Goal: Task Accomplishment & Management: Manage account settings

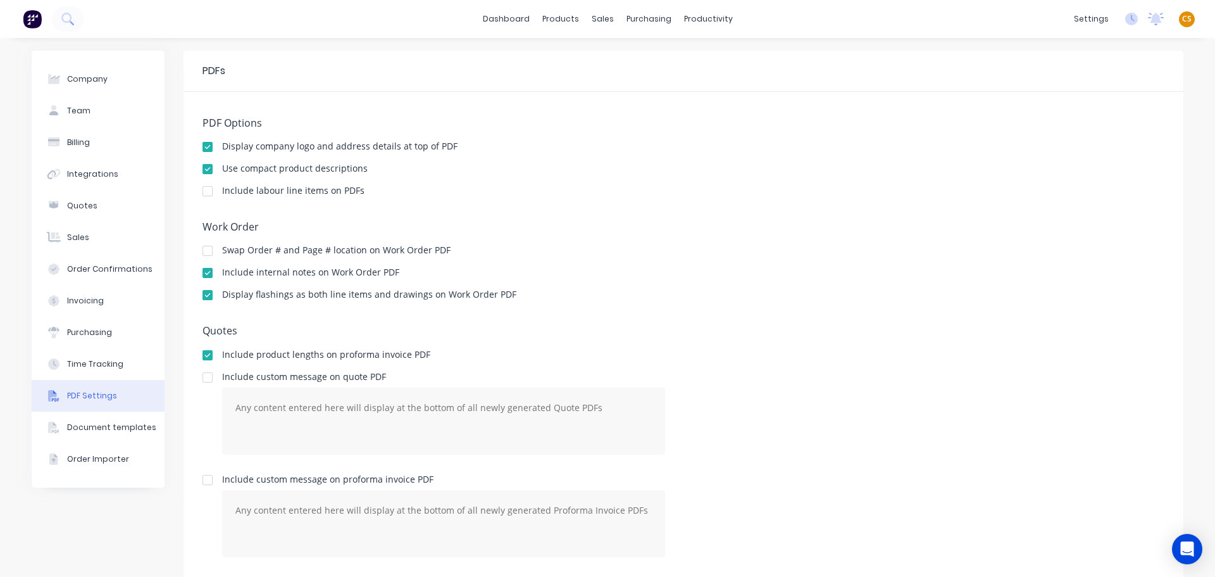
click at [1182, 18] on span "CS" at bounding box center [1186, 18] width 9 height 11
click at [1072, 158] on div "Sign out" at bounding box center [1079, 158] width 34 height 11
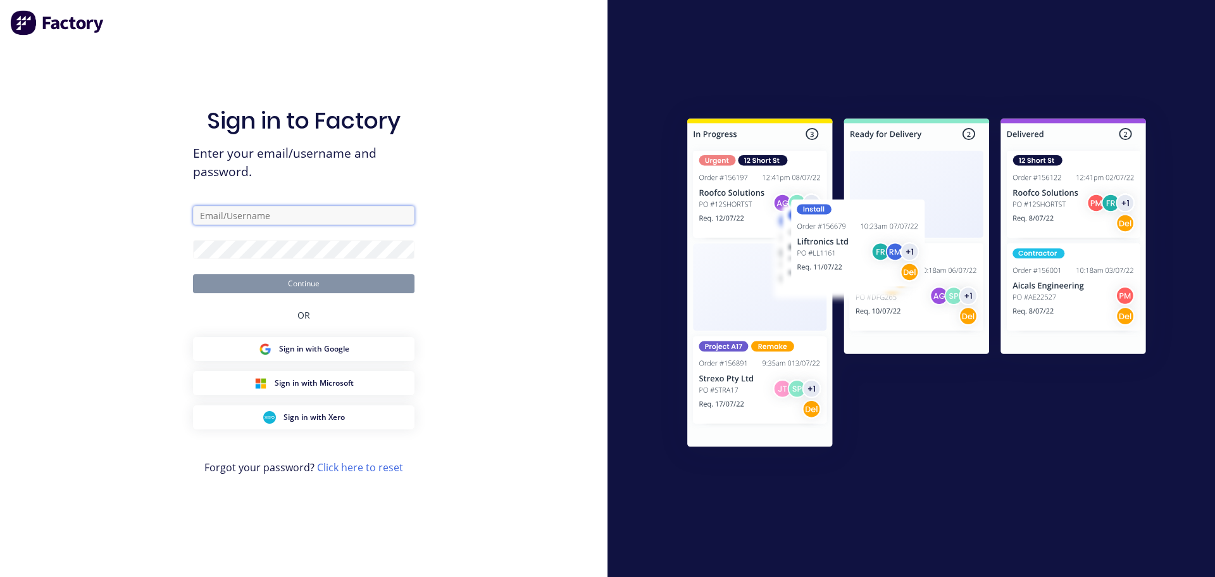
click at [224, 213] on input "text" at bounding box center [304, 215] width 222 height 19
type input "cathy@factory.app"
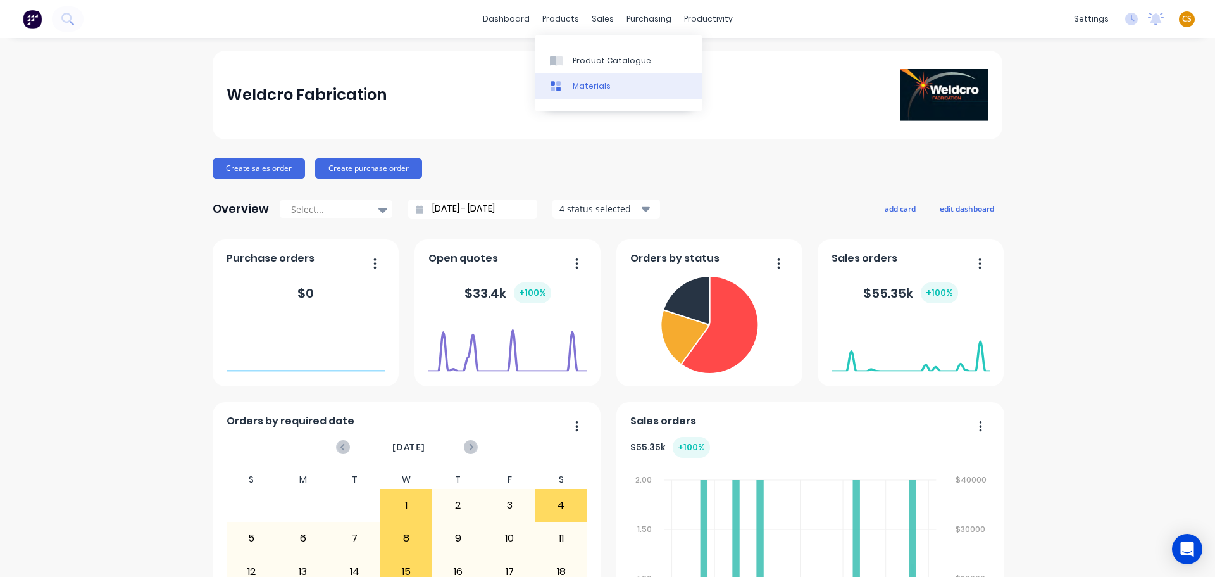
drag, startPoint x: 584, startPoint y: 65, endPoint x: 575, endPoint y: 73, distance: 12.1
click at [584, 65] on div "Product Catalogue" at bounding box center [612, 60] width 78 height 11
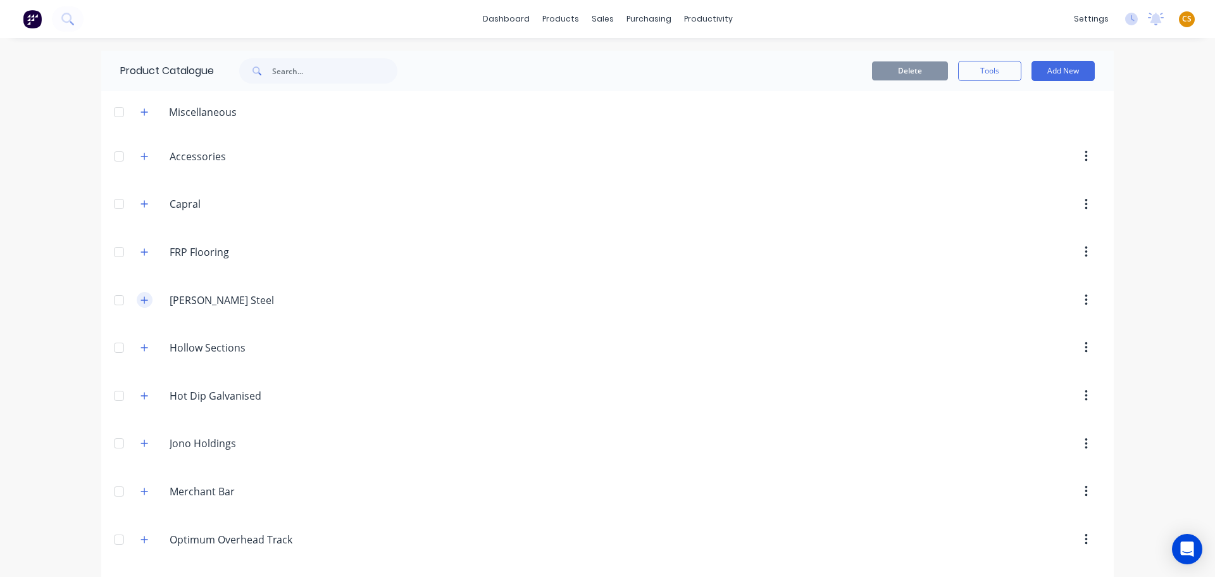
click at [142, 298] on icon "button" at bounding box center [145, 300] width 8 height 9
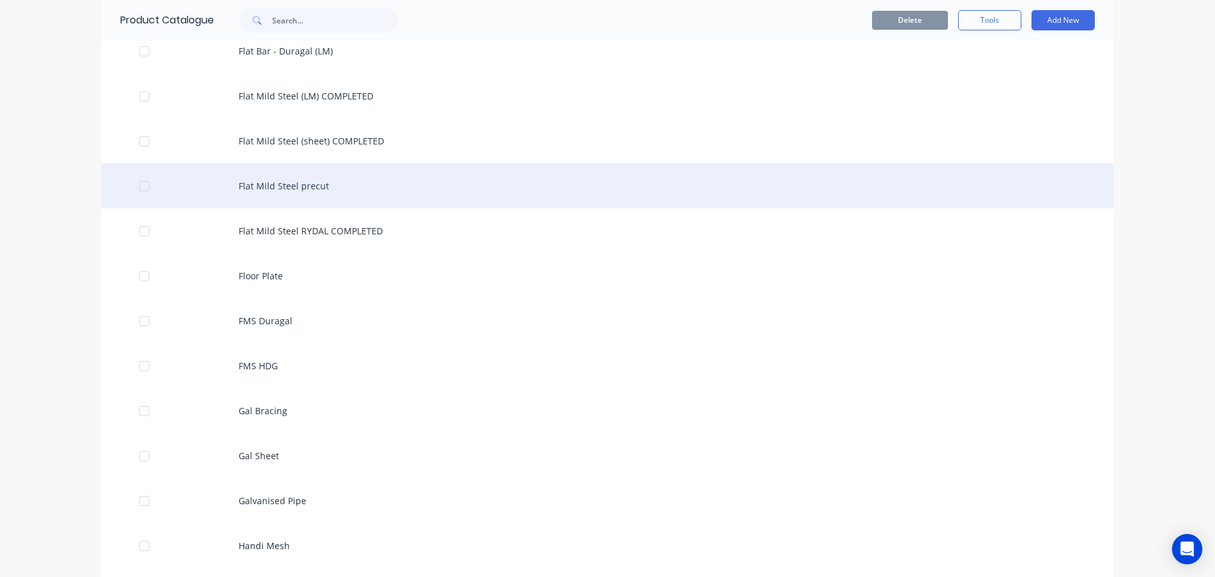
scroll to position [1899, 0]
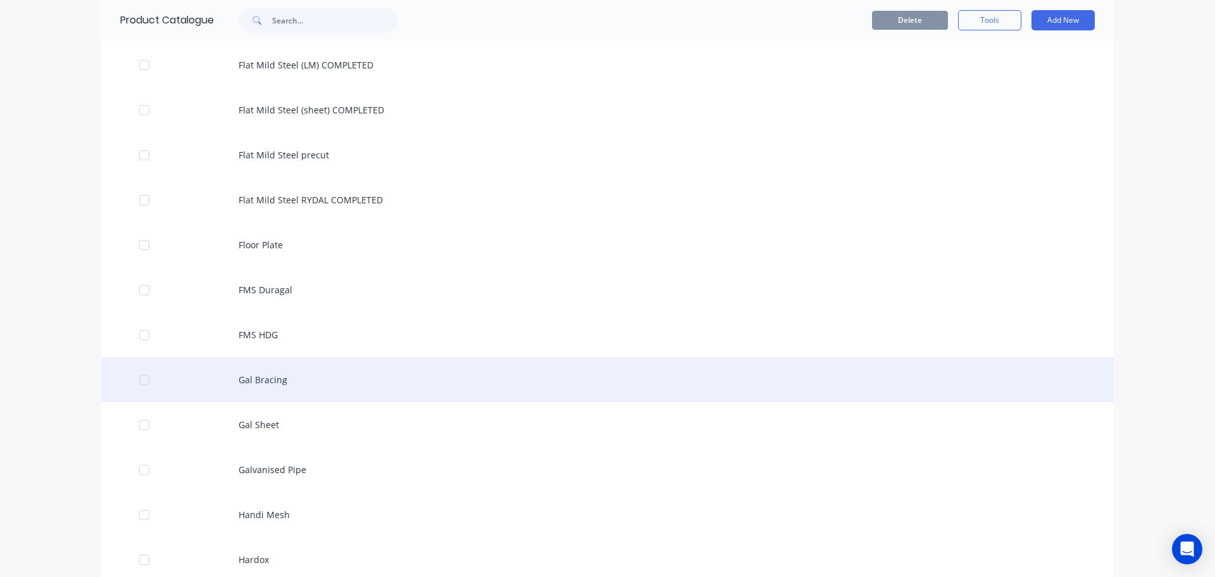
click at [268, 380] on div "Gal Bracing" at bounding box center [607, 379] width 1013 height 45
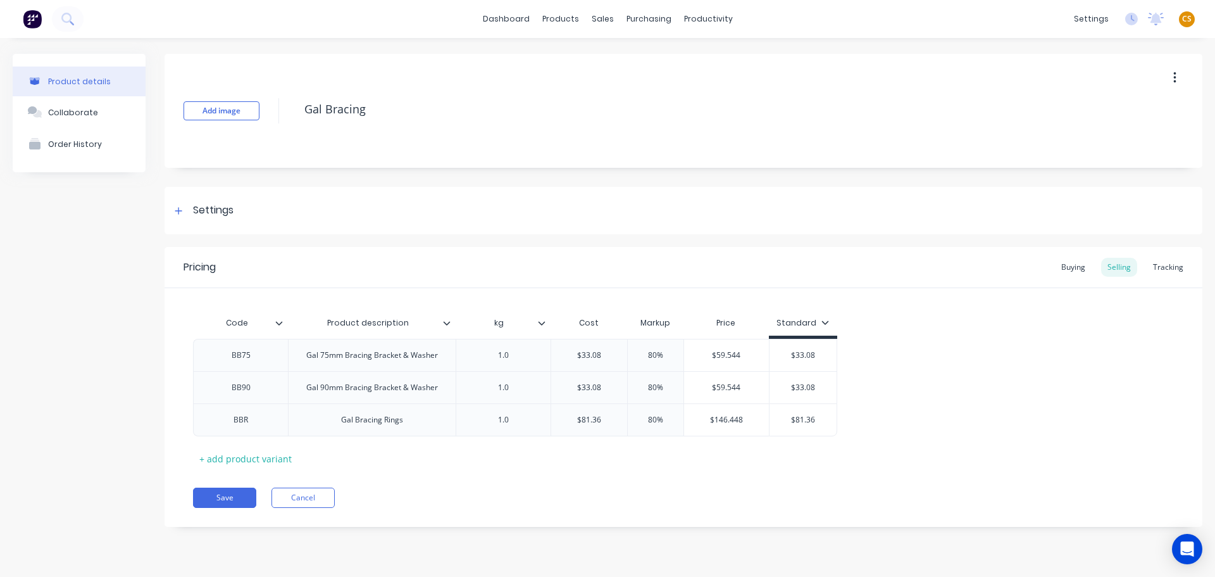
click at [822, 320] on icon at bounding box center [826, 322] width 8 height 8
click at [798, 411] on div "Special" at bounding box center [797, 409] width 30 height 13
click at [986, 385] on div "BB75 Gal 75mm Bracing Bracket & Washer 1.0 $33.08 80% $59.544 $33.08 $0.00 BB90…" at bounding box center [683, 387] width 981 height 97
type input "$59.544"
click at [722, 356] on input "$59.544" at bounding box center [726, 354] width 85 height 11
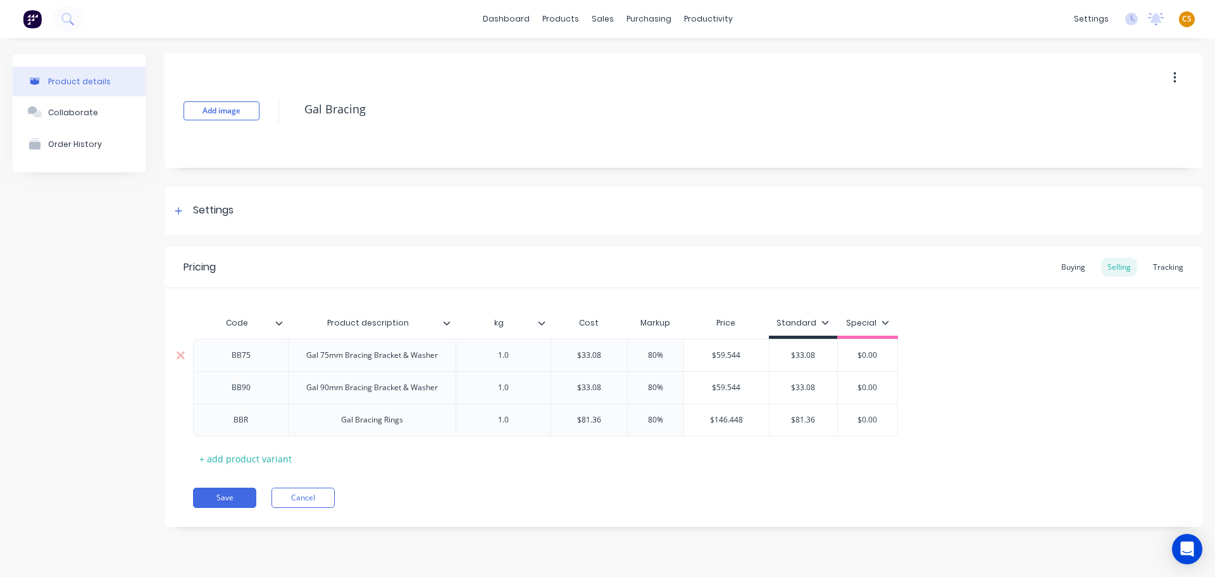
click at [722, 356] on input "$59.544" at bounding box center [726, 354] width 85 height 11
click at [804, 354] on input "$33.08" at bounding box center [804, 354] width 68 height 11
paste input "59.544"
type input "$59.54"
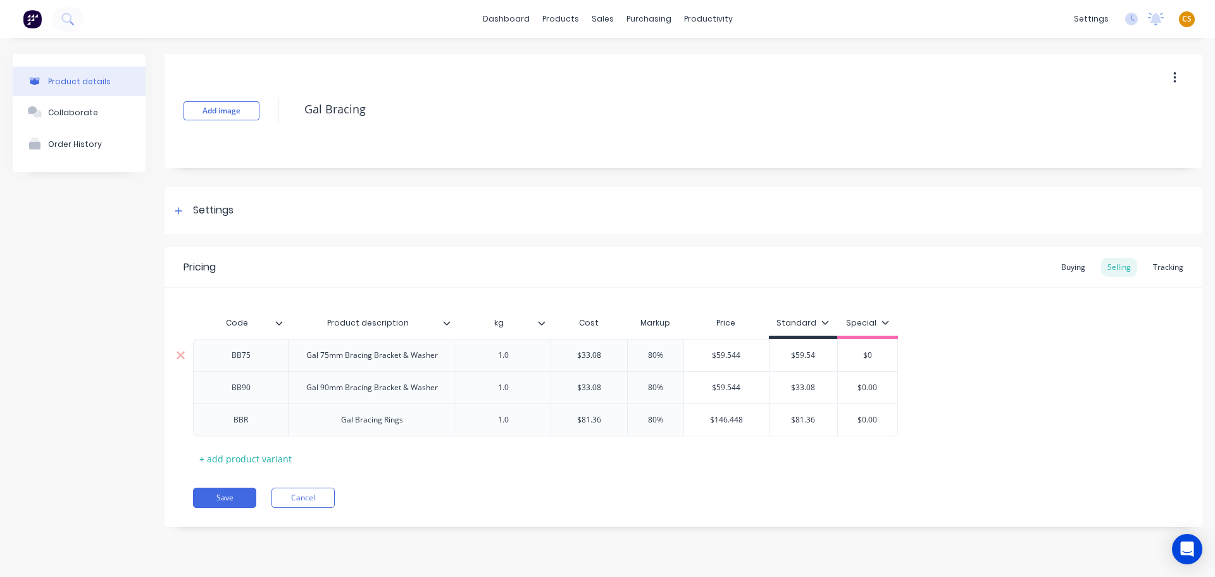
type input "$"
type input "52.93"
type input "$59.544"
click at [723, 387] on input "$59.544" at bounding box center [726, 387] width 85 height 11
click at [803, 352] on input "$59.54" at bounding box center [804, 354] width 68 height 11
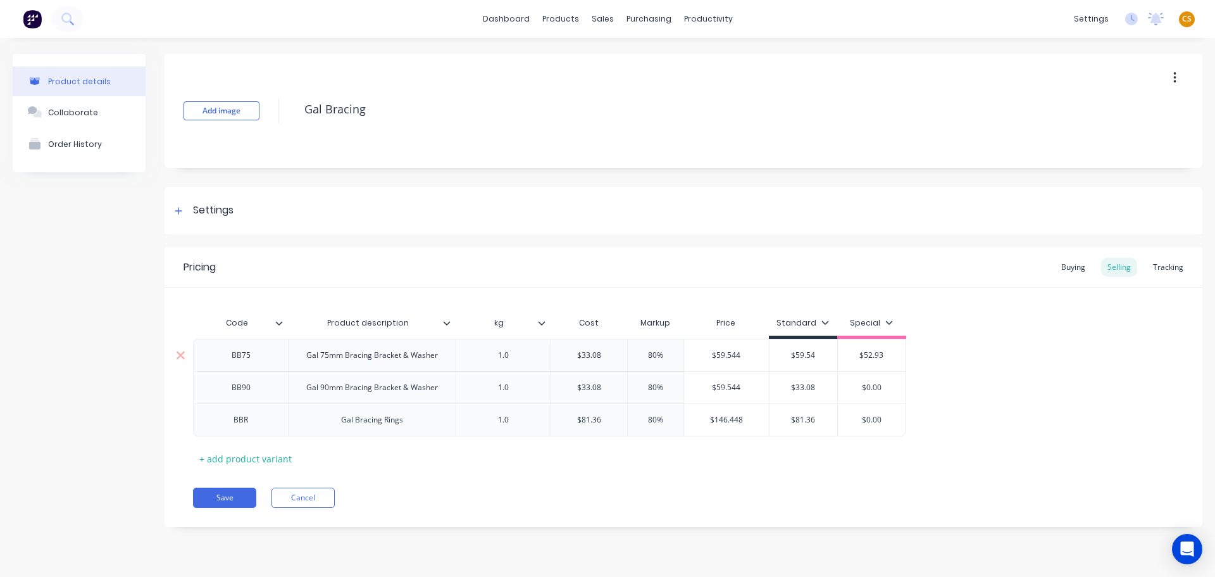
click at [803, 352] on input "$59.54" at bounding box center [804, 354] width 68 height 11
click at [802, 385] on input "$33.08" at bounding box center [804, 387] width 68 height 11
paste input "59.54"
type input "$59.54"
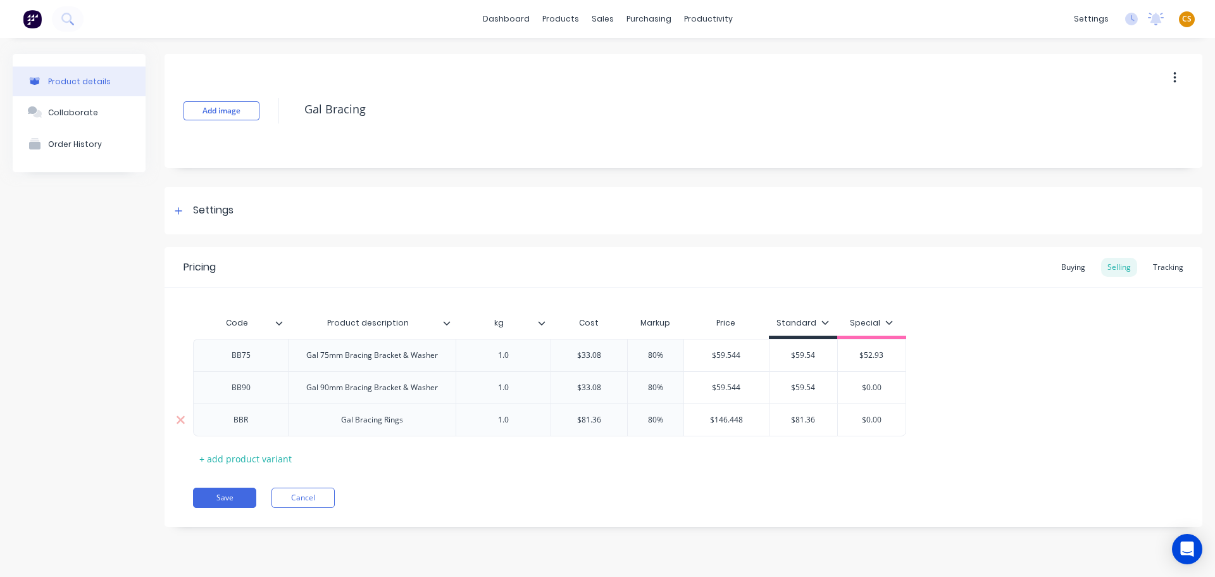
type input "$146.448"
click at [727, 418] on input "$146.448" at bounding box center [726, 419] width 85 height 11
click at [801, 418] on input "$81.36" at bounding box center [804, 419] width 68 height 11
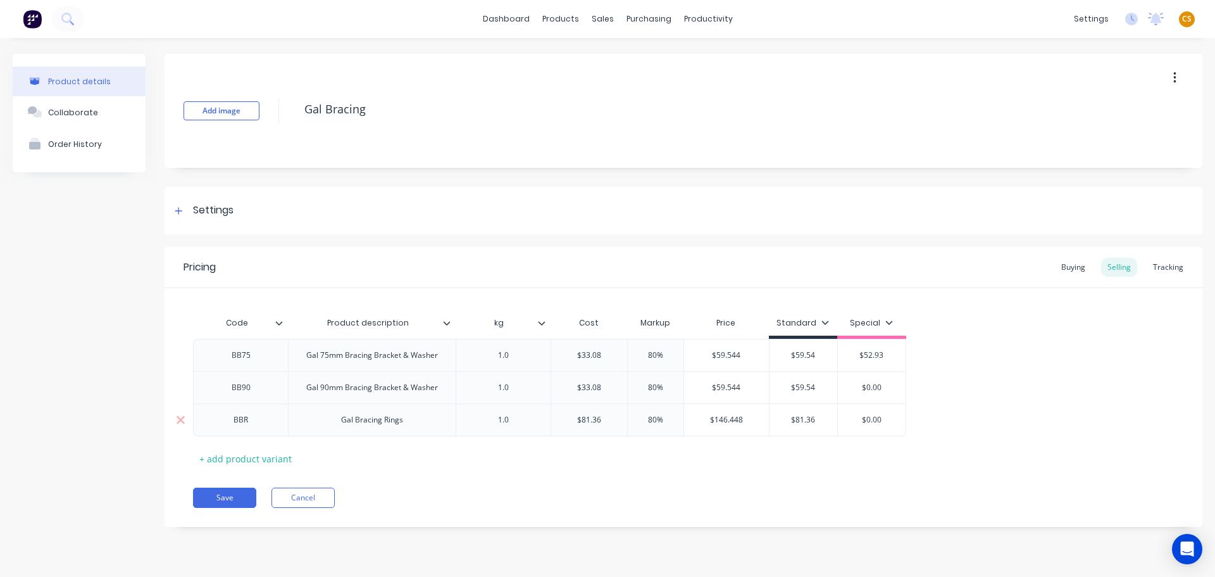
paste input "146.448"
type input "$146.45"
type input "$52.93"
click at [876, 353] on input "$52.93" at bounding box center [876, 354] width 68 height 11
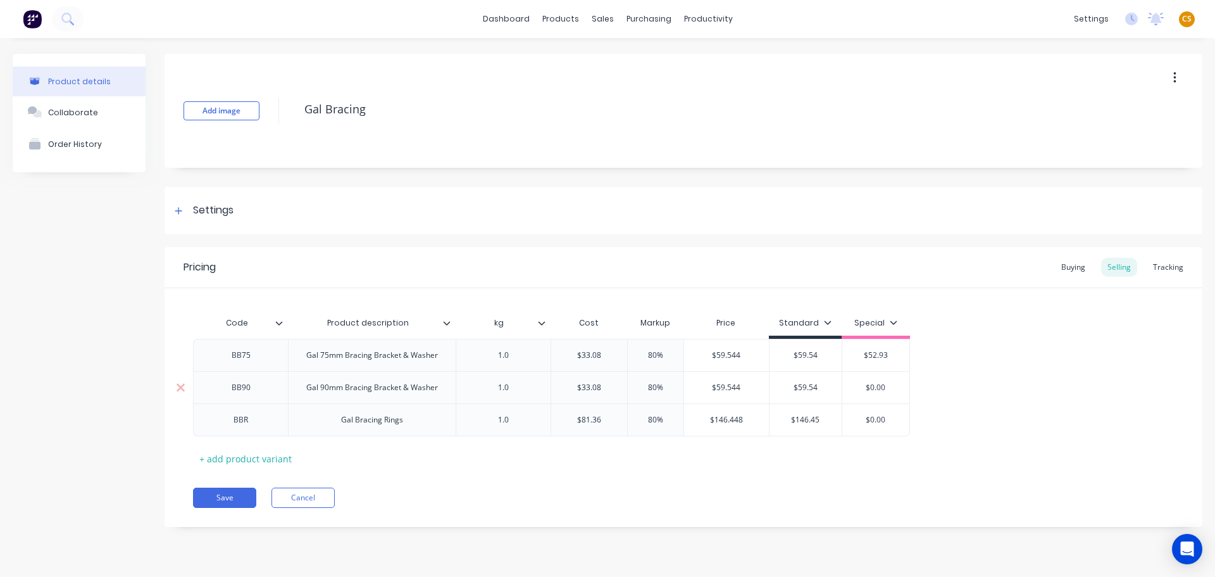
click at [876, 386] on input "$0.00" at bounding box center [876, 387] width 68 height 11
paste input "52.93"
type input "$52.93"
click at [875, 415] on input "$0.00" at bounding box center [876, 419] width 68 height 11
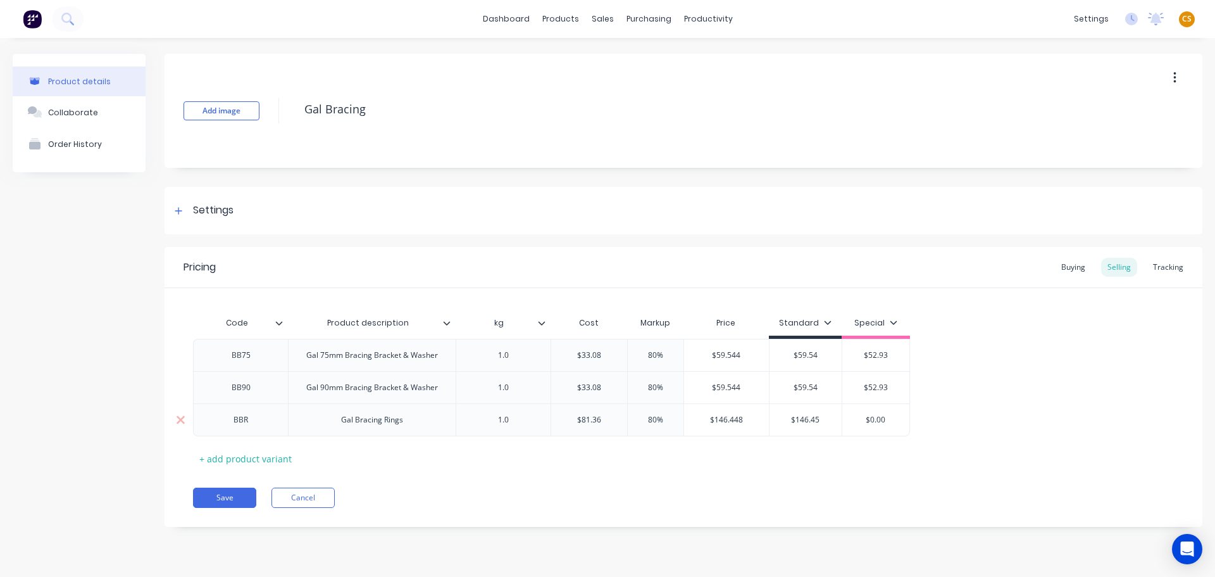
click at [875, 415] on input "$0.00" at bounding box center [876, 419] width 68 height 11
type input "$130.18"
click at [235, 500] on button "Save" at bounding box center [224, 497] width 63 height 20
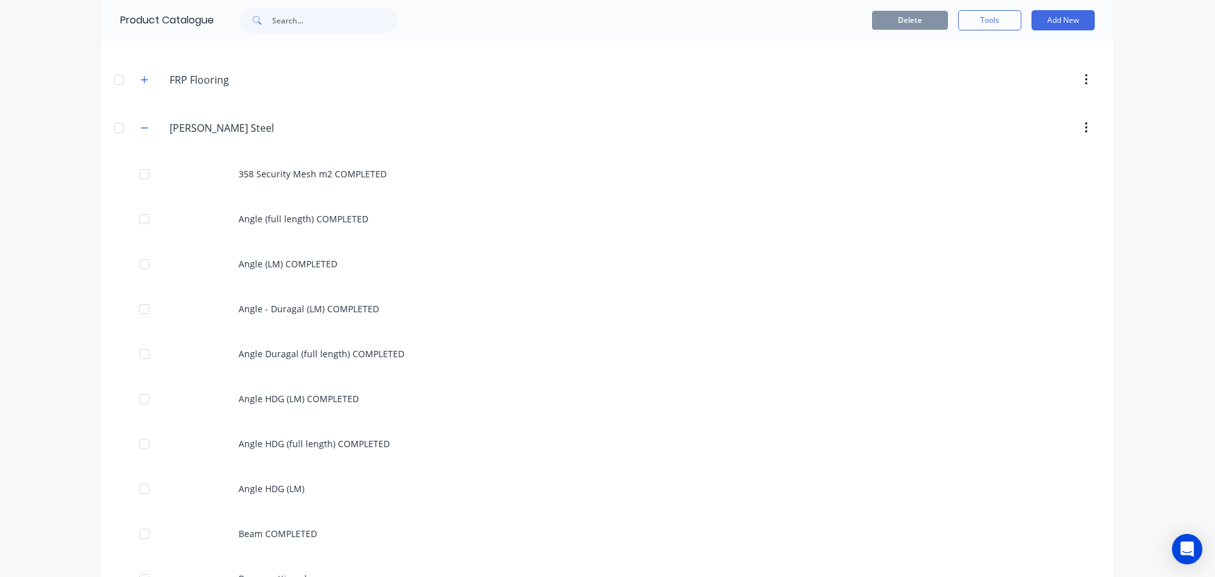
scroll to position [190, 0]
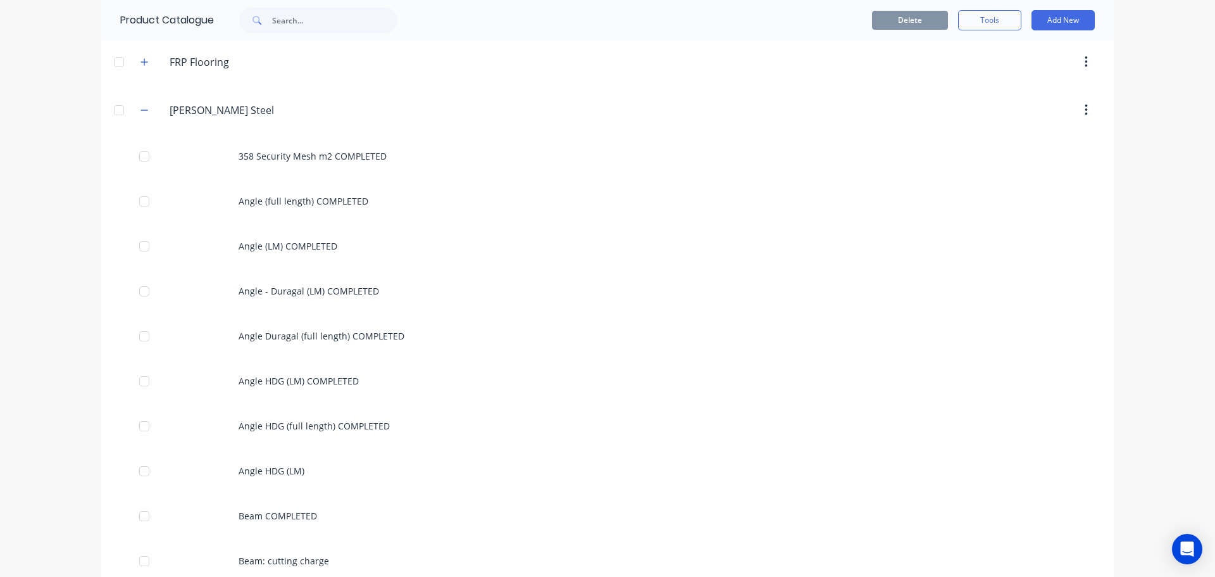
click at [666, 99] on div at bounding box center [715, 110] width 772 height 23
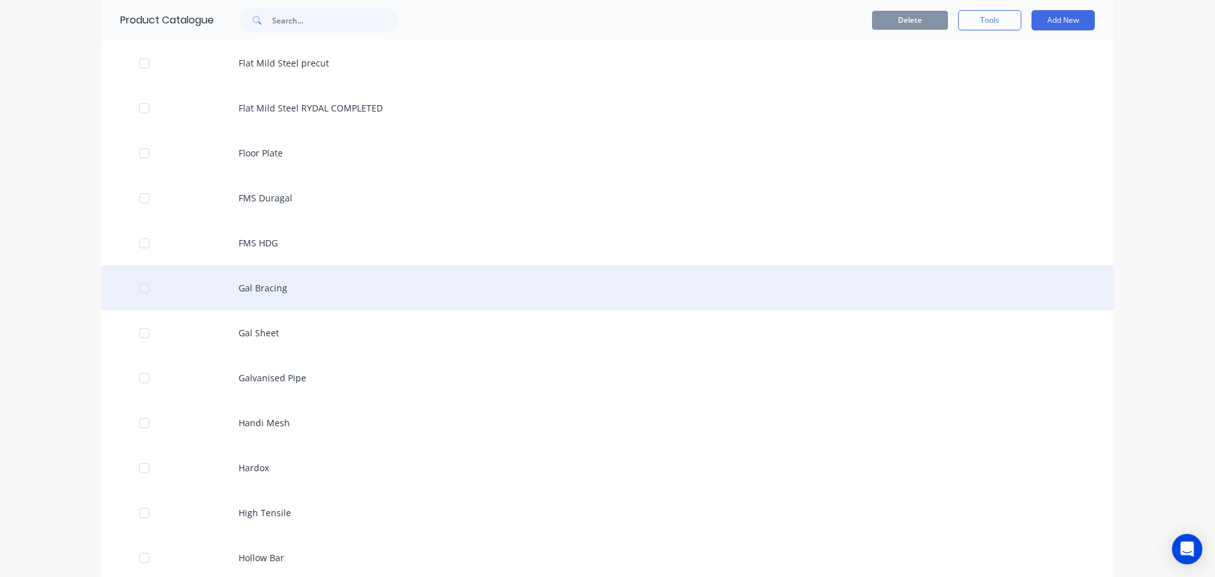
click at [306, 293] on div "Gal Bracing" at bounding box center [607, 287] width 1013 height 45
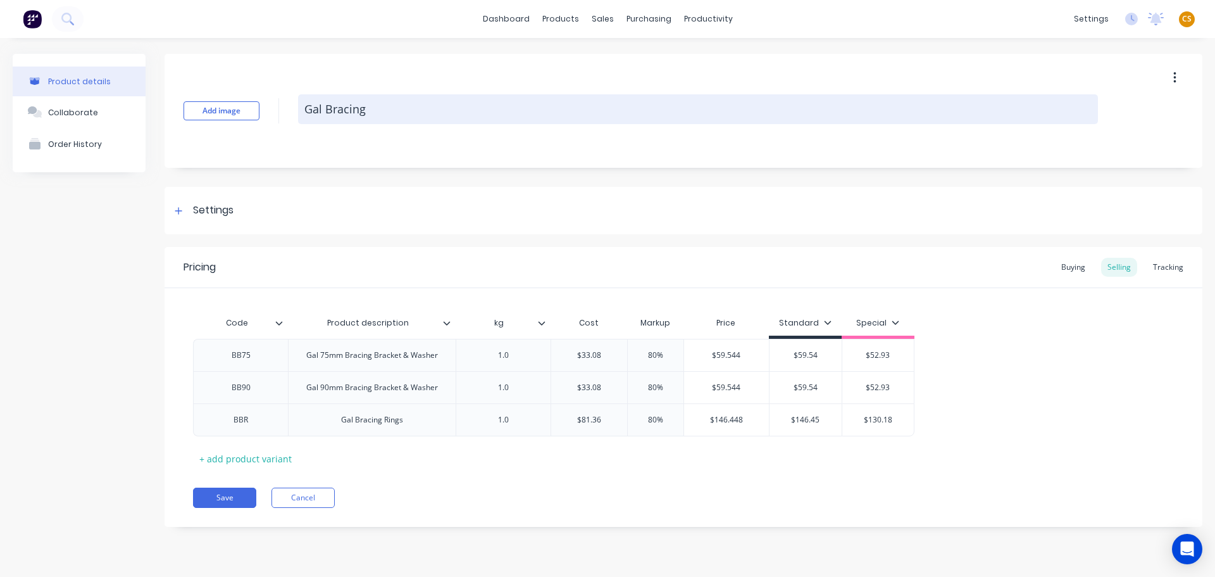
click at [441, 117] on textarea "Gal Bracing" at bounding box center [698, 109] width 800 height 30
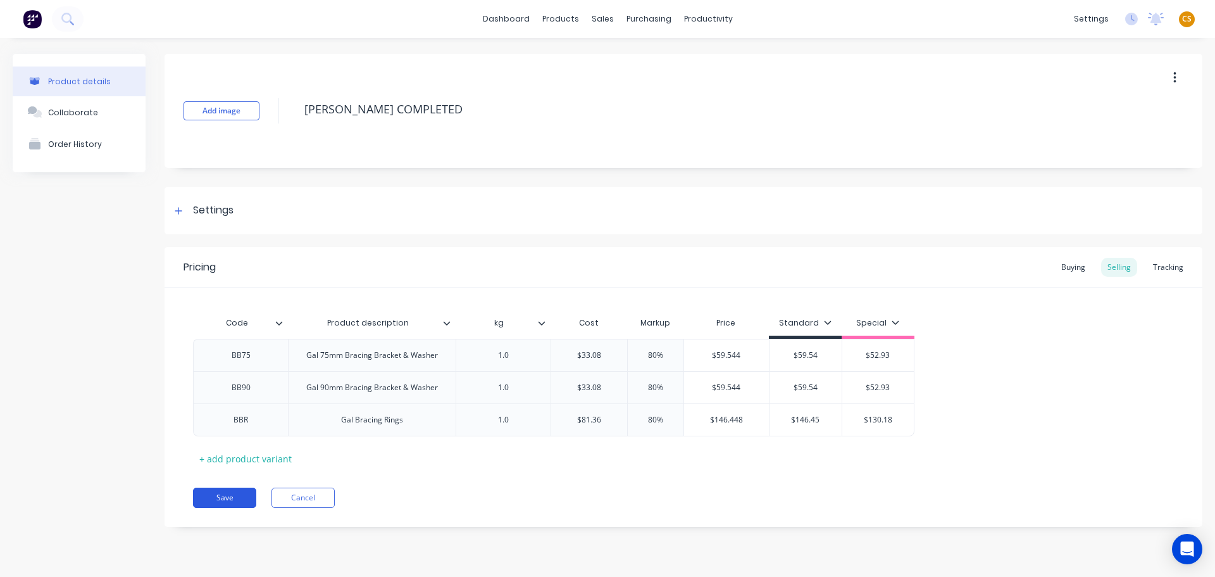
type textarea "[PERSON_NAME] COMPLETED"
click at [216, 499] on button "Save" at bounding box center [224, 497] width 63 height 20
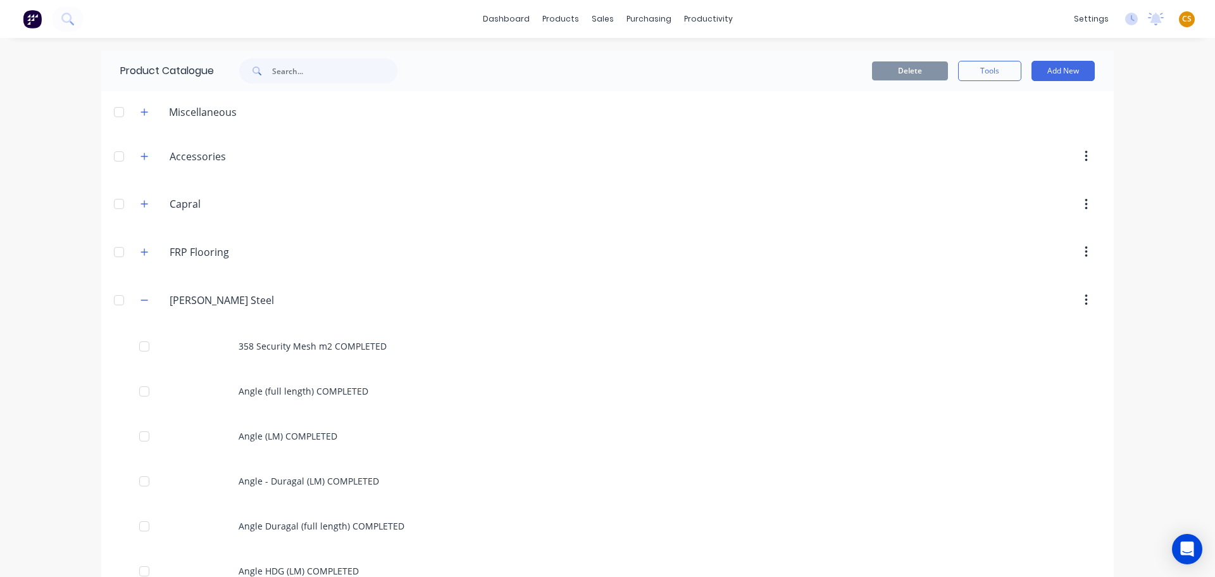
click at [663, 247] on div at bounding box center [715, 252] width 772 height 23
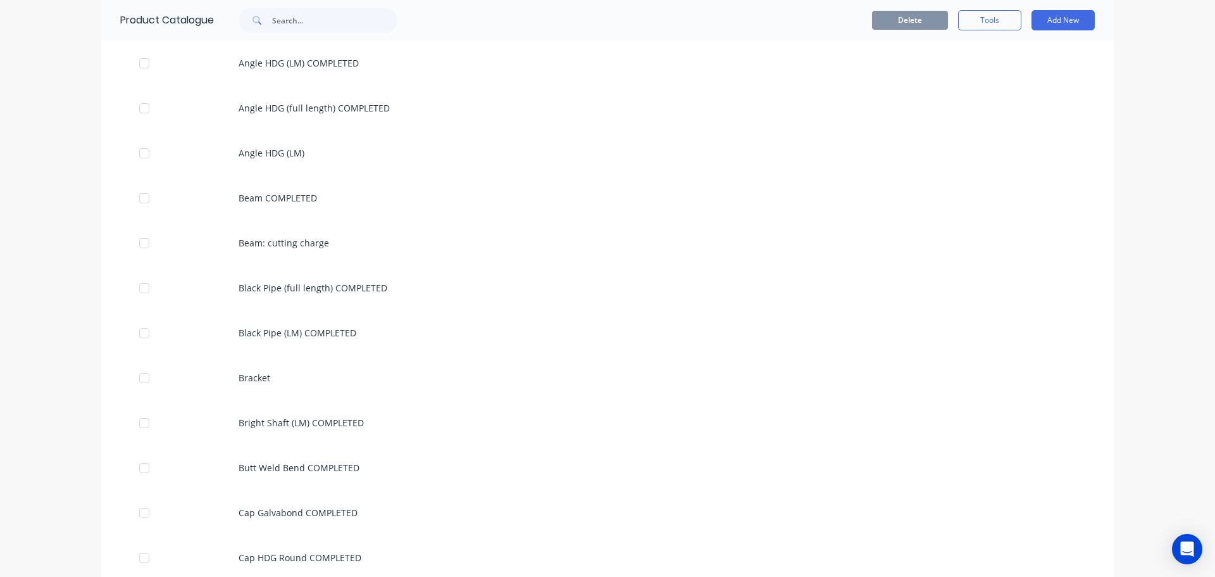
scroll to position [2081, 0]
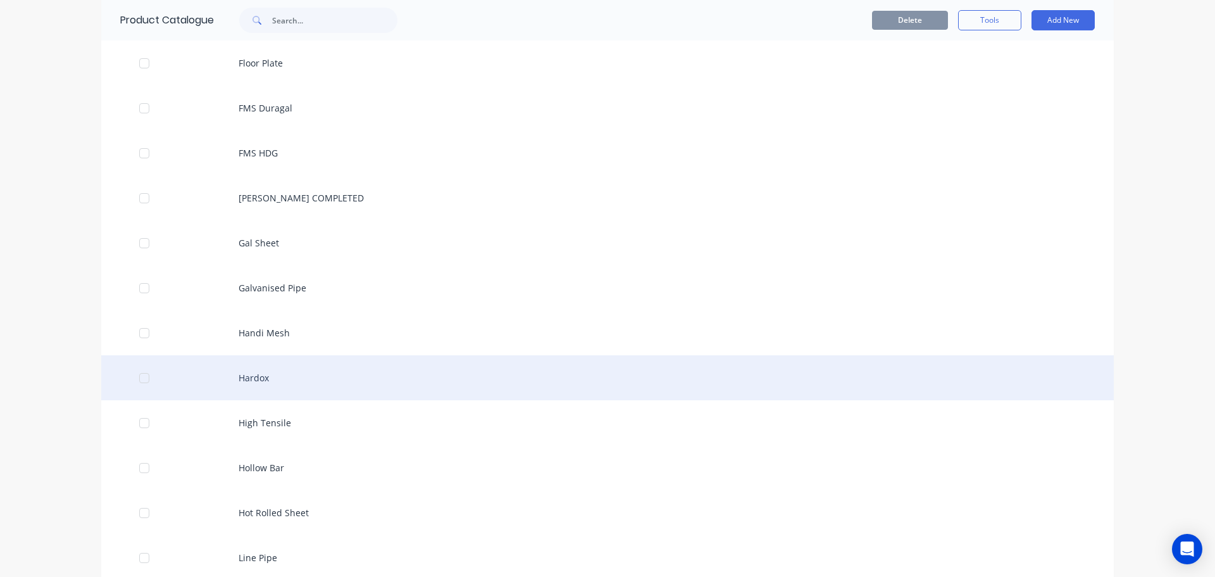
click at [141, 379] on div at bounding box center [144, 377] width 25 height 25
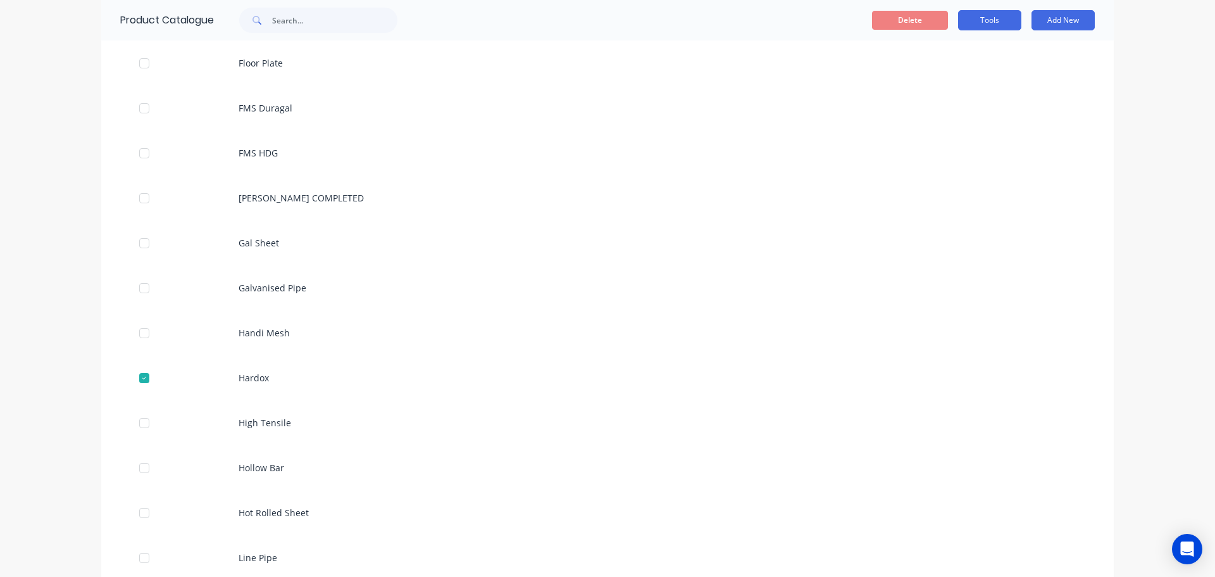
click at [987, 22] on button "Tools" at bounding box center [989, 20] width 63 height 20
click at [967, 55] on span "Duplicate product" at bounding box center [960, 52] width 95 height 13
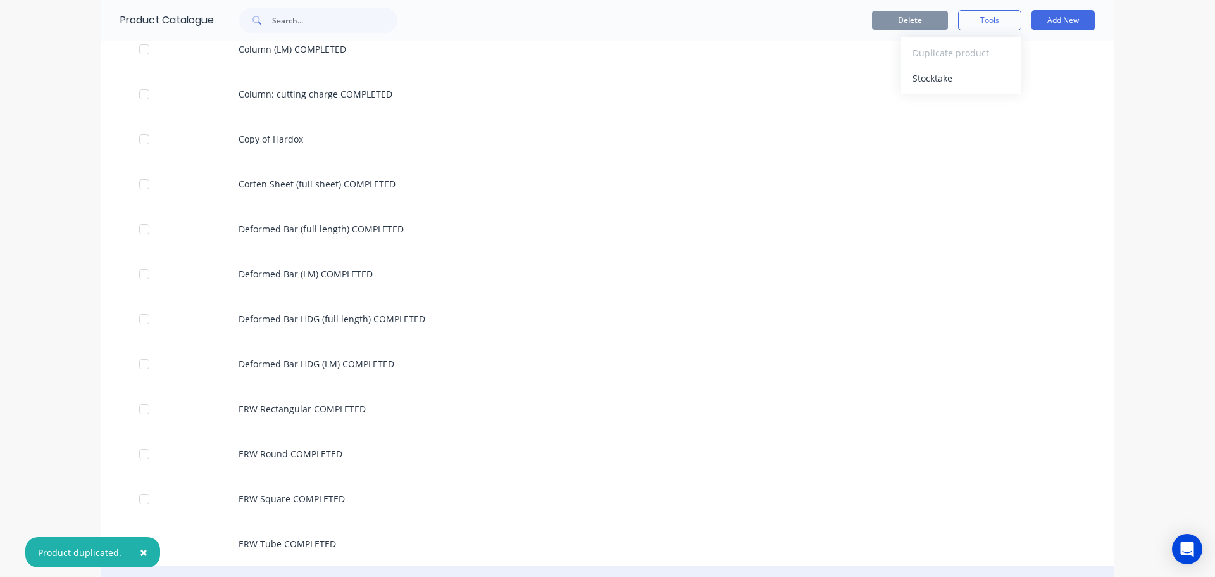
scroll to position [1131, 0]
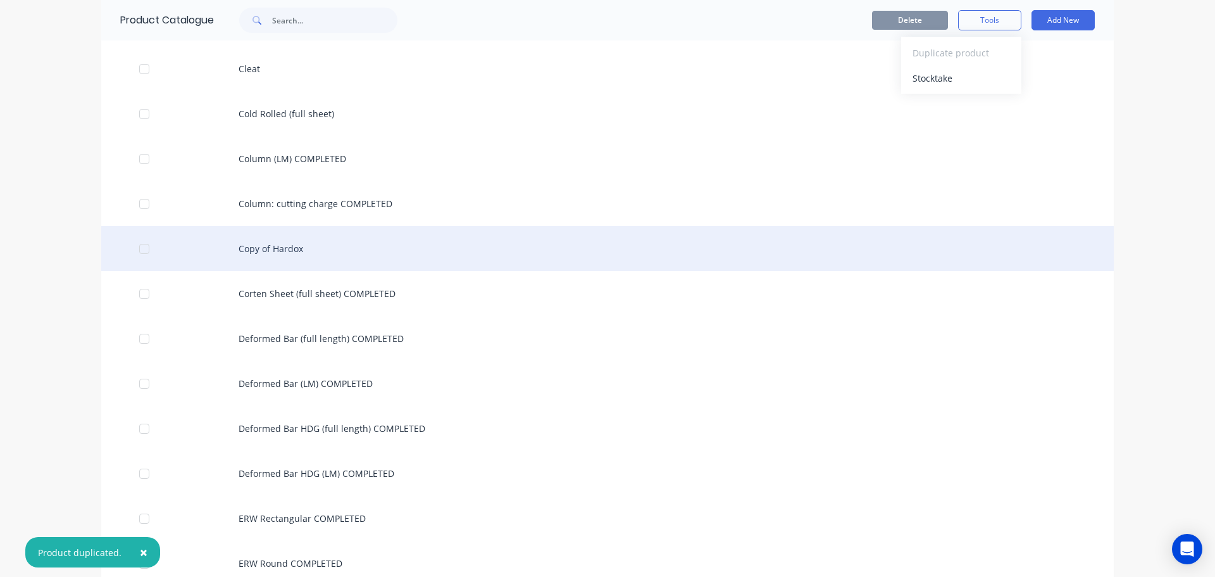
click at [291, 242] on div "Copy of Hardox" at bounding box center [607, 248] width 1013 height 45
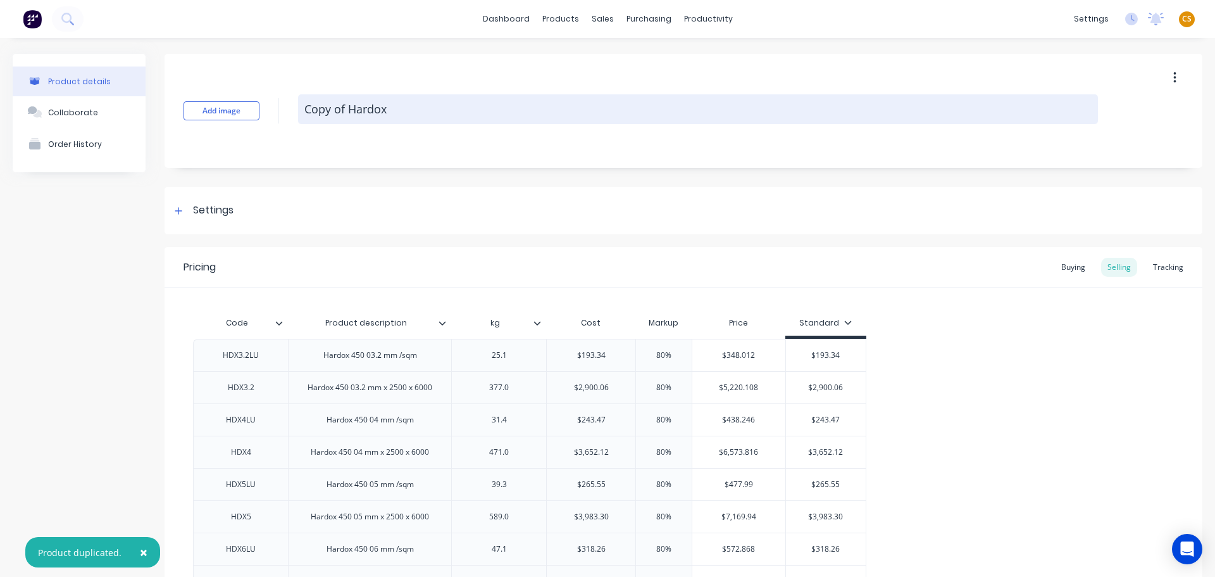
click at [311, 111] on textarea "Copy of Hardox" at bounding box center [698, 109] width 800 height 30
drag, startPoint x: 311, startPoint y: 111, endPoint x: 344, endPoint y: 108, distance: 33.1
click at [344, 108] on textarea "Copy of Hardox" at bounding box center [698, 109] width 800 height 30
click at [375, 108] on textarea "Hardox" at bounding box center [698, 109] width 800 height 30
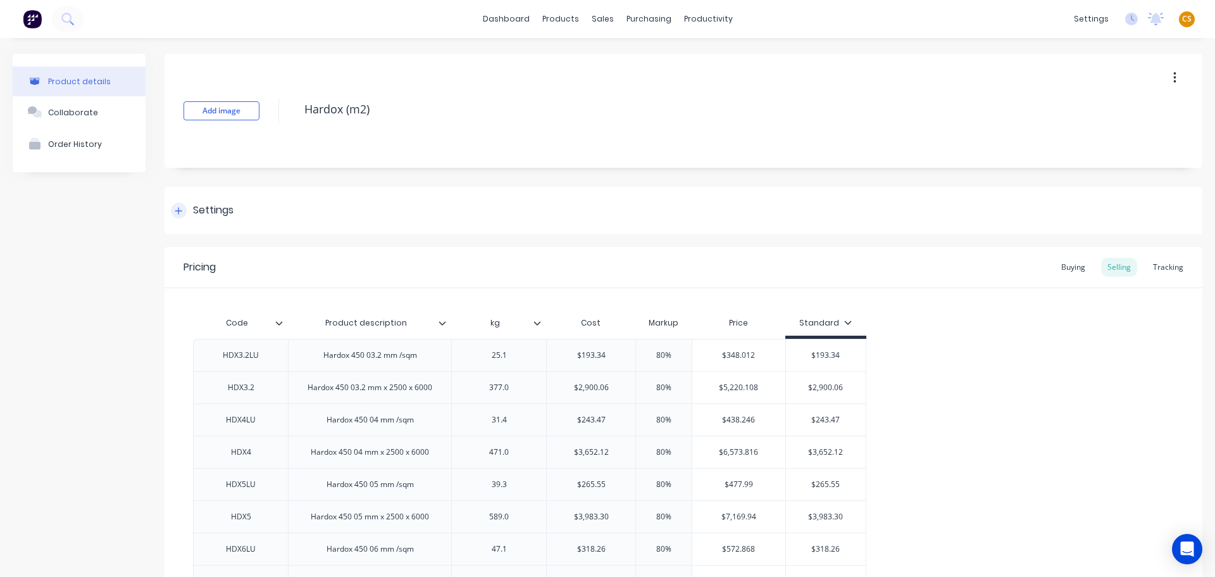
type textarea "Hardox (m2)"
click at [177, 211] on icon at bounding box center [178, 210] width 7 height 7
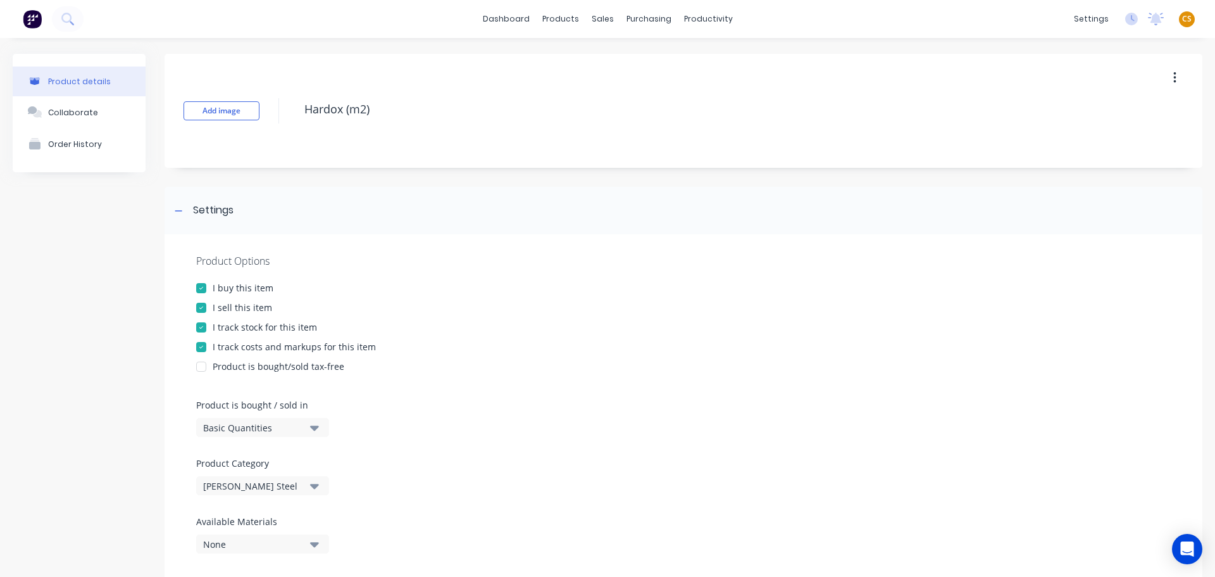
click at [219, 427] on div "Basic Quantities" at bounding box center [253, 427] width 101 height 13
click at [261, 534] on div "Square Metres" at bounding box center [291, 534] width 190 height 25
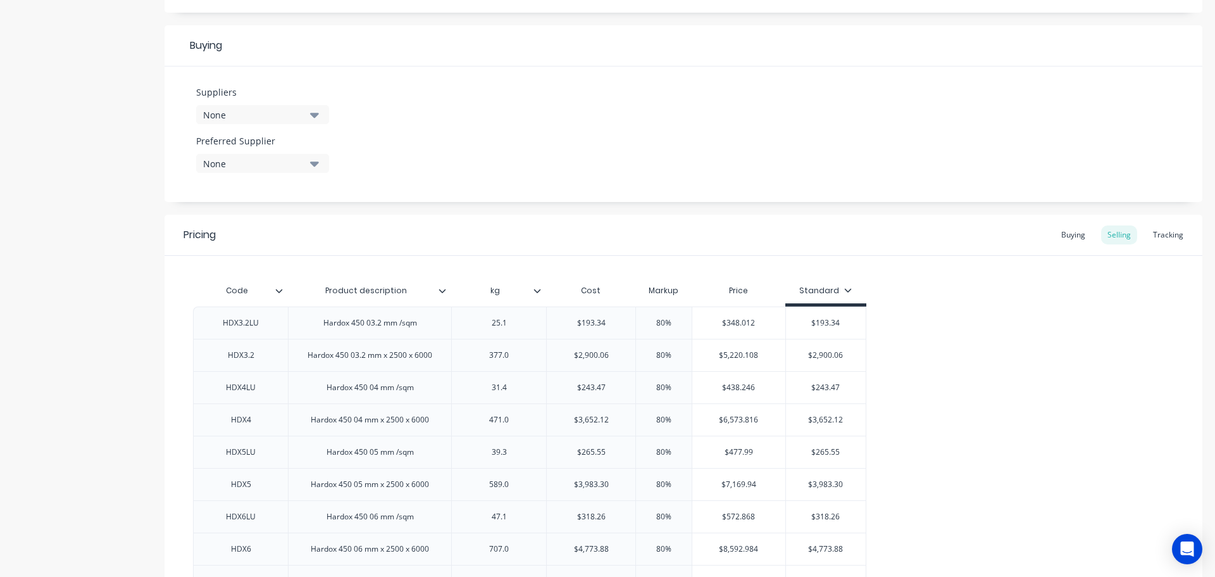
scroll to position [1071, 0]
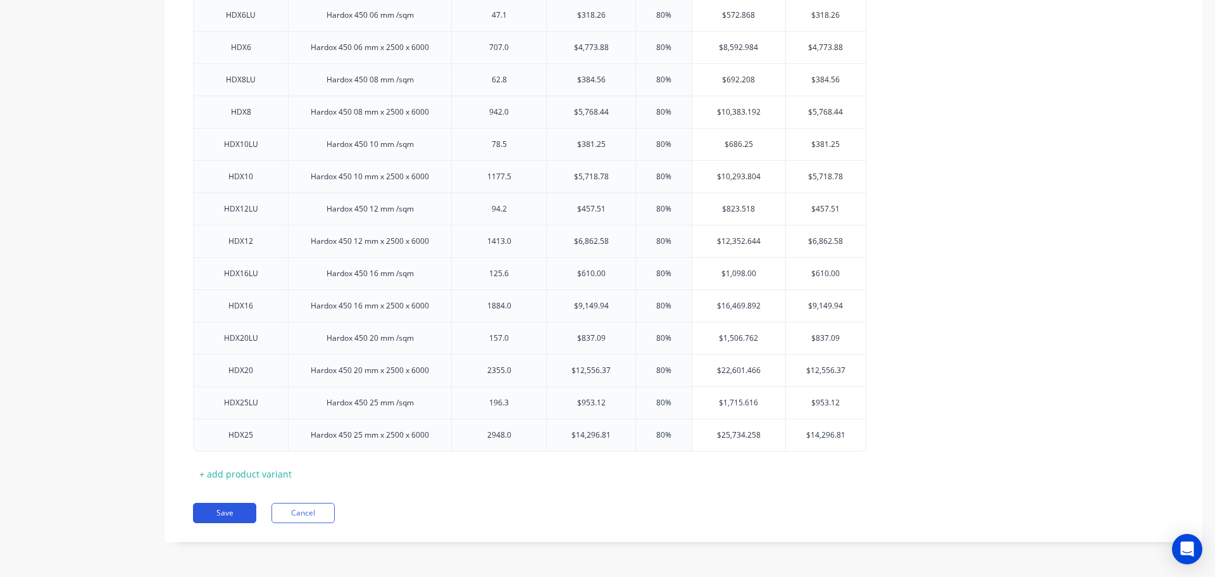
click at [233, 511] on button "Save" at bounding box center [224, 513] width 63 height 20
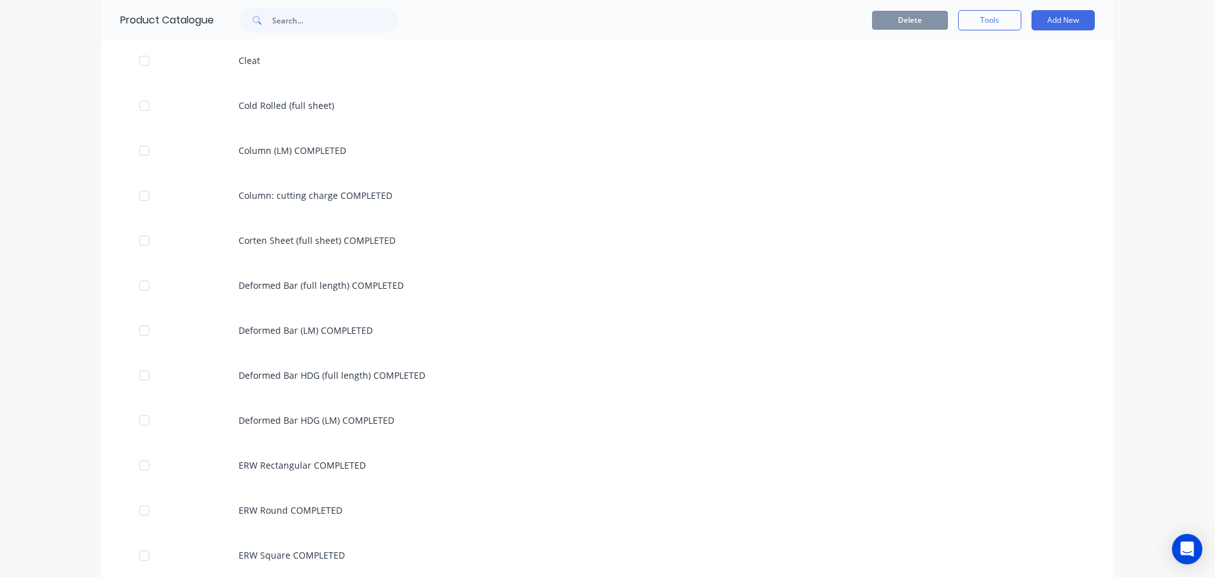
scroll to position [2170, 0]
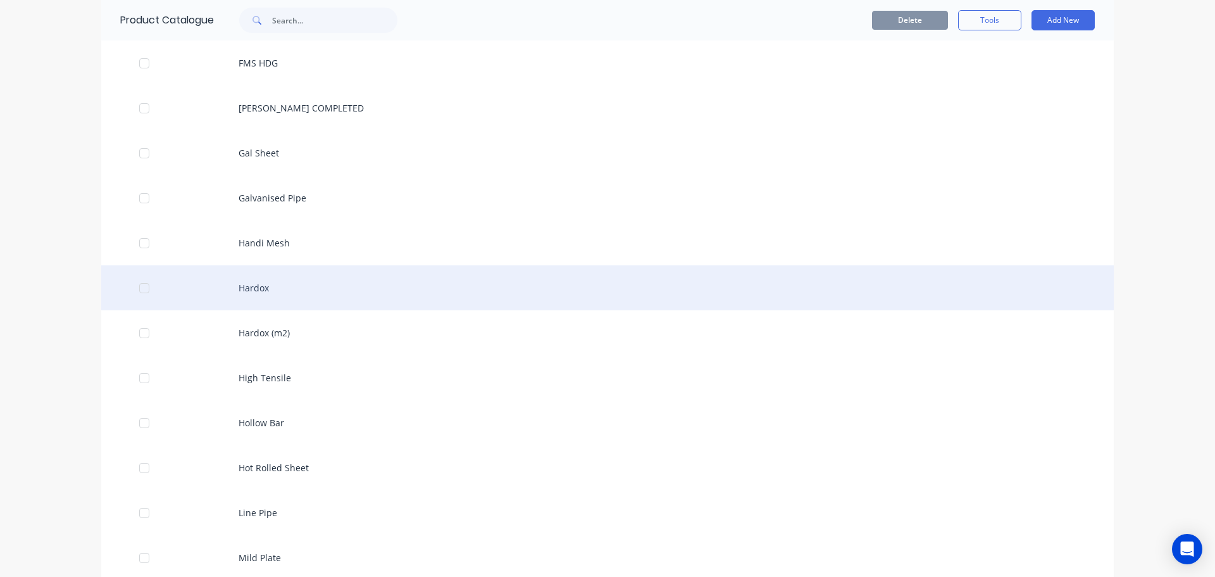
click at [267, 293] on div "Hardox" at bounding box center [607, 287] width 1013 height 45
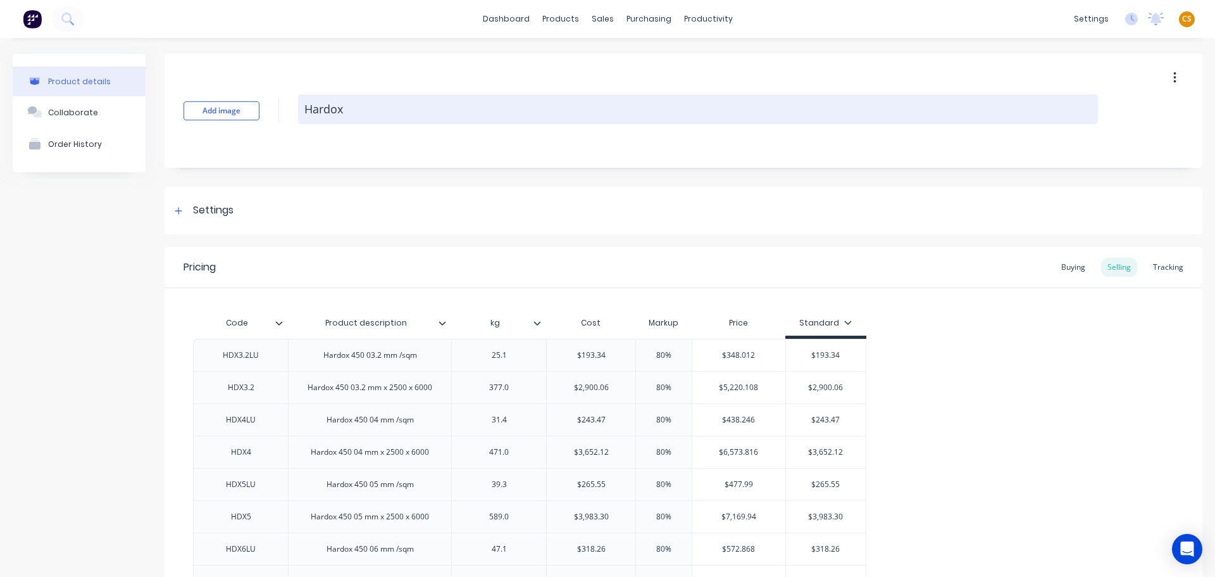
click at [373, 115] on textarea "Hardox" at bounding box center [698, 109] width 800 height 30
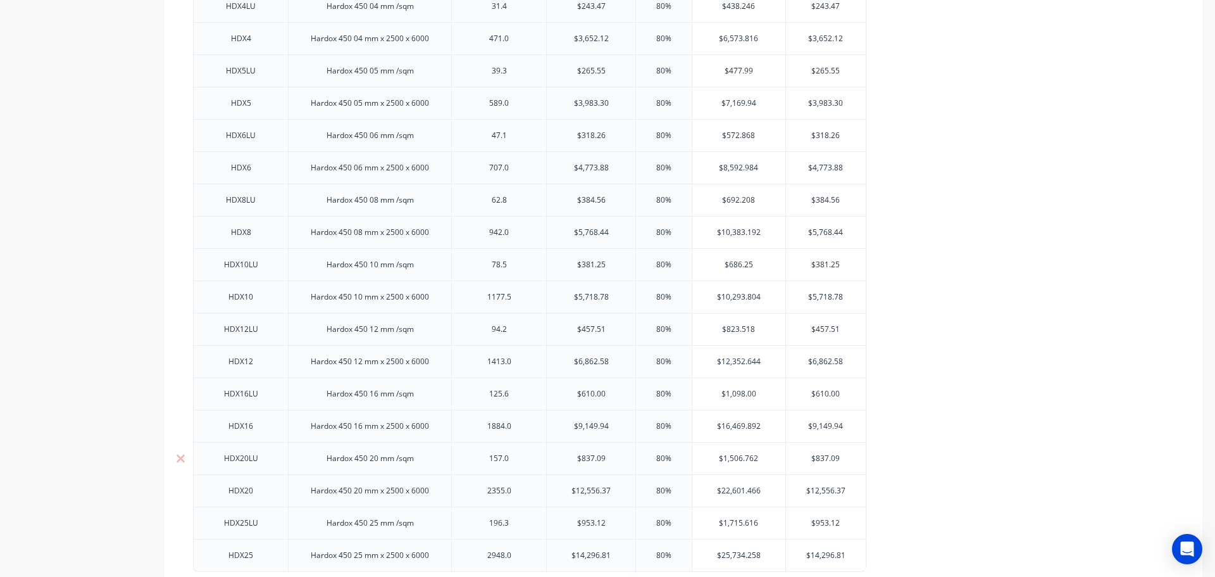
scroll to position [534, 0]
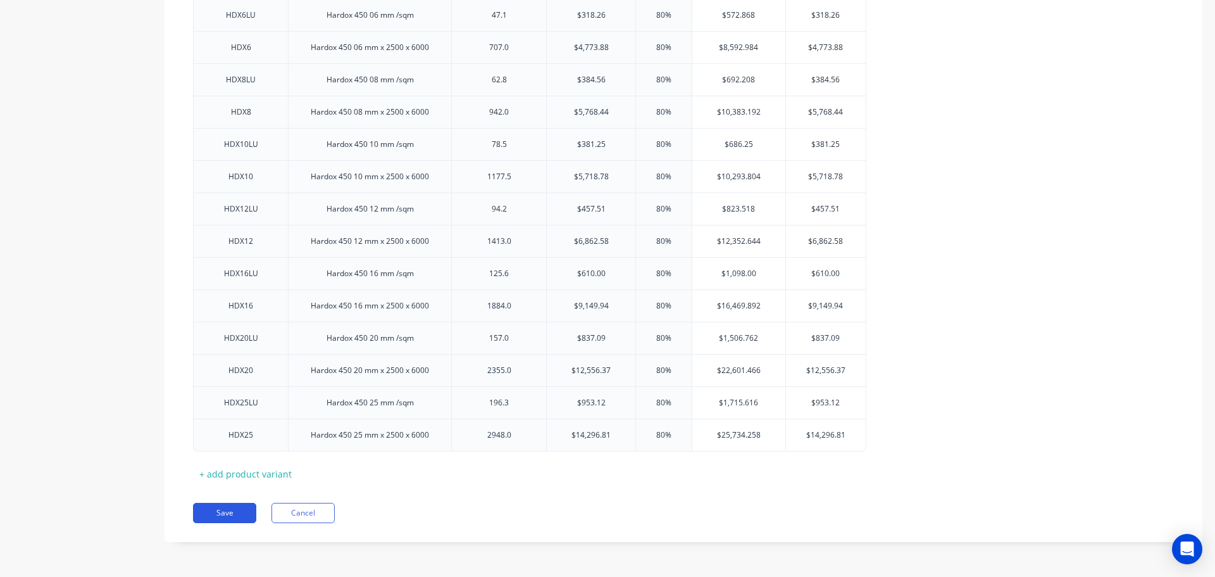
type textarea "Hardox (sheet)"
click at [236, 516] on button "Save" at bounding box center [224, 513] width 63 height 20
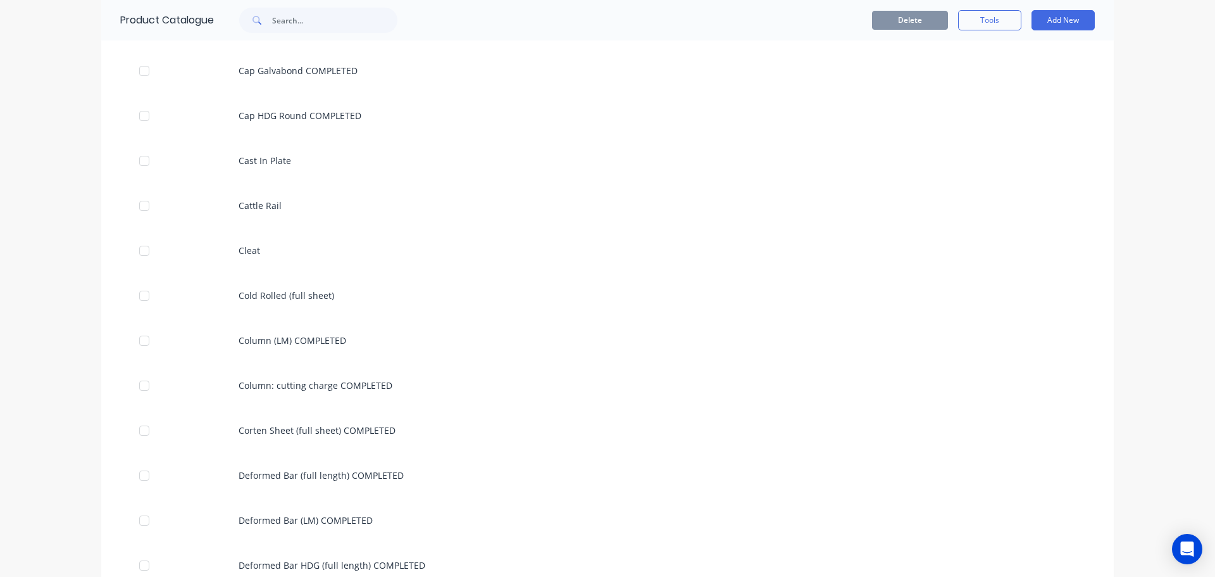
scroll to position [2170, 0]
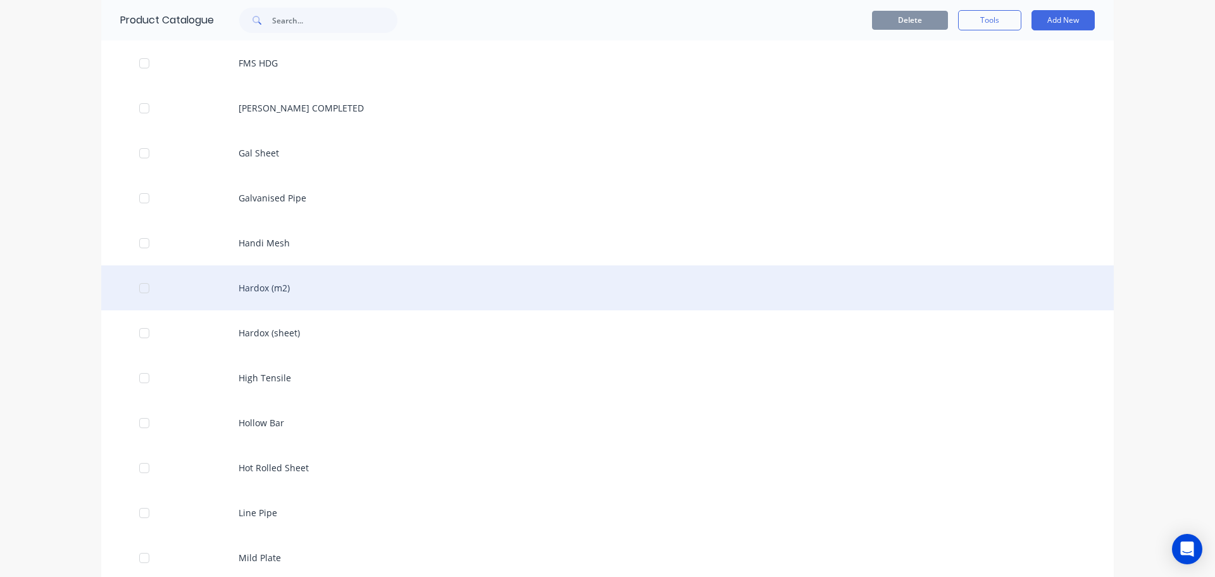
click at [283, 288] on div "Hardox (m2)" at bounding box center [607, 287] width 1013 height 45
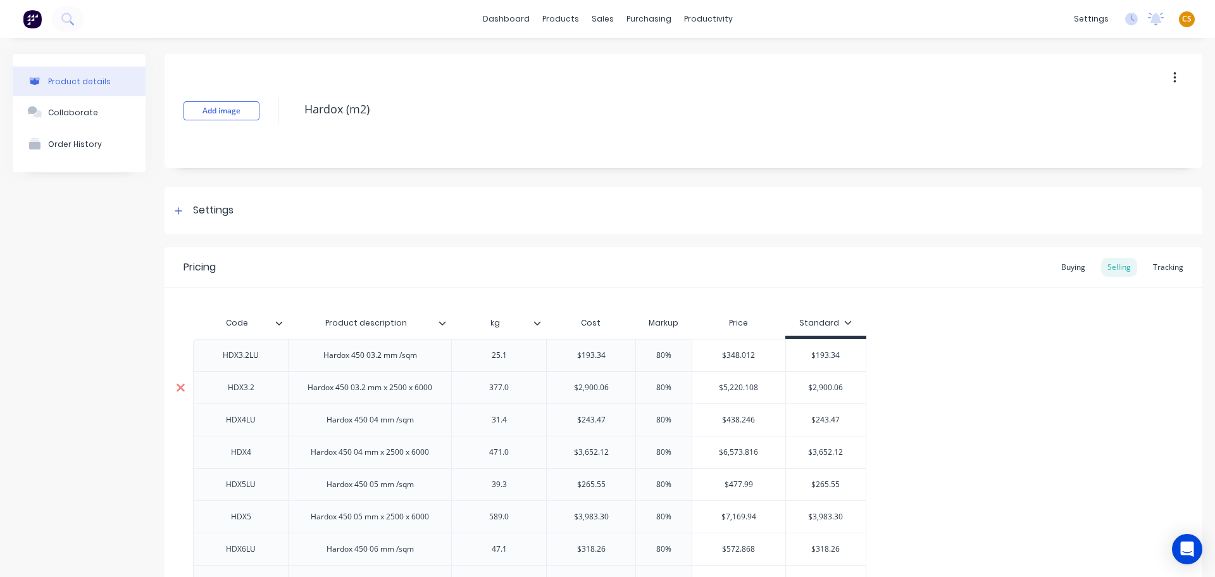
click at [182, 386] on icon at bounding box center [181, 387] width 8 height 8
click at [178, 416] on icon at bounding box center [181, 419] width 8 height 8
click at [178, 450] on icon at bounding box center [181, 452] width 8 height 8
click at [177, 482] on icon at bounding box center [181, 484] width 8 height 8
click at [180, 512] on icon at bounding box center [180, 516] width 9 height 13
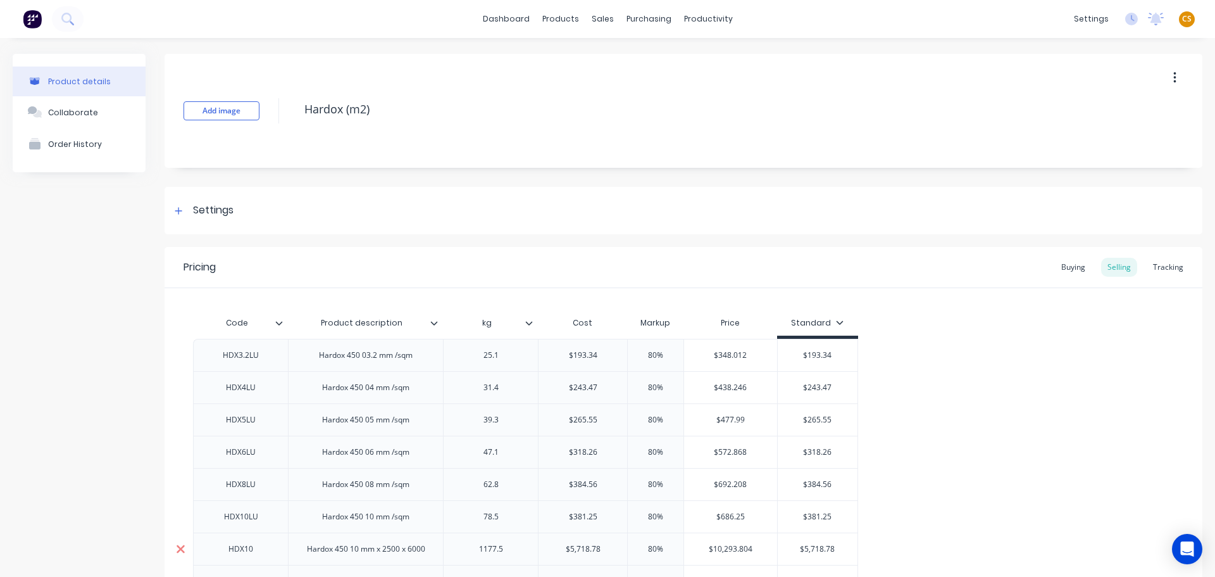
click at [185, 549] on icon at bounding box center [180, 548] width 9 height 13
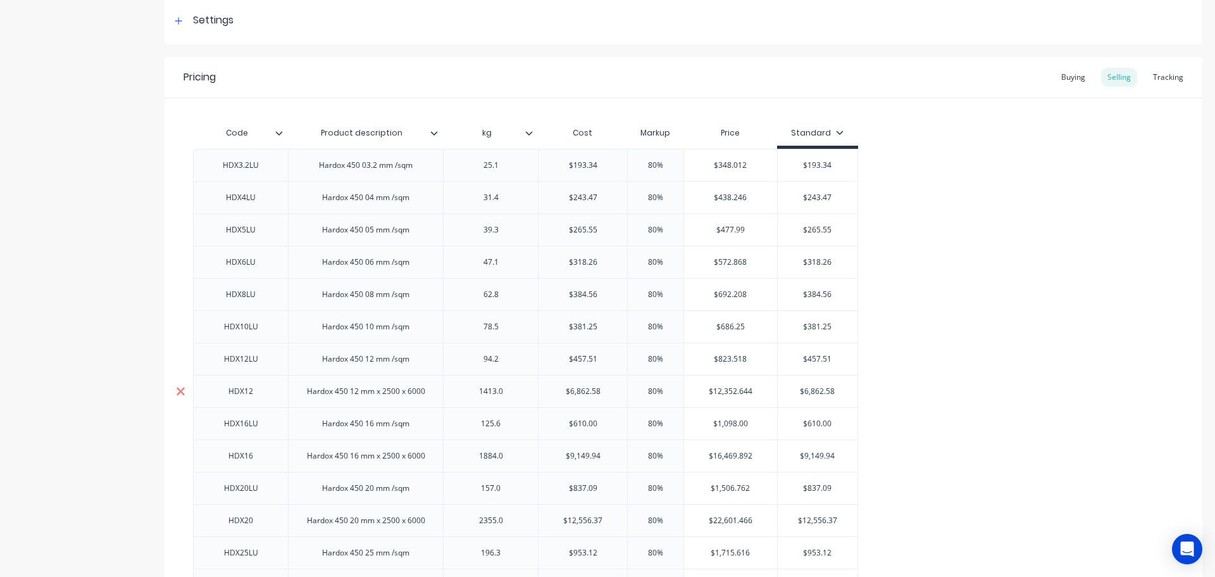
click at [179, 393] on icon at bounding box center [181, 391] width 8 height 8
click at [180, 425] on icon at bounding box center [181, 423] width 8 height 8
click at [178, 455] on icon at bounding box center [180, 455] width 9 height 13
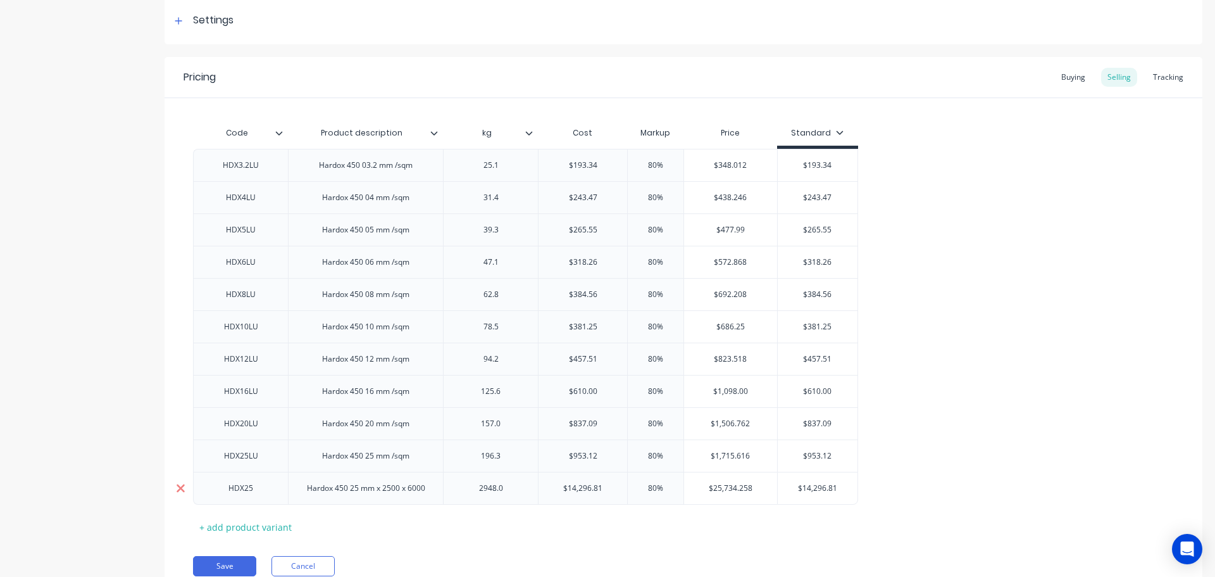
click at [178, 488] on icon at bounding box center [180, 488] width 9 height 13
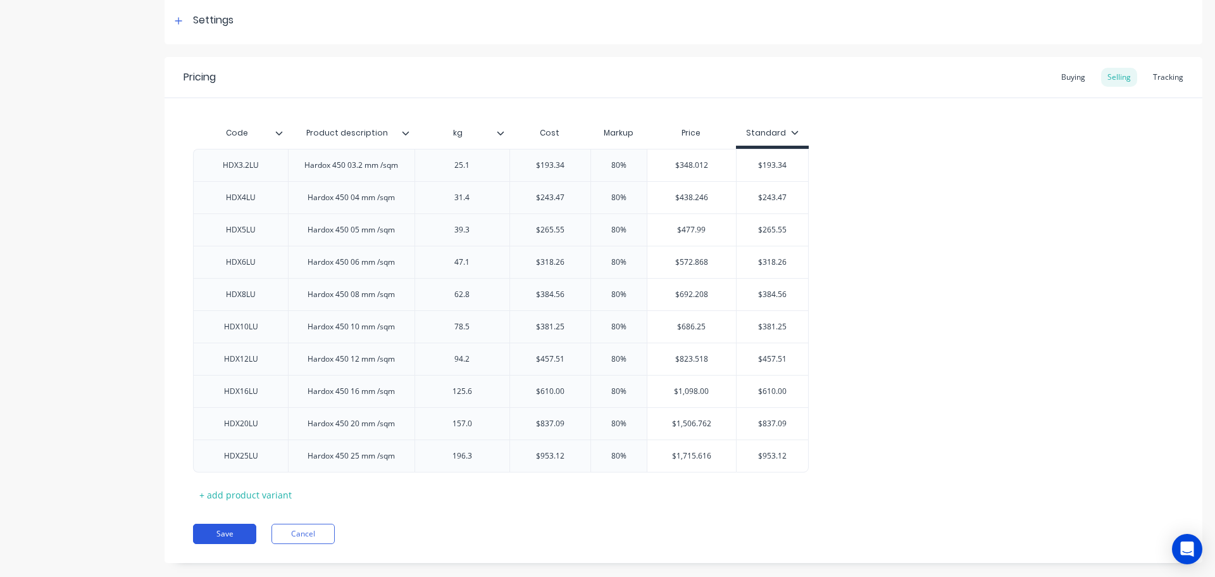
click at [210, 537] on button "Save" at bounding box center [224, 533] width 63 height 20
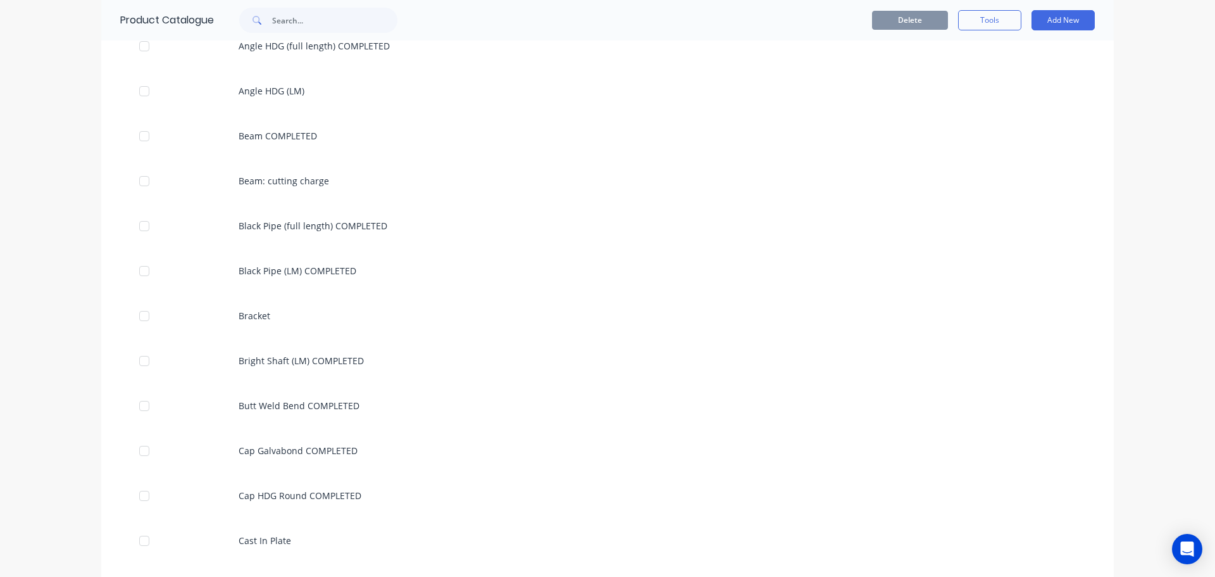
scroll to position [2170, 0]
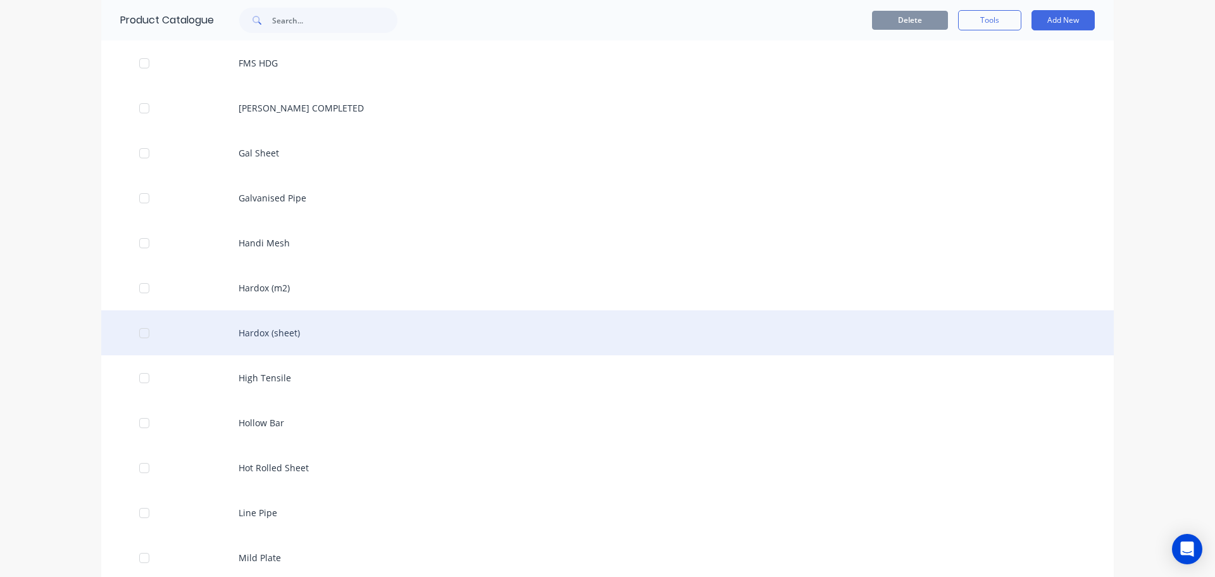
click at [287, 327] on div "Hardox (sheet)" at bounding box center [607, 332] width 1013 height 45
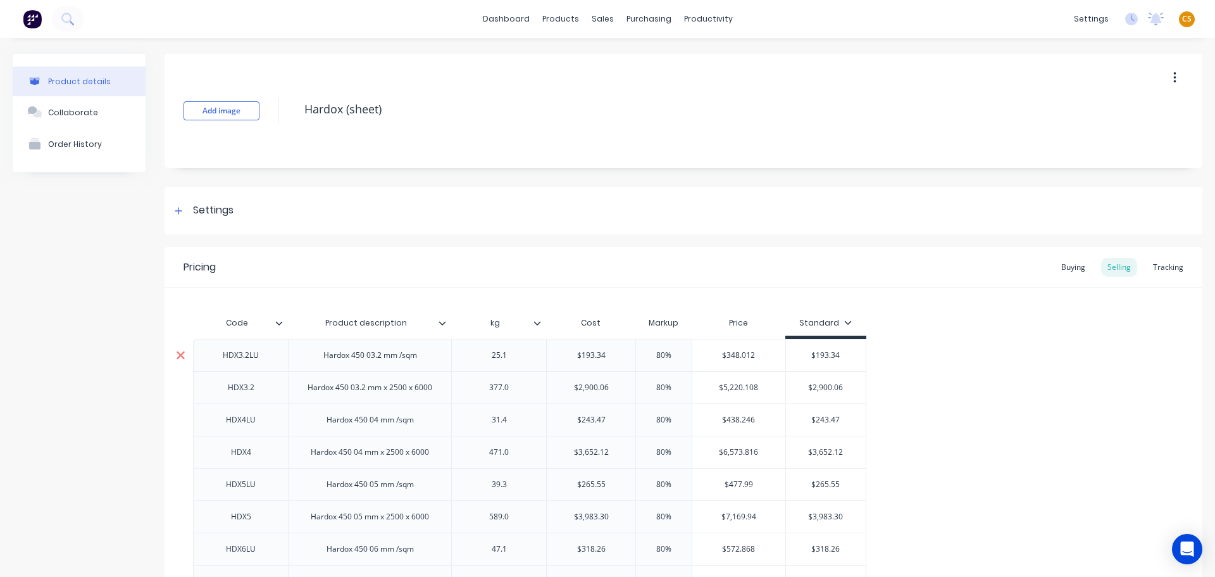
click at [179, 355] on icon at bounding box center [181, 355] width 8 height 8
click at [179, 385] on icon at bounding box center [181, 387] width 8 height 8
click at [180, 416] on icon at bounding box center [180, 419] width 9 height 13
click at [179, 450] on icon at bounding box center [181, 452] width 8 height 8
click at [182, 480] on icon at bounding box center [180, 484] width 9 height 13
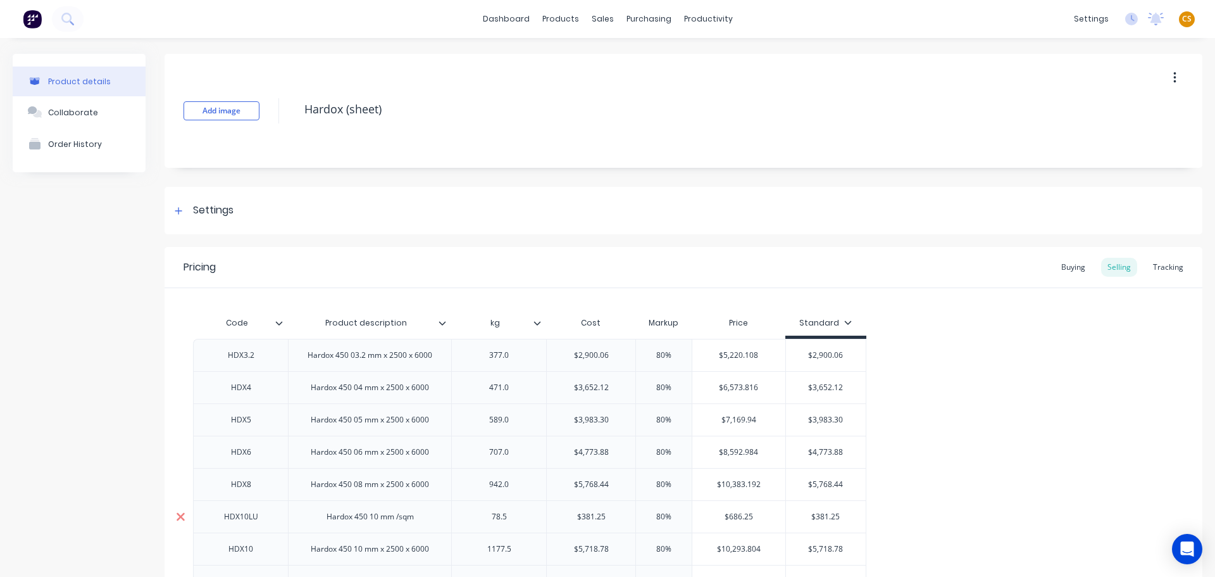
click at [179, 520] on icon at bounding box center [180, 516] width 9 height 13
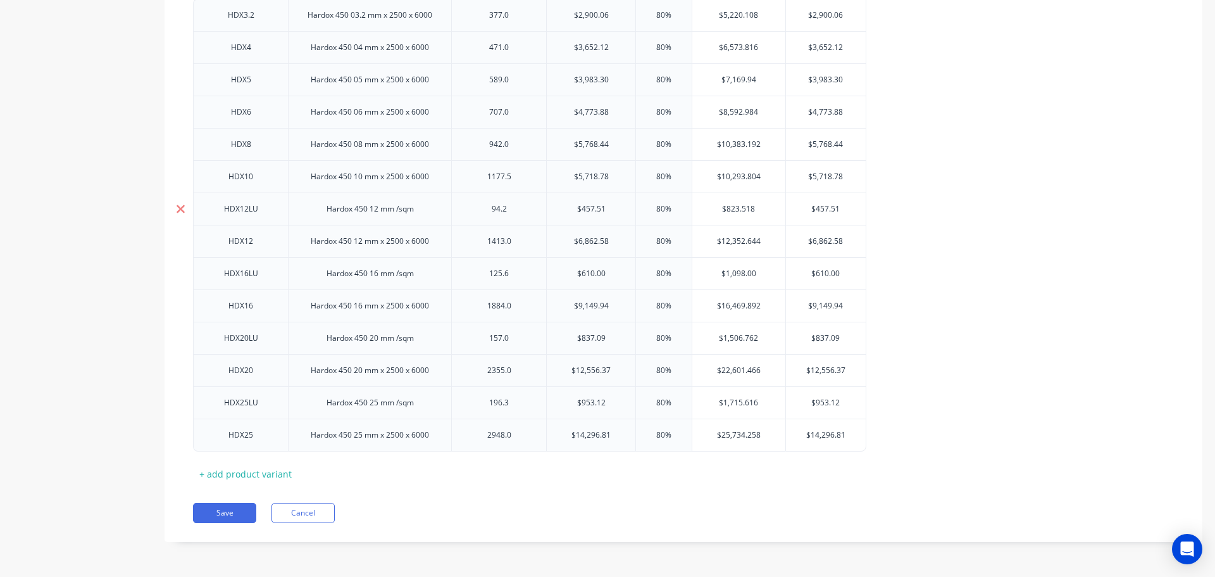
click at [180, 211] on icon at bounding box center [180, 209] width 9 height 13
click at [180, 273] on icon at bounding box center [181, 273] width 8 height 8
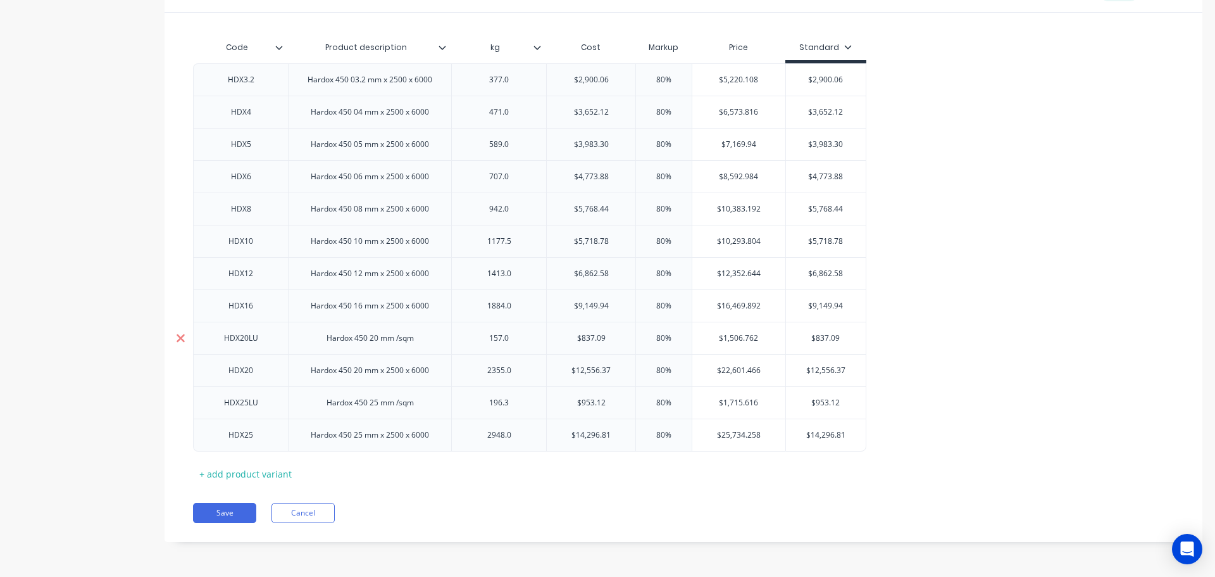
click at [181, 339] on icon at bounding box center [181, 338] width 8 height 8
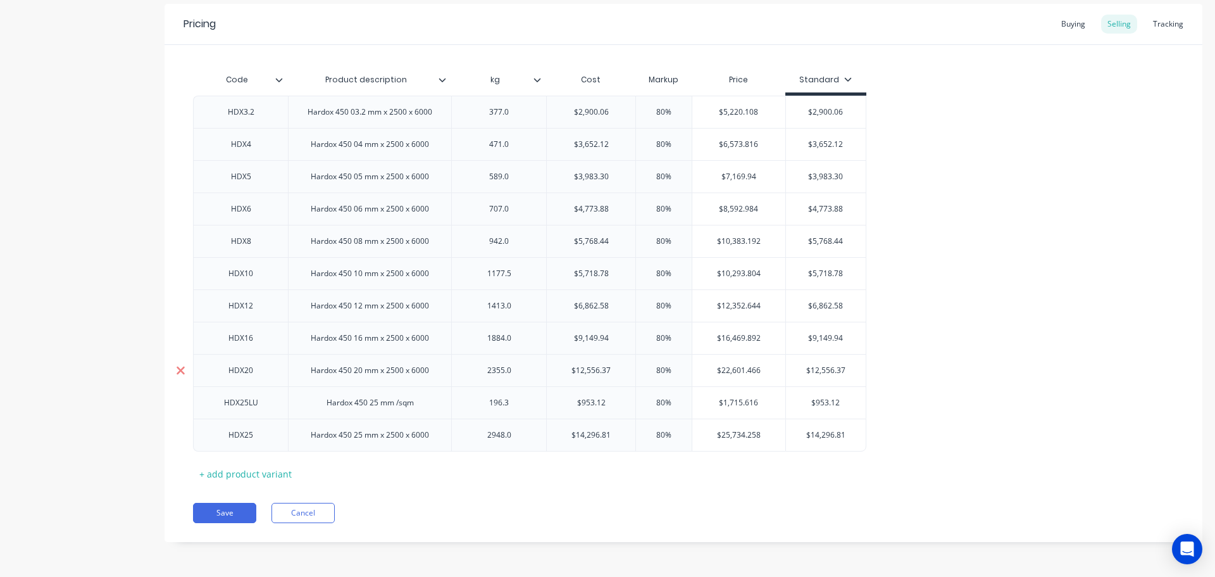
scroll to position [243, 0]
click at [177, 406] on icon at bounding box center [181, 402] width 8 height 8
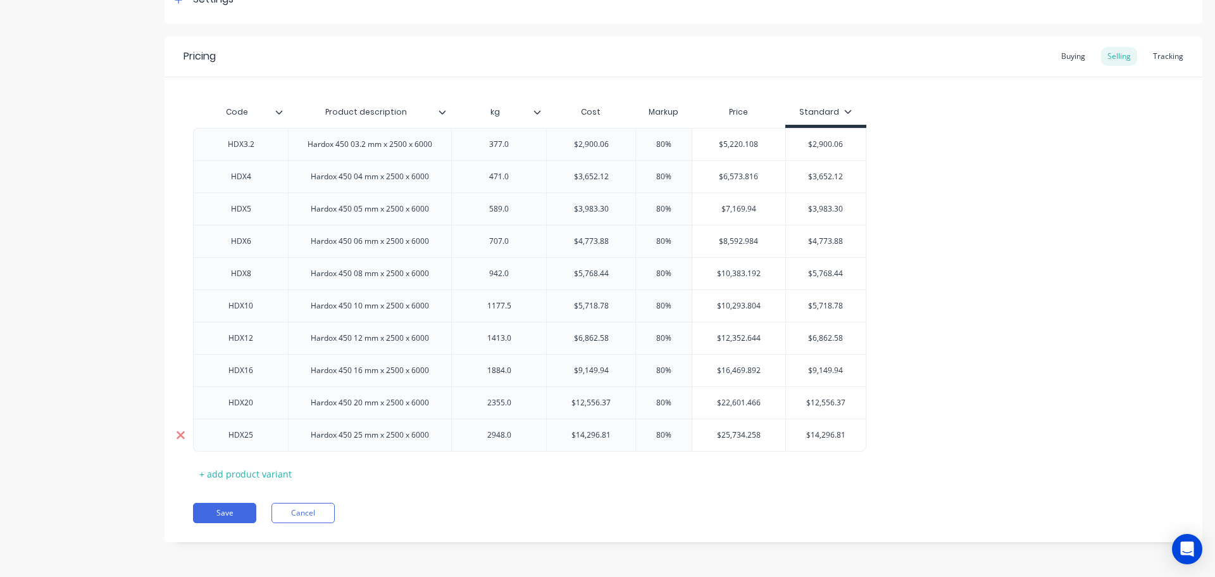
scroll to position [211, 0]
click at [220, 515] on button "Save" at bounding box center [224, 513] width 63 height 20
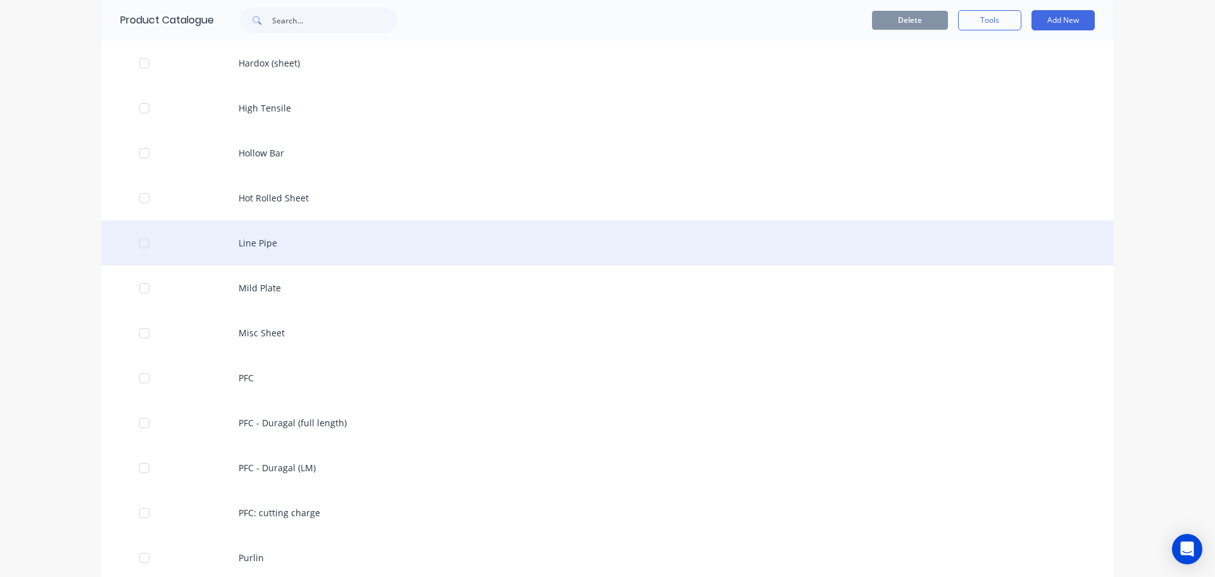
scroll to position [2630, 0]
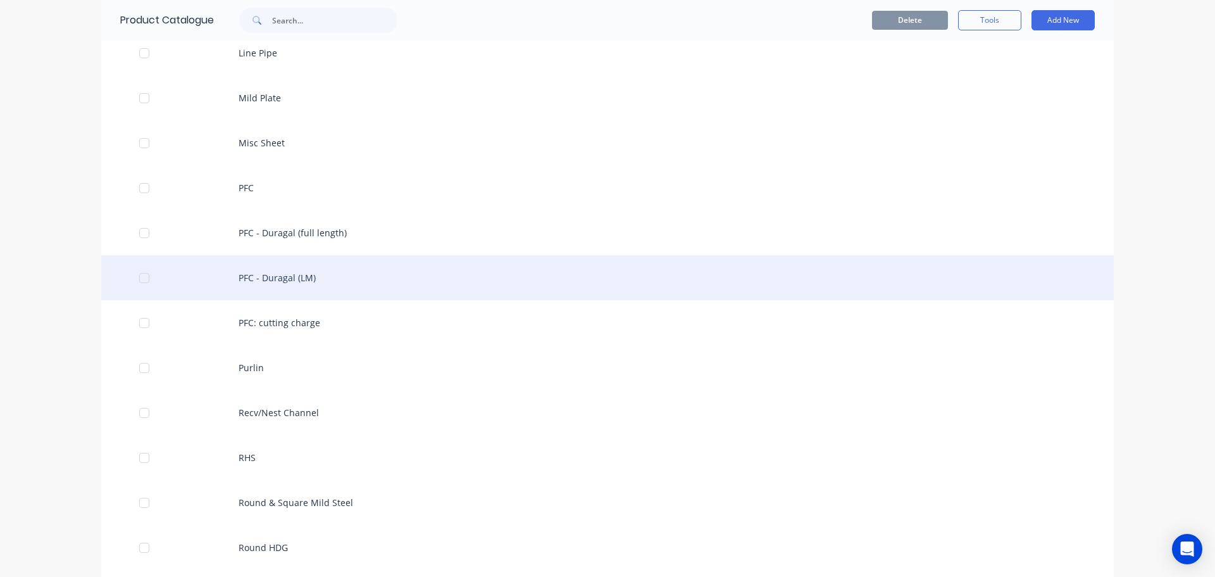
click at [330, 283] on div "PFC - Duragal (LM)" at bounding box center [607, 277] width 1013 height 45
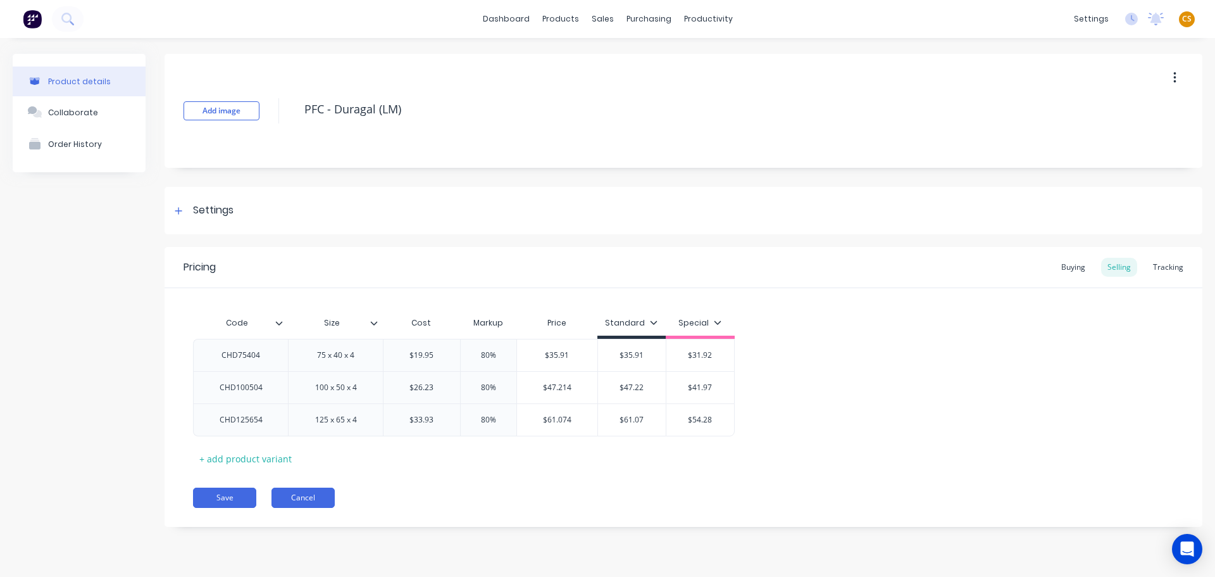
click at [318, 497] on button "Cancel" at bounding box center [303, 497] width 63 height 20
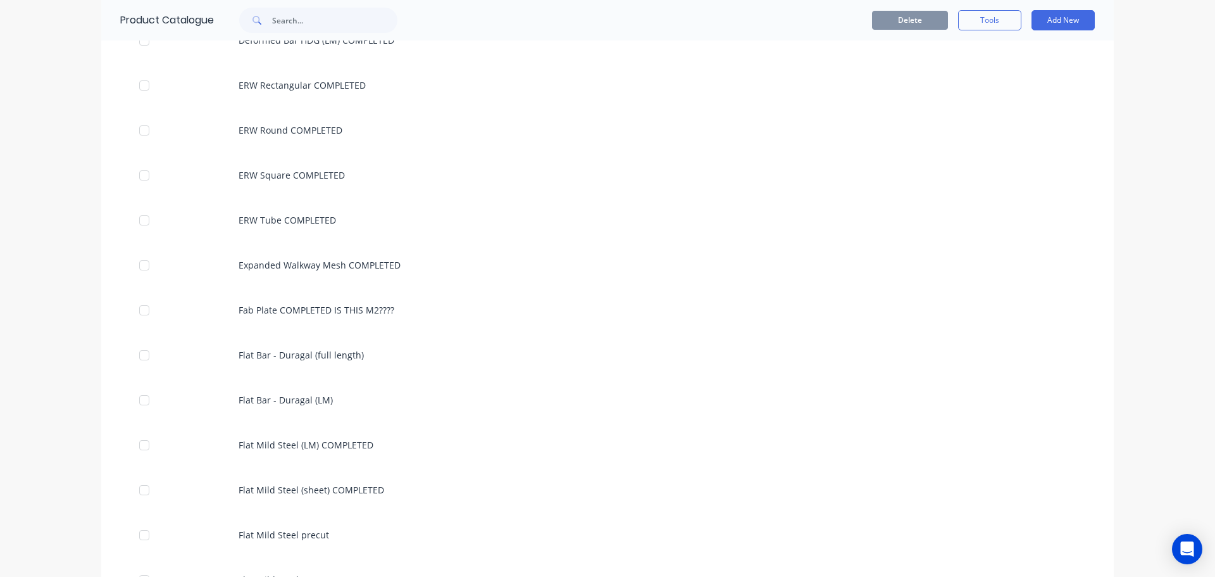
scroll to position [2530, 0]
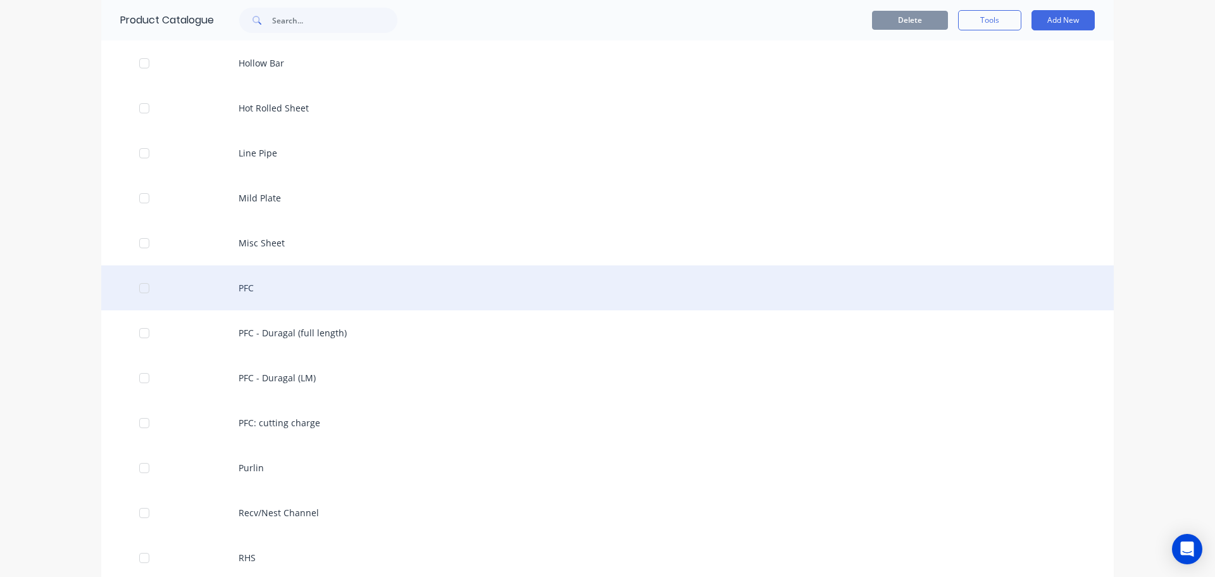
click at [246, 287] on div "PFC" at bounding box center [607, 287] width 1013 height 45
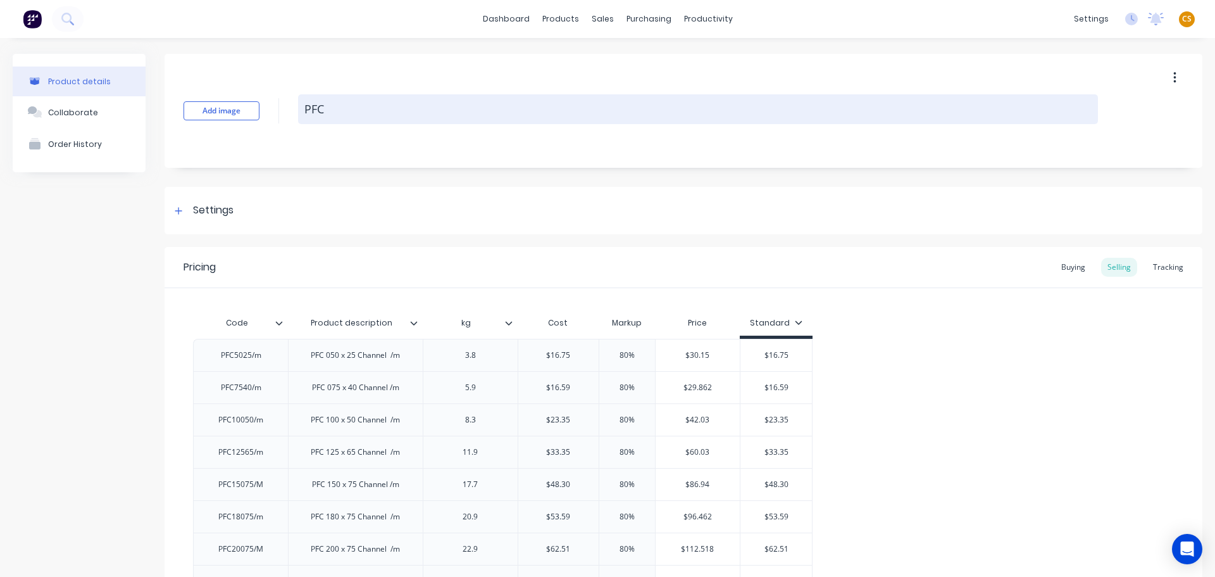
click at [360, 108] on textarea "PFC" at bounding box center [698, 109] width 800 height 30
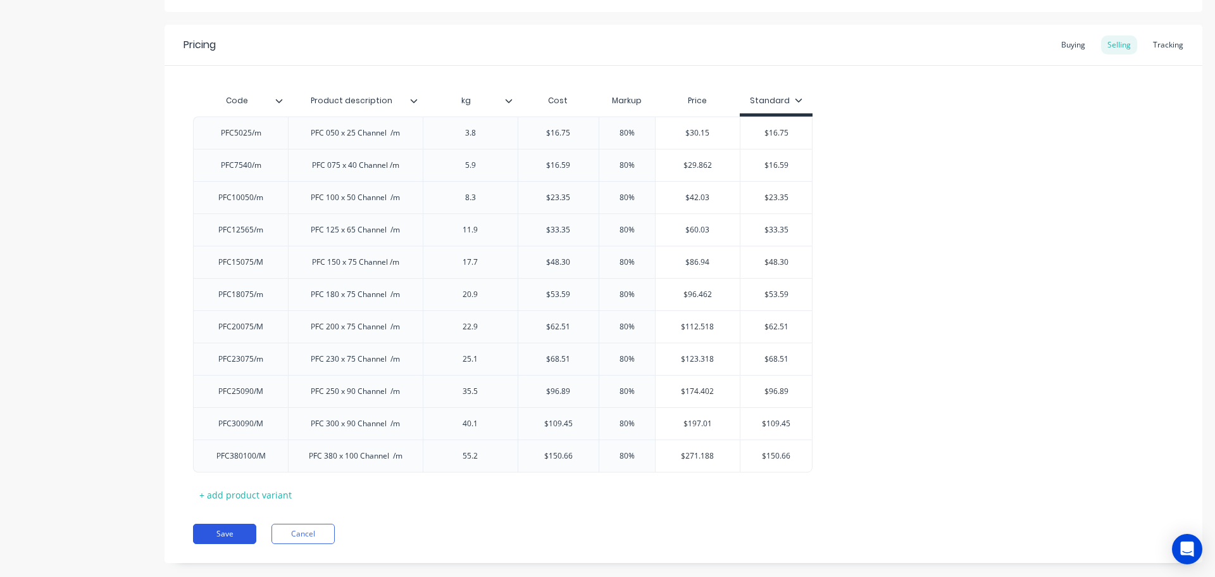
scroll to position [243, 0]
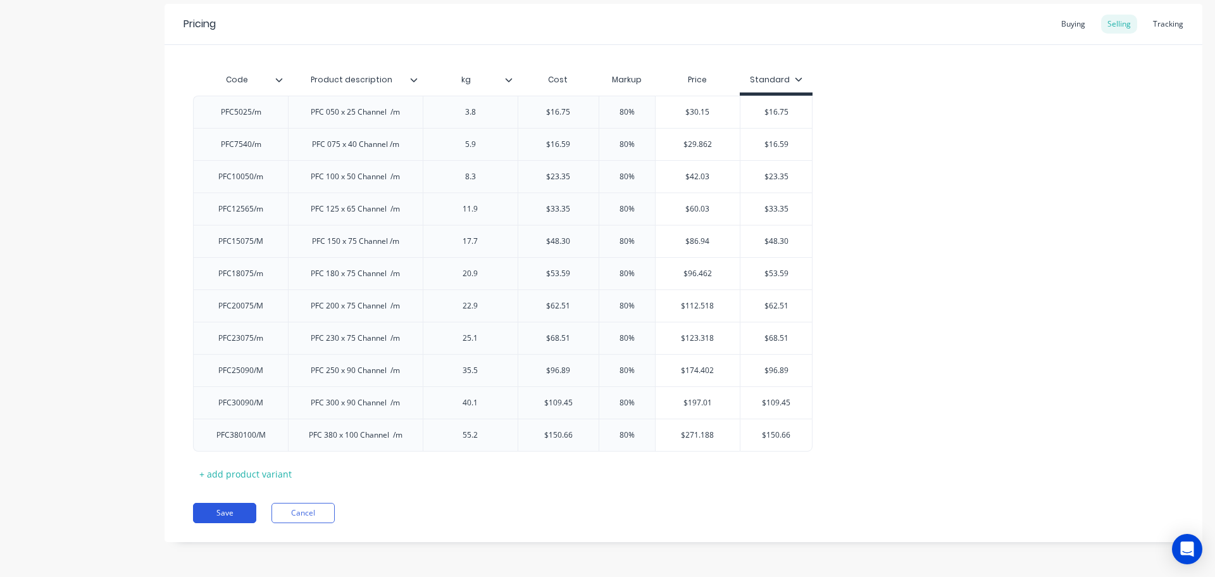
type textarea "PFC (LM)"
click at [229, 513] on button "Save" at bounding box center [224, 513] width 63 height 20
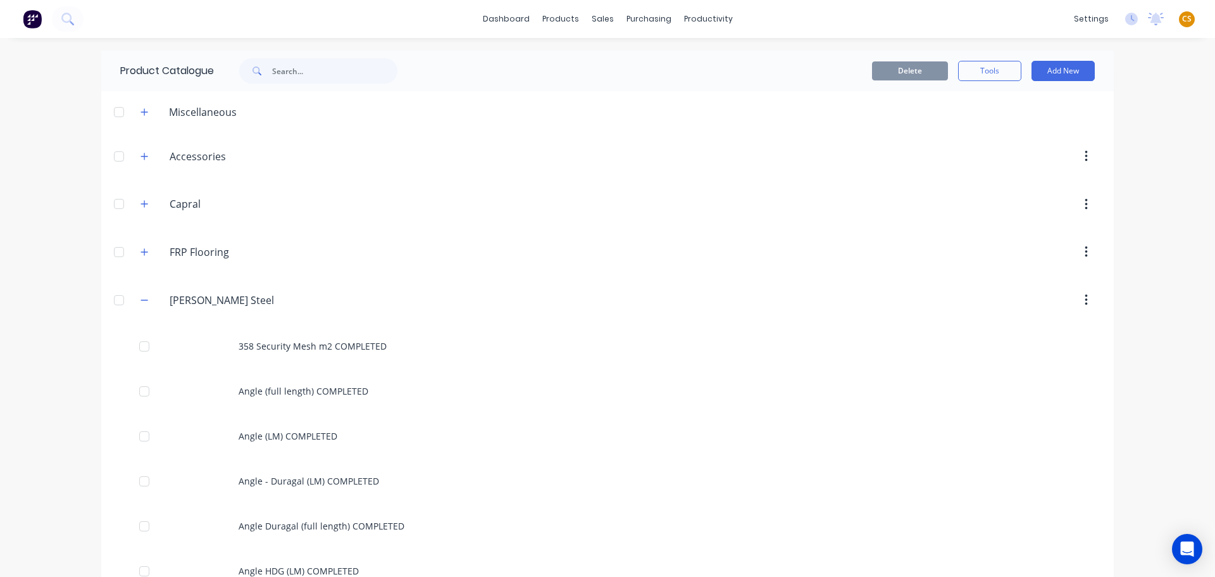
scroll to position [2530, 0]
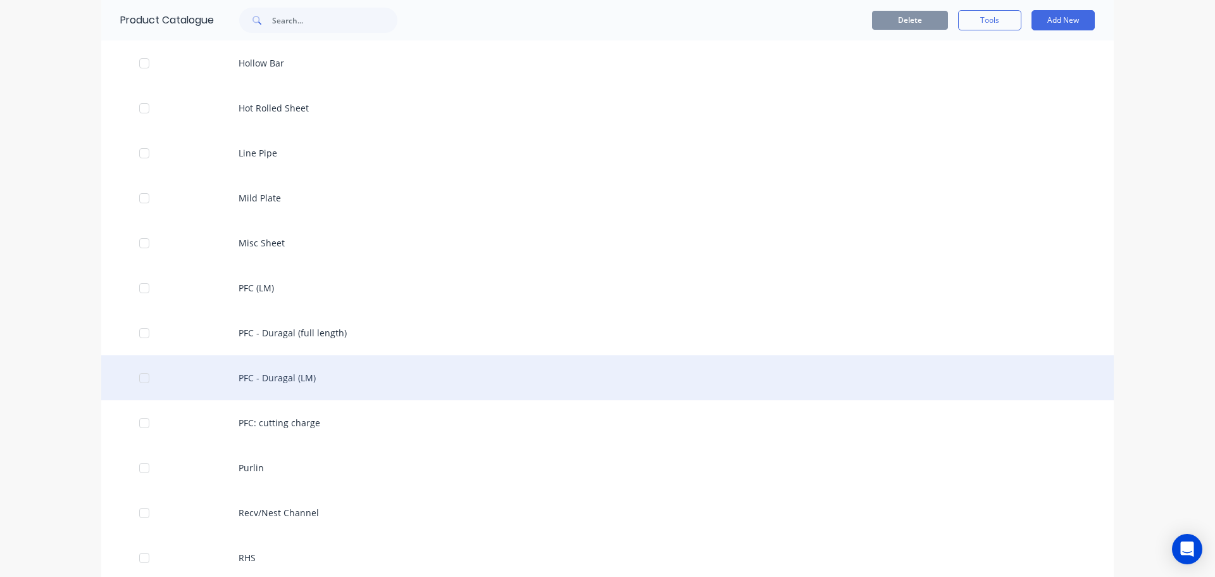
click at [281, 378] on div "PFC - Duragal (LM)" at bounding box center [607, 377] width 1013 height 45
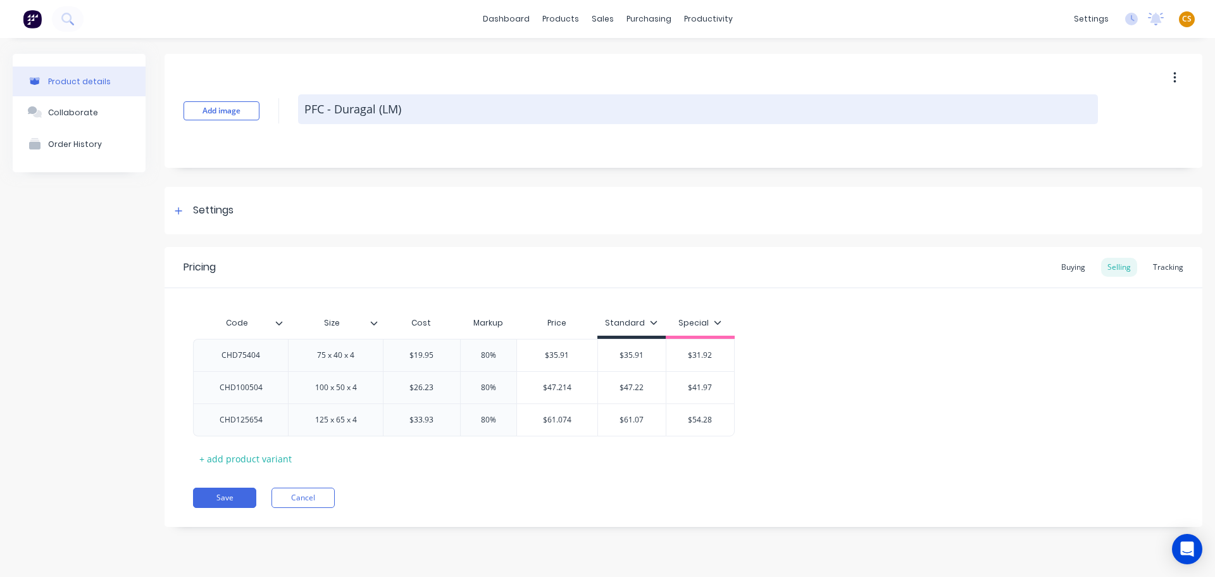
click at [524, 105] on textarea "PFC - Duragal (LM)" at bounding box center [698, 109] width 800 height 30
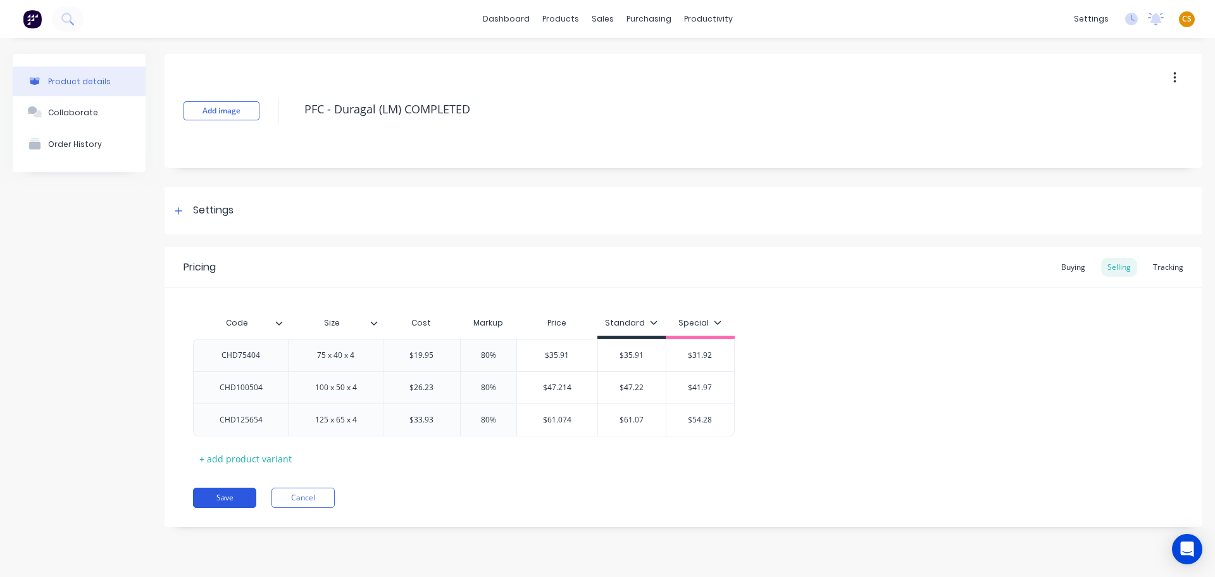
type textarea "PFC - Duragal (LM) COMPLETED"
click at [229, 498] on button "Save" at bounding box center [224, 497] width 63 height 20
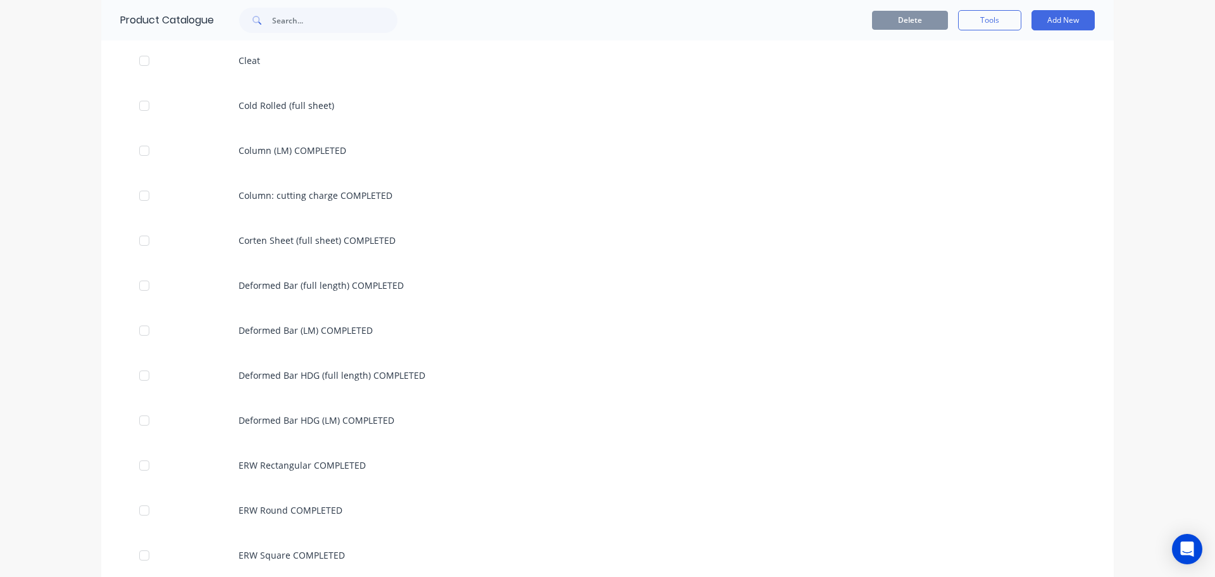
scroll to position [2530, 0]
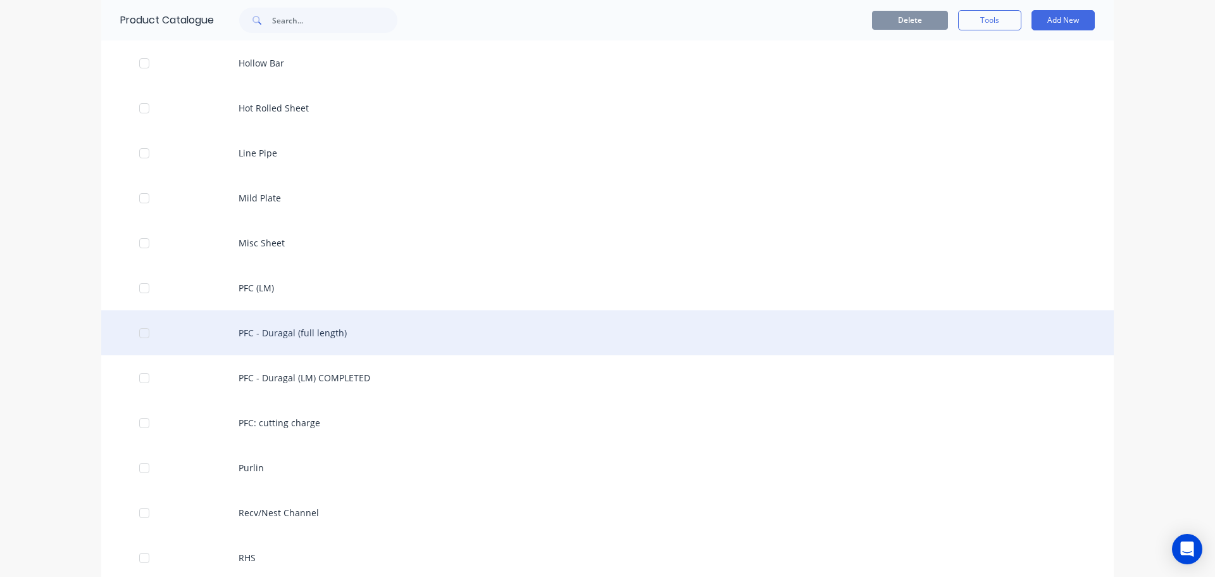
click at [441, 331] on div "PFC - Duragal (full length)" at bounding box center [607, 332] width 1013 height 45
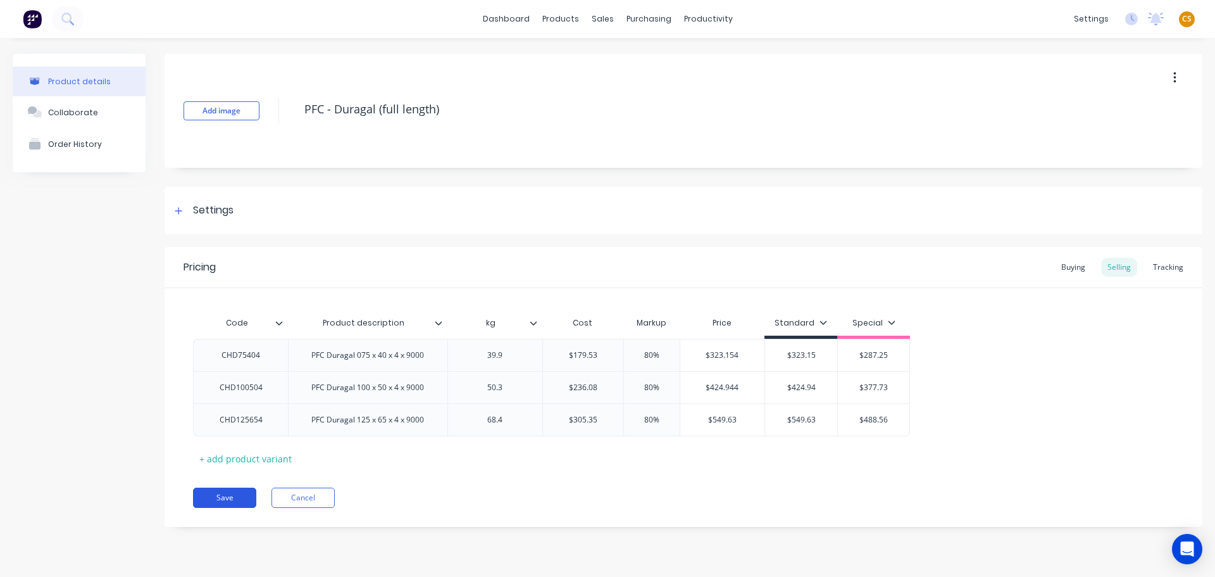
click at [234, 499] on button "Save" at bounding box center [224, 497] width 63 height 20
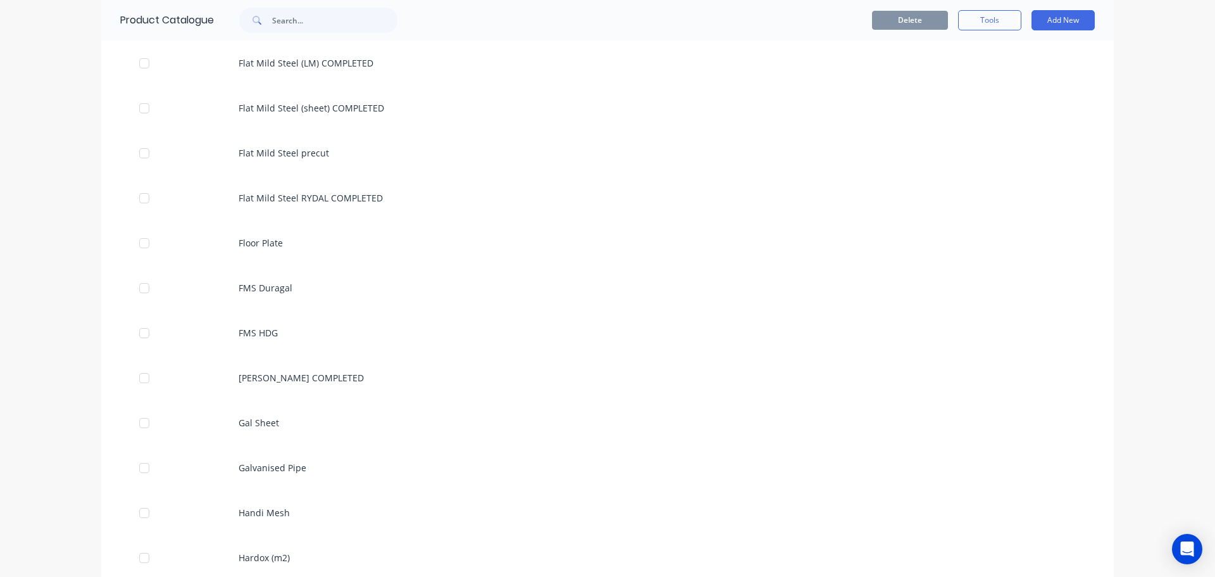
scroll to position [2575, 0]
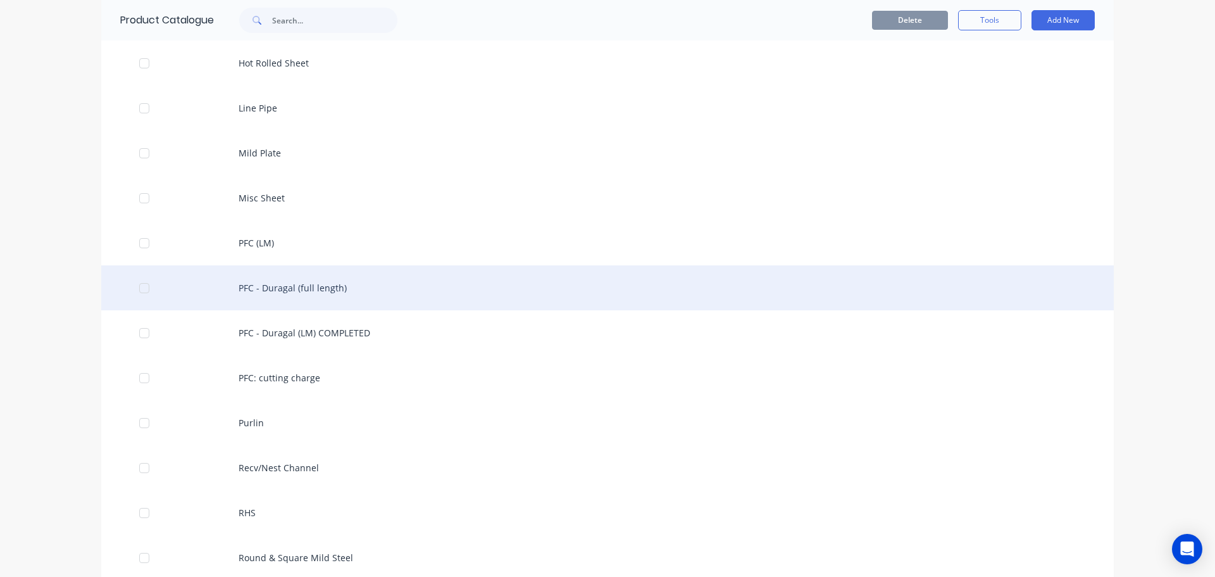
click at [317, 285] on div "PFC - Duragal (full length)" at bounding box center [607, 287] width 1013 height 45
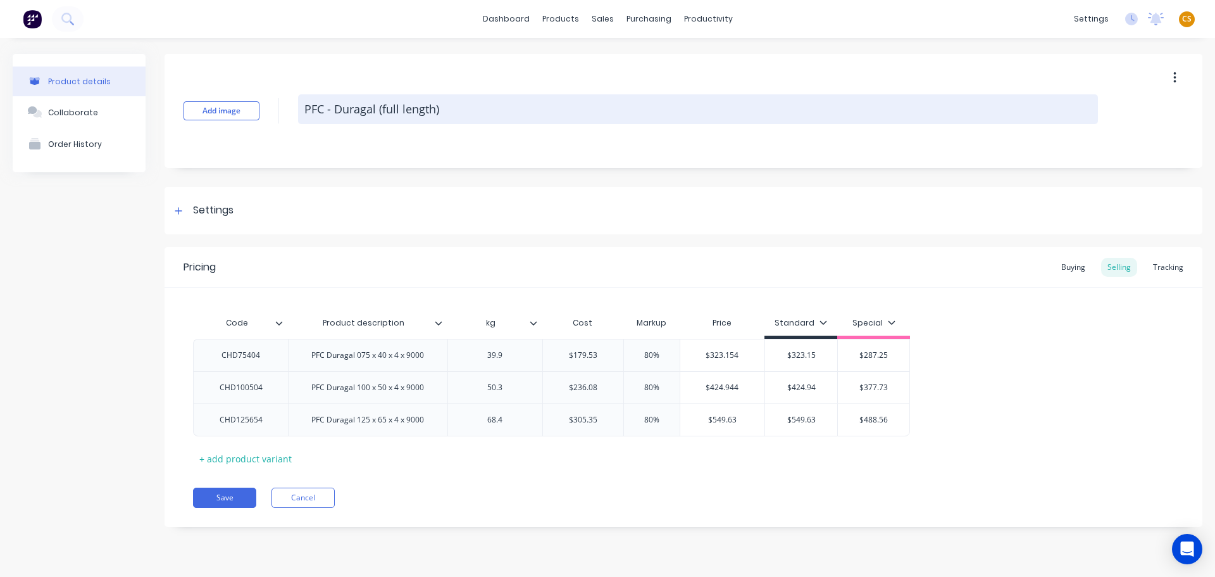
click at [492, 114] on textarea "PFC - Duragal (full length)" at bounding box center [698, 109] width 800 height 30
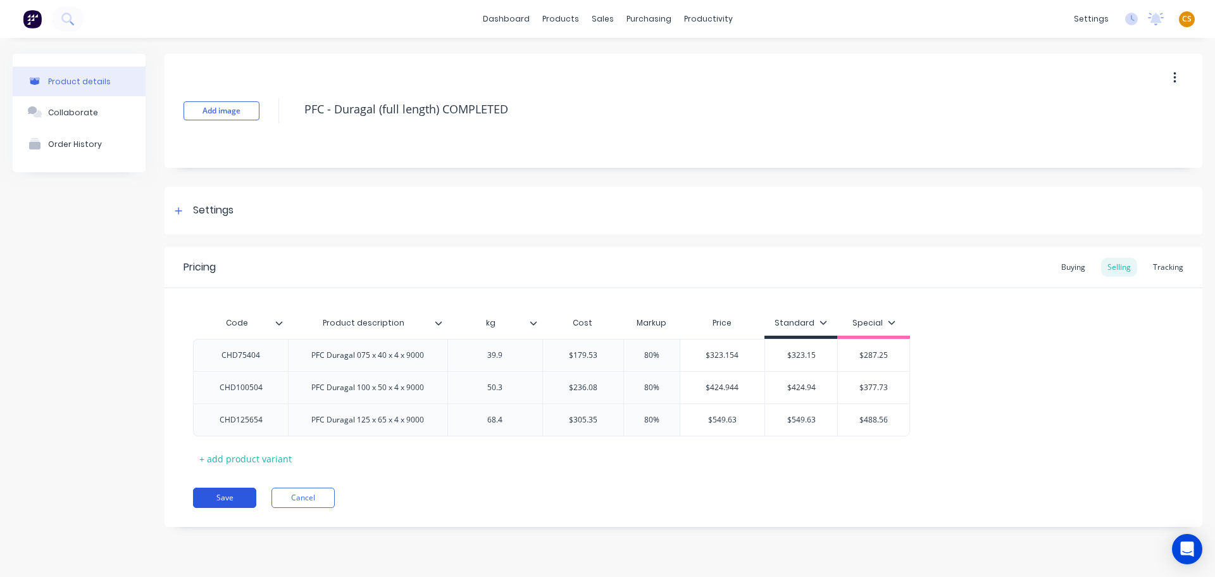
type textarea "PFC - Duragal (full length) COMPLETED"
click at [235, 501] on button "Save" at bounding box center [224, 497] width 63 height 20
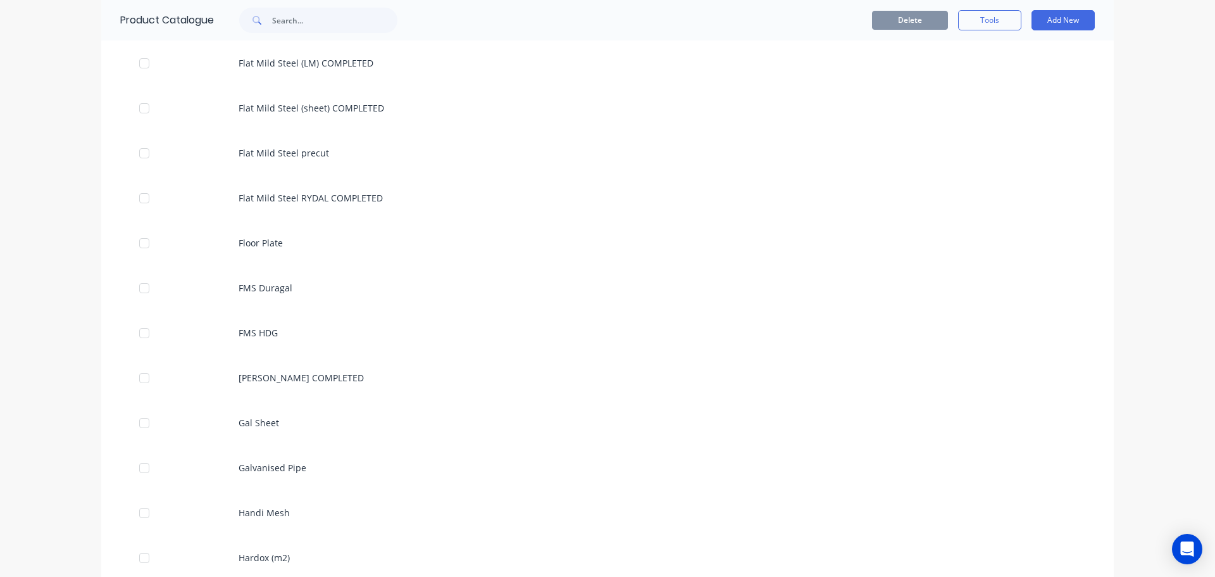
scroll to position [2575, 0]
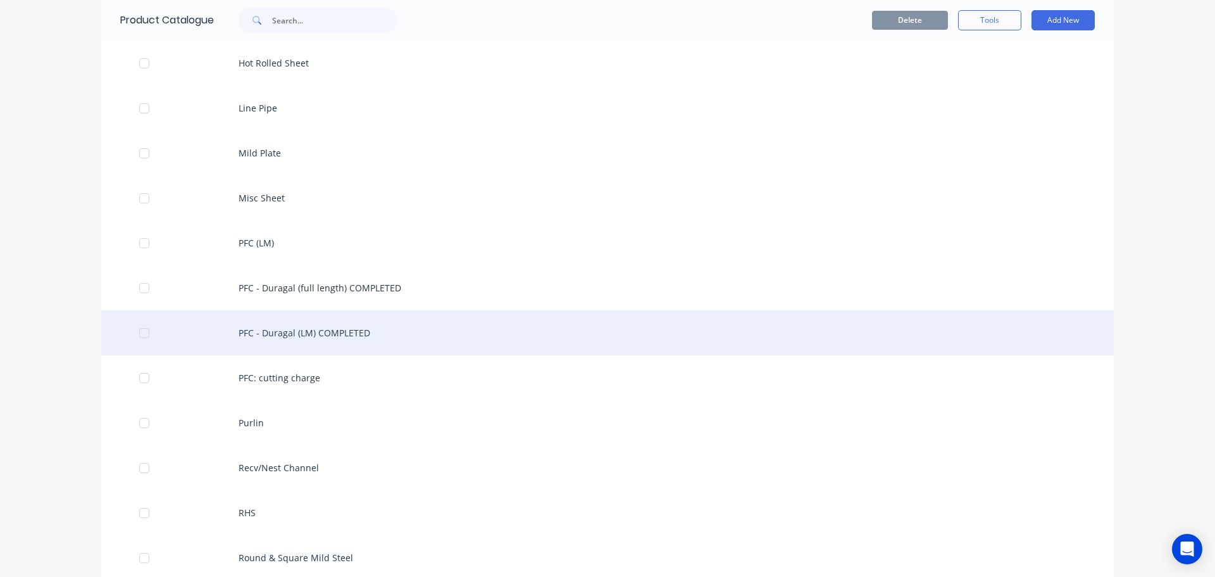
click at [294, 342] on div "PFC - Duragal (LM) COMPLETED" at bounding box center [607, 332] width 1013 height 45
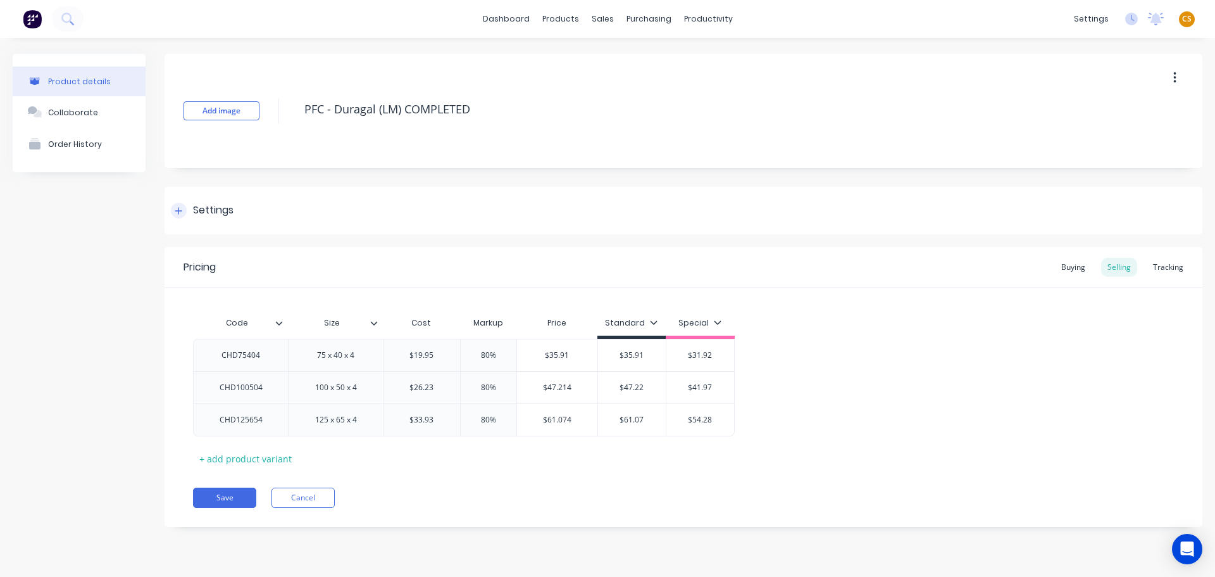
click at [180, 215] on div at bounding box center [179, 211] width 16 height 16
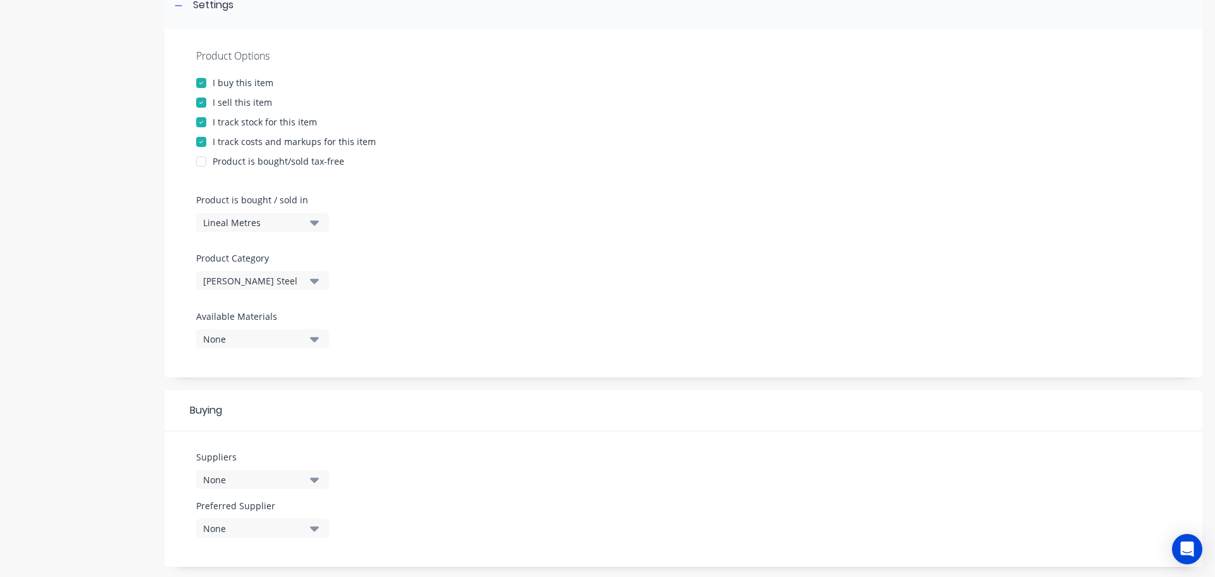
scroll to position [522, 0]
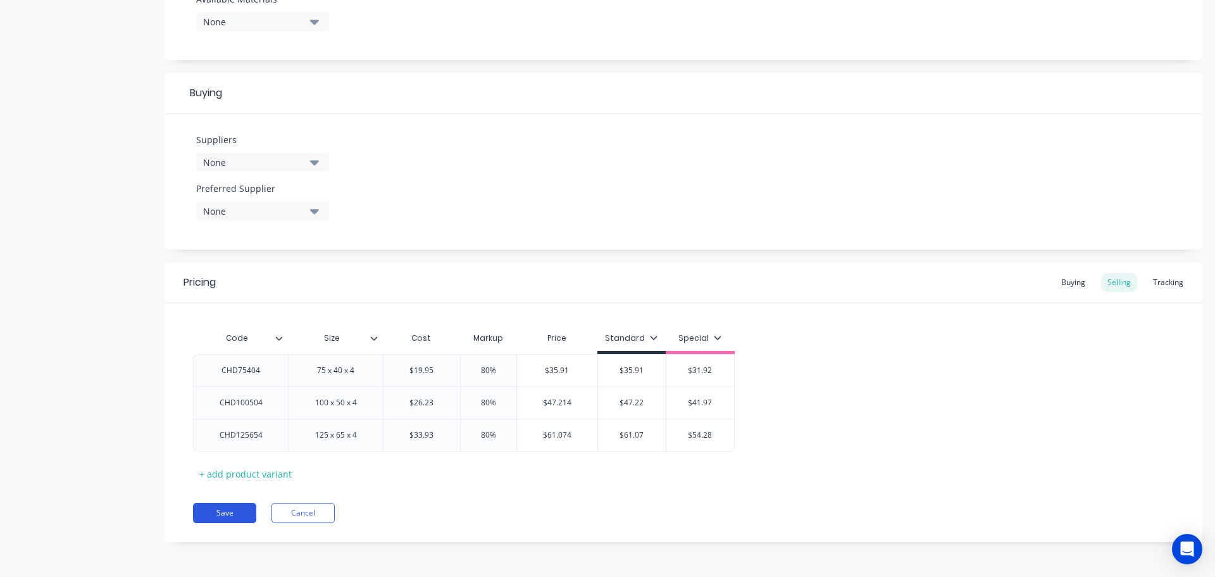
click at [216, 513] on button "Save" at bounding box center [224, 513] width 63 height 20
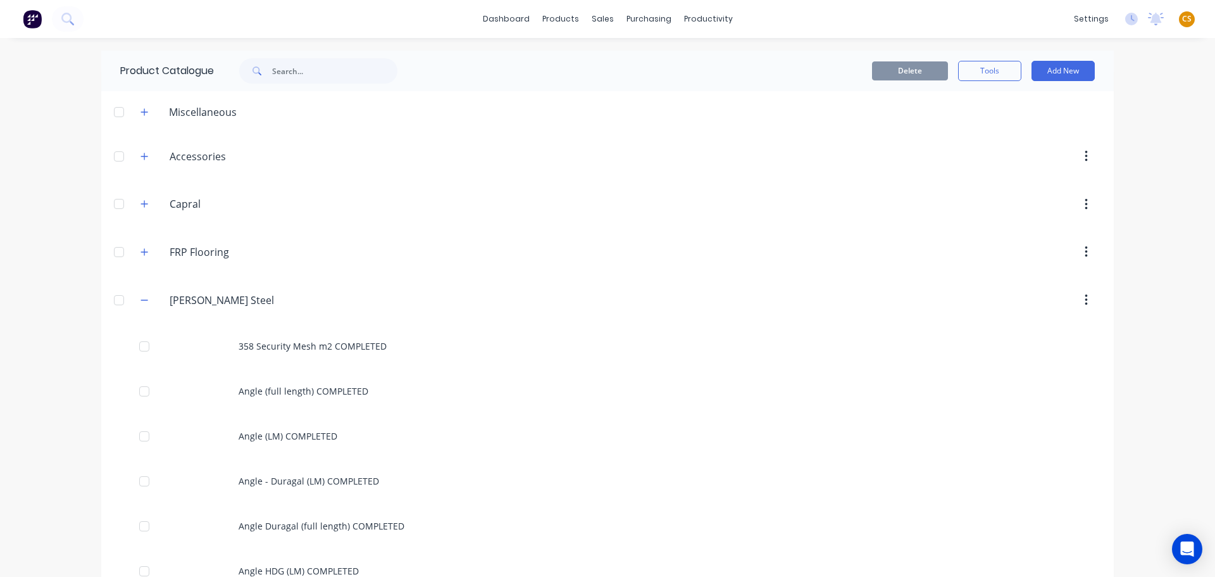
scroll to position [2710, 0]
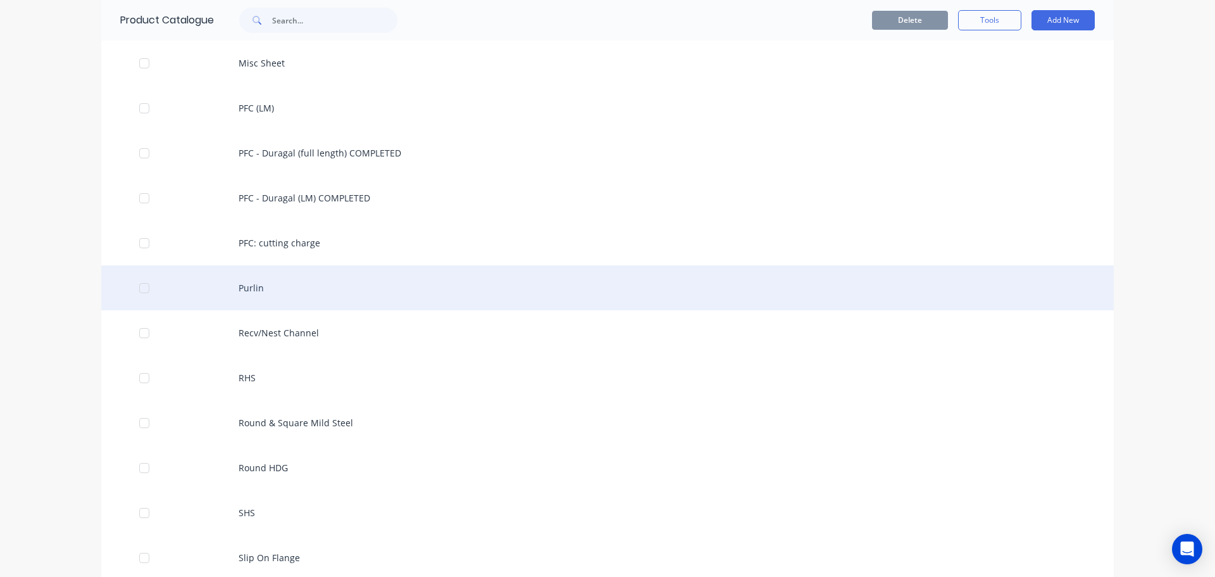
click at [294, 284] on div "Purlin" at bounding box center [607, 287] width 1013 height 45
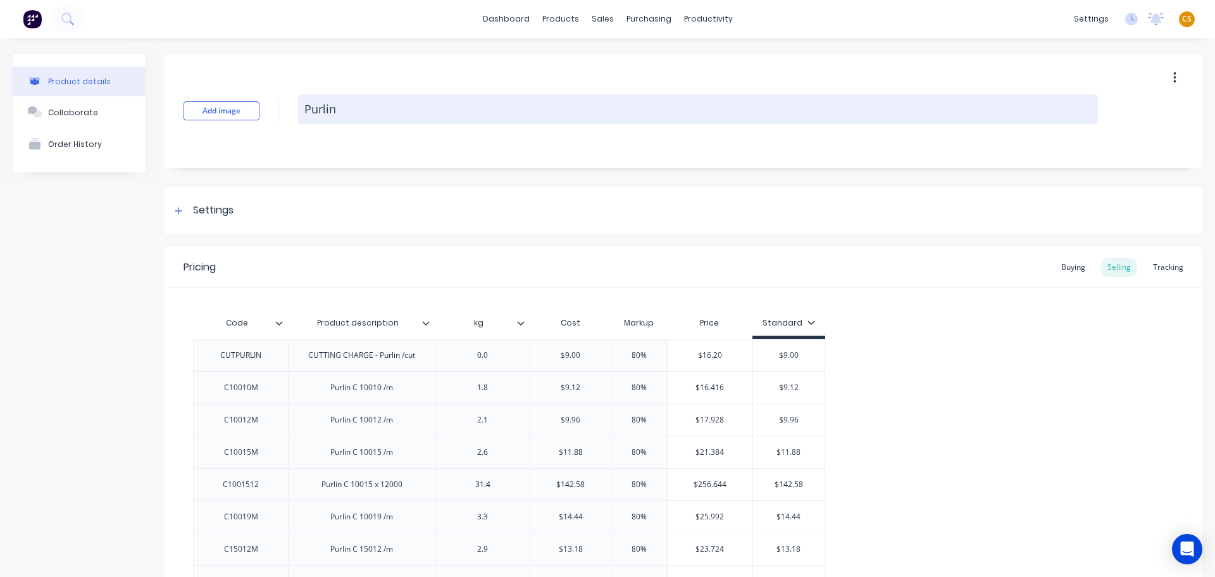
click at [371, 108] on textarea "Purlin" at bounding box center [698, 109] width 800 height 30
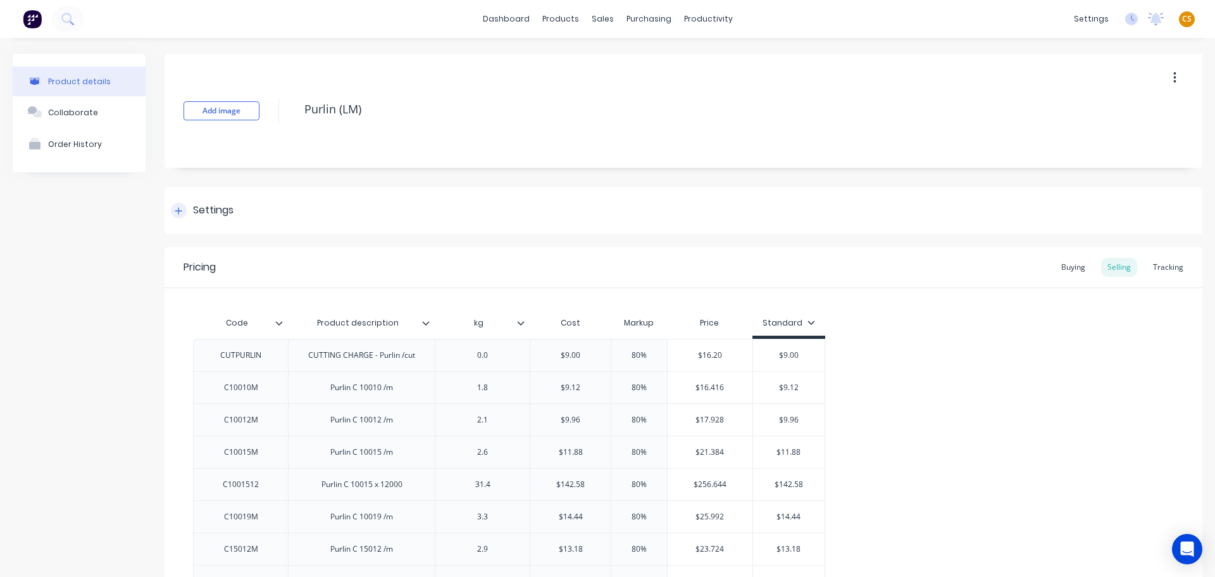
type textarea "Purlin (LM)"
click at [177, 213] on icon at bounding box center [179, 210] width 8 height 9
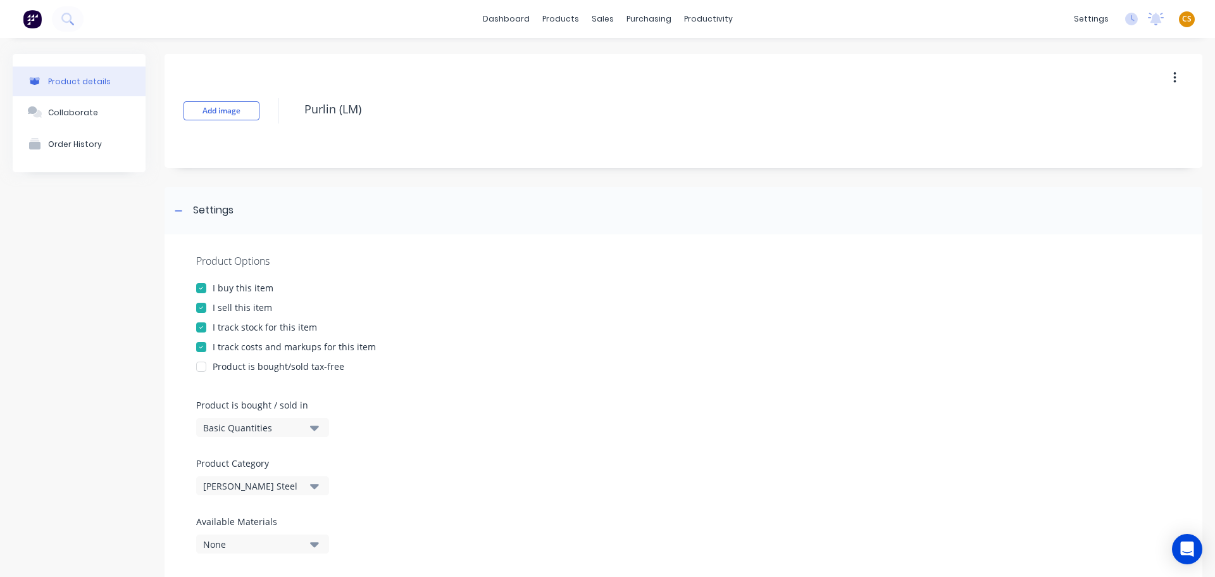
click at [240, 425] on div "Basic Quantities" at bounding box center [253, 427] width 101 height 13
click at [251, 485] on div "Lineal Metres" at bounding box center [291, 484] width 190 height 25
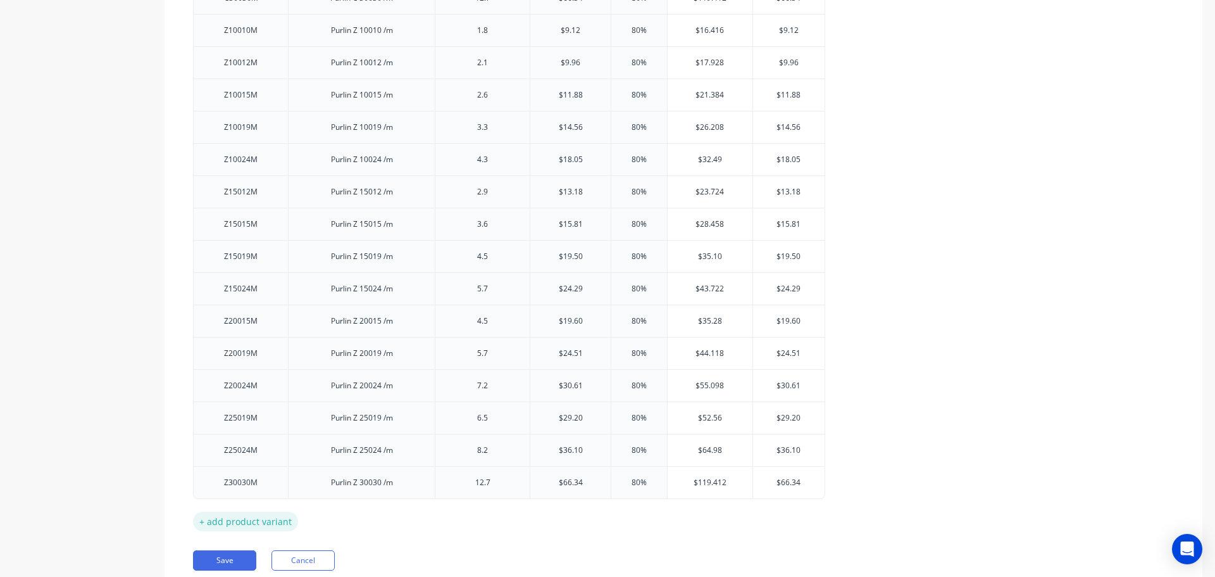
scroll to position [1523, 0]
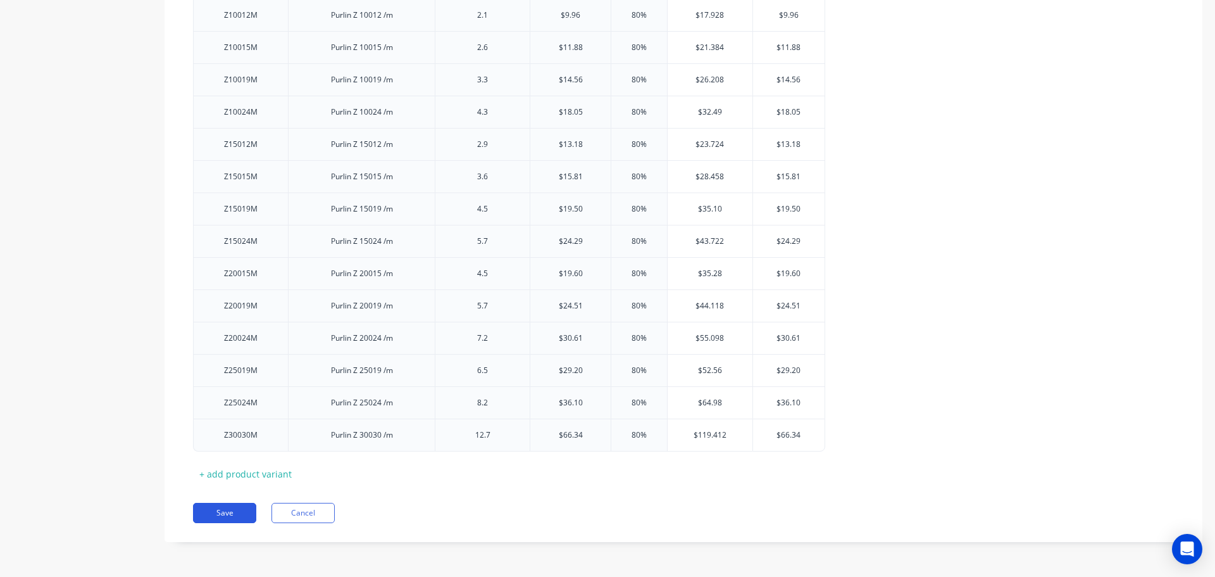
click at [228, 515] on button "Save" at bounding box center [224, 513] width 63 height 20
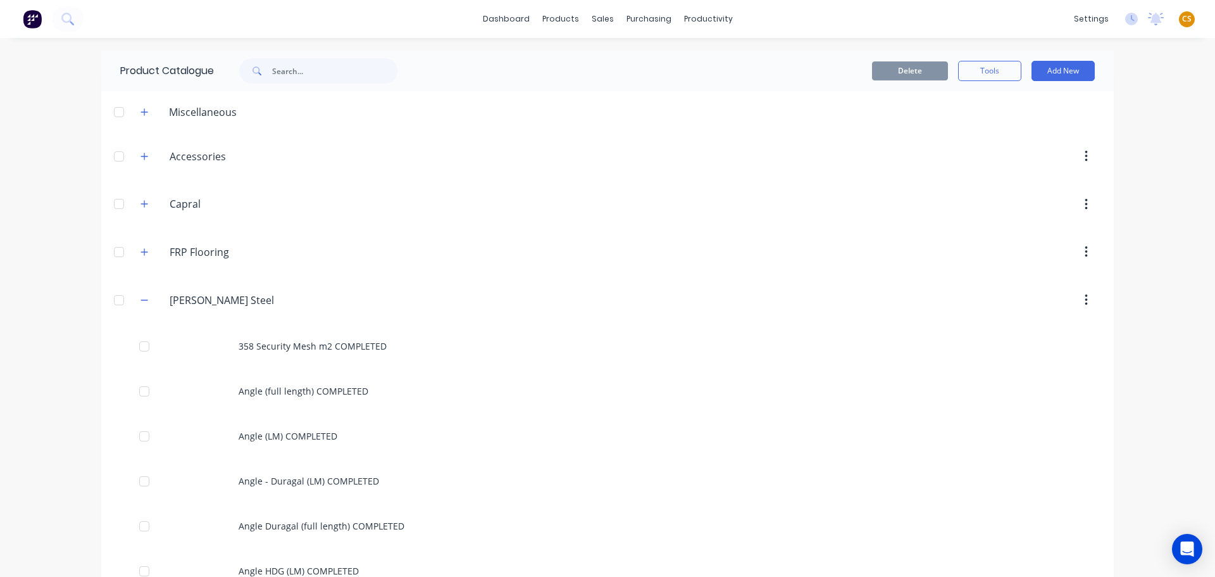
scroll to position [2755, 0]
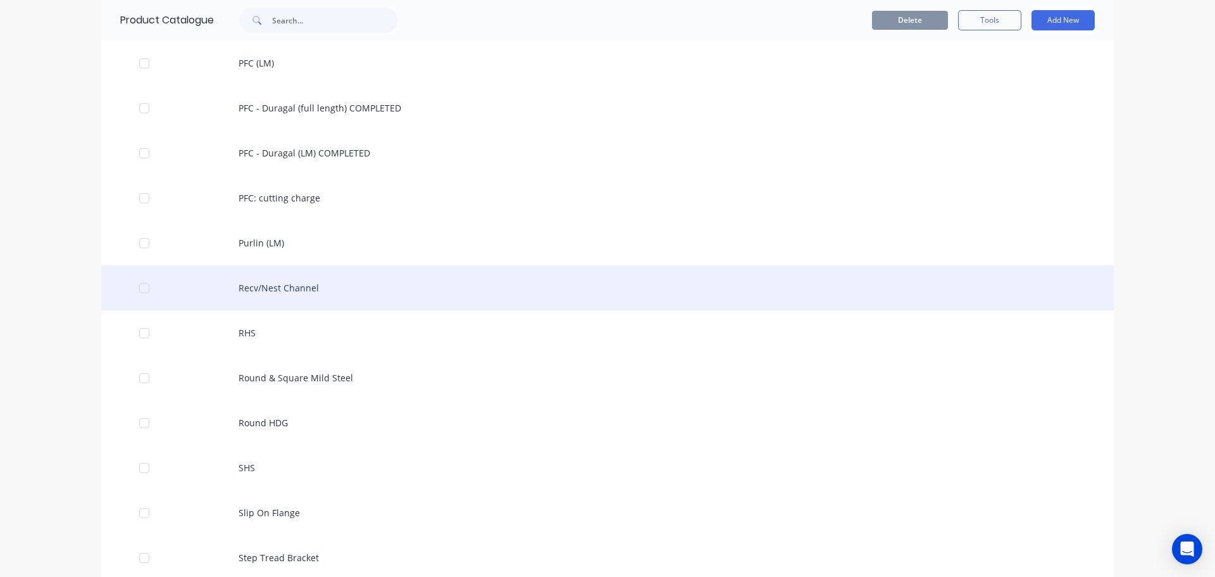
click at [290, 280] on div "Recv/Nest Channel" at bounding box center [607, 287] width 1013 height 45
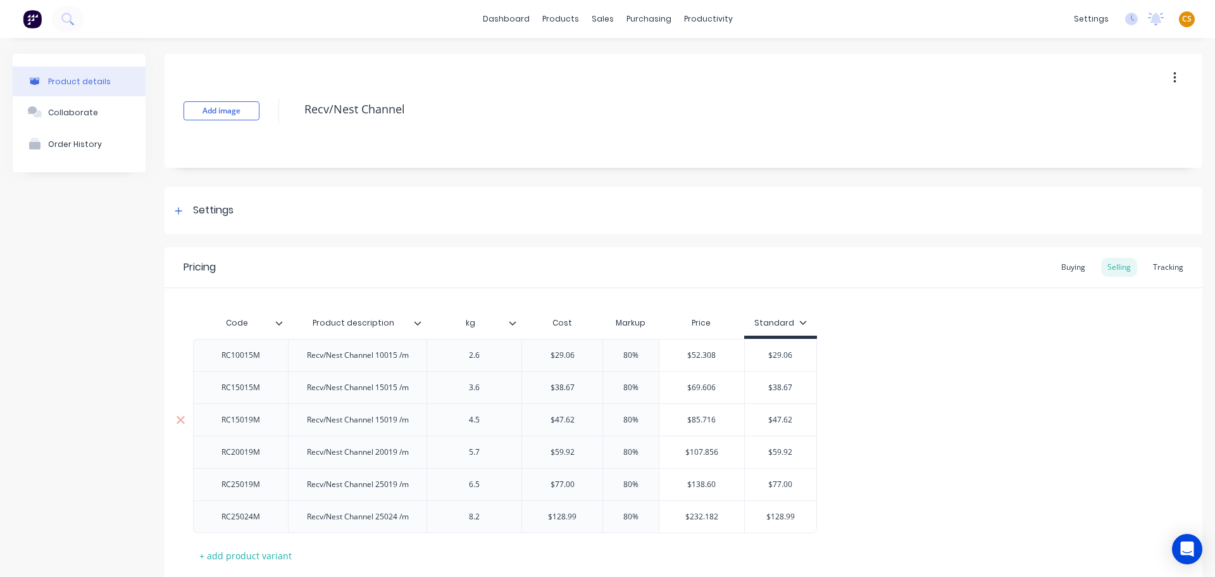
scroll to position [82, 0]
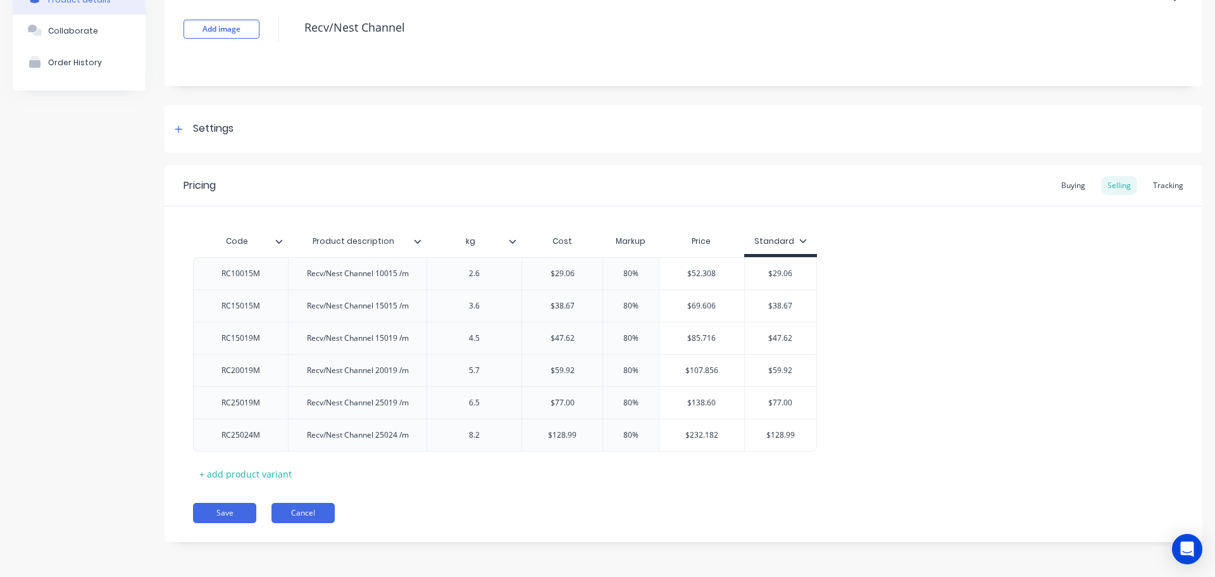
click at [289, 512] on button "Cancel" at bounding box center [303, 513] width 63 height 20
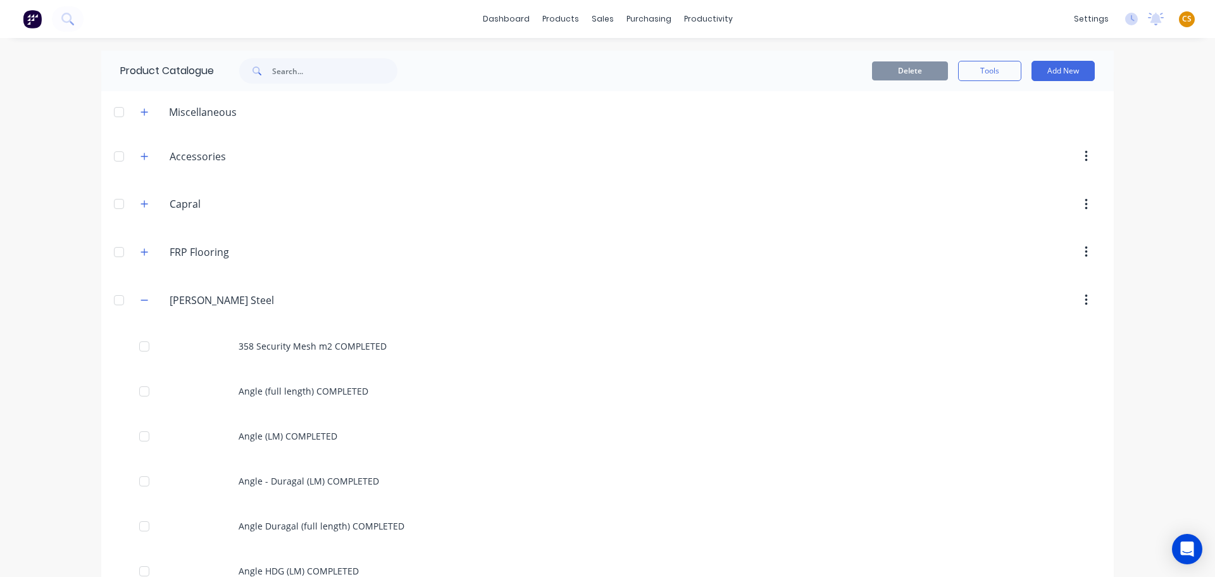
scroll to position [2800, 0]
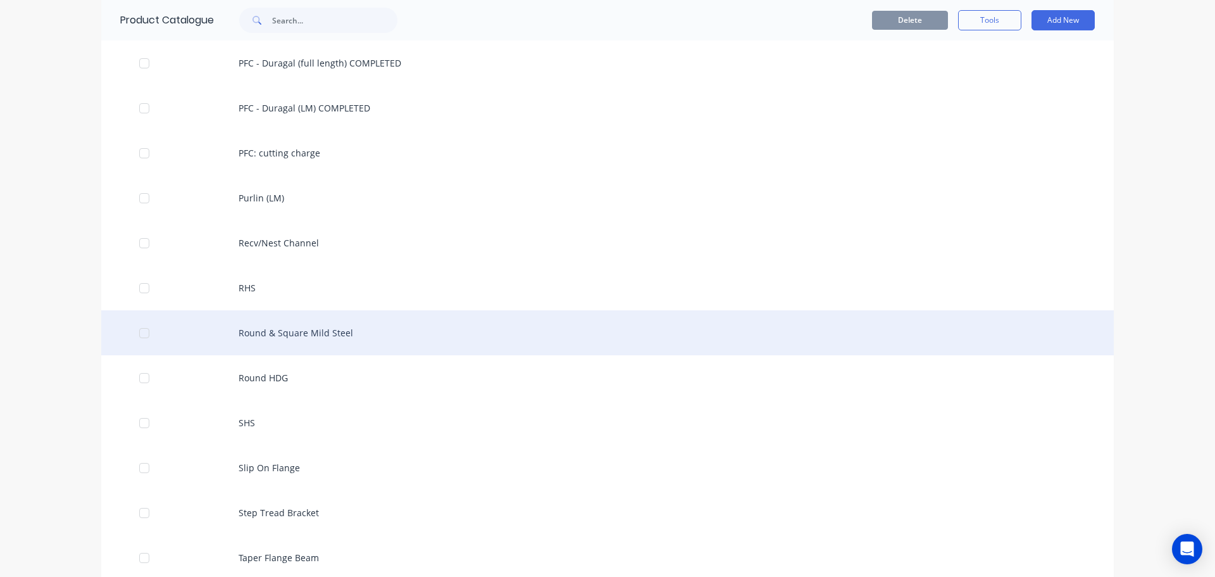
click at [137, 335] on div at bounding box center [144, 332] width 25 height 25
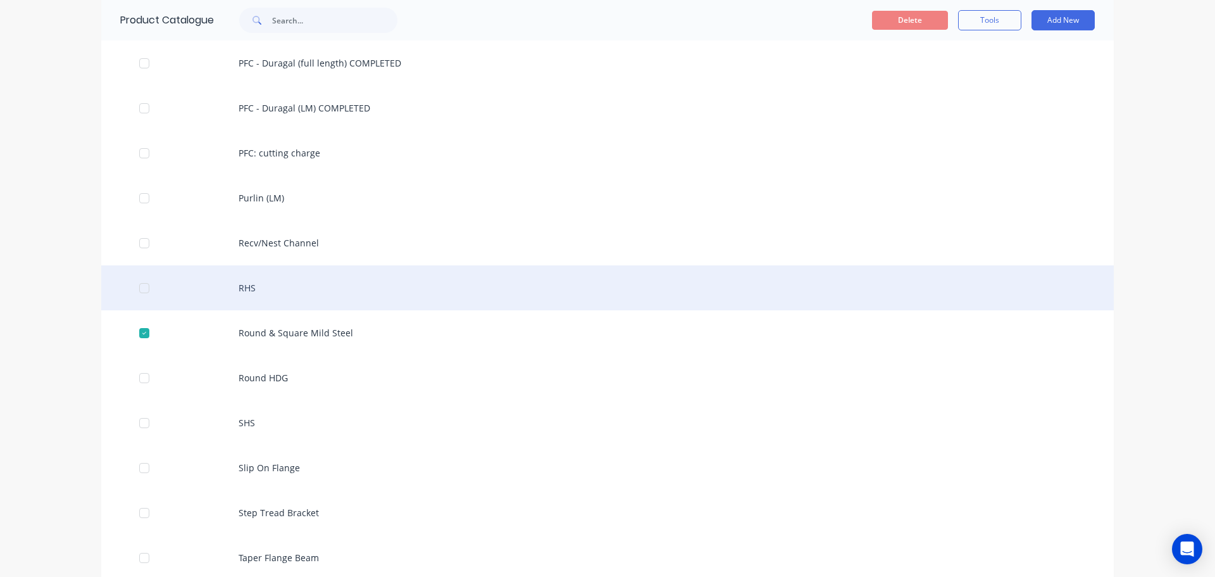
click at [139, 287] on div at bounding box center [144, 287] width 25 height 25
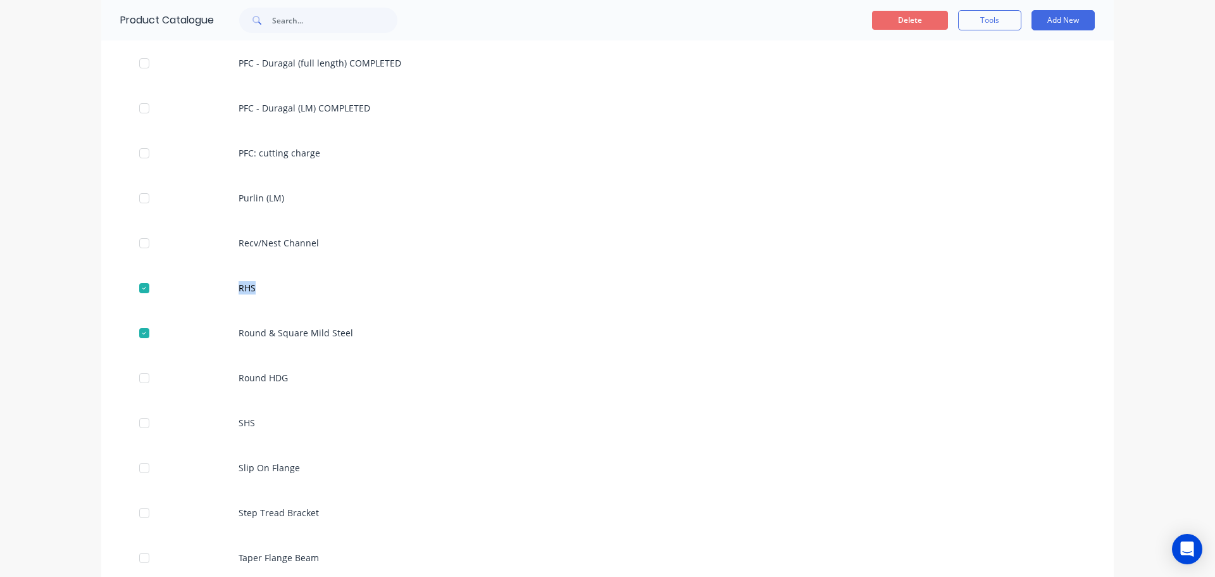
click at [910, 21] on button "Delete" at bounding box center [910, 20] width 76 height 19
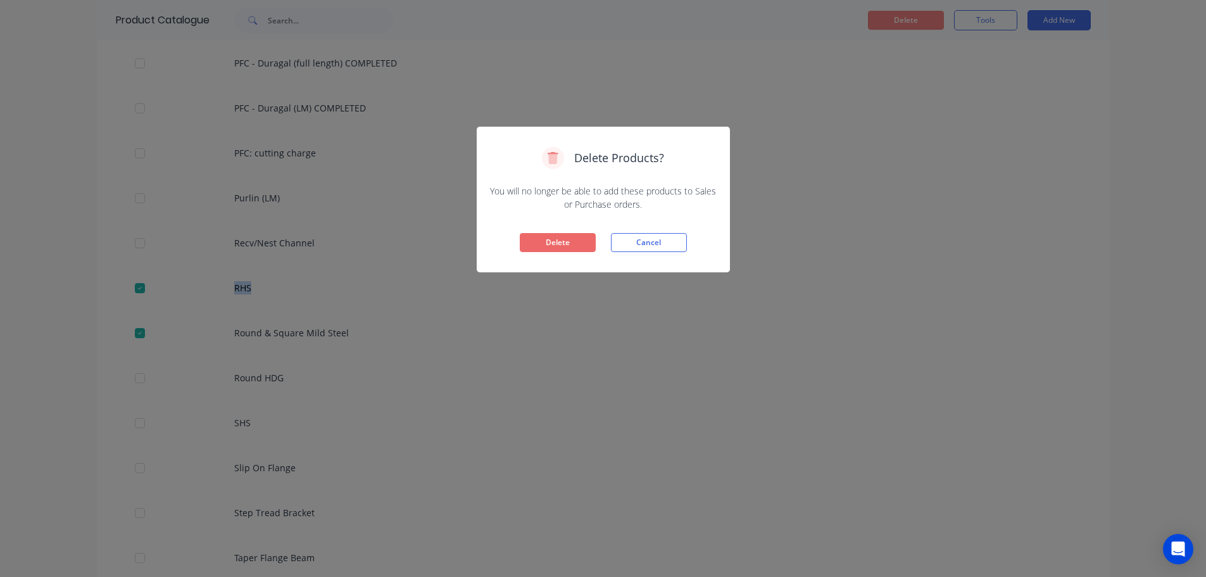
click at [552, 240] on button "Delete" at bounding box center [558, 242] width 76 height 19
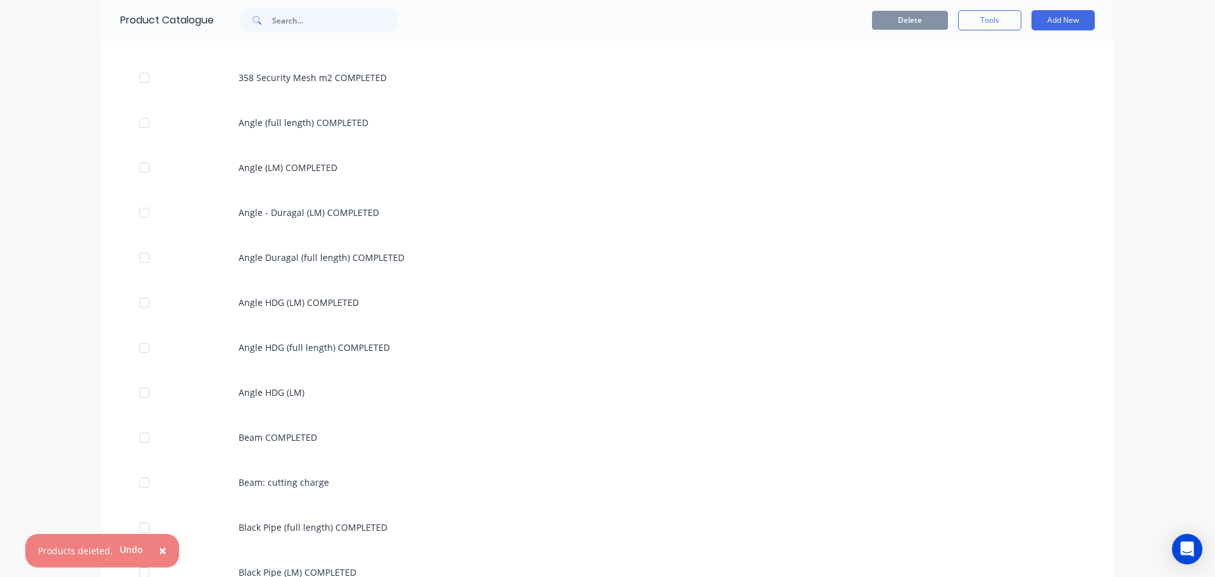
scroll to position [0, 0]
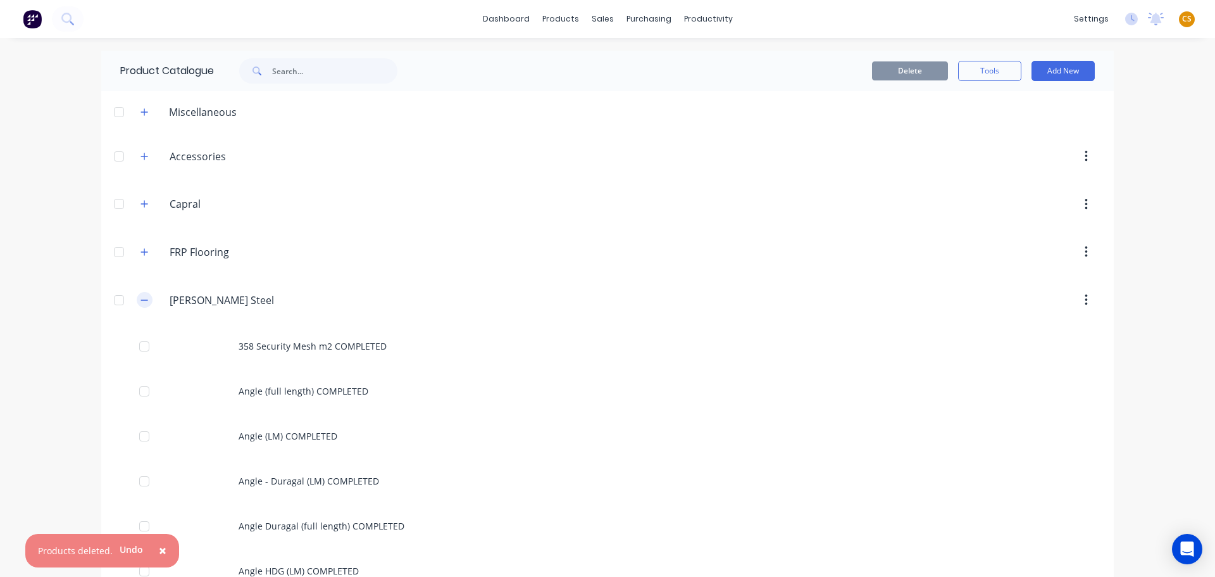
click at [141, 300] on icon "button" at bounding box center [144, 299] width 7 height 1
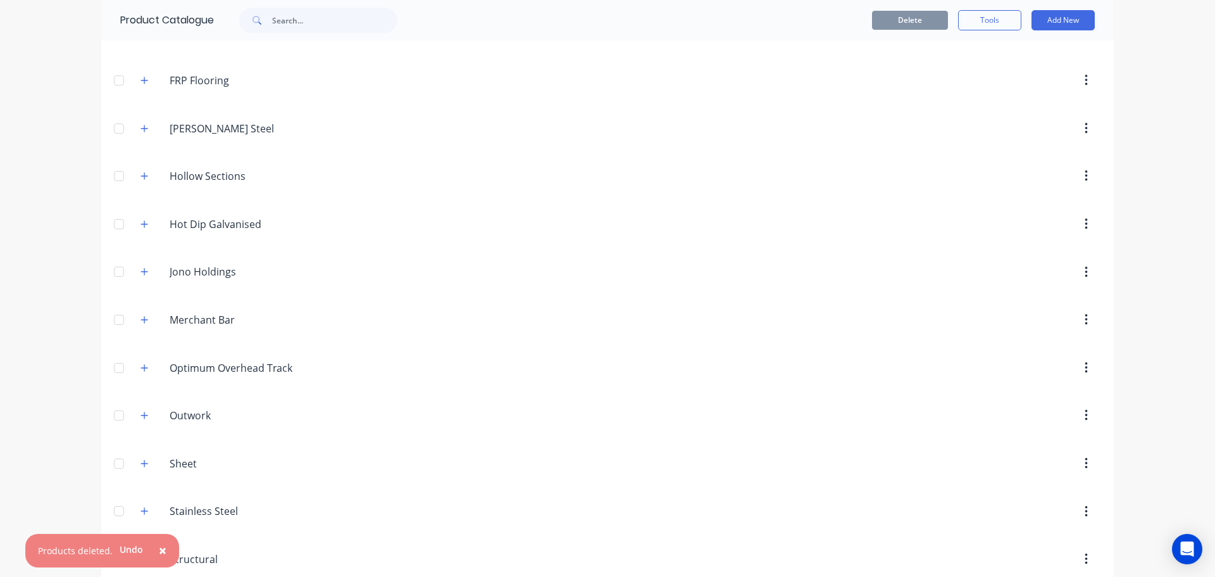
scroll to position [238, 0]
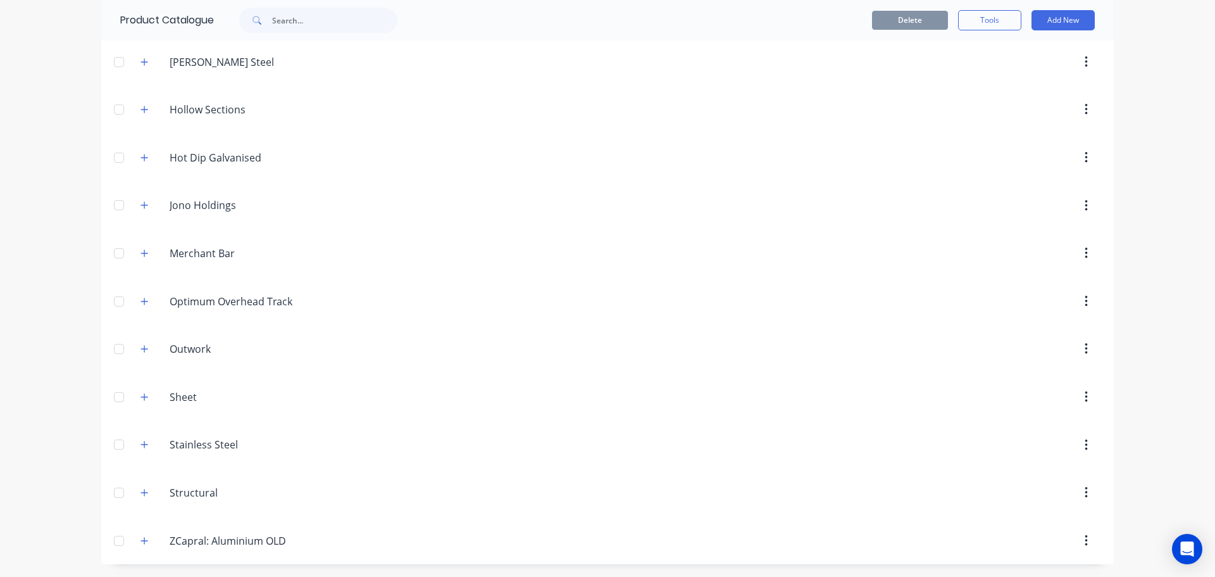
drag, startPoint x: 137, startPoint y: 63, endPoint x: 147, endPoint y: 70, distance: 11.9
click at [141, 63] on icon "button" at bounding box center [145, 62] width 8 height 9
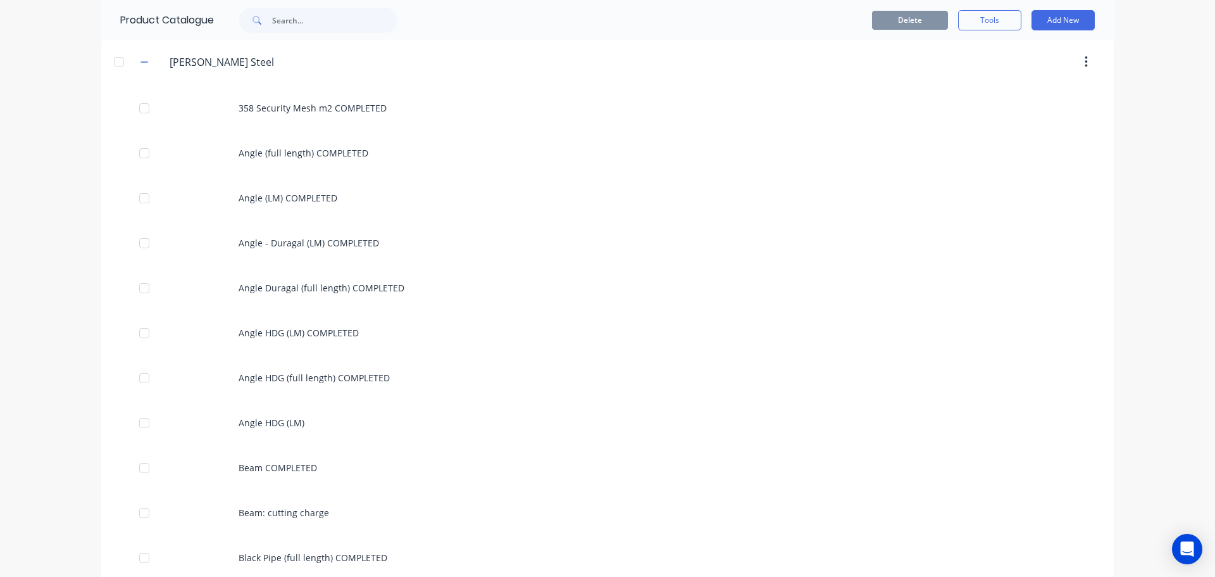
click at [51, 310] on div "dashboard products sales purchasing productivity dashboard products Product Cat…" at bounding box center [607, 288] width 1215 height 577
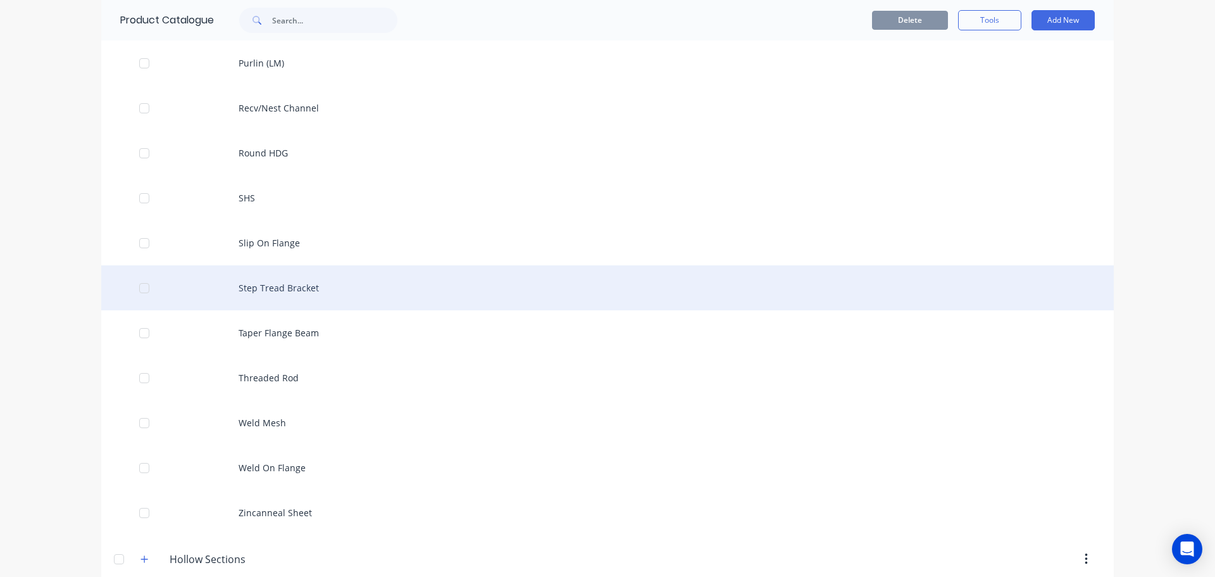
click at [263, 295] on div "Step Tread Bracket" at bounding box center [607, 287] width 1013 height 45
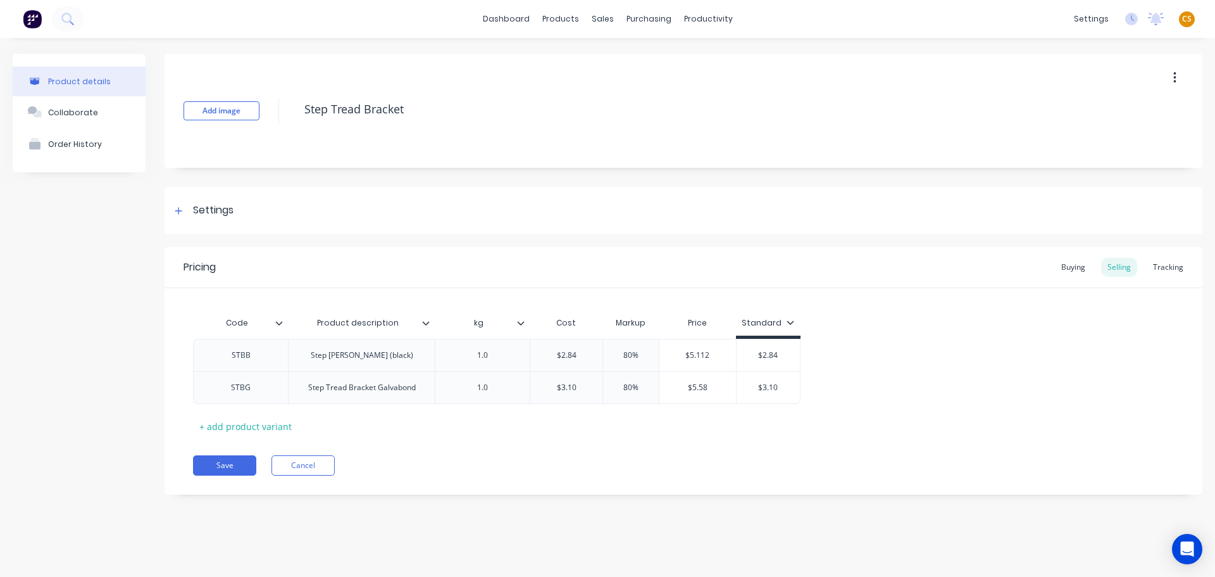
click at [791, 318] on icon at bounding box center [791, 322] width 8 height 8
click at [768, 413] on div "Special" at bounding box center [762, 409] width 30 height 13
click at [687, 468] on div "Save Cancel" at bounding box center [698, 465] width 1010 height 20
type input "$5.112"
click at [698, 354] on input "$5.112" at bounding box center [698, 354] width 77 height 11
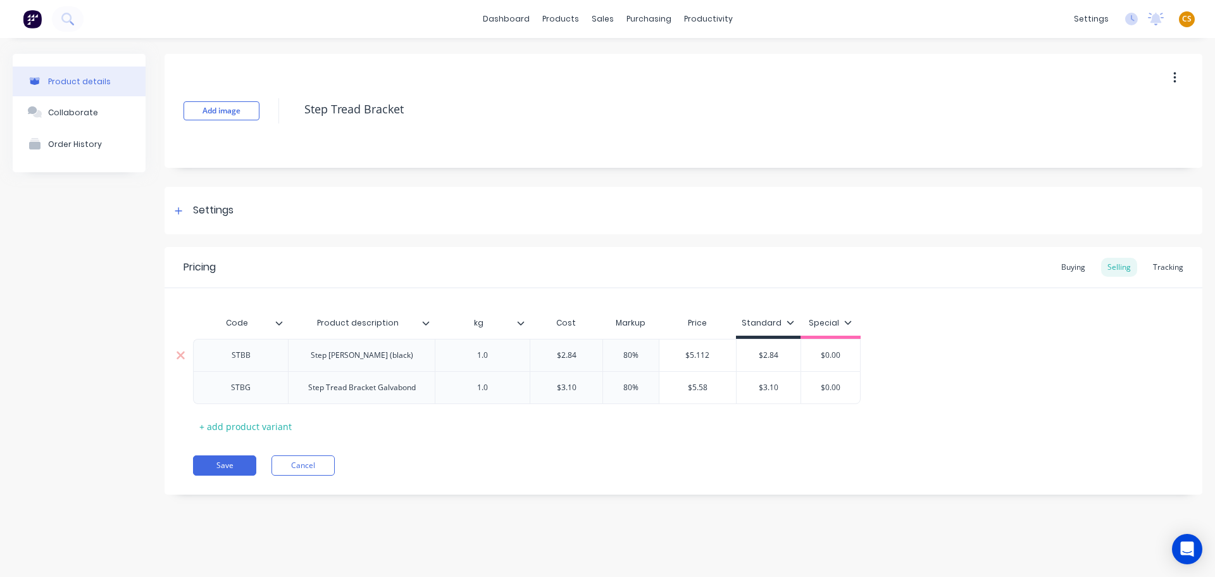
click at [698, 354] on input "$5.112" at bounding box center [698, 354] width 77 height 11
click at [767, 355] on input "$2.84" at bounding box center [769, 354] width 64 height 11
paste input "5.112"
type input "$5.11"
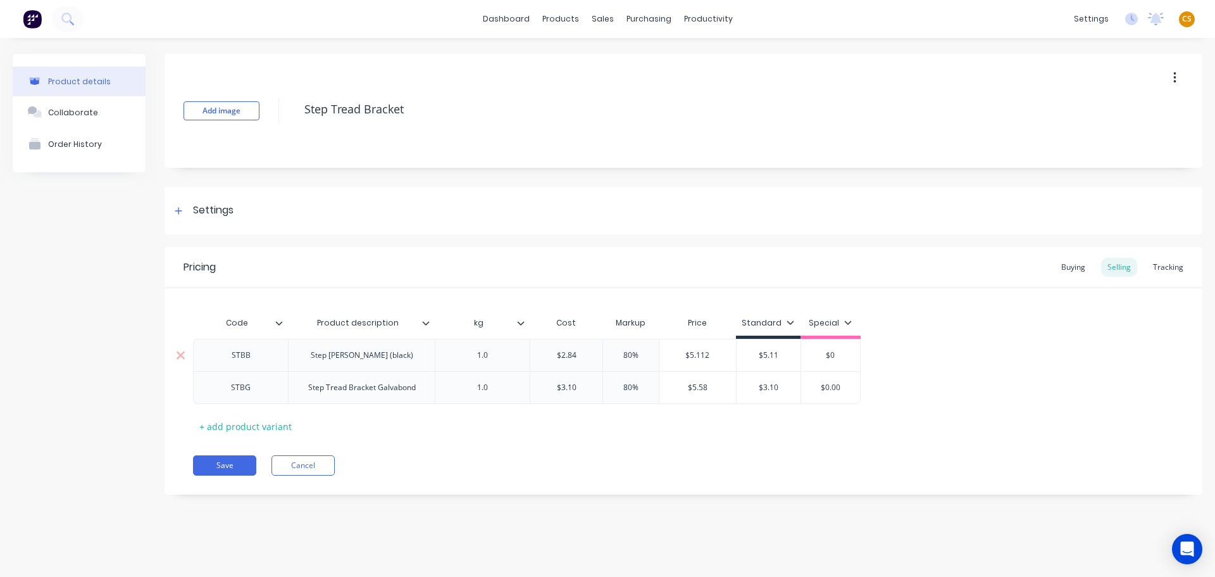
type input "$"
type input "4.54"
type input "$5.58"
click at [701, 388] on input "$5.58" at bounding box center [698, 387] width 77 height 11
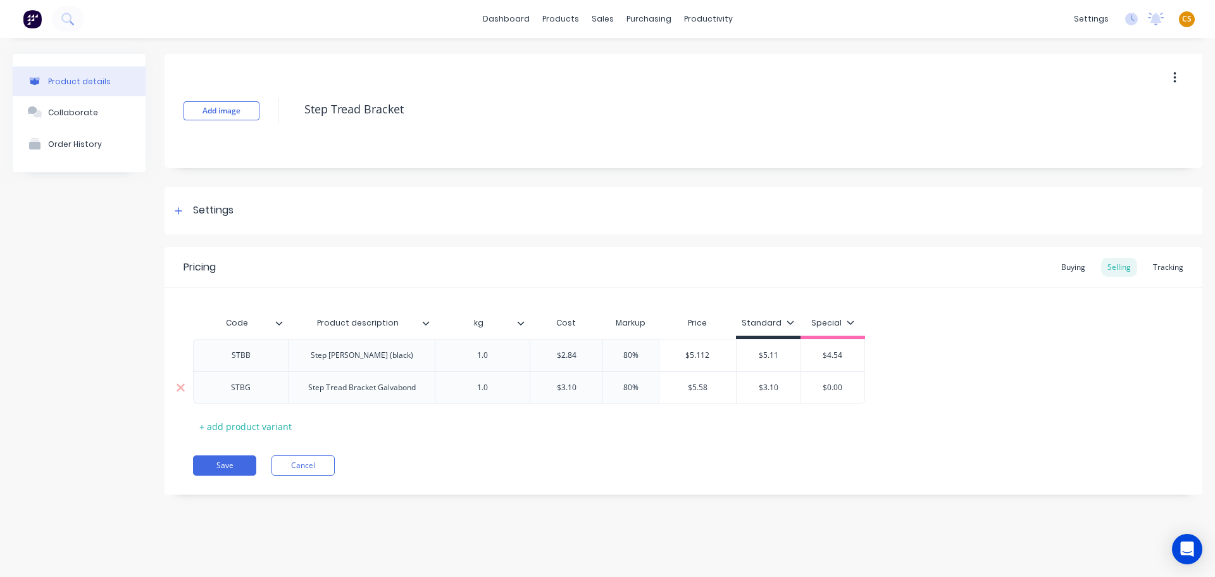
click at [768, 387] on input "$3.10" at bounding box center [769, 387] width 64 height 11
paste input "5.58"
type input "$5.58"
type input "$"
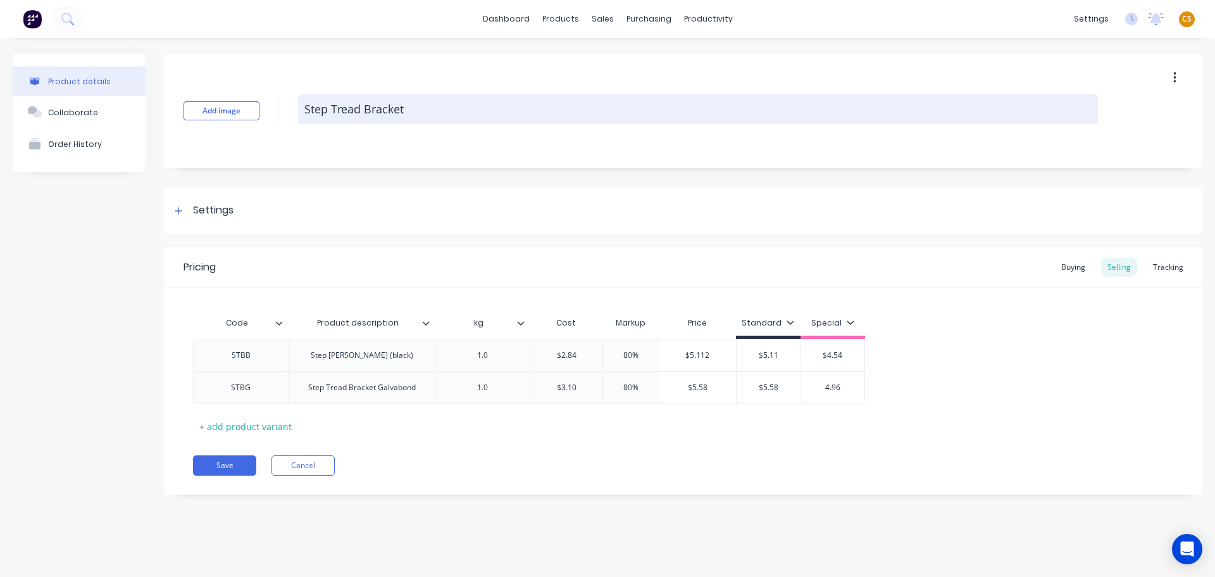
type input "4.96"
click at [458, 113] on textarea "Step Tread Bracket" at bounding box center [698, 109] width 800 height 30
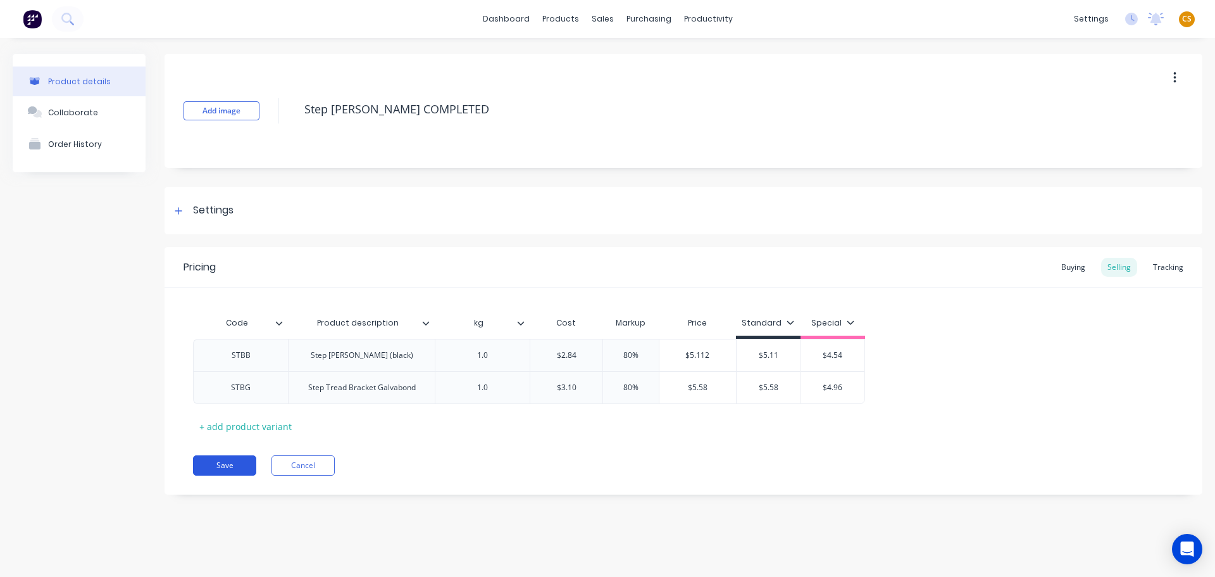
type textarea "Step [PERSON_NAME] COMPLETED"
click at [229, 469] on button "Save" at bounding box center [224, 465] width 63 height 20
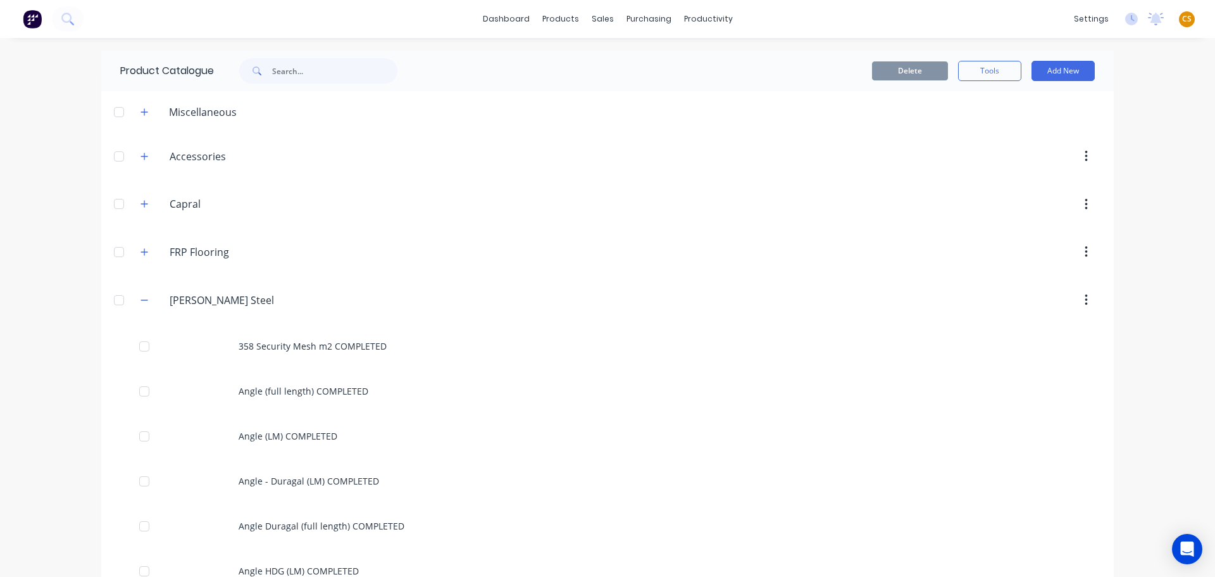
scroll to position [2979, 0]
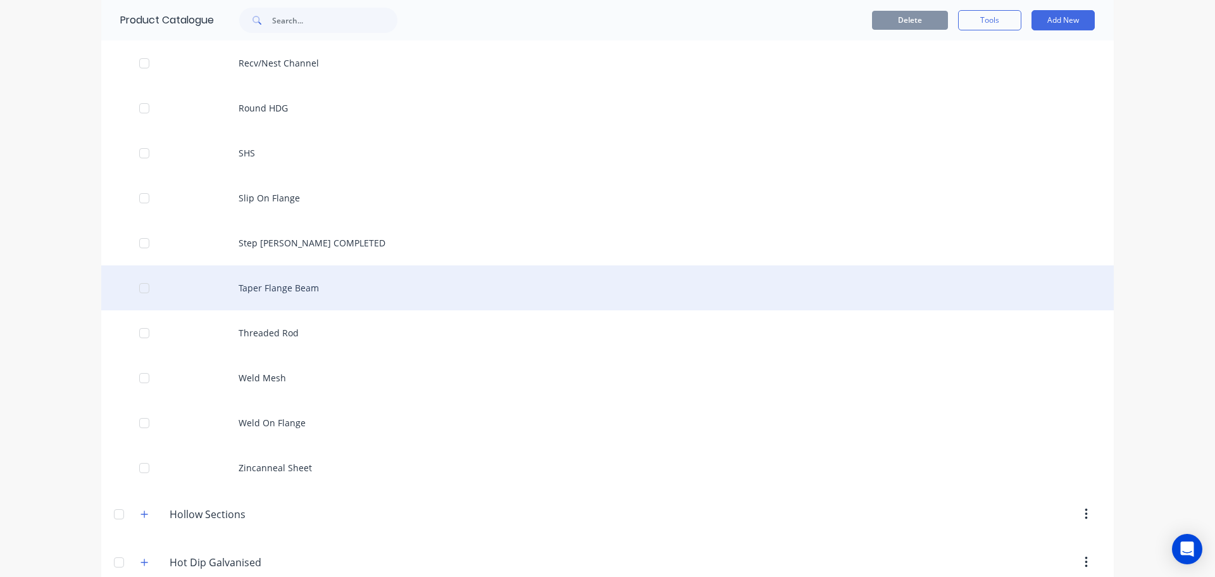
click at [303, 289] on div "Taper Flange Beam" at bounding box center [607, 287] width 1013 height 45
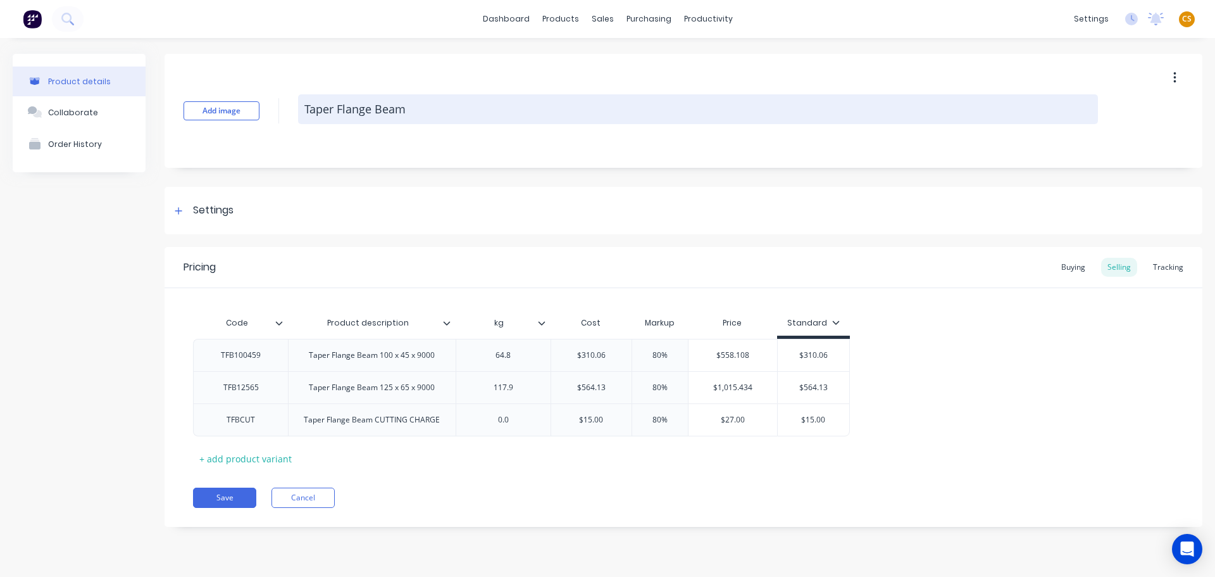
click at [448, 113] on textarea "Taper Flange Beam" at bounding box center [698, 109] width 800 height 30
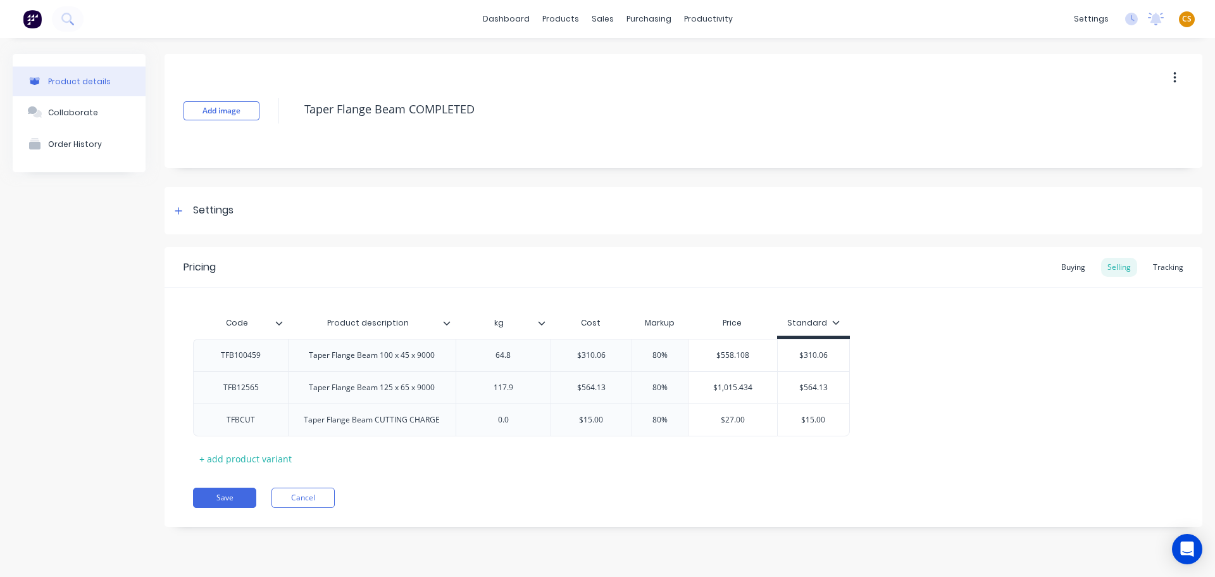
type textarea "Taper Flange Beam COMPLETED"
click at [836, 319] on icon at bounding box center [836, 322] width 8 height 8
click at [808, 410] on div "Special" at bounding box center [807, 409] width 30 height 13
click at [706, 485] on div "Pricing Buying Selling Tracking Code Product description kg Cost Markup Price S…" at bounding box center [684, 387] width 1038 height 280
type input "$558.108"
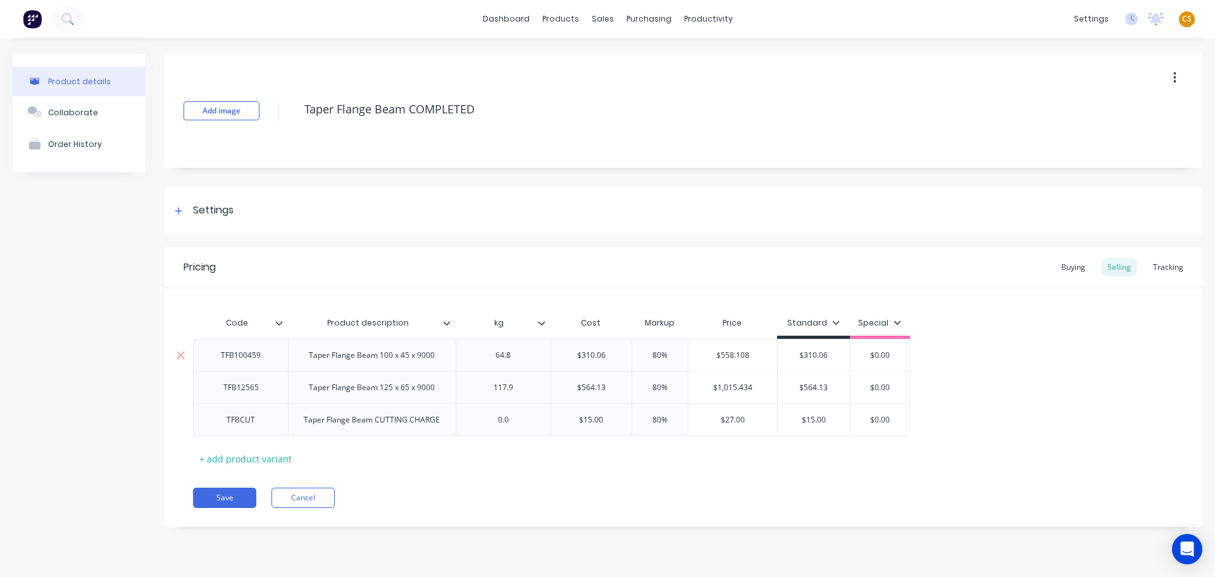
click at [728, 355] on input "$558.108" at bounding box center [733, 354] width 89 height 11
click at [816, 354] on input "$310.06" at bounding box center [814, 354] width 72 height 11
paste input "558.108"
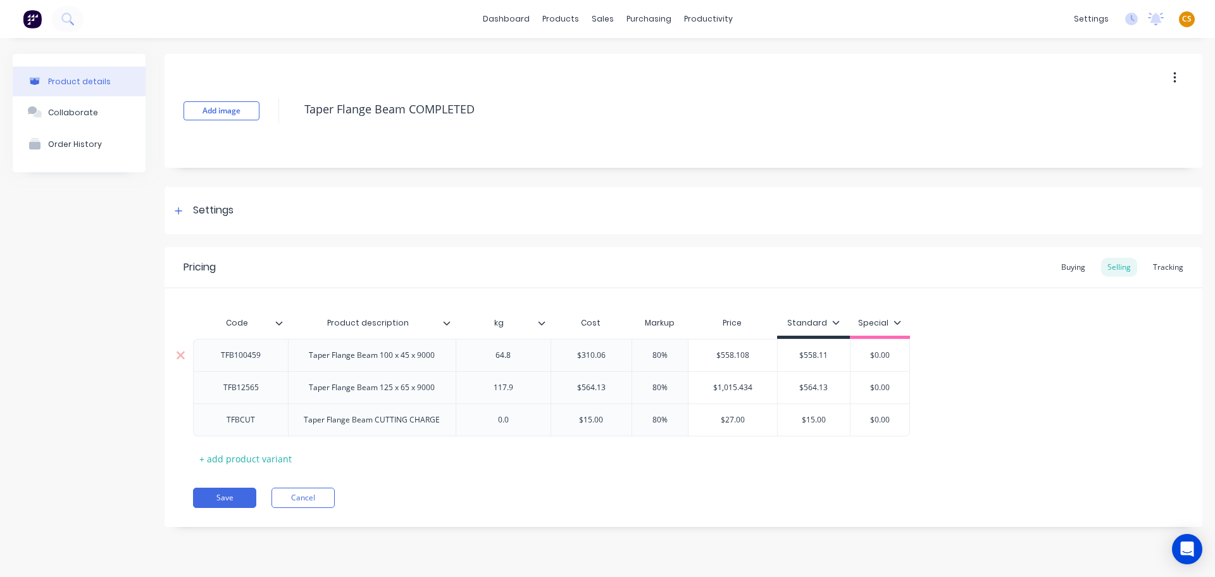
type input "$558.11"
type input "$"
type input "496.10"
type input "$1,015.434"
click at [721, 384] on input "$1,015.434" at bounding box center [733, 387] width 89 height 11
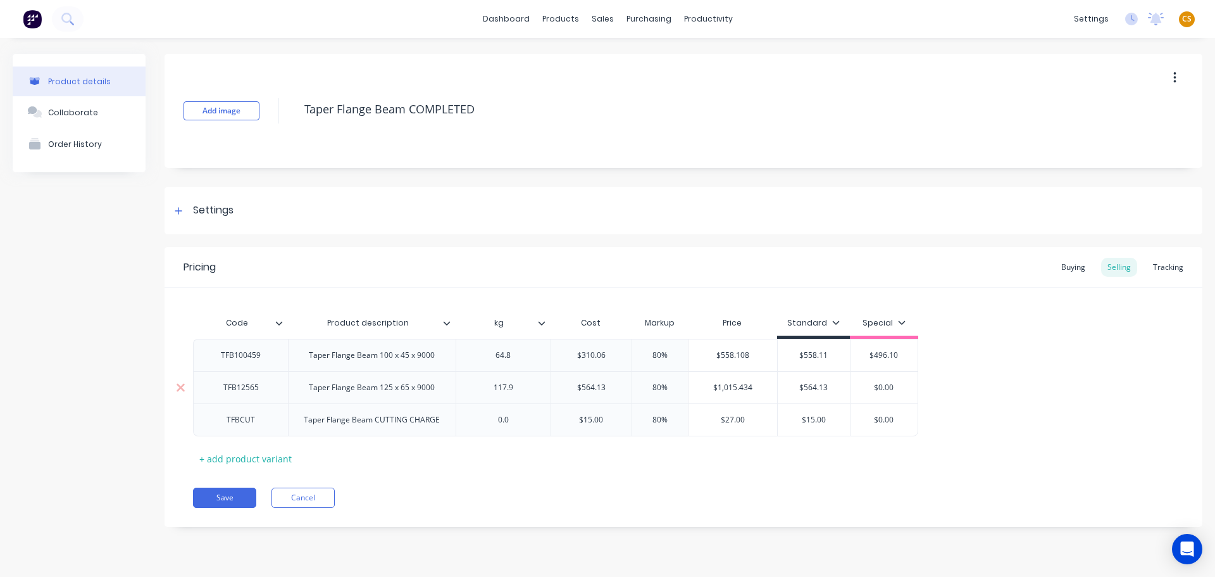
click at [721, 384] on input "$1,015.434" at bounding box center [733, 387] width 89 height 11
click at [812, 385] on input "$564.13" at bounding box center [814, 387] width 72 height 11
paste input "1,015.434"
type input "$1,015.43"
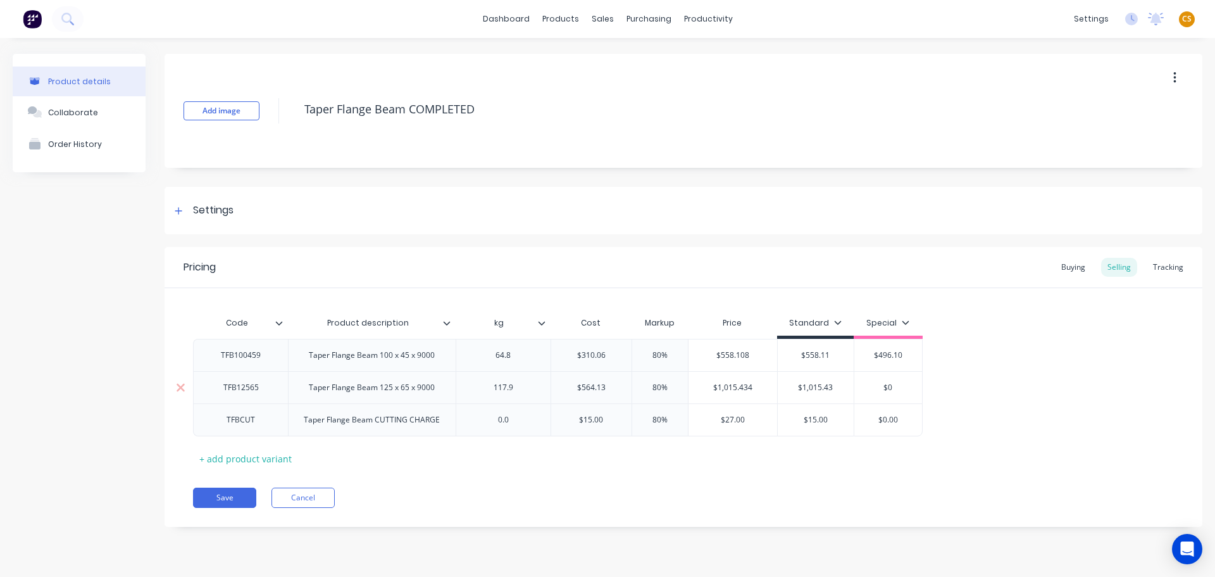
type input "$"
type input "902.61"
type input "$27.00"
click at [732, 420] on input "$27.00" at bounding box center [733, 419] width 89 height 11
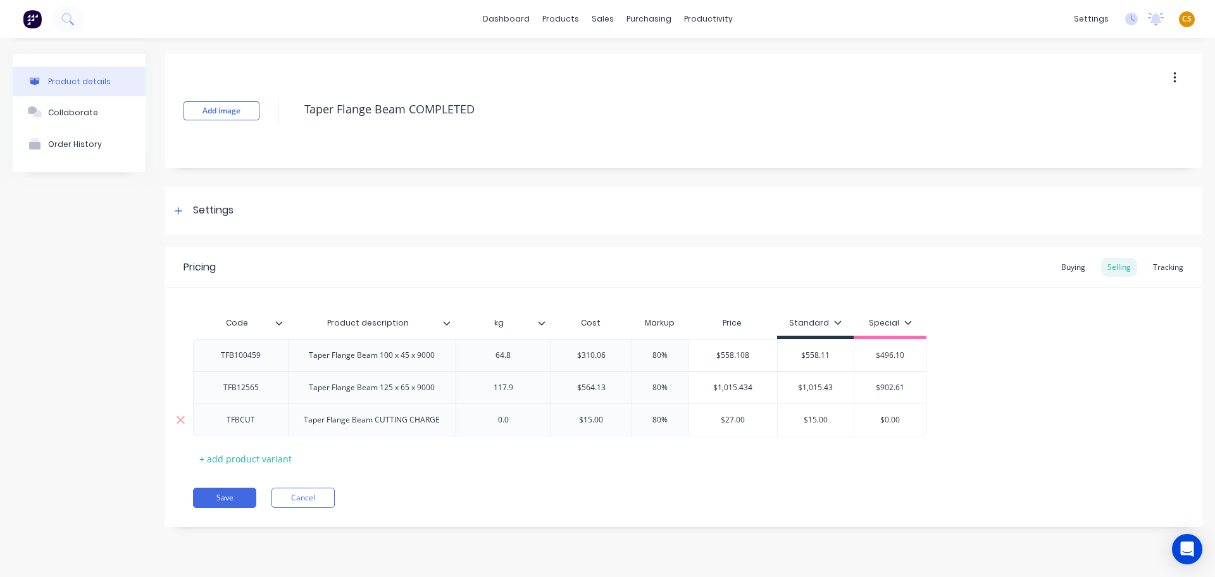
click at [817, 422] on input "$15.00" at bounding box center [816, 419] width 77 height 11
paste input "27"
type input "$27.00"
drag, startPoint x: 910, startPoint y: 418, endPoint x: 853, endPoint y: 418, distance: 57.0
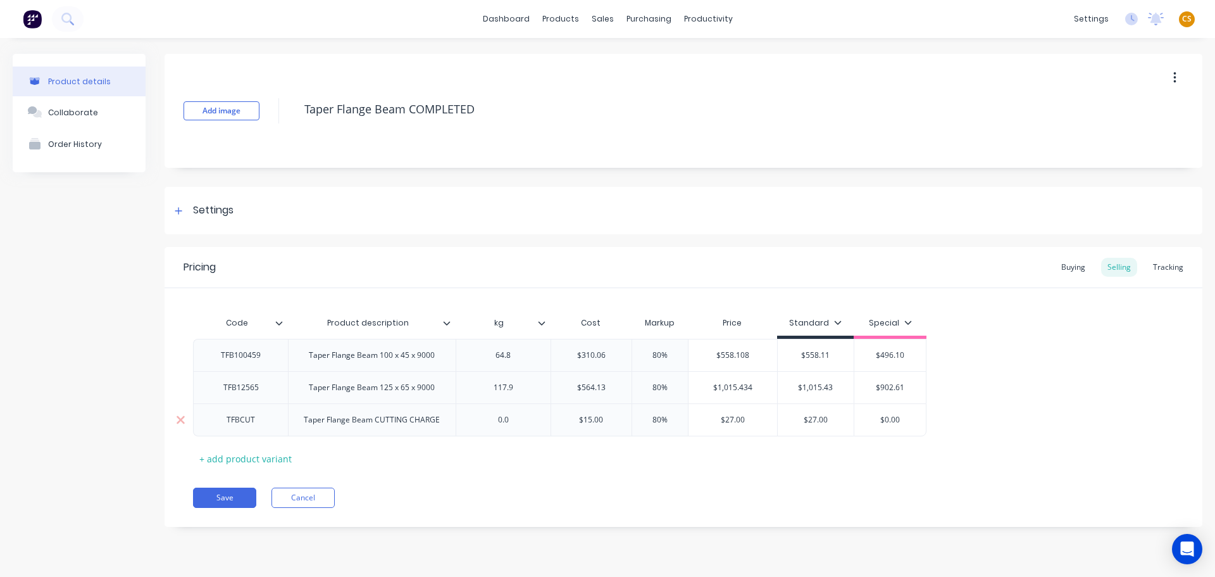
click at [853, 418] on div "TFBCUT Taper Flange Beam CUTTING CHARGE 0.0 $15.00 80% $27.00 $27.00 $27.00 $27…" at bounding box center [560, 419] width 734 height 33
type input "24"
click at [232, 494] on button "Save" at bounding box center [224, 497] width 63 height 20
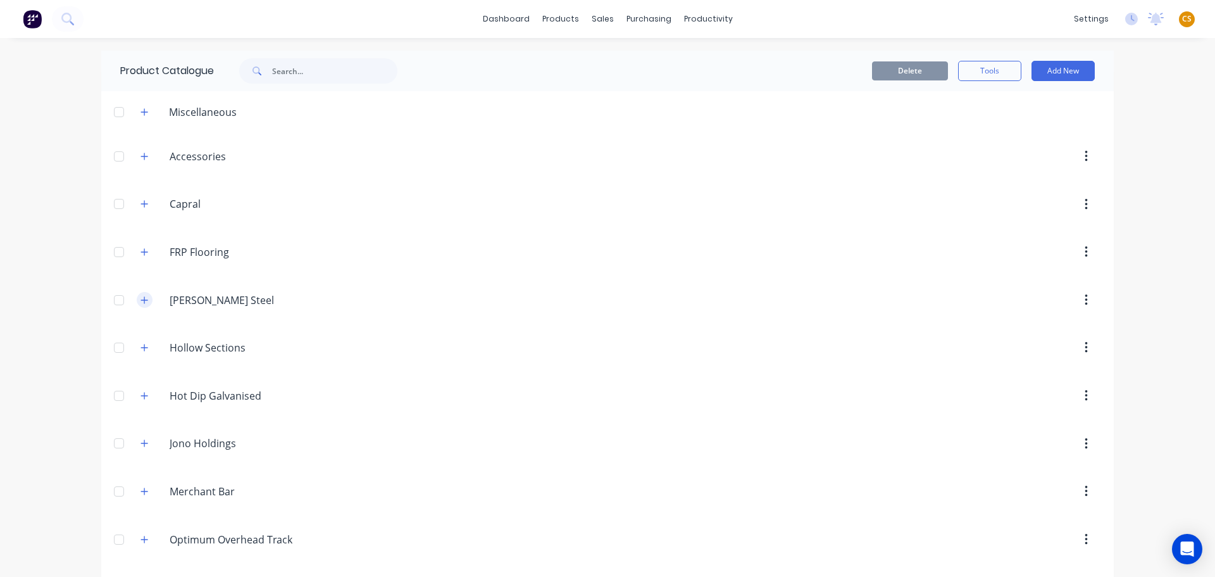
click at [145, 301] on button "button" at bounding box center [145, 300] width 16 height 16
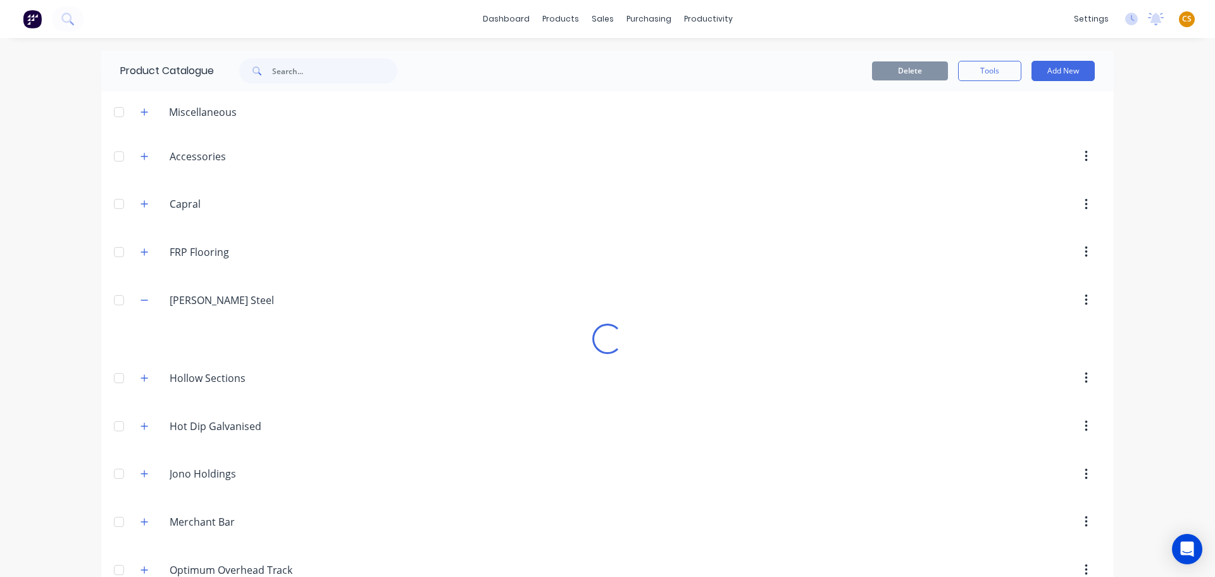
click at [43, 294] on div "dashboard products sales purchasing productivity dashboard products Product Cat…" at bounding box center [607, 288] width 1215 height 577
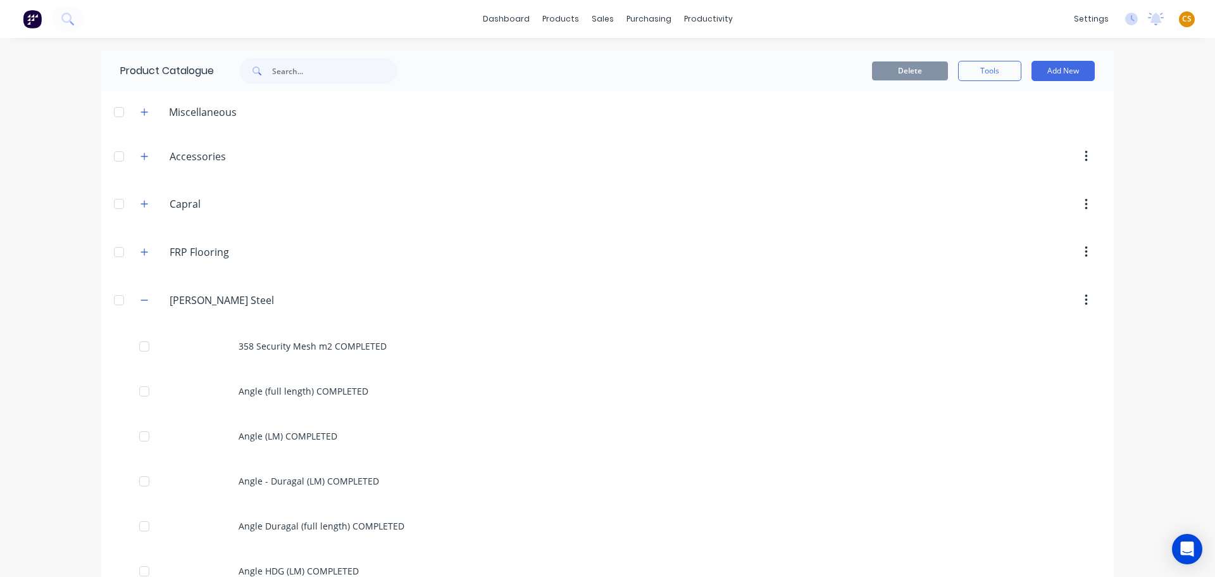
scroll to position [1856, 0]
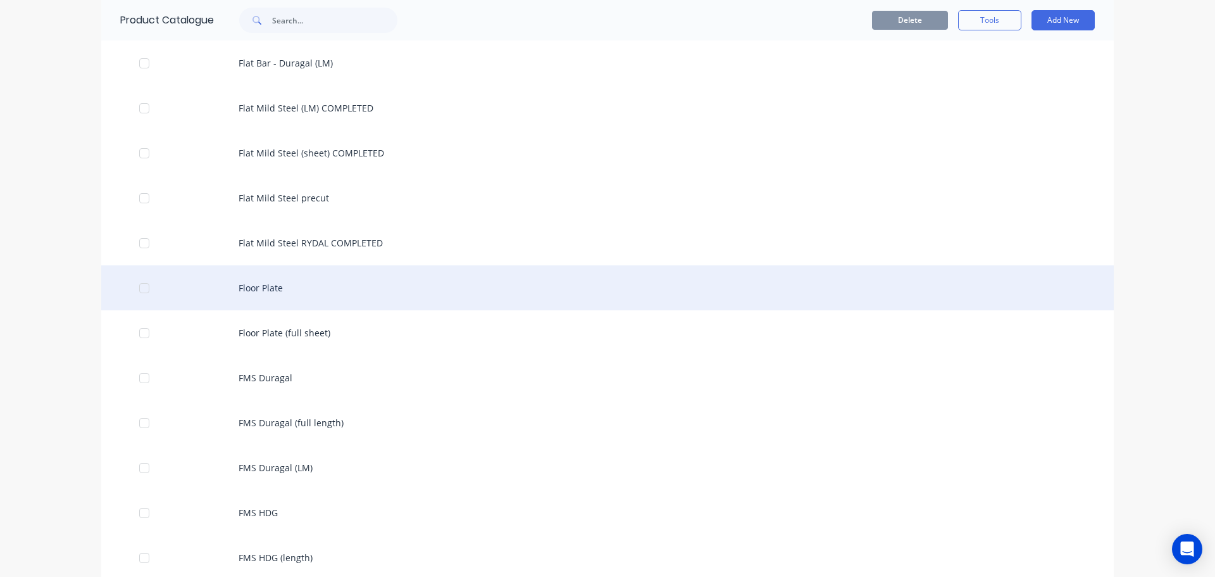
click at [285, 287] on div "Floor Plate" at bounding box center [607, 287] width 1013 height 45
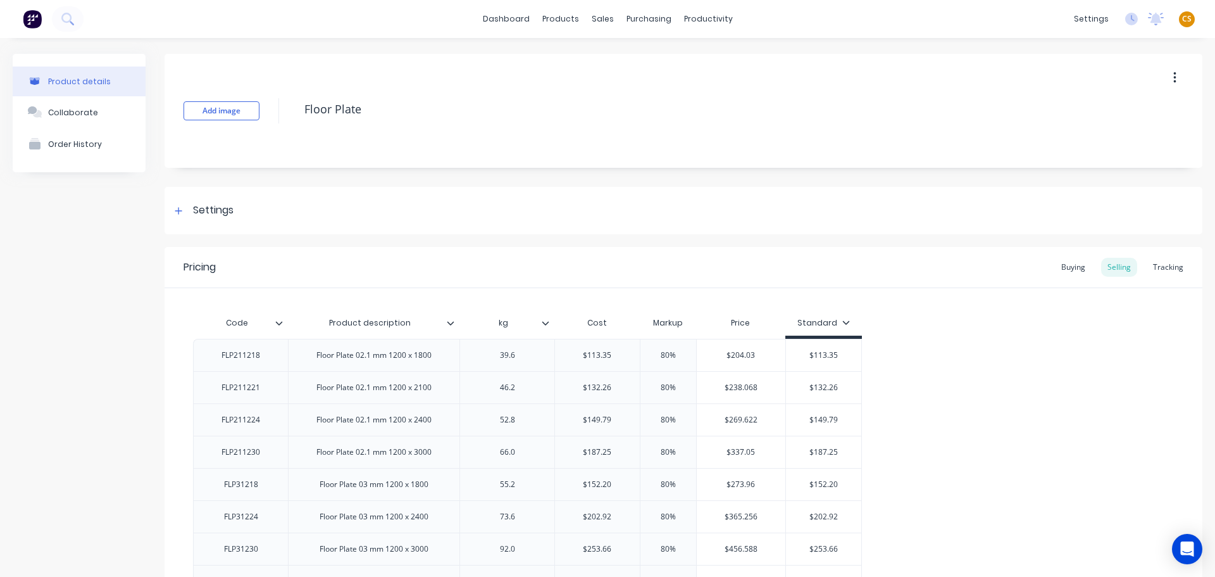
click at [1174, 75] on icon "button" at bounding box center [1175, 78] width 3 height 14
click at [1101, 139] on div "Delete" at bounding box center [1129, 136] width 97 height 18
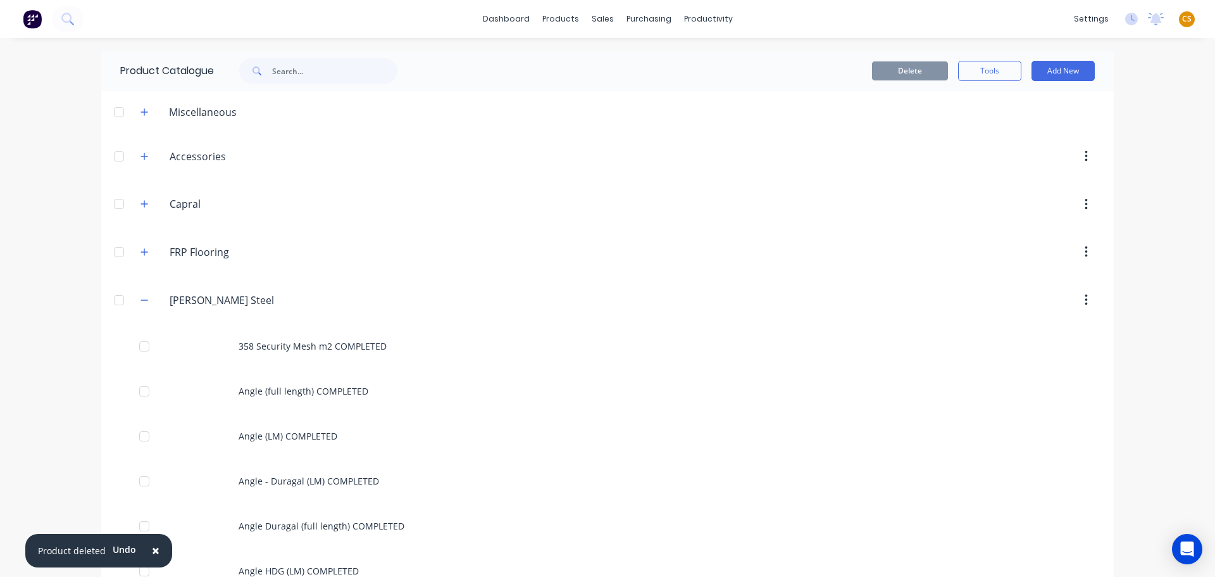
scroll to position [1856, 0]
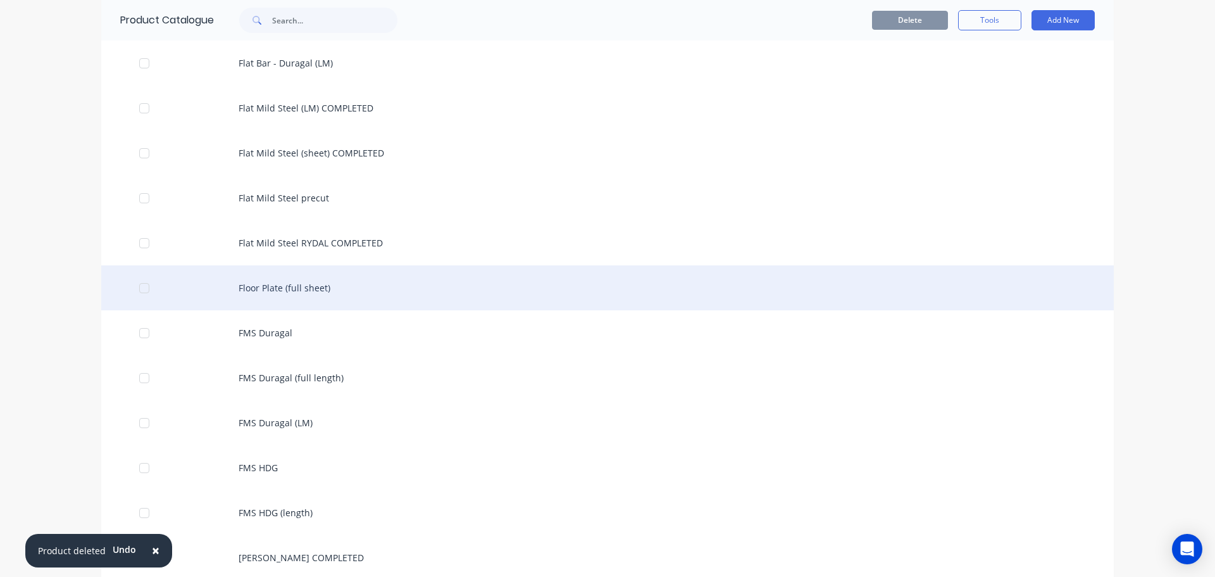
click at [291, 287] on div "Floor Plate (full sheet)" at bounding box center [607, 287] width 1013 height 45
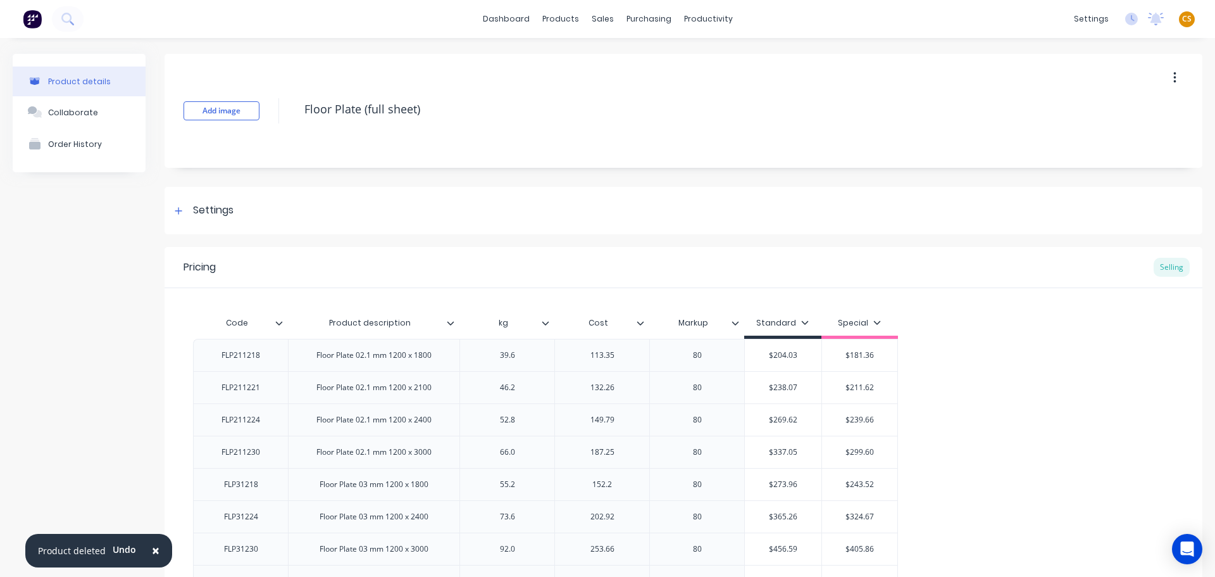
type textarea "x"
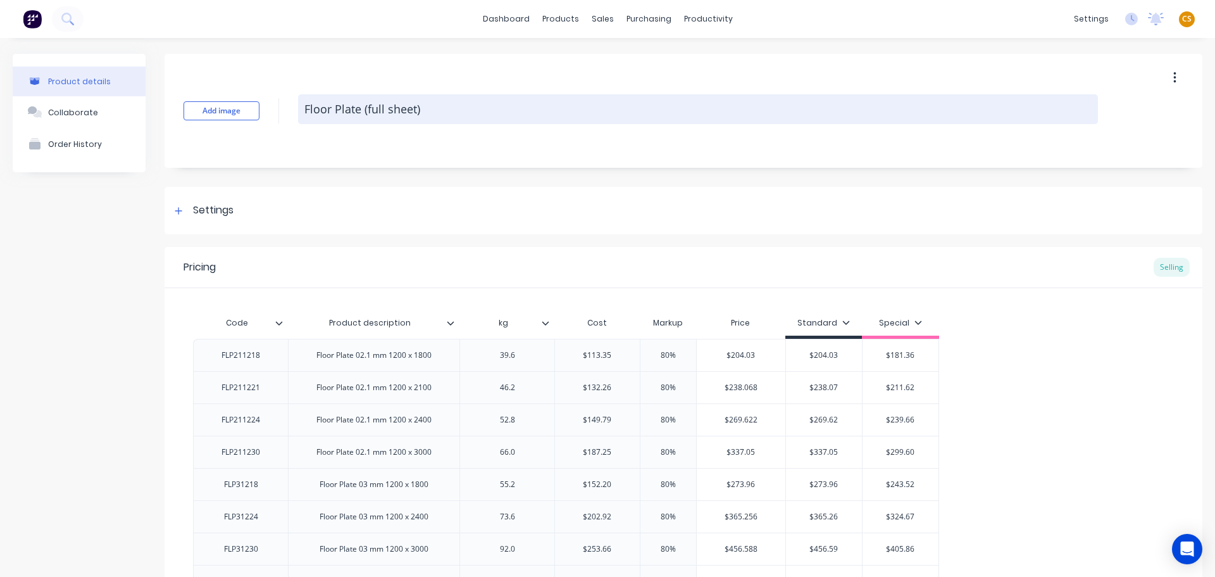
type textarea "x"
click at [465, 111] on textarea "Floor Plate (full sheet)" at bounding box center [698, 109] width 800 height 30
type textarea "Floor Plate (full sheet)"
type textarea "x"
type textarea "Floor Plate (full sheet) C"
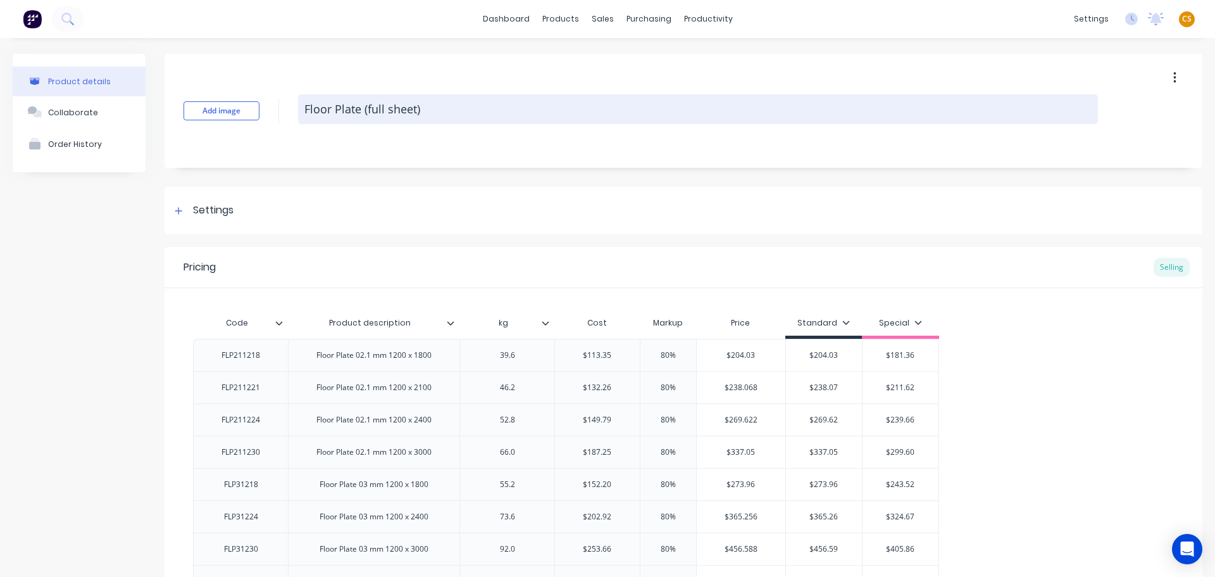
type textarea "x"
type textarea "Floor Plate (full sheet) CO"
type textarea "x"
type textarea "Floor Plate (full sheet) COM"
type textarea "x"
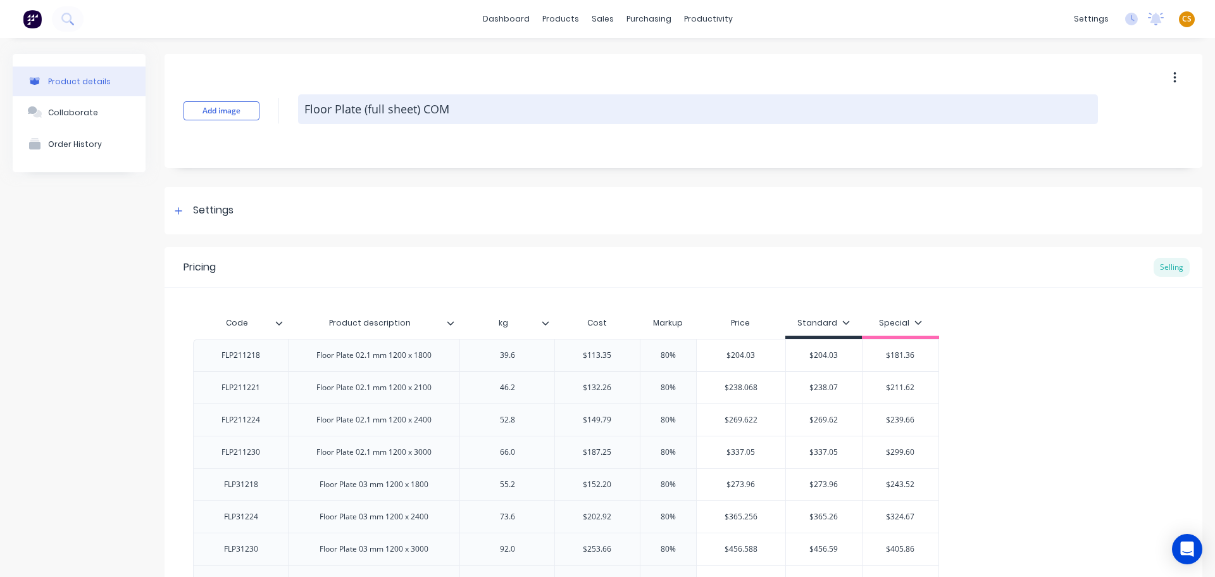
type textarea "Floor Plate (full sheet) COMP"
type textarea "x"
type textarea "Floor Plate (full sheet) COMPL"
type textarea "x"
type textarea "Floor Plate (full sheet) COMPLE"
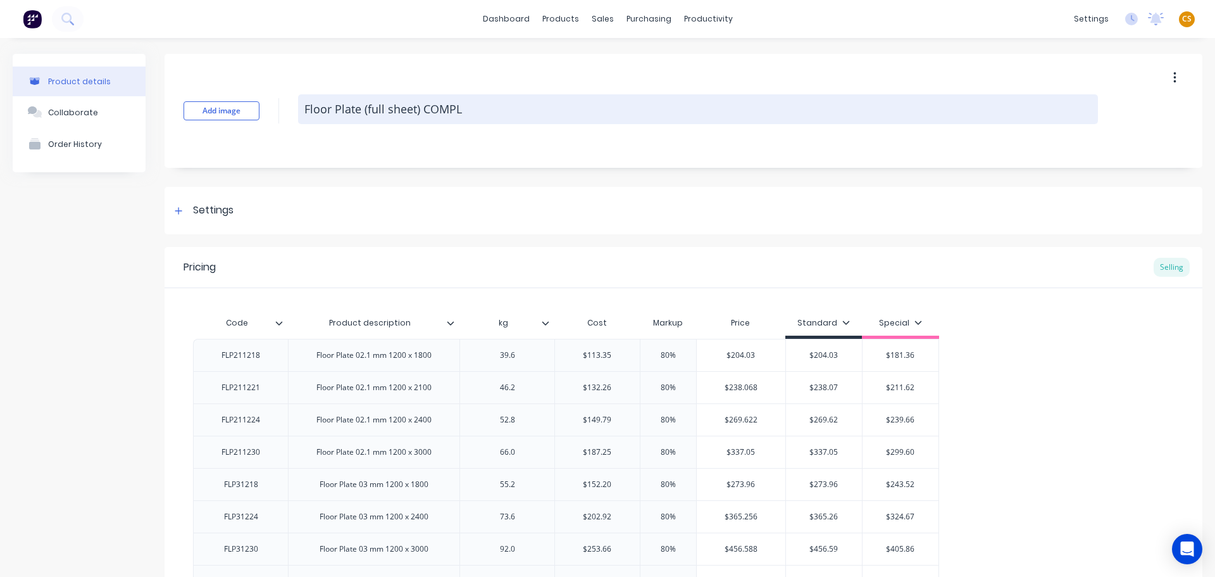
type textarea "x"
type textarea "Floor Plate (full sheet) COMPLET"
type textarea "x"
type textarea "Floor Plate (full sheet) COMPLETE"
type textarea "x"
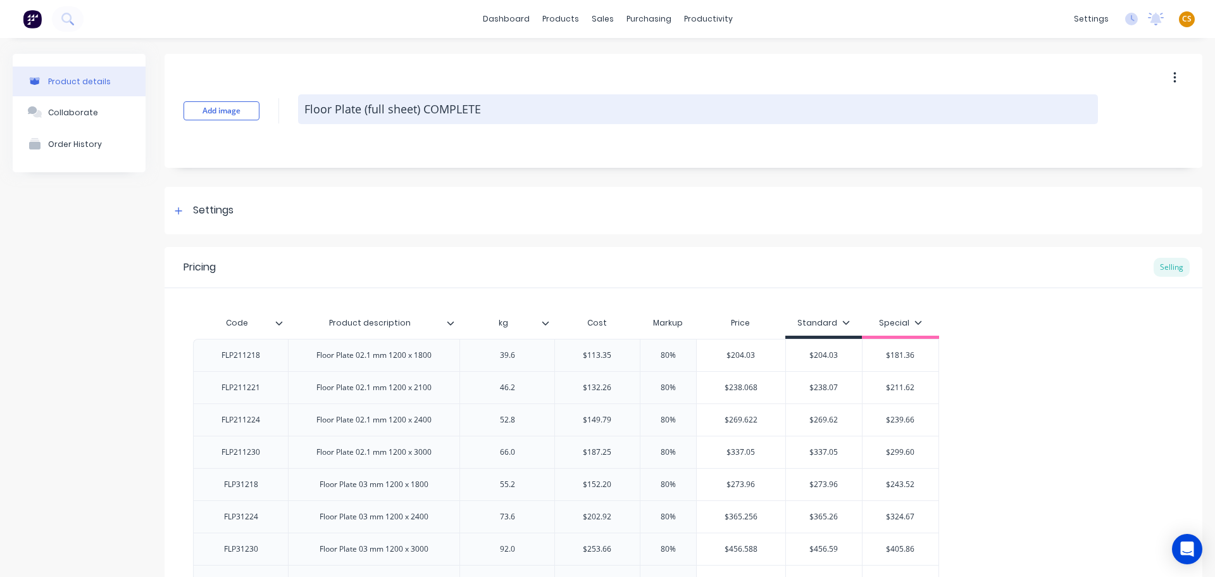
type textarea "Floor Plate (full sheet) COMPLETED"
type textarea "x"
drag, startPoint x: 501, startPoint y: 108, endPoint x: 419, endPoint y: 110, distance: 81.7
click at [419, 110] on textarea "Floor Plate (full sheet) COMPLETED" at bounding box center [698, 109] width 800 height 30
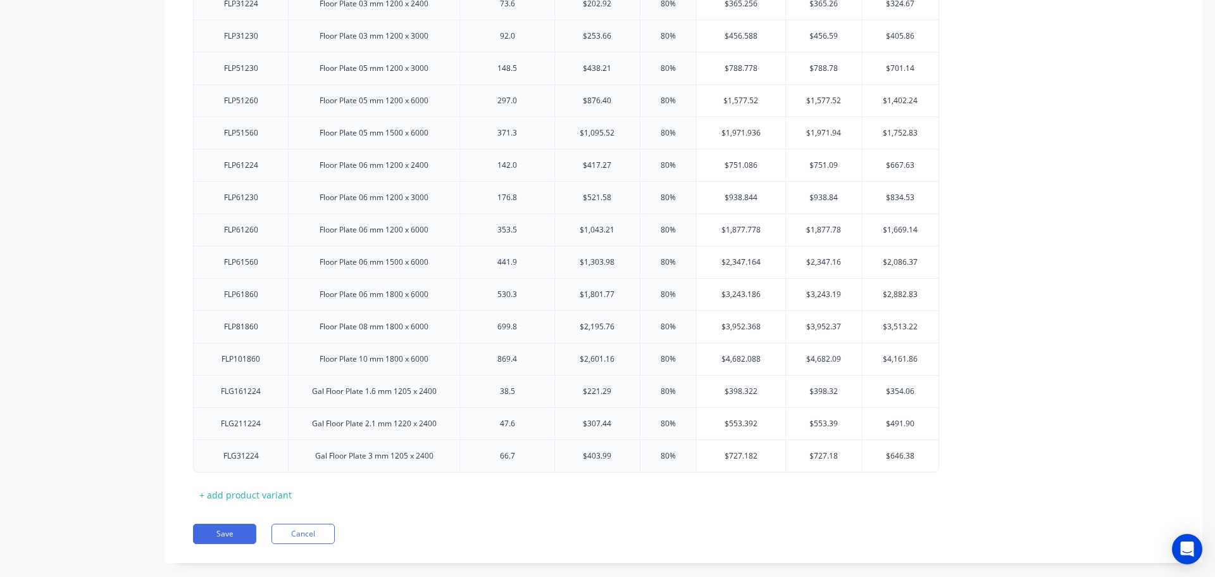
scroll to position [534, 0]
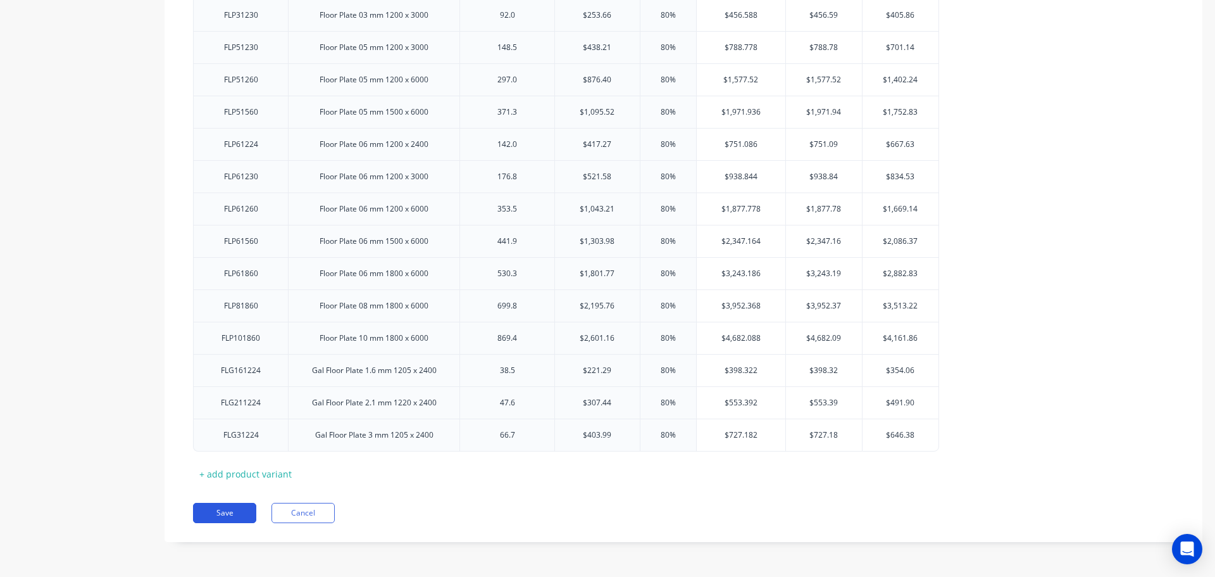
type textarea "Floor Plate (full sheet) COMPLETED"
drag, startPoint x: 229, startPoint y: 511, endPoint x: 887, endPoint y: 300, distance: 691.2
click at [230, 511] on button "Save" at bounding box center [224, 513] width 63 height 20
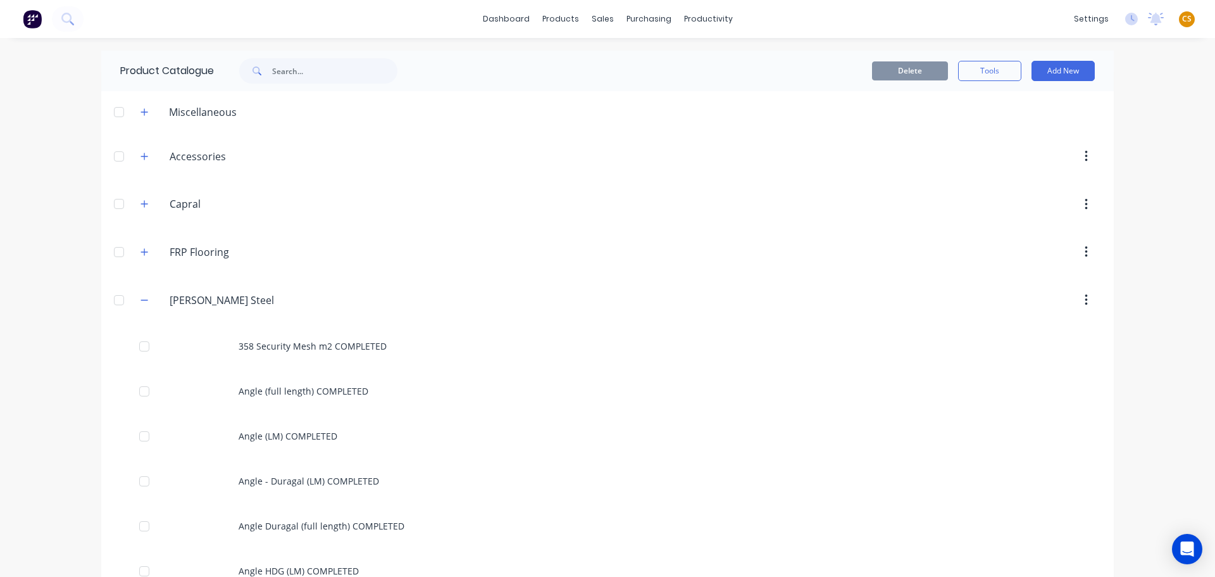
click at [753, 58] on div "Delete Tools Add New" at bounding box center [771, 71] width 685 height 41
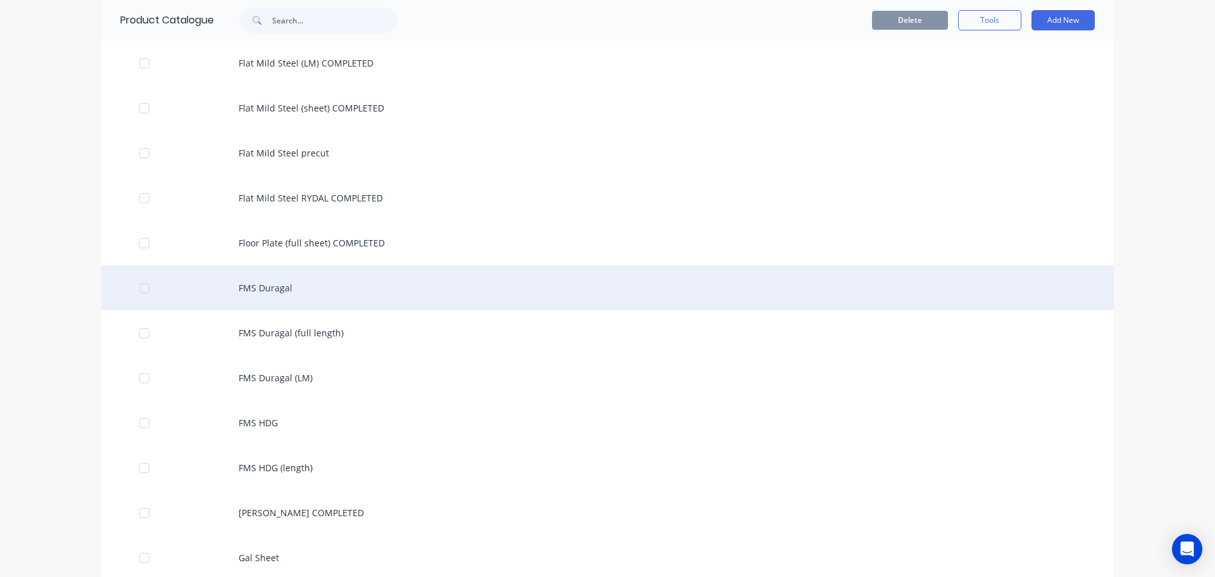
click at [262, 291] on div "FMS Duragal" at bounding box center [607, 287] width 1013 height 45
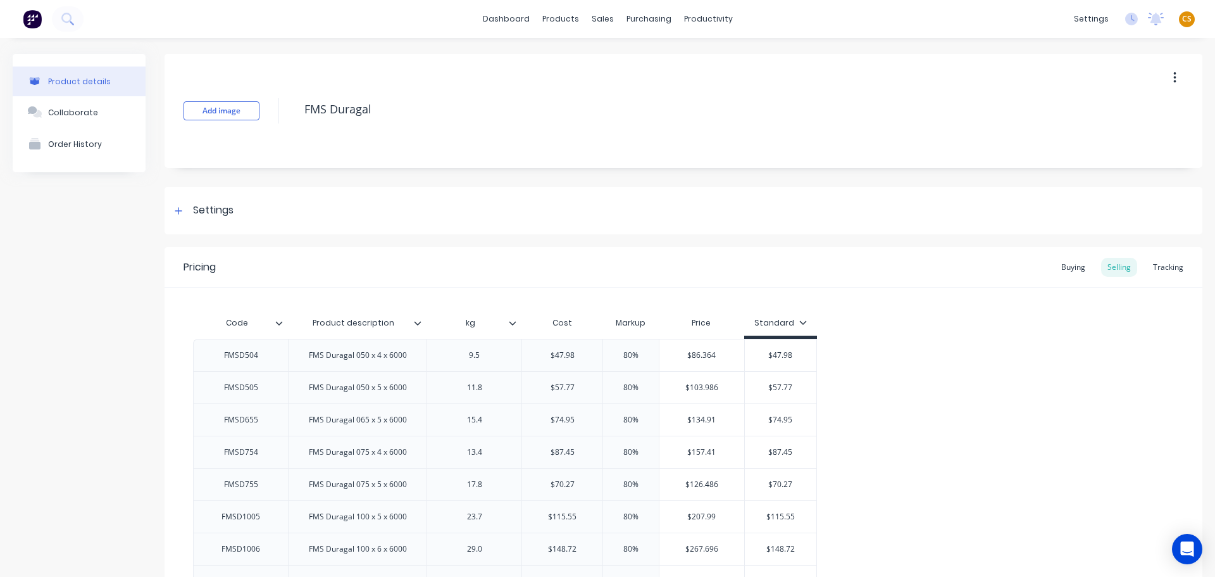
click at [1174, 77] on icon "button" at bounding box center [1175, 78] width 3 height 14
click at [1101, 144] on div "Delete" at bounding box center [1129, 136] width 97 height 18
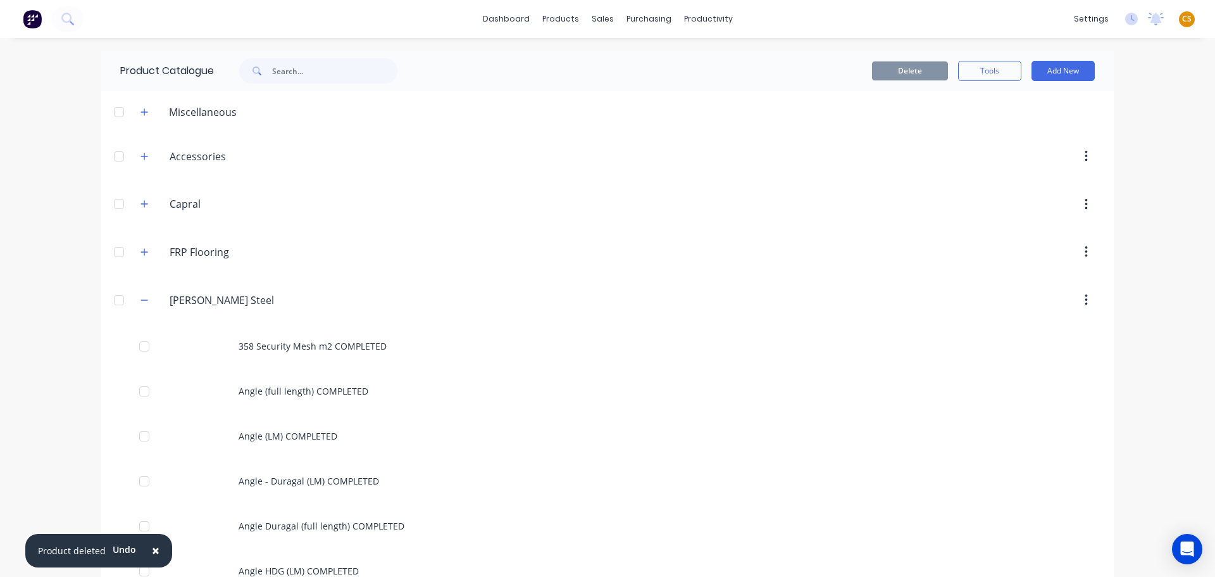
scroll to position [1901, 0]
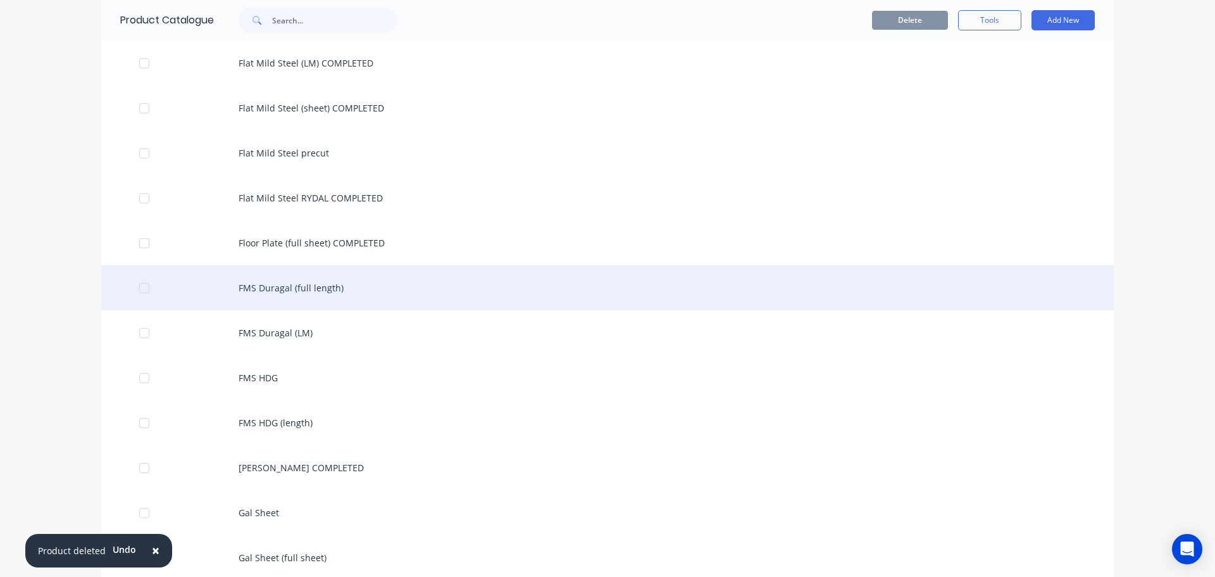
click at [335, 292] on div "FMS Duragal (full length)" at bounding box center [607, 287] width 1013 height 45
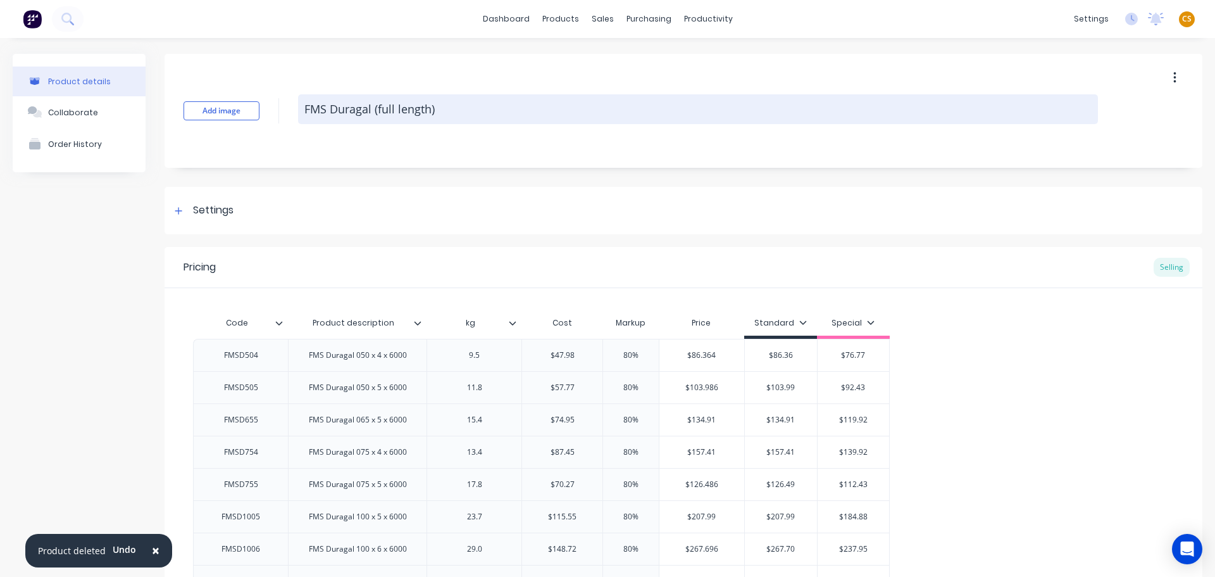
click at [482, 109] on textarea "FMS Duragal (full length)" at bounding box center [698, 109] width 800 height 30
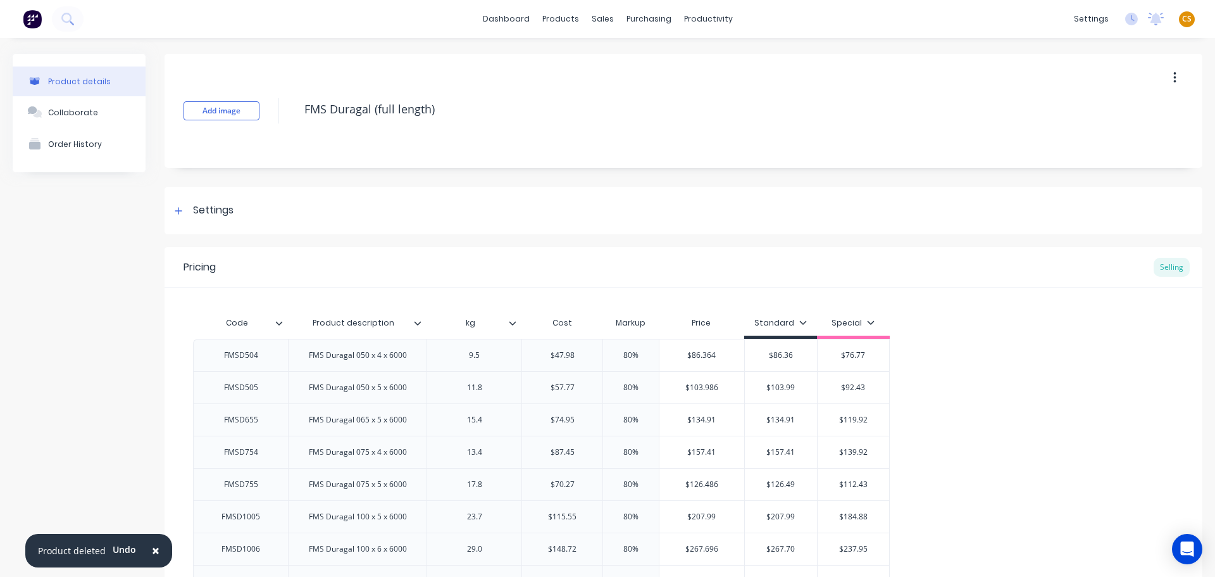
paste textarea "COMPLETED"
type textarea "x"
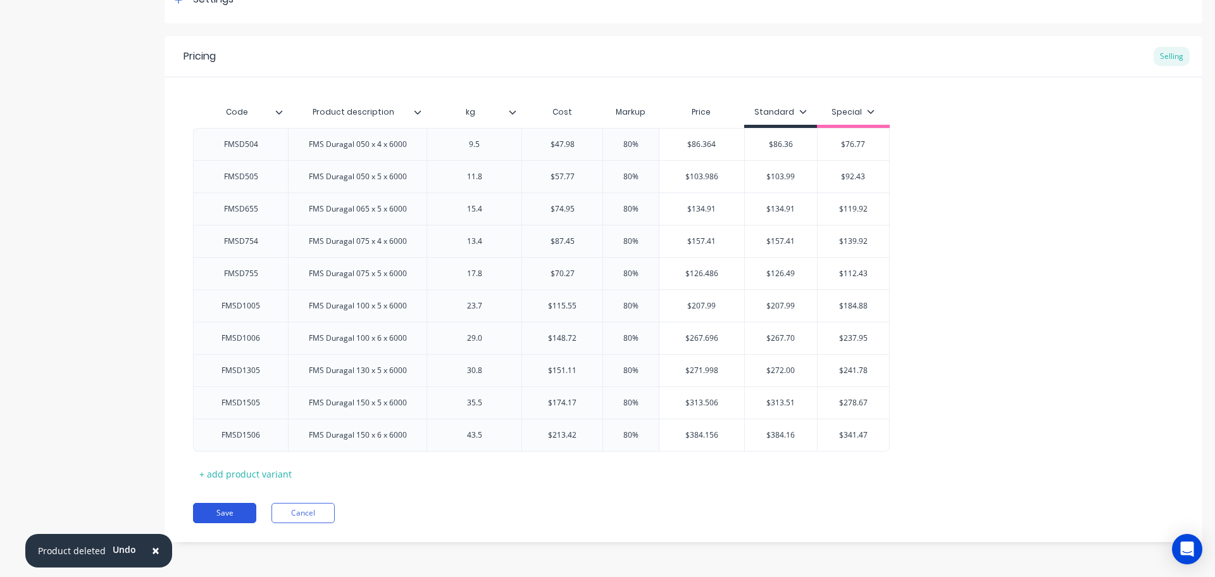
type textarea "FMS Duragal (full length) COMPLETED"
type textarea "x"
type textarea "FMS Duragal (full length) COMPLETED"
click at [216, 515] on button "Save" at bounding box center [224, 513] width 63 height 20
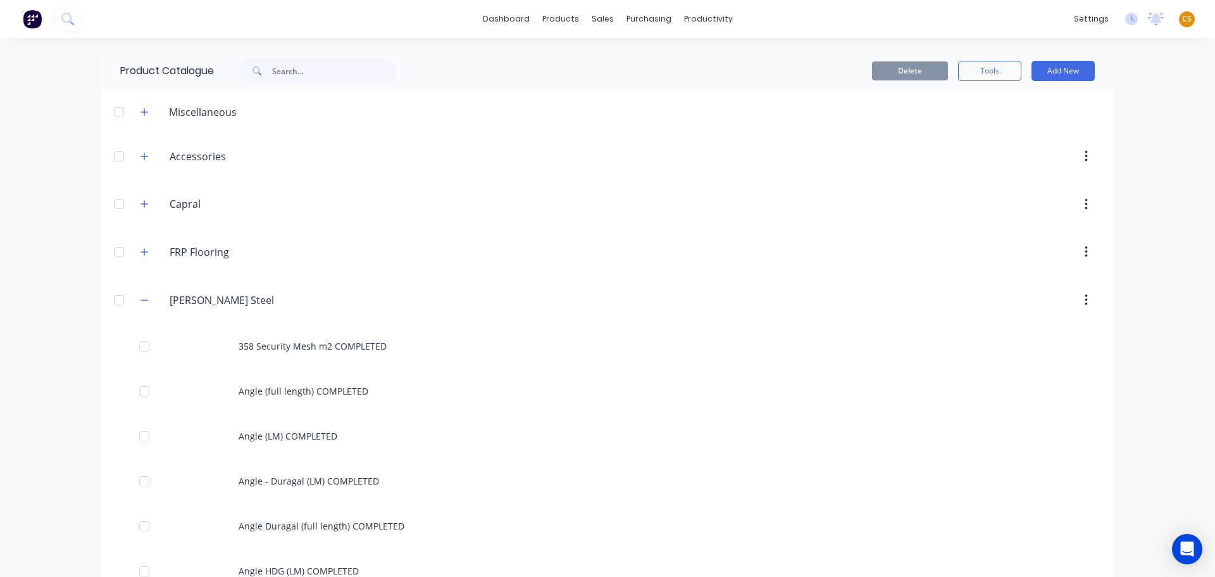
scroll to position [1901, 0]
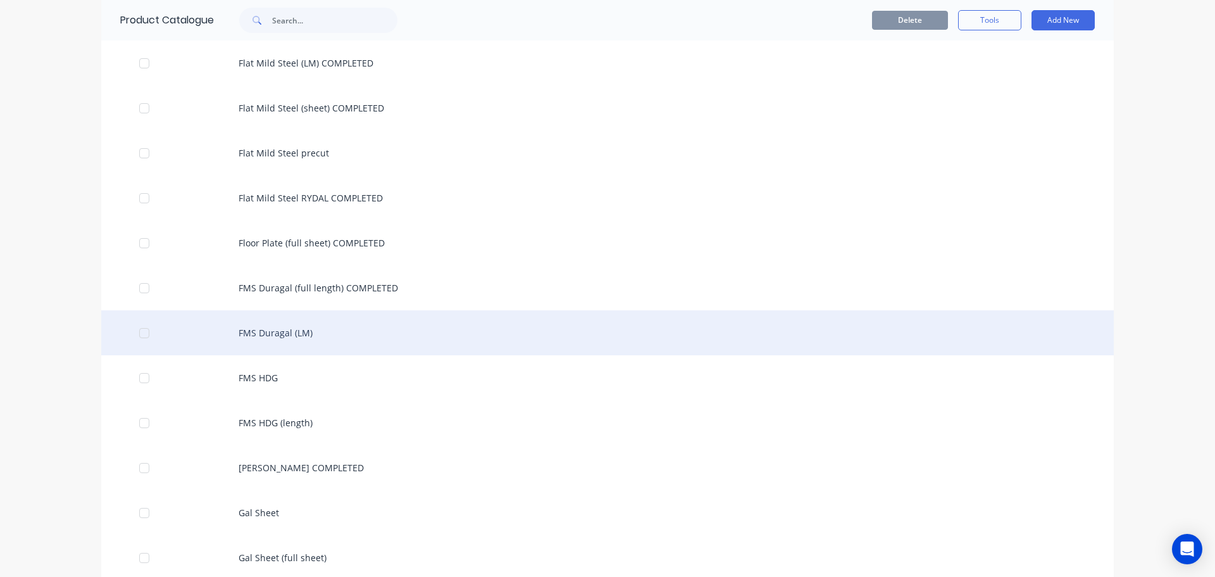
click at [285, 333] on div "FMS Duragal (LM)" at bounding box center [607, 332] width 1013 height 45
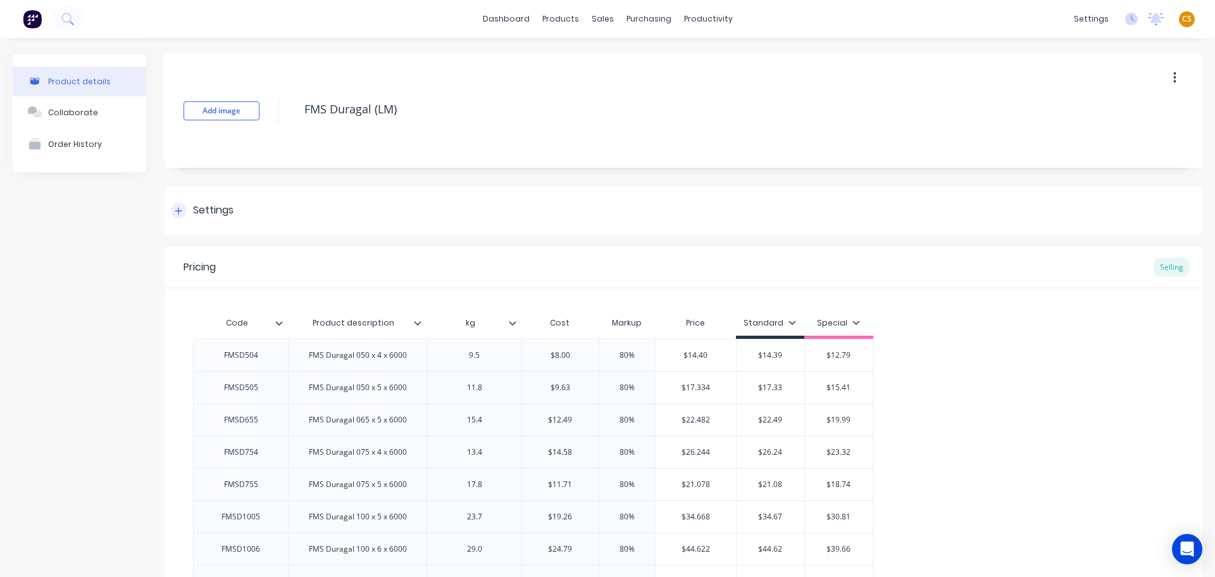
click at [179, 214] on icon at bounding box center [179, 210] width 8 height 9
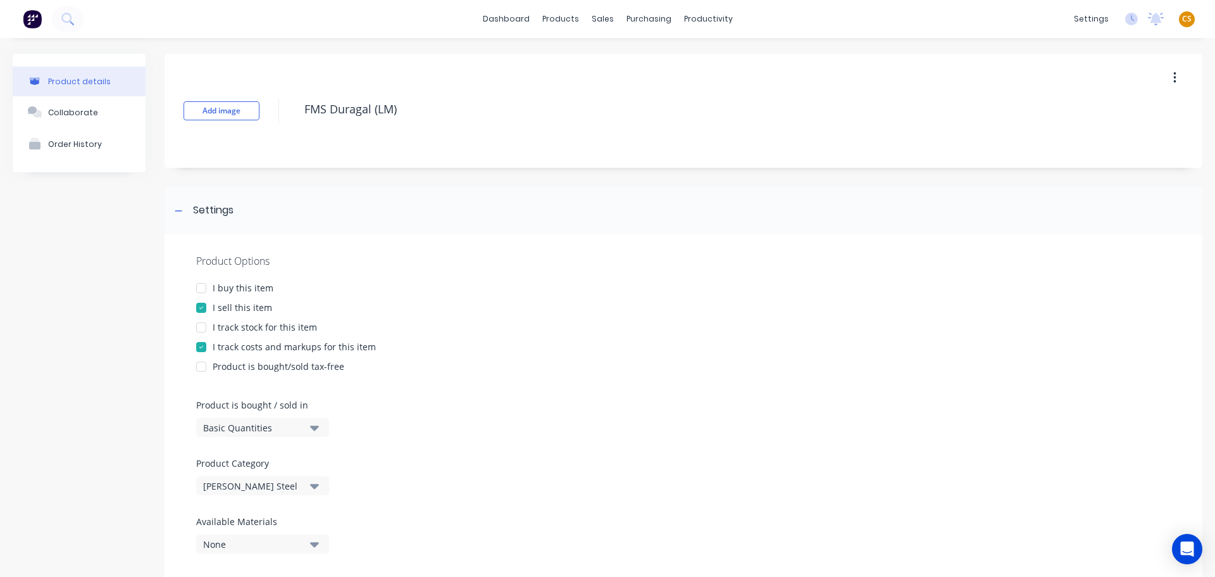
click at [247, 427] on div "Basic Quantities" at bounding box center [253, 427] width 101 height 13
click at [276, 481] on div "Lineal Metres" at bounding box center [291, 484] width 190 height 25
click at [203, 289] on div at bounding box center [201, 287] width 25 height 25
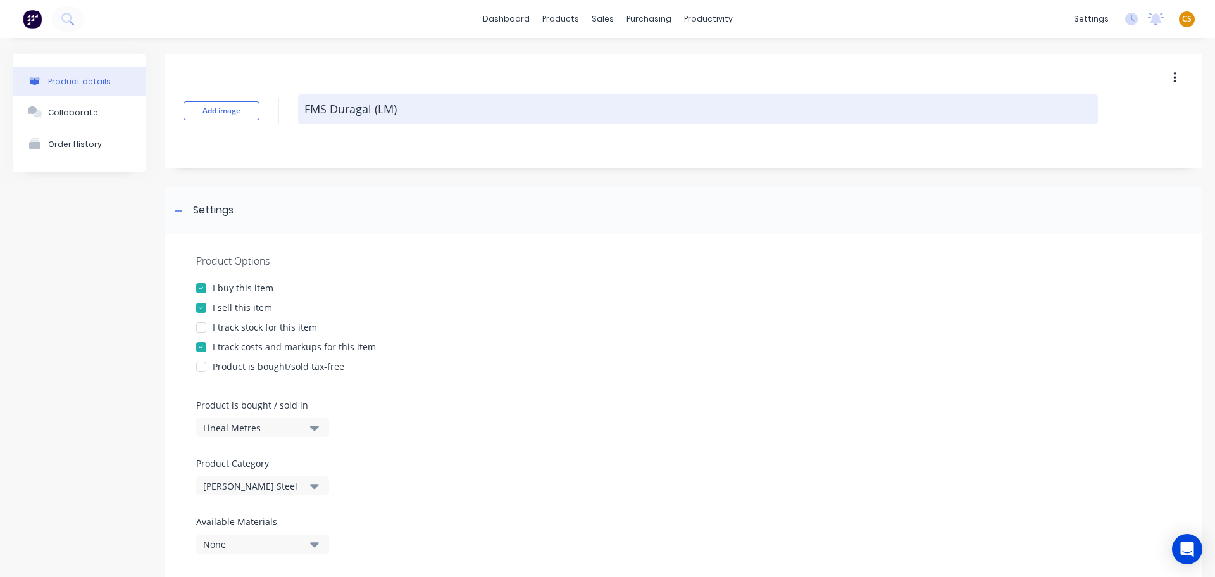
click at [465, 108] on textarea "FMS Duragal (LM)" at bounding box center [698, 109] width 800 height 30
paste textarea "COMPLETED"
type textarea "x"
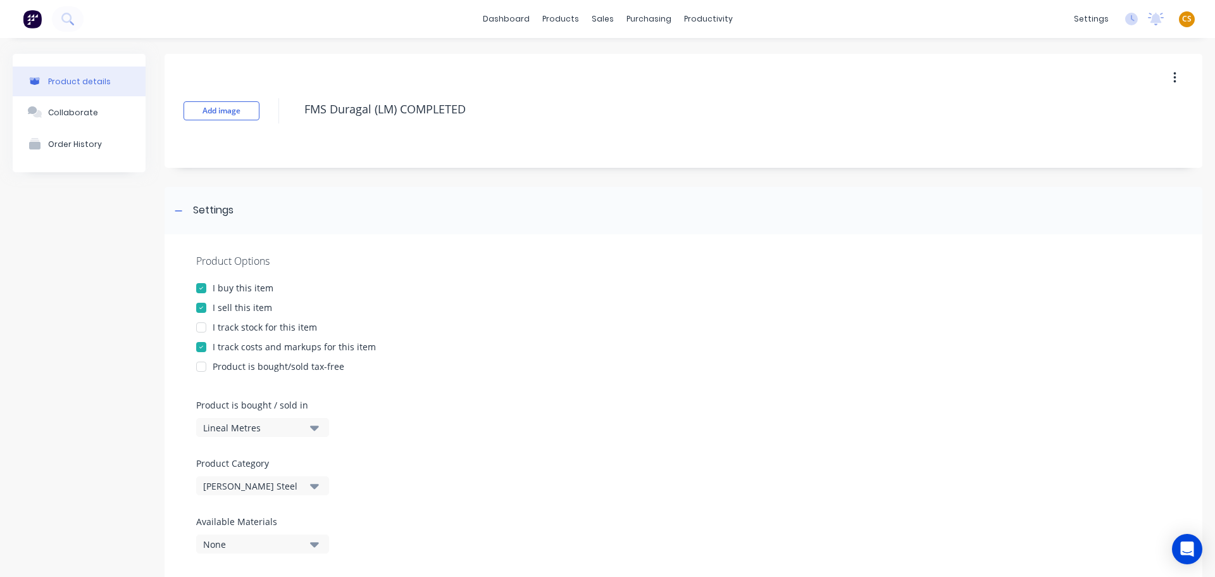
type textarea "FMS Duragal (LM) COMPLETED"
type textarea "x"
type textarea "FMS Duragal (LM) COMPLETED"
click at [251, 330] on div "I track stock for this item" at bounding box center [265, 326] width 104 height 13
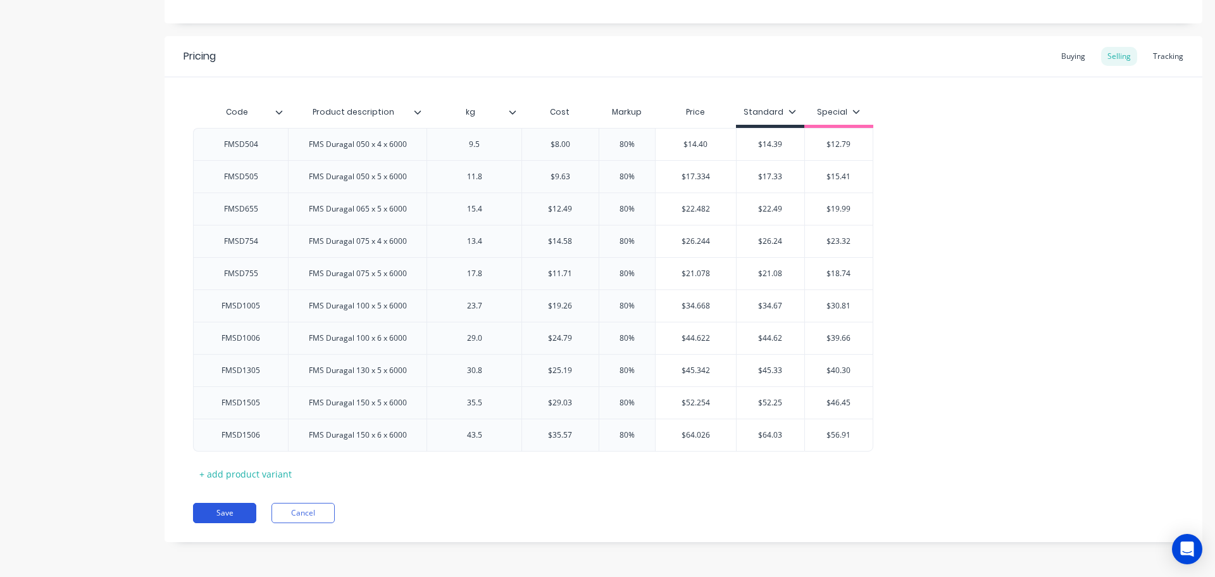
click at [237, 514] on button "Save" at bounding box center [224, 513] width 63 height 20
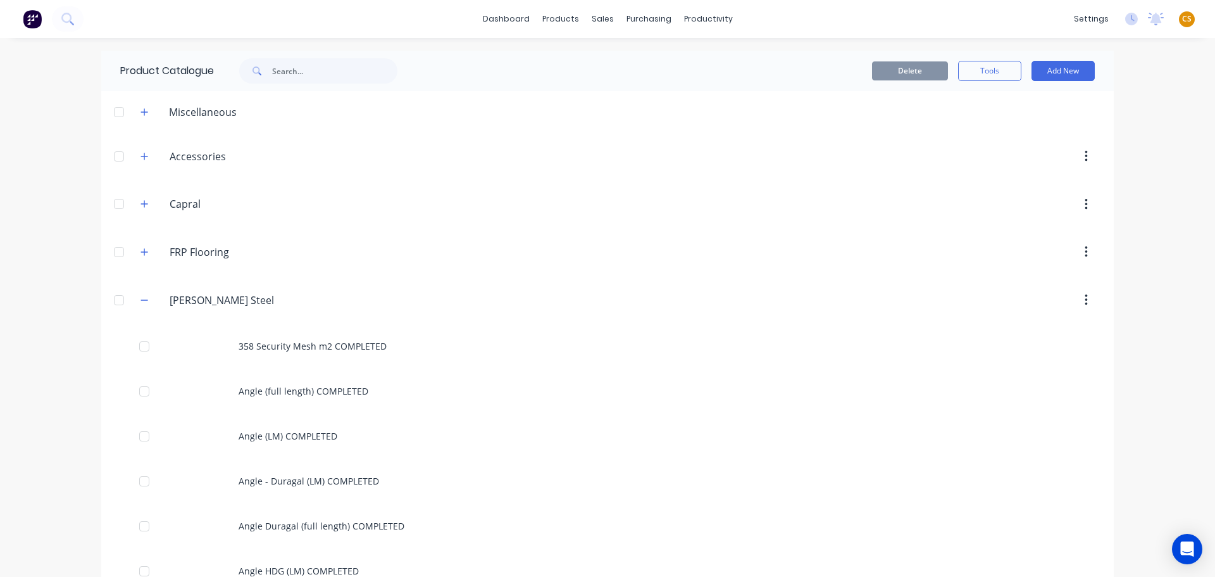
click at [0, 406] on div "dashboard products sales purchasing productivity dashboard products Product Cat…" at bounding box center [607, 288] width 1215 height 577
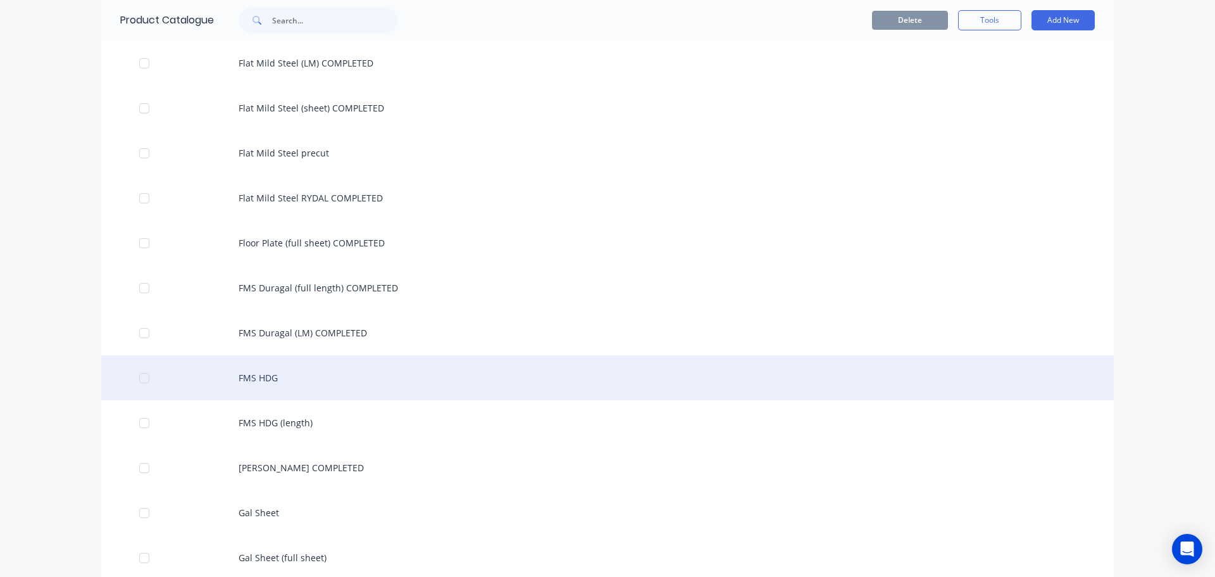
click at [260, 372] on div "FMS HDG" at bounding box center [607, 377] width 1013 height 45
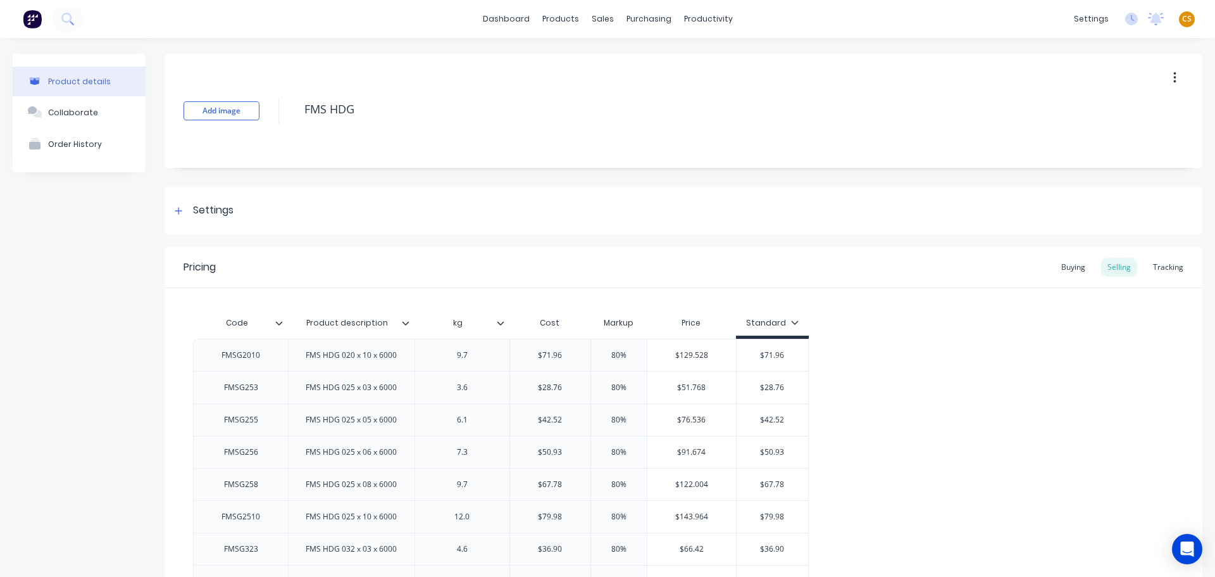
click at [1174, 75] on icon "button" at bounding box center [1175, 78] width 3 height 14
click at [1091, 141] on div "Delete" at bounding box center [1129, 136] width 97 height 18
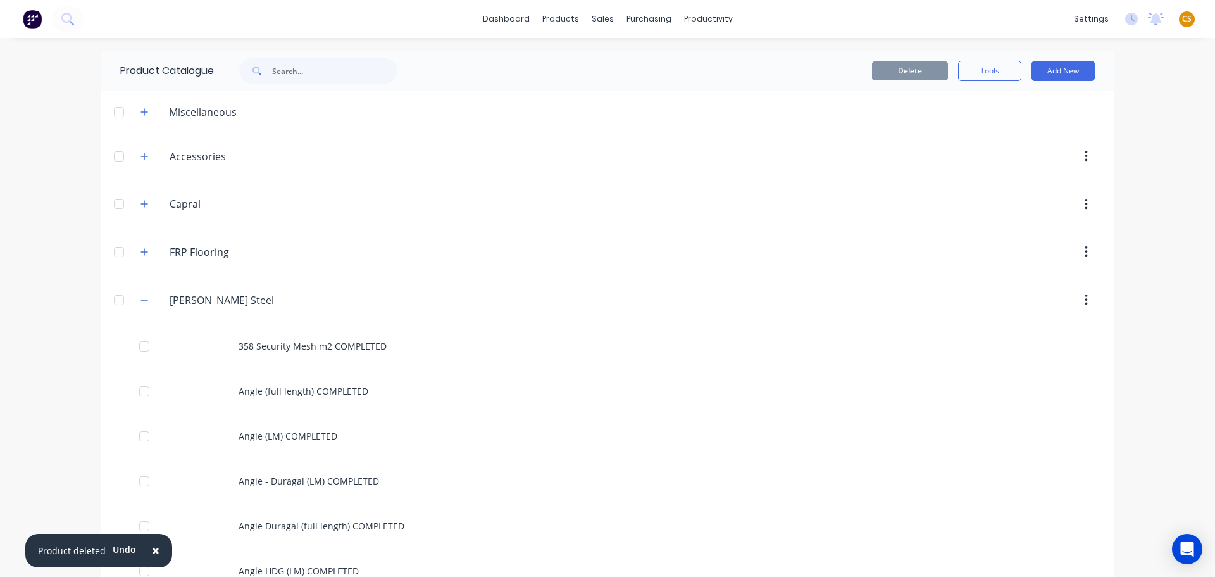
scroll to position [1991, 0]
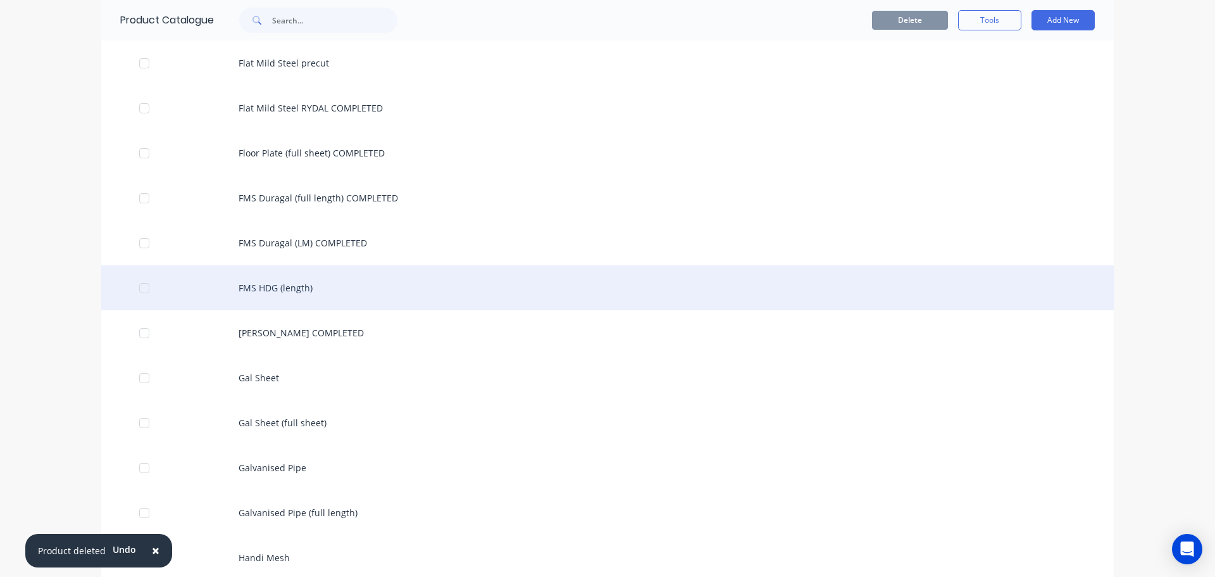
click at [365, 295] on div "FMS HDG (length)" at bounding box center [607, 287] width 1013 height 45
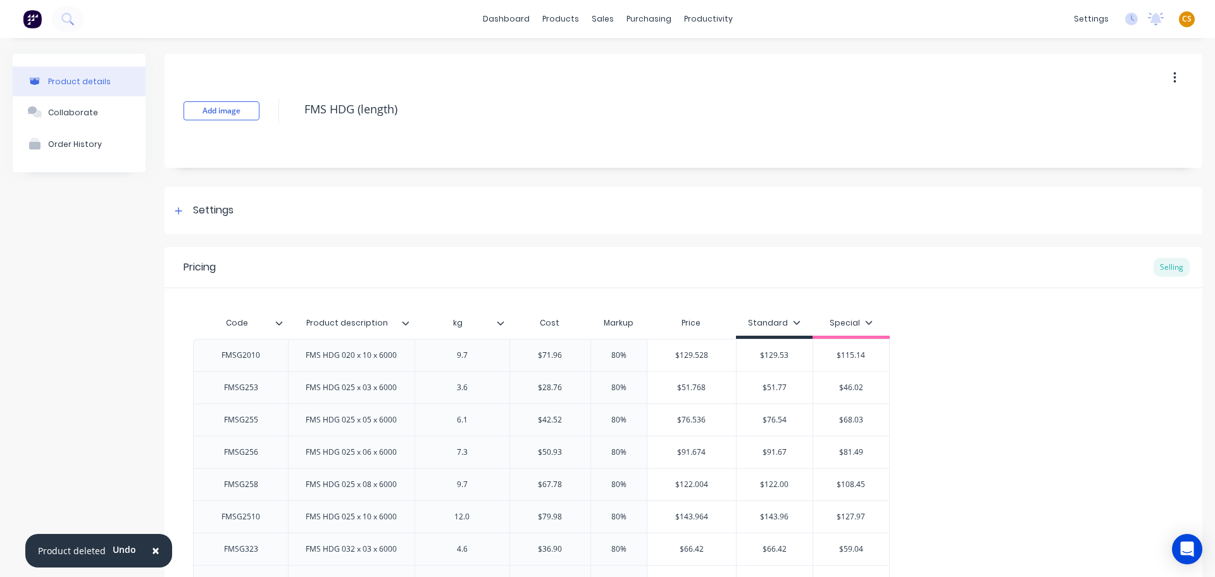
click at [179, 210] on icon at bounding box center [178, 210] width 7 height 7
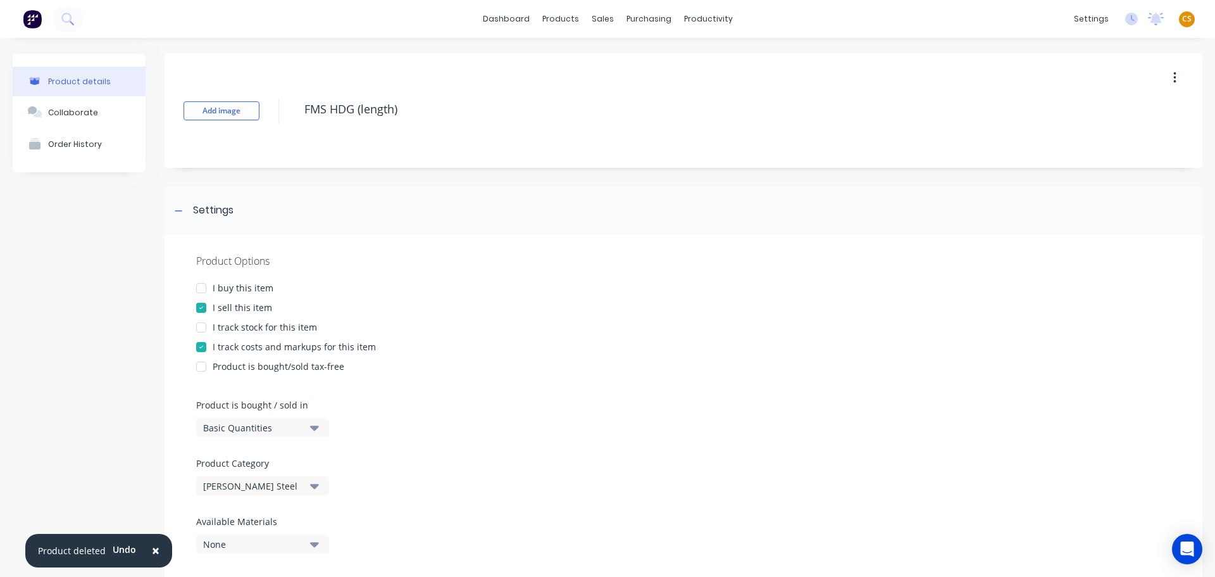
click at [229, 286] on div "I buy this item" at bounding box center [243, 287] width 61 height 13
click at [231, 326] on div "I track stock for this item" at bounding box center [265, 326] width 104 height 13
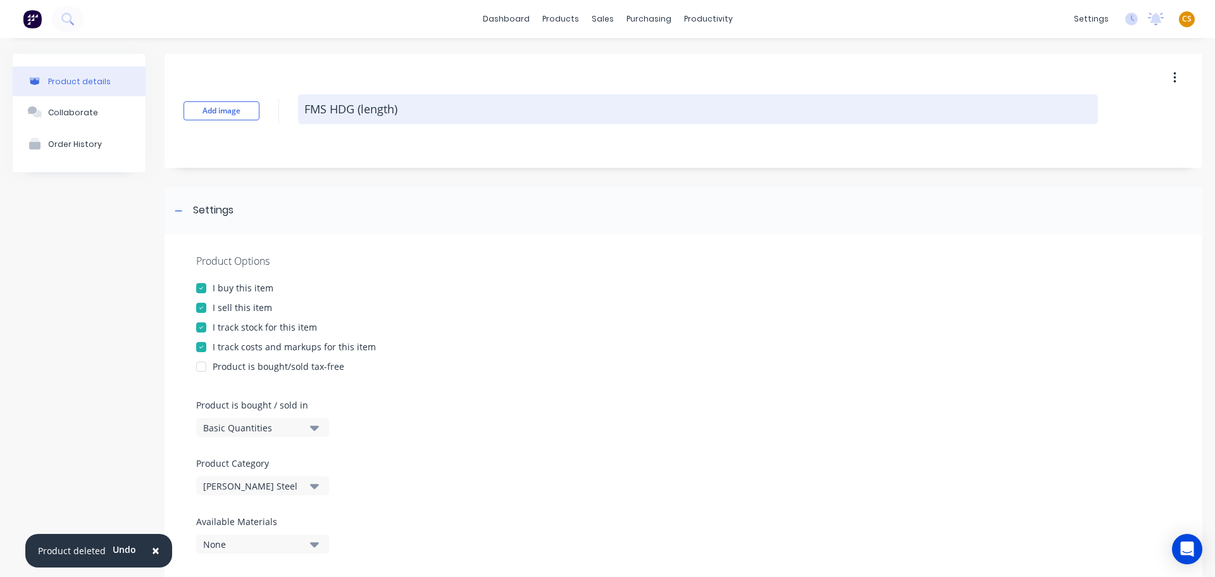
click at [441, 112] on textarea "FMS HDG (length)" at bounding box center [698, 109] width 800 height 30
paste textarea "COMPLETED"
type textarea "x"
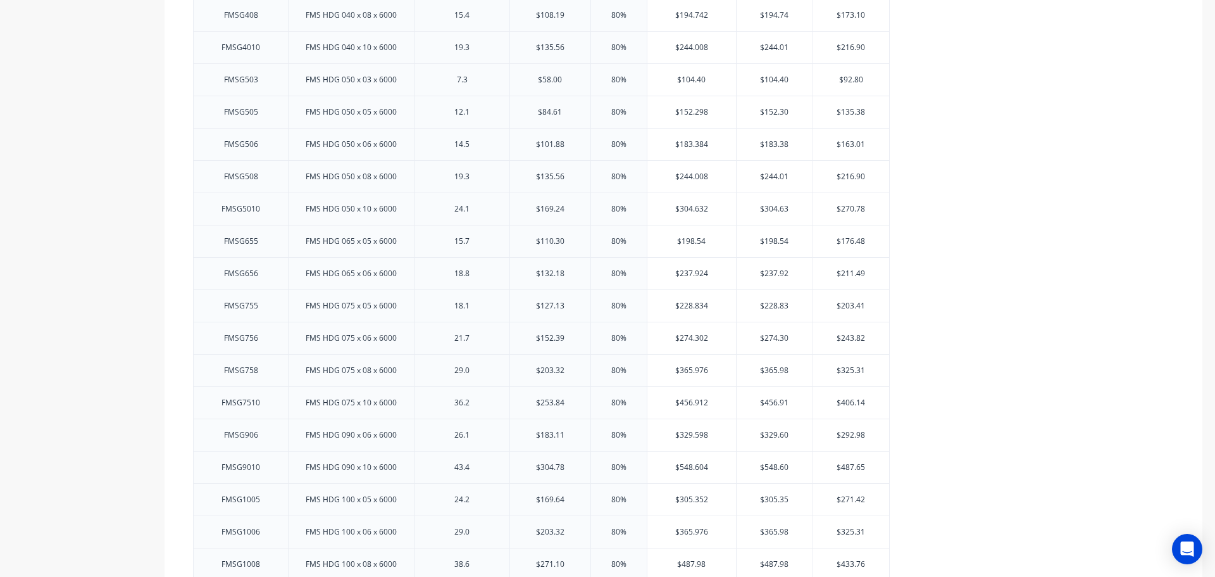
scroll to position [1555, 0]
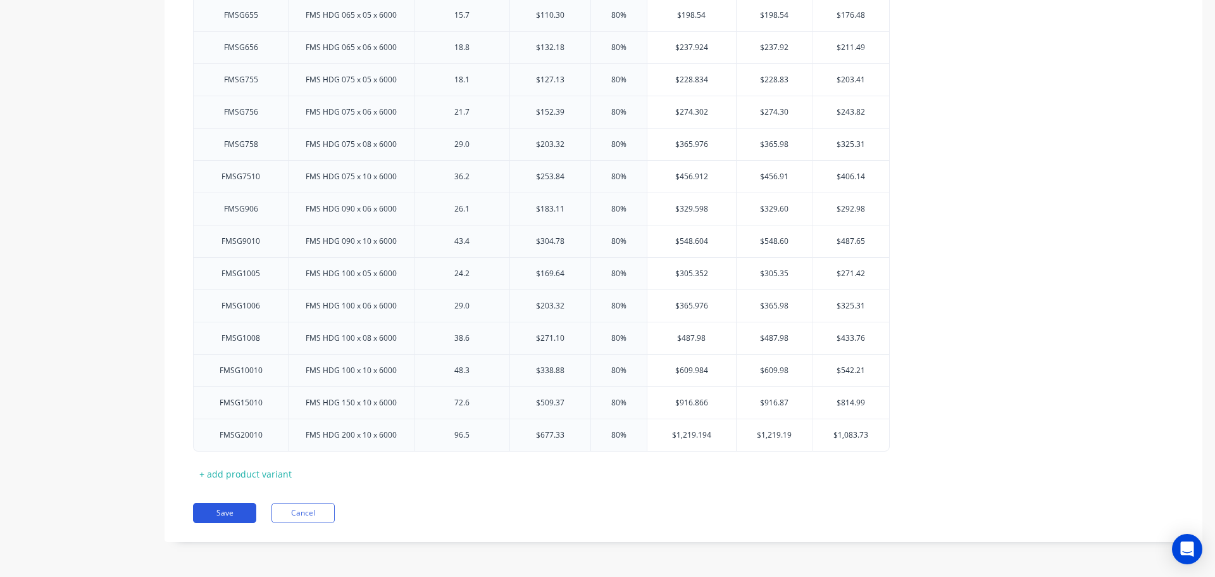
type textarea "FMS HDG (length) COMPLETED"
type textarea "x"
type textarea "FMS HDG (length) COMPLETED"
click at [220, 513] on button "Save" at bounding box center [224, 513] width 63 height 20
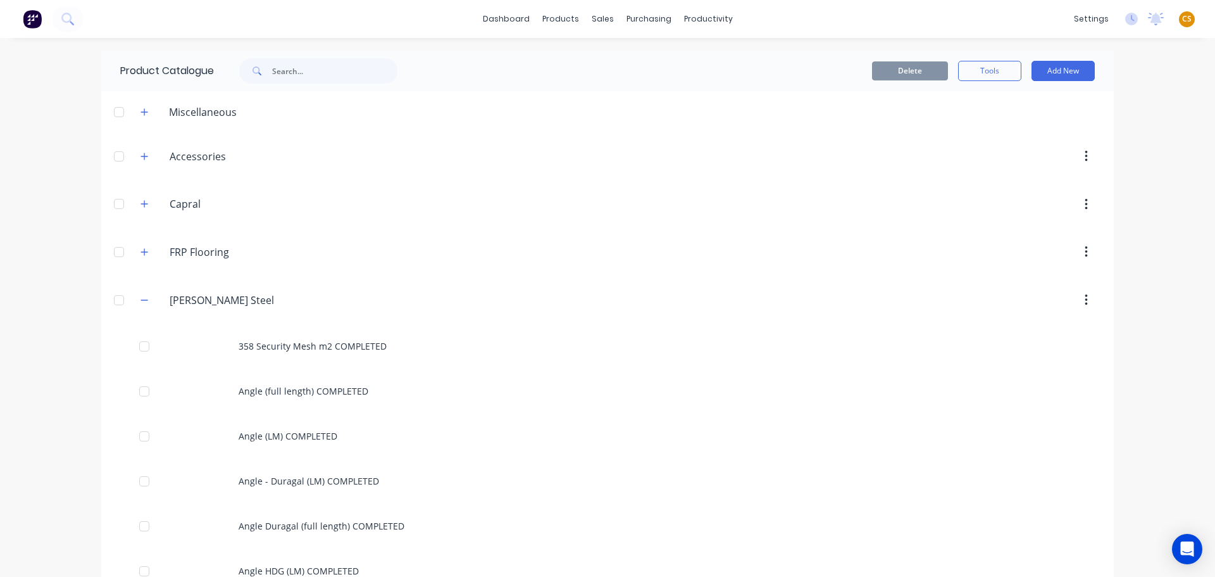
click at [54, 448] on div "dashboard products sales purchasing productivity dashboard products Product Cat…" at bounding box center [607, 288] width 1215 height 577
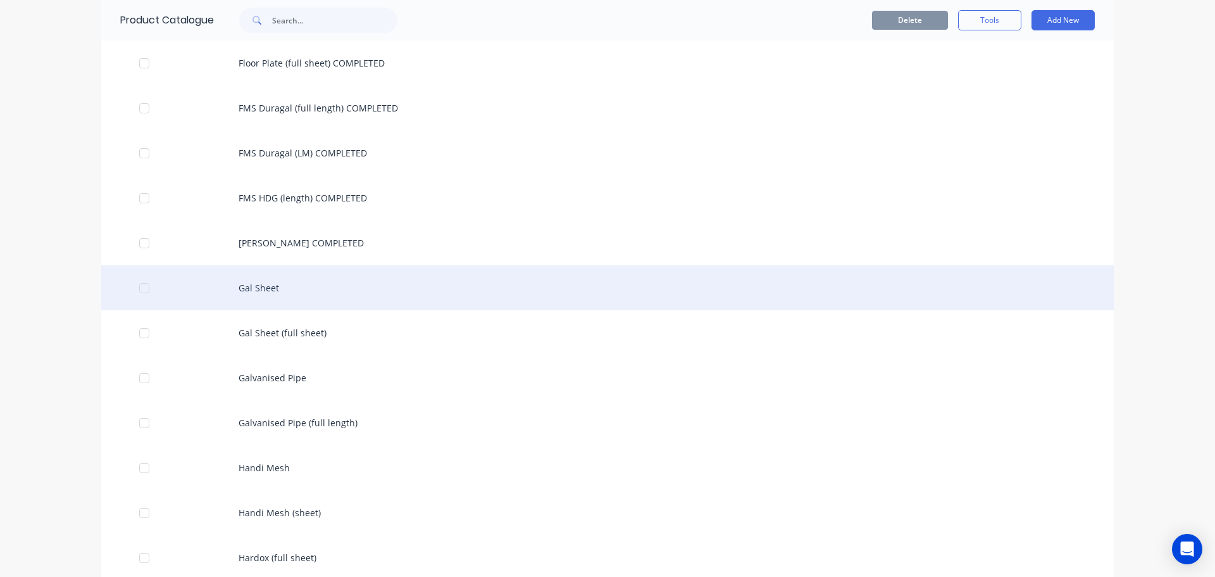
click at [258, 294] on div "Gal Sheet" at bounding box center [607, 287] width 1013 height 45
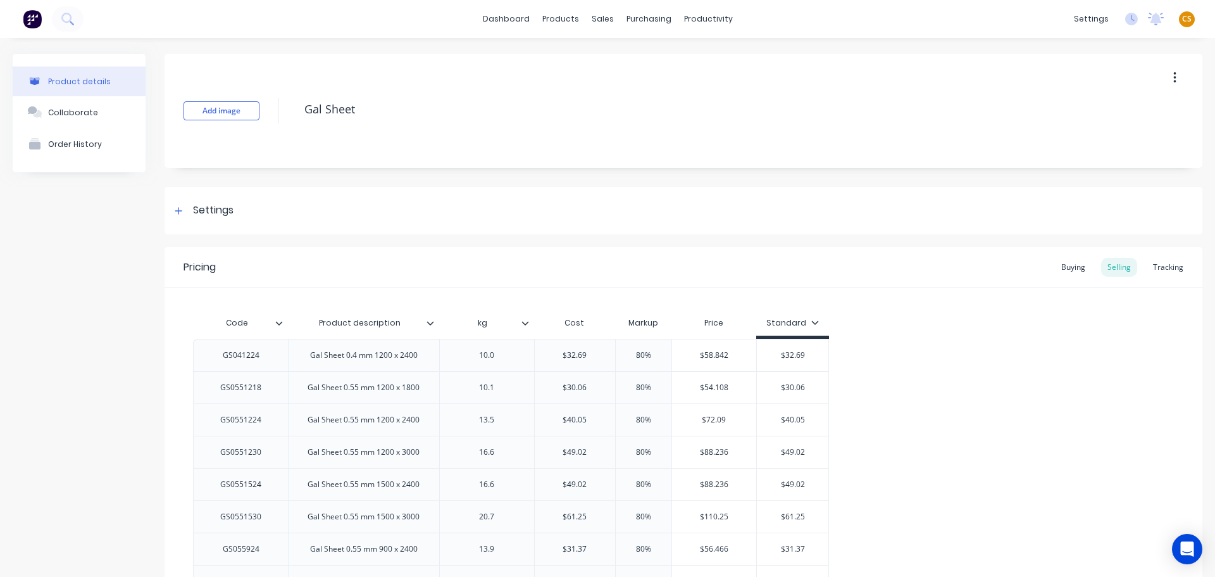
click at [1163, 80] on button "button" at bounding box center [1175, 77] width 30 height 23
click at [1100, 140] on div "Delete" at bounding box center [1129, 136] width 97 height 18
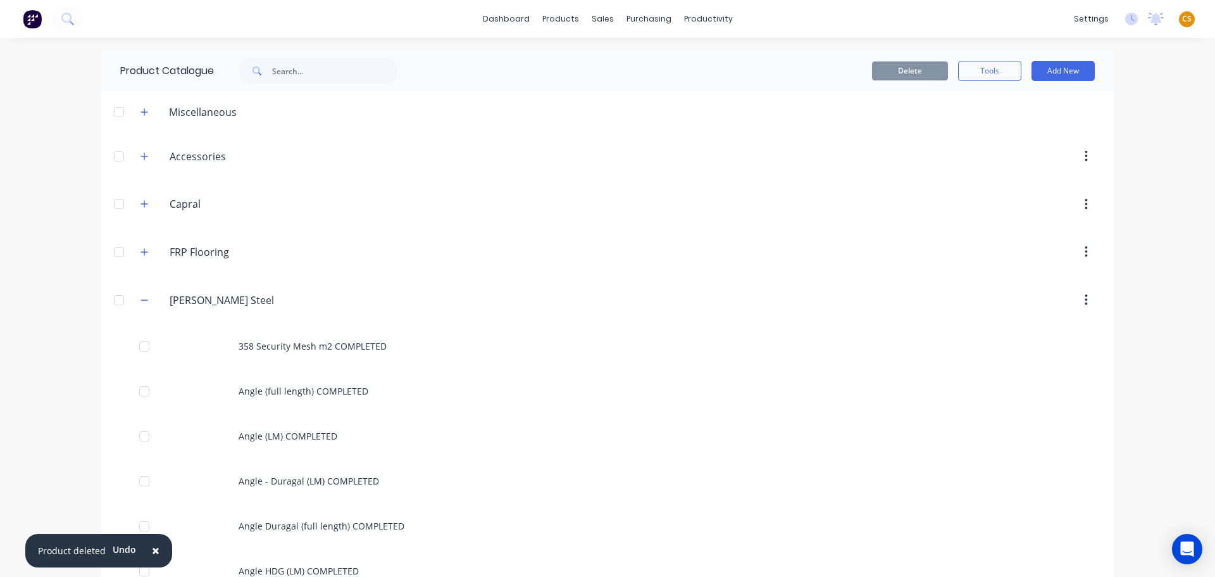
scroll to position [2081, 0]
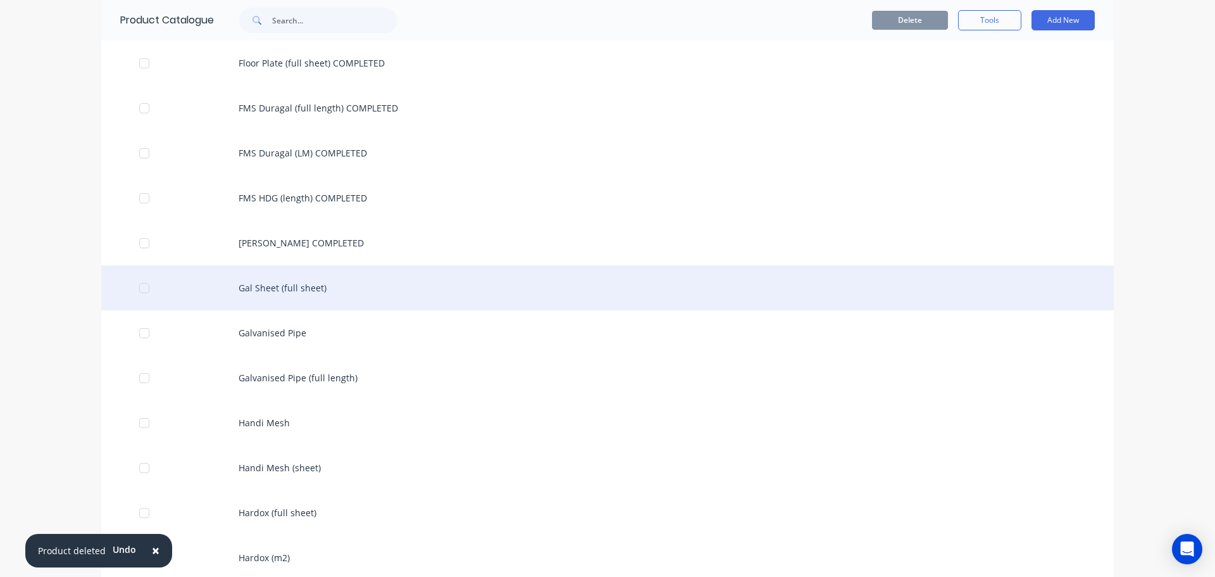
click at [320, 289] on div "Gal Sheet (full sheet)" at bounding box center [607, 287] width 1013 height 45
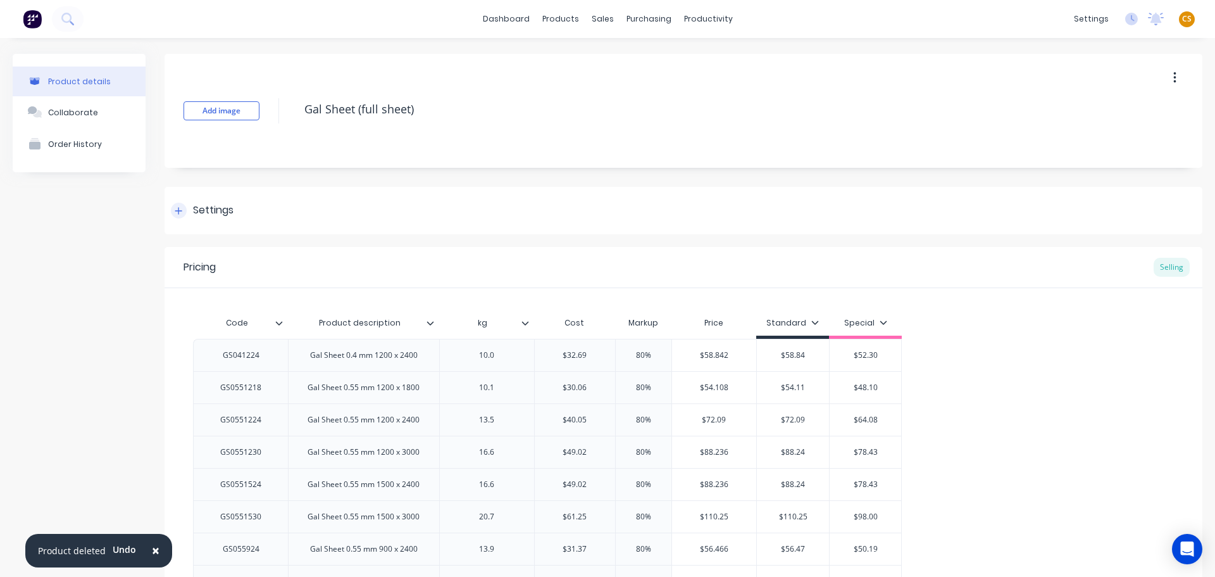
click at [178, 217] on div at bounding box center [179, 211] width 16 height 16
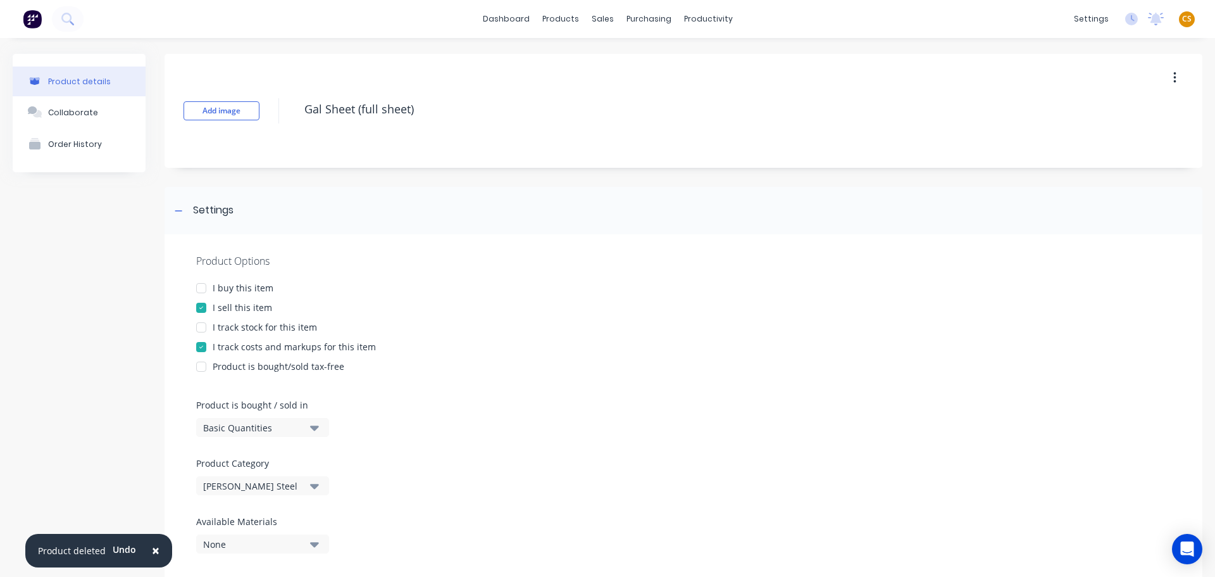
click at [230, 288] on div "I buy this item" at bounding box center [243, 287] width 61 height 13
click at [228, 326] on div "I track stock for this item" at bounding box center [265, 326] width 104 height 13
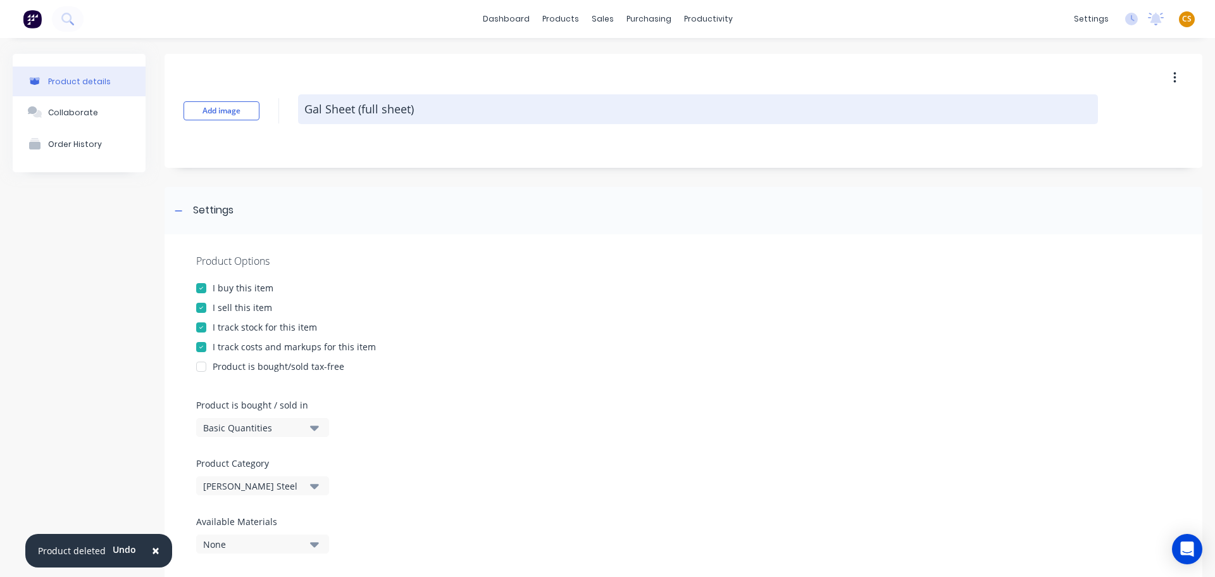
click at [461, 108] on textarea "Gal Sheet (full sheet)" at bounding box center [698, 109] width 800 height 30
paste textarea "COMPLETED"
type textarea "x"
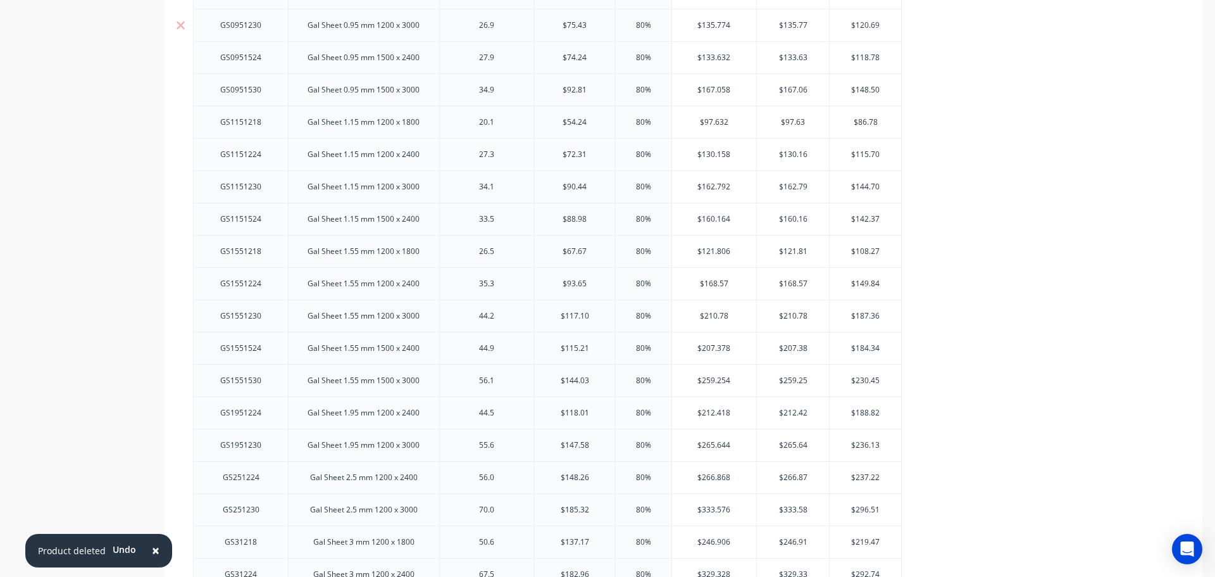
scroll to position [1458, 0]
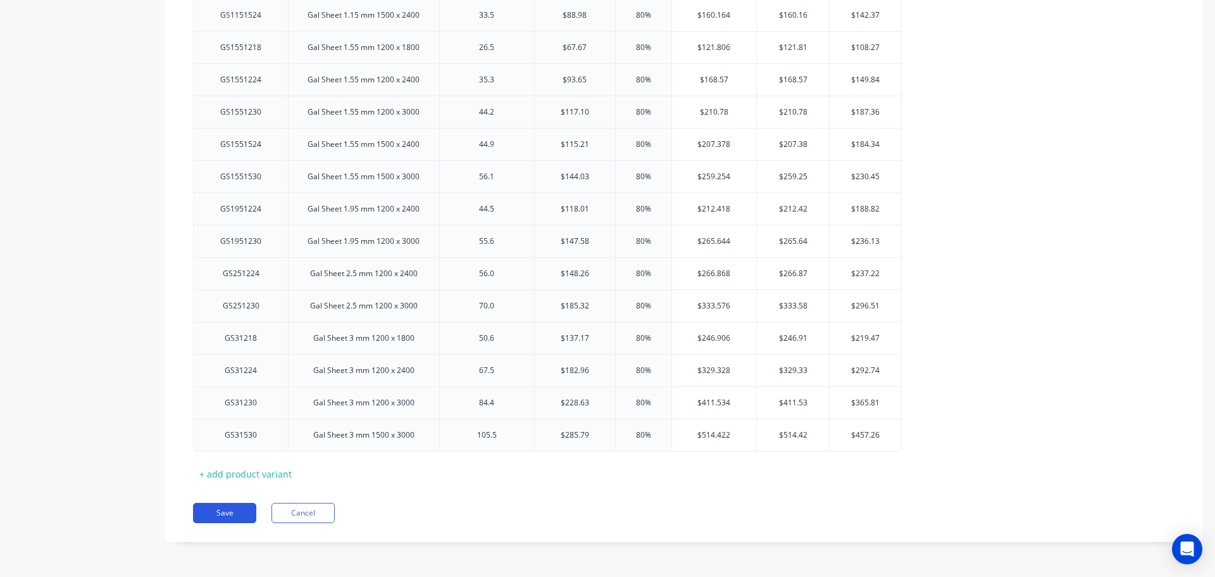
type textarea "Gal Sheet (full sheet) COMPLETED"
type textarea "x"
type textarea "Gal Sheet (full sheet) COMPLETED"
click at [232, 516] on button "Save" at bounding box center [224, 513] width 63 height 20
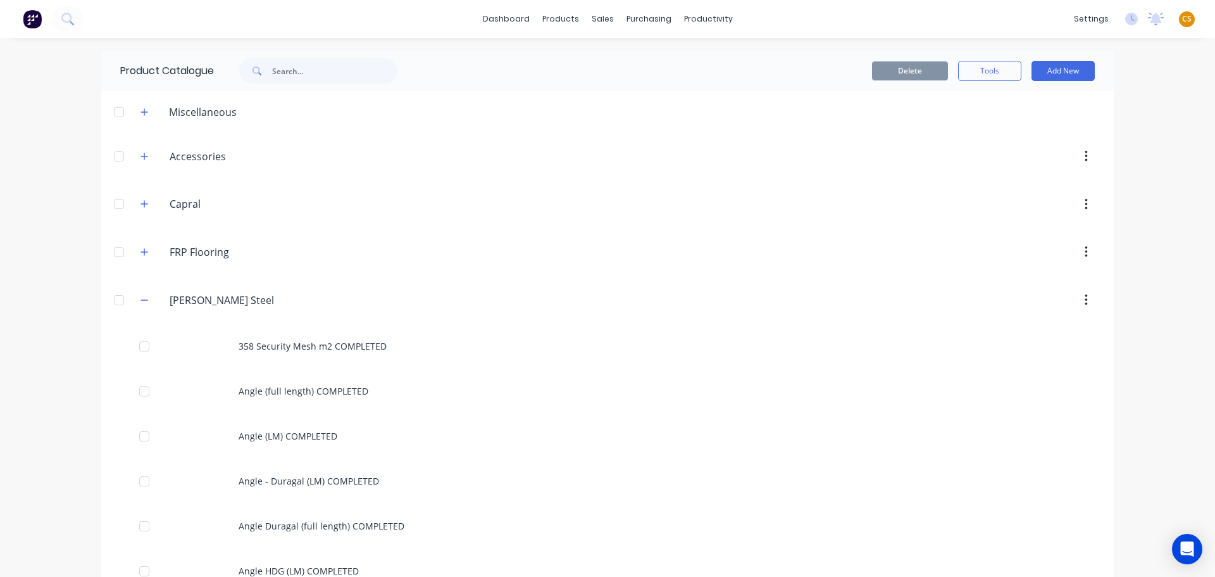
click at [56, 375] on div "dashboard products sales purchasing productivity dashboard products Product Cat…" at bounding box center [607, 288] width 1215 height 577
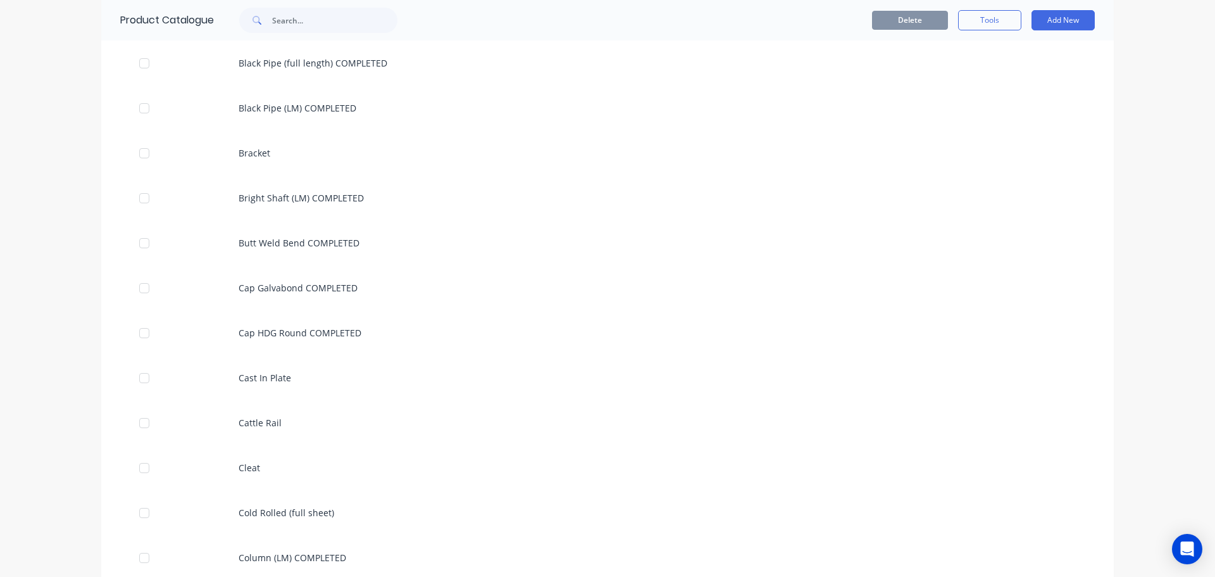
scroll to position [2125, 0]
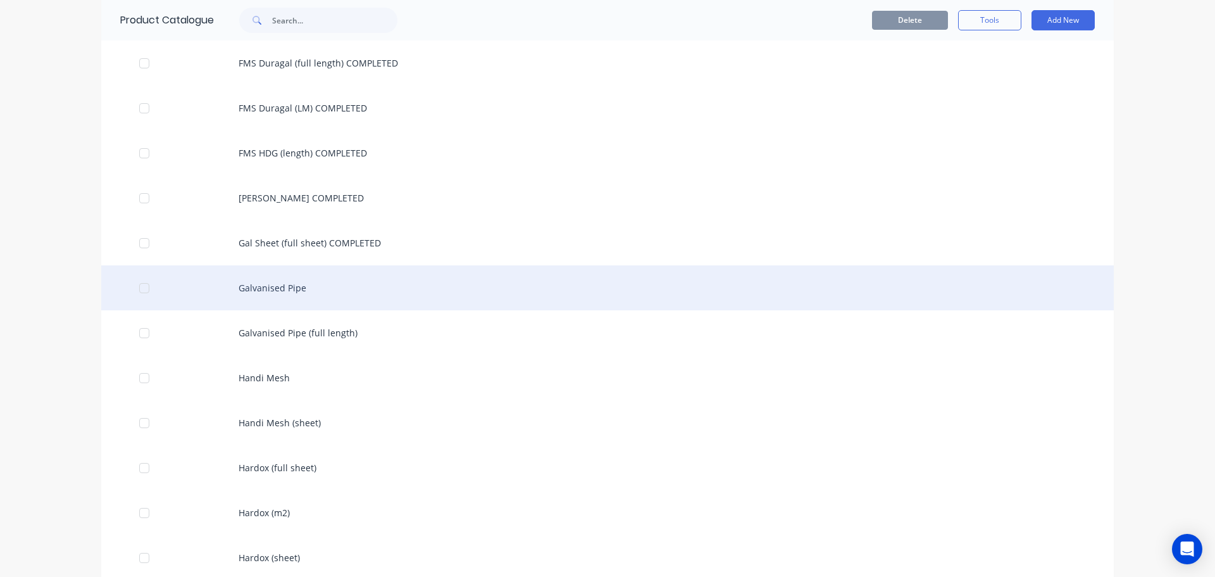
click at [289, 284] on div "Galvanised Pipe" at bounding box center [607, 287] width 1013 height 45
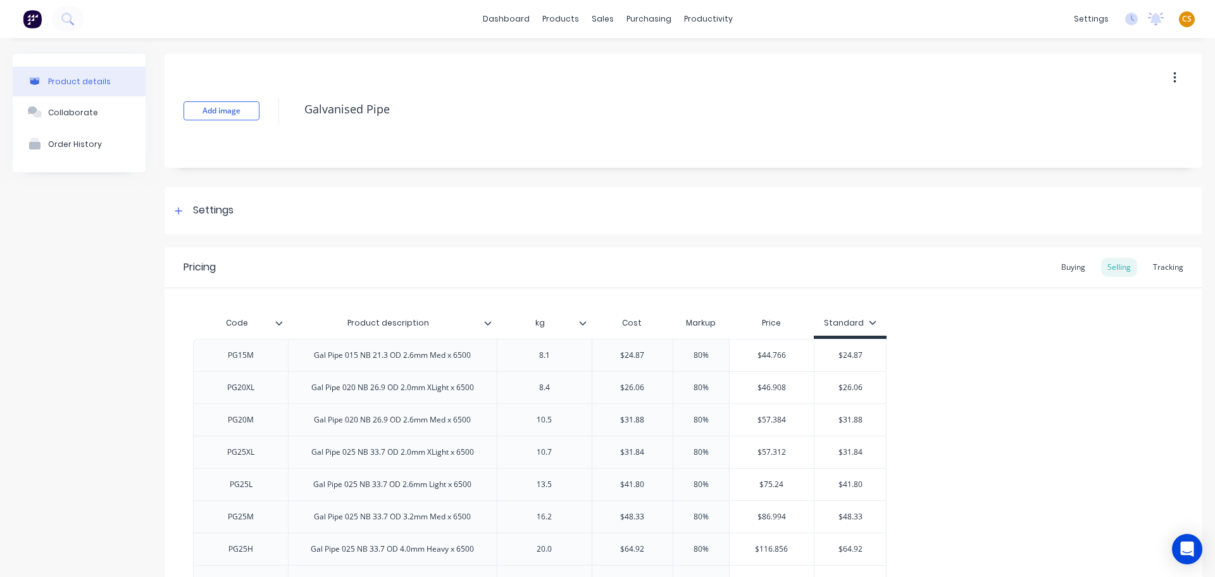
click at [1162, 76] on button "button" at bounding box center [1175, 77] width 30 height 23
click at [1096, 139] on div "Delete" at bounding box center [1129, 136] width 97 height 18
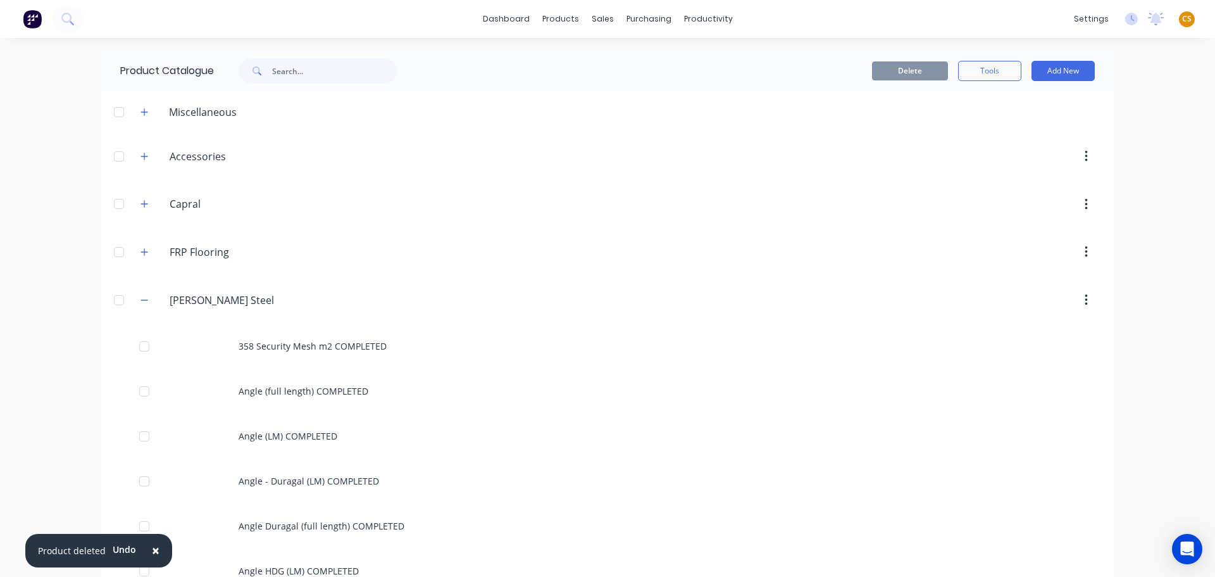
scroll to position [2125, 0]
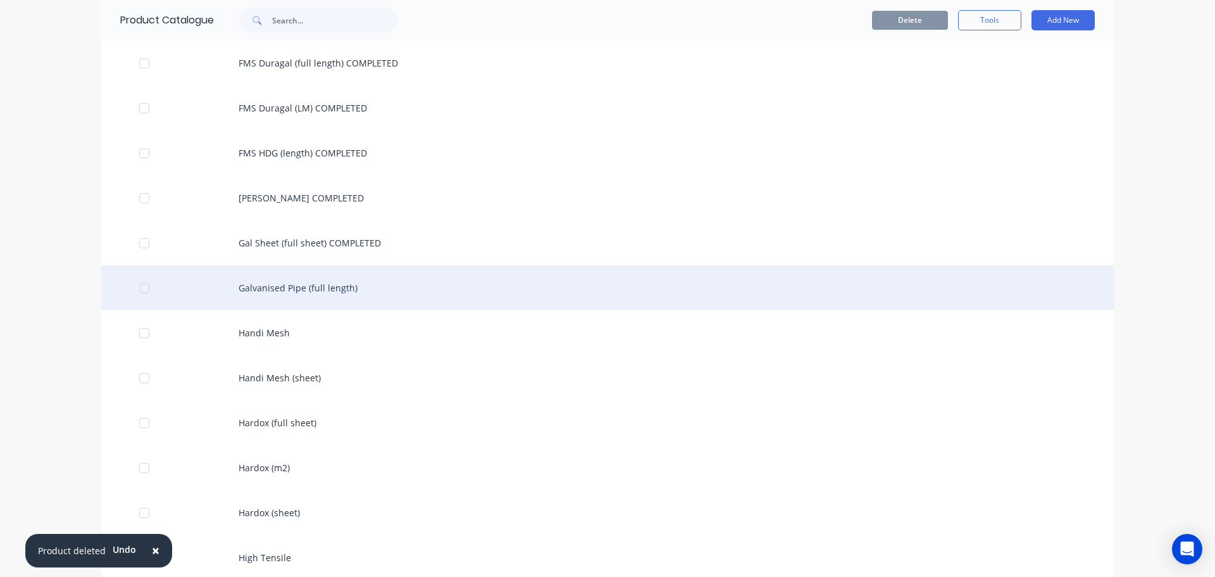
click at [353, 294] on div "Galvanised Pipe (full length)" at bounding box center [607, 287] width 1013 height 45
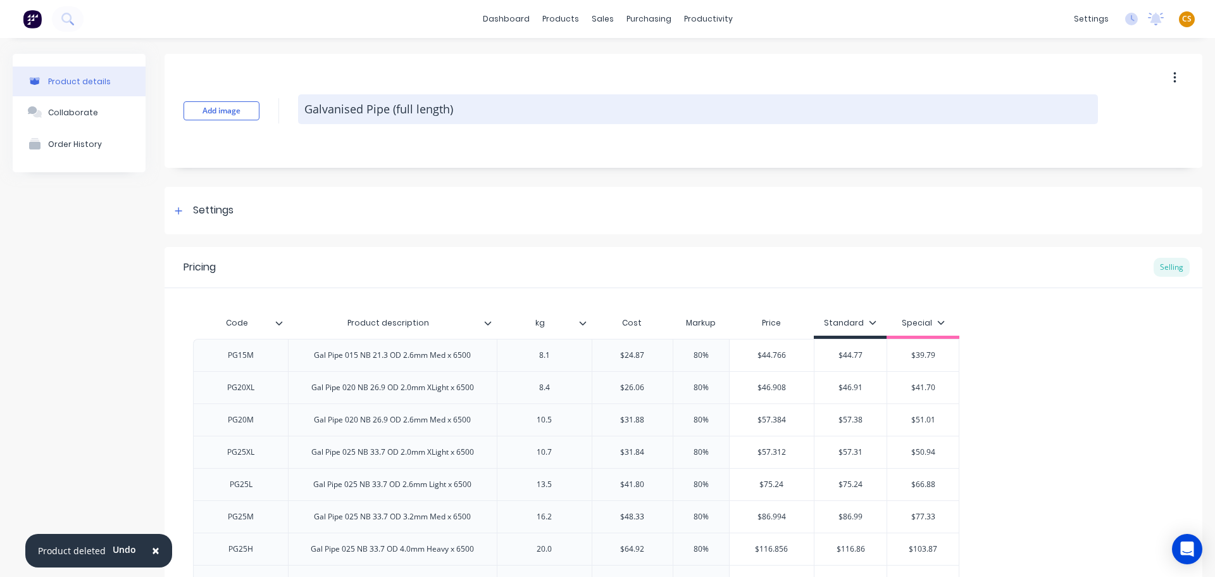
click at [472, 112] on textarea "Galvanised Pipe (full length)" at bounding box center [698, 109] width 800 height 30
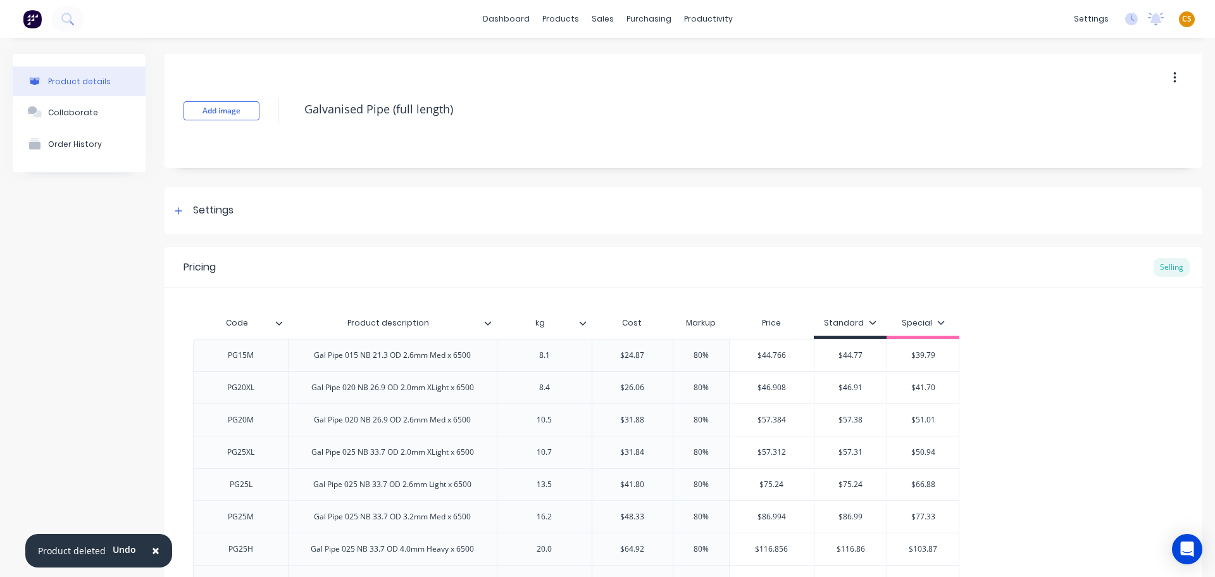
paste textarea "COMPLETED"
type textarea "x"
type textarea "Galvanised Pipe (full length) COMPLETED"
type textarea "x"
type textarea "Galvanised Pipe (full length) COMPLETED"
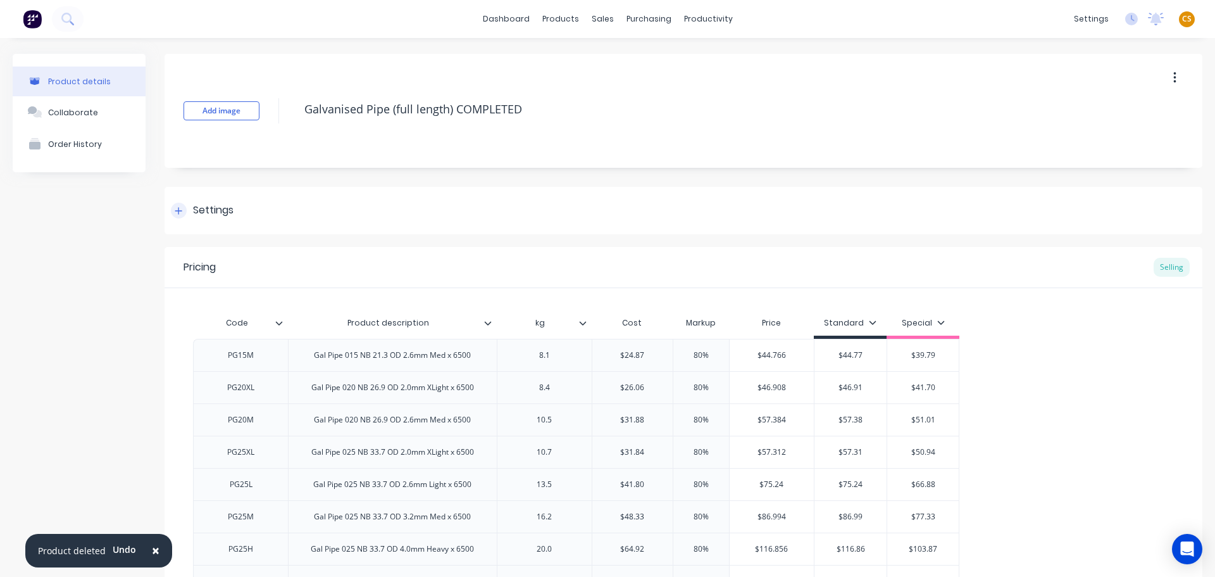
click at [177, 210] on icon at bounding box center [178, 210] width 7 height 7
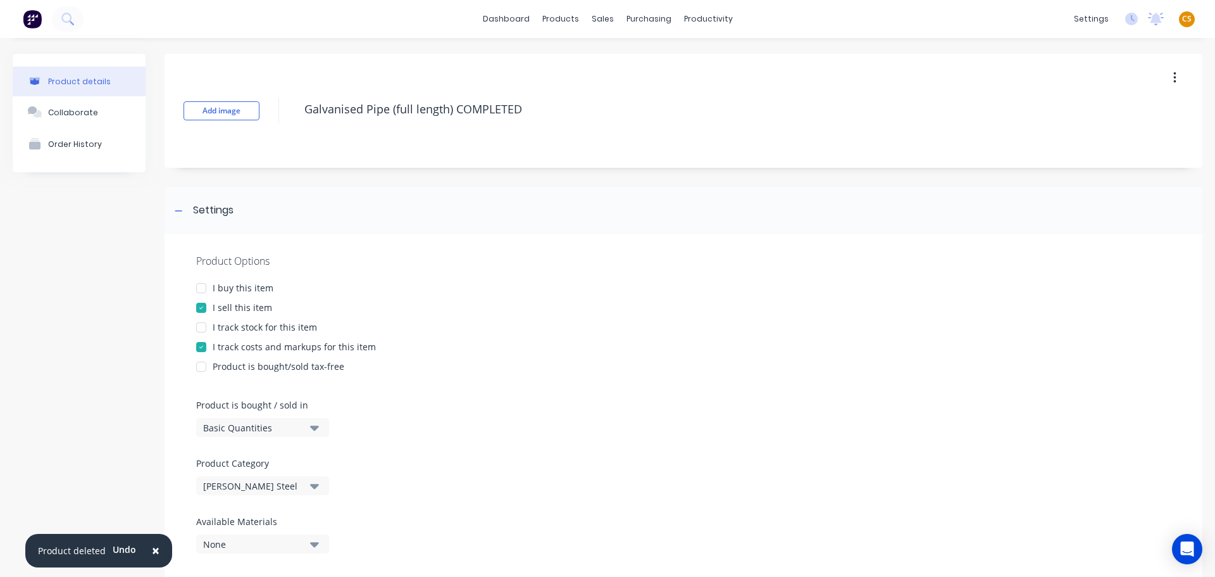
click at [226, 287] on div "I buy this item" at bounding box center [243, 287] width 61 height 13
click at [240, 328] on div "I track stock for this item" at bounding box center [265, 326] width 104 height 13
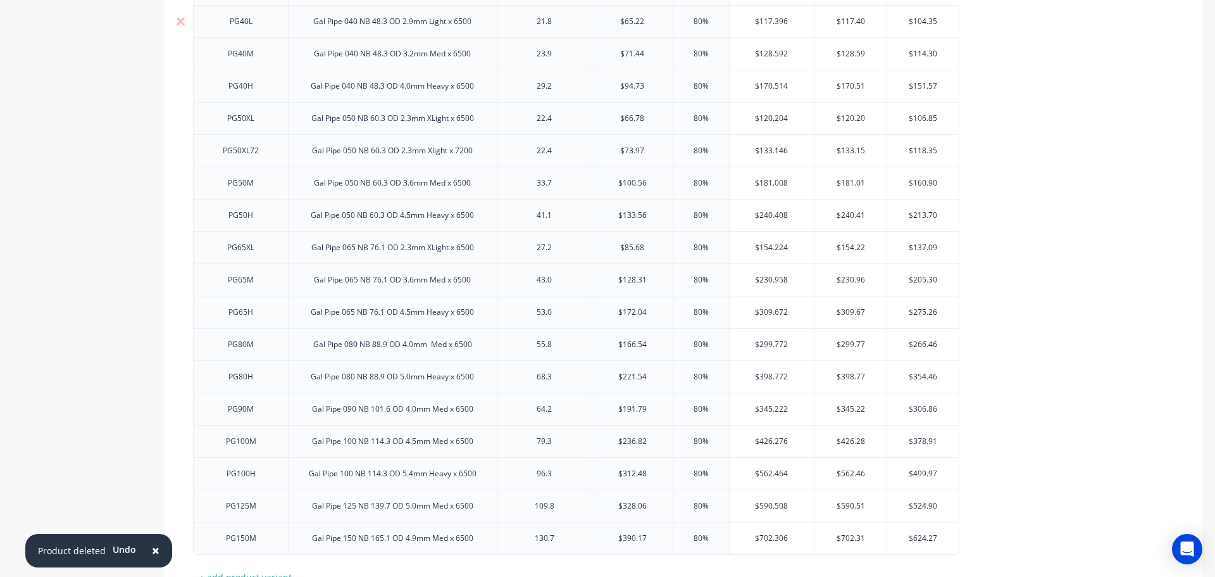
scroll to position [1361, 0]
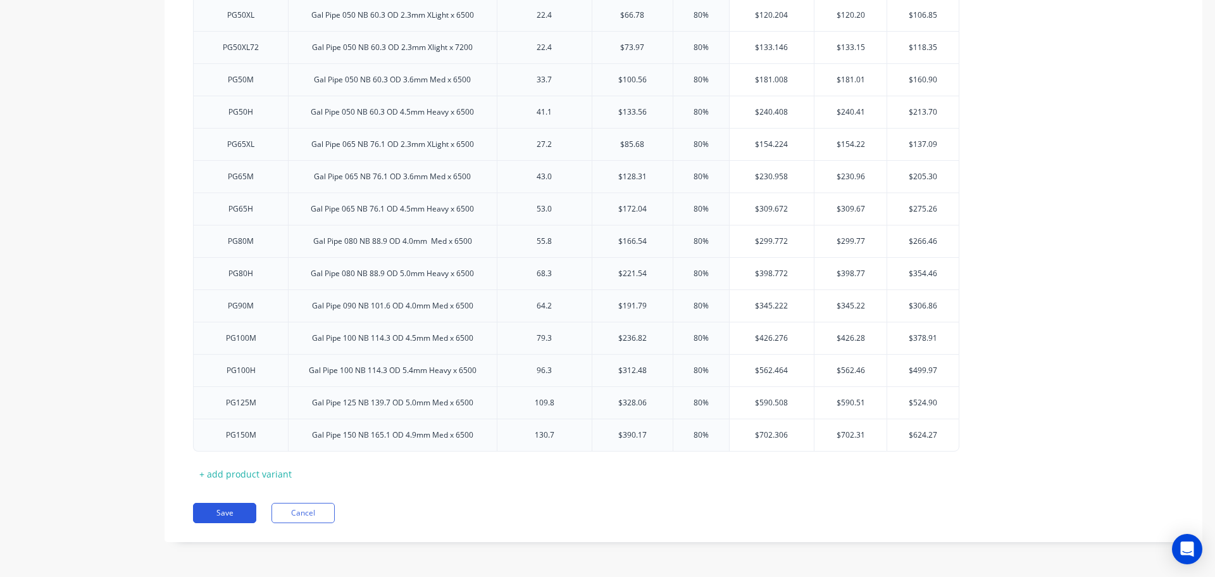
click at [227, 512] on button "Save" at bounding box center [224, 513] width 63 height 20
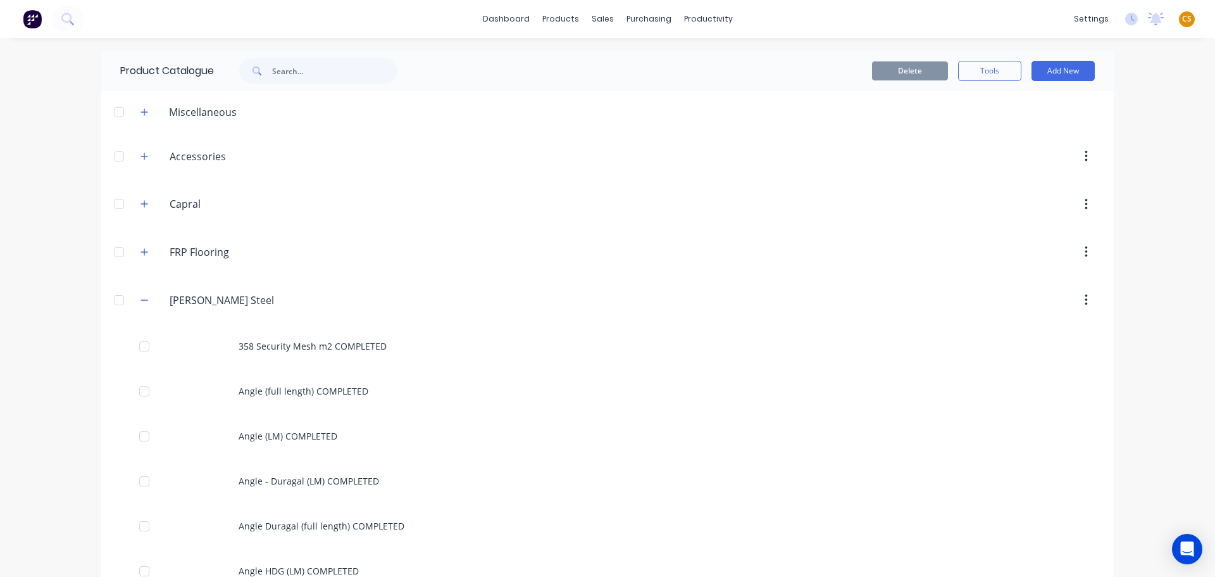
click at [54, 413] on div "dashboard products sales purchasing productivity dashboard products Product Cat…" at bounding box center [607, 288] width 1215 height 577
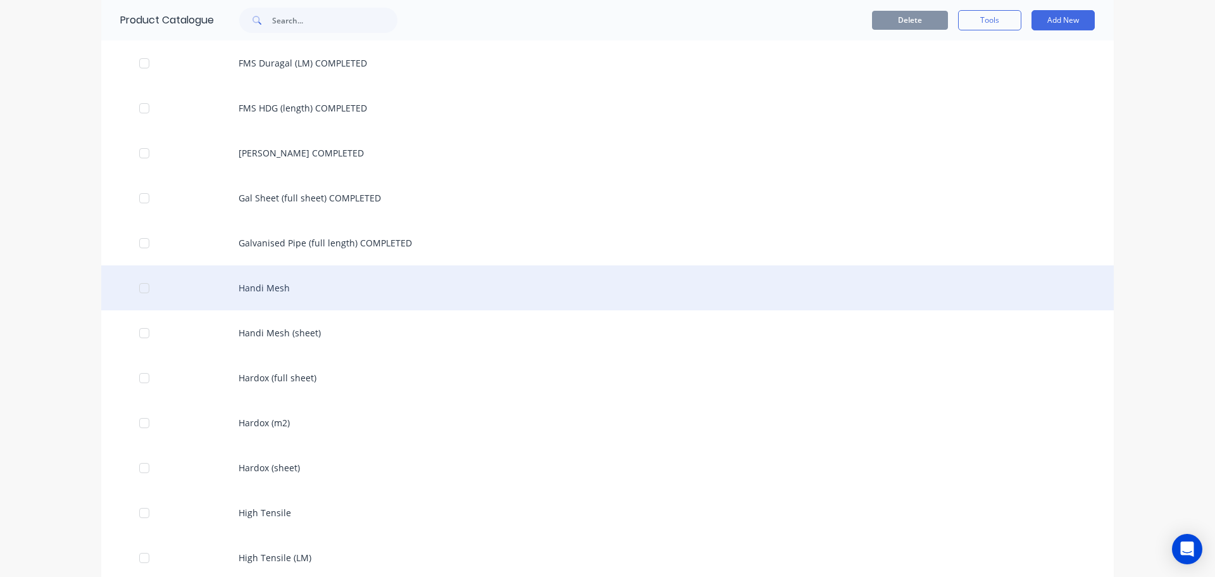
click at [278, 291] on div "Handi Mesh" at bounding box center [607, 287] width 1013 height 45
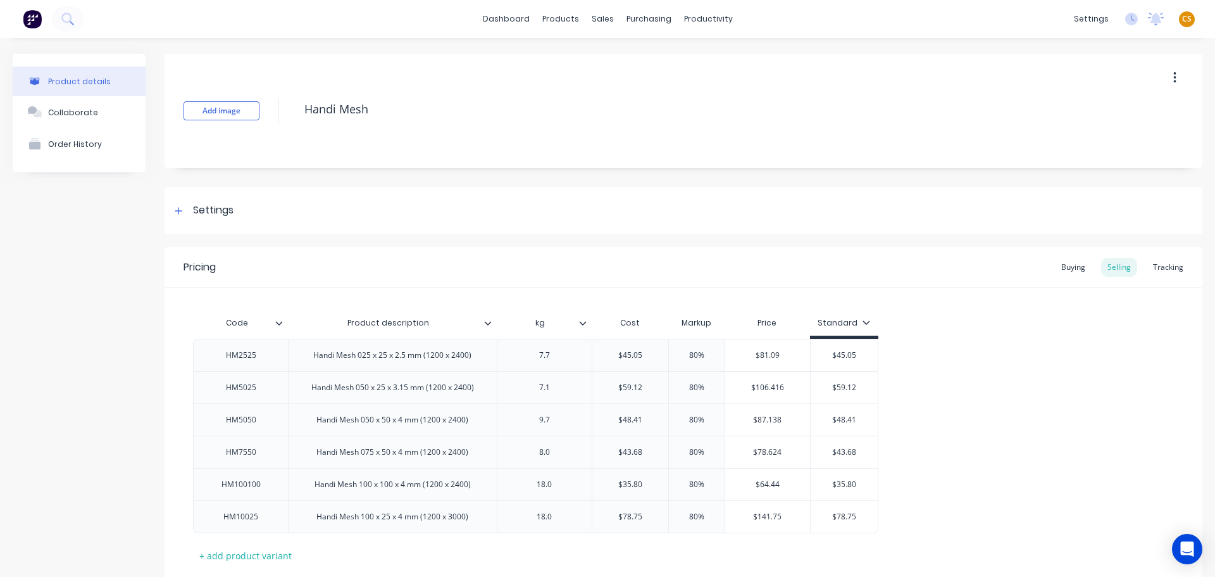
click at [1174, 76] on icon "button" at bounding box center [1175, 78] width 3 height 14
click at [1105, 137] on div "Delete" at bounding box center [1129, 136] width 97 height 18
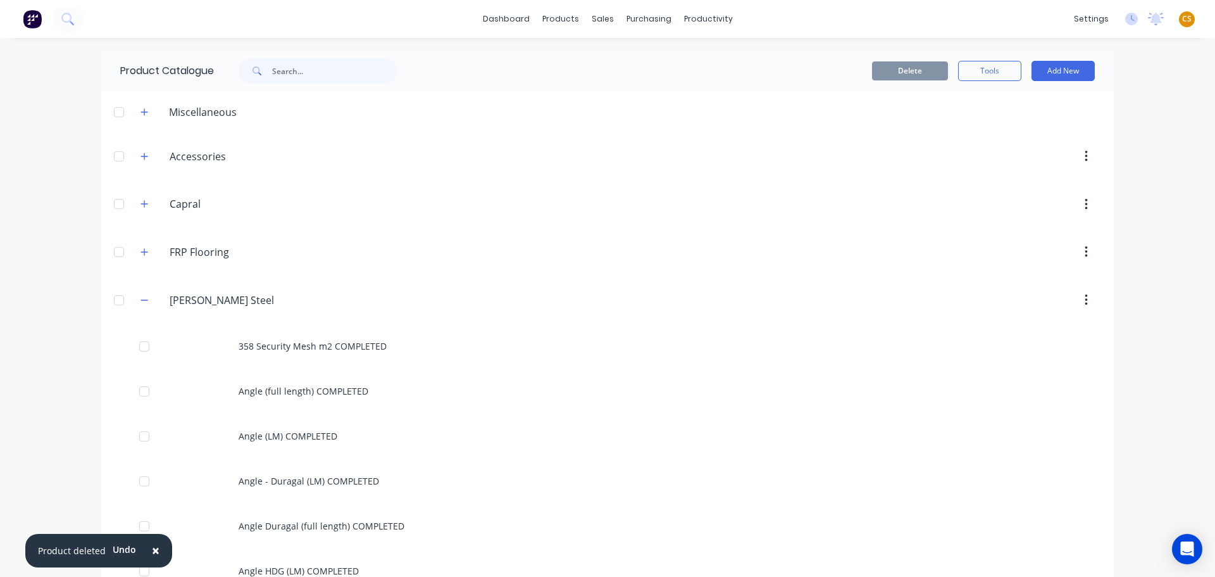
scroll to position [2170, 0]
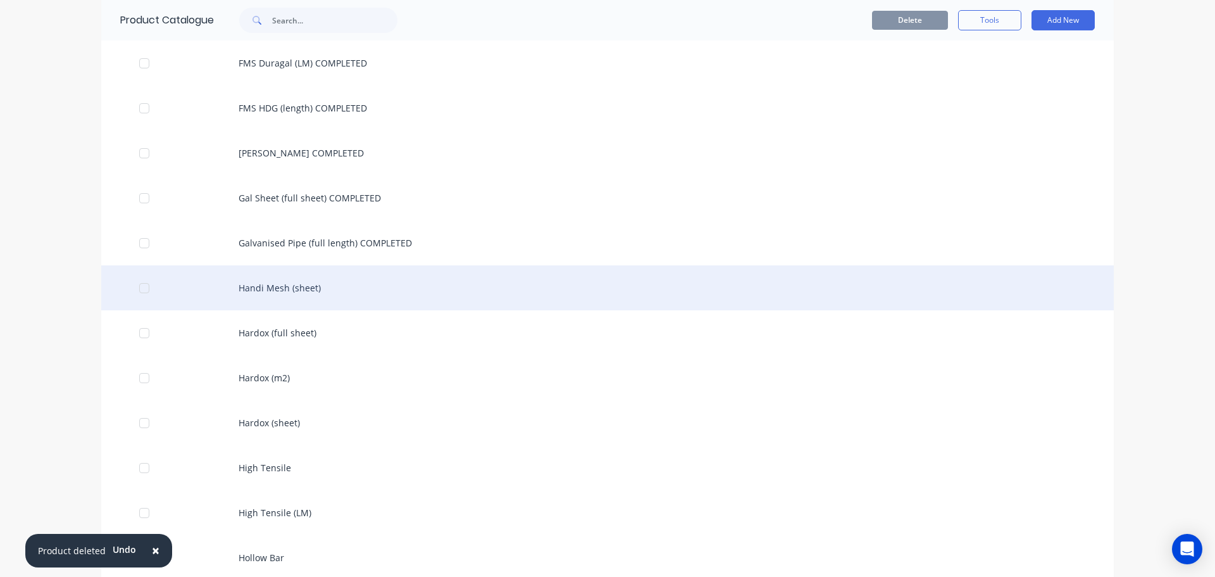
click at [343, 286] on div "Handi Mesh (sheet)" at bounding box center [607, 287] width 1013 height 45
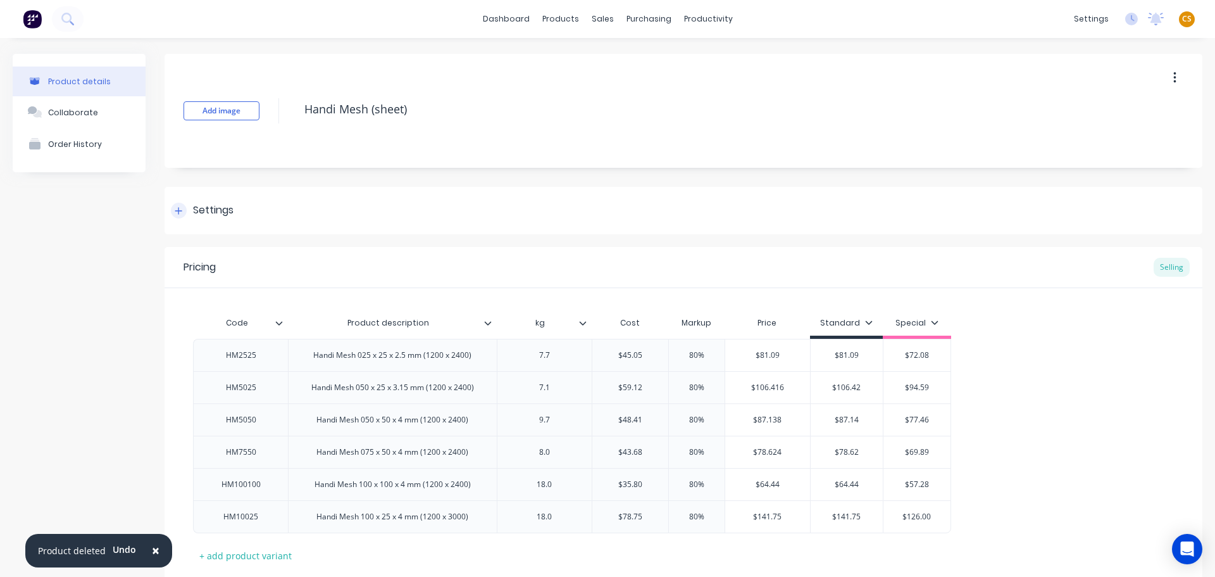
click at [179, 215] on icon at bounding box center [179, 210] width 8 height 9
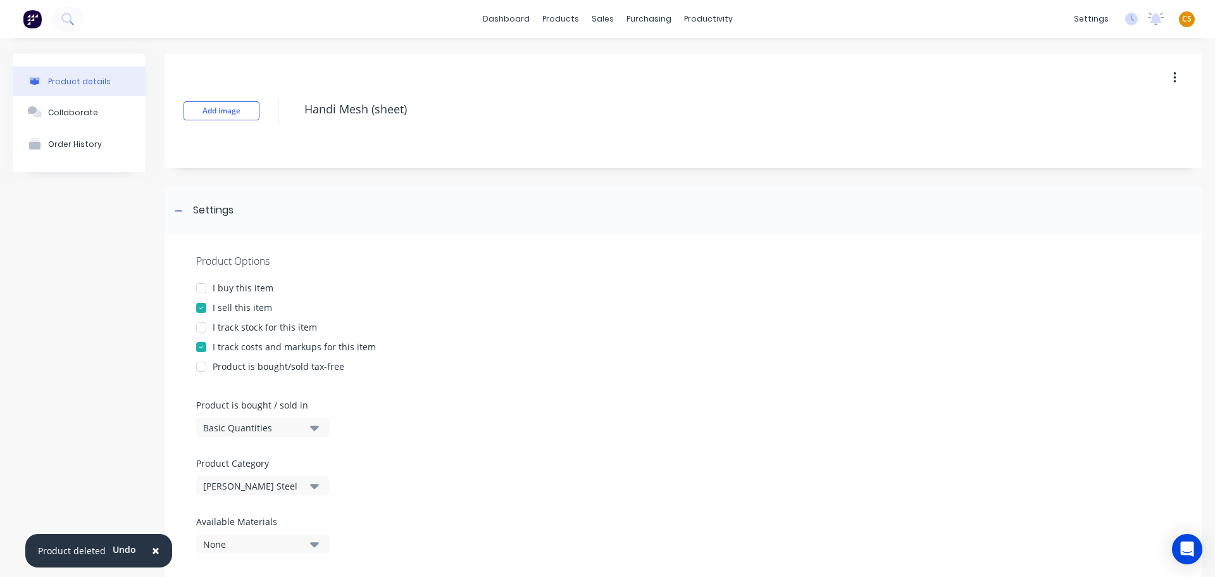
click at [240, 284] on div "I buy this item" at bounding box center [243, 287] width 61 height 13
click at [258, 326] on div "I track stock for this item" at bounding box center [265, 326] width 104 height 13
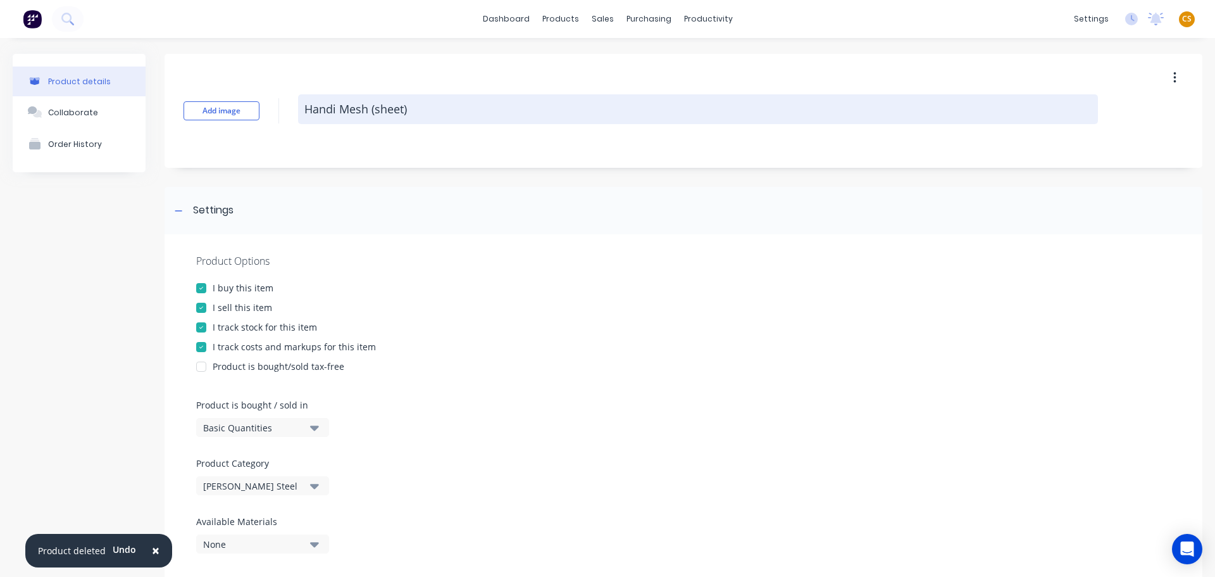
click at [459, 115] on textarea "Handi Mesh (sheet)" at bounding box center [698, 109] width 800 height 30
paste textarea "COMPLETED"
type textarea "x"
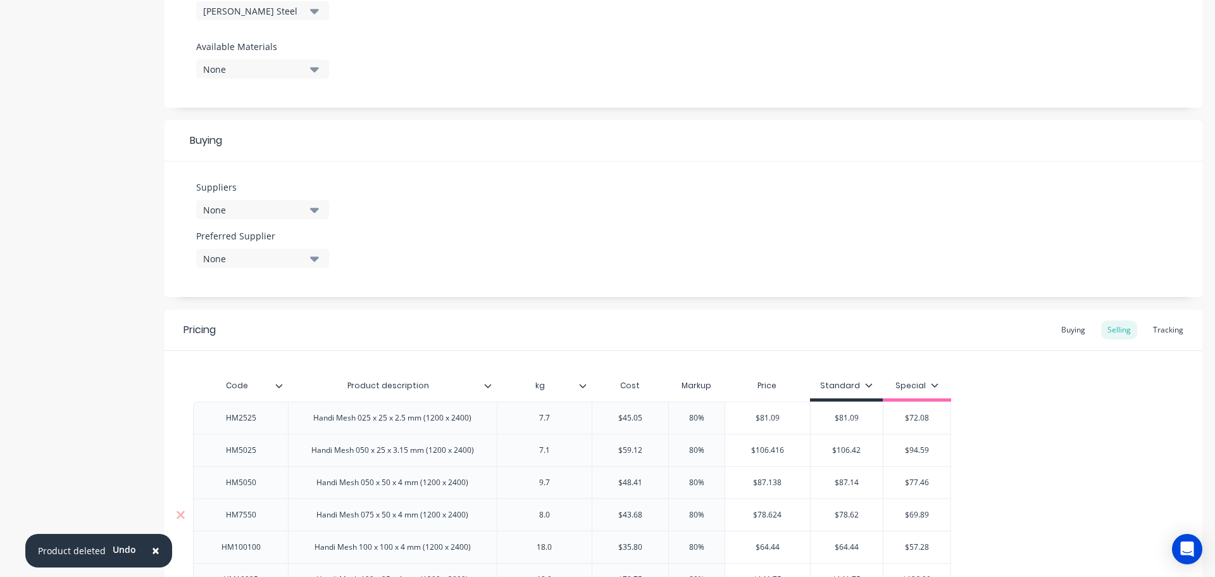
scroll to position [619, 0]
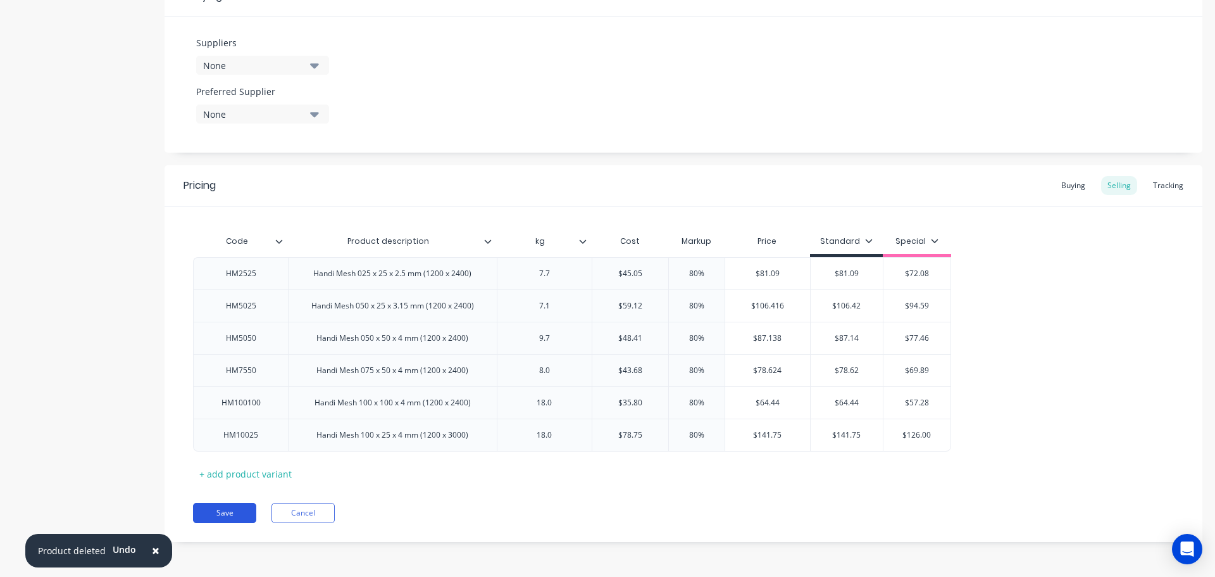
type textarea "Handi Mesh (sheet) COMPLETED"
type textarea "x"
type textarea "Handi Mesh (sheet) COMPLETED"
click at [240, 513] on button "Save" at bounding box center [224, 513] width 63 height 20
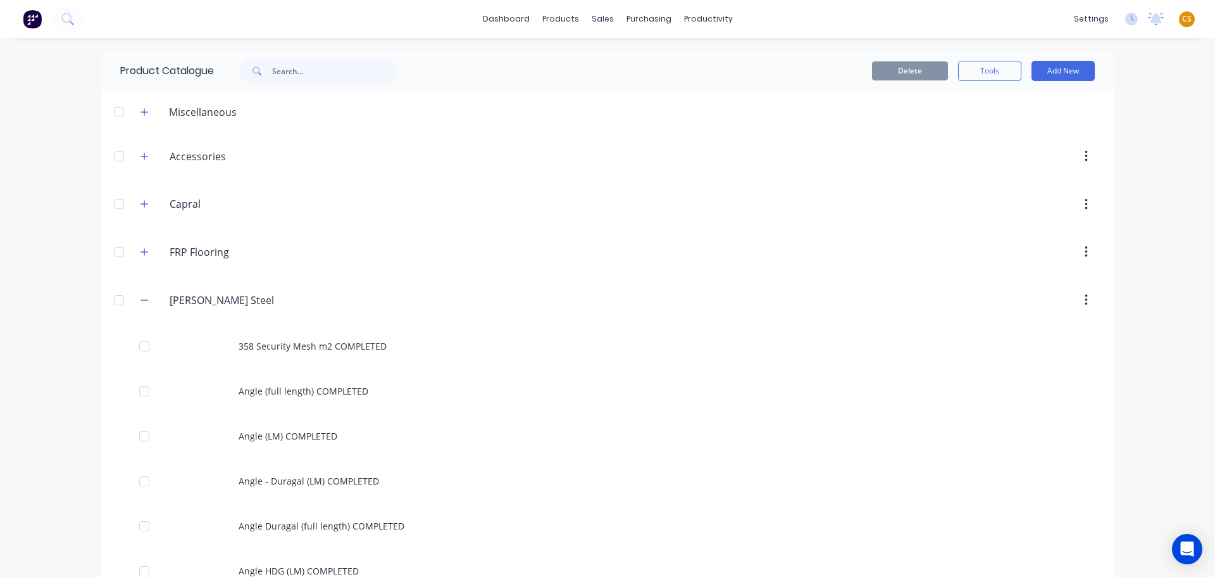
scroll to position [2215, 0]
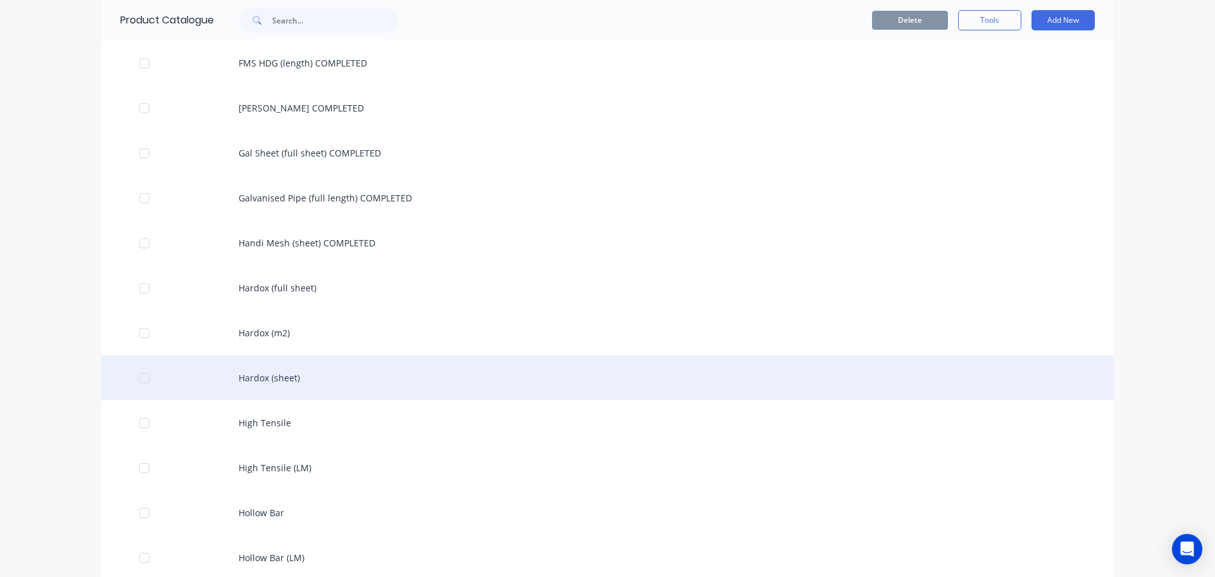
click at [292, 381] on div "Hardox (sheet)" at bounding box center [607, 377] width 1013 height 45
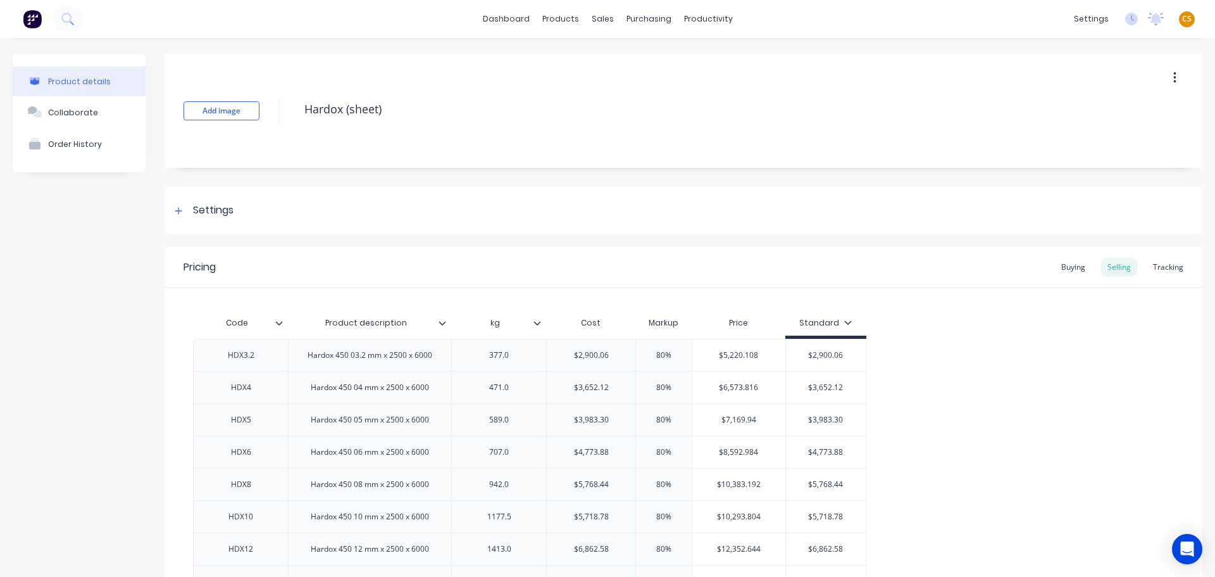
click at [1174, 76] on icon "button" at bounding box center [1175, 78] width 3 height 14
click at [1110, 137] on div "Delete" at bounding box center [1129, 136] width 97 height 18
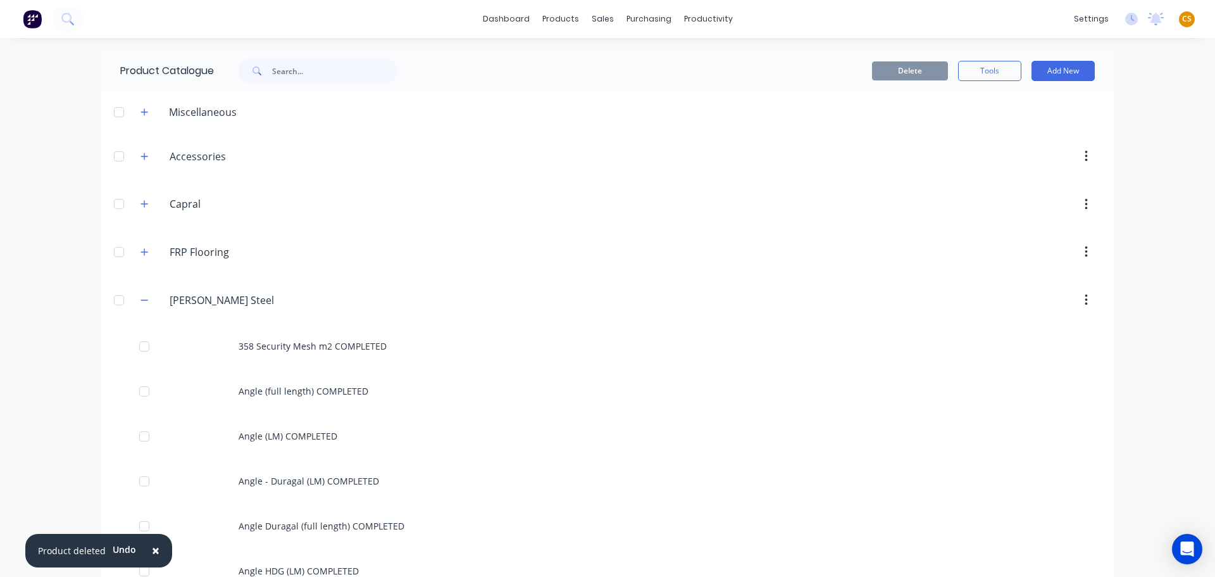
scroll to position [2215, 0]
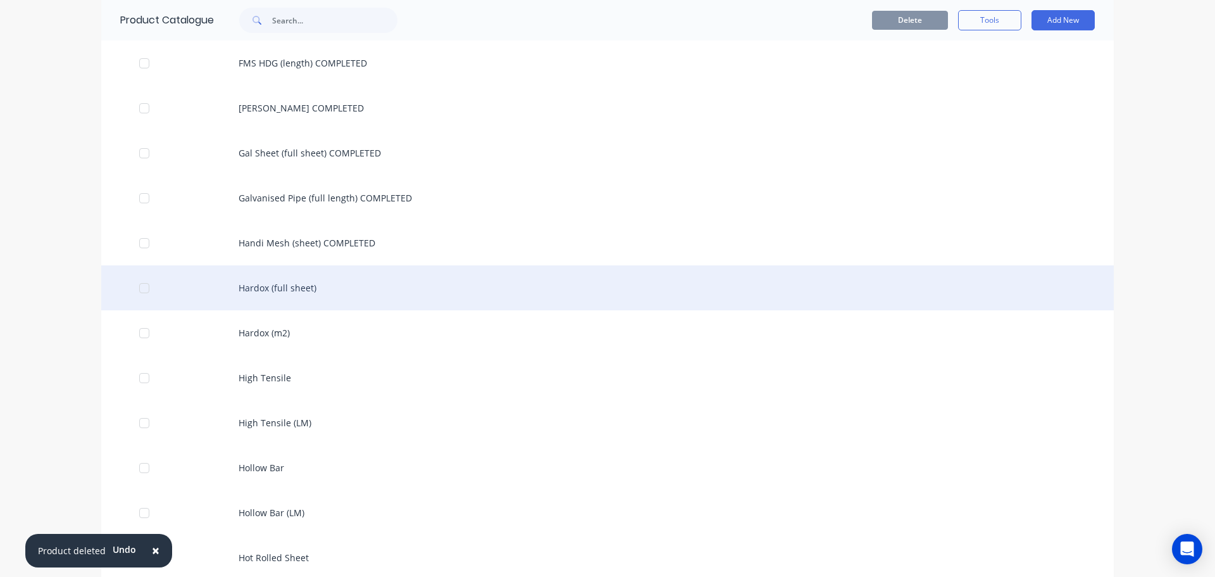
click at [288, 286] on div "Hardox (full sheet)" at bounding box center [607, 287] width 1013 height 45
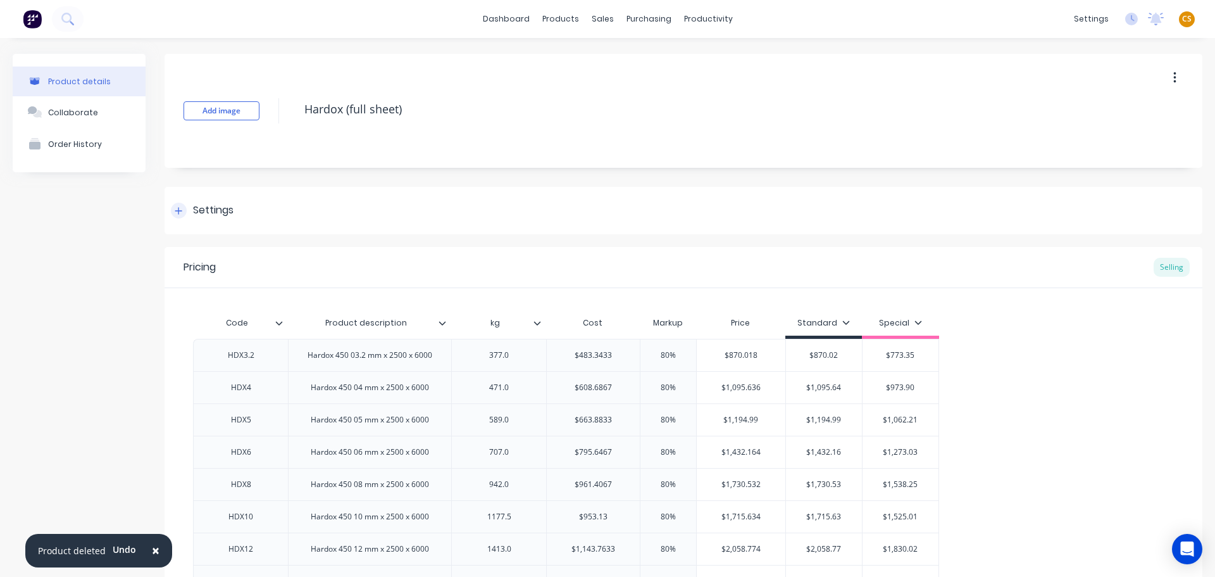
click at [211, 211] on div "Settings" at bounding box center [213, 211] width 41 height 16
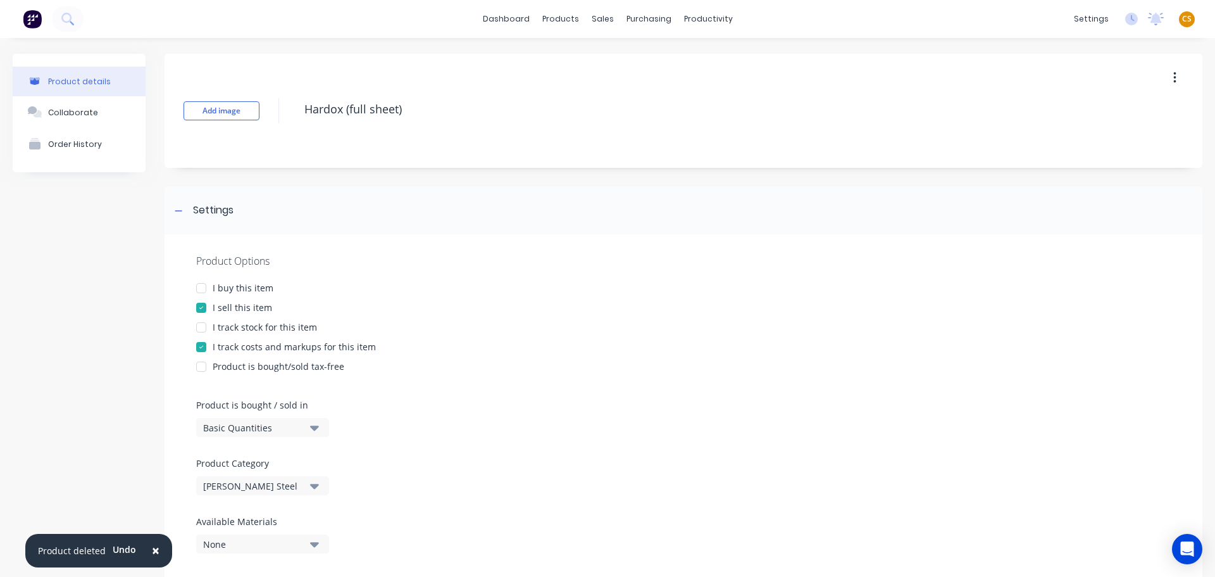
click at [220, 291] on div "I buy this item" at bounding box center [243, 287] width 61 height 13
click at [245, 330] on div "I track stock for this item" at bounding box center [265, 326] width 104 height 13
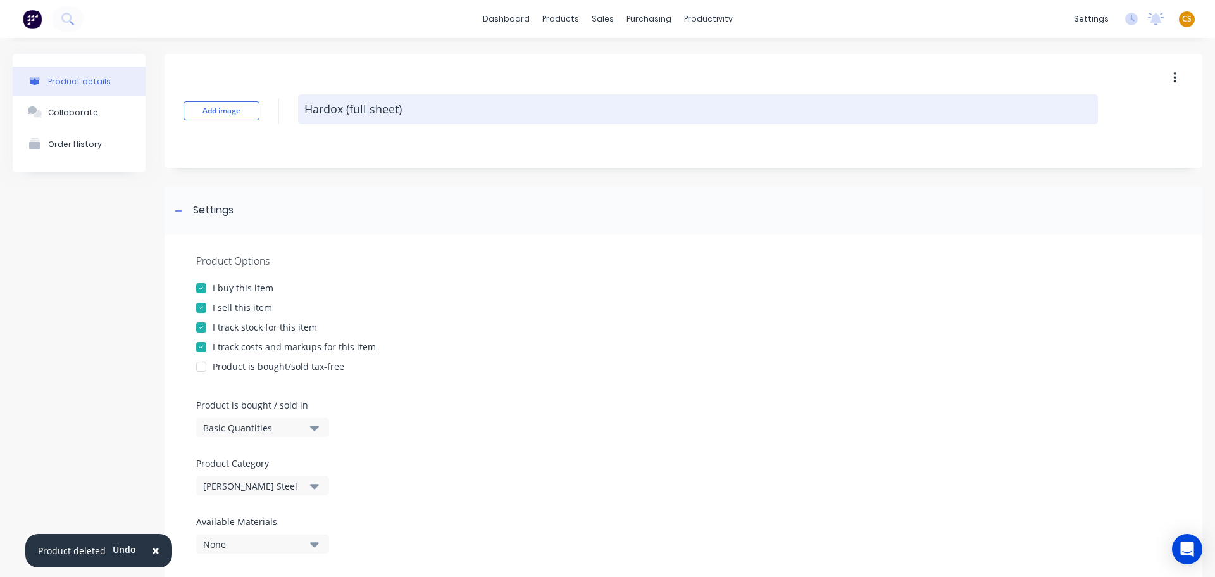
click at [480, 115] on textarea "Hardox (full sheet)" at bounding box center [698, 109] width 800 height 30
paste textarea "COMPLETED"
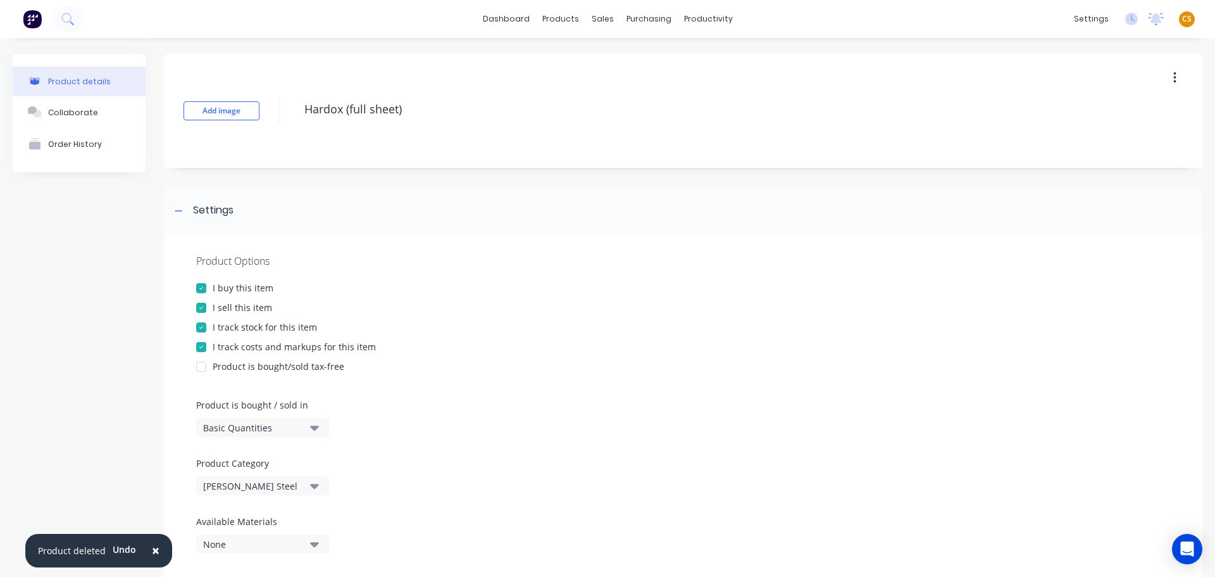
type textarea "x"
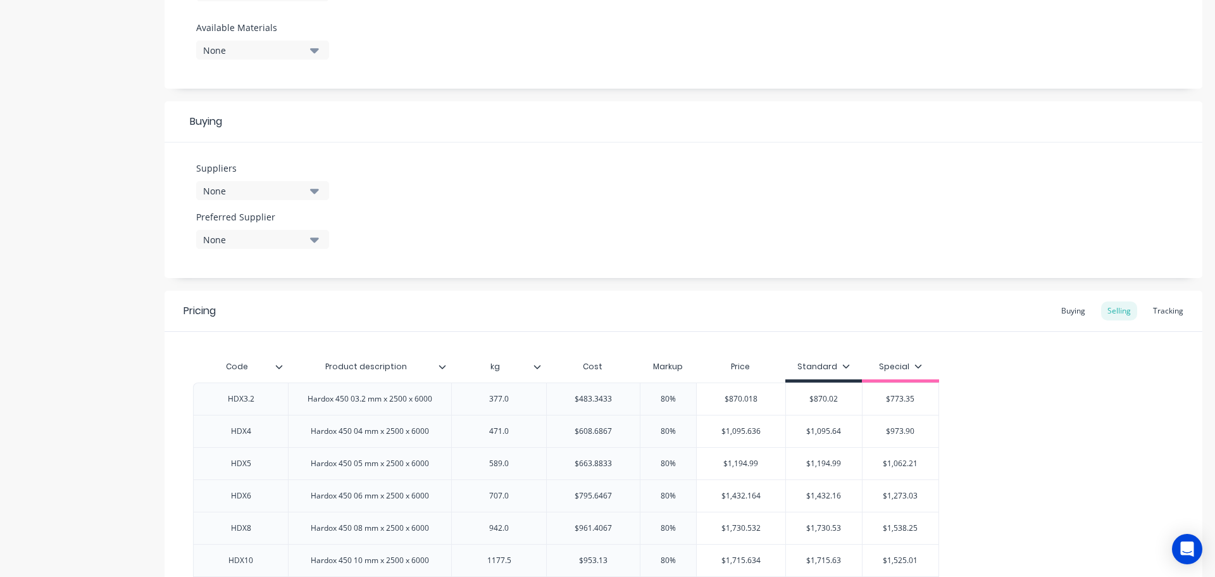
scroll to position [748, 0]
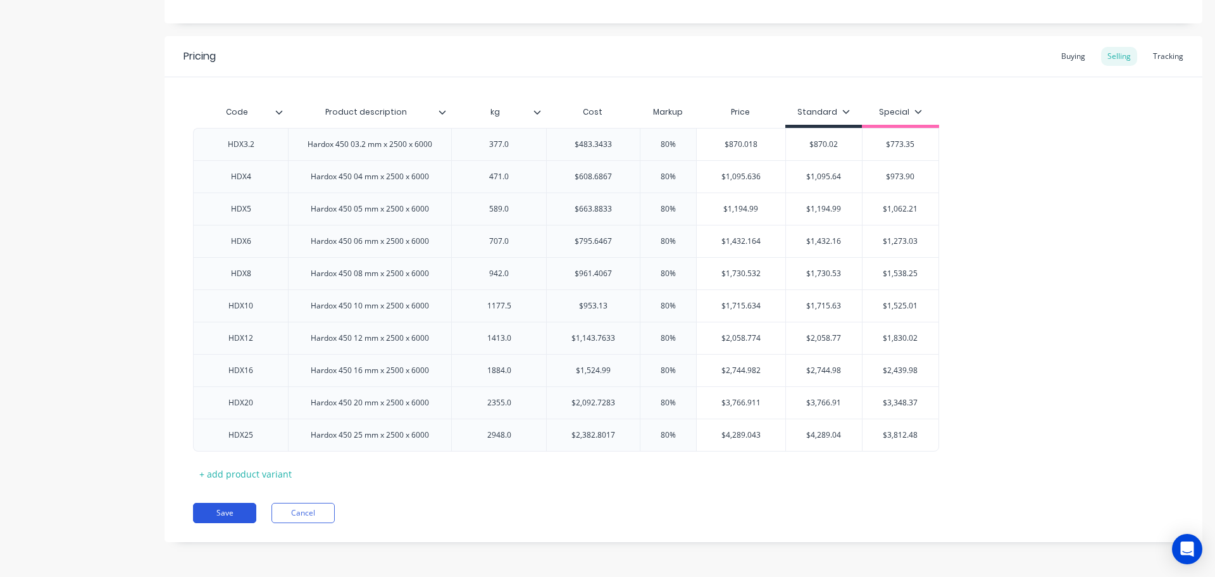
type textarea "Hardox (full sheet) COMPLETED"
type textarea "x"
type textarea "Hardox (full sheet) COMPLETED"
click at [238, 516] on button "Save" at bounding box center [224, 513] width 63 height 20
click at [622, 141] on input "$483.3433" at bounding box center [593, 144] width 93 height 11
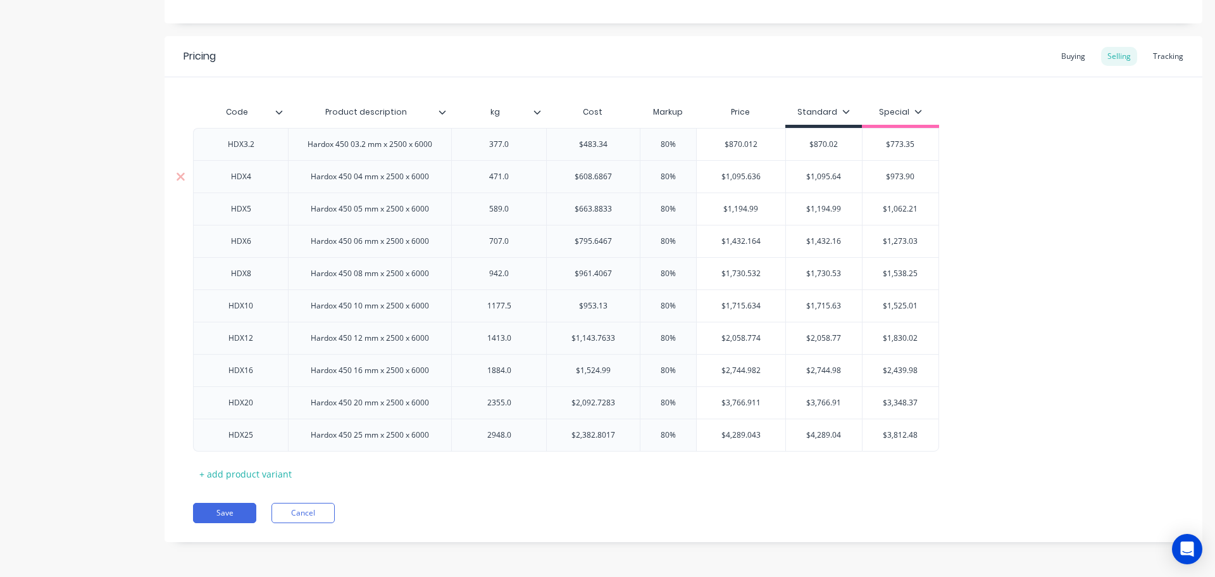
type input "$483.34"
click at [617, 173] on input "$608.6867" at bounding box center [593, 176] width 93 height 11
type input "$608.69"
click at [623, 206] on input "$663.8833" at bounding box center [593, 208] width 93 height 11
type input "$663.88"
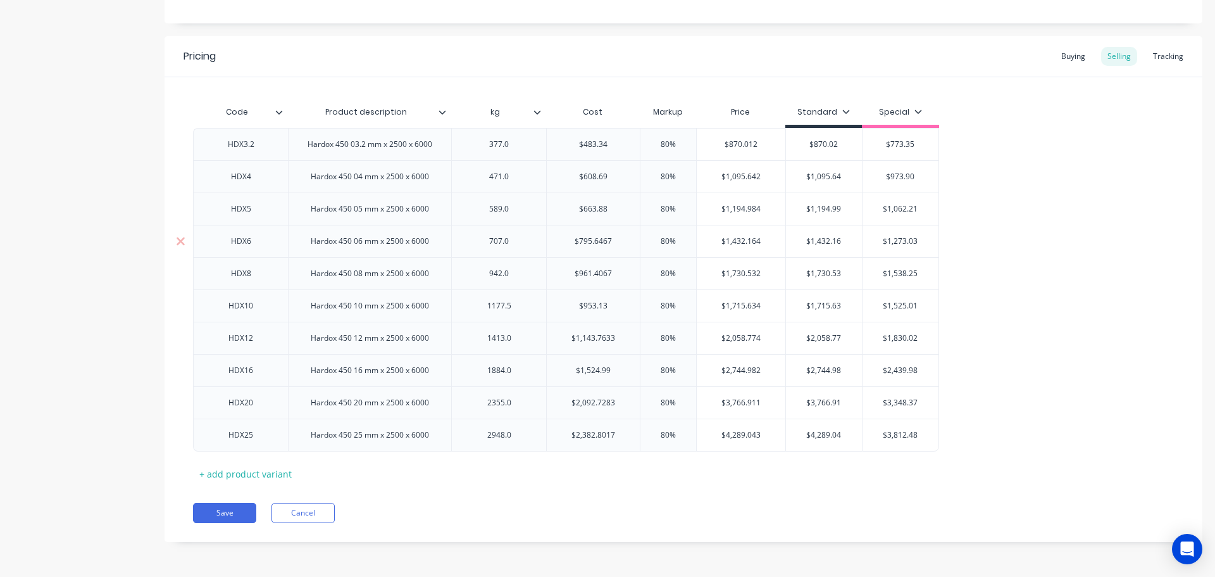
click at [623, 240] on input "$795.6467" at bounding box center [593, 240] width 93 height 11
type input "$795.65"
click at [620, 277] on input "$961.4067" at bounding box center [593, 273] width 93 height 11
type input "$961.41"
click at [623, 337] on input "$1,143.7633" at bounding box center [593, 337] width 93 height 11
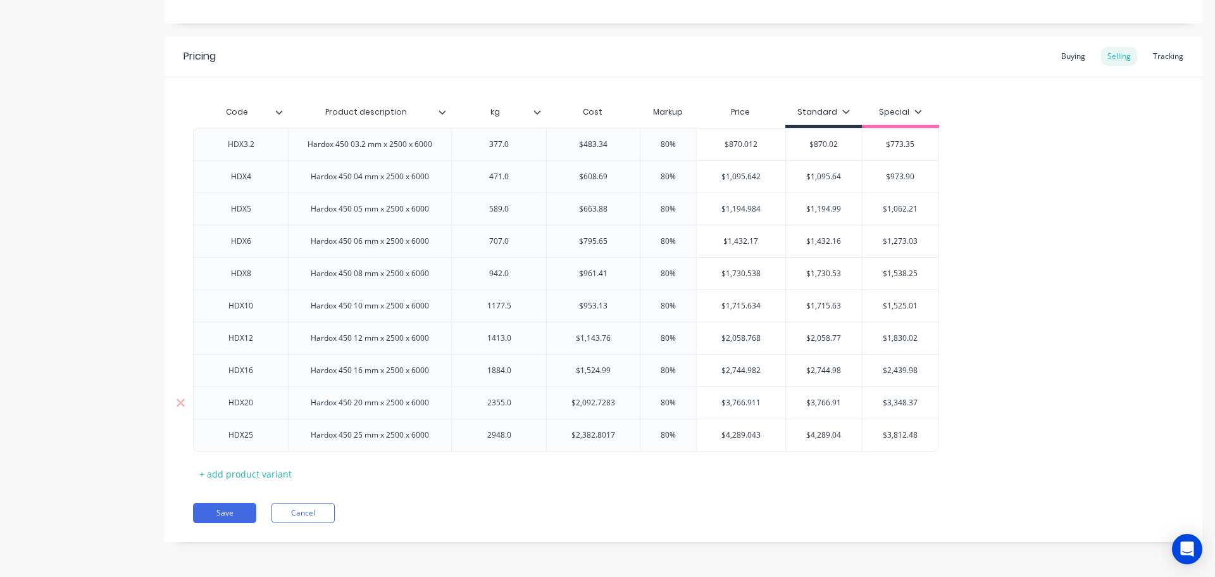
type input "$1,143.76"
click at [620, 403] on input "$2,092.7283" at bounding box center [593, 402] width 93 height 11
type input "$2,092.73"
click at [620, 430] on input "$2,382.8017" at bounding box center [593, 434] width 93 height 11
type input "$2,382.80"
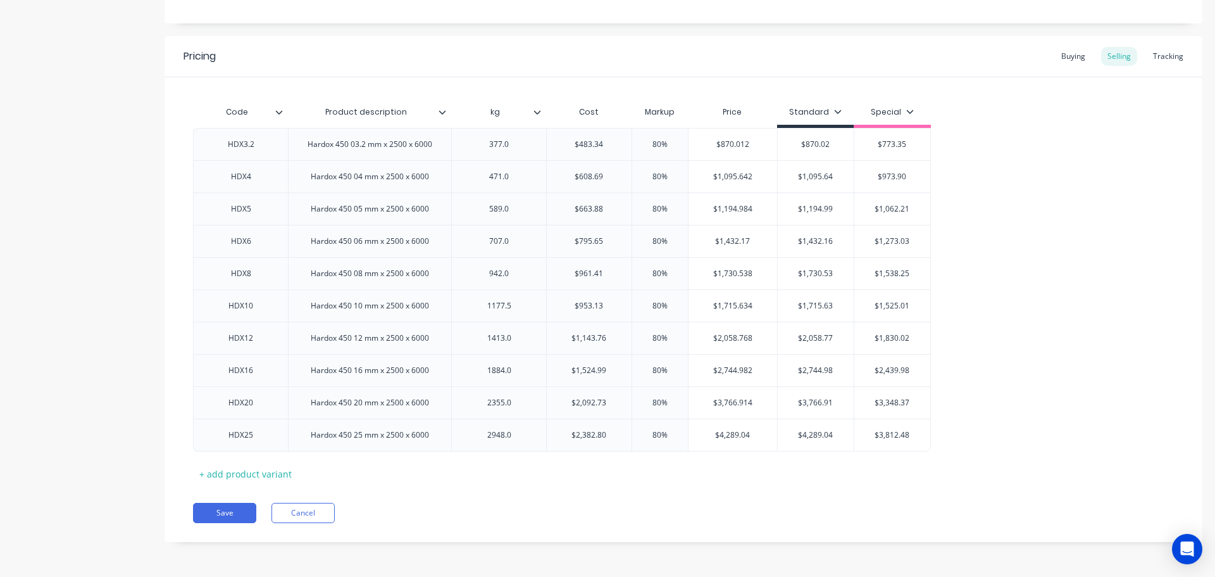
click at [973, 351] on div "HDX3.2 Hardox 450 03.2 mm x 2500 x 6000 377.0 $483.34 $483.34 80% $870.012 $870…" at bounding box center [683, 289] width 981 height 323
click at [226, 515] on button "Save" at bounding box center [224, 513] width 63 height 20
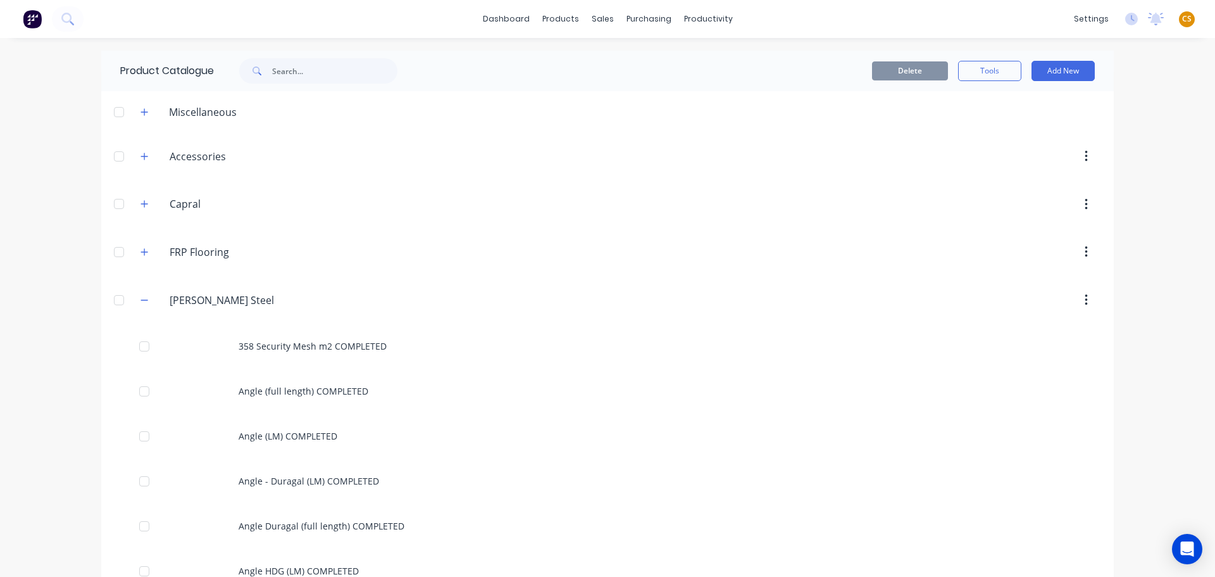
scroll to position [2215, 0]
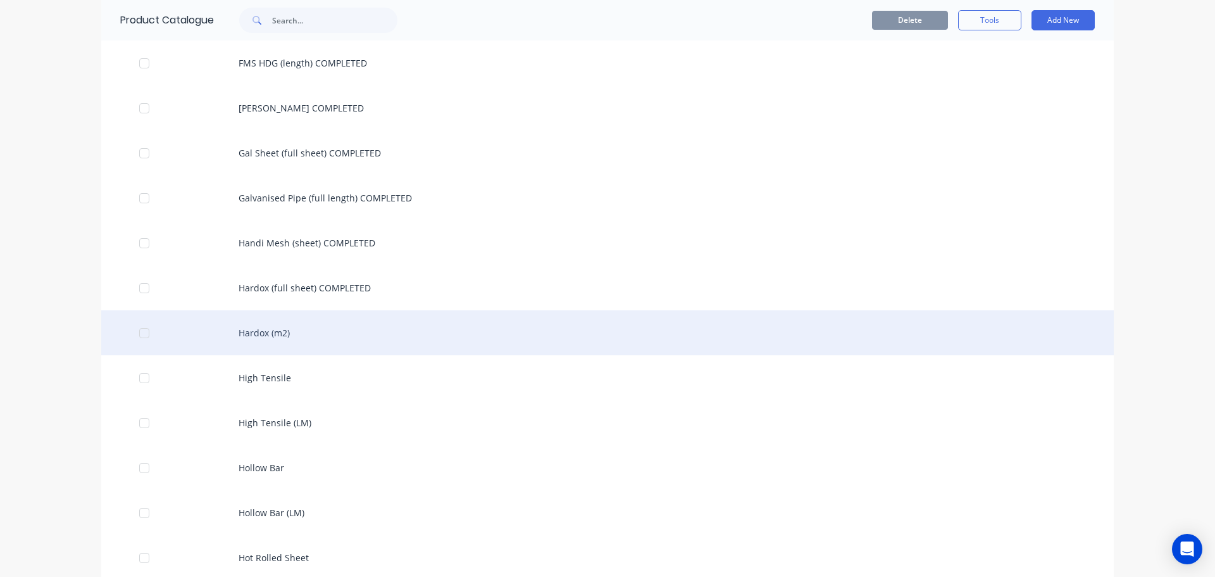
click at [279, 330] on div "Hardox (m2)" at bounding box center [607, 332] width 1013 height 45
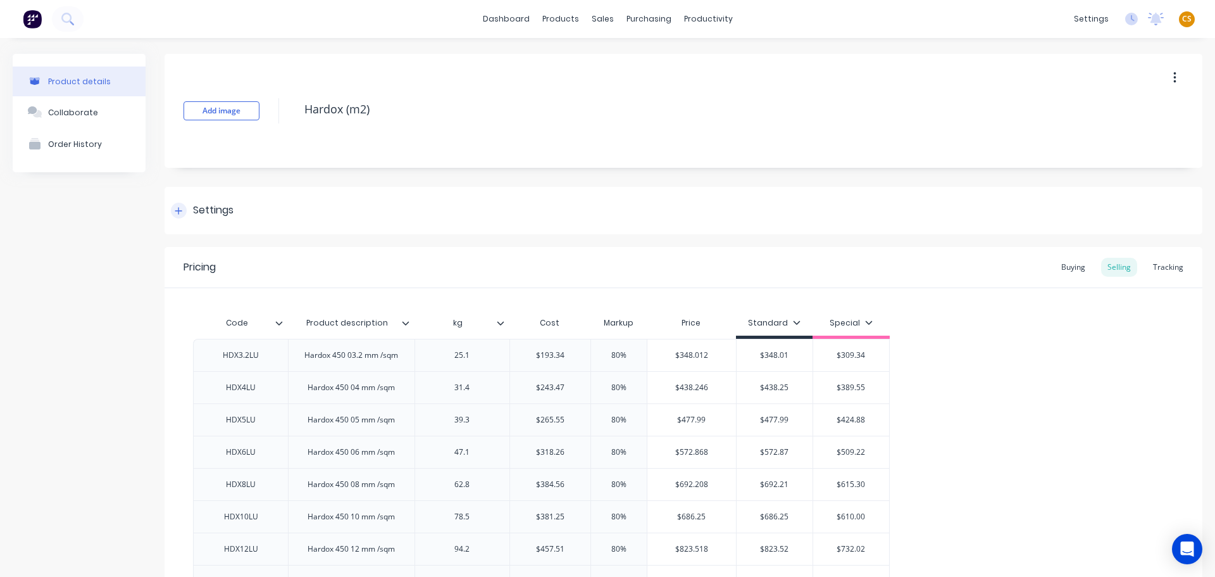
click at [178, 215] on icon at bounding box center [179, 210] width 8 height 9
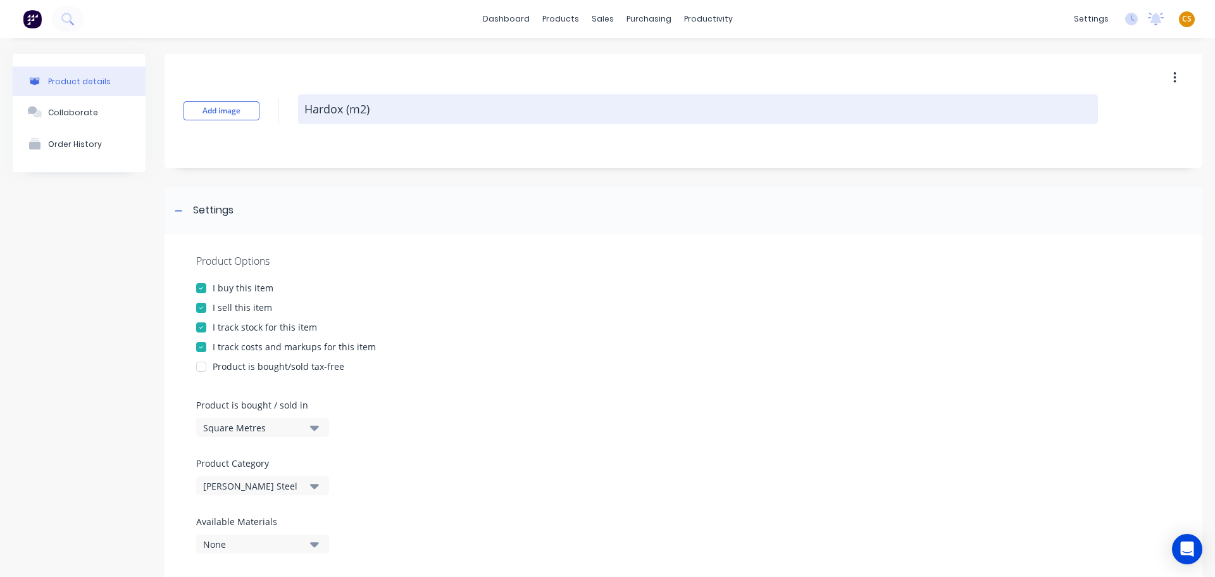
click at [418, 104] on textarea "Hardox (m2)" at bounding box center [698, 109] width 800 height 30
paste textarea "COMPLETED"
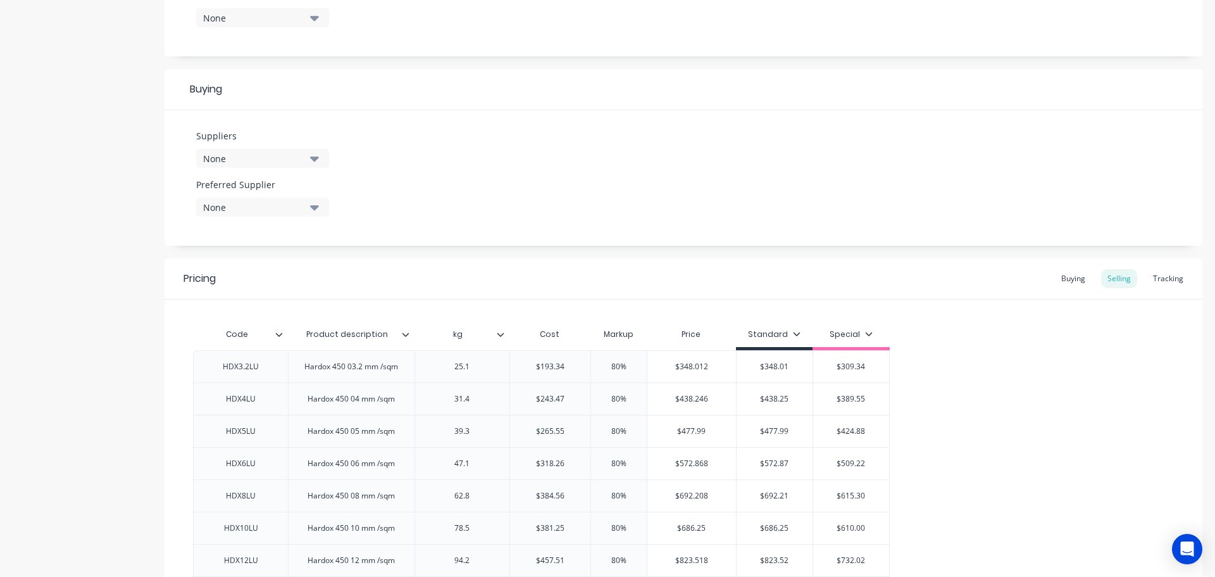
scroll to position [748, 0]
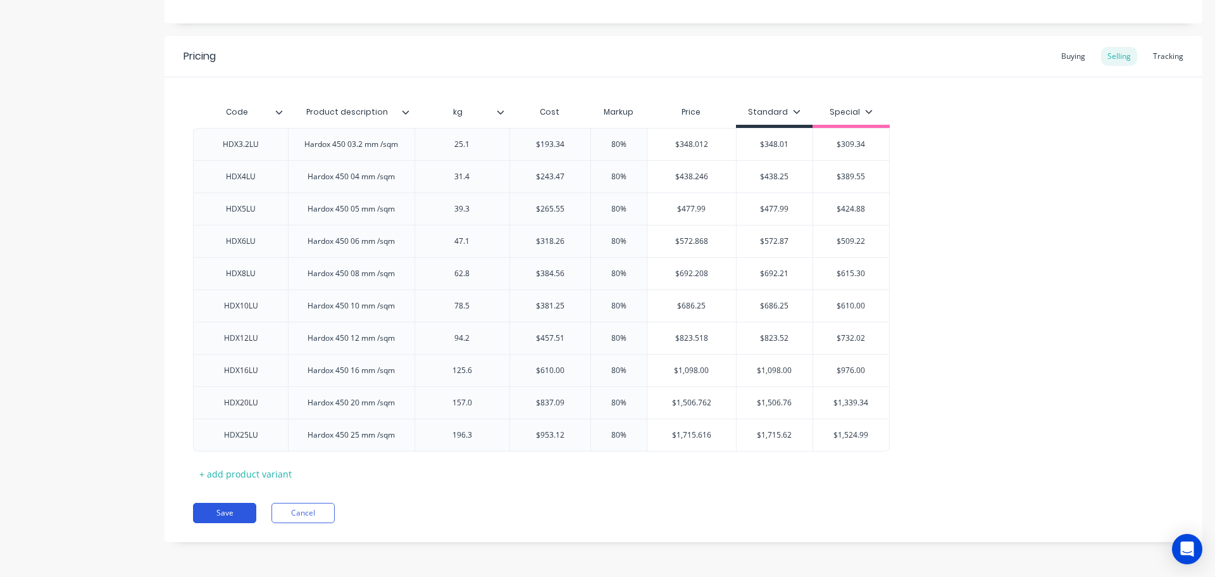
type textarea "Hardox (m2) COMPLETED"
click at [236, 516] on button "Save" at bounding box center [224, 513] width 63 height 20
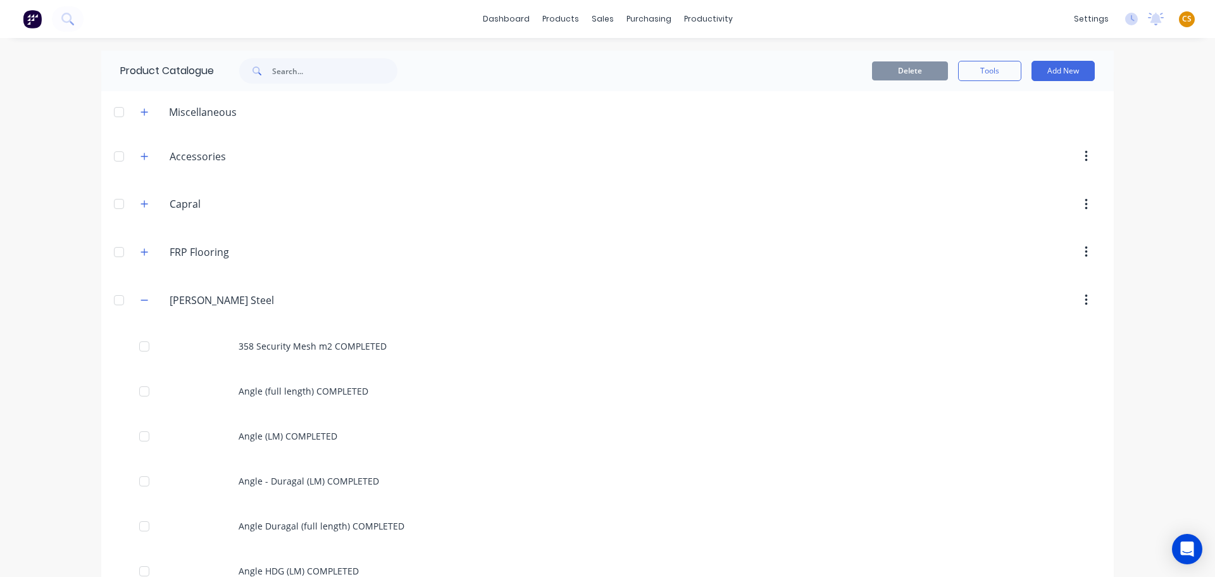
scroll to position [2305, 0]
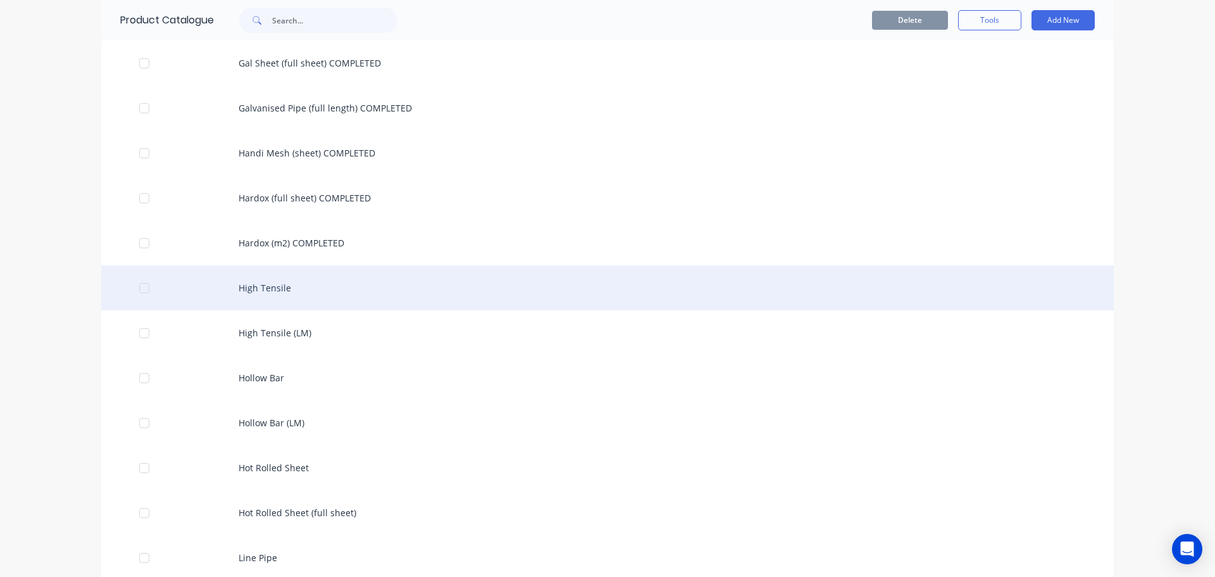
click at [312, 285] on div "High Tensile" at bounding box center [607, 287] width 1013 height 45
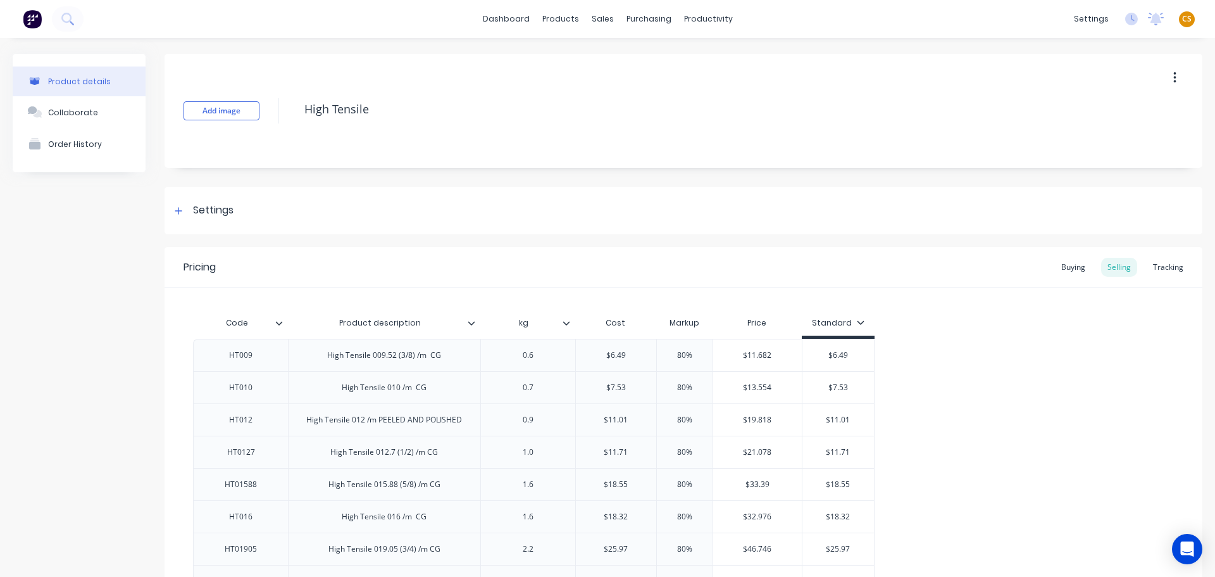
click at [1170, 75] on button "button" at bounding box center [1175, 77] width 30 height 23
click at [1092, 141] on div "Delete" at bounding box center [1129, 136] width 97 height 18
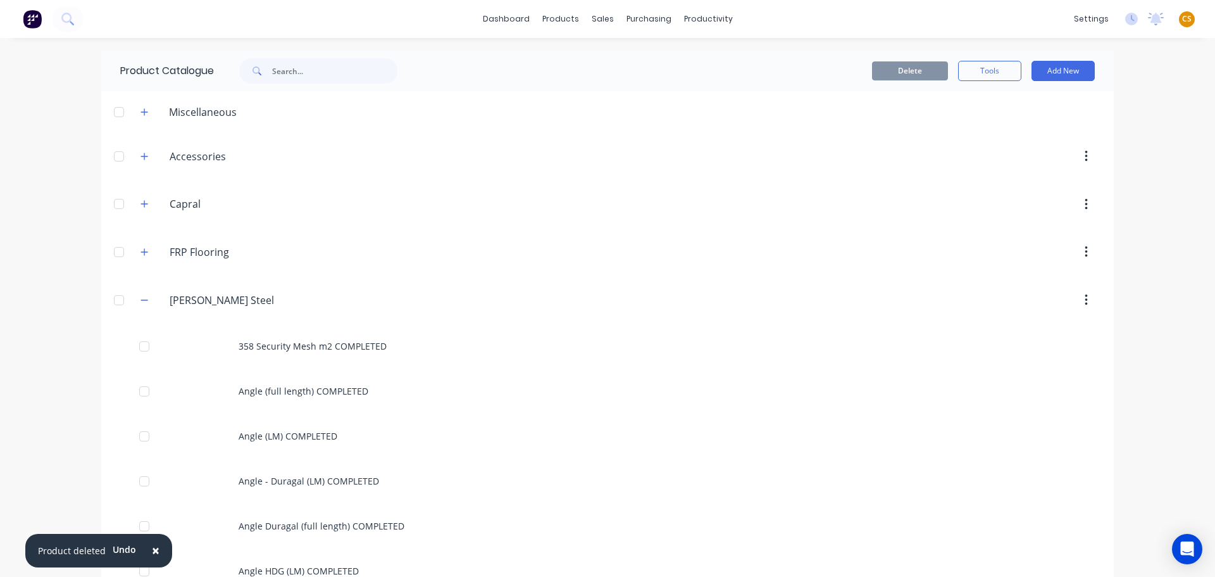
scroll to position [2305, 0]
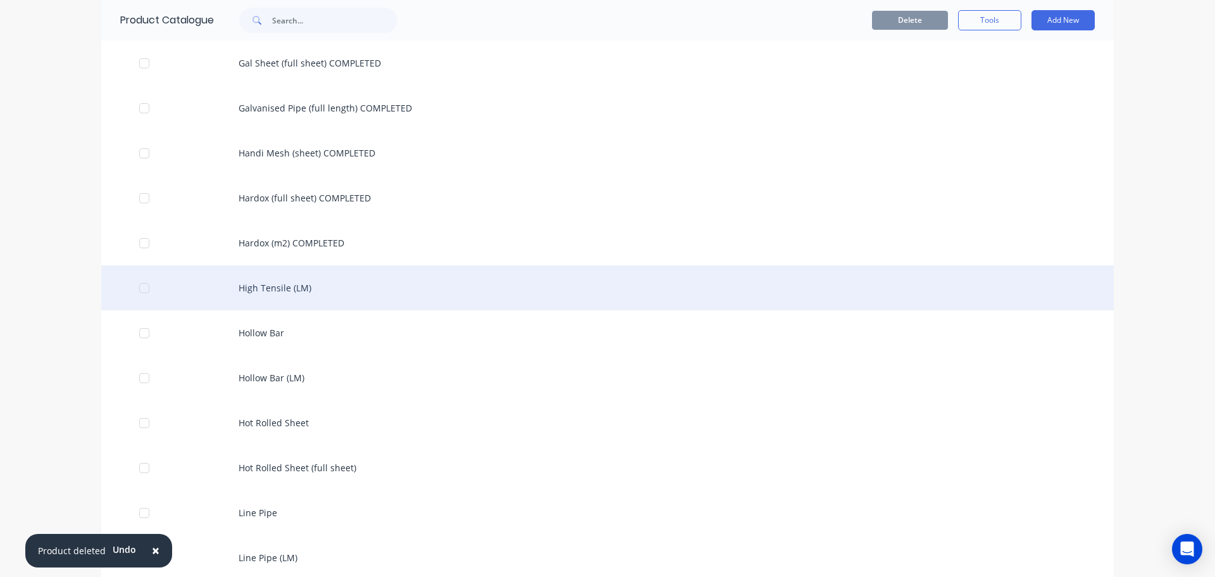
click at [322, 289] on div "High Tensile (LM)" at bounding box center [607, 287] width 1013 height 45
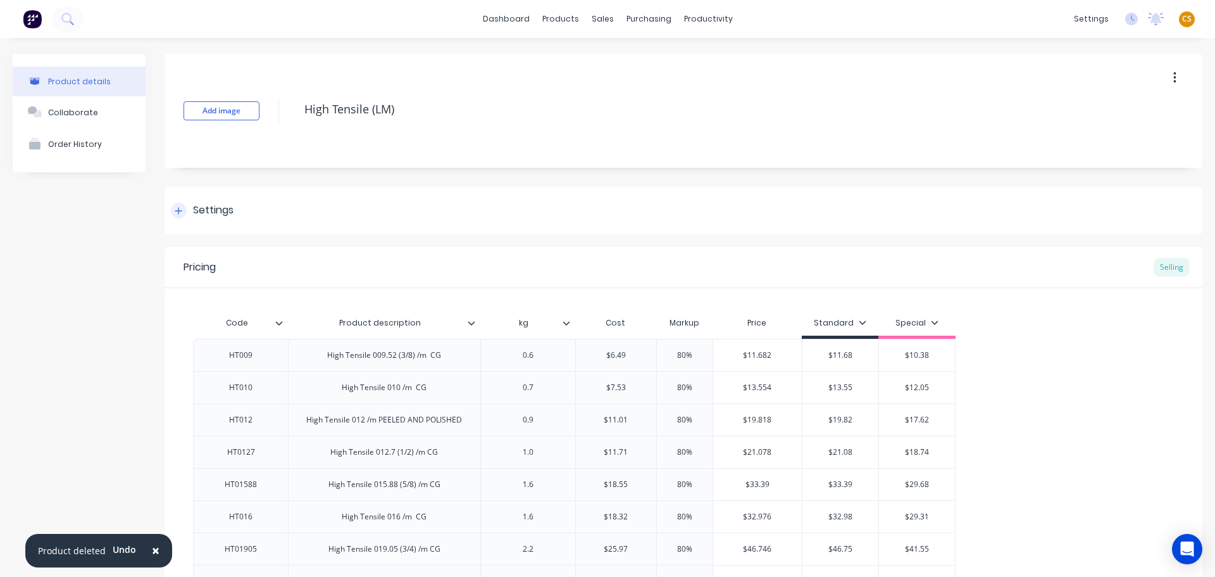
click at [186, 213] on div at bounding box center [179, 211] width 16 height 16
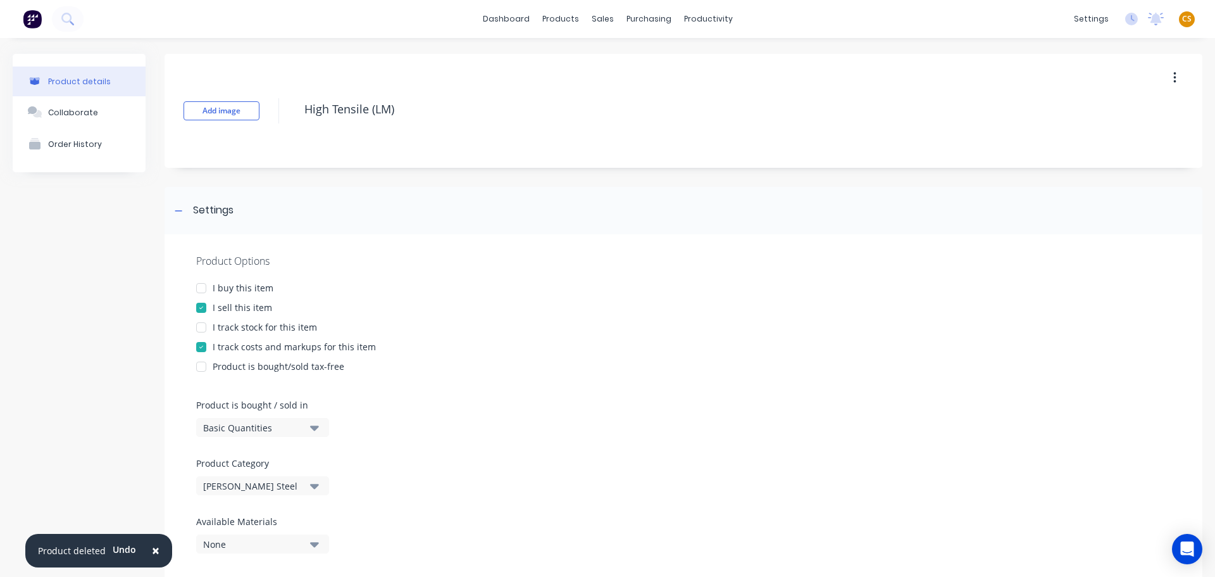
click at [228, 287] on div "I buy this item" at bounding box center [243, 287] width 61 height 13
click at [233, 328] on div "I track stock for this item" at bounding box center [265, 326] width 104 height 13
click at [249, 427] on div "Basic Quantities" at bounding box center [253, 427] width 101 height 13
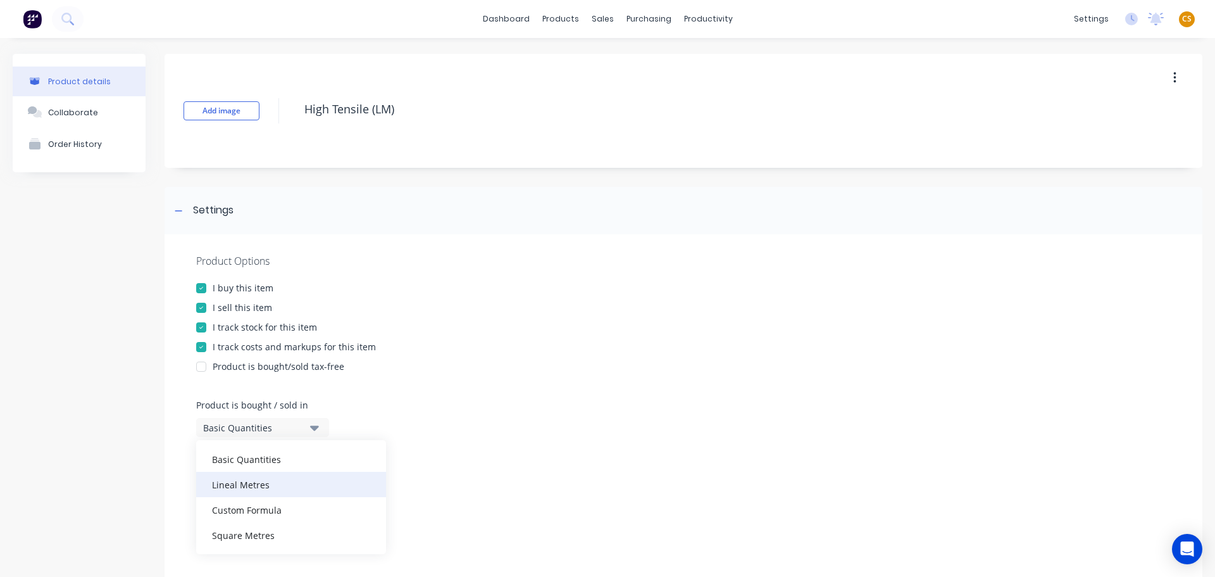
click at [258, 487] on div "Lineal Metres" at bounding box center [291, 484] width 190 height 25
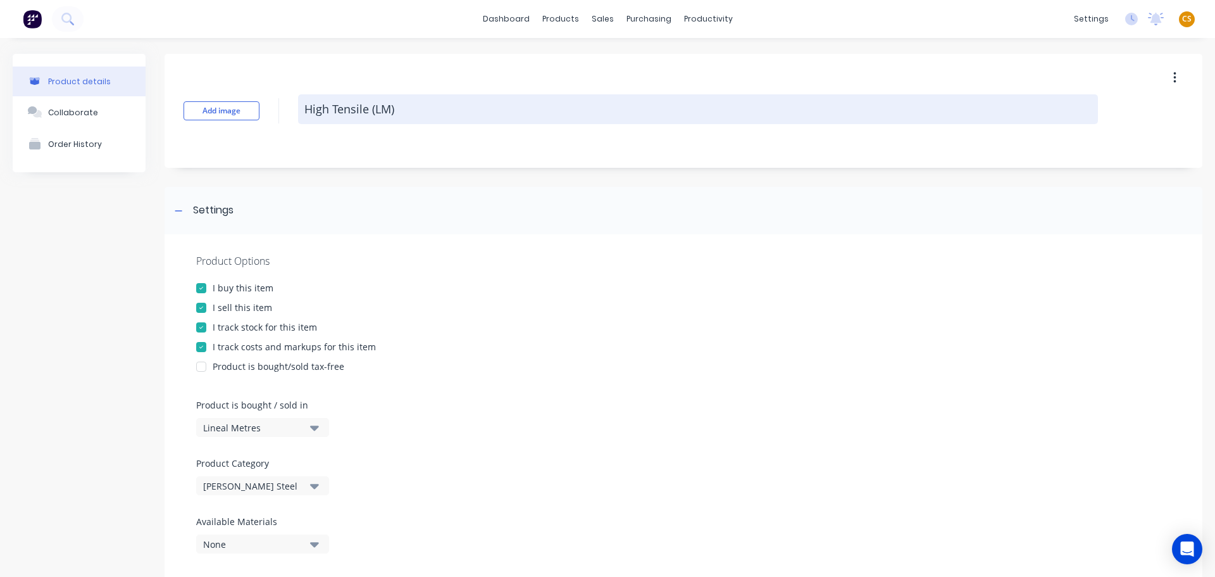
click at [431, 112] on textarea "High Tensile (LM)" at bounding box center [698, 109] width 800 height 30
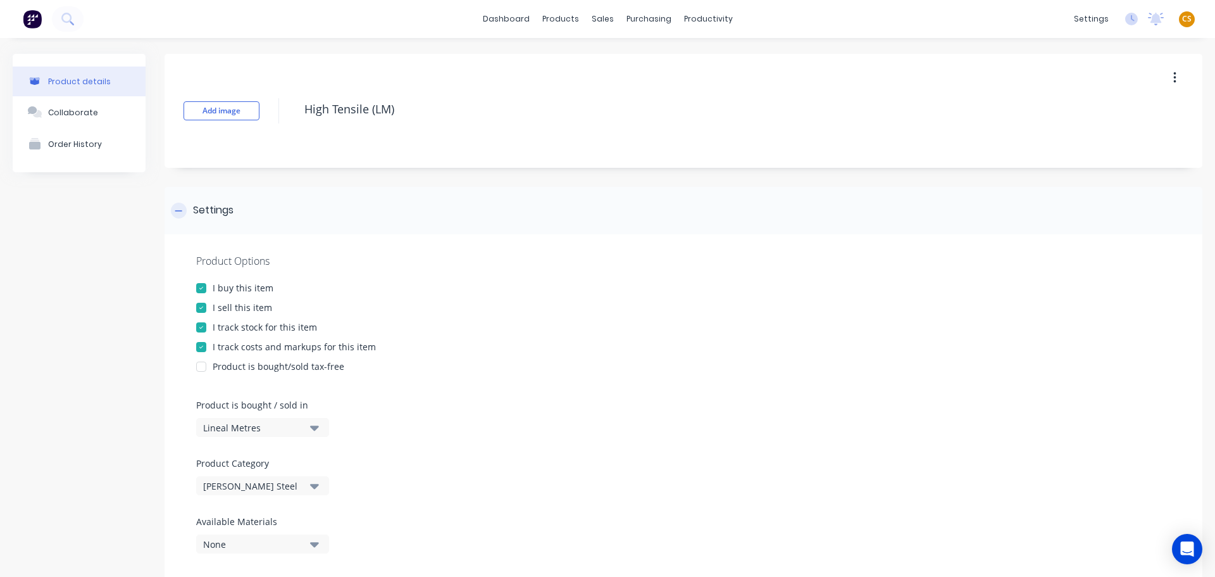
paste textarea "COMPLETED"
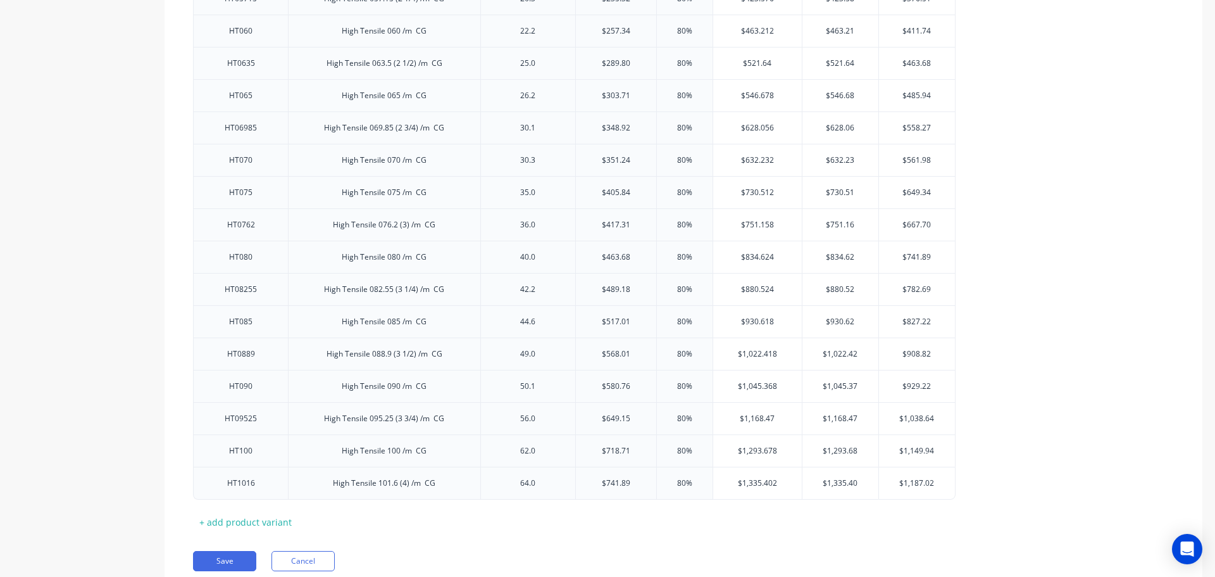
scroll to position [1813, 0]
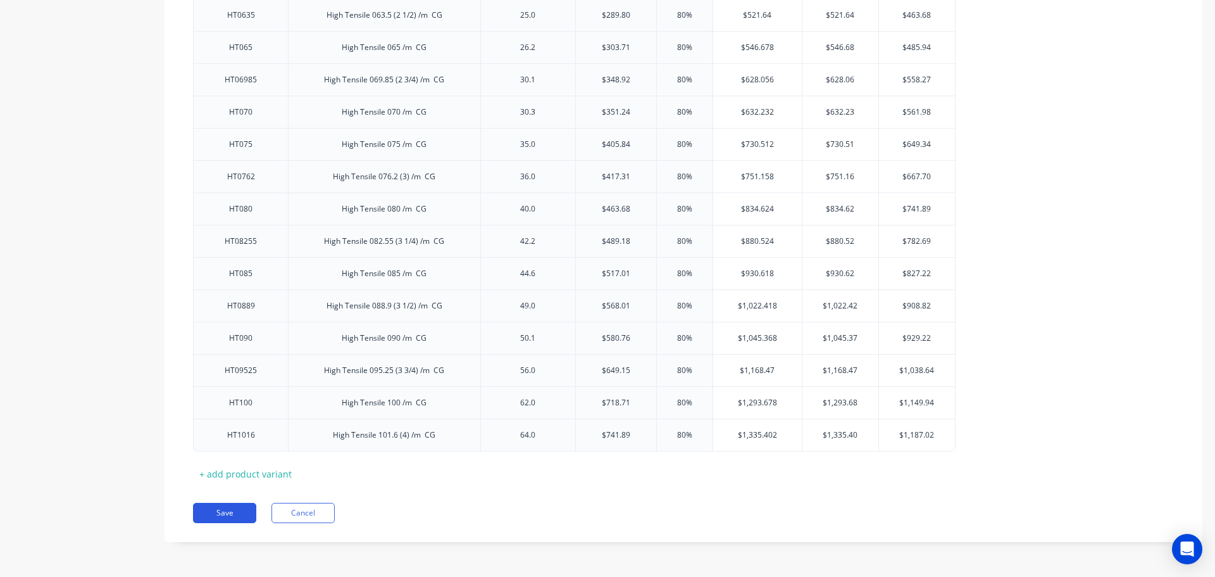
type textarea "High Tensile (LM) COMPLETED"
click at [229, 518] on button "Save" at bounding box center [224, 513] width 63 height 20
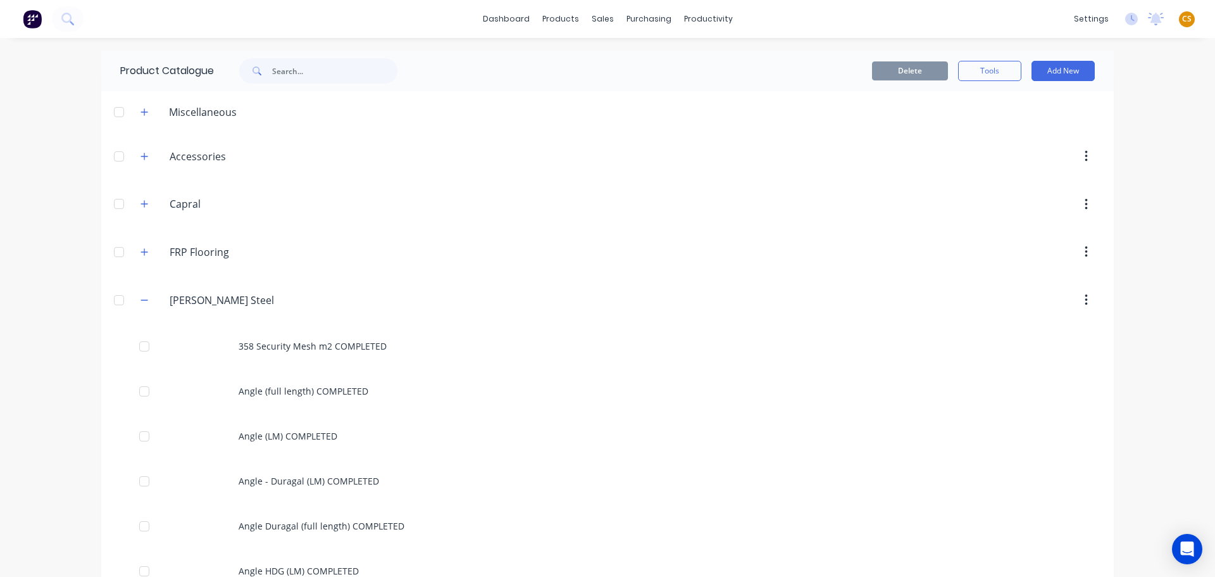
click at [66, 409] on div "dashboard products sales purchasing productivity dashboard products Product Cat…" at bounding box center [607, 288] width 1215 height 577
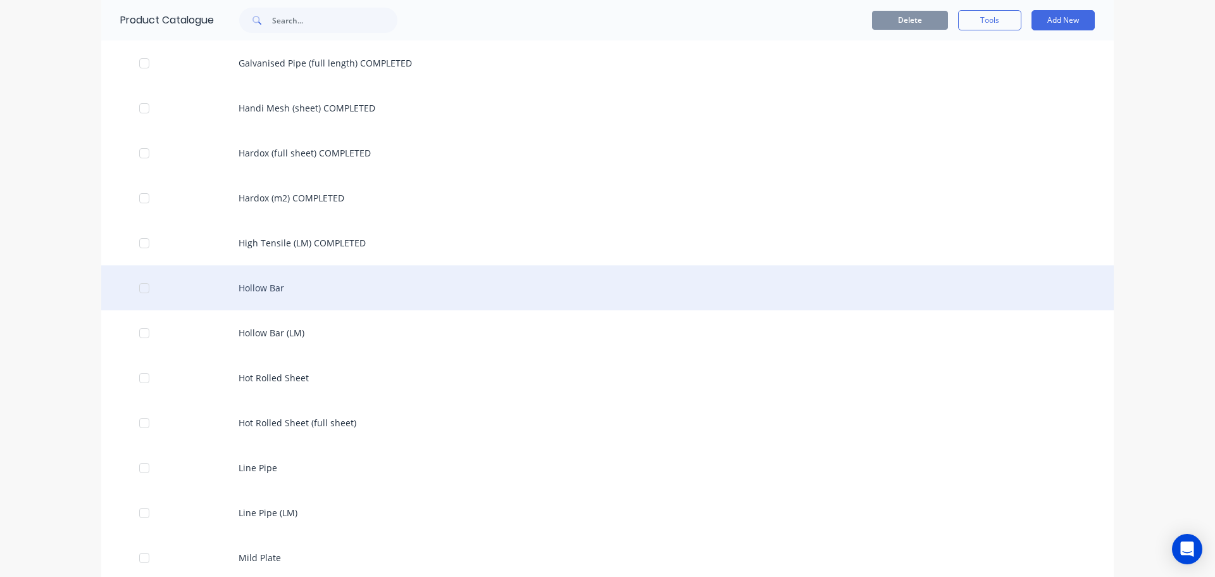
click at [284, 287] on div "Hollow Bar" at bounding box center [607, 287] width 1013 height 45
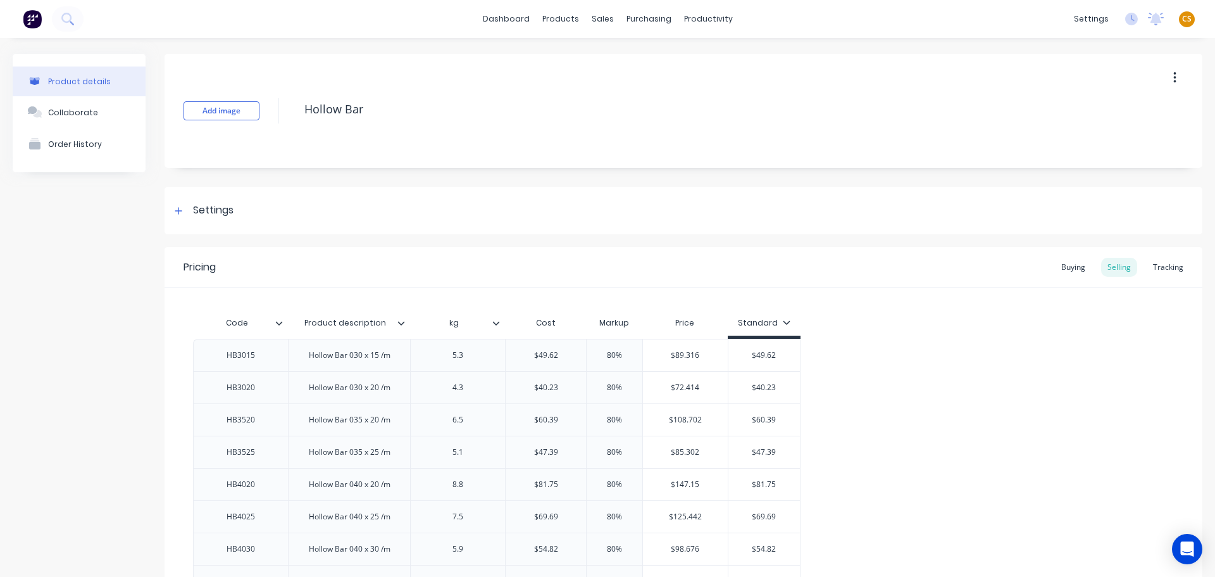
click at [1174, 75] on icon "button" at bounding box center [1175, 77] width 3 height 11
click at [1111, 140] on div "Delete" at bounding box center [1129, 136] width 97 height 18
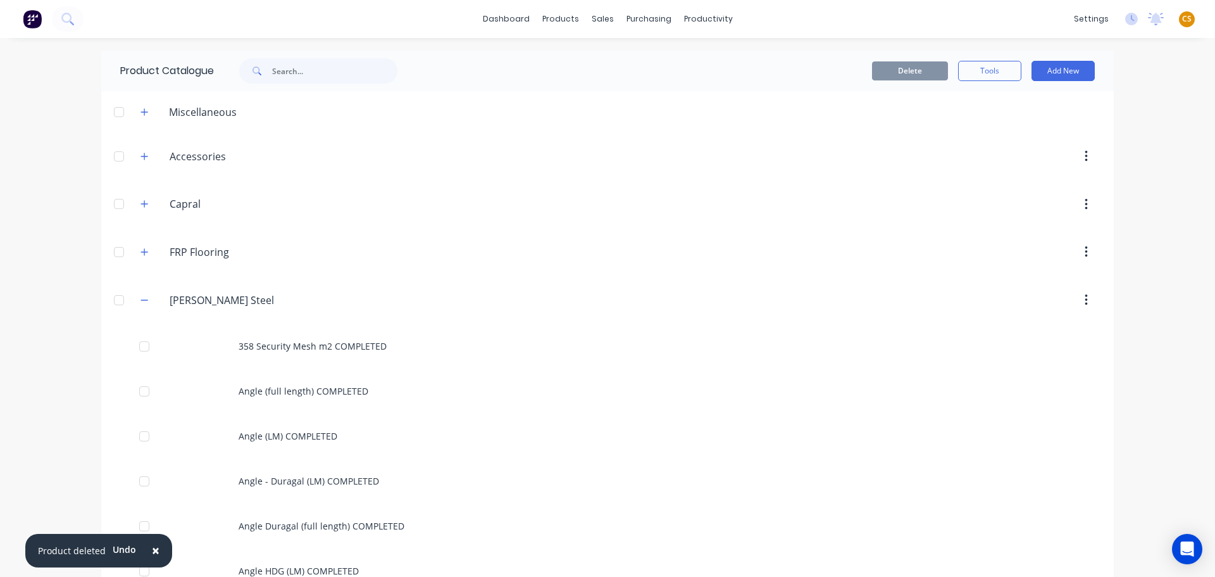
scroll to position [2350, 0]
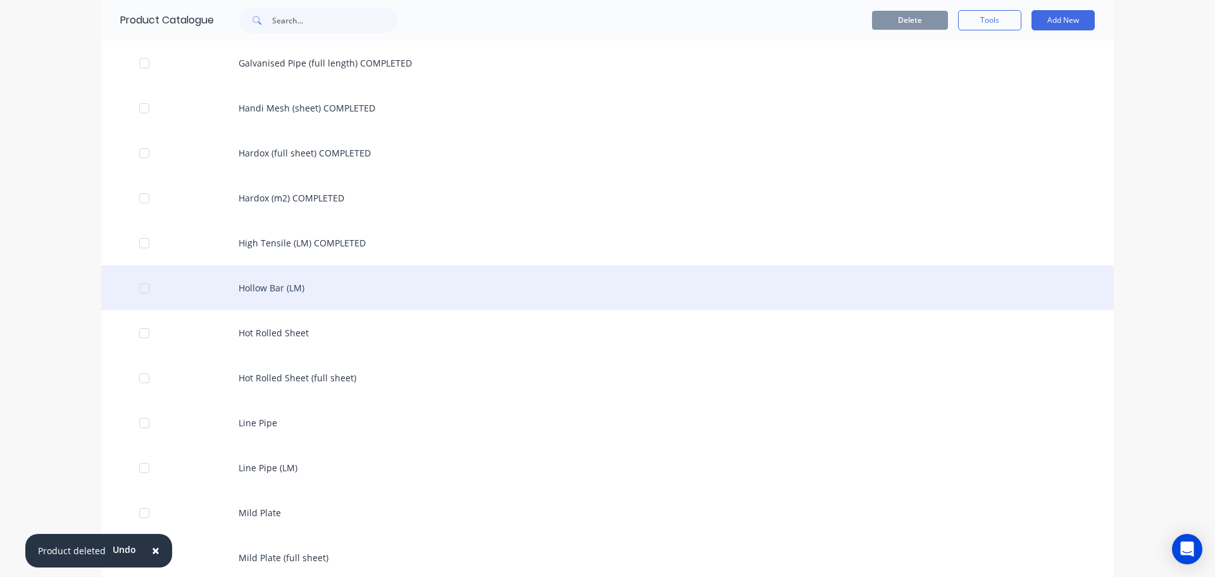
click at [327, 289] on div "Hollow Bar (LM)" at bounding box center [607, 287] width 1013 height 45
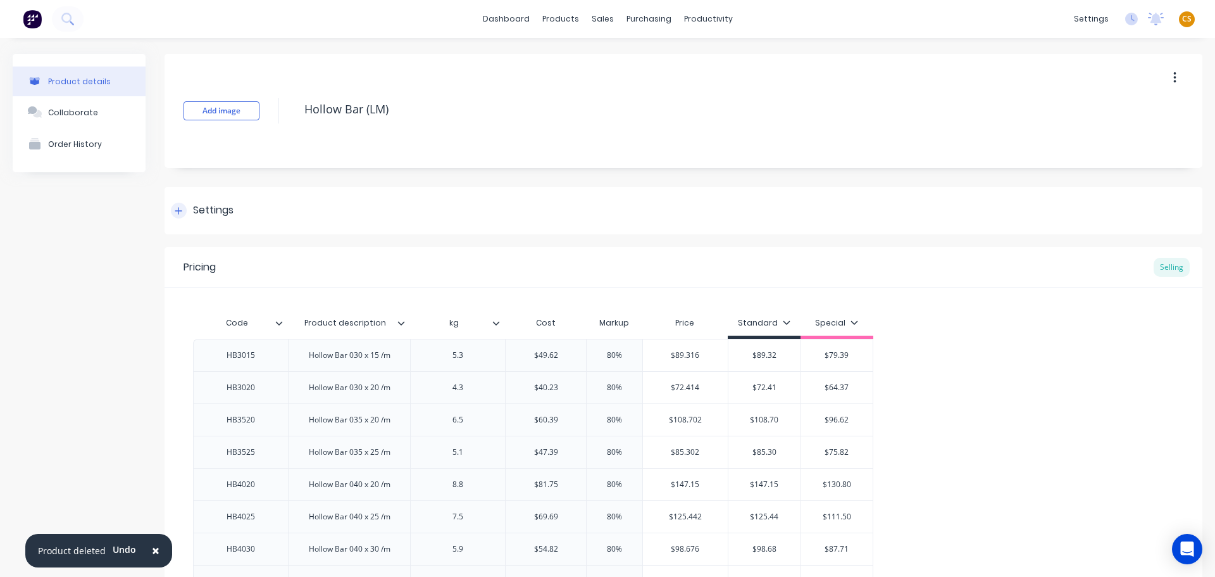
click at [182, 212] on icon at bounding box center [179, 210] width 8 height 9
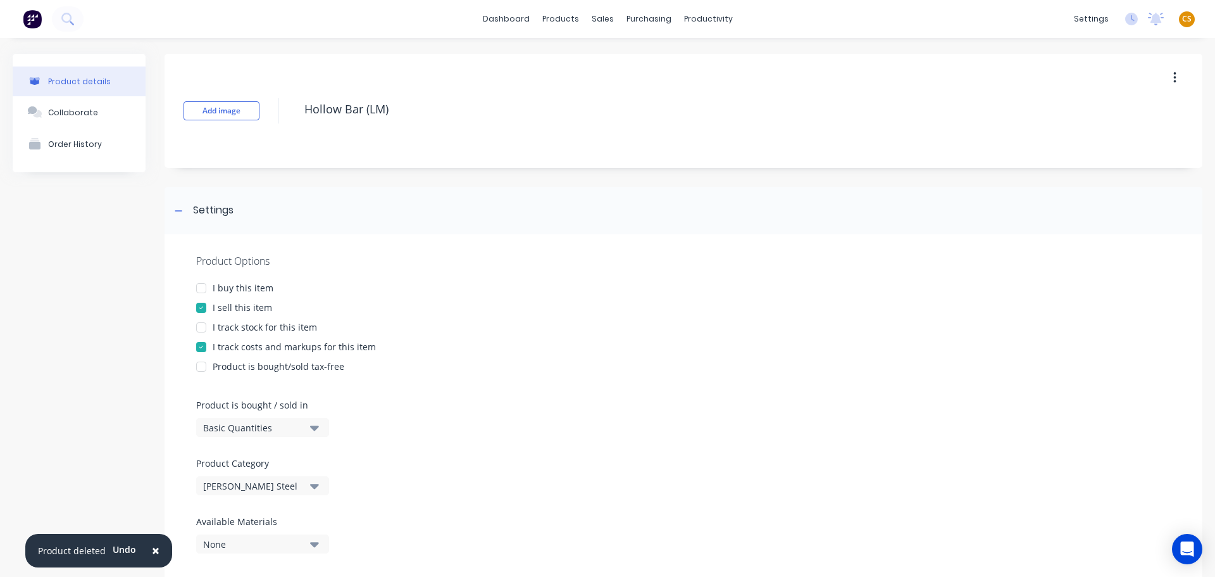
click at [231, 286] on div "I buy this item" at bounding box center [243, 287] width 61 height 13
click at [242, 328] on div "I track stock for this item" at bounding box center [265, 326] width 104 height 13
drag, startPoint x: 247, startPoint y: 428, endPoint x: 259, endPoint y: 436, distance: 14.1
click at [247, 428] on div "Basic Quantities" at bounding box center [253, 427] width 101 height 13
click at [250, 485] on div "Lineal Metres" at bounding box center [291, 484] width 190 height 25
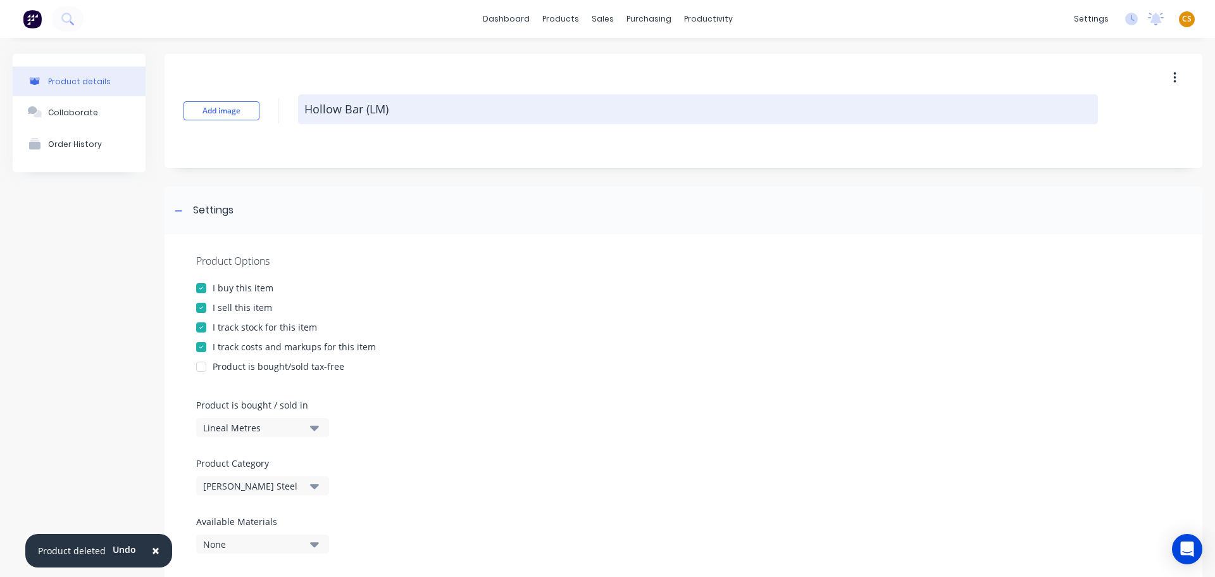
click at [421, 110] on textarea "Hollow Bar (LM)" at bounding box center [698, 109] width 800 height 30
paste textarea "COMPLETED"
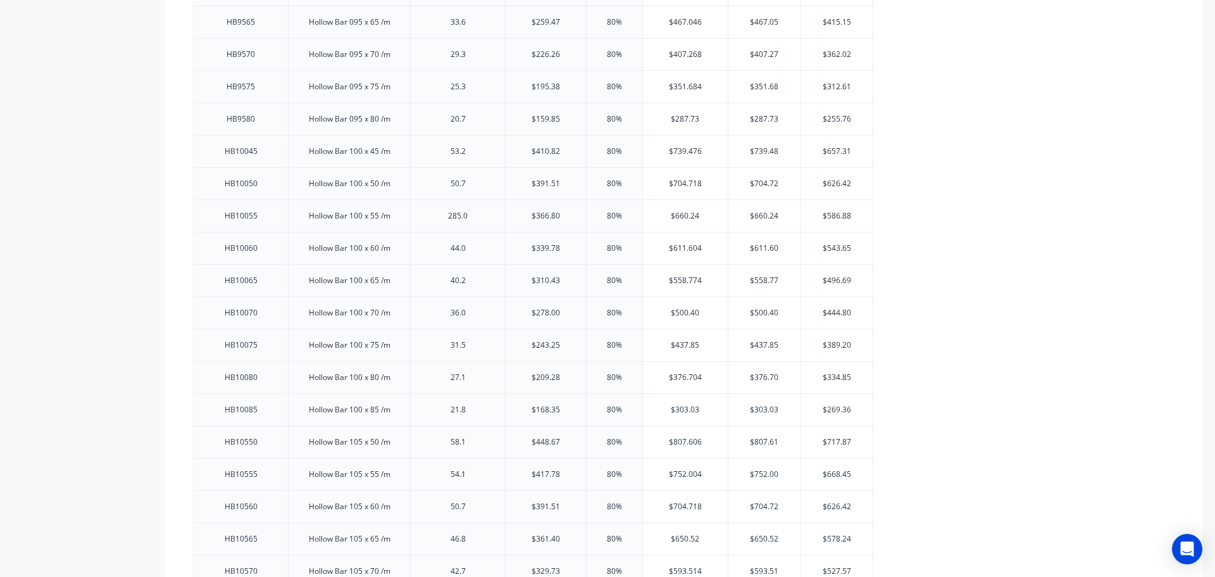
scroll to position [3038, 0]
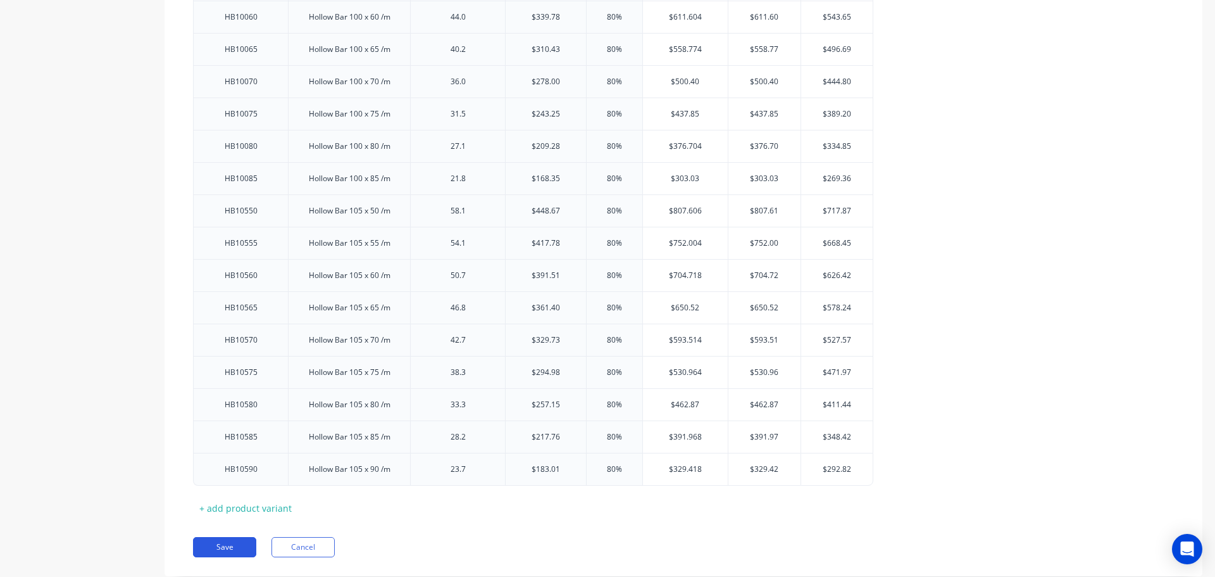
type textarea "Hollow Bar (LM) COMPLETED"
click at [228, 548] on button "Save" at bounding box center [224, 547] width 63 height 20
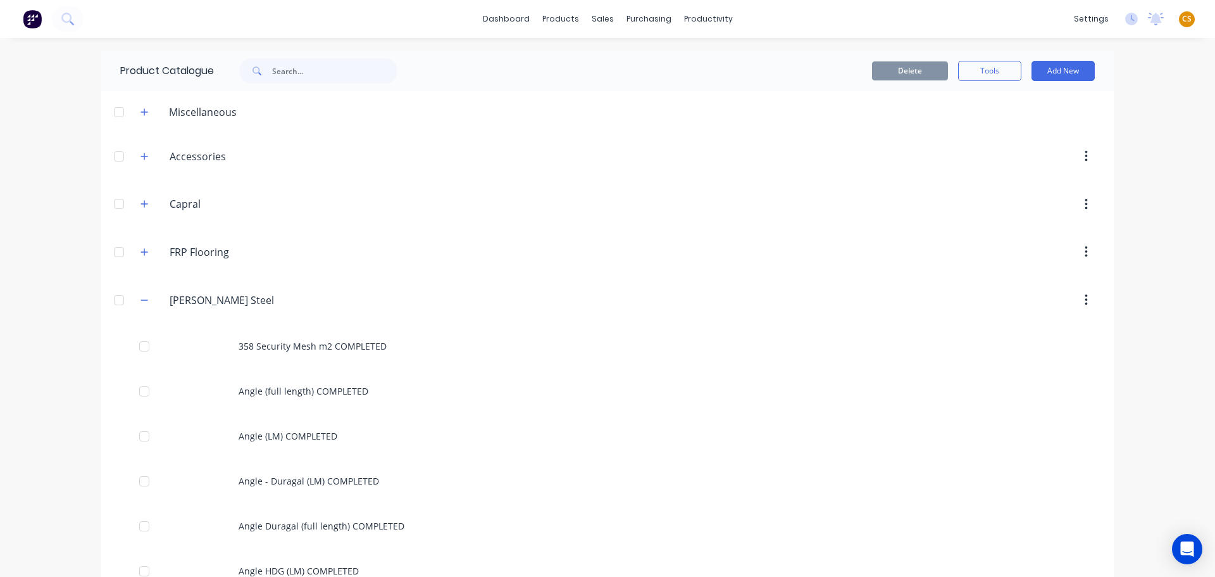
click at [23, 411] on div "dashboard products sales purchasing productivity dashboard products Product Cat…" at bounding box center [607, 288] width 1215 height 577
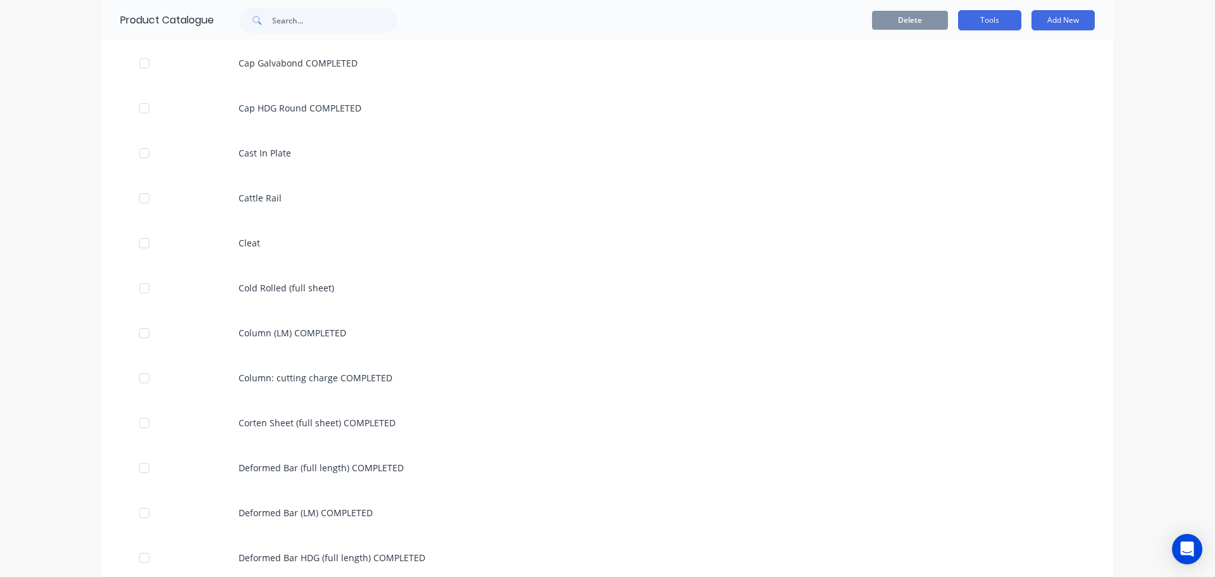
scroll to position [2395, 0]
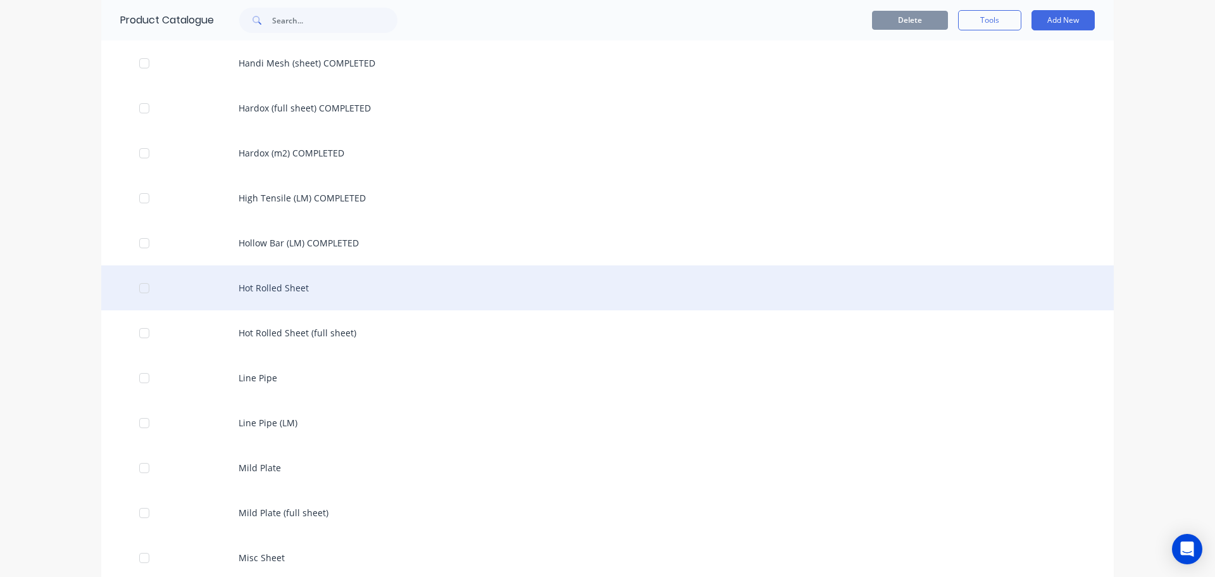
click at [297, 291] on div "Hot Rolled Sheet" at bounding box center [607, 287] width 1013 height 45
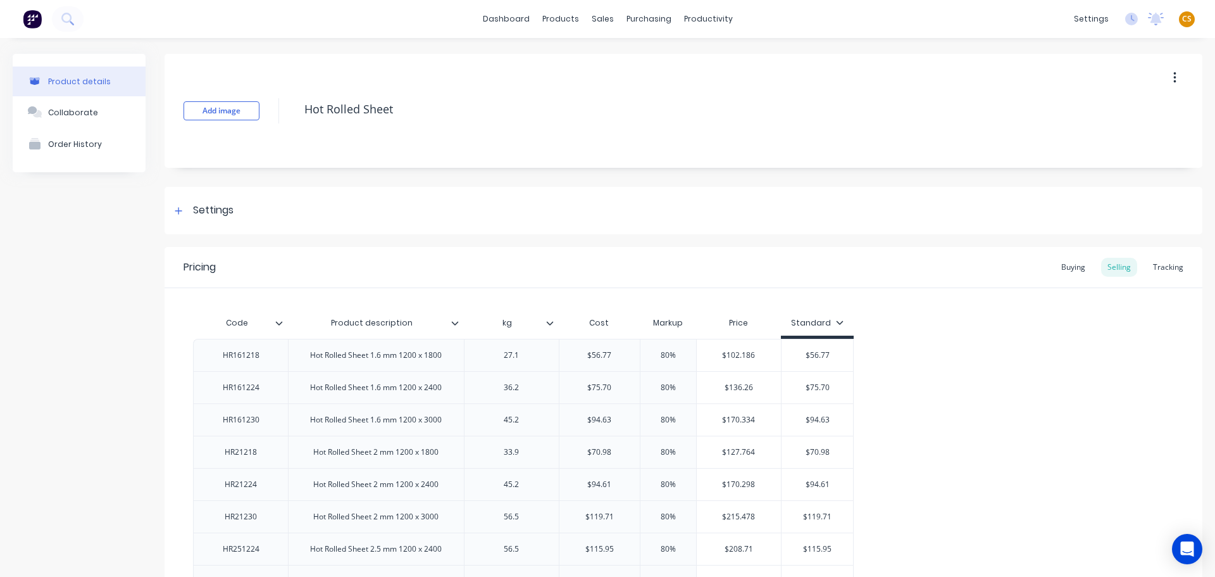
click at [1167, 78] on button "button" at bounding box center [1175, 77] width 30 height 23
click at [1100, 134] on div "Delete" at bounding box center [1129, 136] width 97 height 18
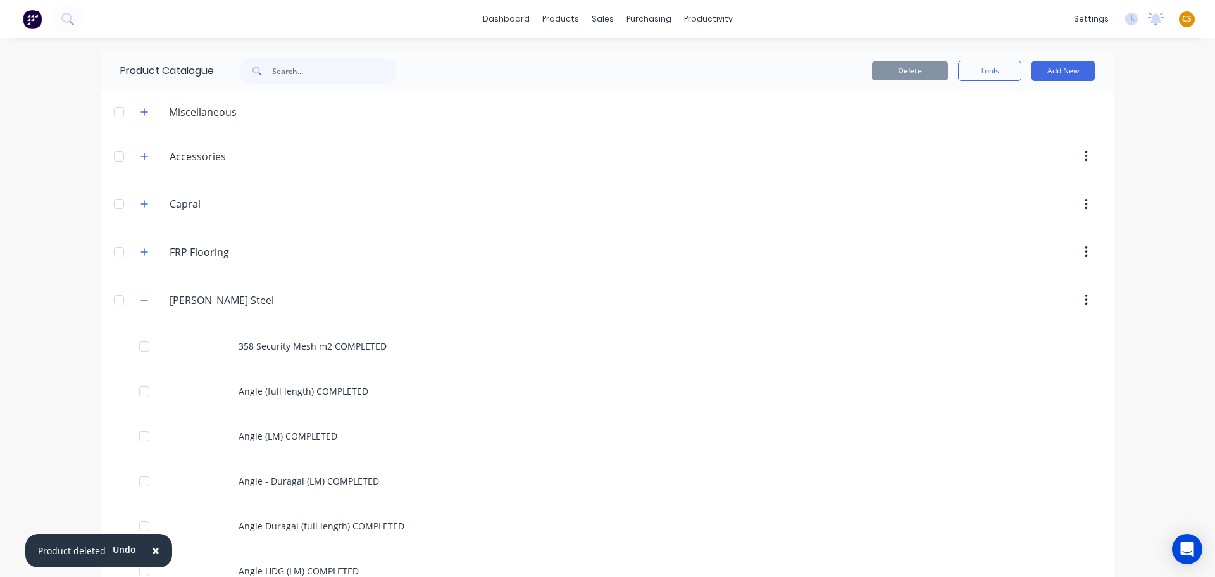
scroll to position [2395, 0]
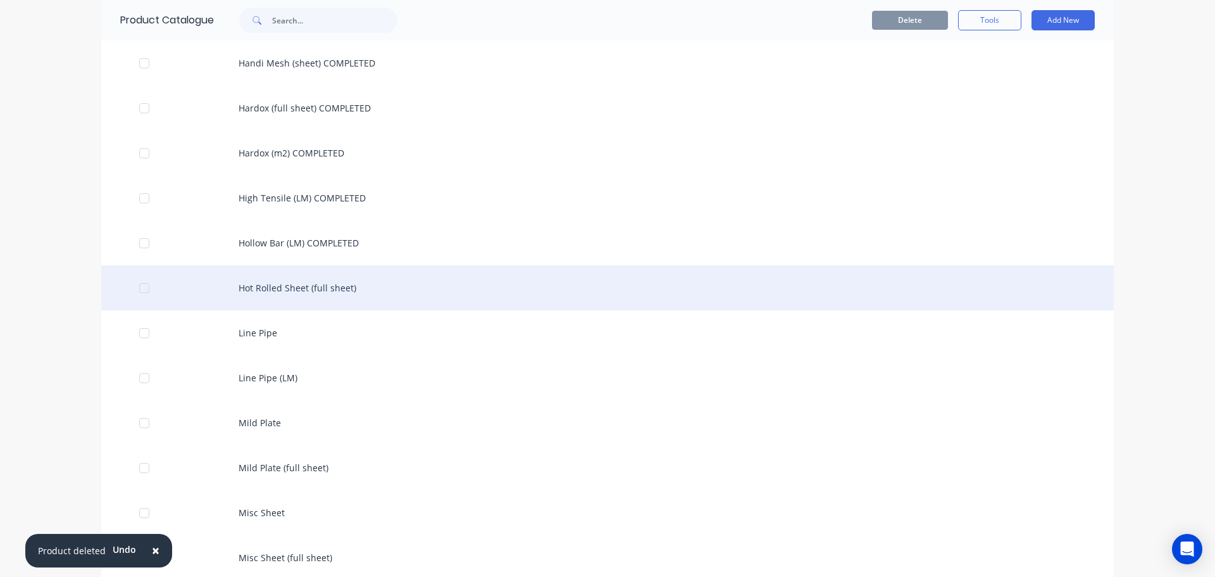
click at [414, 291] on div "Hot Rolled Sheet (full sheet)" at bounding box center [607, 287] width 1013 height 45
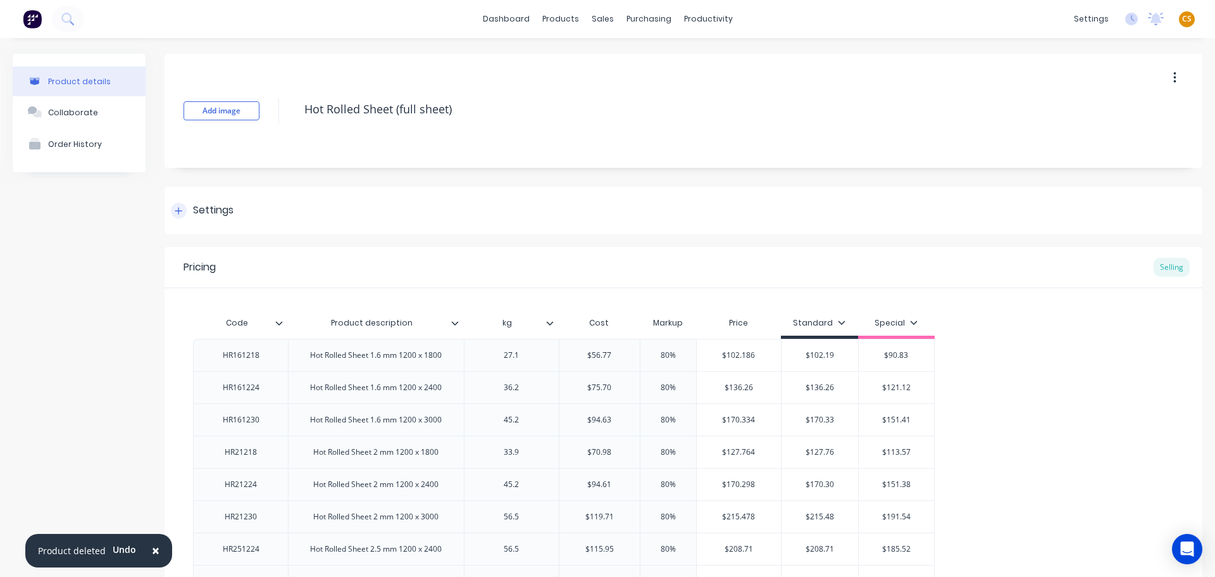
click at [175, 207] on div at bounding box center [179, 211] width 16 height 16
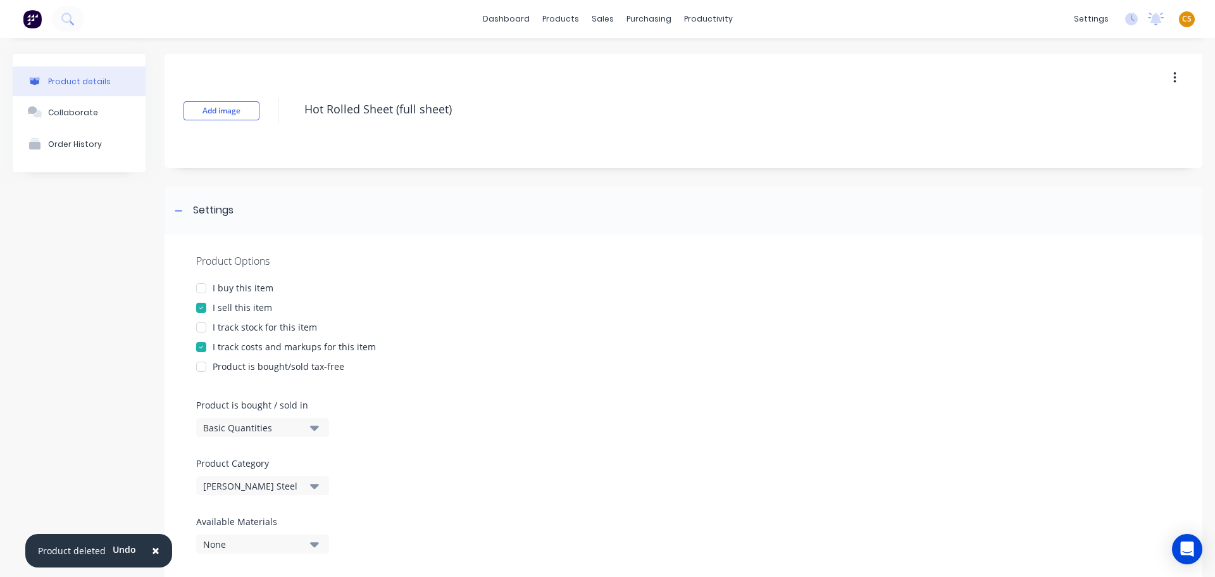
click at [225, 287] on div "I buy this item" at bounding box center [243, 287] width 61 height 13
drag, startPoint x: 235, startPoint y: 325, endPoint x: 354, endPoint y: 239, distance: 146.9
click at [236, 325] on div "I track stock for this item" at bounding box center [265, 326] width 104 height 13
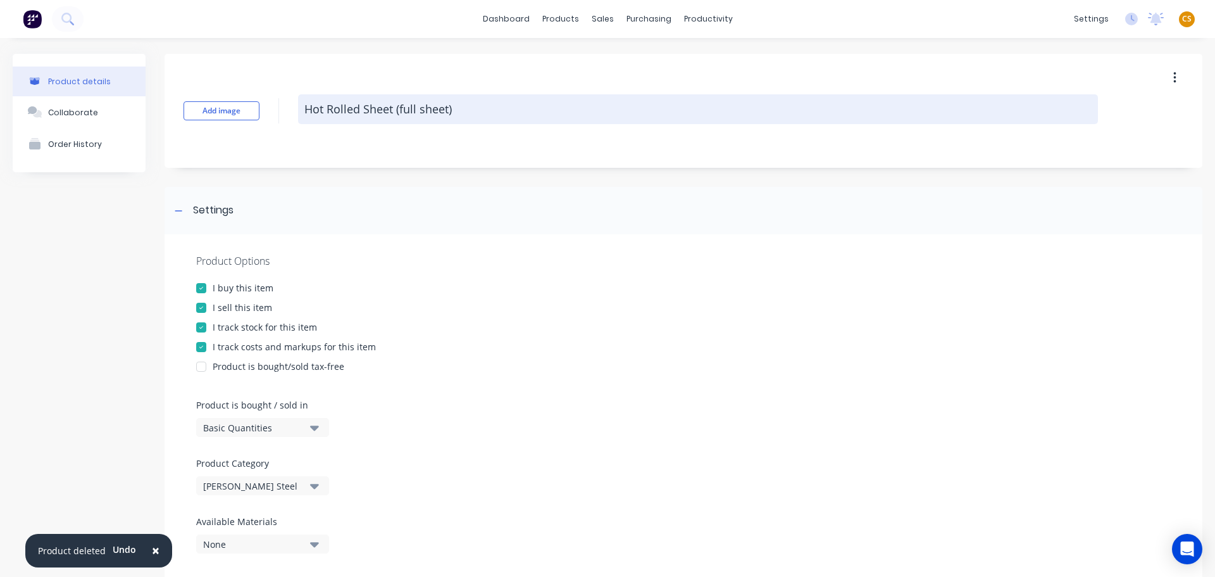
click at [503, 110] on textarea "Hot Rolled Sheet (full sheet)" at bounding box center [698, 109] width 800 height 30
paste textarea "COMPLETED"
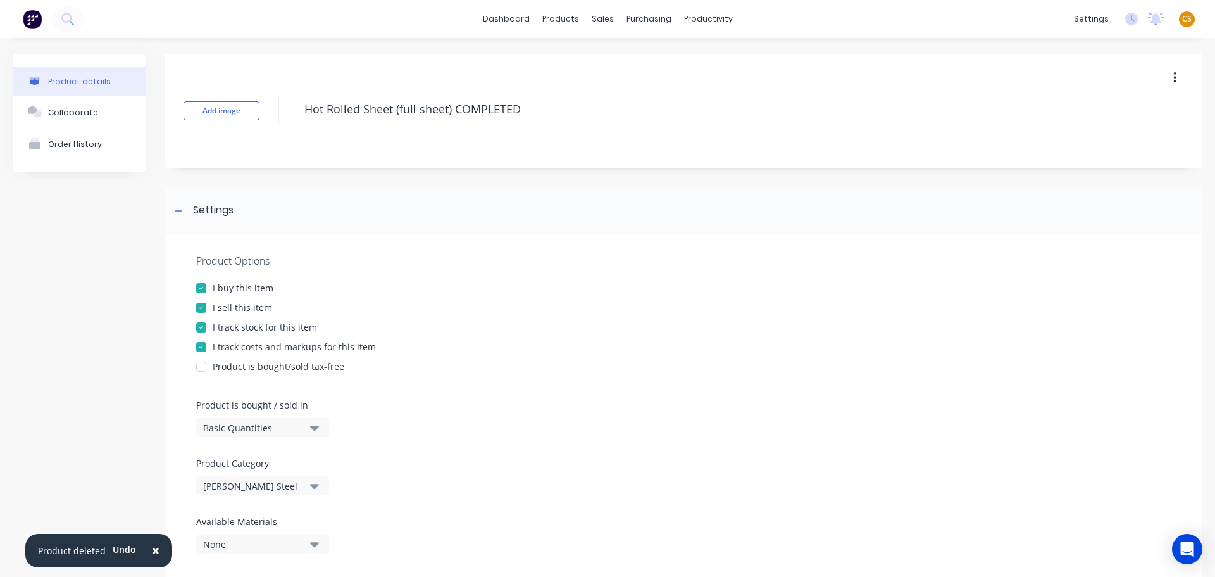
scroll to position [1006, 0]
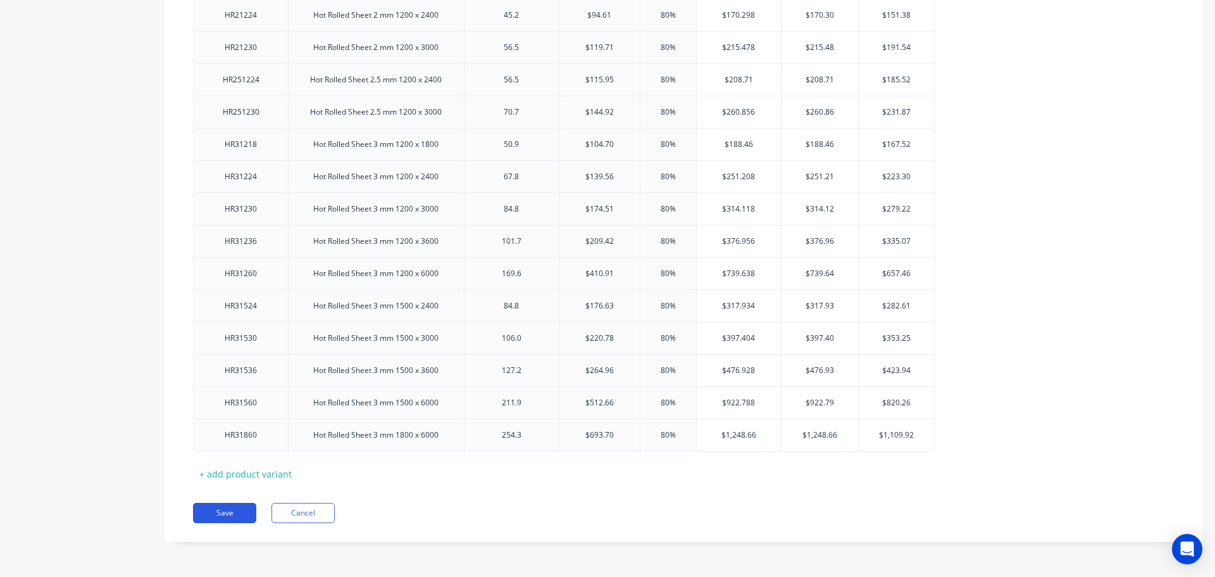
type textarea "Hot Rolled Sheet (full sheet) COMPLETED"
click at [239, 511] on button "Save" at bounding box center [224, 513] width 63 height 20
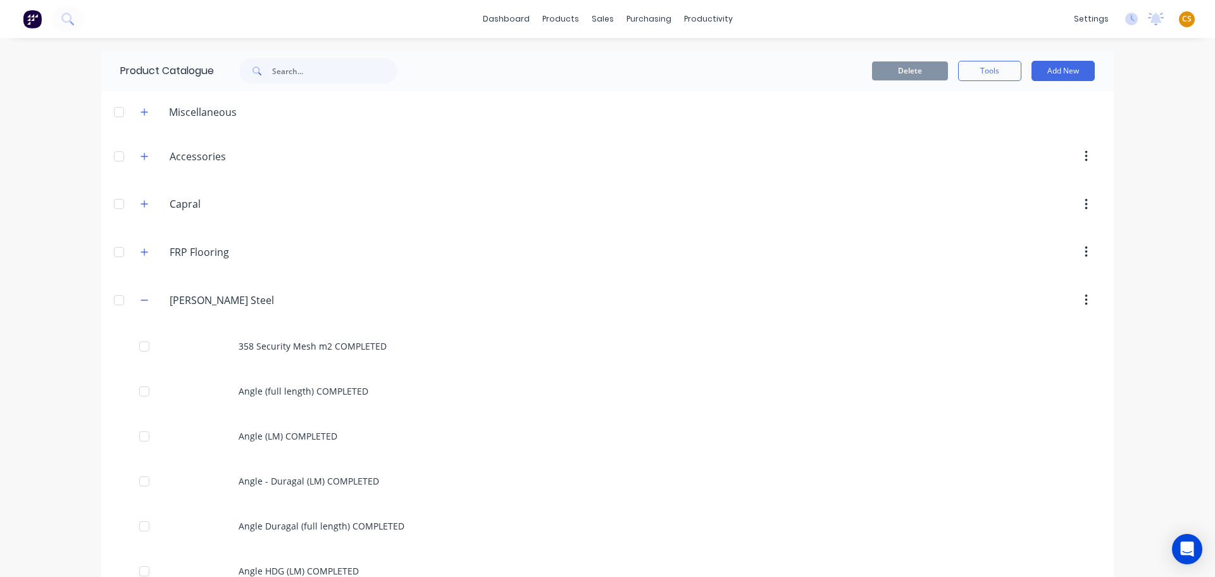
click at [36, 392] on div "dashboard products sales purchasing productivity dashboard products Product Cat…" at bounding box center [607, 288] width 1215 height 577
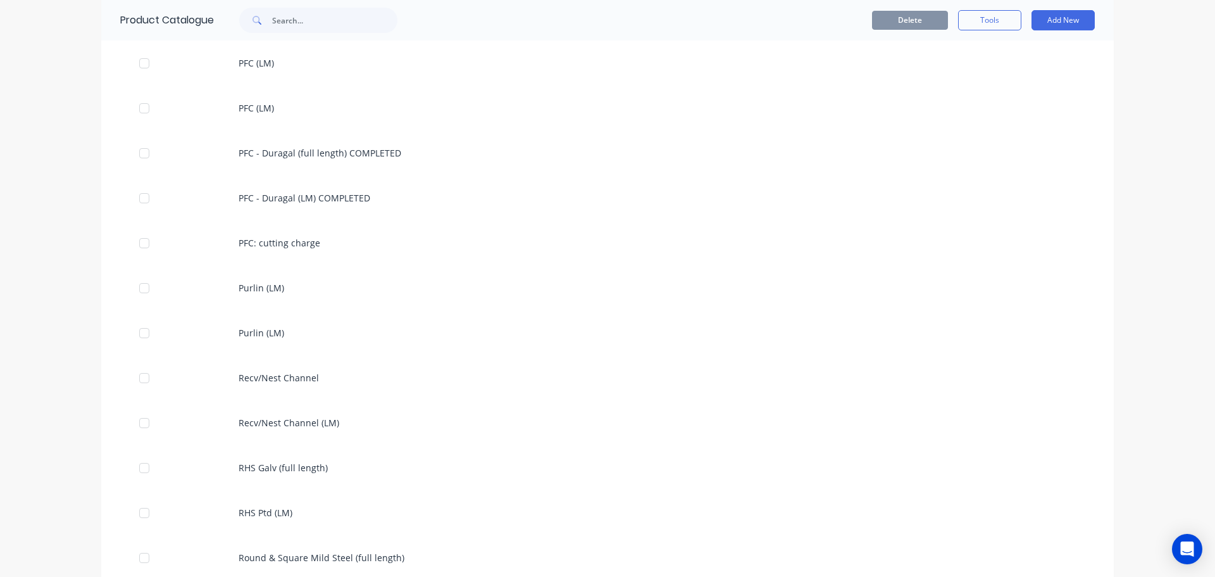
scroll to position [2440, 0]
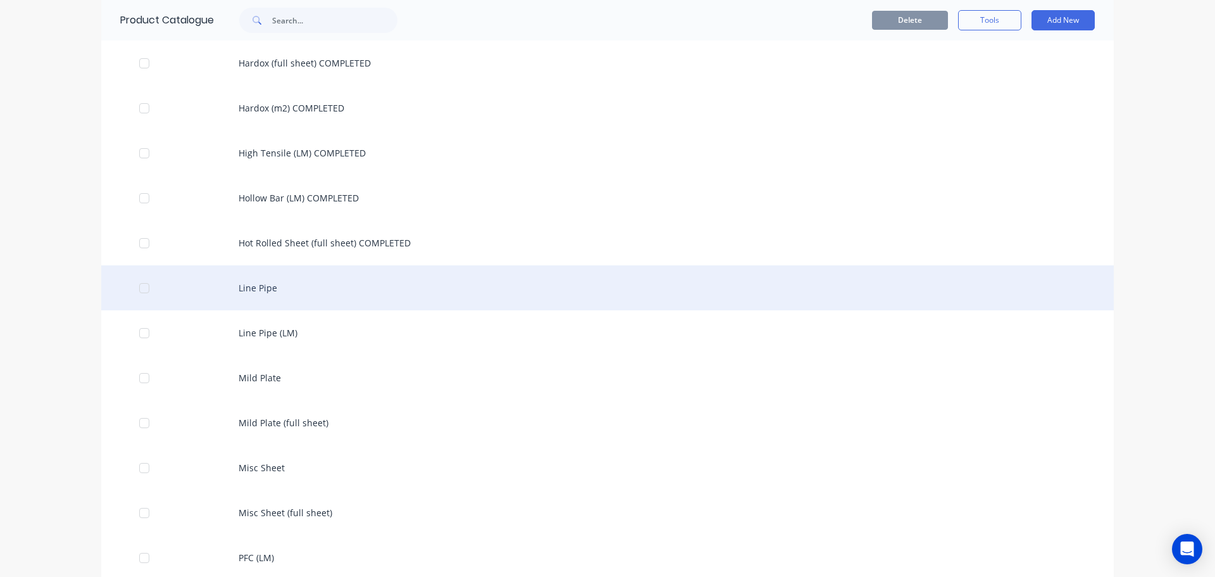
click at [273, 285] on div "Line Pipe" at bounding box center [607, 287] width 1013 height 45
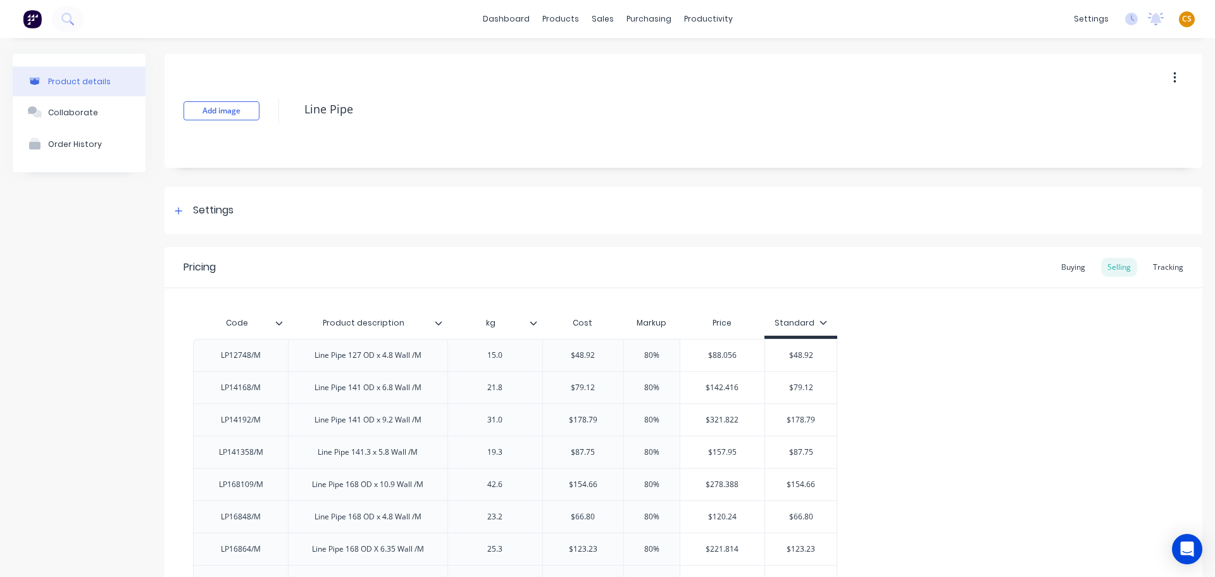
click at [1174, 74] on icon "button" at bounding box center [1175, 77] width 3 height 11
click at [1098, 144] on div "Delete" at bounding box center [1129, 136] width 97 height 18
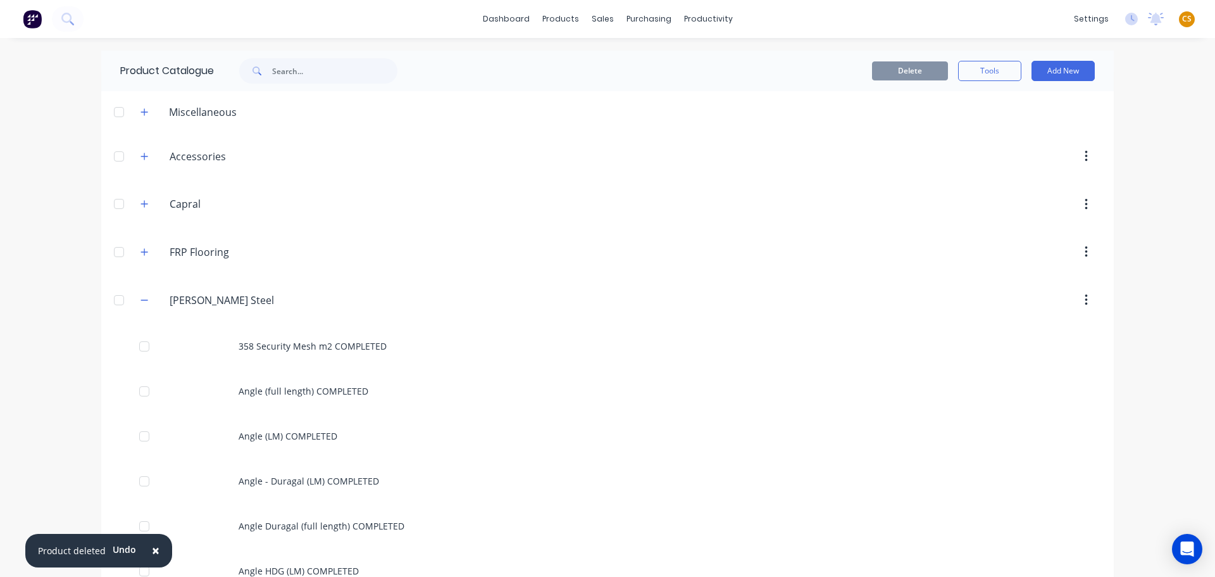
scroll to position [2440, 0]
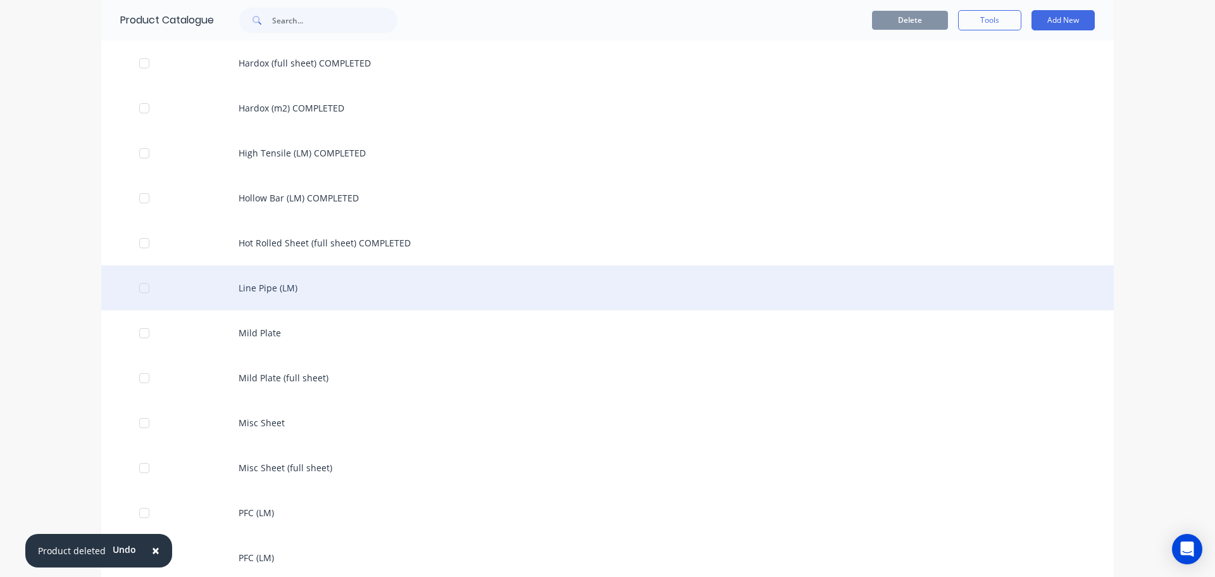
click at [357, 285] on div "Line Pipe (LM)" at bounding box center [607, 287] width 1013 height 45
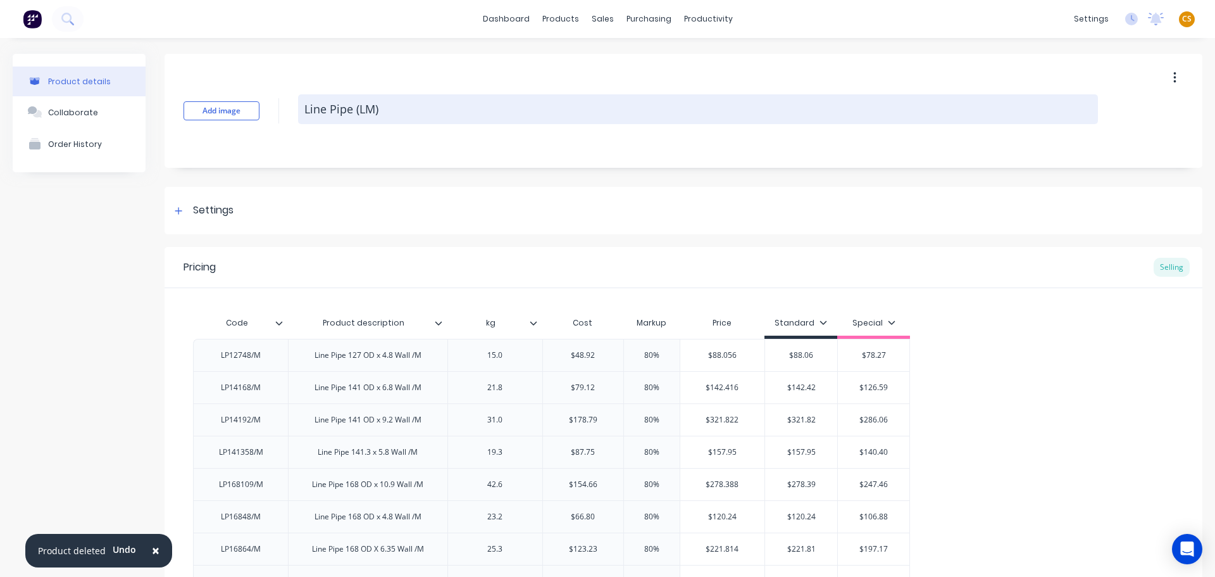
click at [405, 113] on textarea "Line Pipe (LM)" at bounding box center [698, 109] width 800 height 30
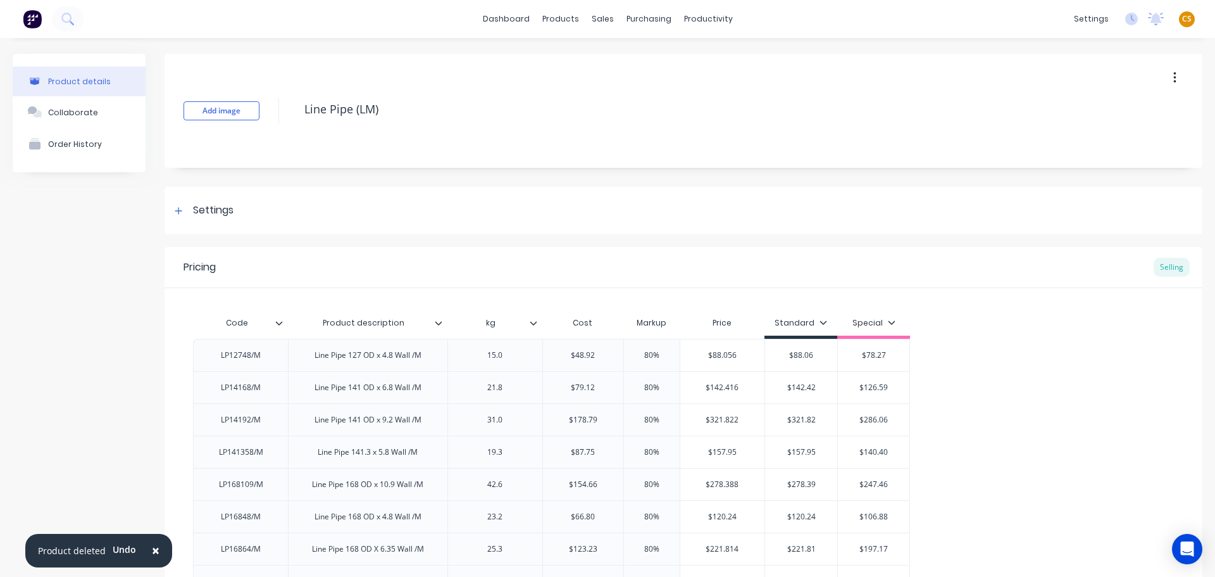
paste textarea "COMPLETED"
type textarea "Line Pipe (LM) COMPLETED"
click at [176, 212] on icon at bounding box center [179, 210] width 8 height 9
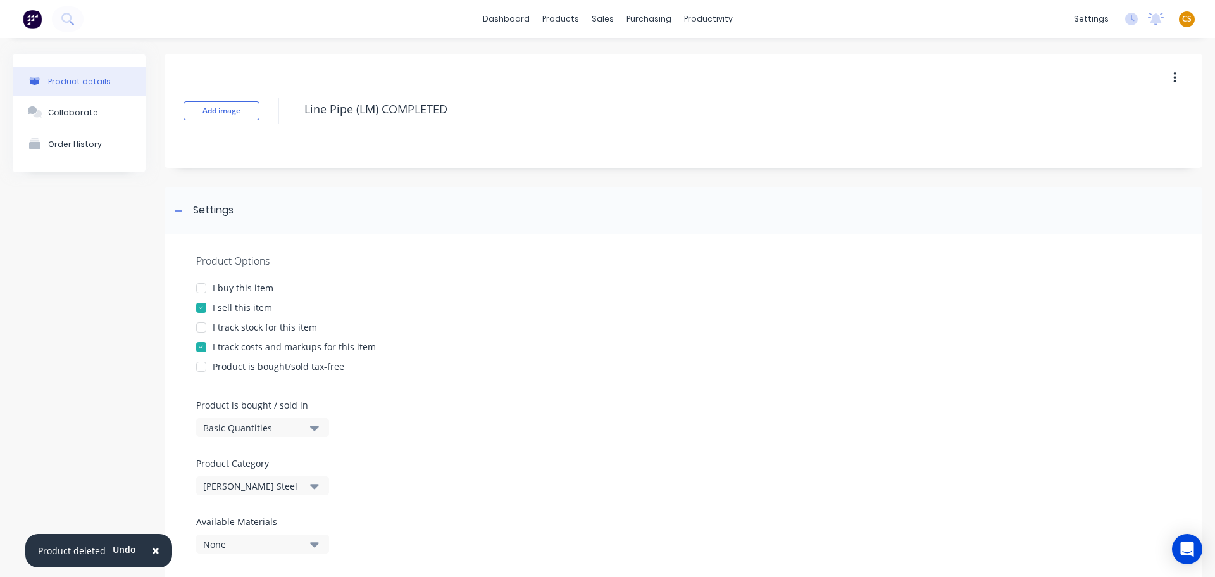
click at [233, 287] on div "I buy this item" at bounding box center [243, 287] width 61 height 13
click at [241, 328] on div "I track stock for this item" at bounding box center [265, 326] width 104 height 13
click at [254, 427] on div "Basic Quantities" at bounding box center [253, 427] width 101 height 13
click at [267, 487] on div "Lineal Metres" at bounding box center [291, 484] width 190 height 25
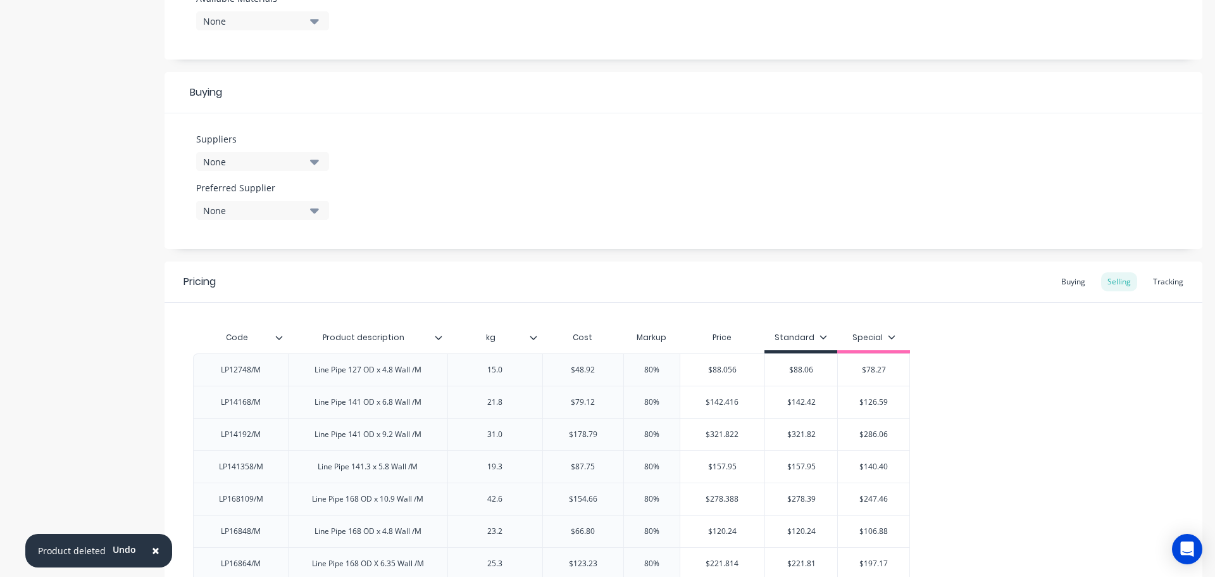
scroll to position [780, 0]
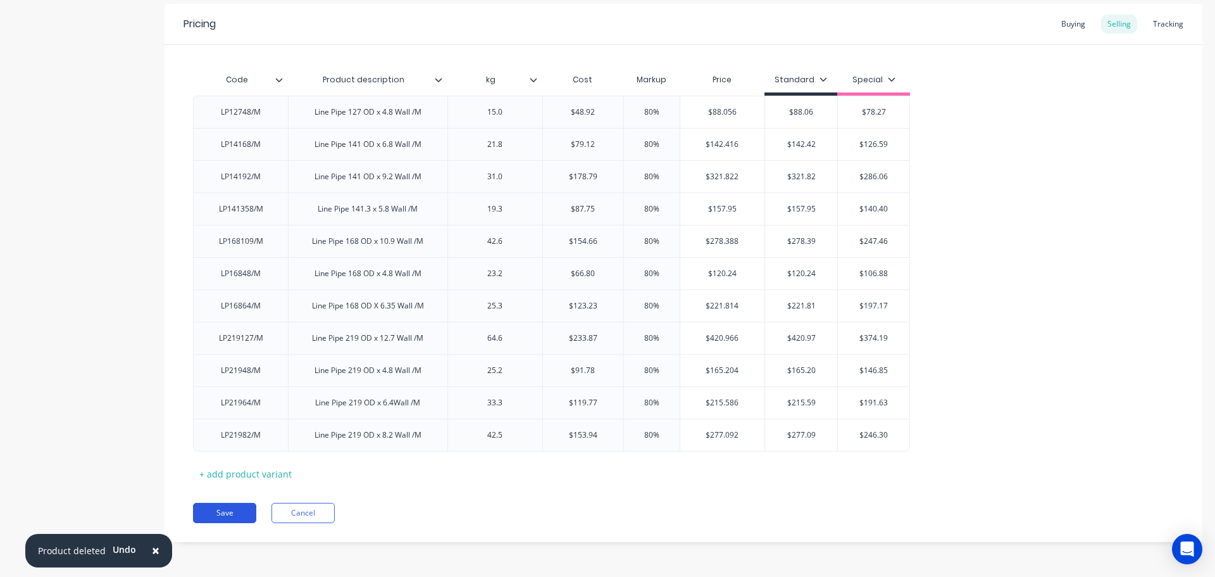
click at [221, 516] on button "Save" at bounding box center [224, 513] width 63 height 20
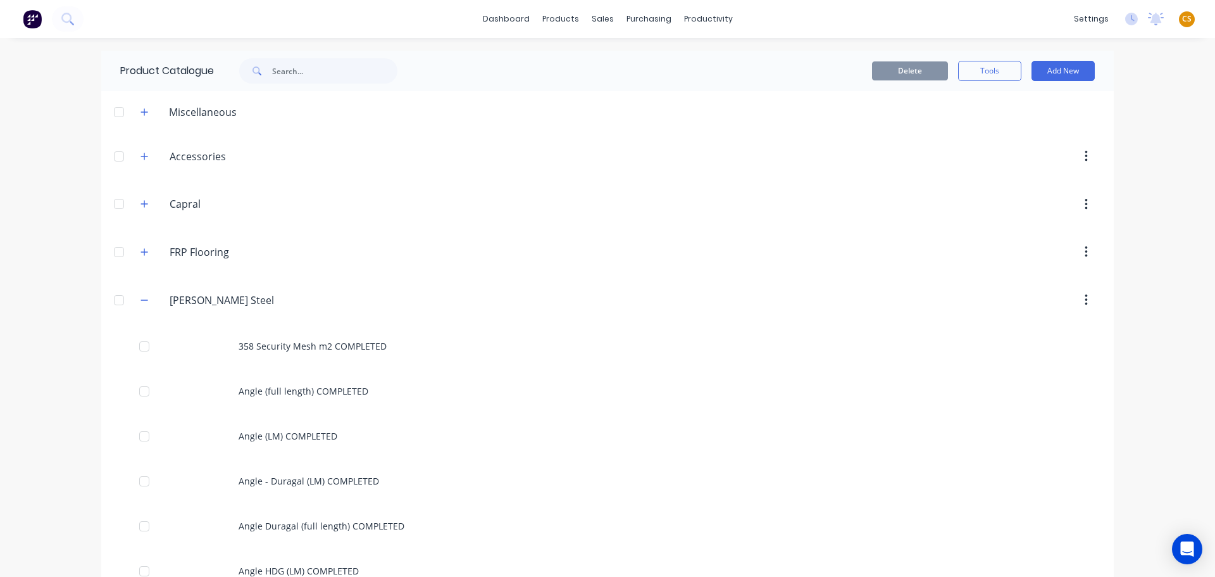
click at [46, 393] on div "dashboard products sales purchasing productivity dashboard products Product Cat…" at bounding box center [607, 288] width 1215 height 577
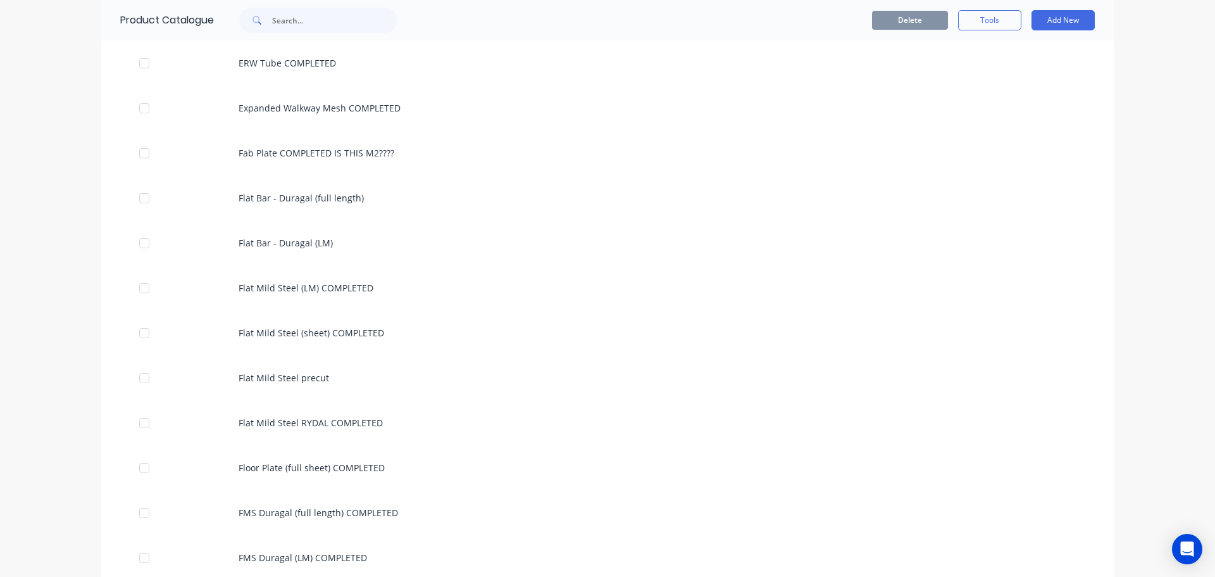
scroll to position [2485, 0]
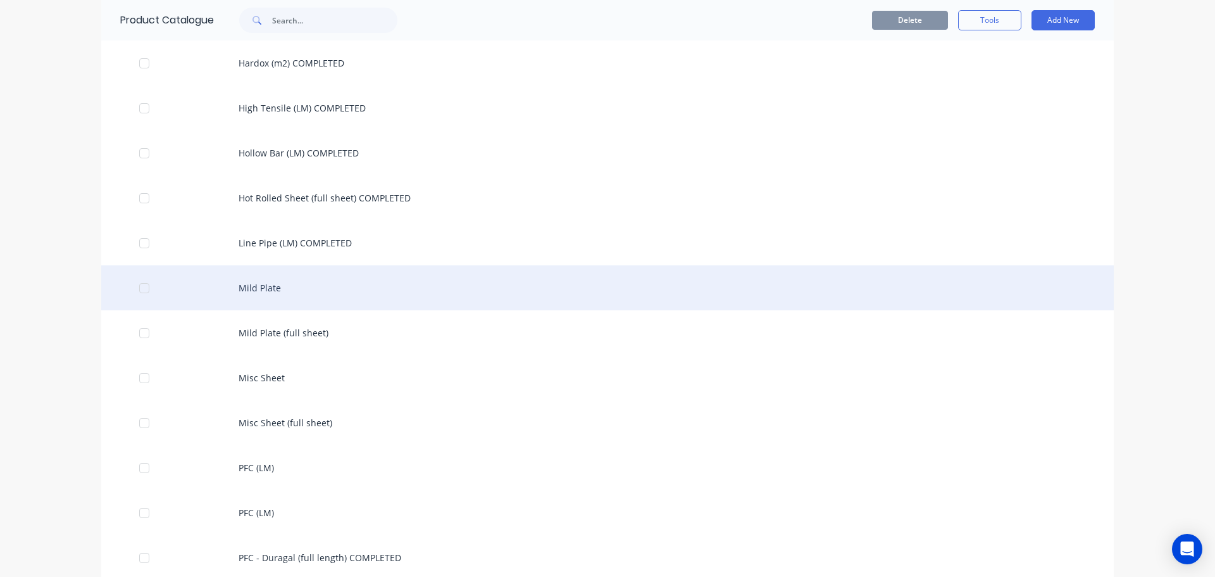
click at [245, 292] on div "Mild Plate" at bounding box center [607, 287] width 1013 height 45
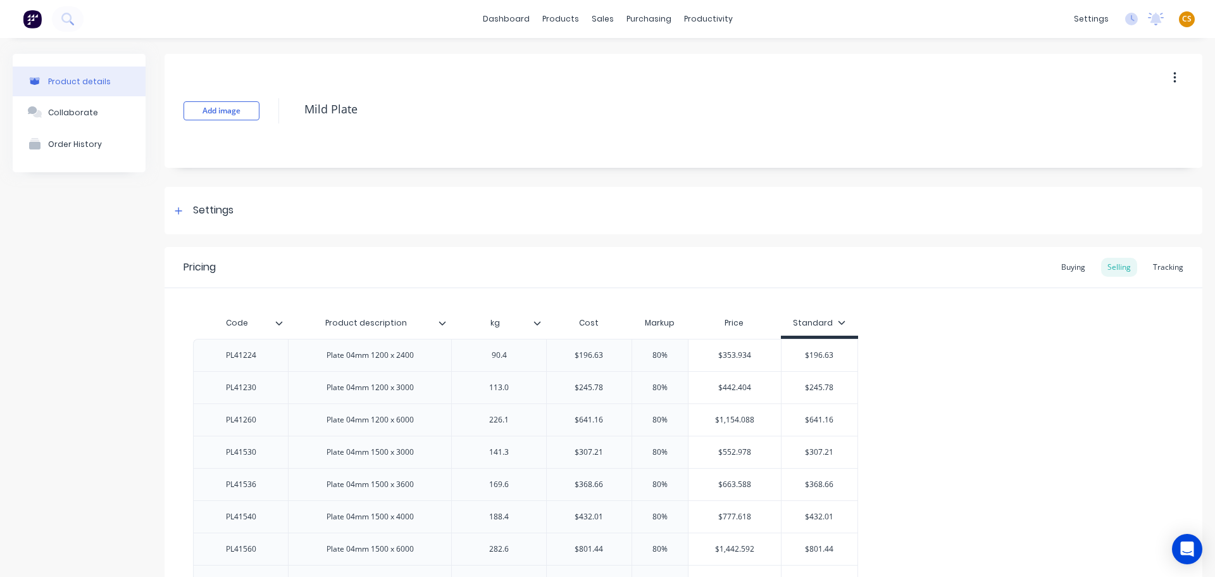
click at [1163, 75] on button "button" at bounding box center [1175, 77] width 30 height 23
click at [1110, 139] on div "Delete" at bounding box center [1129, 136] width 97 height 18
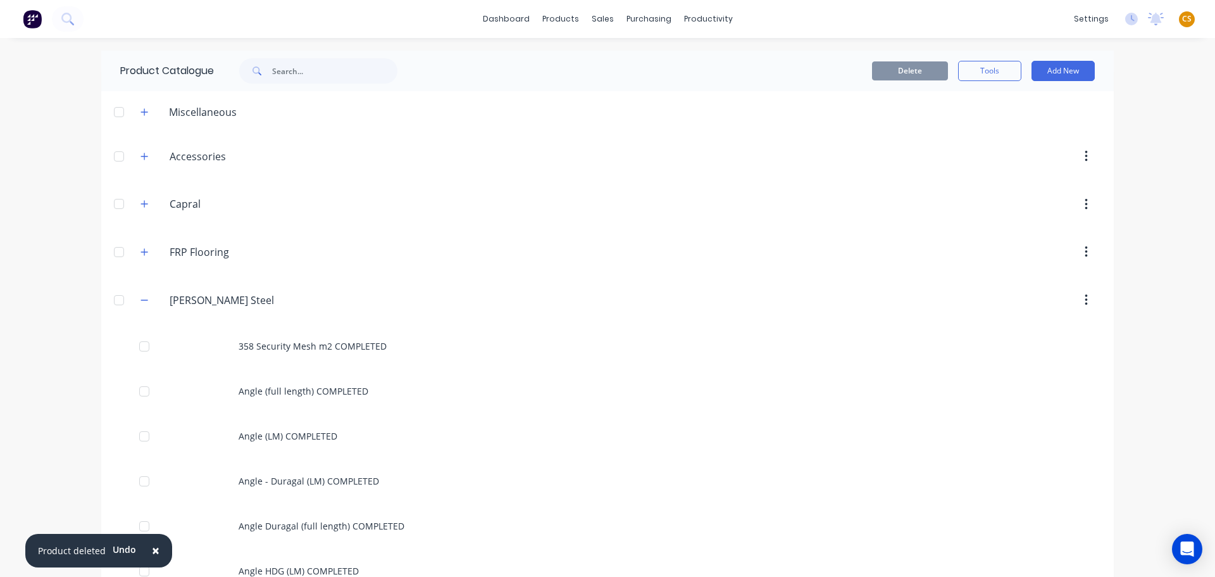
scroll to position [2485, 0]
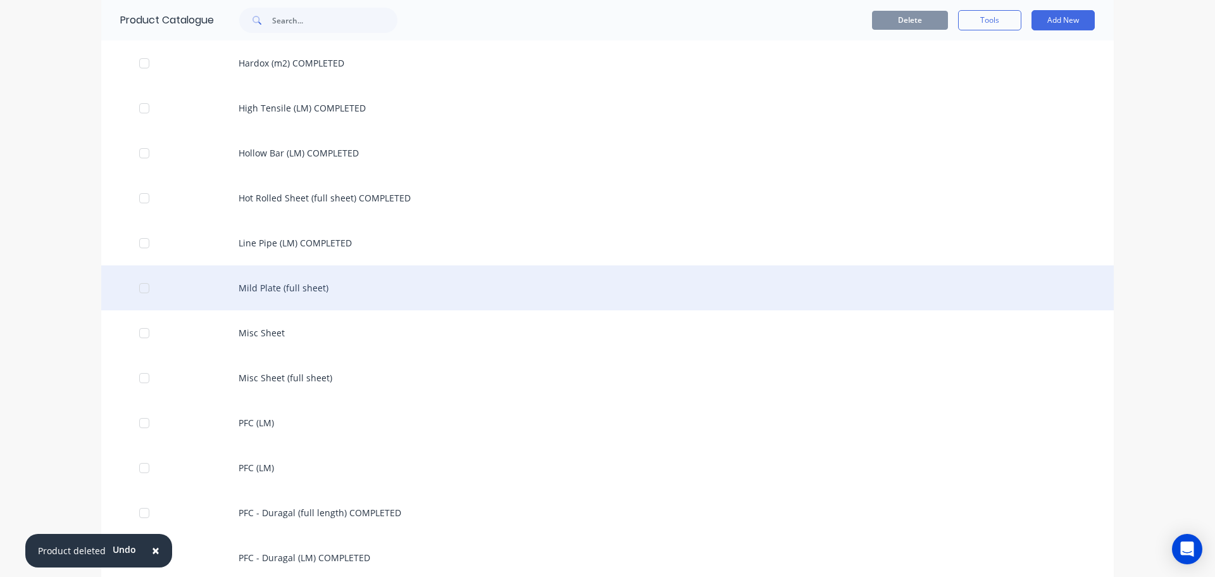
click at [337, 292] on div "Mild Plate (full sheet)" at bounding box center [607, 287] width 1013 height 45
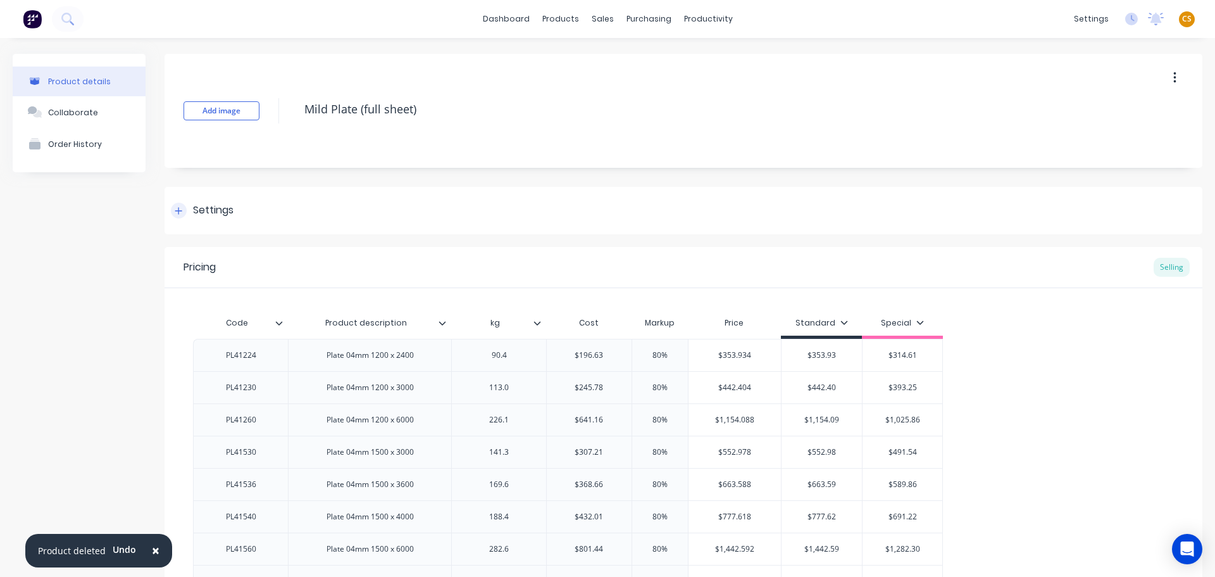
click at [172, 213] on div at bounding box center [179, 211] width 16 height 16
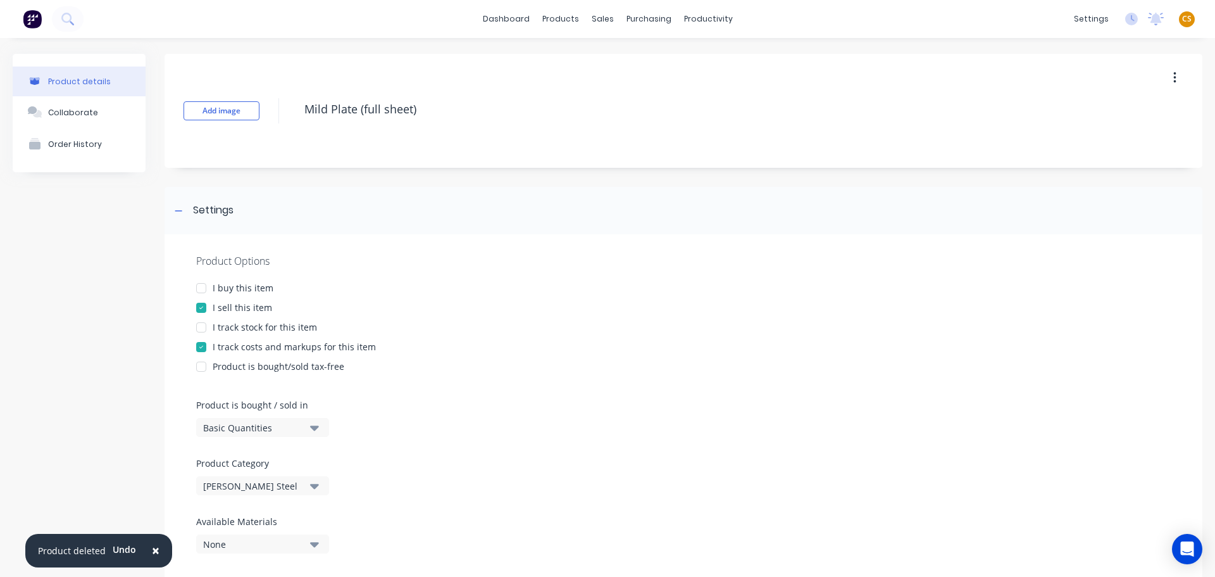
click at [228, 287] on div "I buy this item" at bounding box center [243, 287] width 61 height 13
click at [227, 329] on div "I track stock for this item" at bounding box center [265, 326] width 104 height 13
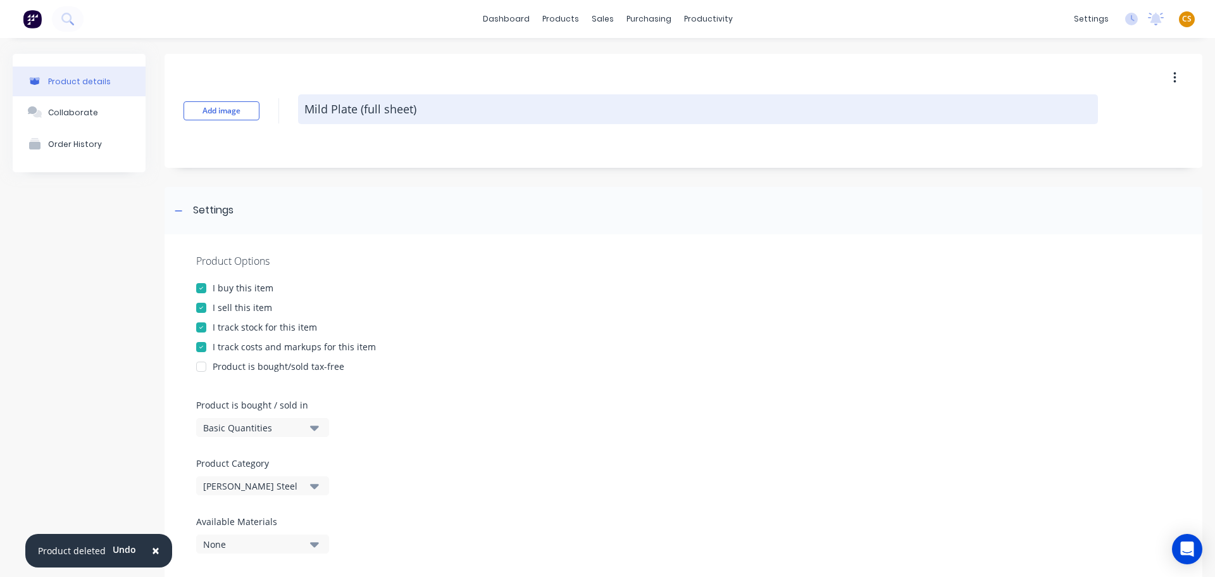
click at [440, 113] on textarea "Mild Plate (full sheet)" at bounding box center [698, 109] width 800 height 30
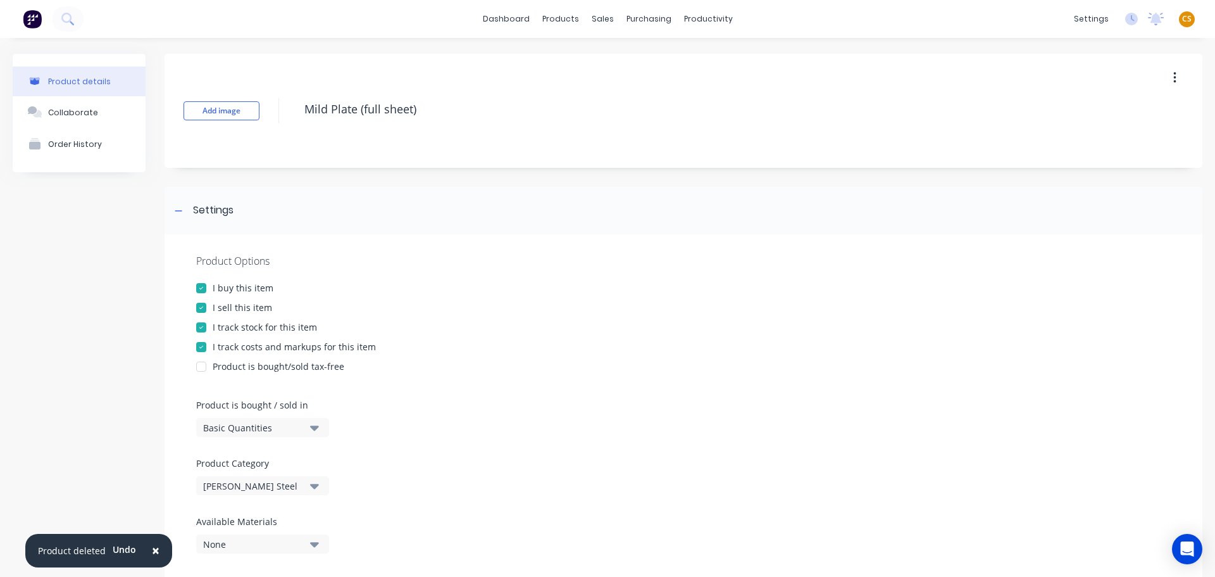
paste textarea "COMPLETED"
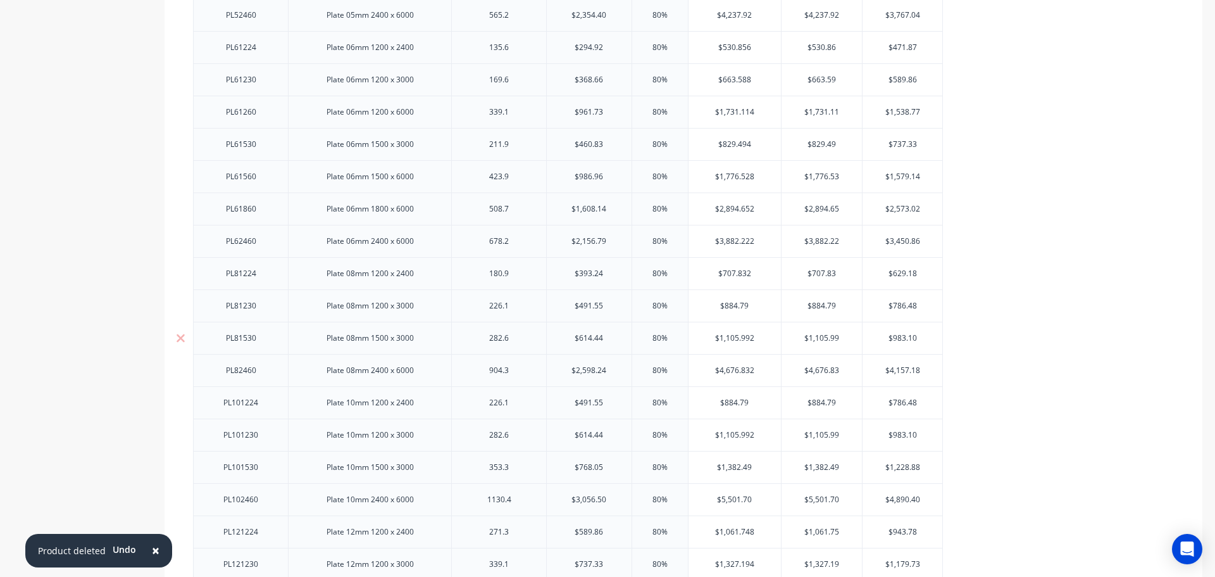
scroll to position [1899, 0]
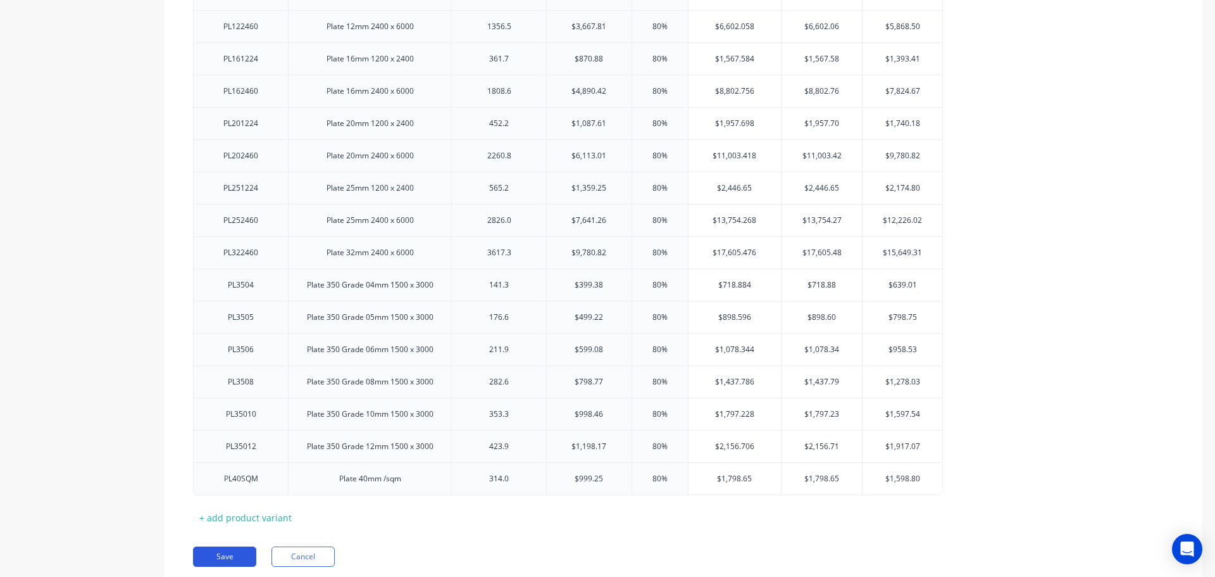
type textarea "Mild Plate (full sheet) COMPLETED"
drag, startPoint x: 249, startPoint y: 554, endPoint x: 446, endPoint y: 480, distance: 210.9
click at [249, 554] on button "Save" at bounding box center [224, 556] width 63 height 20
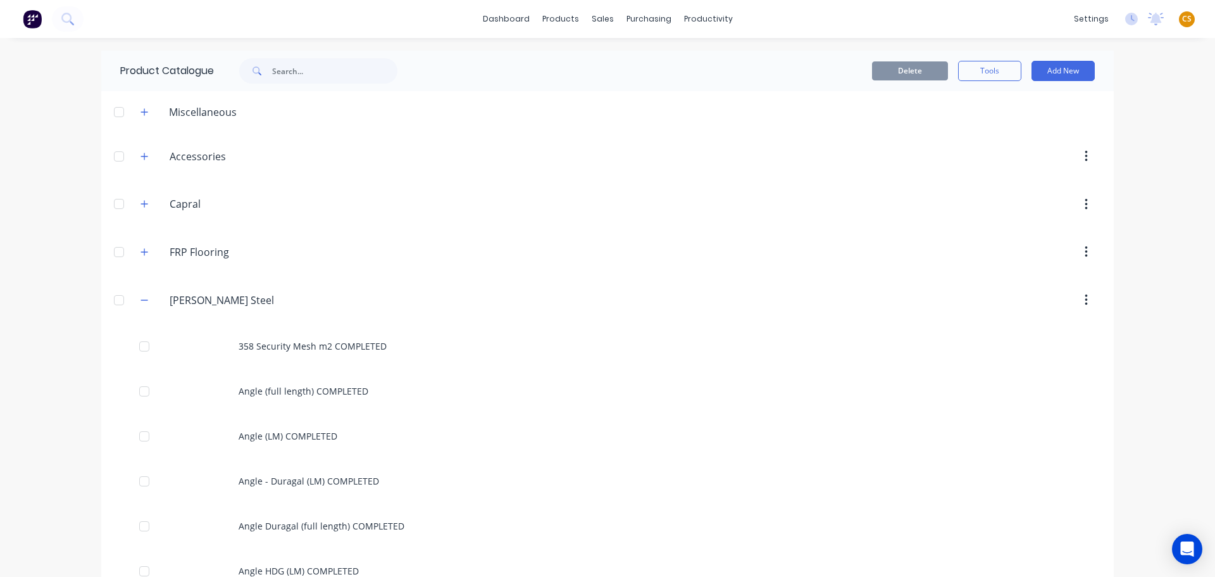
click at [28, 409] on div "dashboard products sales purchasing productivity dashboard products Product Cat…" at bounding box center [607, 288] width 1215 height 577
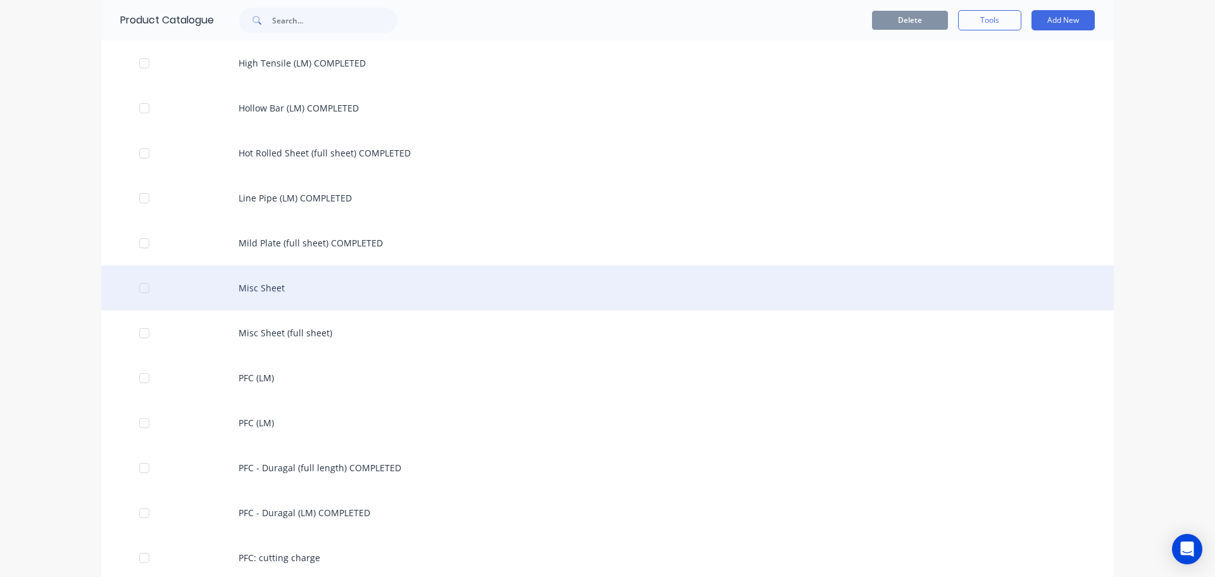
click at [270, 290] on div "Misc Sheet" at bounding box center [607, 287] width 1013 height 45
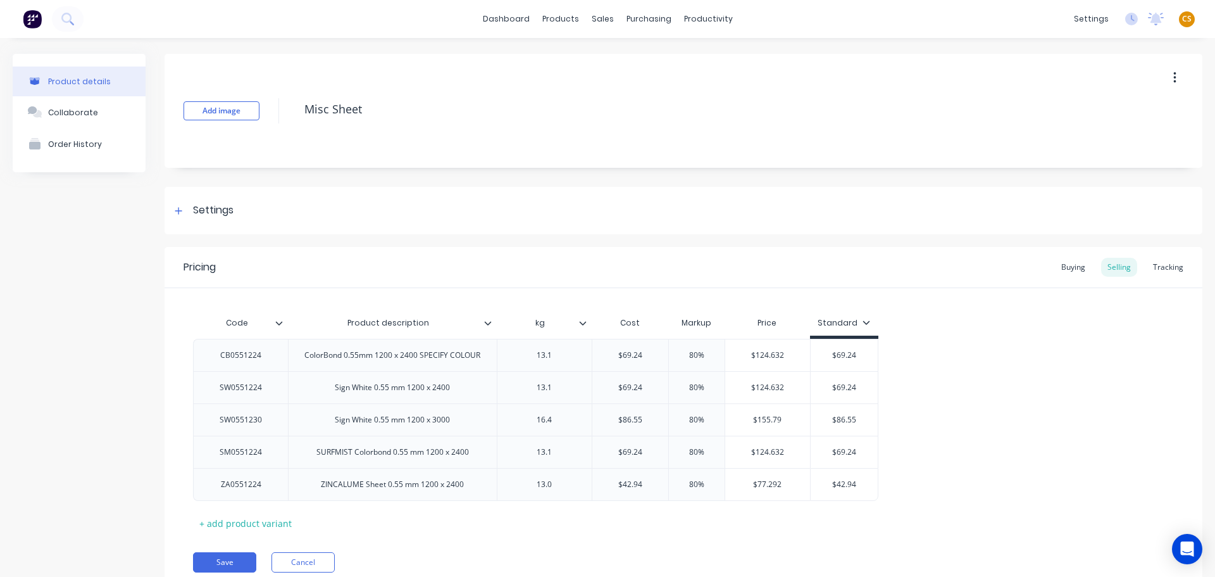
click at [1174, 74] on icon "button" at bounding box center [1175, 78] width 3 height 14
click at [1086, 139] on div "Delete" at bounding box center [1129, 136] width 97 height 18
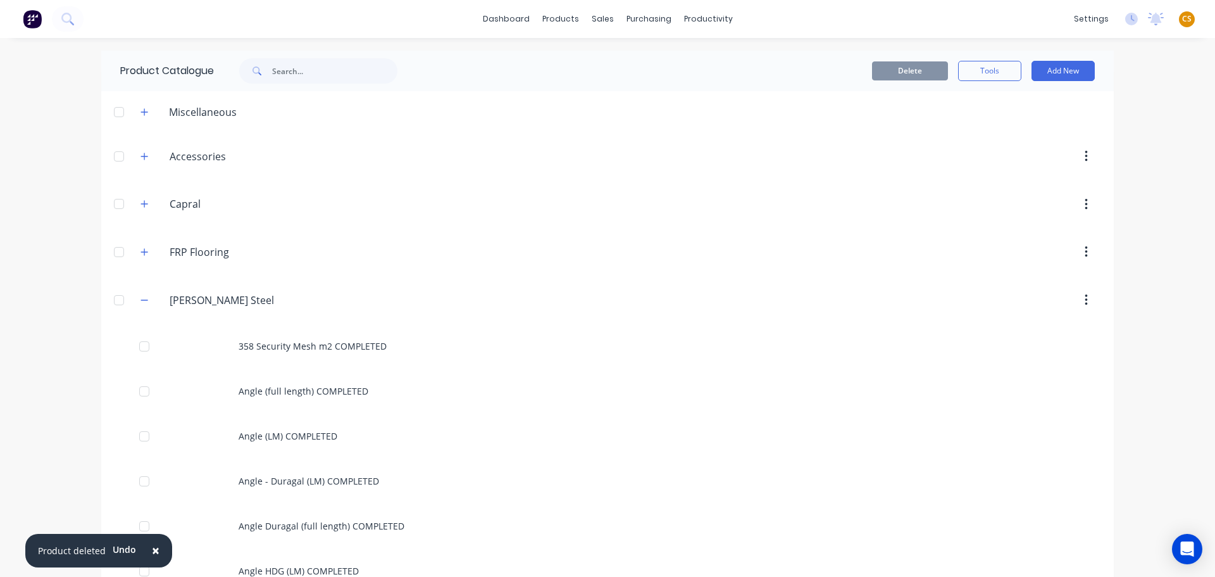
scroll to position [2530, 0]
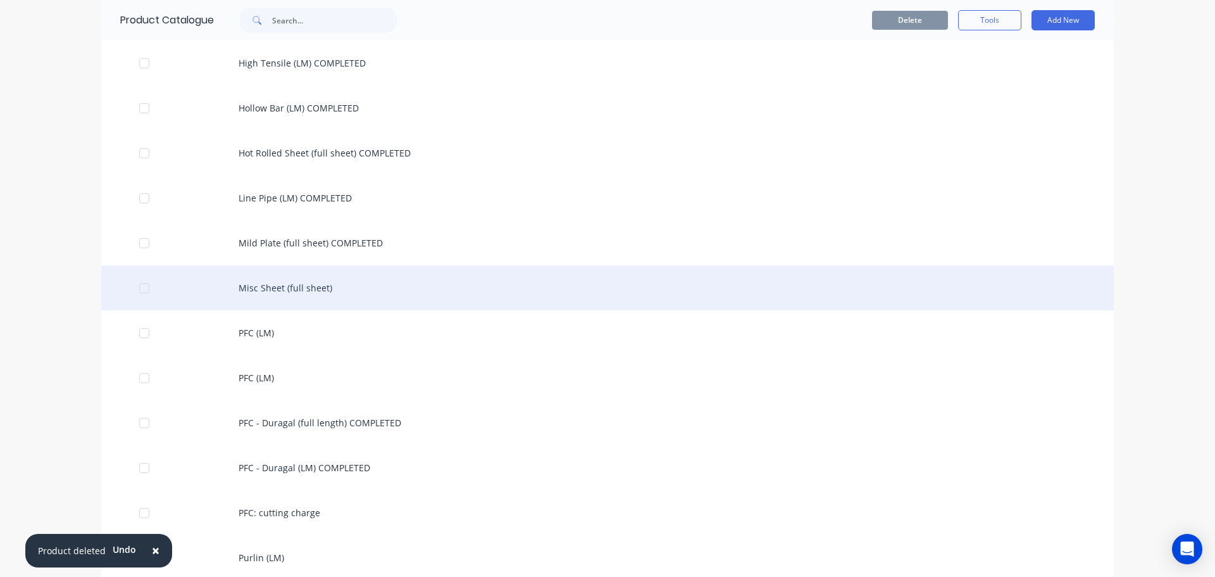
click at [288, 286] on div "Misc Sheet (full sheet)" at bounding box center [607, 287] width 1013 height 45
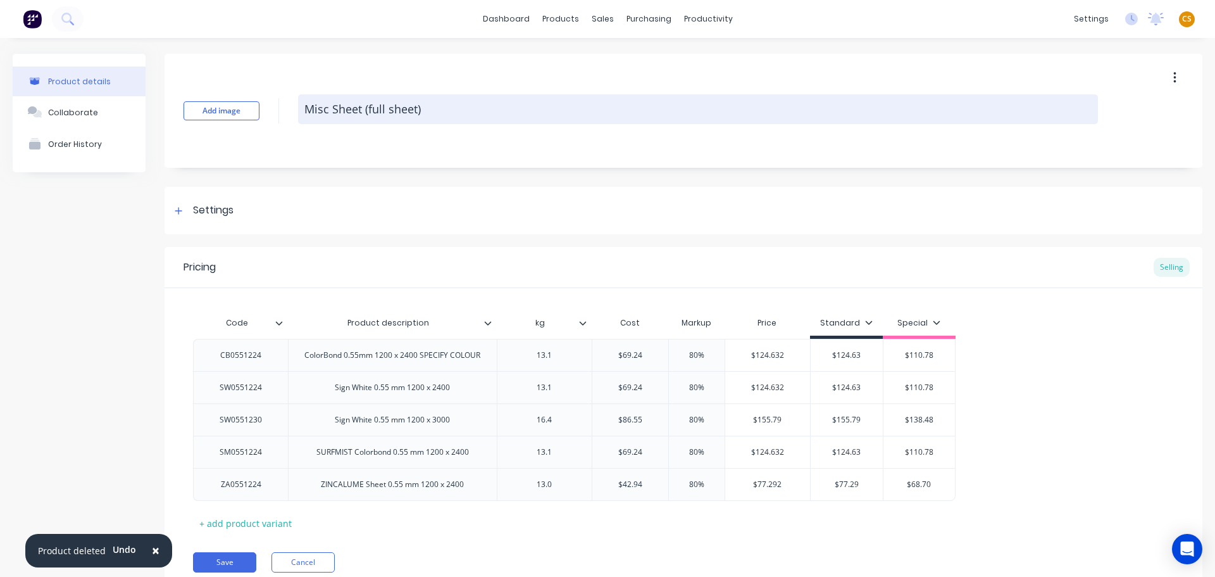
click at [447, 107] on textarea "Misc Sheet (full sheet)" at bounding box center [698, 109] width 800 height 30
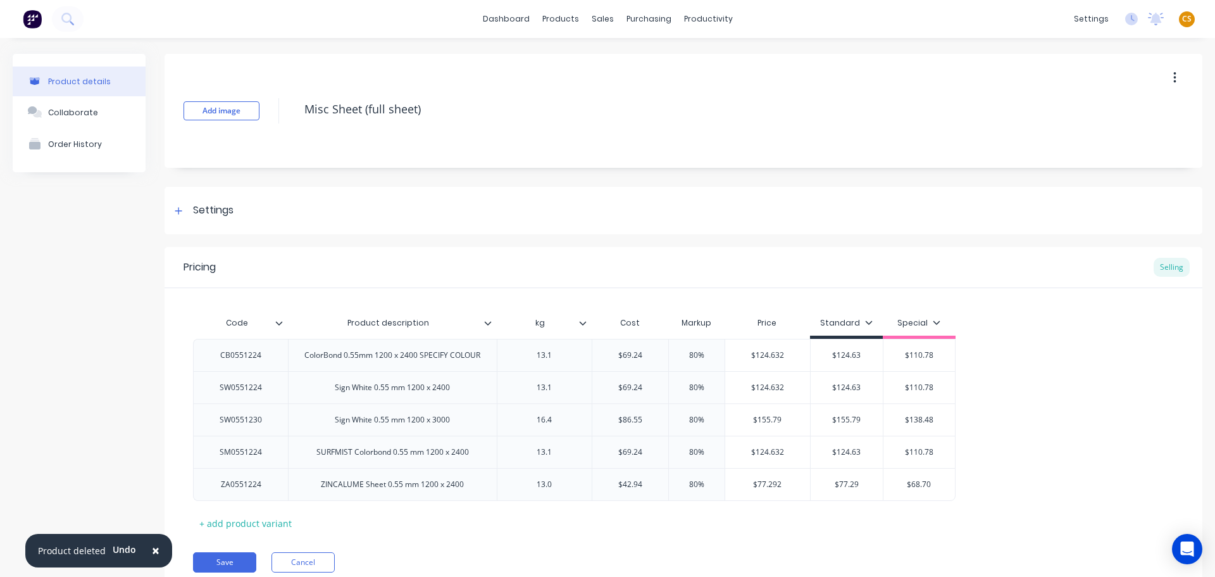
paste textarea "COMPLETED"
type textarea "Misc Sheet (full sheet) COMPLETED"
click at [177, 211] on icon at bounding box center [178, 210] width 7 height 7
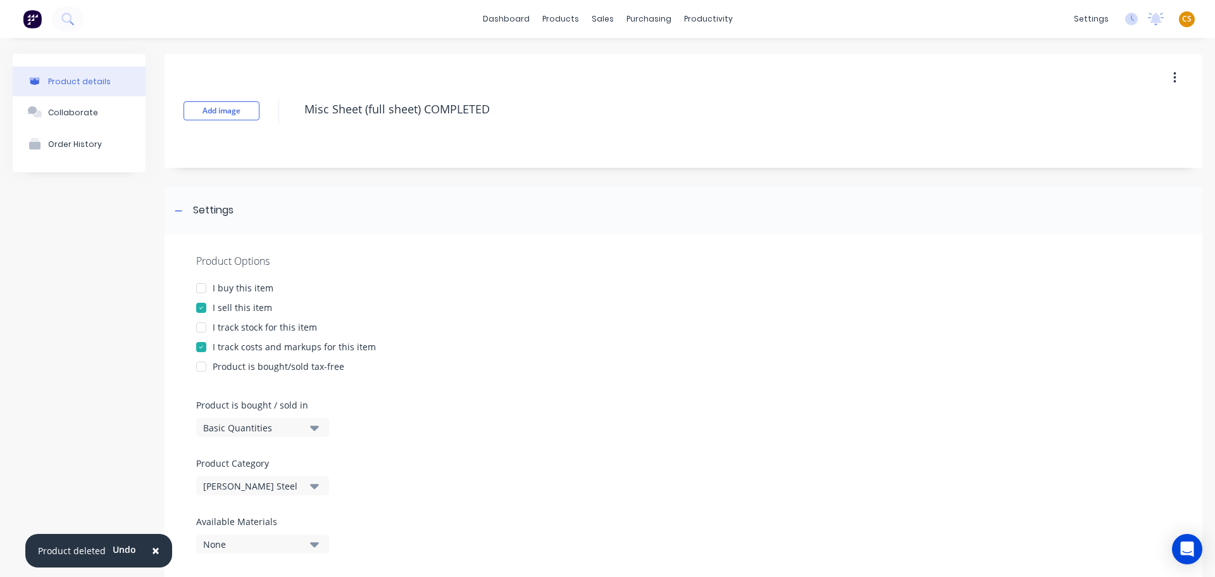
click at [260, 285] on div "I buy this item" at bounding box center [243, 287] width 61 height 13
click at [261, 323] on div "I track stock for this item" at bounding box center [265, 326] width 104 height 13
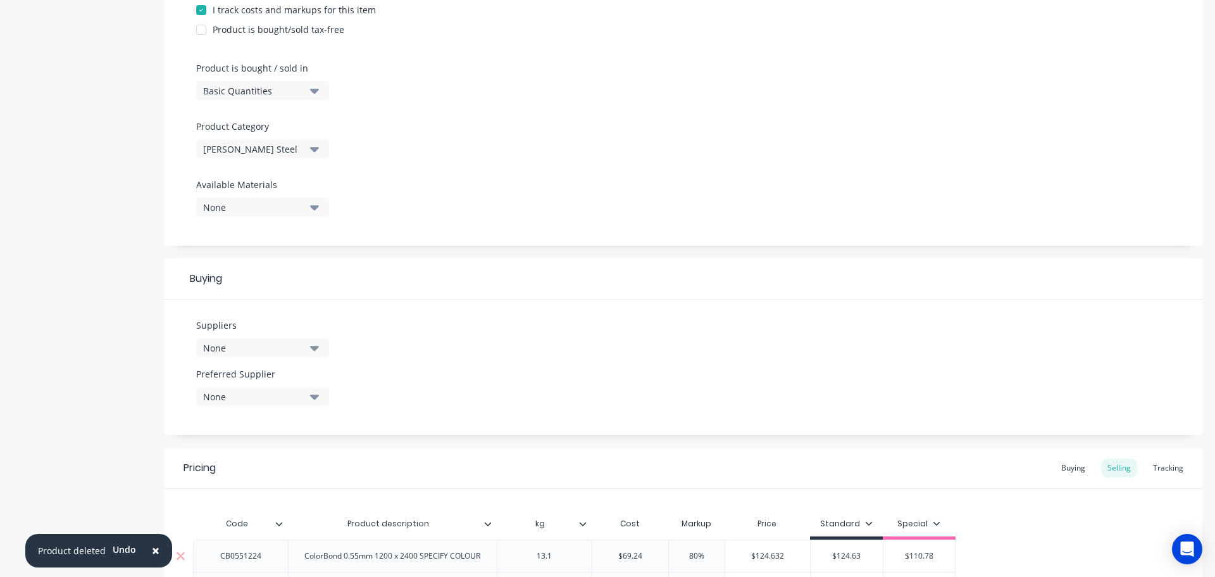
scroll to position [587, 0]
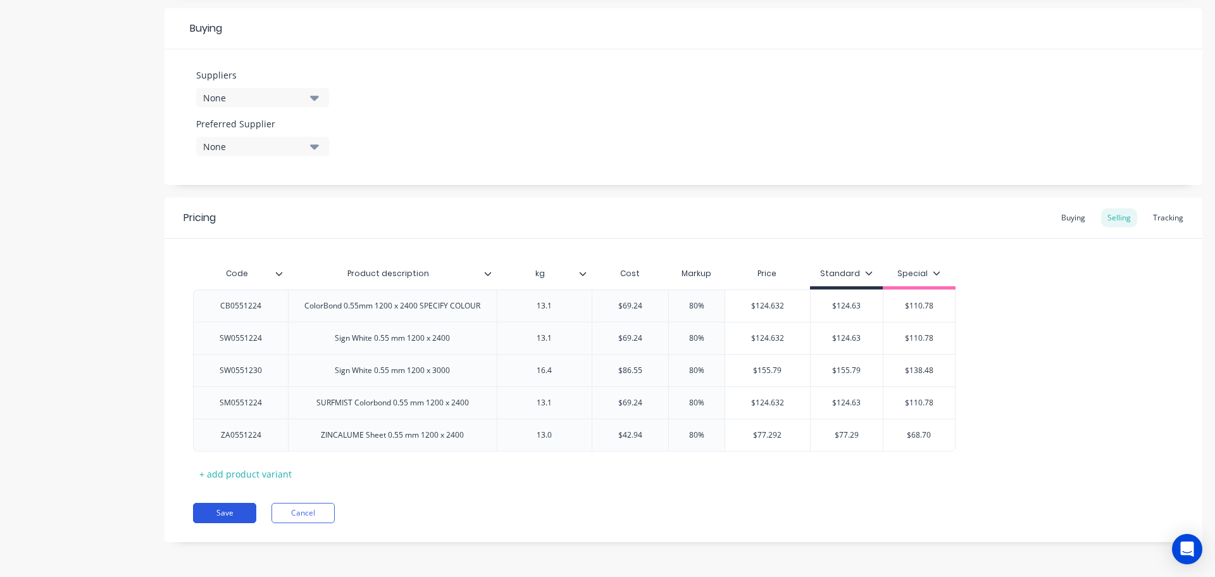
click at [219, 508] on button "Save" at bounding box center [224, 513] width 63 height 20
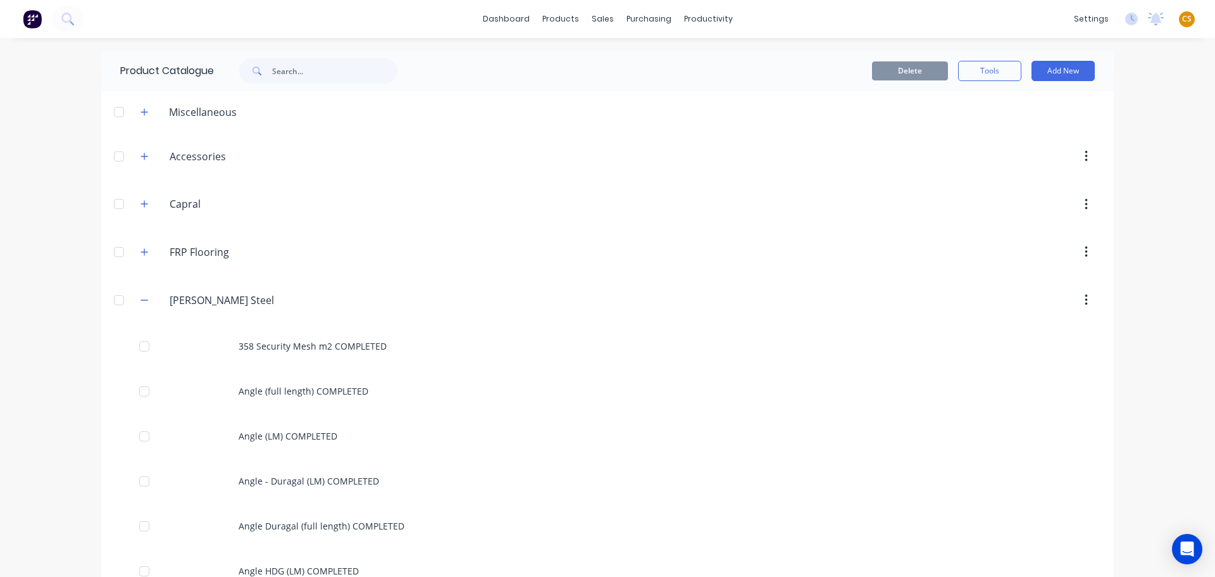
click at [37, 401] on div "dashboard products sales purchasing productivity dashboard products Product Cat…" at bounding box center [607, 288] width 1215 height 577
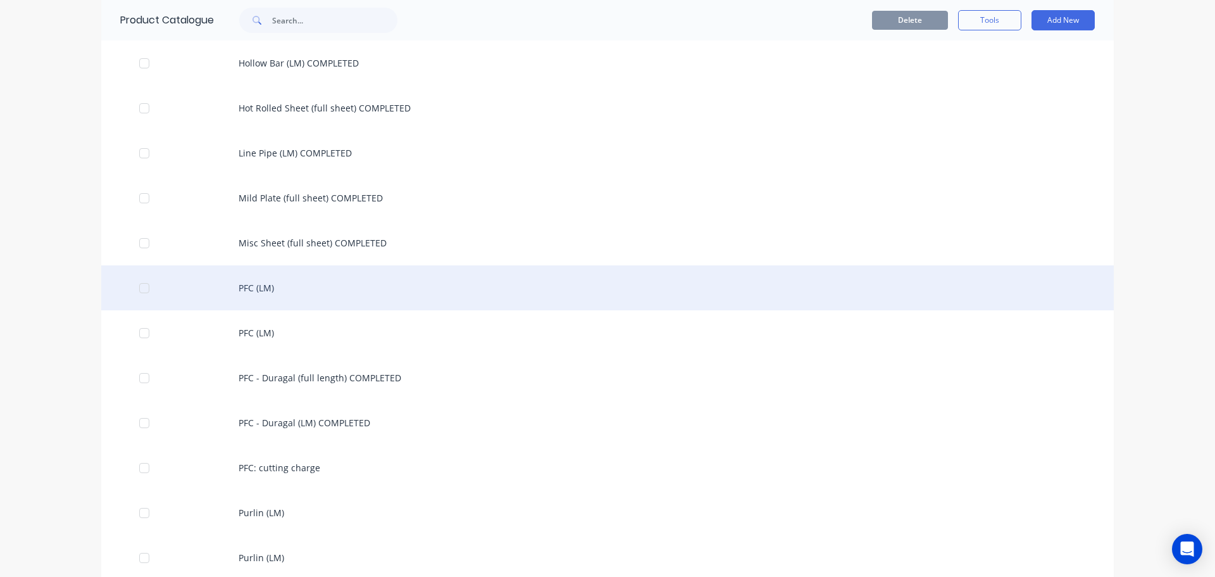
click at [256, 288] on div "PFC (LM)" at bounding box center [607, 287] width 1013 height 45
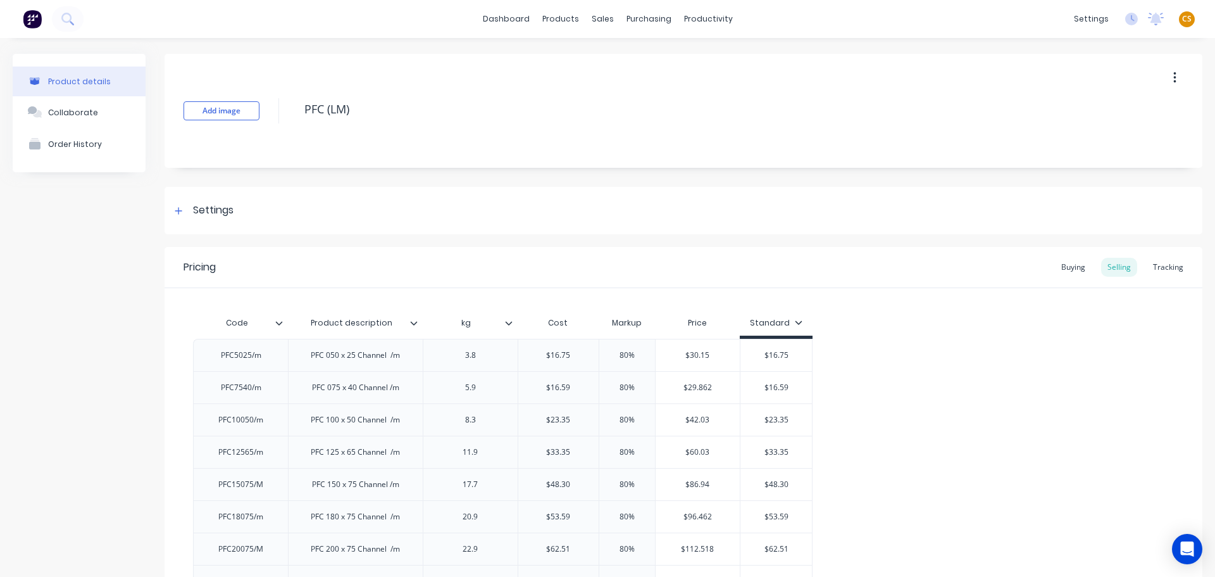
click at [1174, 77] on icon "button" at bounding box center [1175, 78] width 3 height 14
click at [1106, 142] on div "Delete" at bounding box center [1129, 136] width 97 height 18
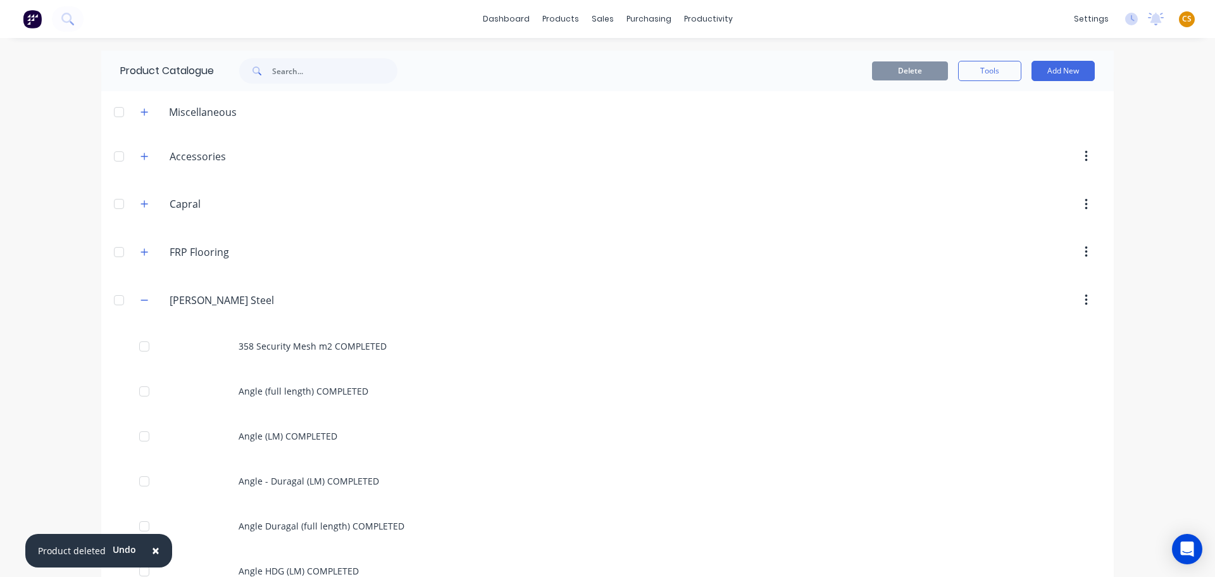
scroll to position [2575, 0]
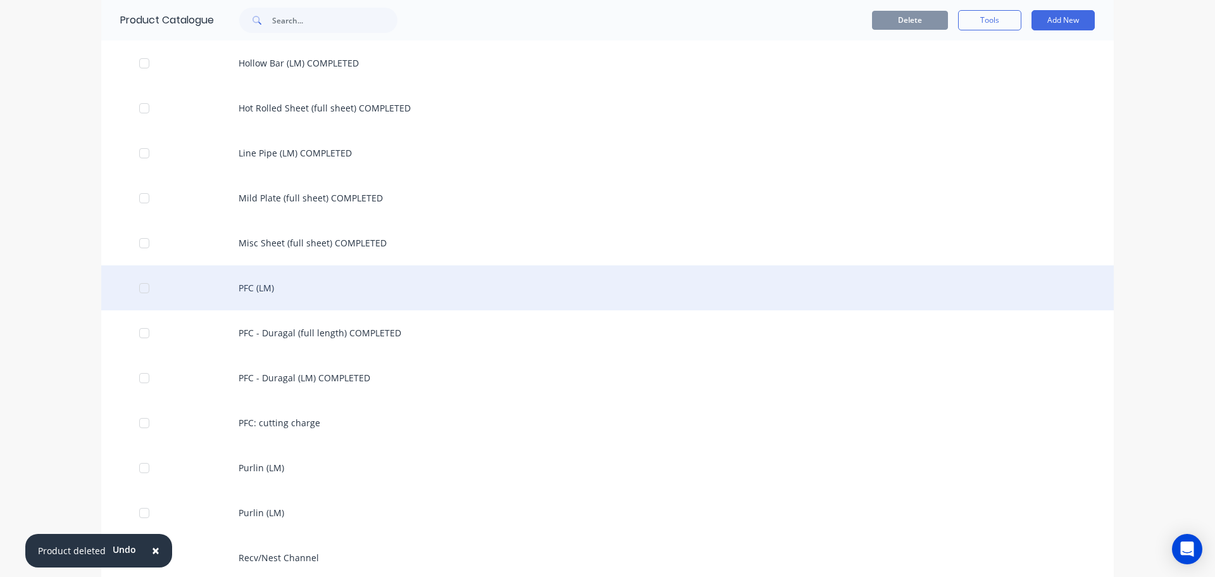
click at [279, 292] on div "PFC (LM)" at bounding box center [607, 287] width 1013 height 45
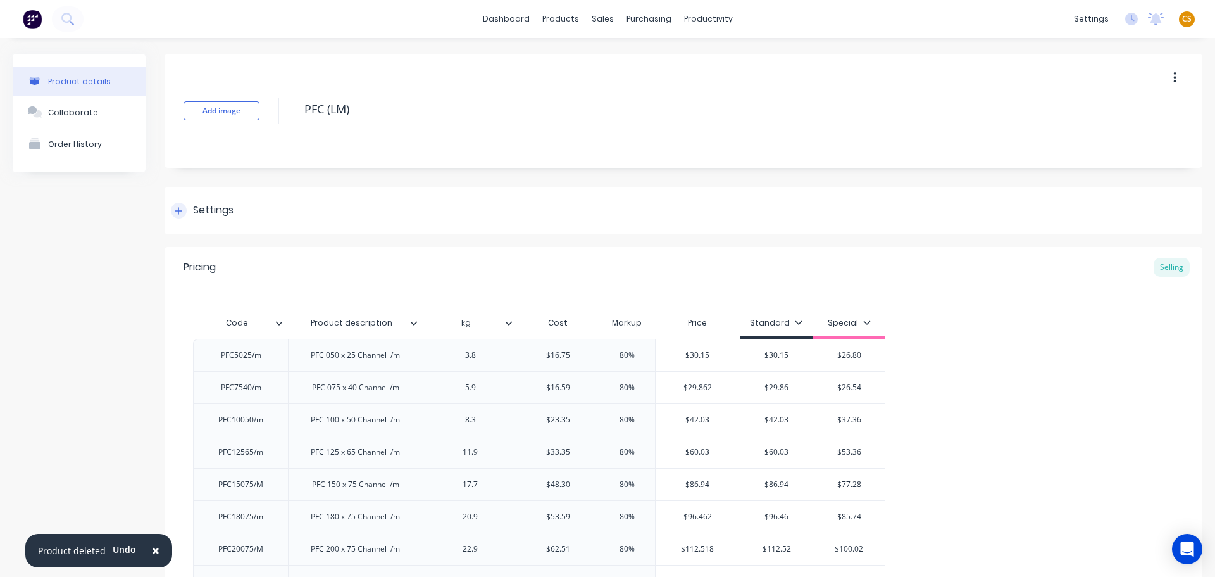
click at [177, 211] on icon at bounding box center [179, 210] width 8 height 9
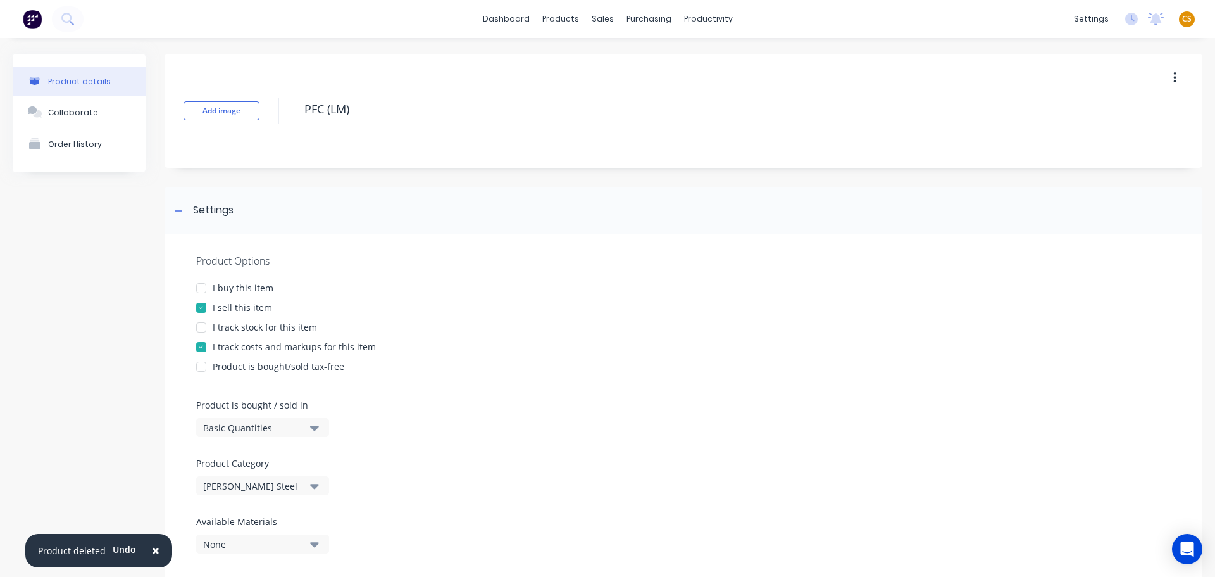
click at [258, 291] on div "I buy this item" at bounding box center [243, 287] width 61 height 13
click at [260, 324] on div "I track stock for this item" at bounding box center [265, 326] width 104 height 13
drag, startPoint x: 257, startPoint y: 425, endPoint x: 261, endPoint y: 435, distance: 11.4
click at [257, 425] on div "Basic Quantities" at bounding box center [253, 427] width 101 height 13
drag, startPoint x: 249, startPoint y: 485, endPoint x: 242, endPoint y: 482, distance: 7.1
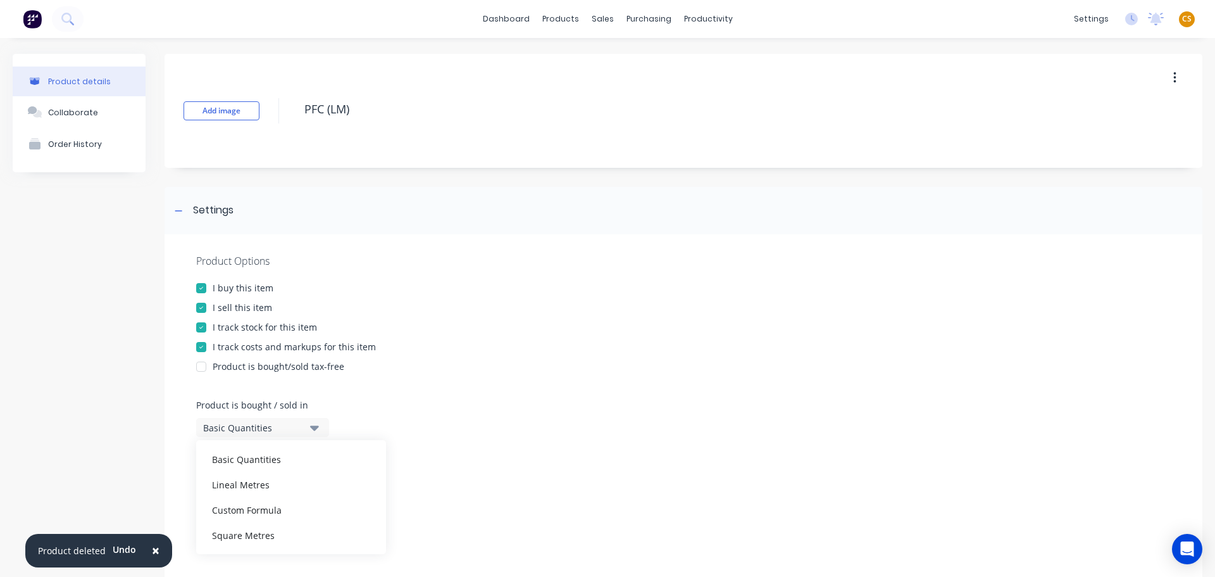
click at [248, 485] on div "Lineal Metres" at bounding box center [291, 484] width 190 height 25
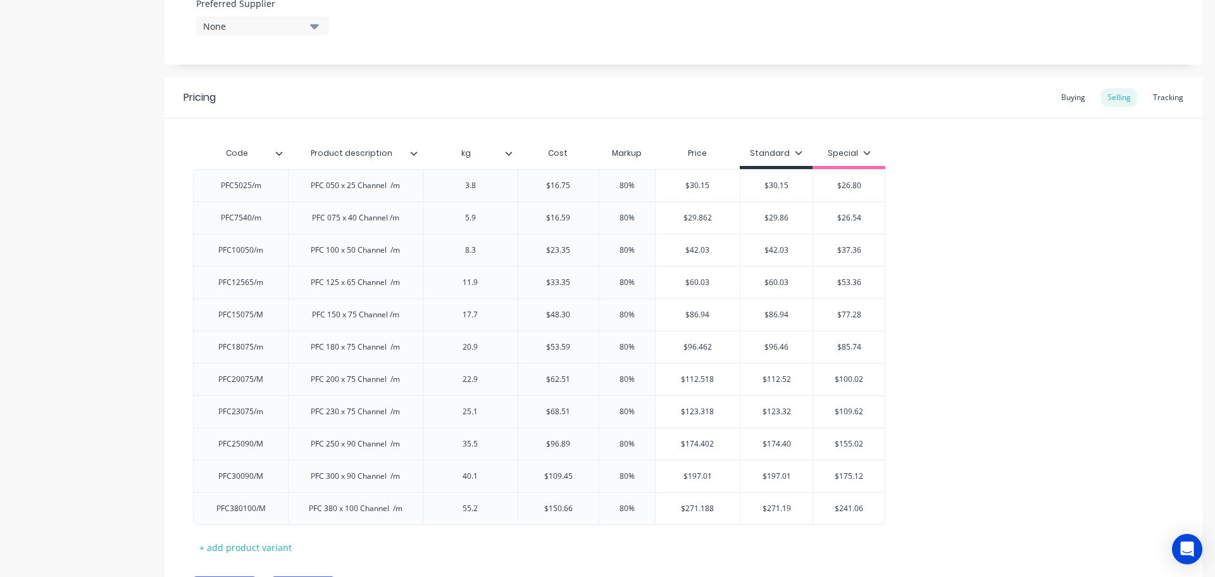
scroll to position [780, 0]
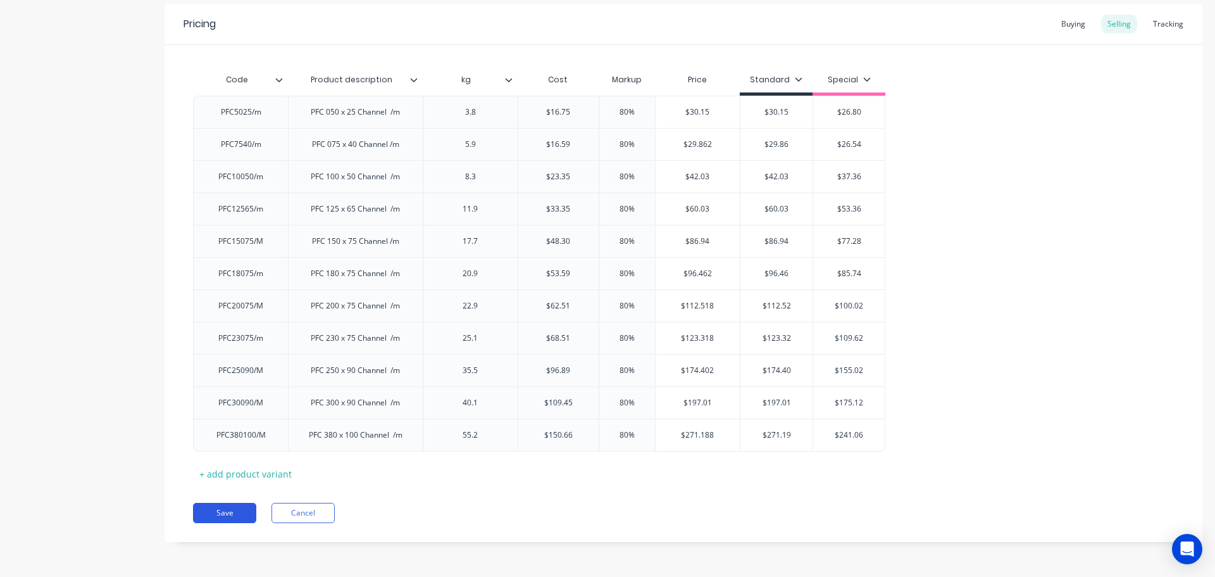
click at [241, 512] on button "Save" at bounding box center [224, 513] width 63 height 20
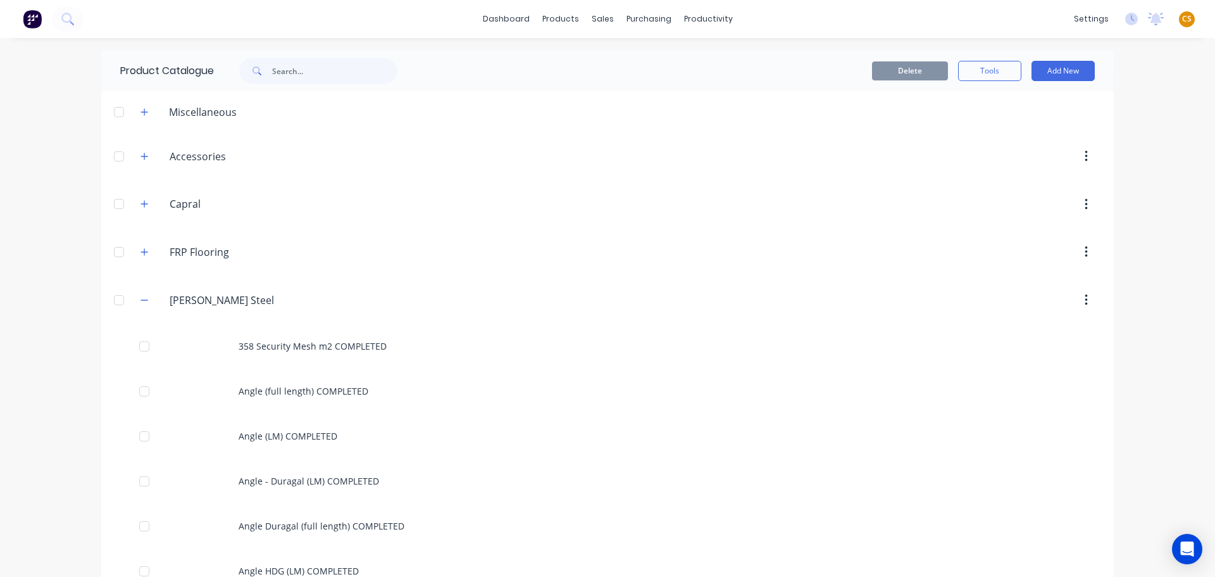
scroll to position [2575, 0]
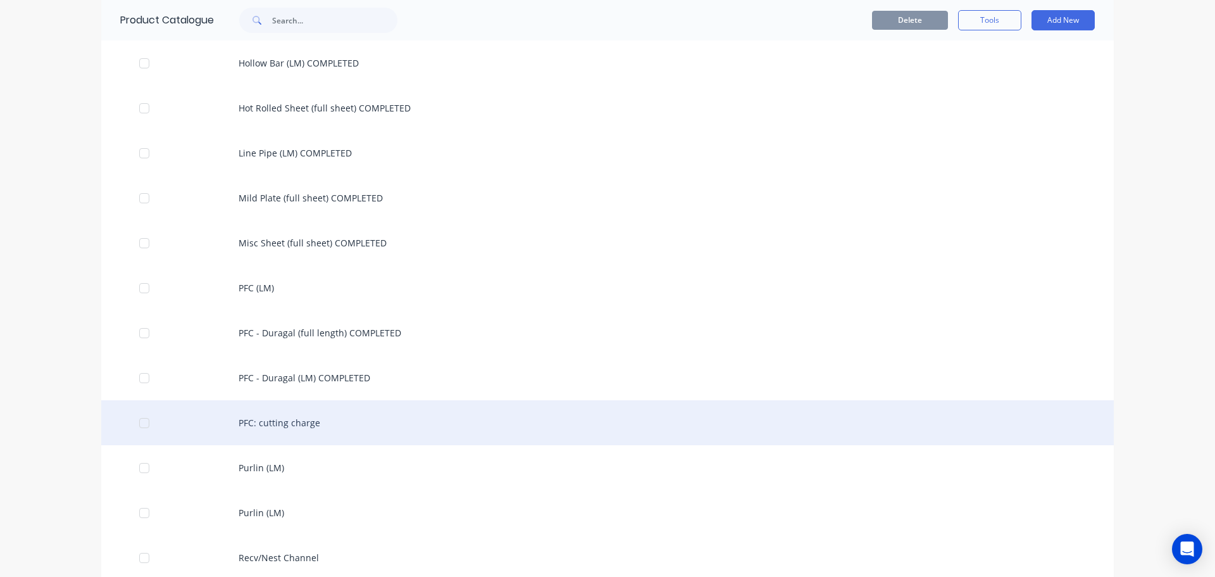
click at [272, 418] on div "PFC: cutting charge" at bounding box center [607, 422] width 1013 height 45
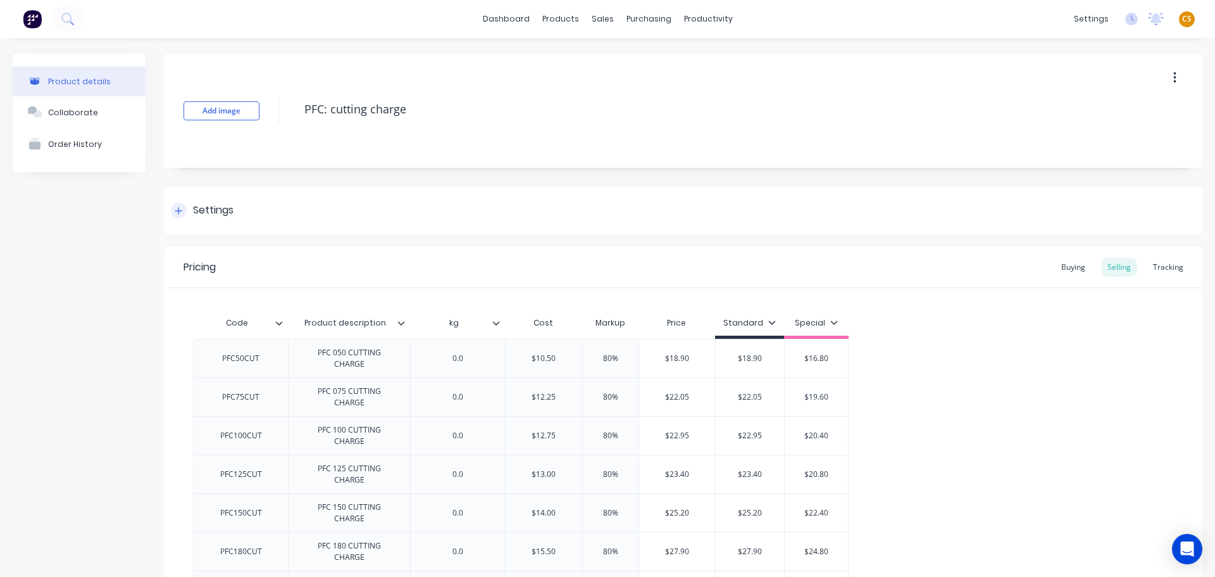
click at [175, 212] on icon at bounding box center [179, 210] width 8 height 9
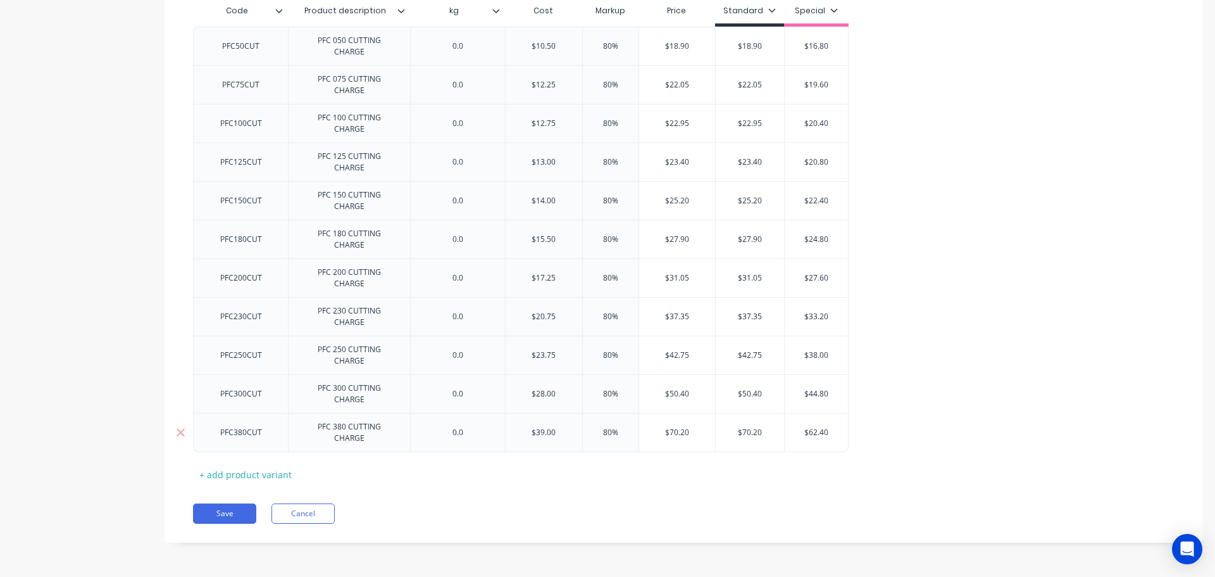
scroll to position [850, 0]
click at [241, 516] on button "Save" at bounding box center [224, 513] width 63 height 20
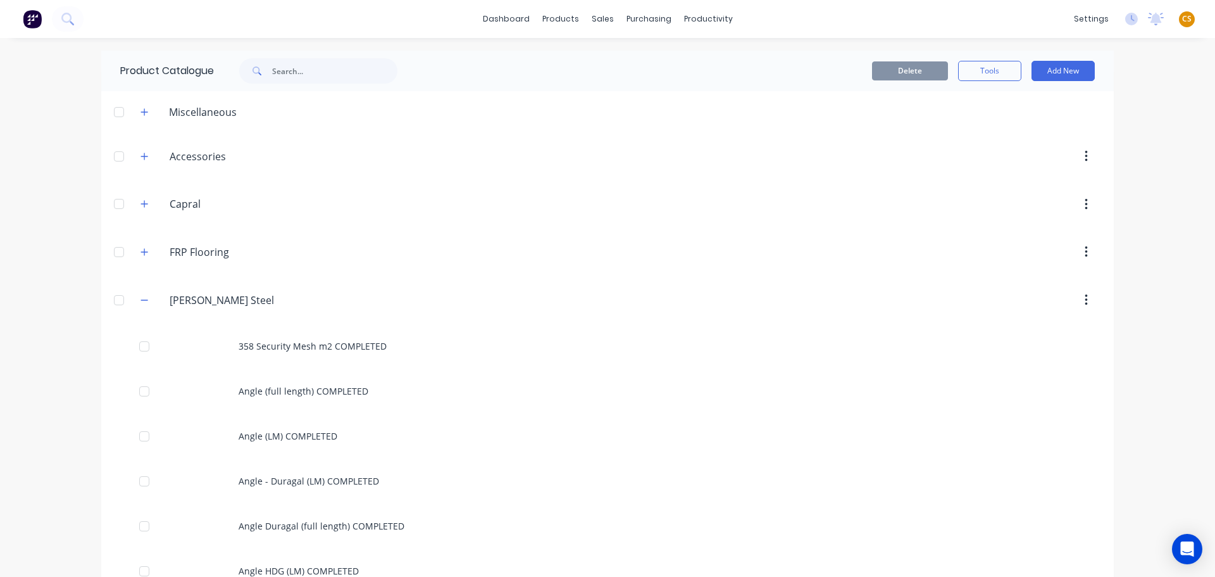
scroll to position [2575, 0]
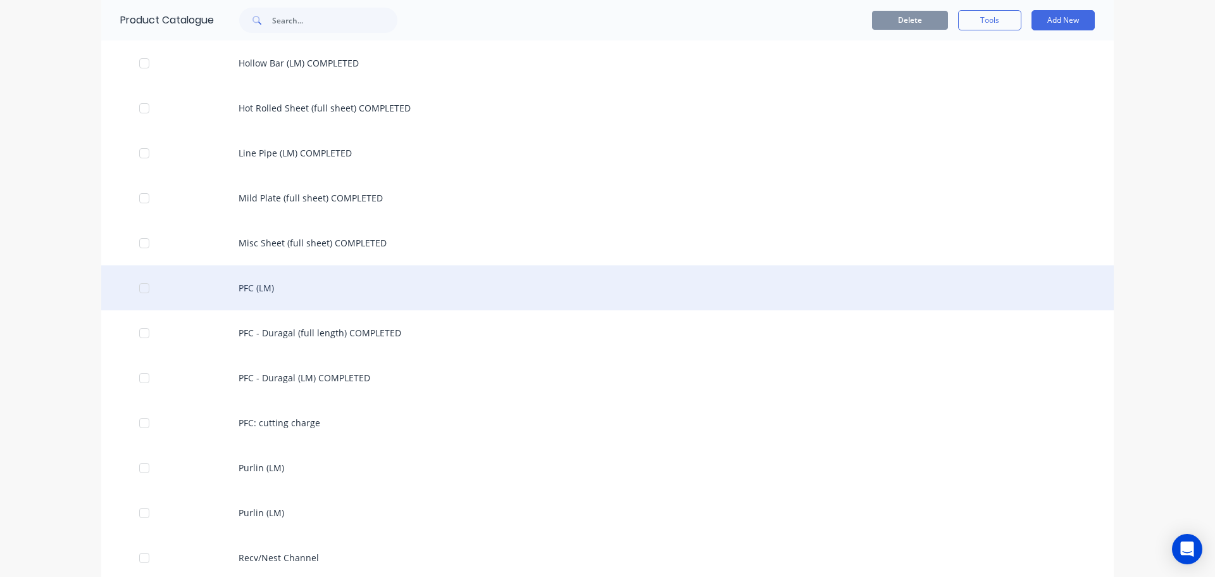
click at [263, 285] on div "PFC (LM)" at bounding box center [607, 287] width 1013 height 45
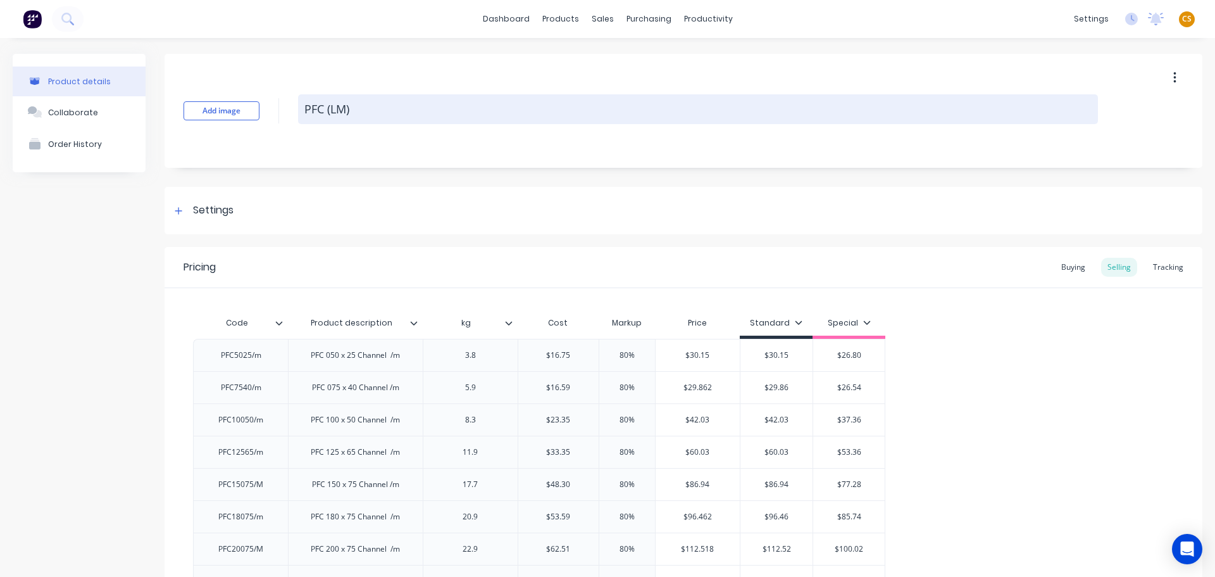
click at [382, 106] on textarea "PFC (LM)" at bounding box center [698, 109] width 800 height 30
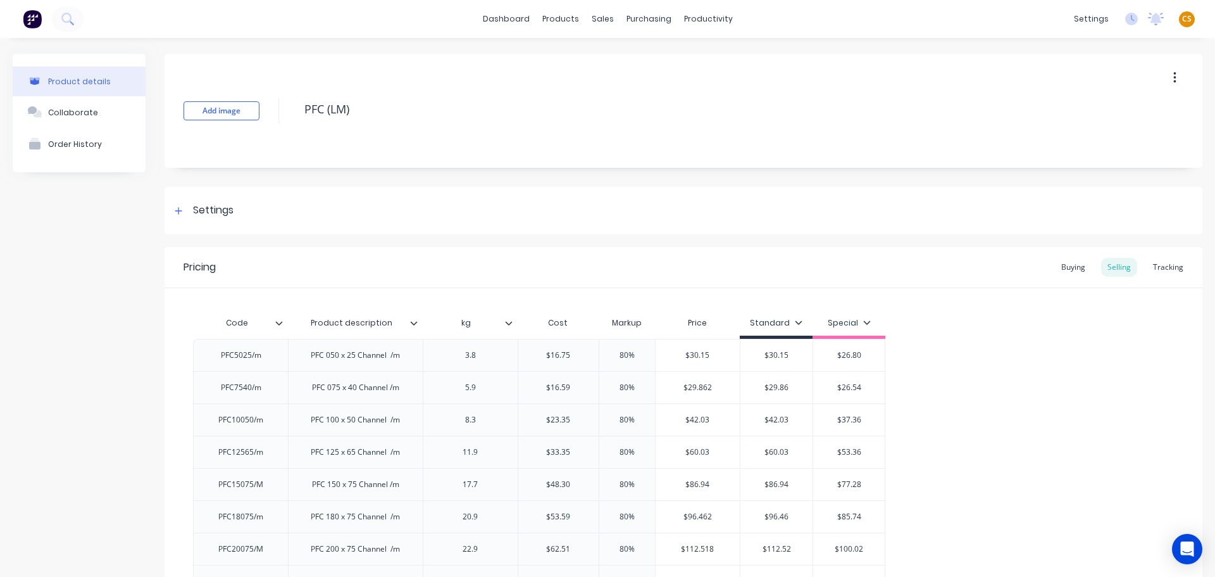
paste textarea "COMPLETED"
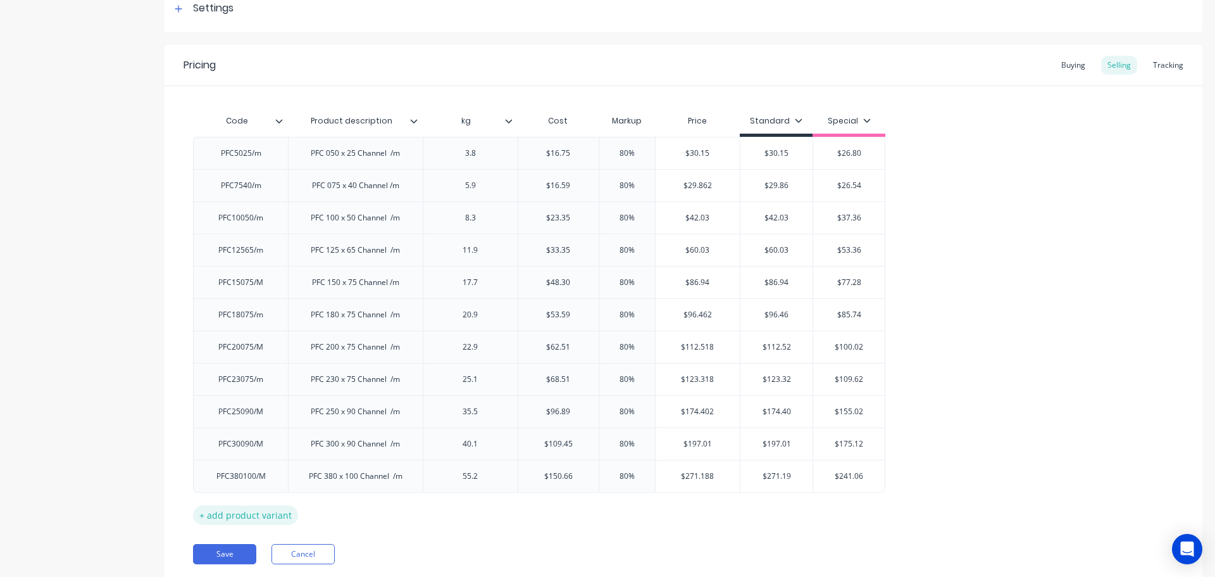
scroll to position [243, 0]
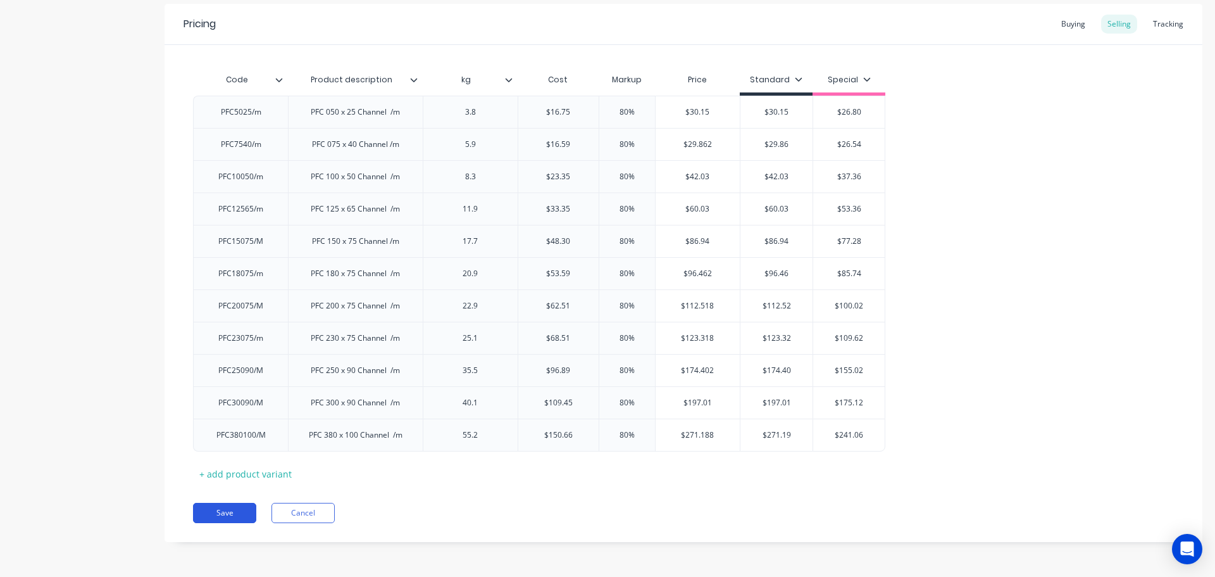
type textarea "PFC (LM) COMPLETED"
click at [242, 520] on button "Save" at bounding box center [224, 513] width 63 height 20
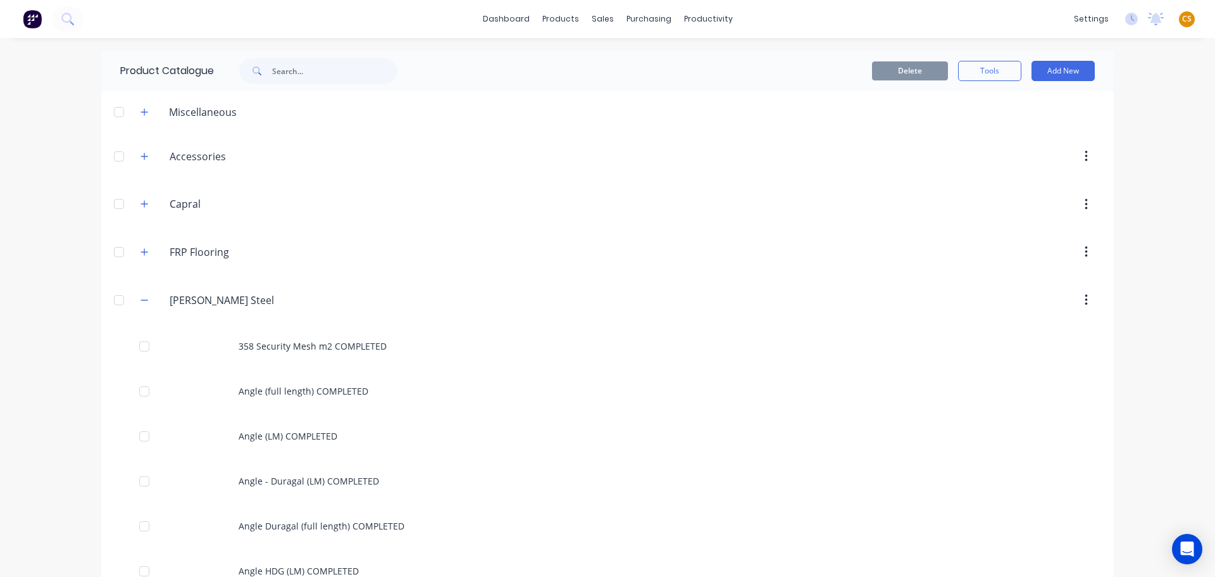
scroll to position [2575, 0]
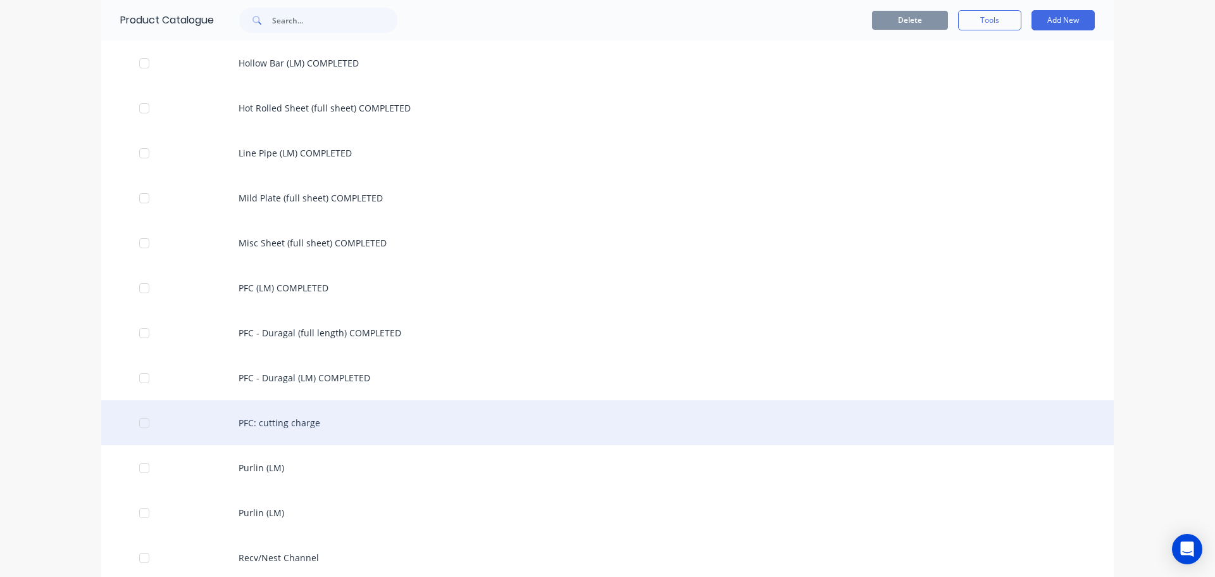
click at [294, 420] on div "PFC: cutting charge" at bounding box center [607, 422] width 1013 height 45
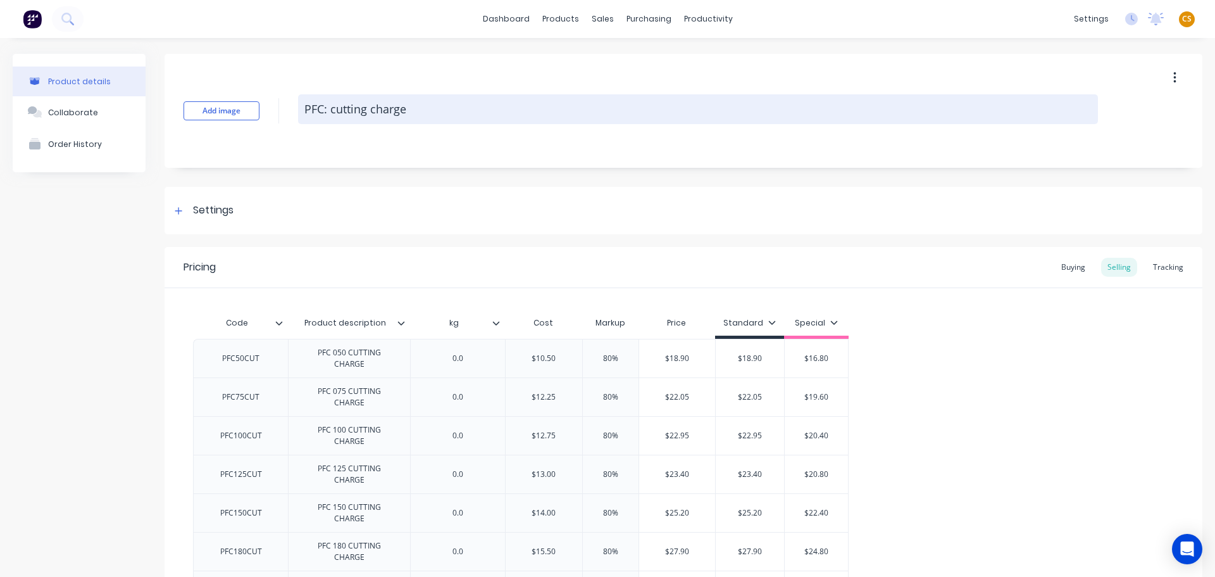
click at [495, 111] on textarea "PFC: cutting charge" at bounding box center [698, 109] width 800 height 30
paste textarea "COMPLETED"
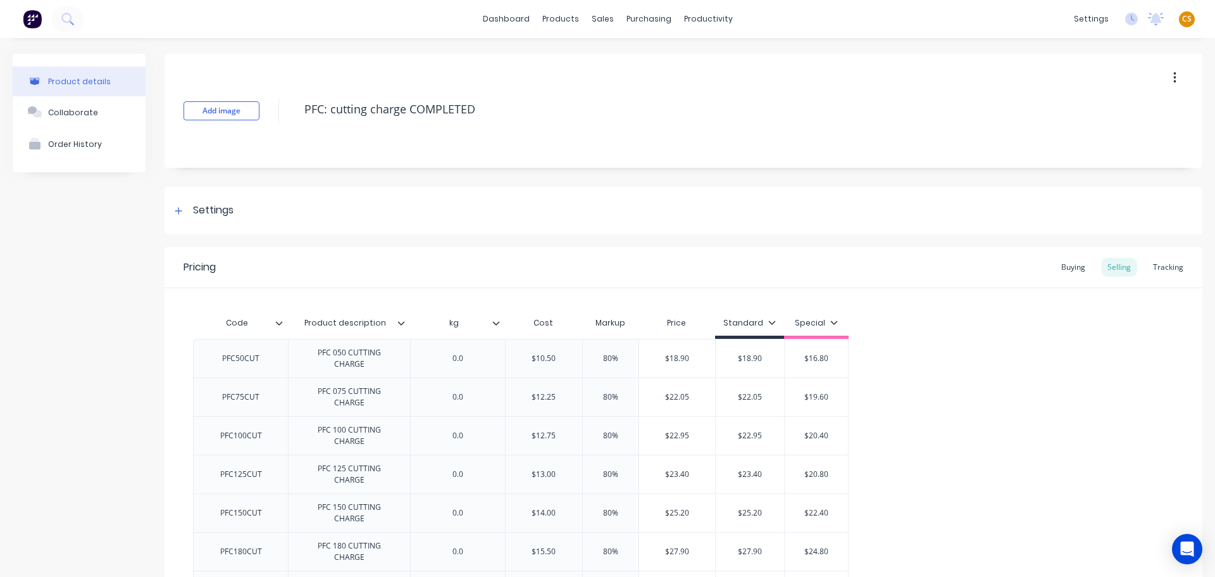
scroll to position [313, 0]
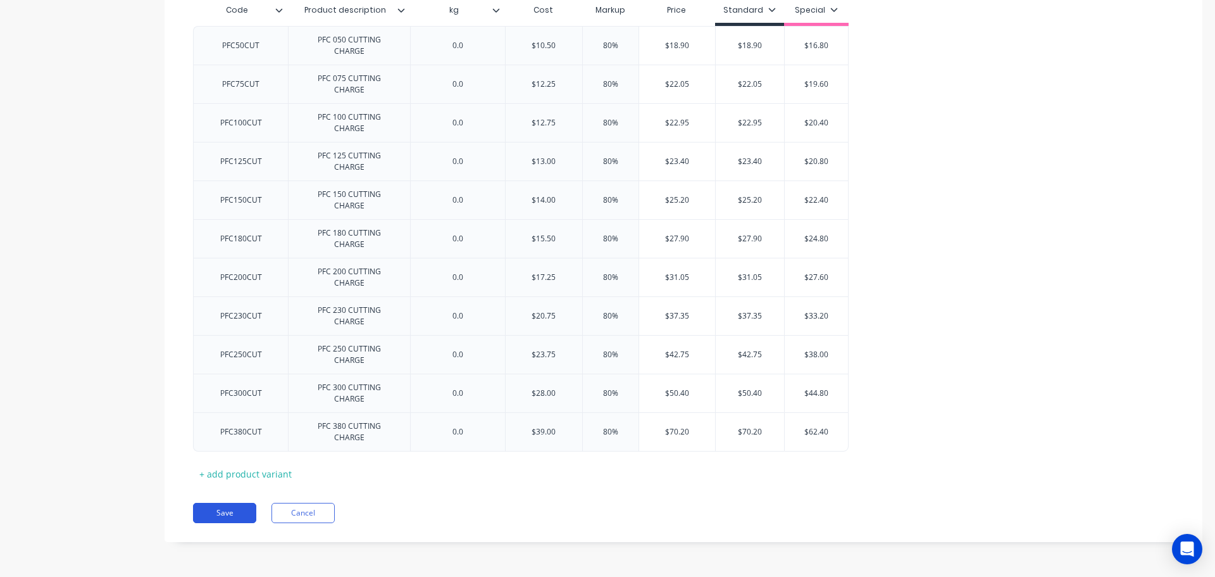
type textarea "PFC: cutting charge COMPLETED"
click at [241, 513] on button "Save" at bounding box center [224, 513] width 63 height 20
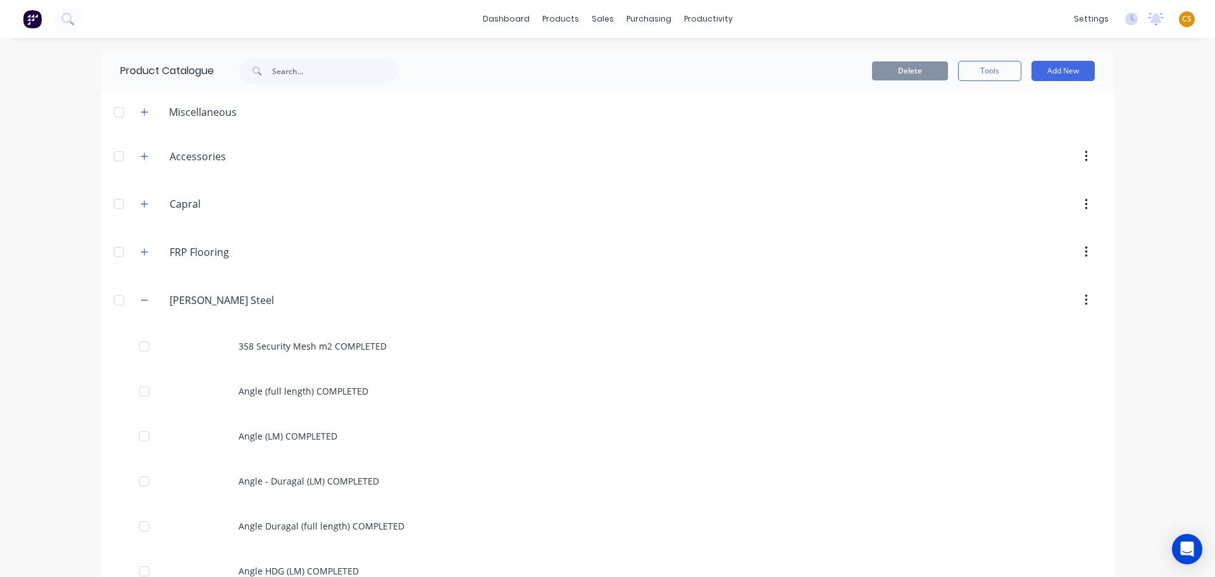
click at [55, 394] on div "dashboard products sales purchasing productivity dashboard products Product Cat…" at bounding box center [607, 288] width 1215 height 577
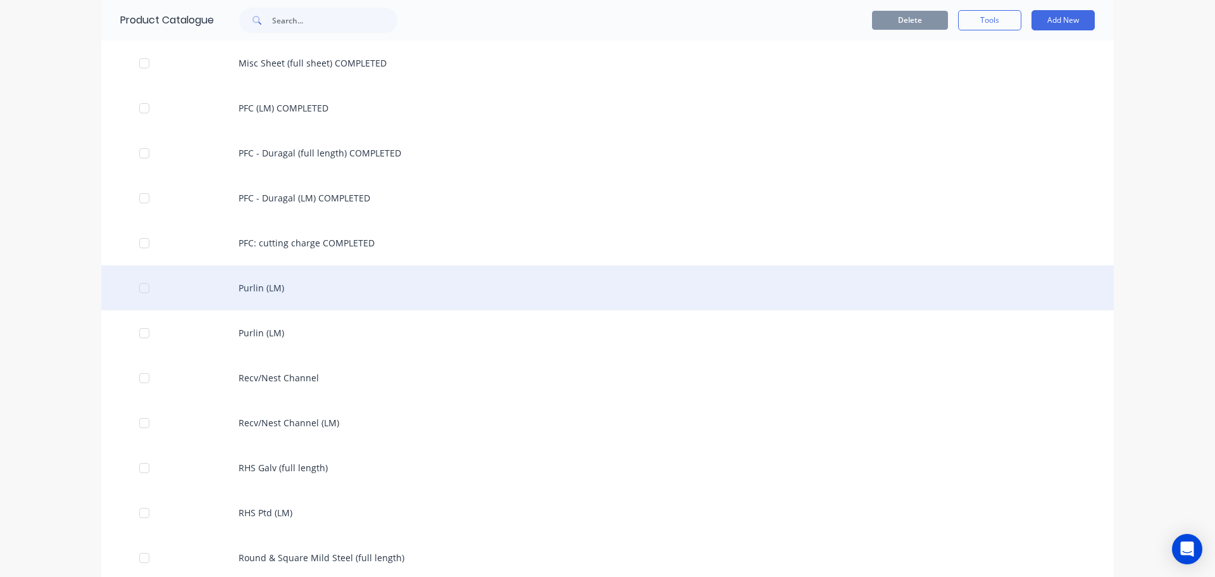
click at [275, 283] on div "Purlin (LM)" at bounding box center [607, 287] width 1013 height 45
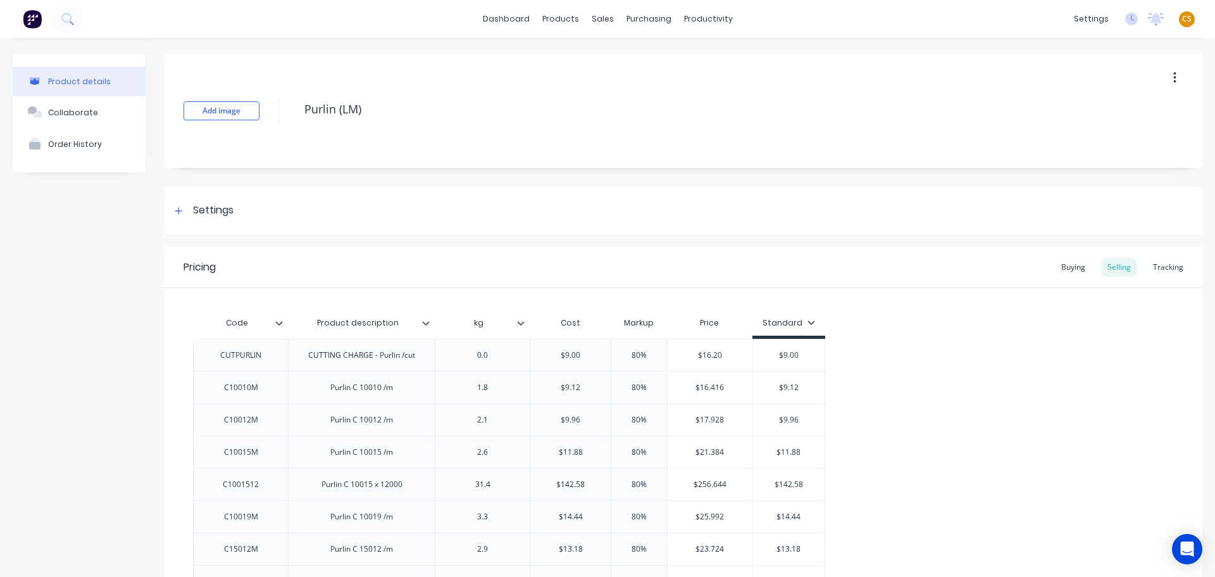
click at [1174, 77] on icon "button" at bounding box center [1175, 77] width 3 height 11
click at [1111, 137] on div "Delete" at bounding box center [1129, 136] width 97 height 18
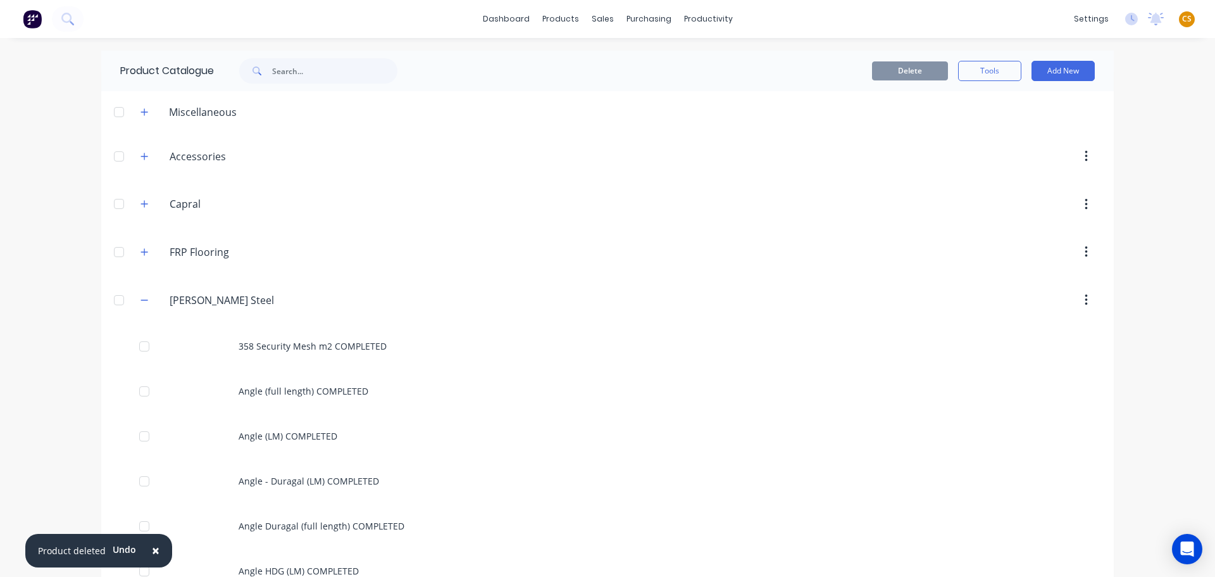
scroll to position [2755, 0]
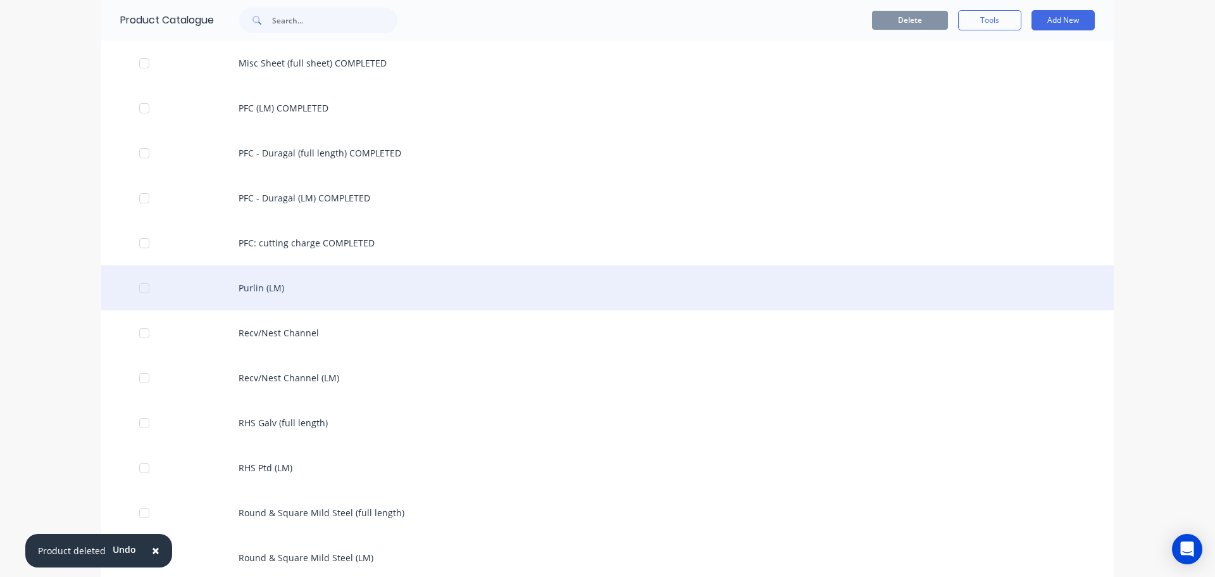
click at [248, 285] on div "Purlin (LM)" at bounding box center [607, 287] width 1013 height 45
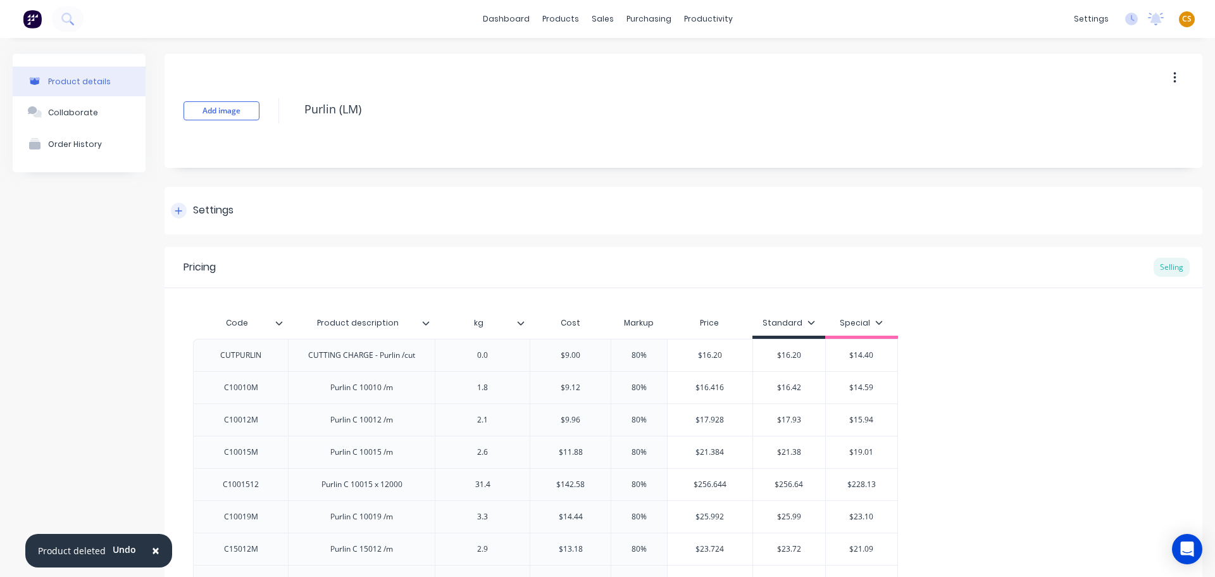
click at [180, 207] on icon at bounding box center [179, 210] width 8 height 9
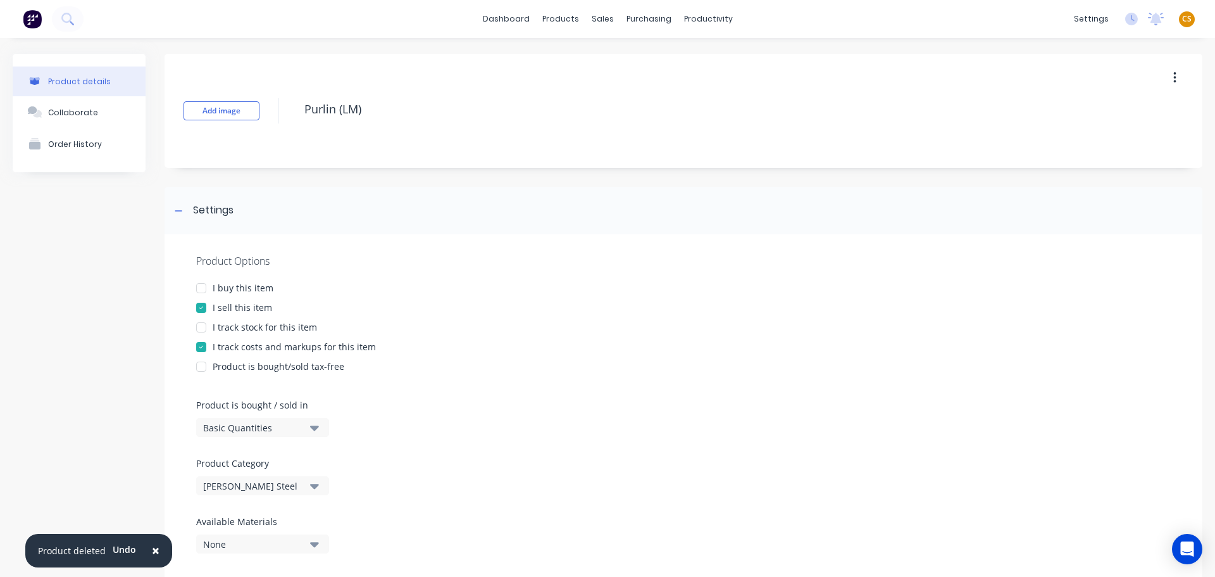
click at [237, 287] on div "I buy this item" at bounding box center [243, 287] width 61 height 13
click at [240, 327] on div "I track stock for this item" at bounding box center [265, 326] width 104 height 13
drag, startPoint x: 249, startPoint y: 425, endPoint x: 260, endPoint y: 435, distance: 15.7
click at [249, 425] on div "Basic Quantities" at bounding box center [253, 427] width 101 height 13
click at [258, 483] on div "Lineal Metres" at bounding box center [291, 484] width 190 height 25
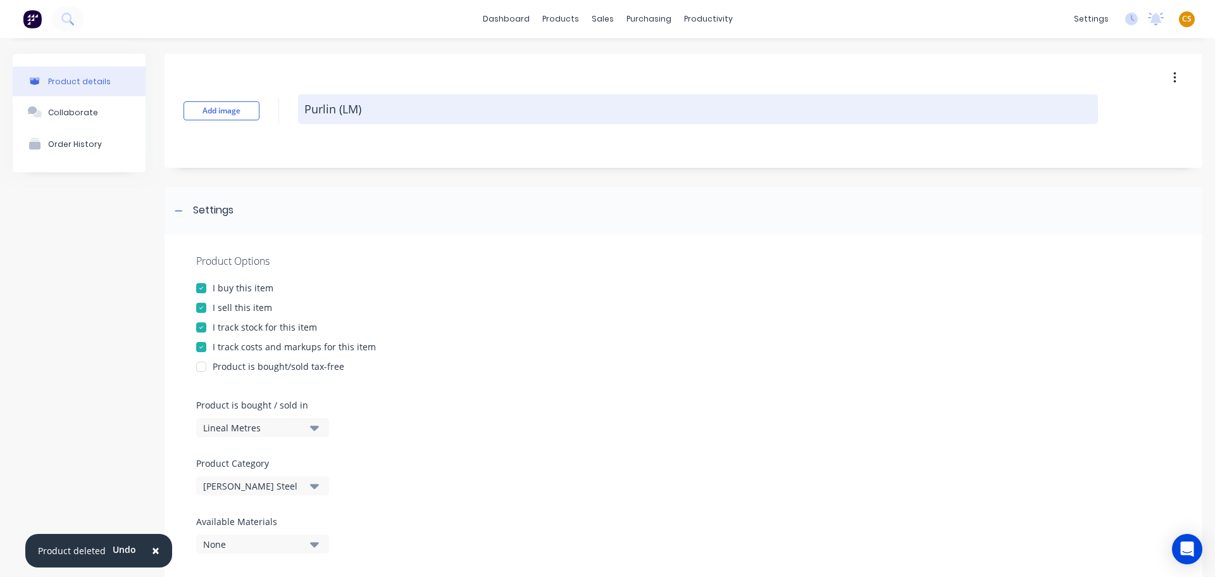
click at [392, 110] on textarea "Purlin (LM)" at bounding box center [698, 109] width 800 height 30
paste textarea "COMPLETED"
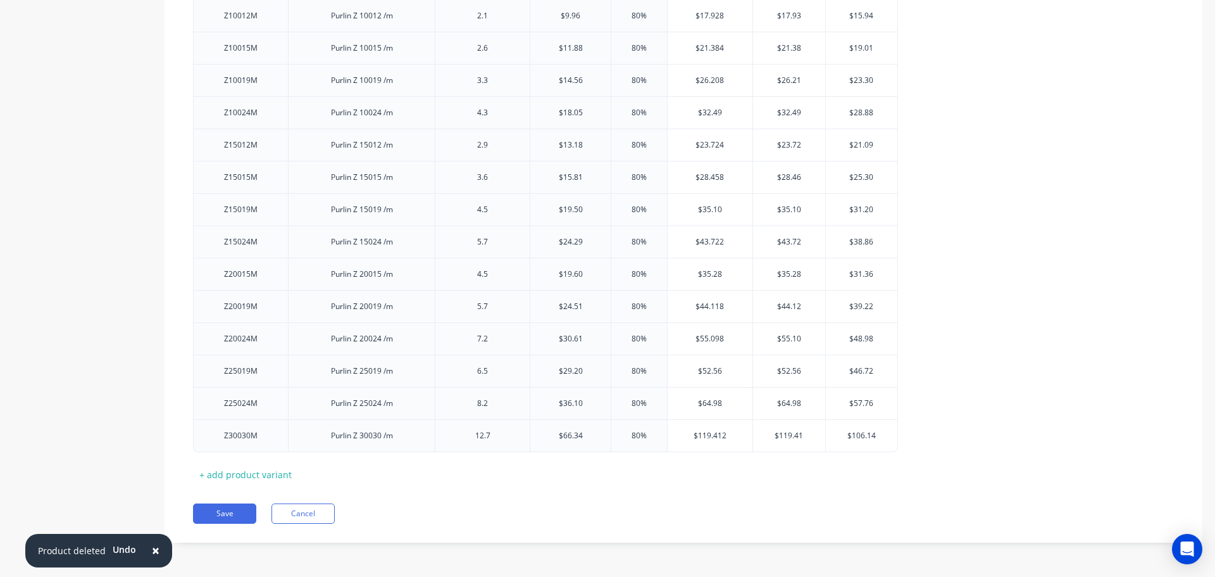
scroll to position [1523, 0]
type textarea "Purlin (LM) COMPLETED"
click at [220, 513] on button "Save" at bounding box center [224, 513] width 63 height 20
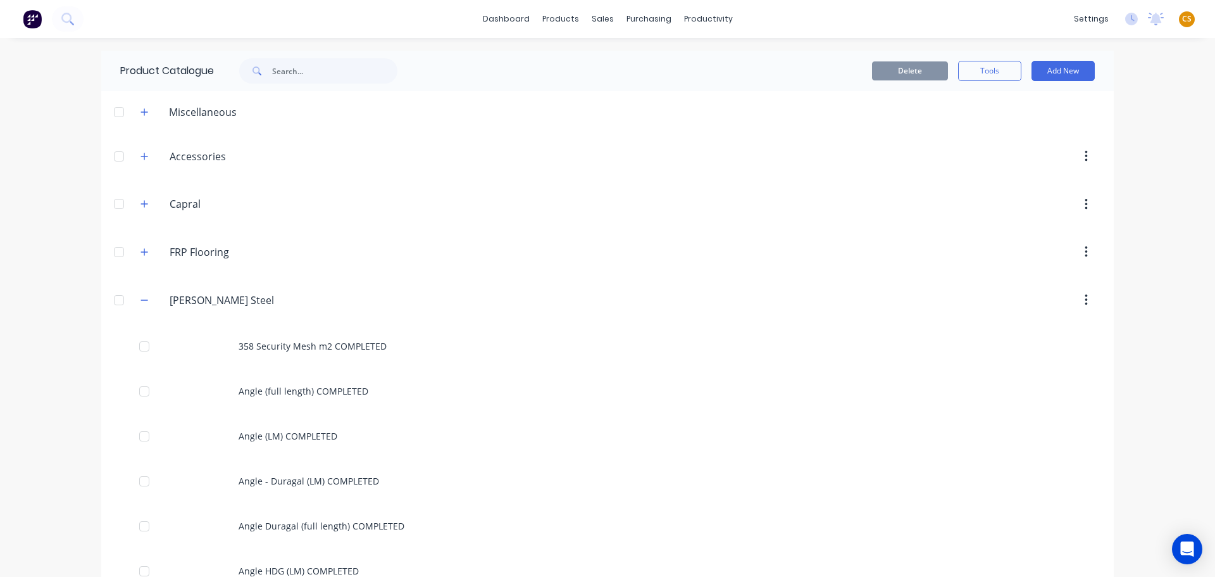
click at [58, 373] on div "dashboard products sales purchasing productivity dashboard products Product Cat…" at bounding box center [607, 288] width 1215 height 577
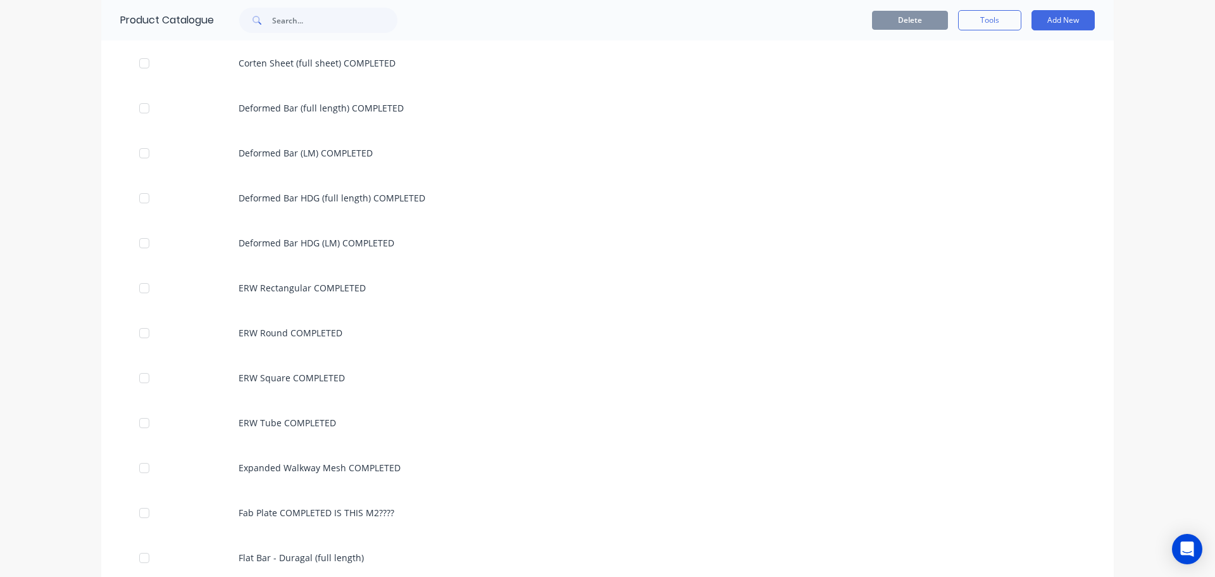
scroll to position [2800, 0]
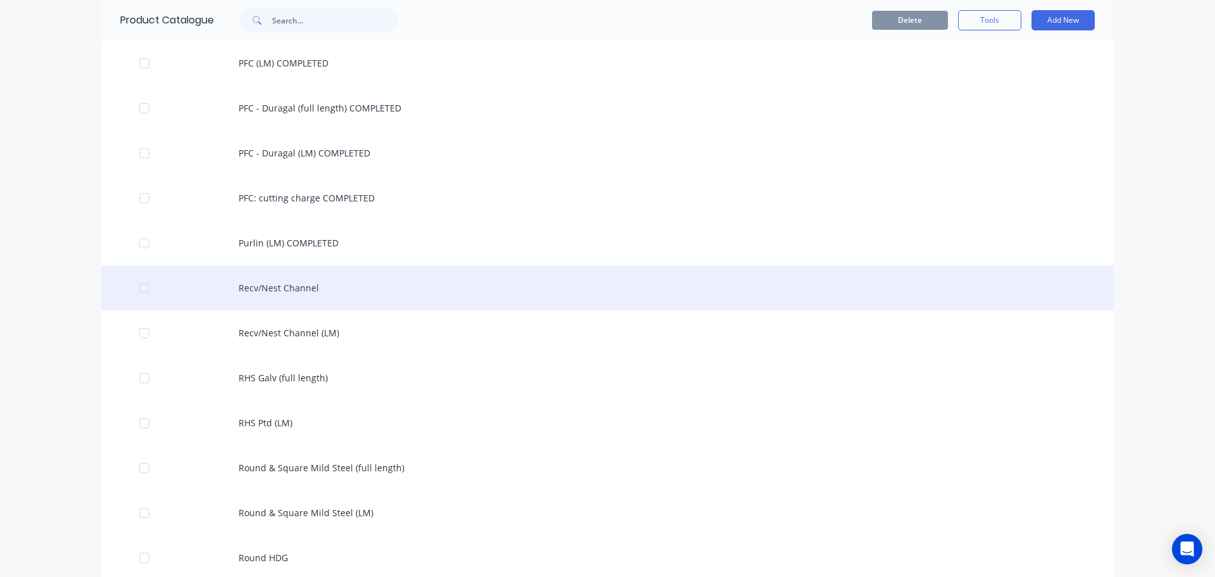
click at [284, 301] on div "Recv/Nest Channel" at bounding box center [607, 287] width 1013 height 45
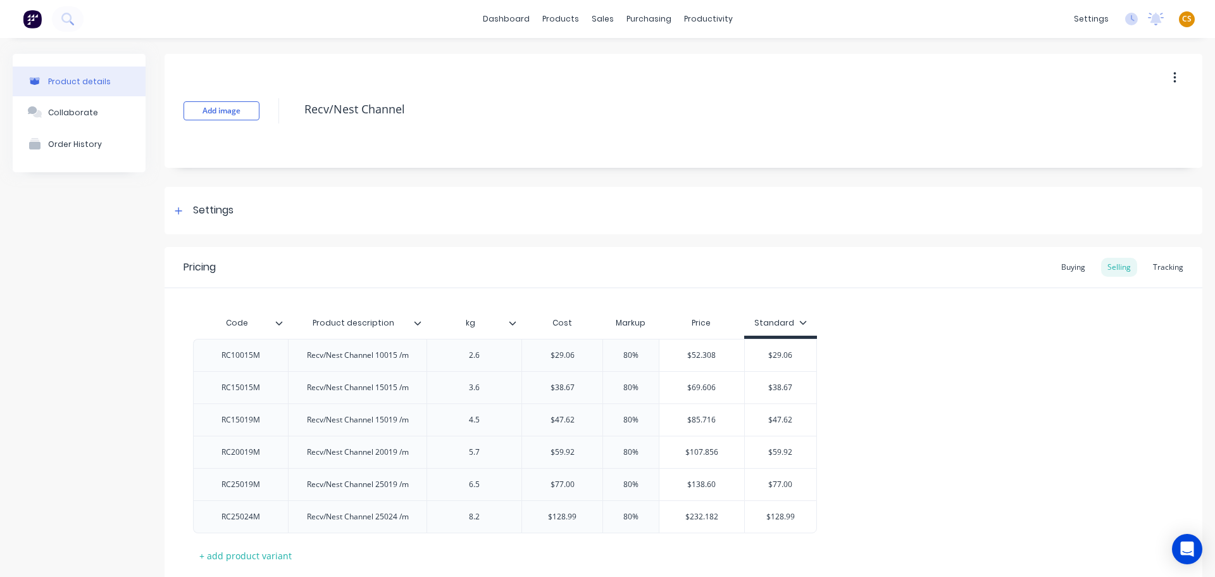
click at [1169, 75] on button "button" at bounding box center [1175, 77] width 30 height 23
click at [1108, 141] on div "Delete" at bounding box center [1129, 136] width 97 height 18
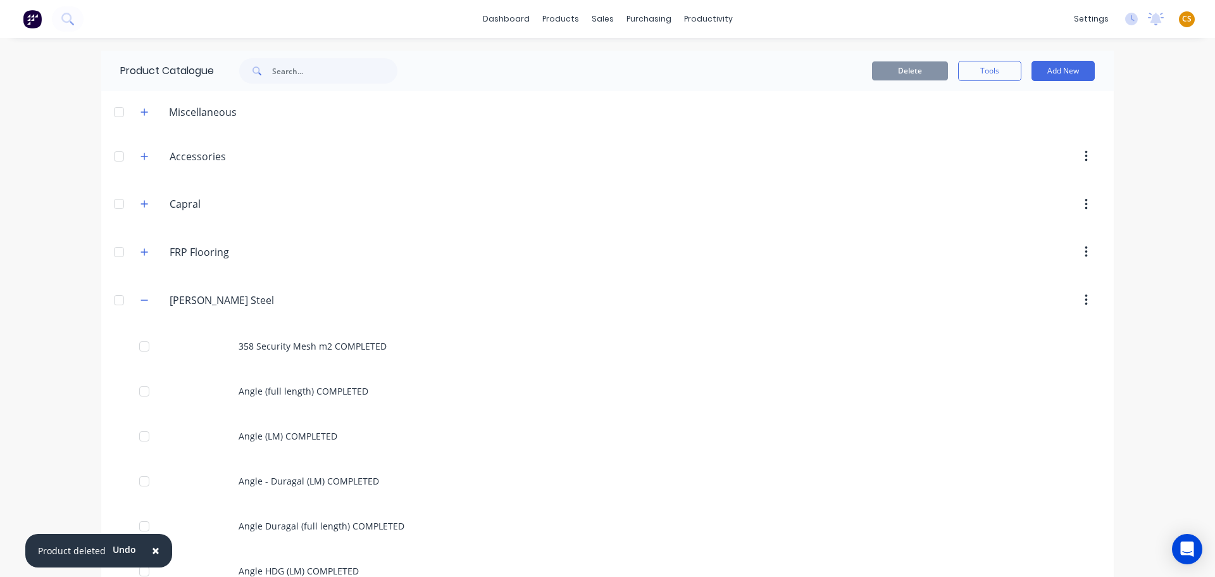
scroll to position [2800, 0]
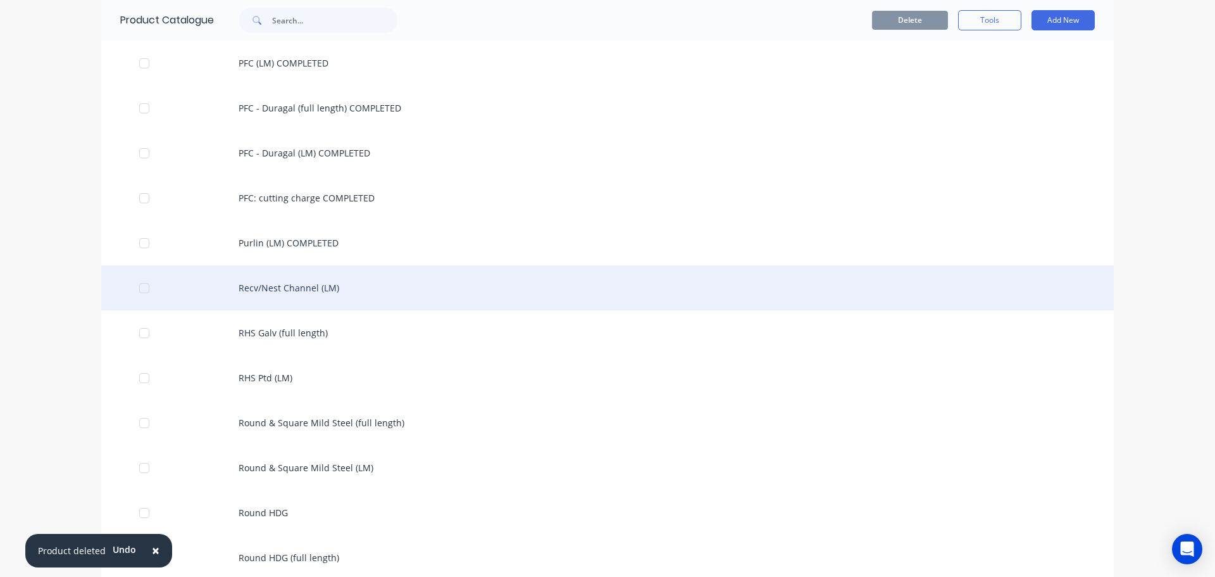
click at [340, 300] on div "Recv/Nest Channel (LM)" at bounding box center [607, 287] width 1013 height 45
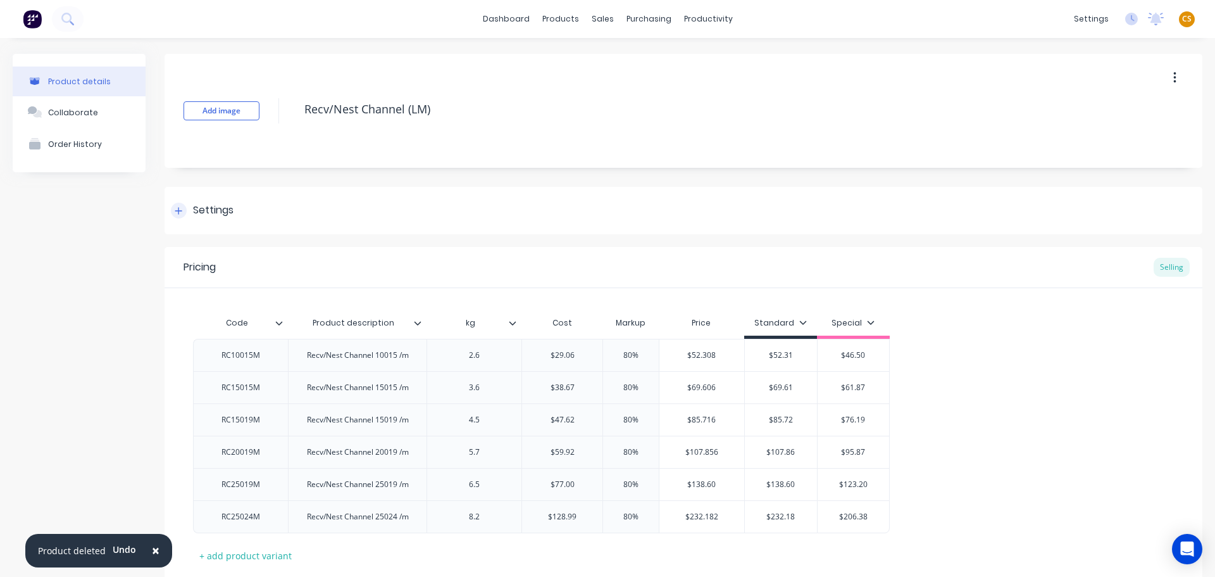
click at [174, 215] on div at bounding box center [179, 211] width 16 height 16
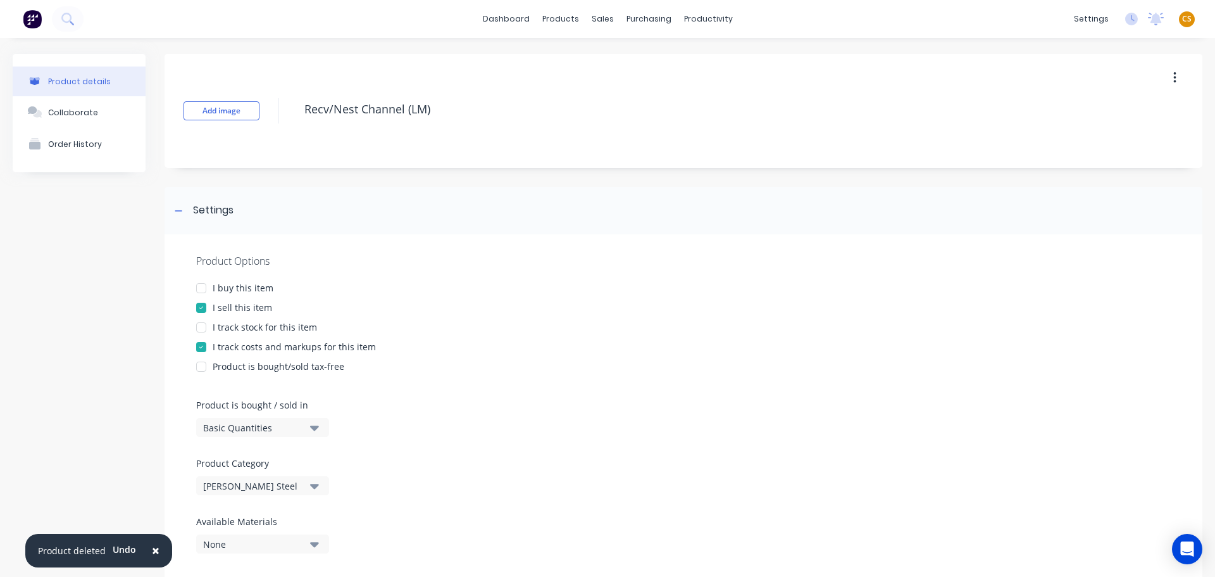
drag, startPoint x: 239, startPoint y: 287, endPoint x: 229, endPoint y: 323, distance: 37.5
click at [239, 288] on div "I buy this item" at bounding box center [243, 287] width 61 height 13
drag, startPoint x: 227, startPoint y: 329, endPoint x: 234, endPoint y: 370, distance: 42.3
click at [227, 330] on div "I track stock for this item" at bounding box center [265, 326] width 104 height 13
click at [259, 425] on div "Basic Quantities" at bounding box center [253, 427] width 101 height 13
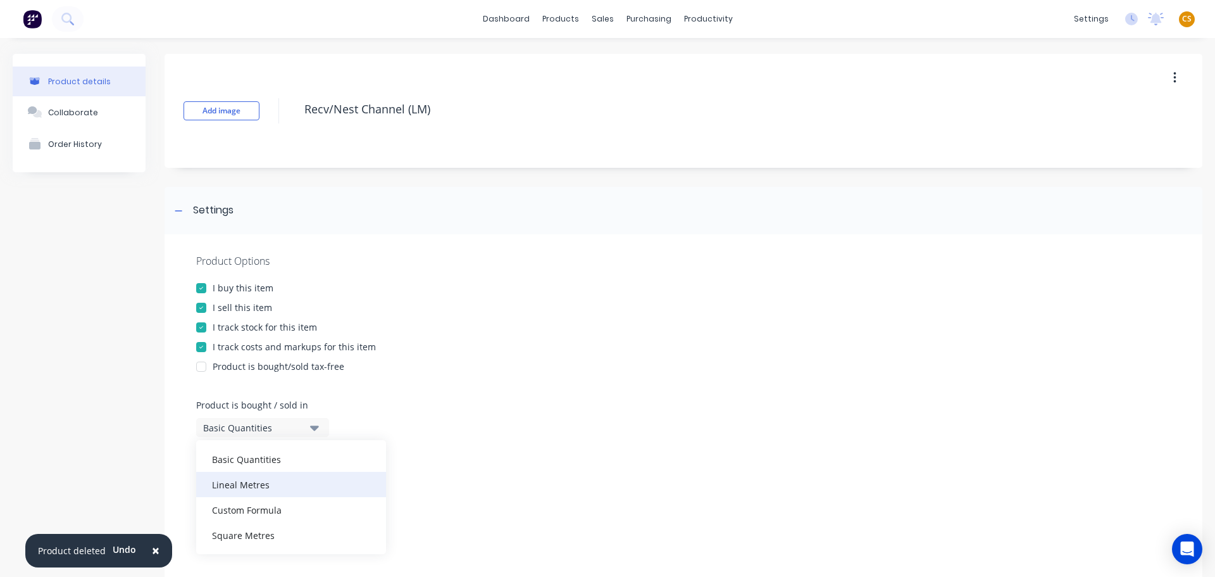
click at [257, 484] on div "Lineal Metres" at bounding box center [291, 484] width 190 height 25
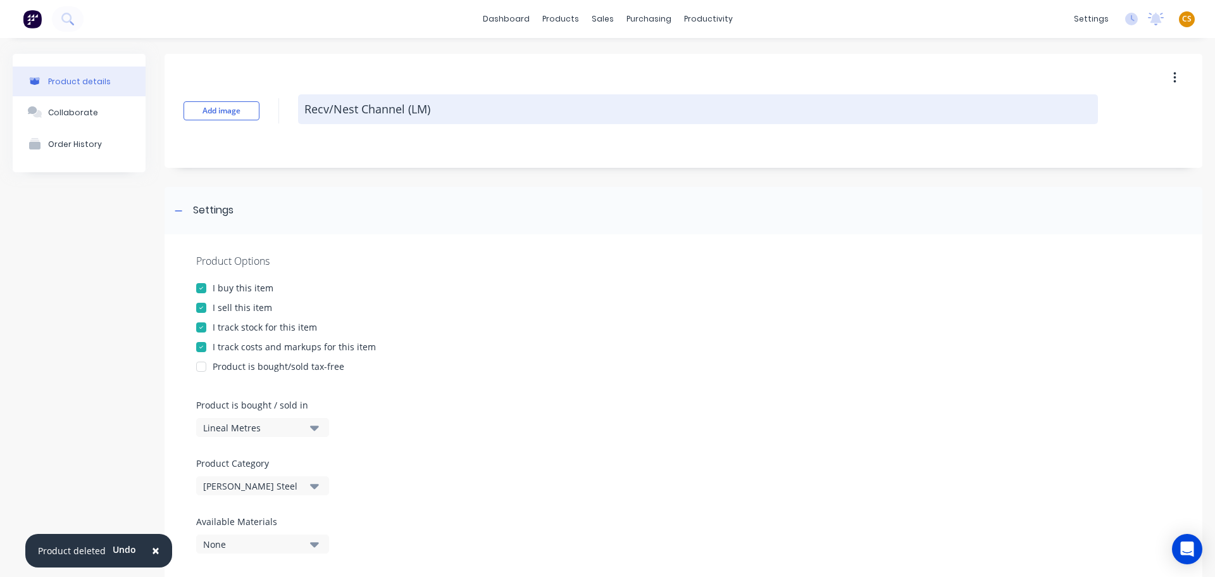
click at [454, 111] on textarea "Recv/Nest Channel (LM)" at bounding box center [698, 109] width 800 height 30
paste textarea "COMPLETED"
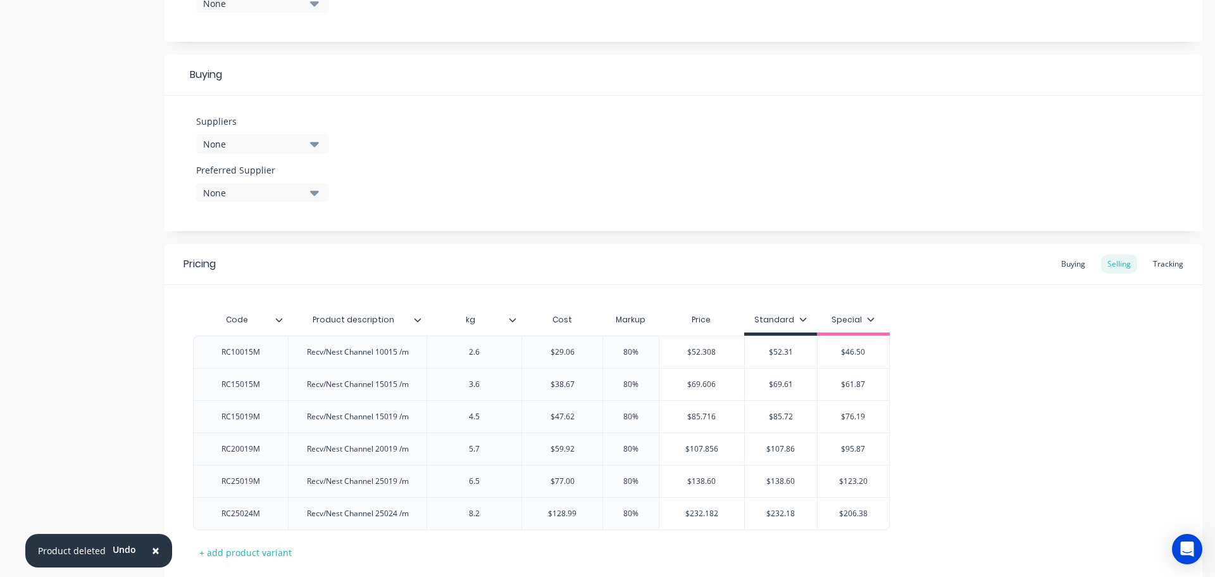
scroll to position [619, 0]
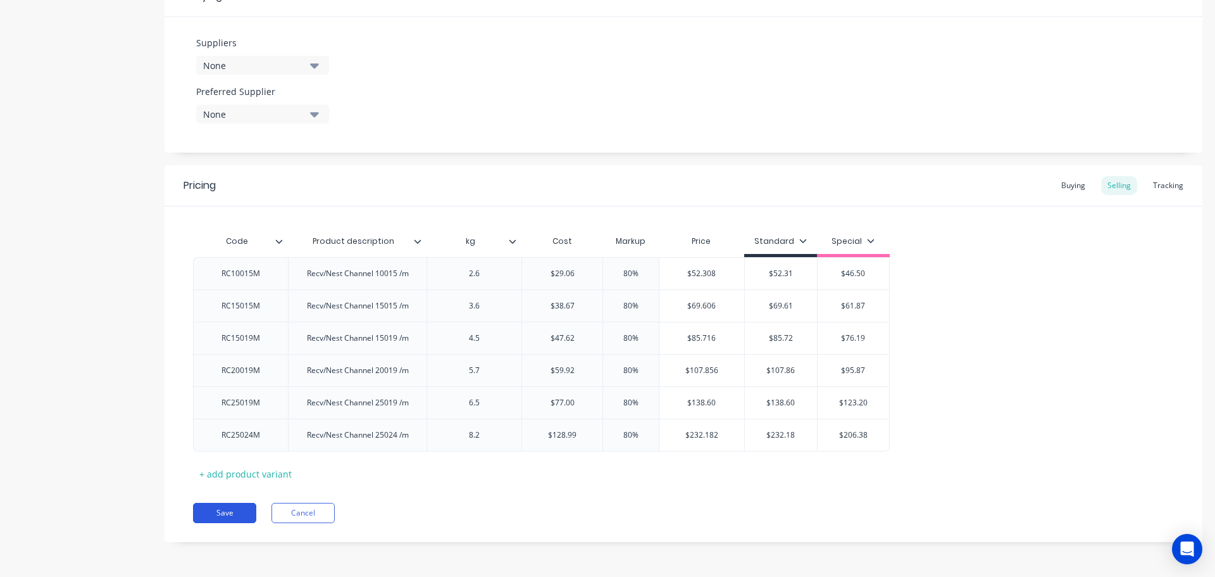
type textarea "Recv/Nest Channel (LM) COMPLETED"
click at [220, 514] on button "Save" at bounding box center [224, 513] width 63 height 20
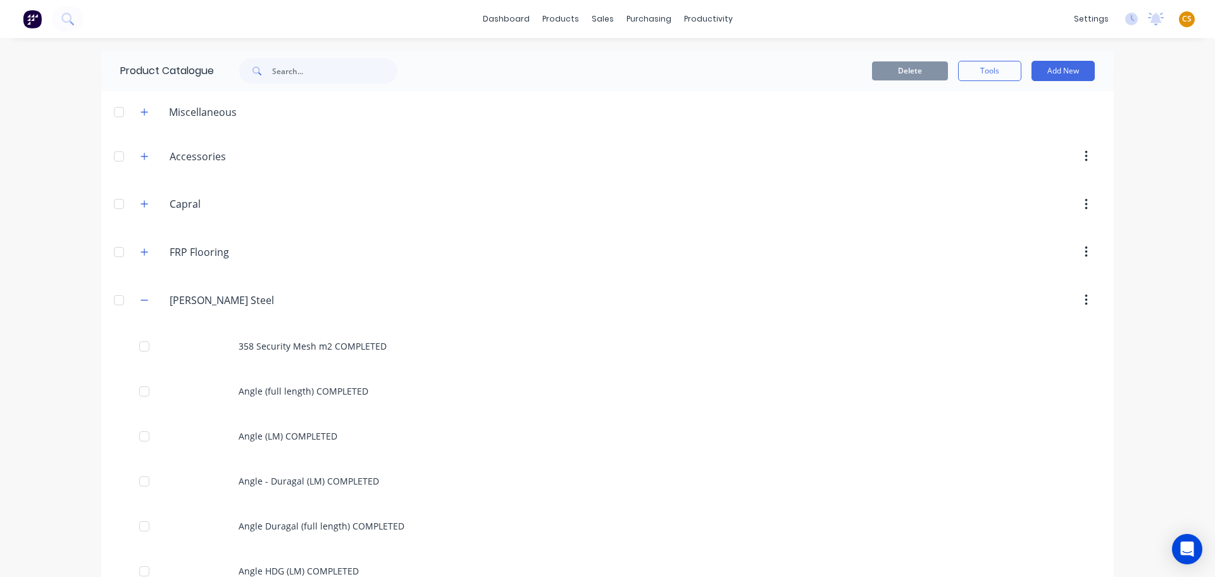
drag, startPoint x: 51, startPoint y: 394, endPoint x: 46, endPoint y: 381, distance: 14.0
click at [51, 394] on div "dashboard products sales purchasing productivity dashboard products Product Cat…" at bounding box center [607, 288] width 1215 height 577
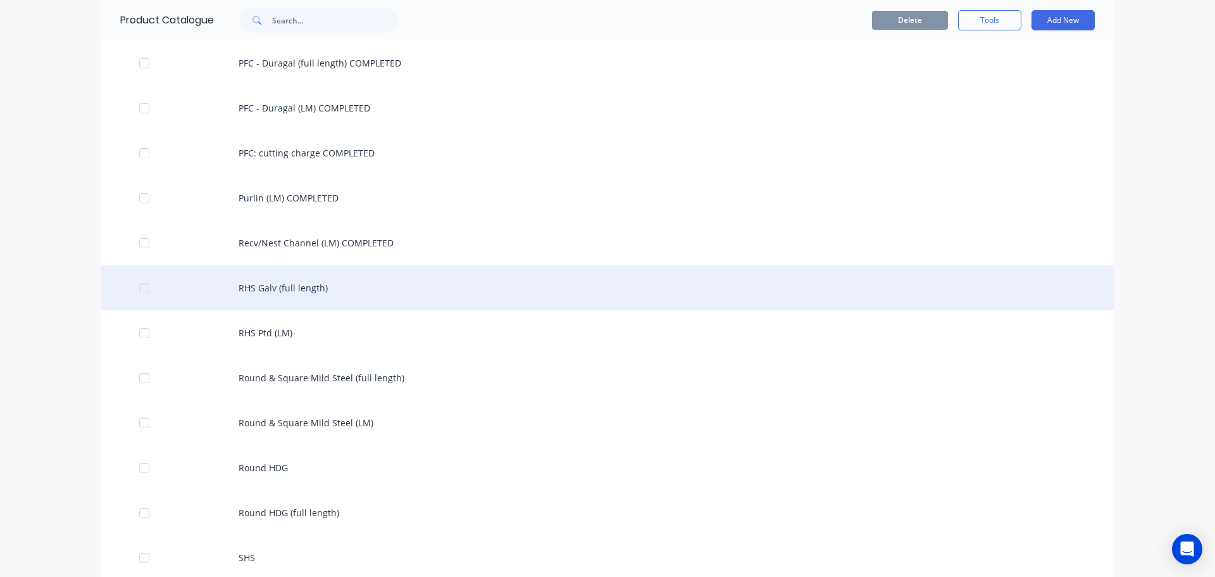
click at [337, 292] on div "RHS Galv (full length)" at bounding box center [607, 287] width 1013 height 45
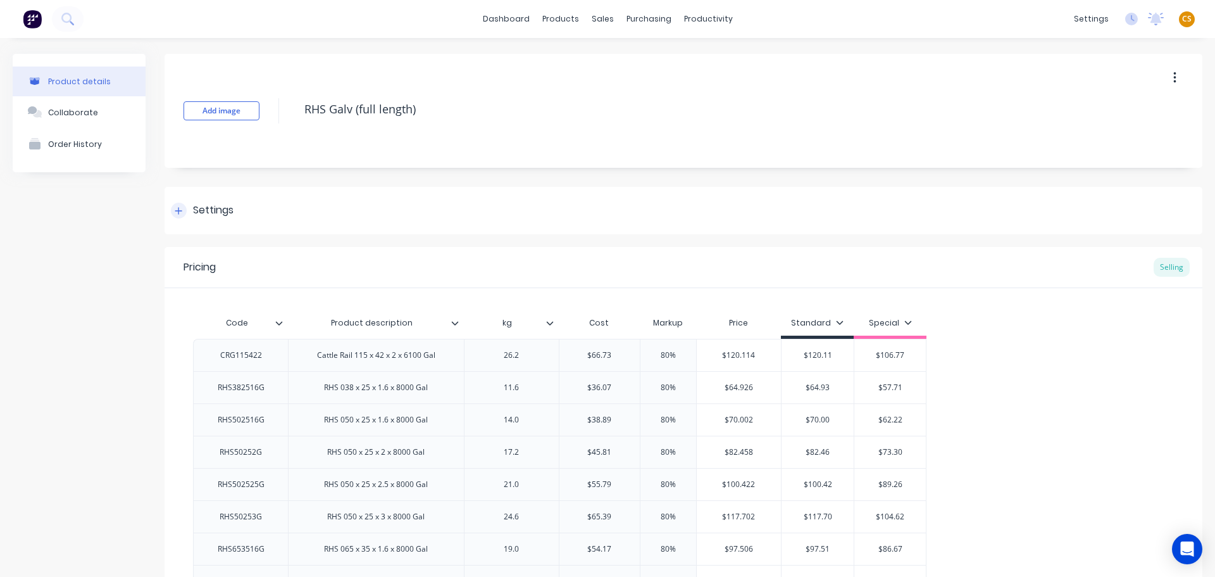
click at [177, 211] on icon at bounding box center [178, 210] width 7 height 7
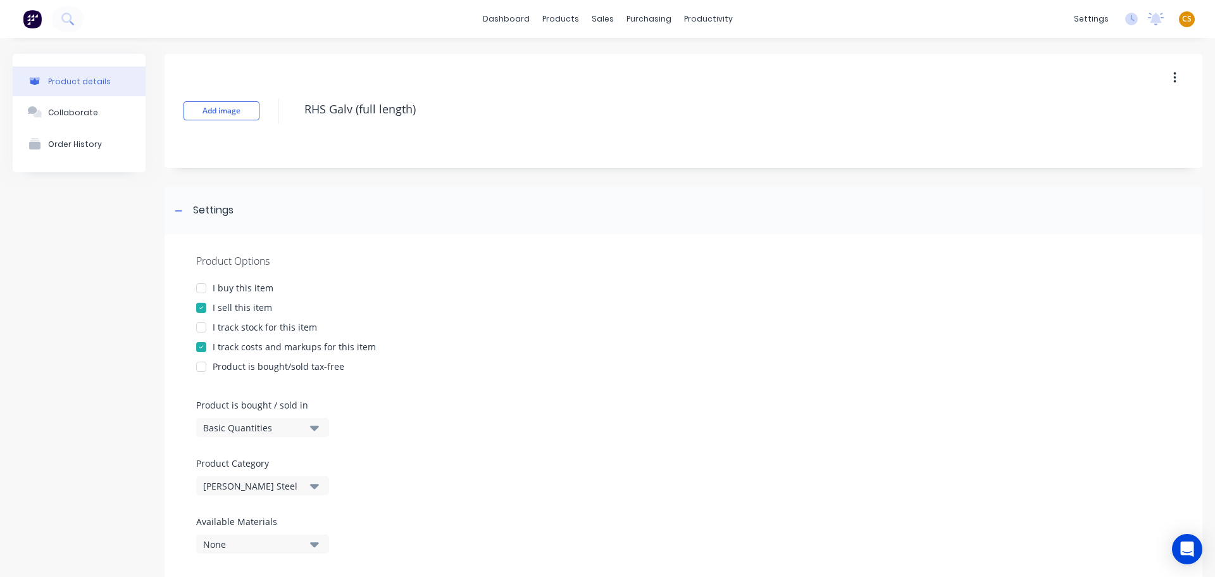
drag, startPoint x: 226, startPoint y: 289, endPoint x: 232, endPoint y: 310, distance: 21.7
click at [226, 291] on div "I buy this item" at bounding box center [243, 287] width 61 height 13
click at [232, 326] on div "I track stock for this item" at bounding box center [265, 326] width 104 height 13
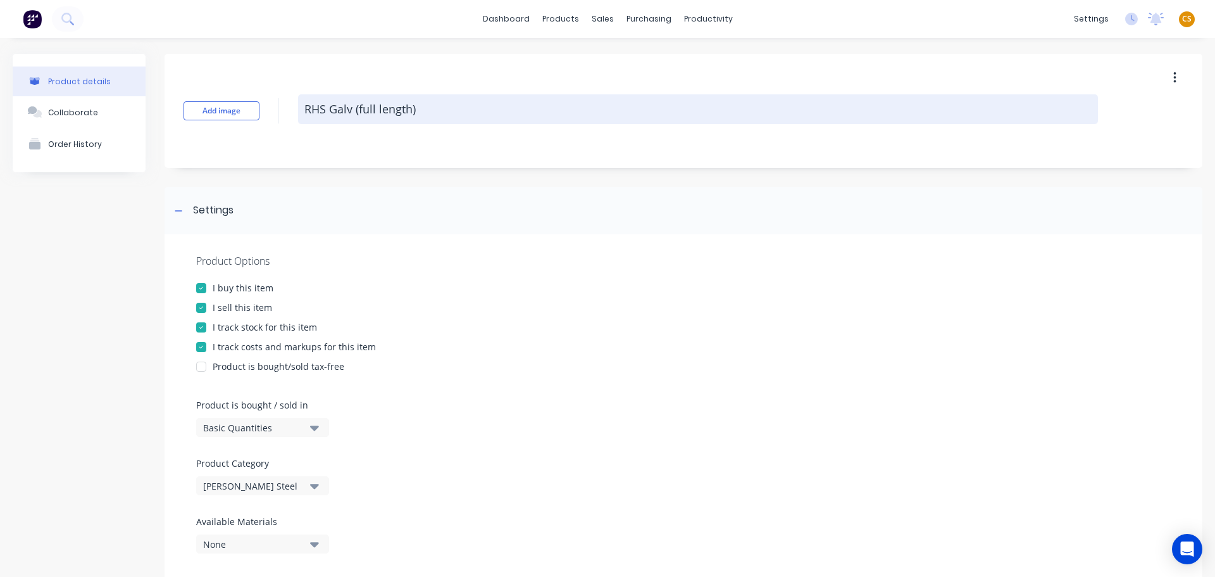
click at [454, 106] on textarea "RHS Galv (full length)" at bounding box center [698, 109] width 800 height 30
paste textarea "COMPLETED"
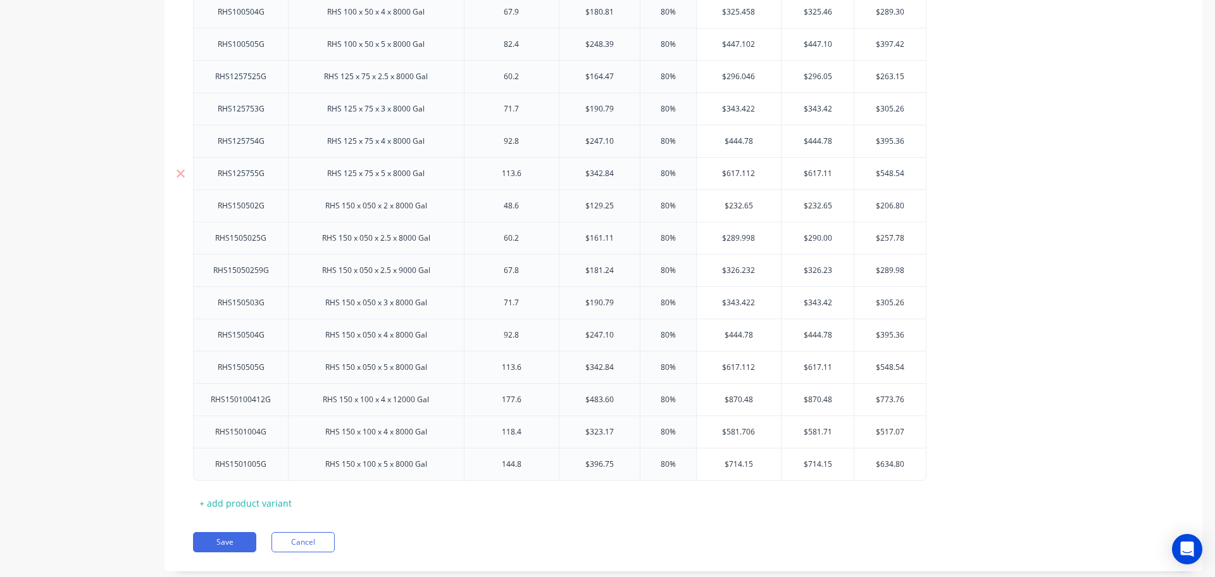
scroll to position [1652, 0]
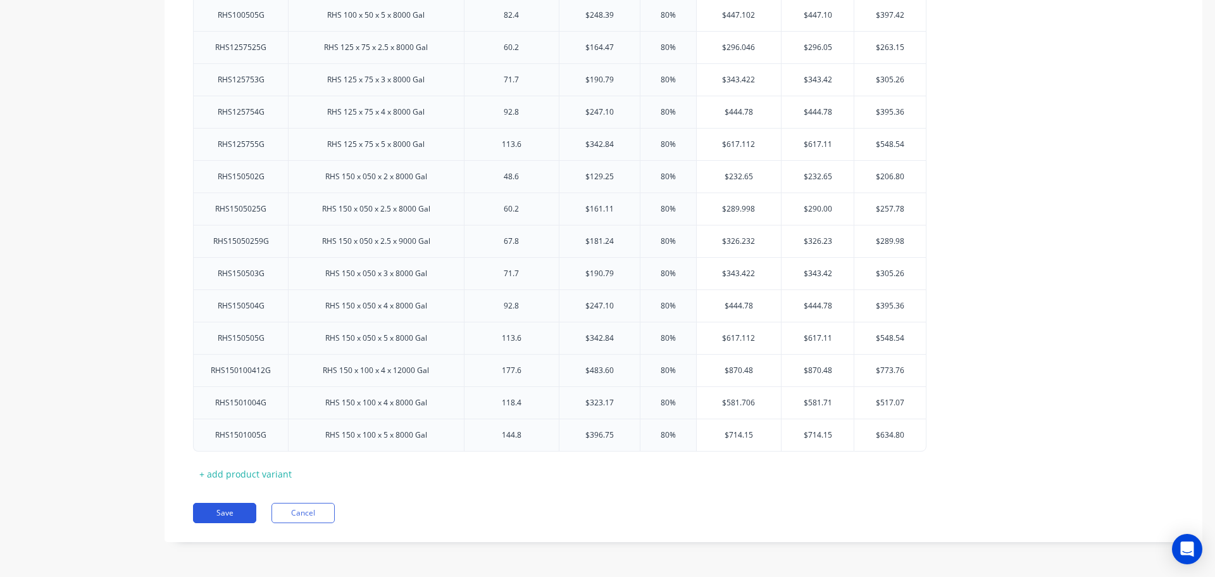
type textarea "RHS Galv (full length) COMPLETED"
click at [216, 512] on button "Save" at bounding box center [224, 513] width 63 height 20
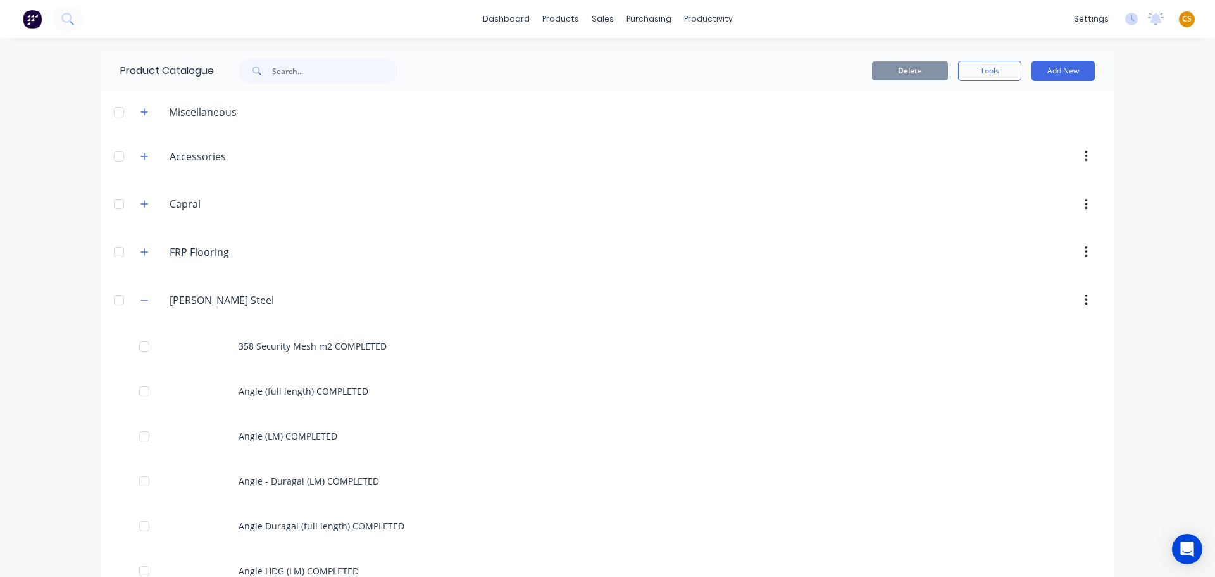
scroll to position [2845, 0]
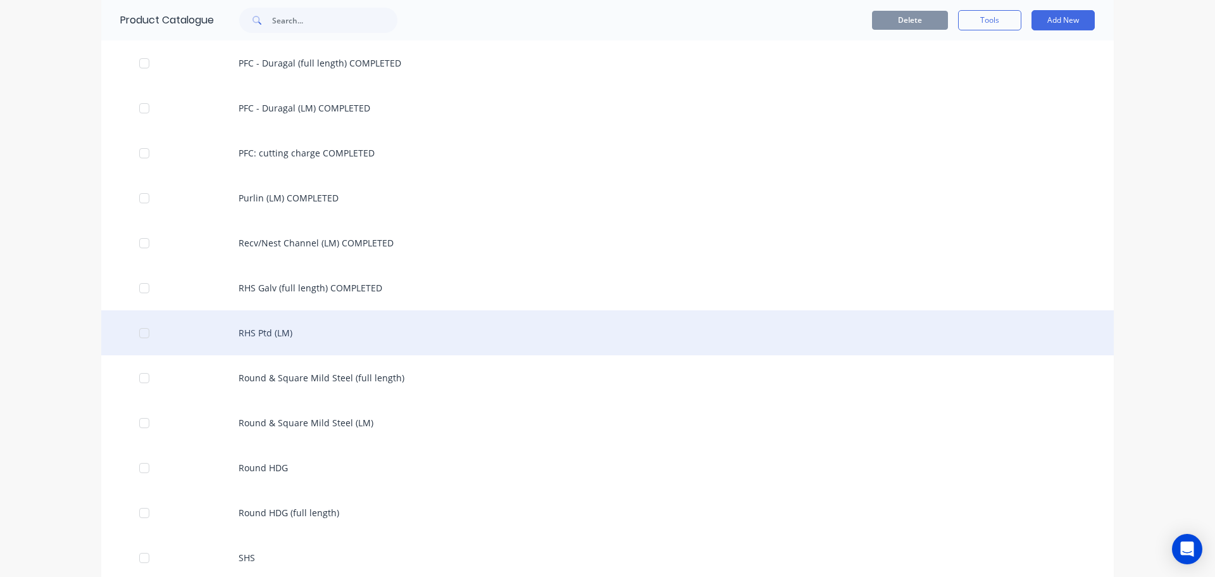
click at [294, 338] on div "RHS Ptd (LM)" at bounding box center [607, 332] width 1013 height 45
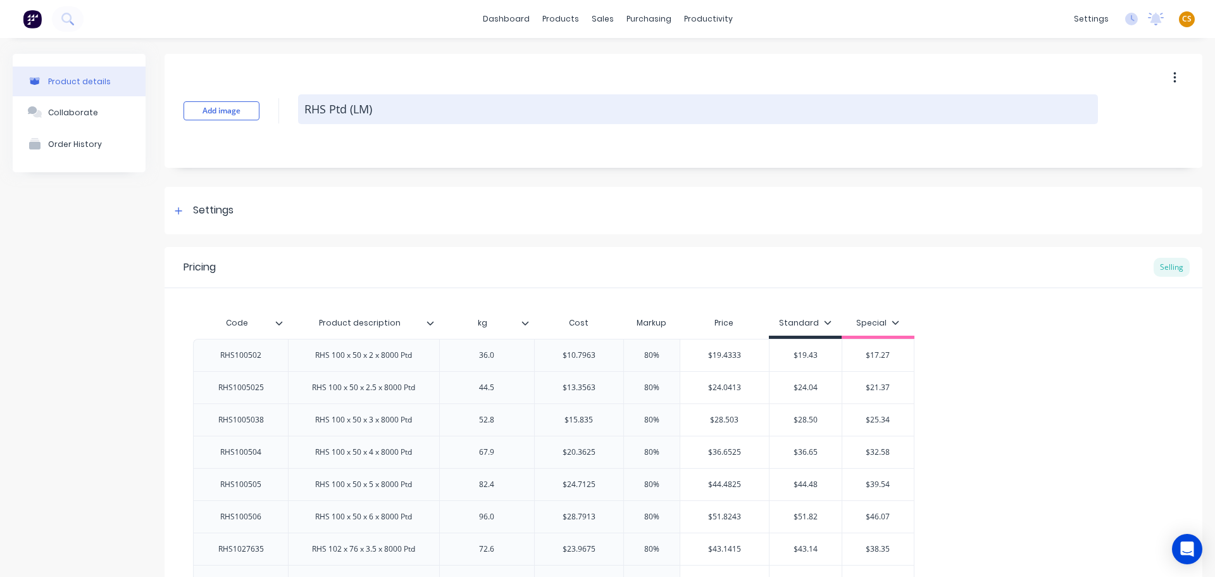
click at [412, 116] on textarea "RHS Ptd (LM)" at bounding box center [698, 109] width 800 height 30
paste textarea "COMPLETED"
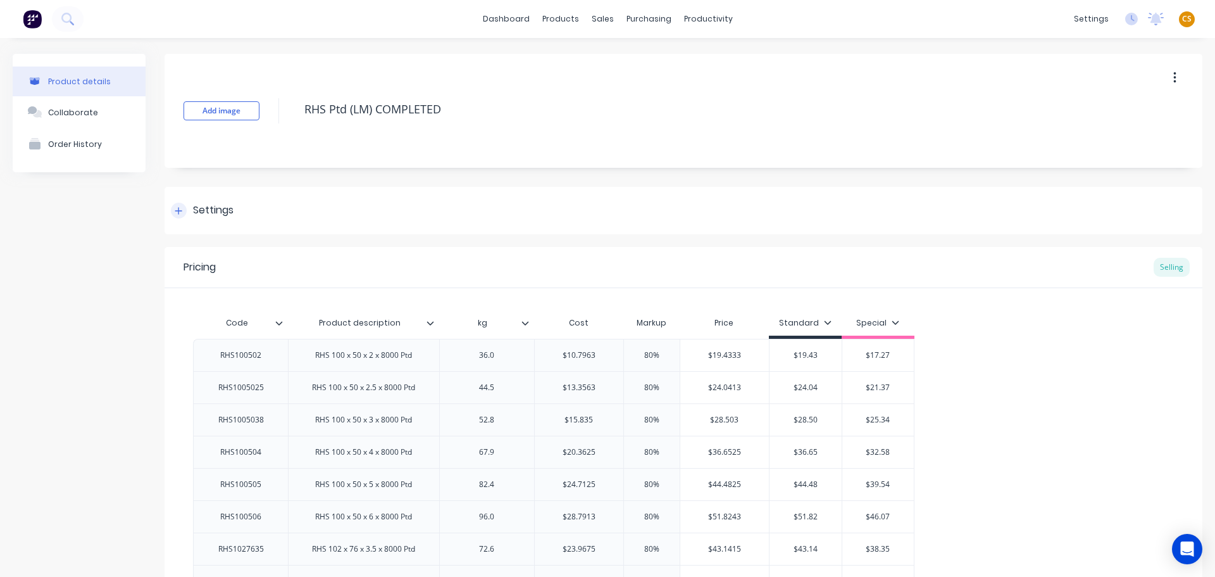
type textarea "RHS Ptd (LM) COMPLETED"
click at [172, 212] on div at bounding box center [179, 211] width 16 height 16
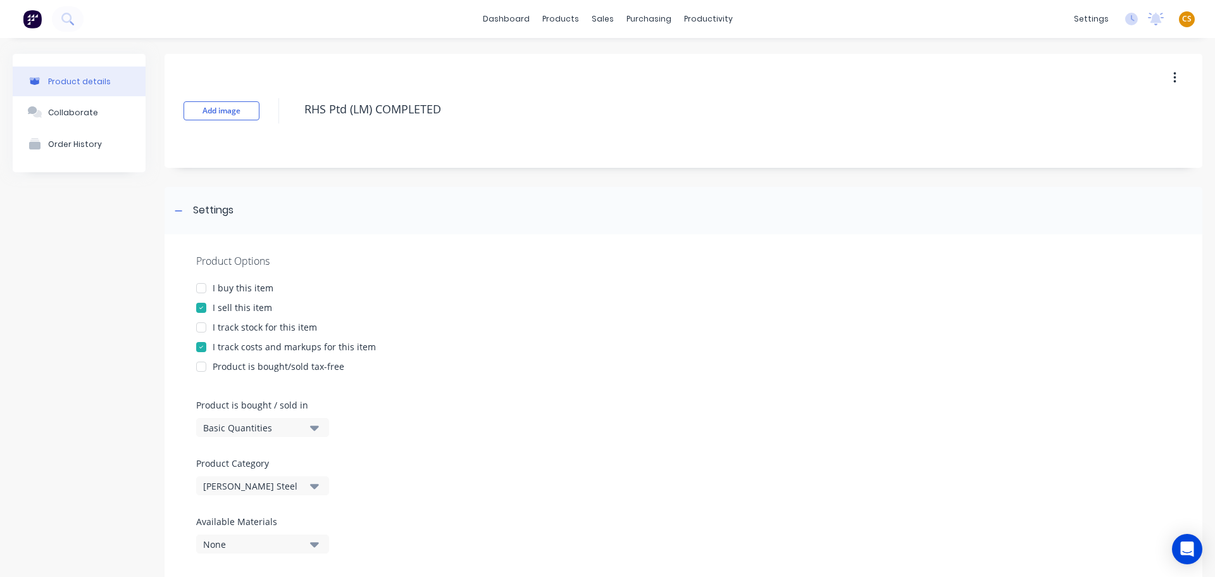
click at [223, 290] on div "I buy this item" at bounding box center [243, 287] width 61 height 13
click at [234, 328] on div "I track stock for this item" at bounding box center [265, 326] width 104 height 13
click at [247, 425] on div "Basic Quantities" at bounding box center [253, 427] width 101 height 13
click at [259, 481] on div "Lineal Metres" at bounding box center [291, 484] width 190 height 25
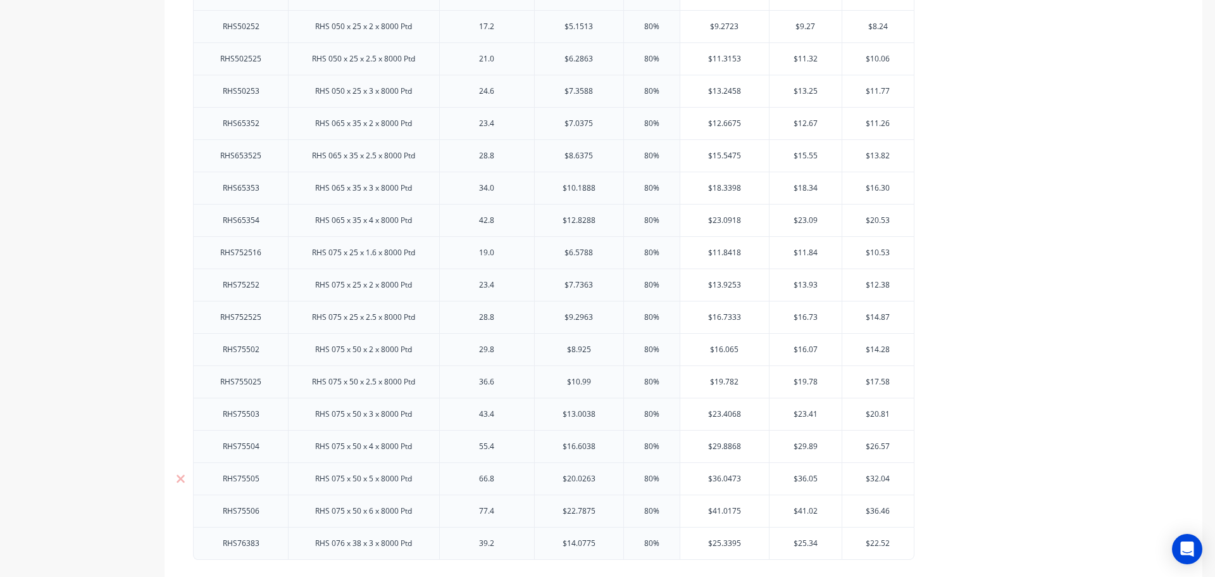
scroll to position [2007, 0]
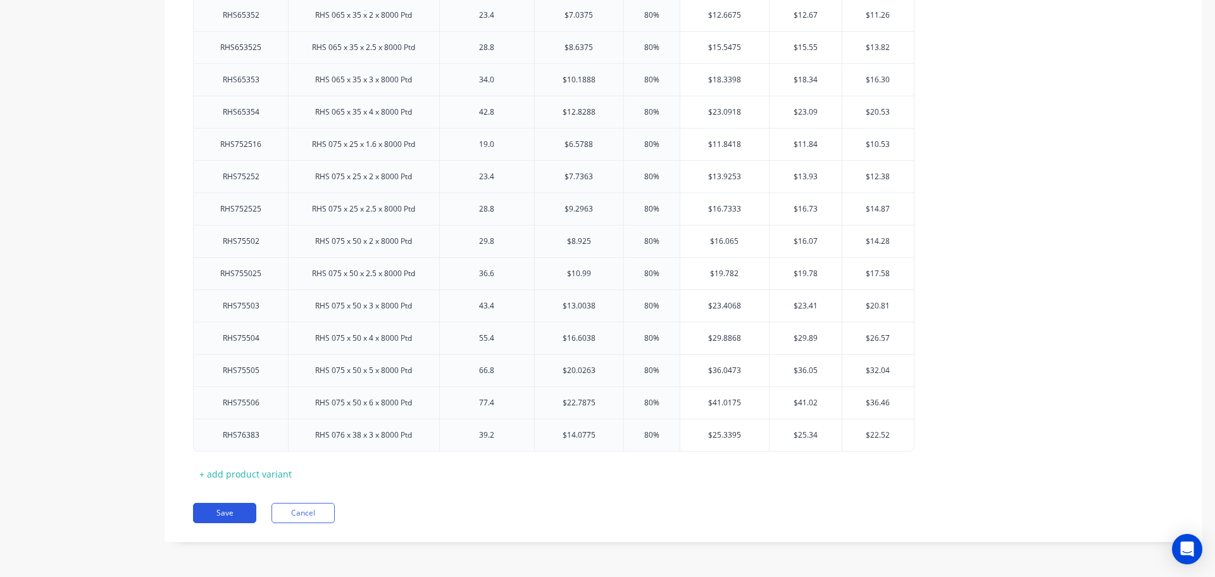
click at [234, 515] on button "Save" at bounding box center [224, 513] width 63 height 20
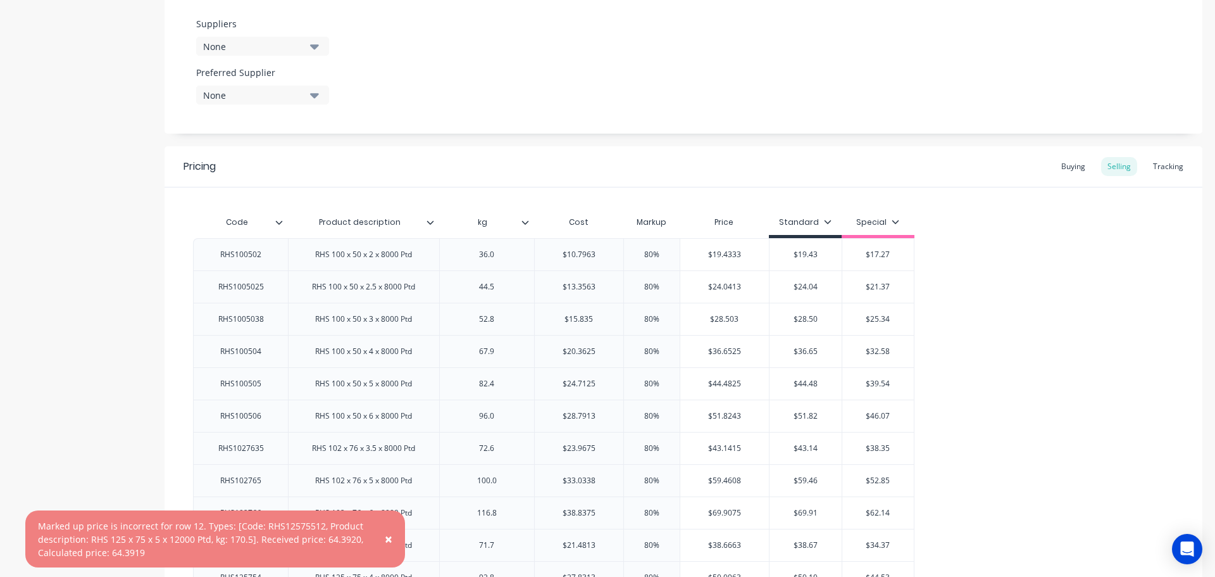
scroll to position [678, 0]
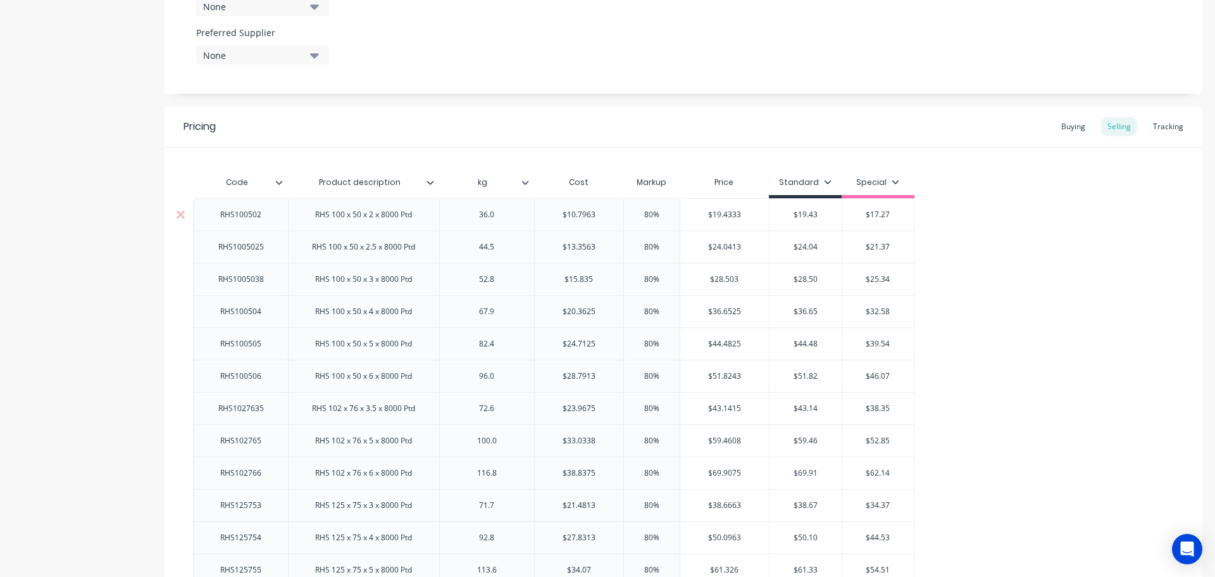
click at [604, 213] on input "$10.7963" at bounding box center [579, 214] width 89 height 11
type input "$10.79"
click at [603, 246] on input "$13.3563" at bounding box center [579, 246] width 89 height 11
type input "$13.35"
click at [604, 277] on input "$15.835" at bounding box center [579, 278] width 89 height 11
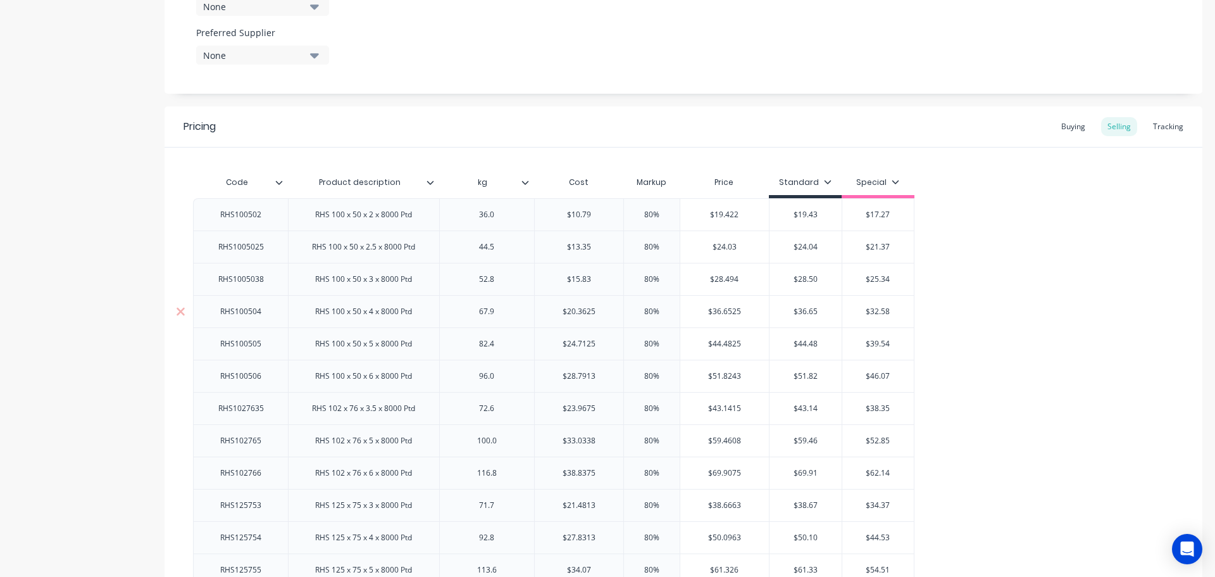
type input "$15.83"
click at [603, 308] on input "$20.3625" at bounding box center [579, 311] width 89 height 11
type input "$20.36"
click at [601, 343] on input "$24.7125" at bounding box center [579, 343] width 89 height 11
type input "$24.71"
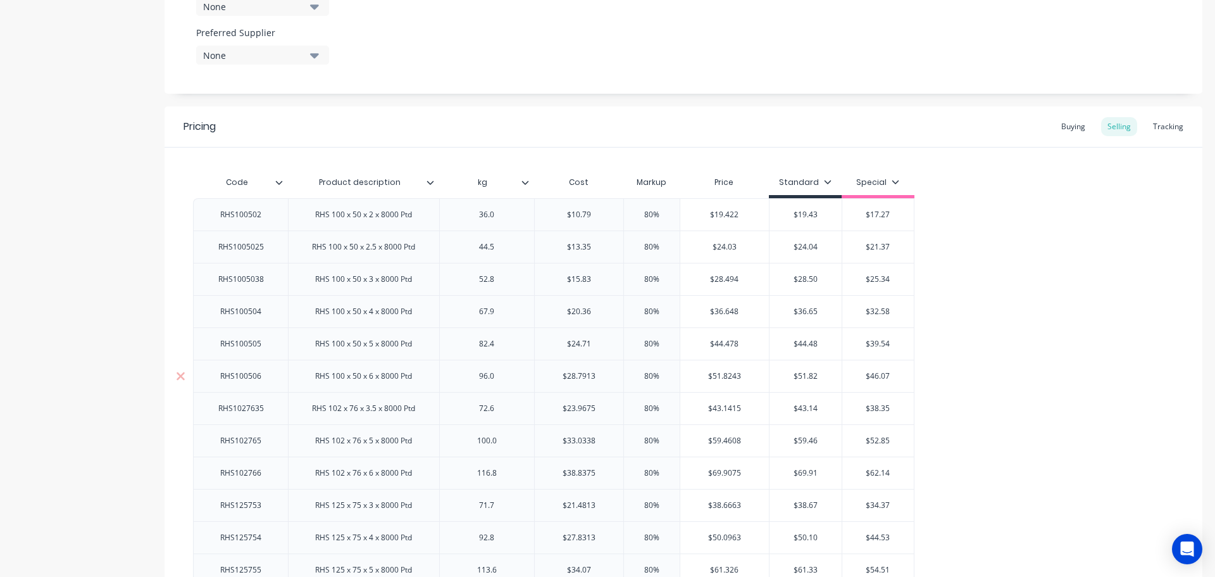
click at [601, 375] on input "$28.7913" at bounding box center [579, 375] width 89 height 11
type input "$28.79"
click at [602, 408] on input "$23.9675" at bounding box center [579, 408] width 89 height 11
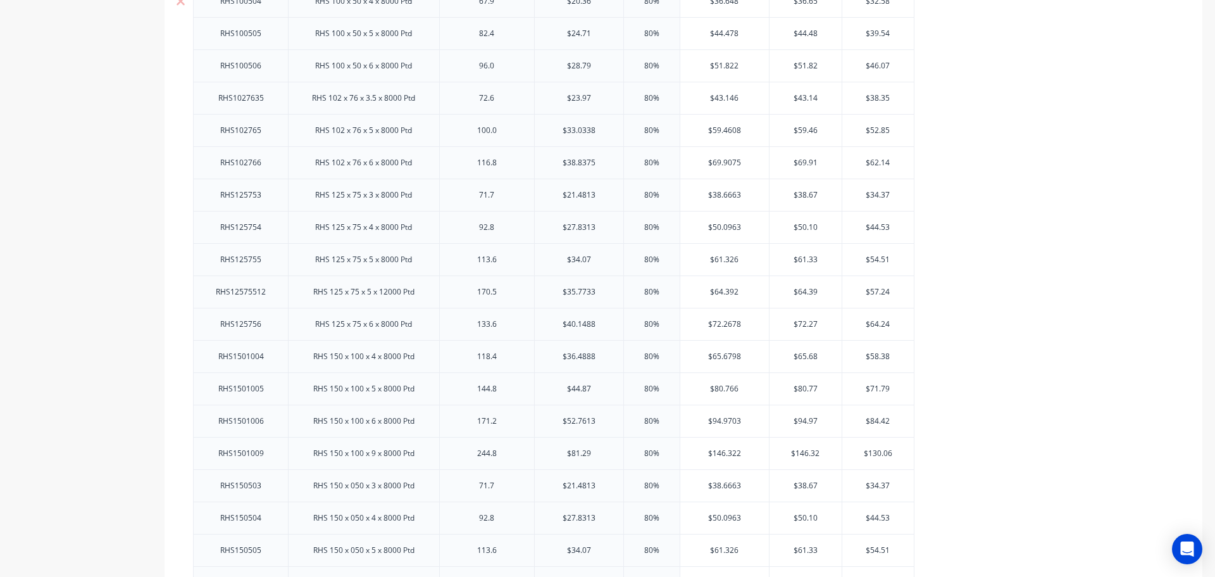
scroll to position [1058, 0]
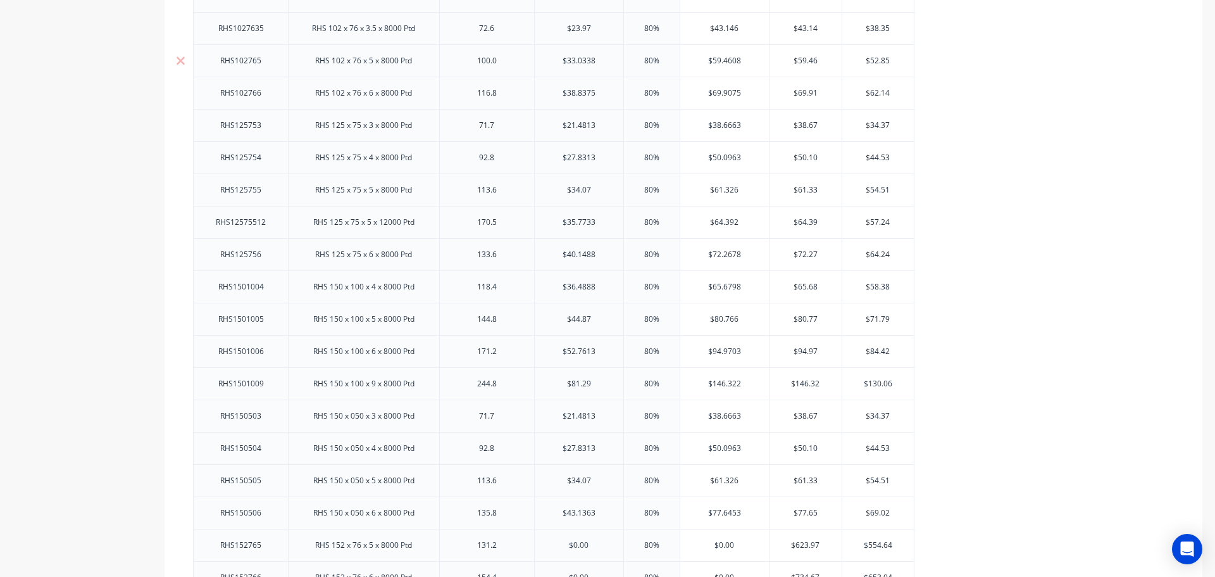
type input "$23.97"
click at [606, 59] on input "$33.0338" at bounding box center [579, 60] width 89 height 11
type input "$33.03"
click at [604, 89] on input "$38.8375" at bounding box center [579, 92] width 89 height 11
type input "$38.84"
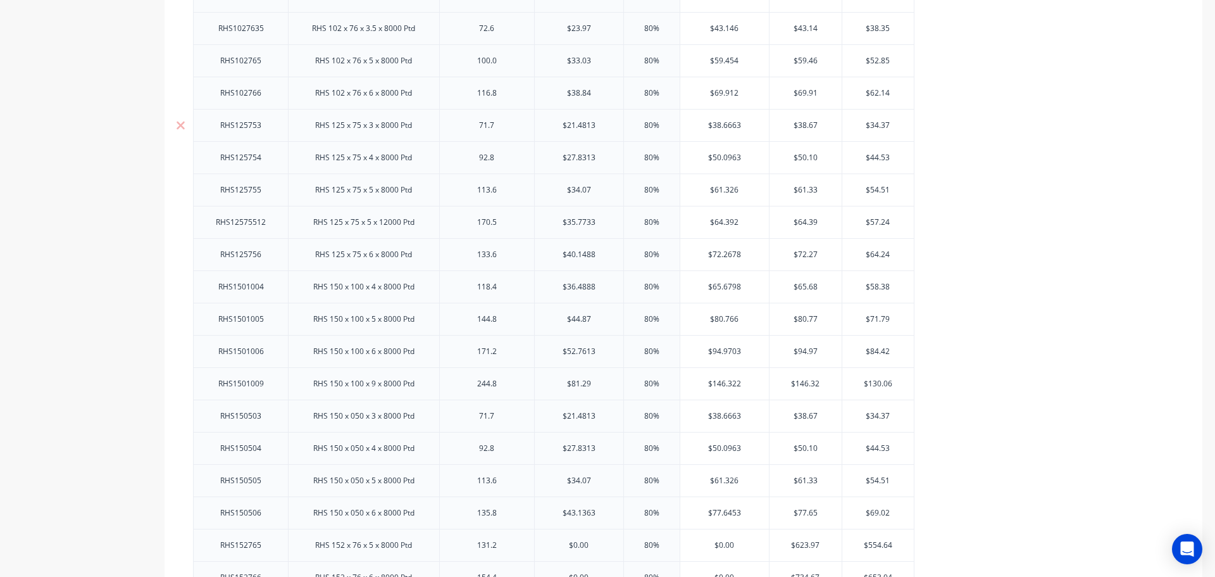
click at [601, 125] on input "$21.4813" at bounding box center [579, 125] width 89 height 11
type input "$21.48"
click at [604, 156] on input "$27.8313" at bounding box center [579, 157] width 89 height 11
type input "$27.83"
click at [604, 218] on input "$35.7733" at bounding box center [579, 221] width 89 height 11
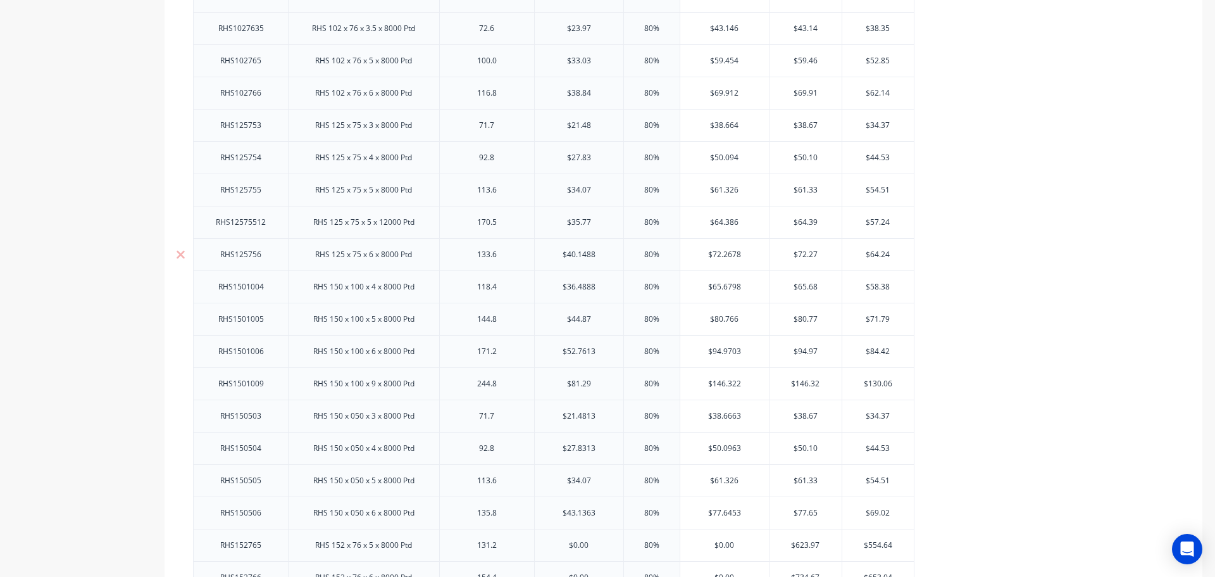
type input "$35.77"
click at [605, 254] on input "$40.1488" at bounding box center [579, 254] width 89 height 11
type input "$40.15"
click at [608, 285] on input "$36.4888" at bounding box center [579, 286] width 89 height 11
type input "$36.49"
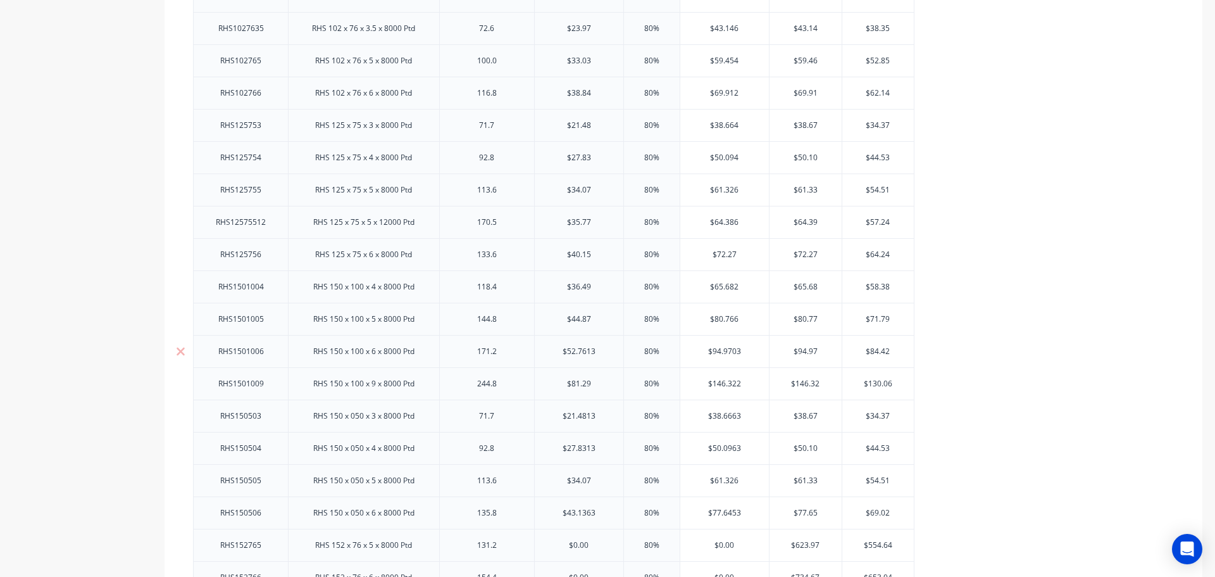
click at [610, 346] on input "$52.7613" at bounding box center [579, 351] width 89 height 11
type input "$52.76"
click at [606, 411] on input "$21.4813" at bounding box center [579, 415] width 89 height 11
type input "$21.48"
click at [604, 449] on input "$27.8313" at bounding box center [579, 447] width 89 height 11
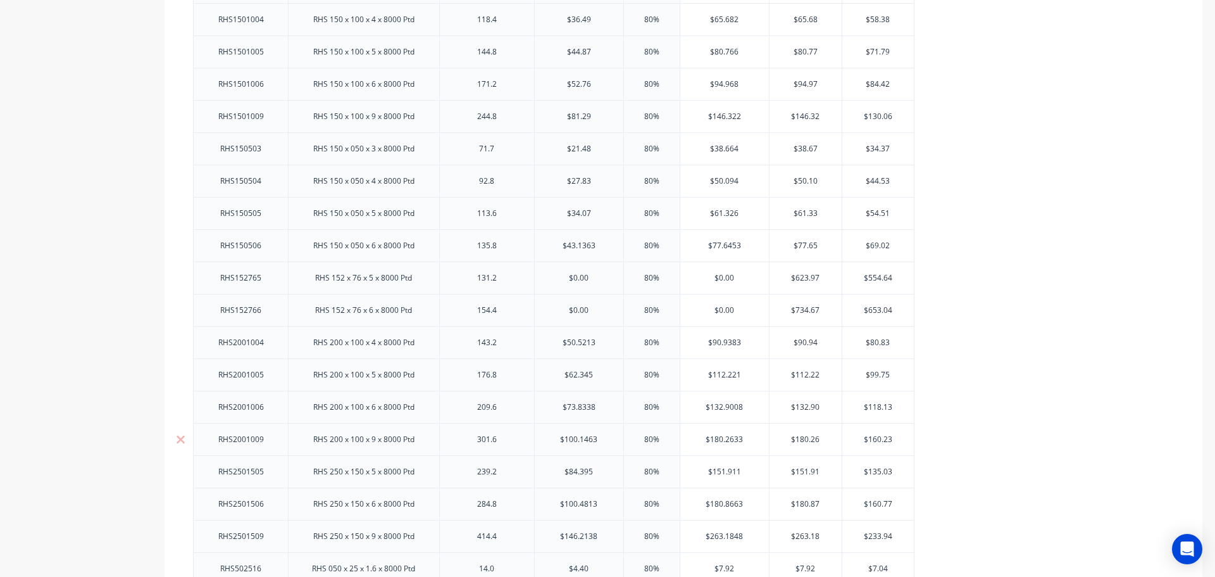
scroll to position [1437, 0]
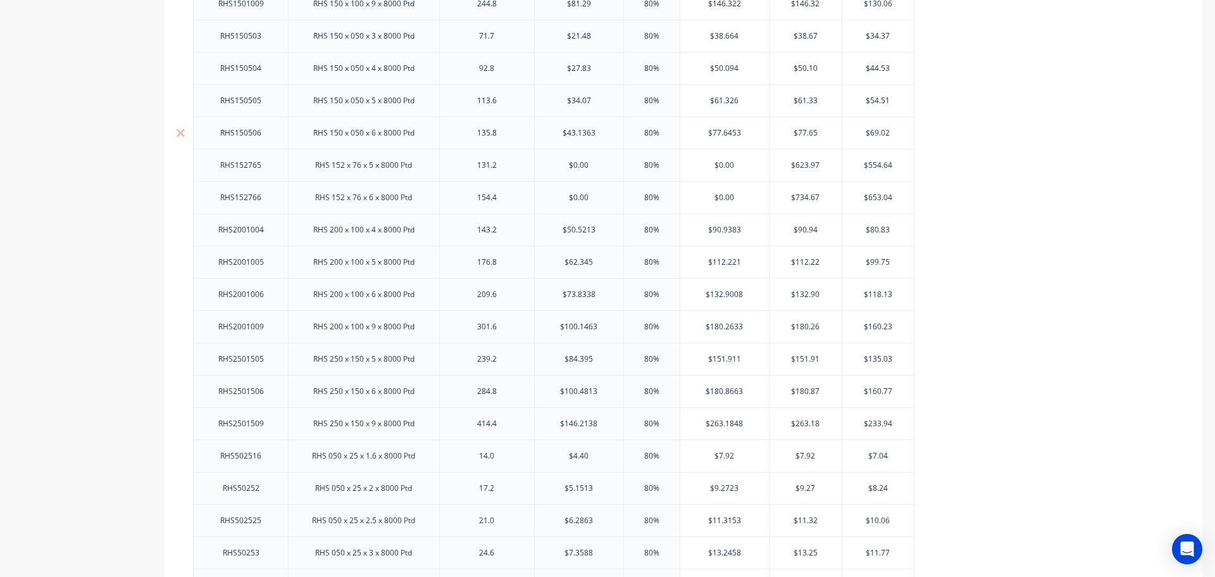
type input "$27.83"
click at [604, 132] on input "$43.1363" at bounding box center [579, 132] width 89 height 11
type input "$43.14"
click at [604, 230] on input "$50.5213" at bounding box center [579, 229] width 89 height 11
type input "$50.52"
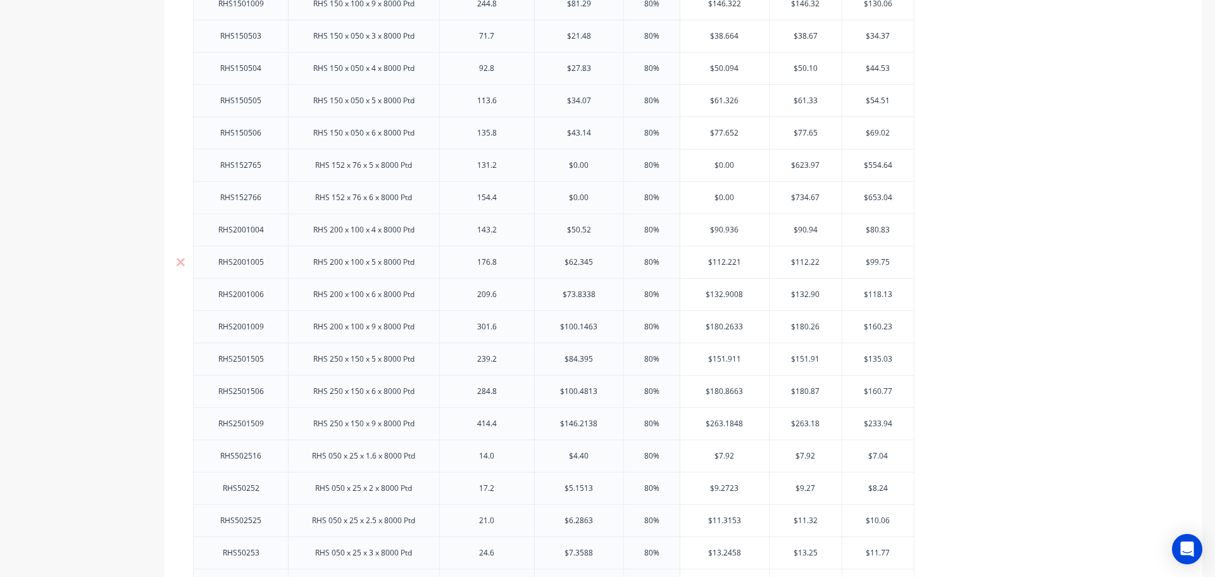
click at [599, 260] on input "$62.345" at bounding box center [579, 261] width 89 height 11
type input "$62.35"
click at [602, 292] on input "$73.8338" at bounding box center [579, 294] width 89 height 11
type input "$73.83"
click at [606, 323] on input "$100.1463" at bounding box center [579, 326] width 89 height 11
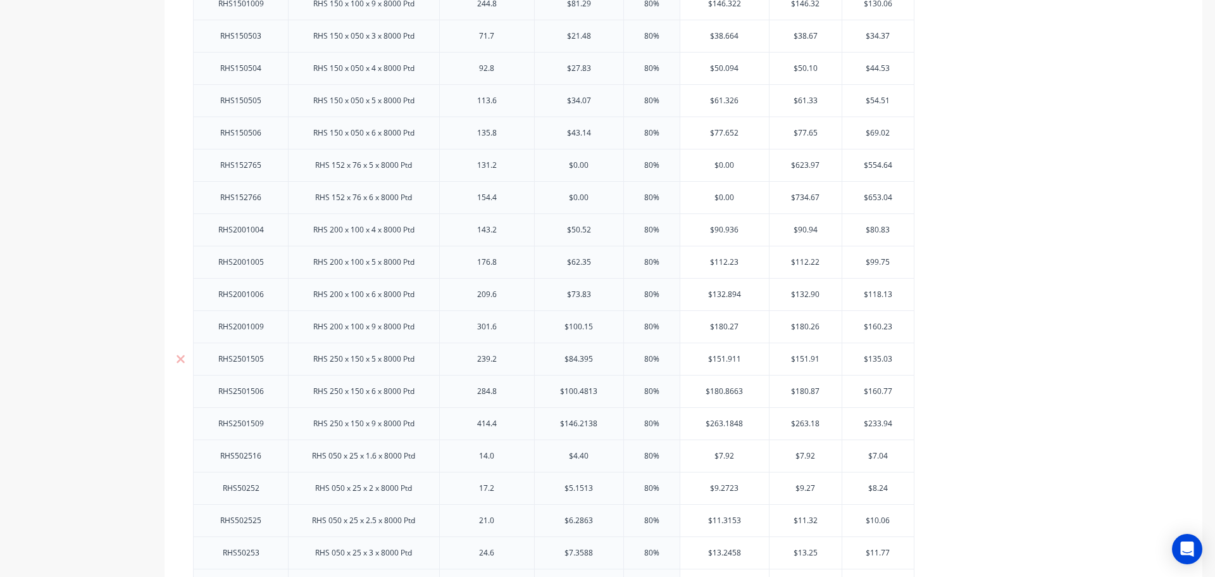
type input "$100.15"
click at [603, 355] on input "$84.395" at bounding box center [579, 358] width 89 height 11
type input "$84.39"
click at [606, 391] on input "$100.4813" at bounding box center [579, 390] width 89 height 11
type input "$100.48"
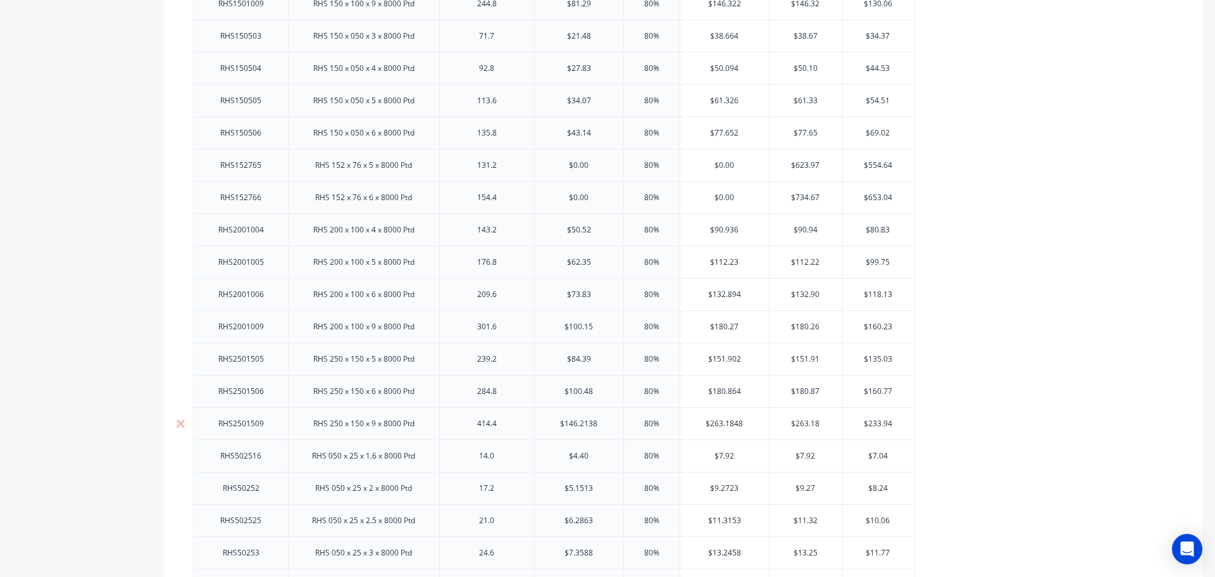
click at [606, 422] on input "$146.2138" at bounding box center [579, 423] width 89 height 11
type input "$146.21"
click at [594, 485] on input "$5.1513" at bounding box center [577, 487] width 85 height 11
type input "$5.15"
click at [598, 523] on input "$6.2863" at bounding box center [577, 520] width 85 height 11
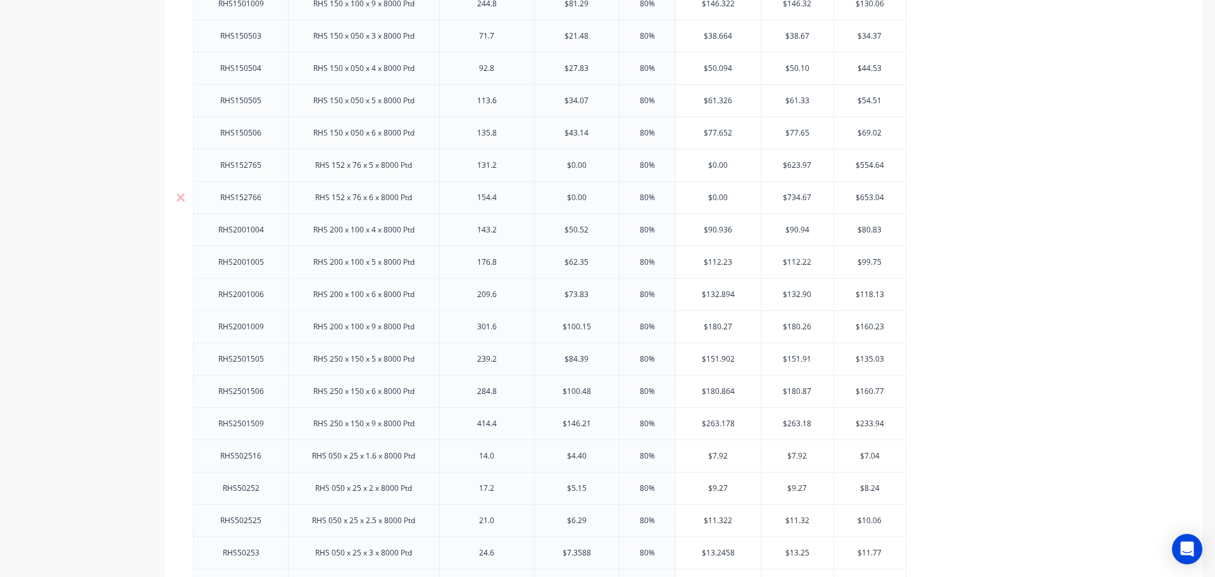
scroll to position [1627, 0]
type input "$6.29"
click at [598, 360] on input "$7.3588" at bounding box center [577, 362] width 85 height 11
type input "$7.36"
click at [599, 392] on input "$7.0375" at bounding box center [577, 394] width 85 height 11
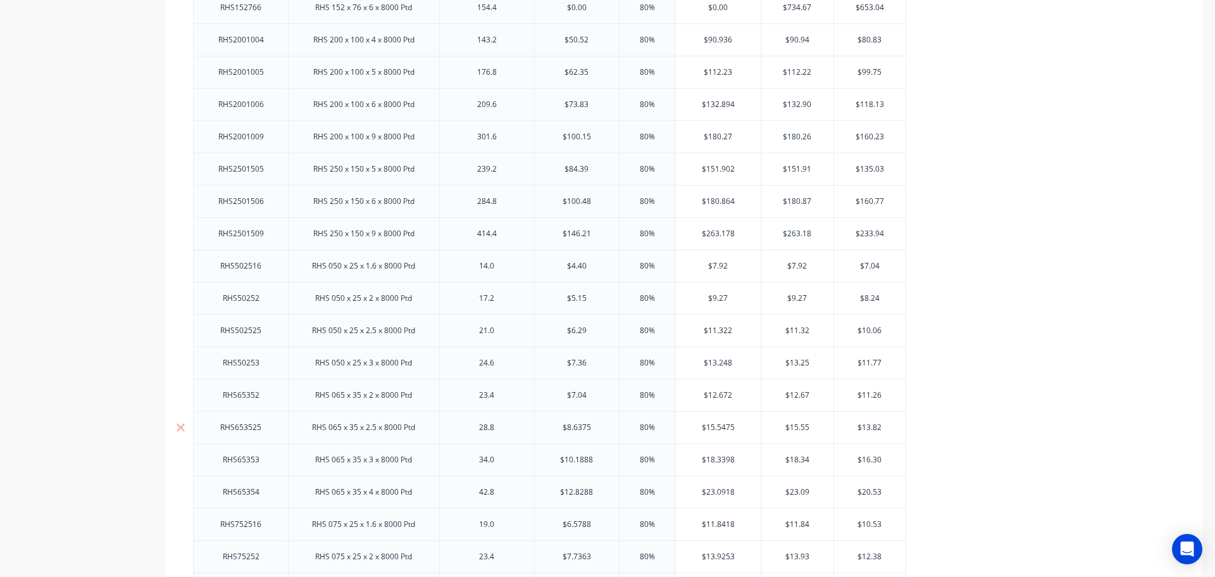
type input "$7.04"
click at [594, 425] on input "$8.6375" at bounding box center [577, 427] width 85 height 11
type input "$8.64"
click at [597, 455] on input "$10.1888" at bounding box center [577, 459] width 85 height 11
type input "$10.19"
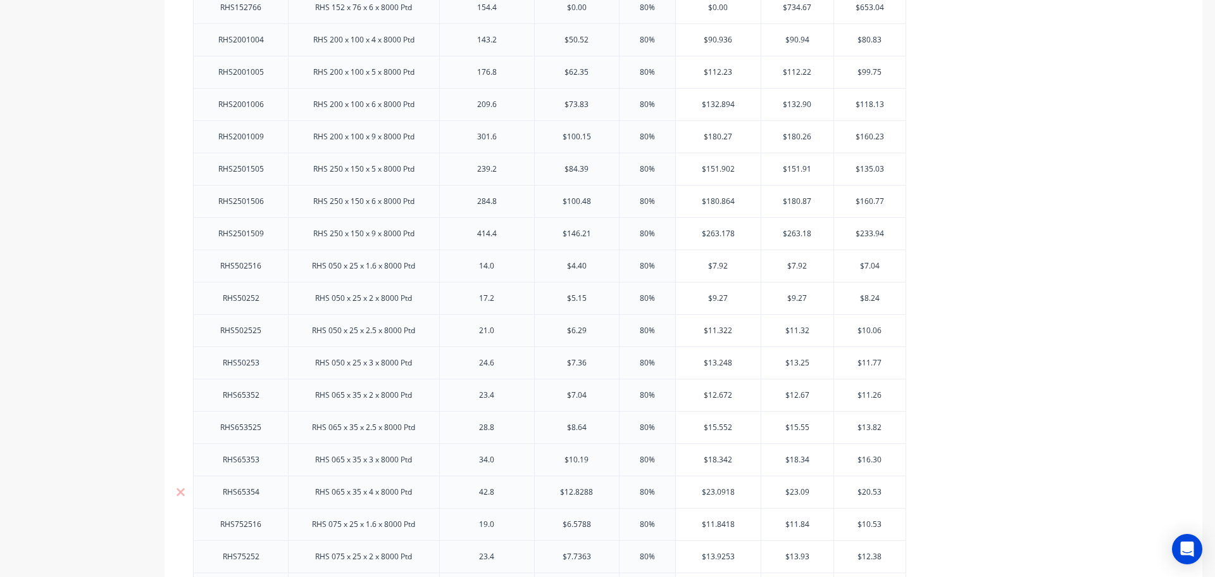
click at [599, 489] on input "$12.8288" at bounding box center [577, 491] width 85 height 11
type input "$12.83"
click at [599, 521] on input "$6.5788" at bounding box center [577, 523] width 85 height 11
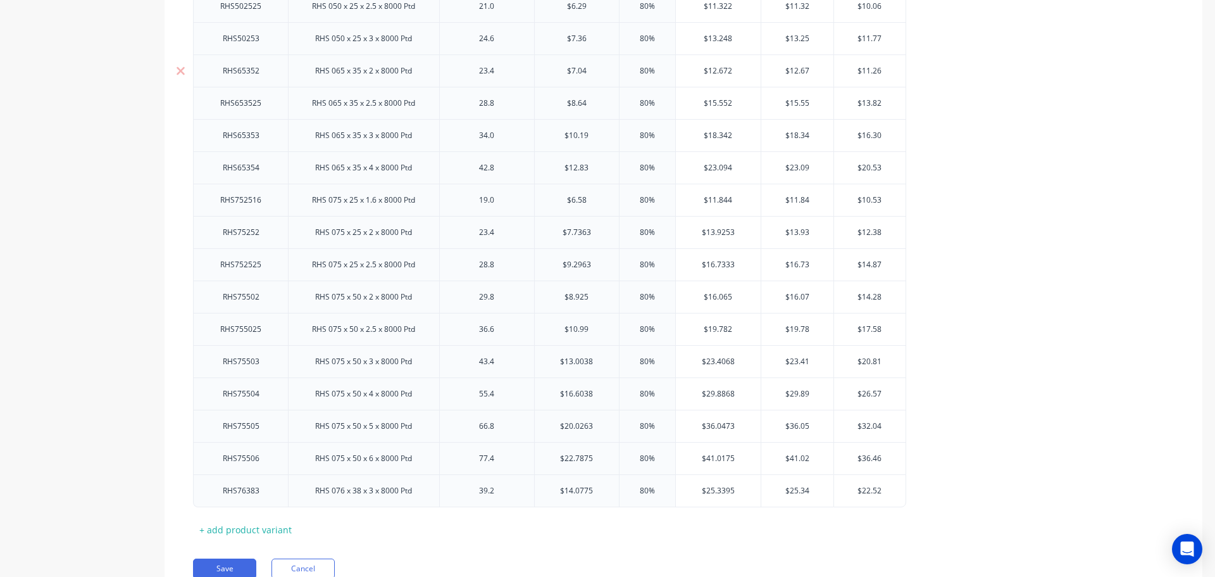
scroll to position [2007, 0]
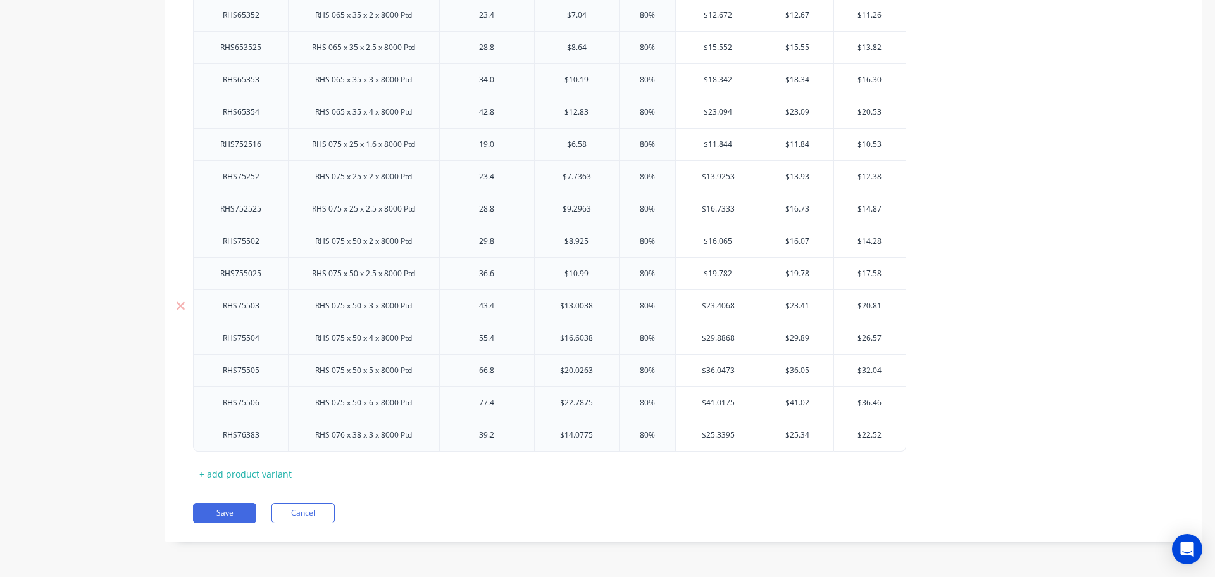
type input "$6.58"
click at [601, 304] on input "$13.0038" at bounding box center [577, 305] width 85 height 11
type input "$13.00"
click at [597, 208] on input "$9.2963" at bounding box center [577, 208] width 85 height 11
type input "$9.29"
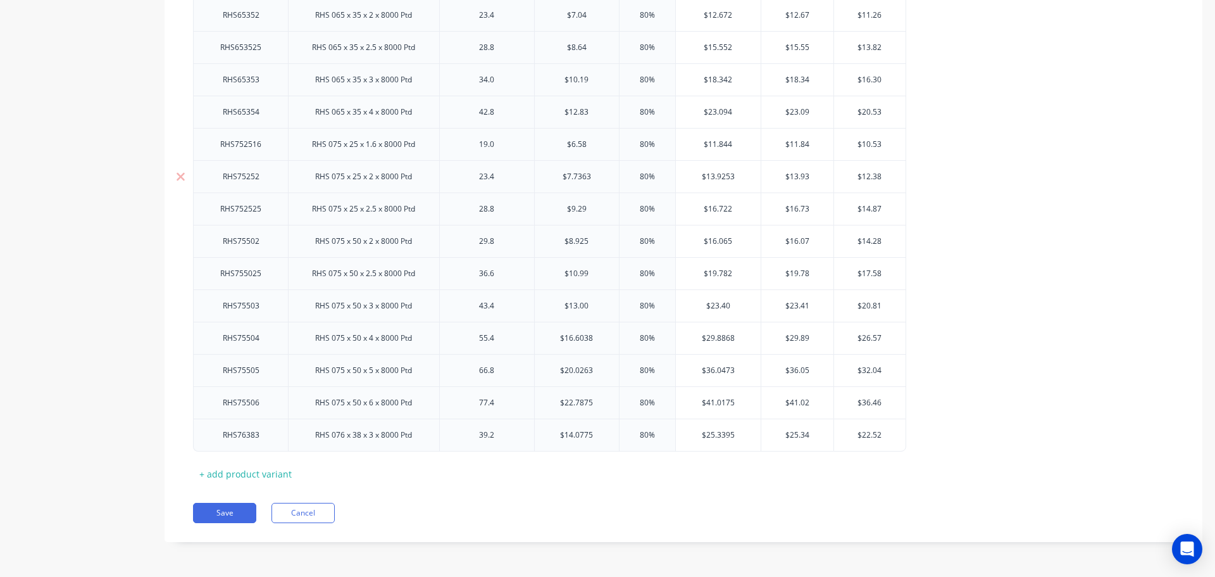
click at [599, 175] on input "$7.7363" at bounding box center [577, 176] width 85 height 11
type input "$7.73"
click at [601, 335] on input "$16.6038" at bounding box center [577, 337] width 85 height 11
type input "$16.60"
click at [597, 370] on input "$20.0263" at bounding box center [577, 370] width 85 height 11
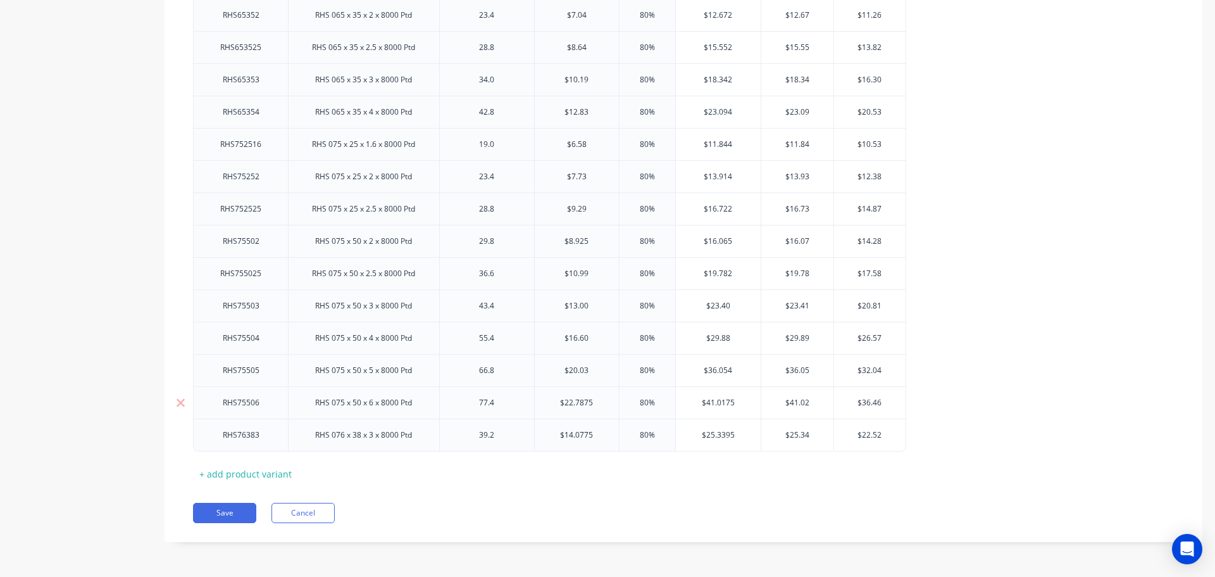
type input "$20.03"
click at [607, 402] on input "$22.7875" at bounding box center [577, 402] width 85 height 11
type input "$22.79"
click at [602, 432] on input "$14.0775" at bounding box center [577, 434] width 85 height 11
type input "$14.08"
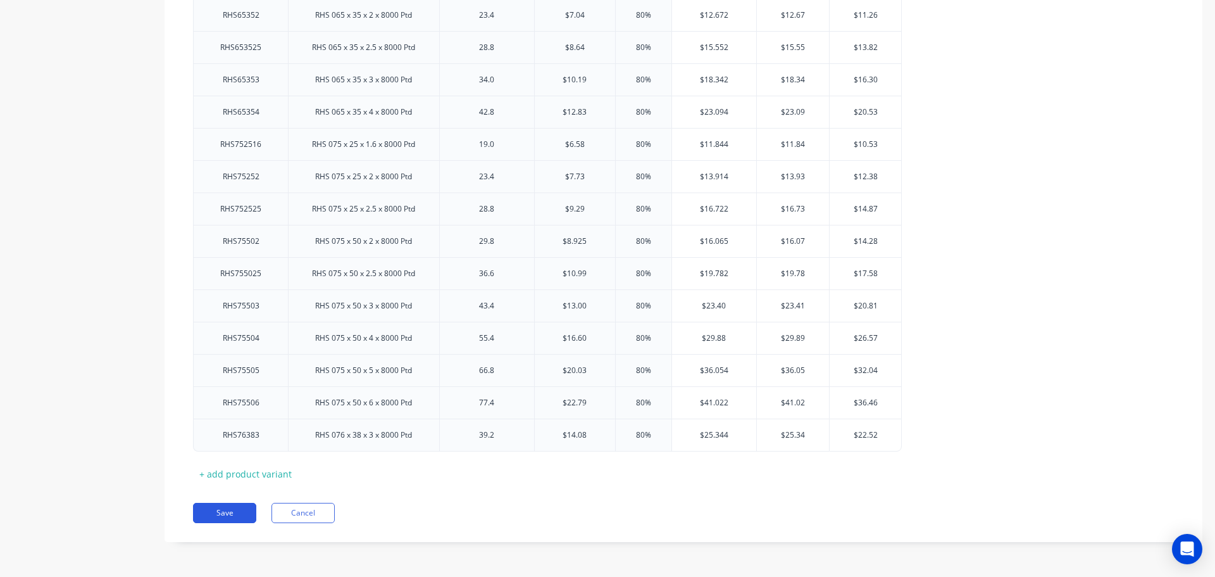
click at [227, 515] on button "Save" at bounding box center [224, 513] width 63 height 20
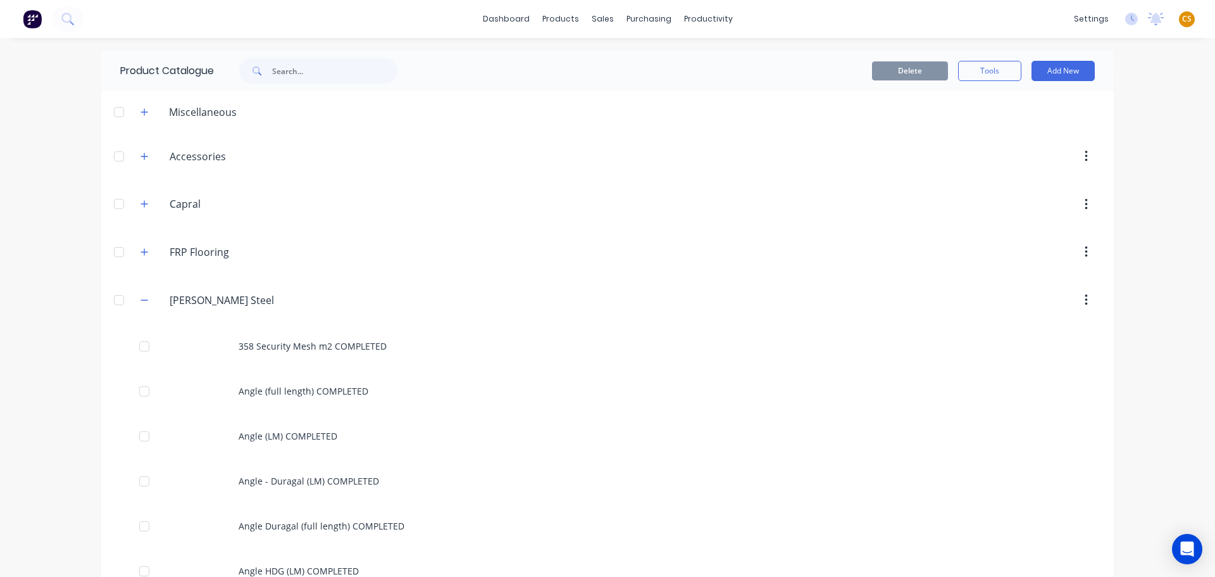
scroll to position [2845, 0]
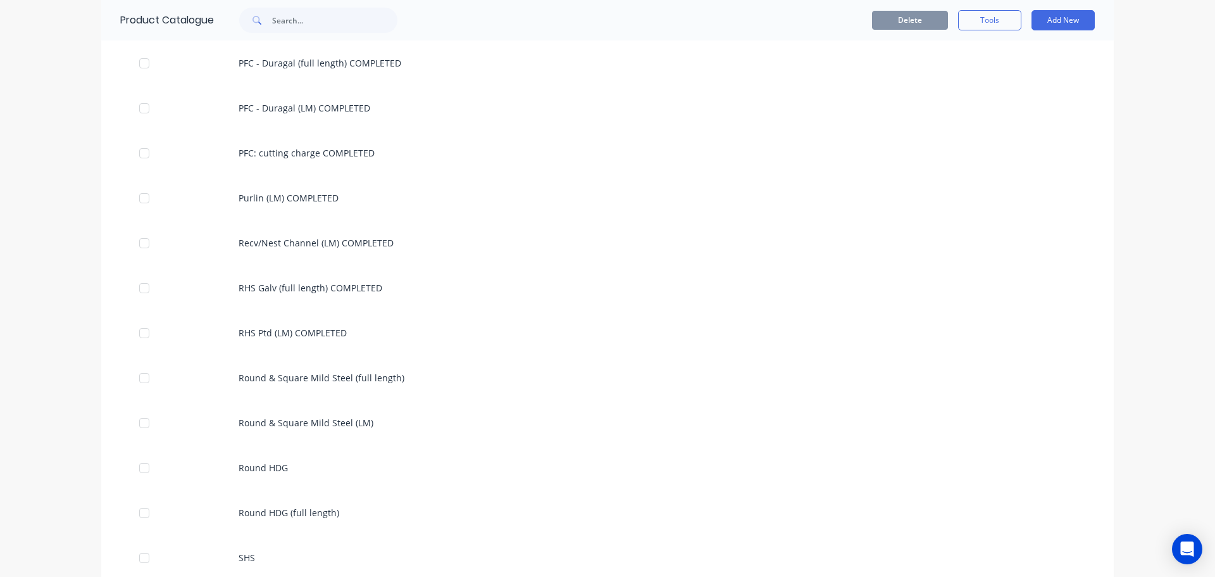
click at [28, 362] on div "dashboard products sales purchasing productivity dashboard products Product Cat…" at bounding box center [607, 288] width 1215 height 577
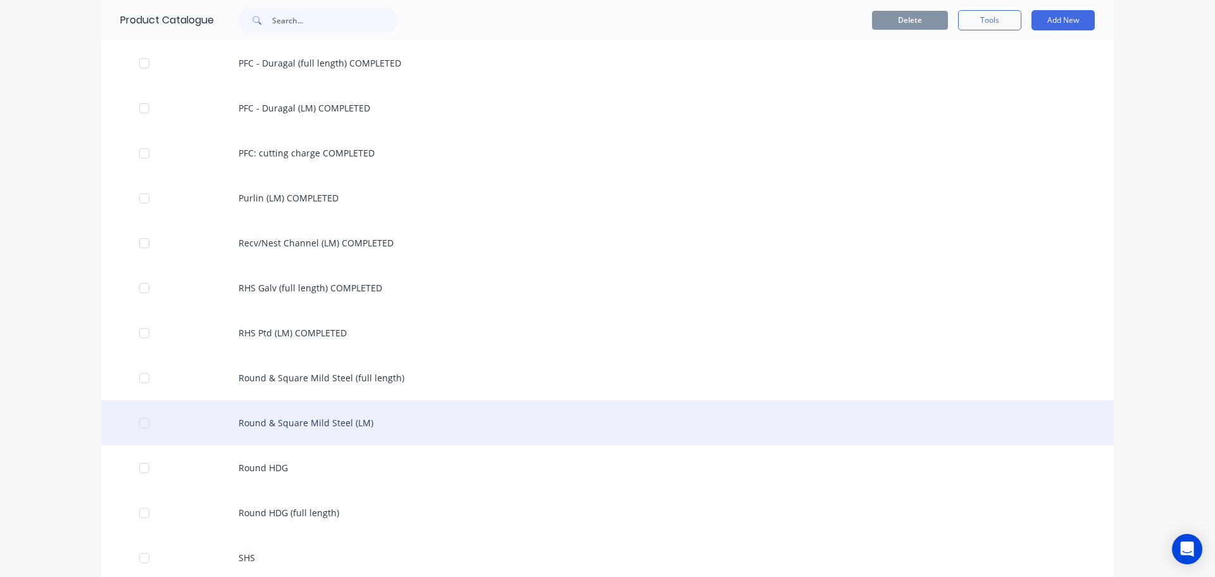
click at [344, 426] on div "Round & Square Mild Steel (LM)" at bounding box center [607, 422] width 1013 height 45
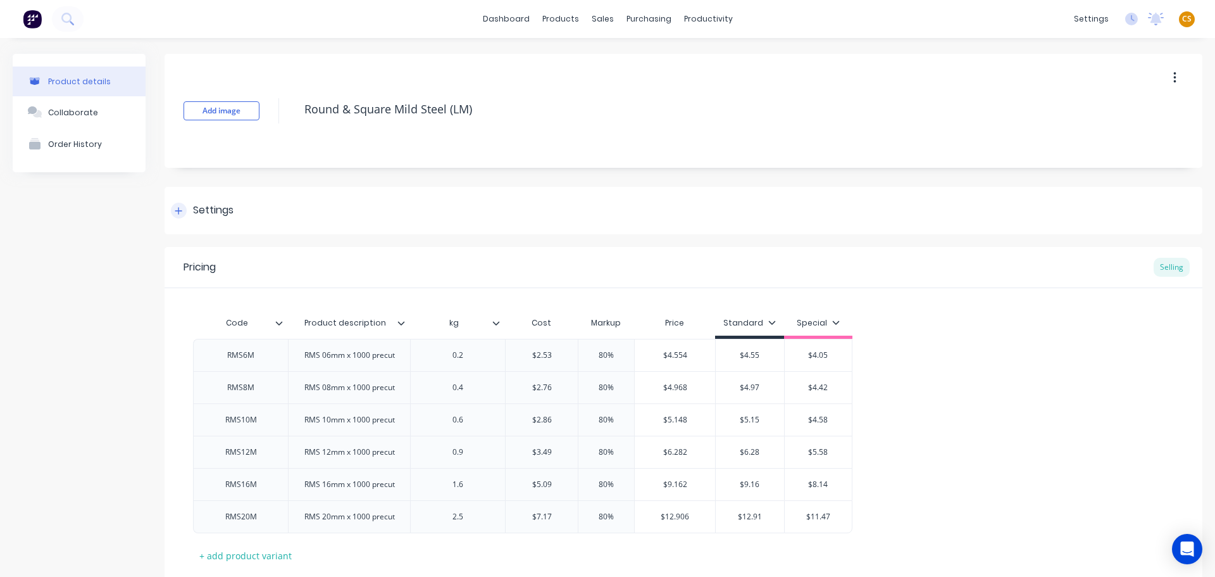
click at [175, 213] on icon at bounding box center [179, 210] width 8 height 9
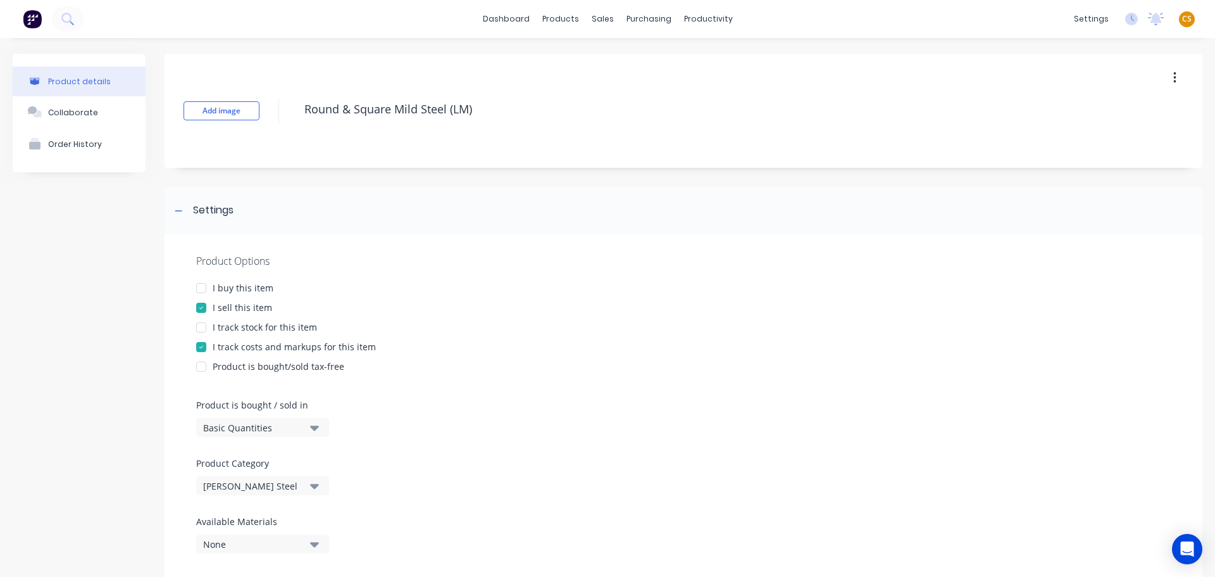
click at [245, 290] on div "I buy this item" at bounding box center [243, 287] width 61 height 13
click at [253, 327] on div "I track stock for this item" at bounding box center [265, 326] width 104 height 13
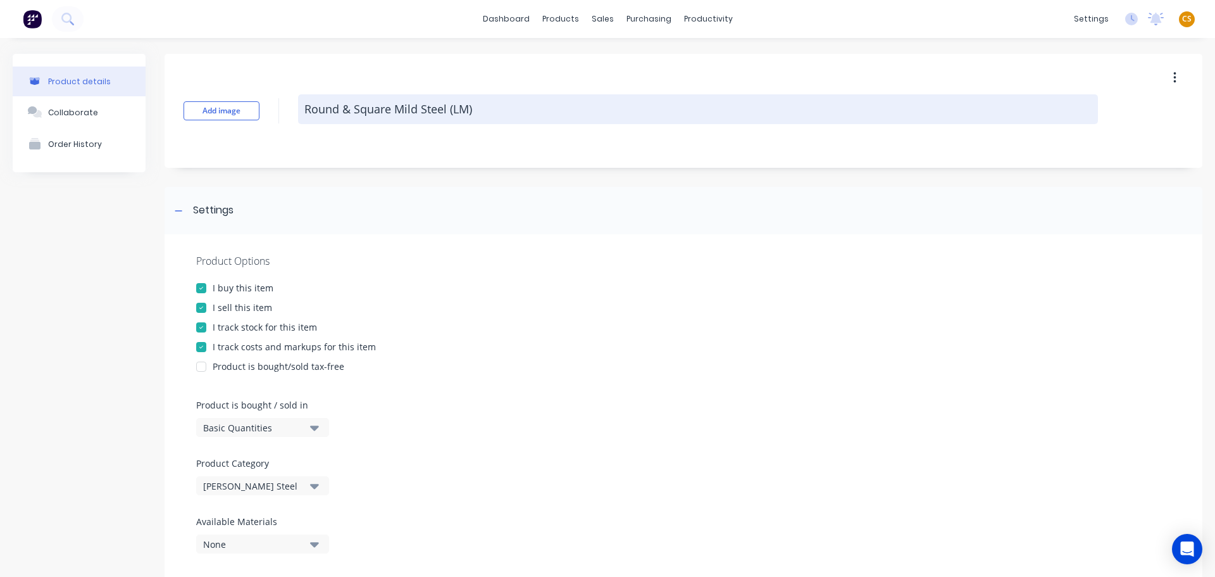
click at [516, 112] on textarea "Round & Square Mild Steel (LM)" at bounding box center [698, 109] width 800 height 30
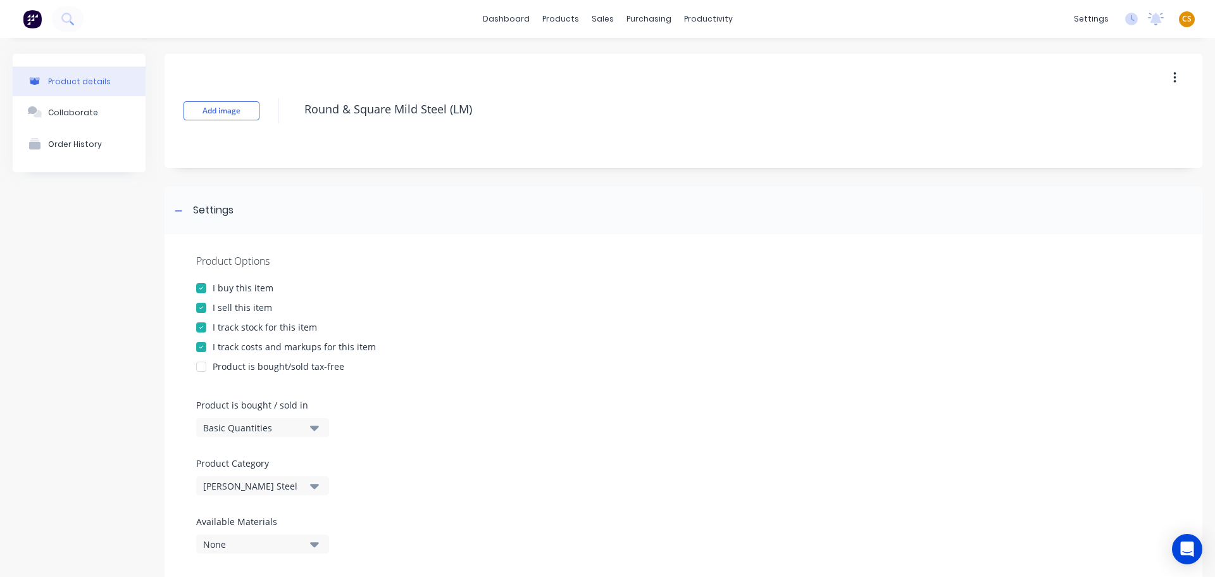
paste textarea "COMPLETED"
type textarea "Round & Square Mild Steel (LM) COMPLETED"
click at [244, 425] on div "Basic Quantities" at bounding box center [253, 427] width 101 height 13
click at [251, 487] on div "Lineal Metres" at bounding box center [291, 484] width 190 height 25
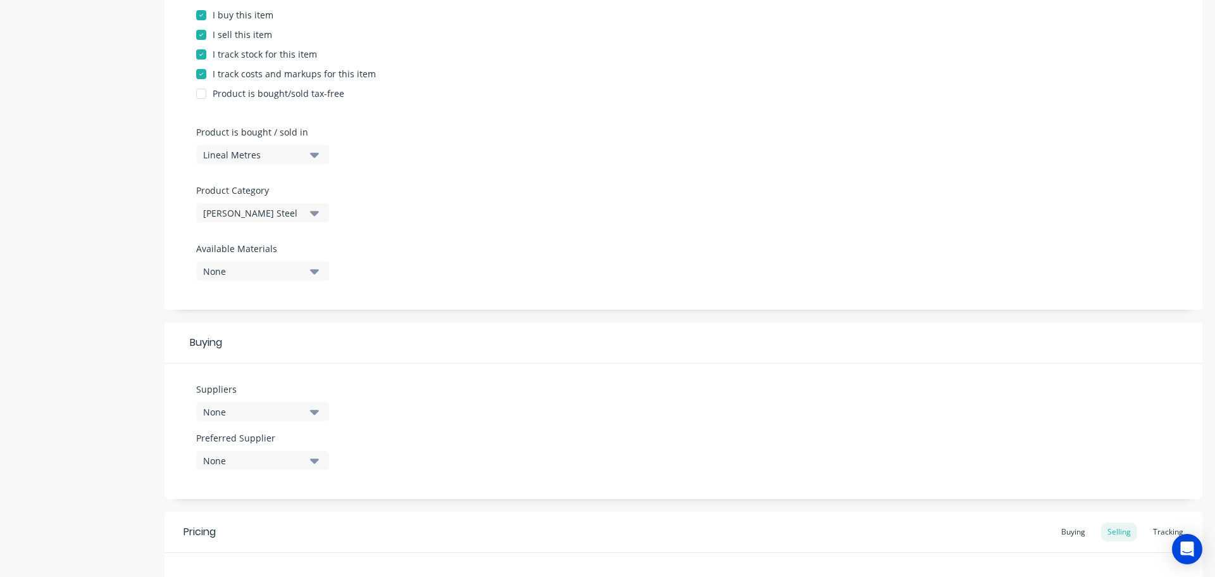
scroll to position [619, 0]
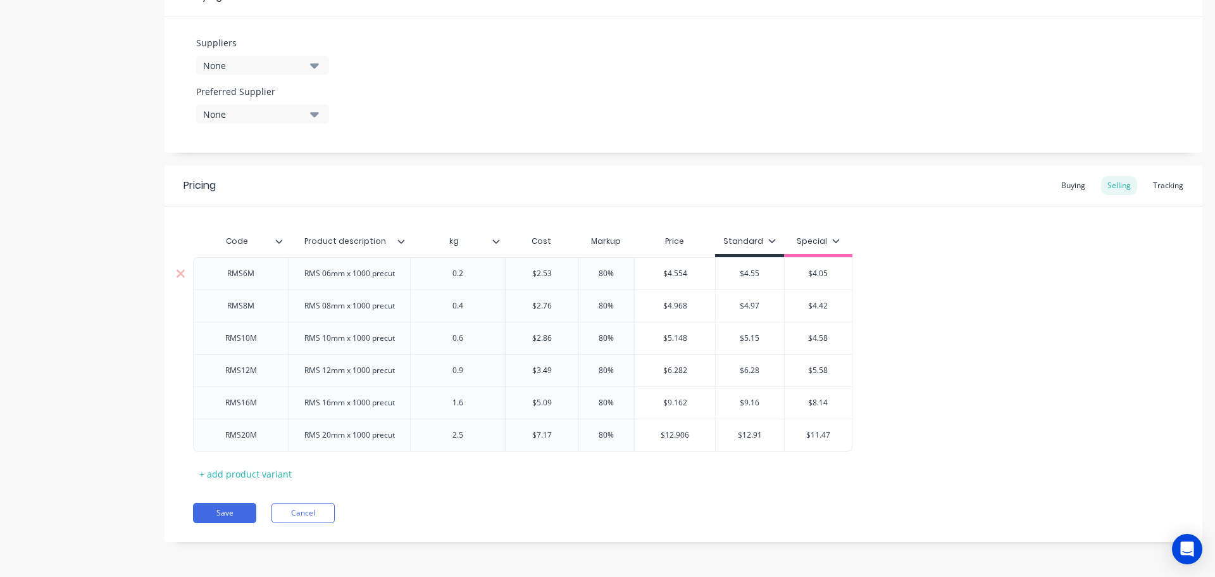
click at [698, 274] on input "$4.554" at bounding box center [675, 273] width 80 height 11
type input "$4.55"
click at [697, 304] on input "$4.968" at bounding box center [683, 305] width 80 height 11
type input "$4.96"
click at [699, 337] on input "$5.148" at bounding box center [683, 337] width 80 height 11
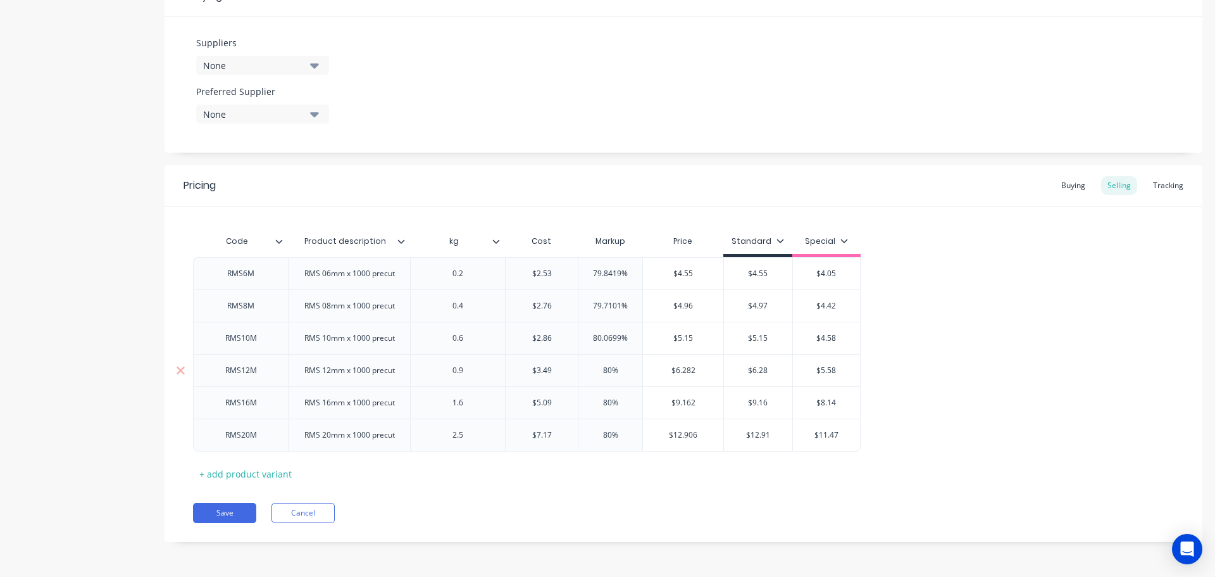
type input "$5.15"
click at [708, 370] on input "$6.282" at bounding box center [683, 370] width 80 height 11
type input "$6.28"
click at [708, 401] on input "$9.162" at bounding box center [683, 402] width 80 height 11
type input "$9.16"
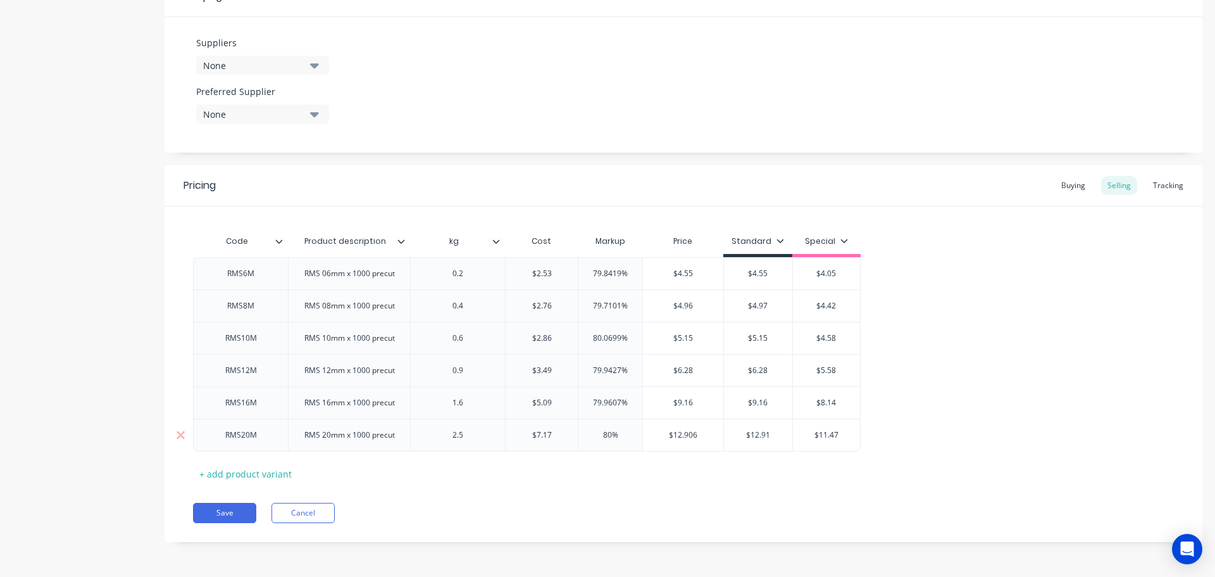
click at [707, 432] on input "$12.906" at bounding box center [683, 434] width 80 height 11
type input "$12.91"
click at [705, 307] on input "$4.96" at bounding box center [681, 305] width 77 height 11
type input "$4.97"
drag, startPoint x: 622, startPoint y: 270, endPoint x: 579, endPoint y: 270, distance: 42.4
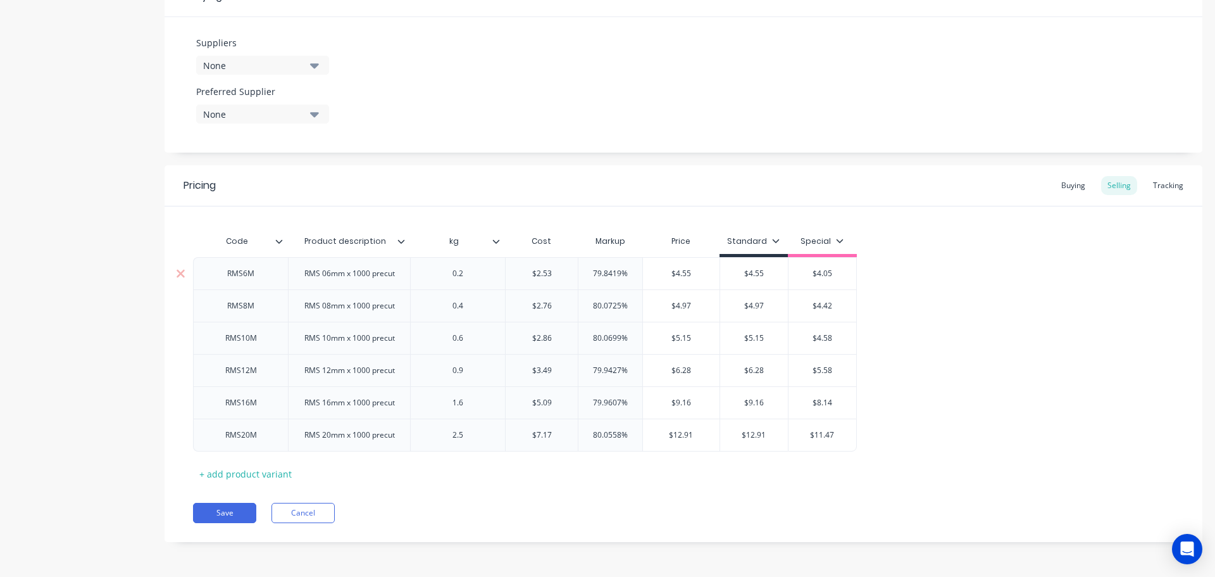
click at [579, 270] on input "79.8419%" at bounding box center [611, 273] width 64 height 11
type input "80%"
drag, startPoint x: 621, startPoint y: 303, endPoint x: 589, endPoint y: 309, distance: 32.8
click at [589, 309] on input "80.0725%" at bounding box center [611, 305] width 64 height 11
type input "80%"
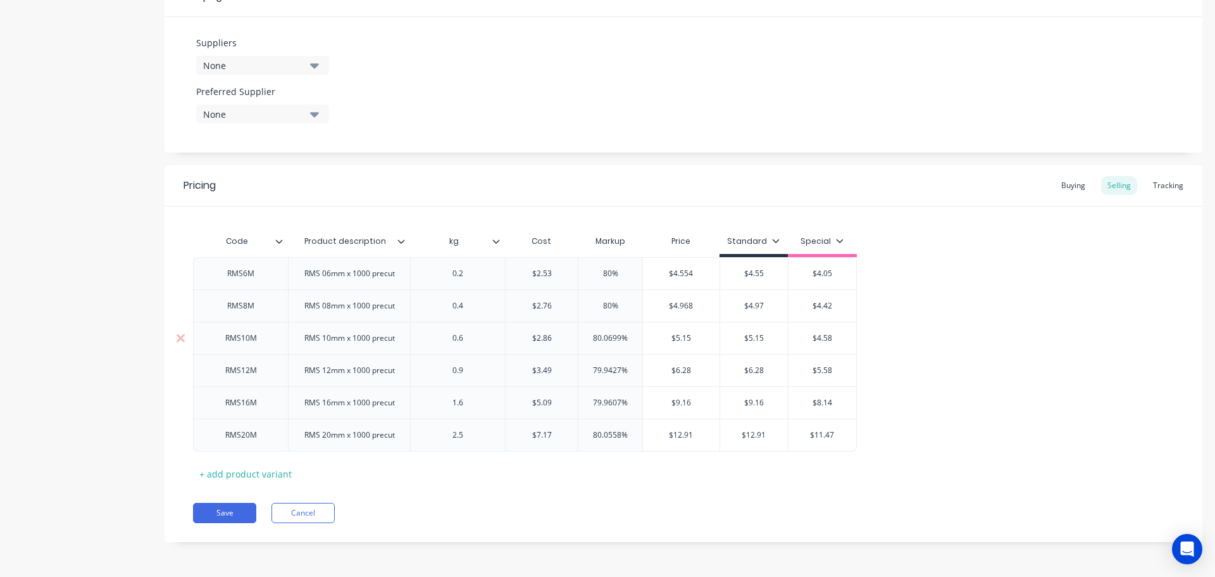
drag, startPoint x: 623, startPoint y: 337, endPoint x: 561, endPoint y: 338, distance: 62.0
click at [561, 338] on div "RMS10M RMS 10mm x 1000 precut 0.6 $2.86 80.0699% 80.0699% $5.15 $5.15 $5.15 $4.…" at bounding box center [525, 338] width 664 height 32
type input "80%"
drag, startPoint x: 622, startPoint y: 372, endPoint x: 550, endPoint y: 368, distance: 72.2
click at [554, 370] on div "RMS12M RMS 12mm x 1000 precut 0.9 $3.49 79.9427% 79.9427% $6.28 $6.28 $6.28 $5.…" at bounding box center [525, 370] width 664 height 32
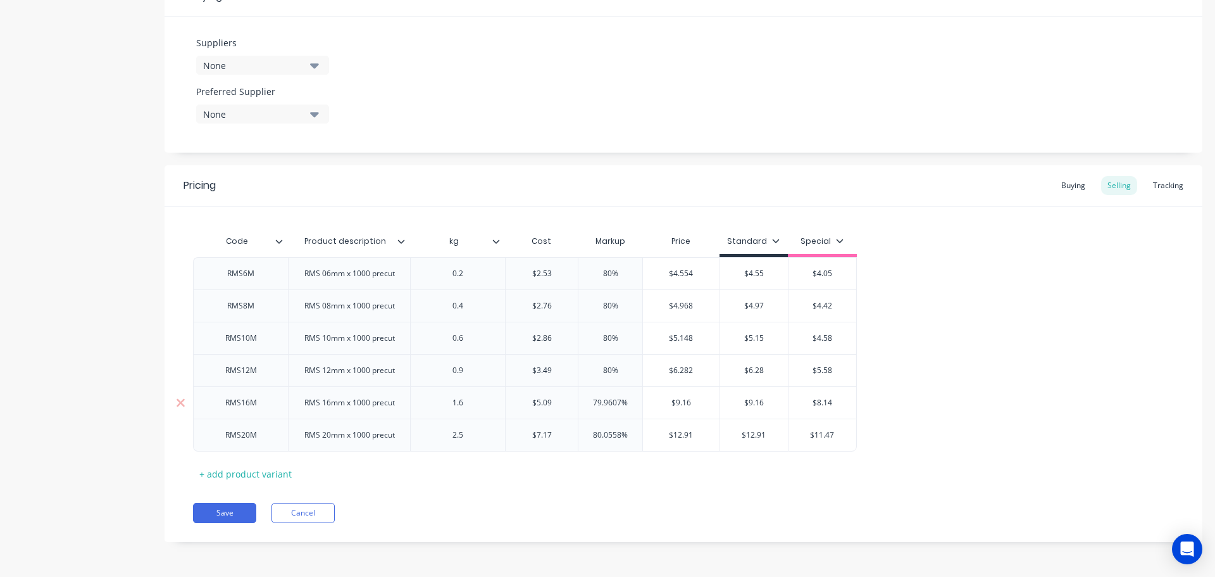
type input "80%"
drag, startPoint x: 620, startPoint y: 397, endPoint x: 542, endPoint y: 399, distance: 77.9
click at [542, 399] on div "RMS16M RMS 16mm x 1000 precut 1.6 $5.09 79.9607% 79.9607% $9.16 $9.16 $9.16 $8.…" at bounding box center [525, 402] width 664 height 32
type input "80%"
drag, startPoint x: 622, startPoint y: 429, endPoint x: 564, endPoint y: 436, distance: 58.6
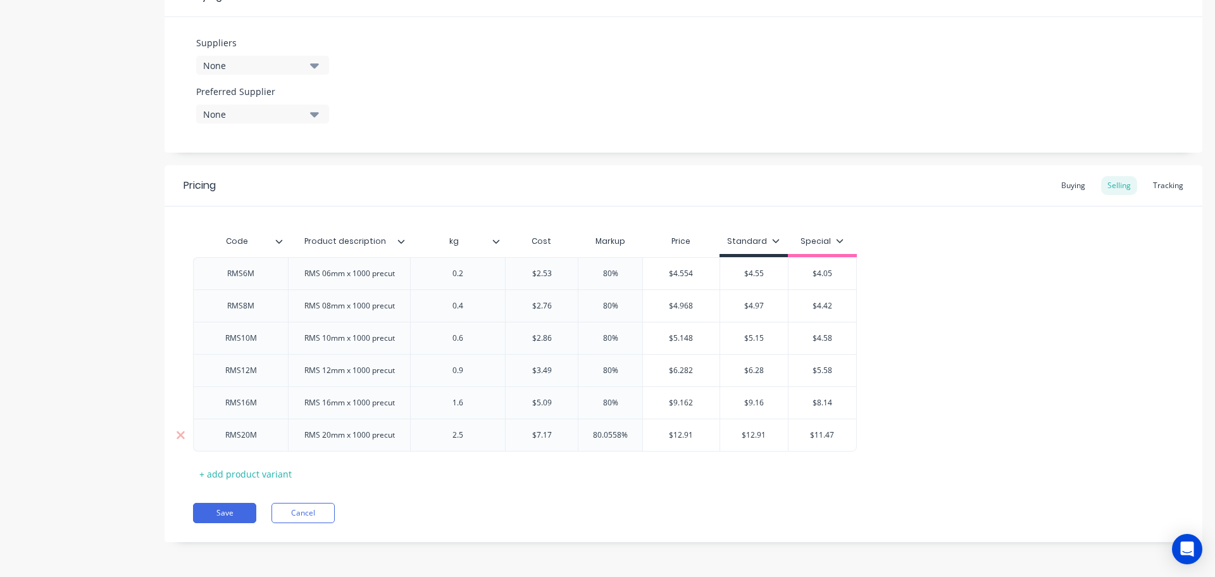
click at [564, 436] on div "RMS20M RMS 20mm x 1000 precut 2.5 $7.17 80.0558% 80.0558% $12.91 $12.91 $12.91 …" at bounding box center [525, 434] width 664 height 33
type input "80%"
click at [1022, 396] on div "RMS6M RMS 06mm x 1000 precut 0.2 $2.53 80% 80% $4.554 $4.55 $4.55 $4.05 RMS8M R…" at bounding box center [683, 354] width 981 height 194
click at [229, 513] on button "Save" at bounding box center [224, 513] width 63 height 20
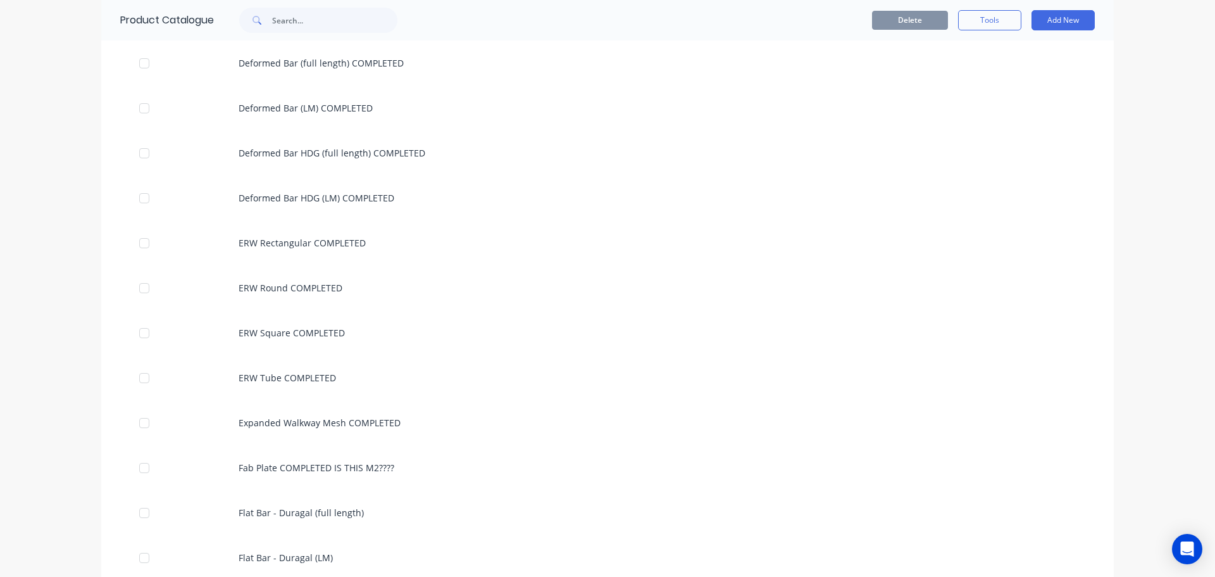
scroll to position [2934, 0]
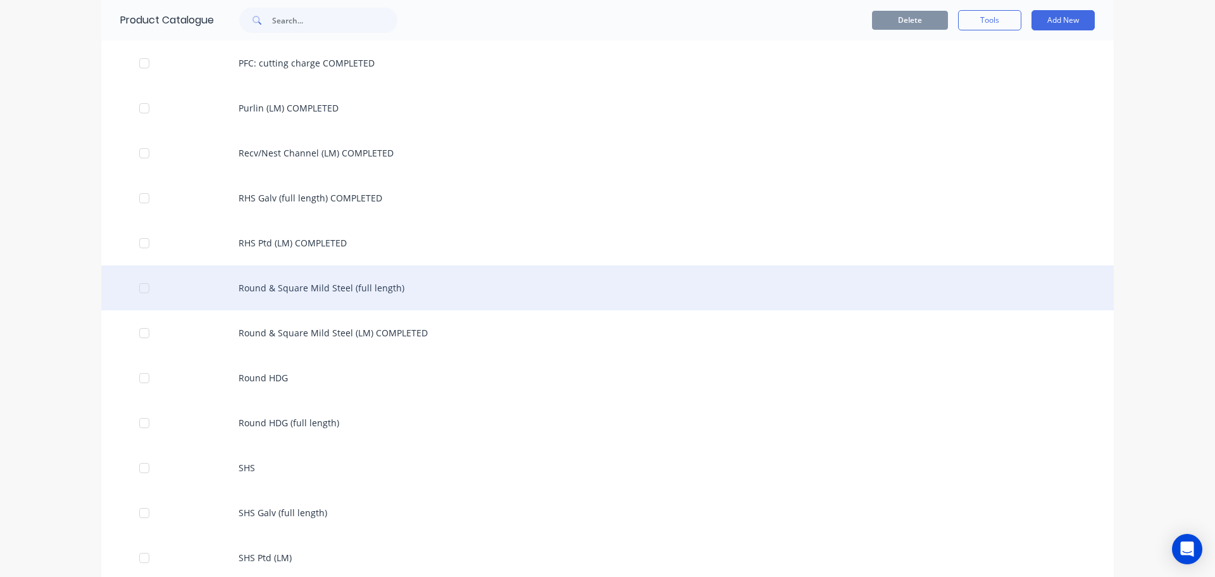
click at [467, 288] on div "Round & Square Mild Steel (full length)" at bounding box center [607, 287] width 1013 height 45
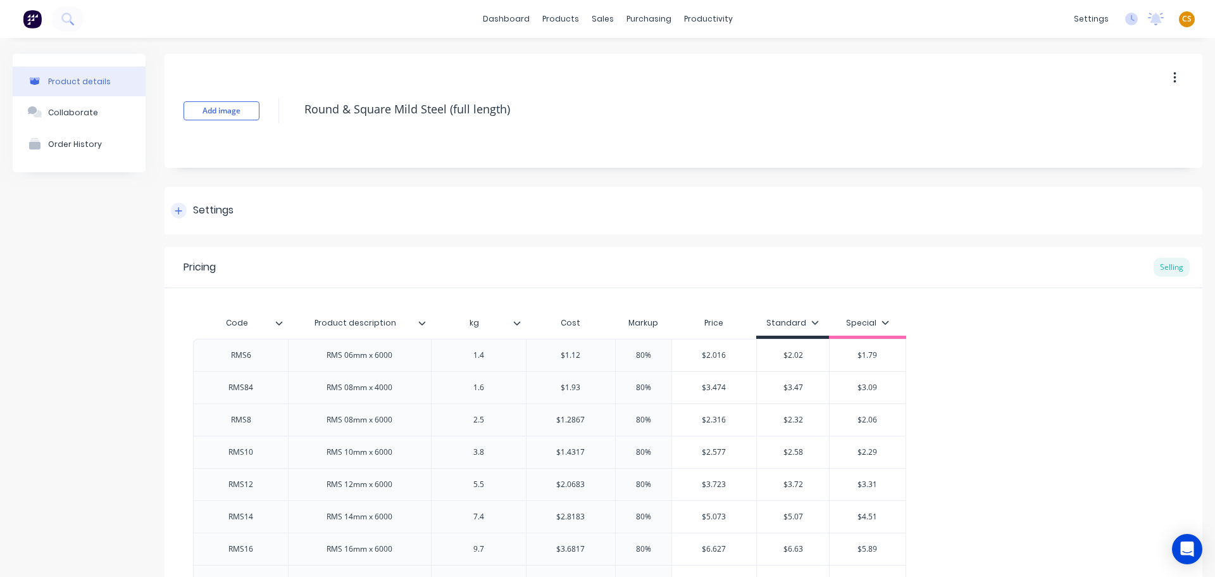
click at [180, 208] on icon at bounding box center [179, 210] width 8 height 9
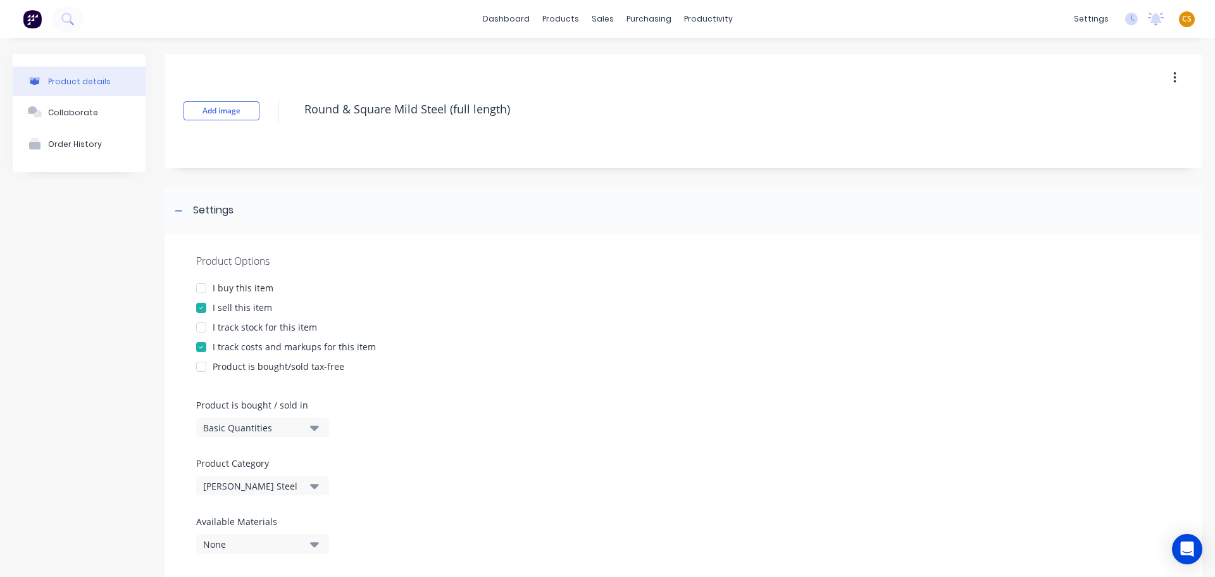
click at [237, 285] on div "I buy this item" at bounding box center [243, 287] width 61 height 13
click at [239, 324] on div "I track stock for this item" at bounding box center [265, 326] width 104 height 13
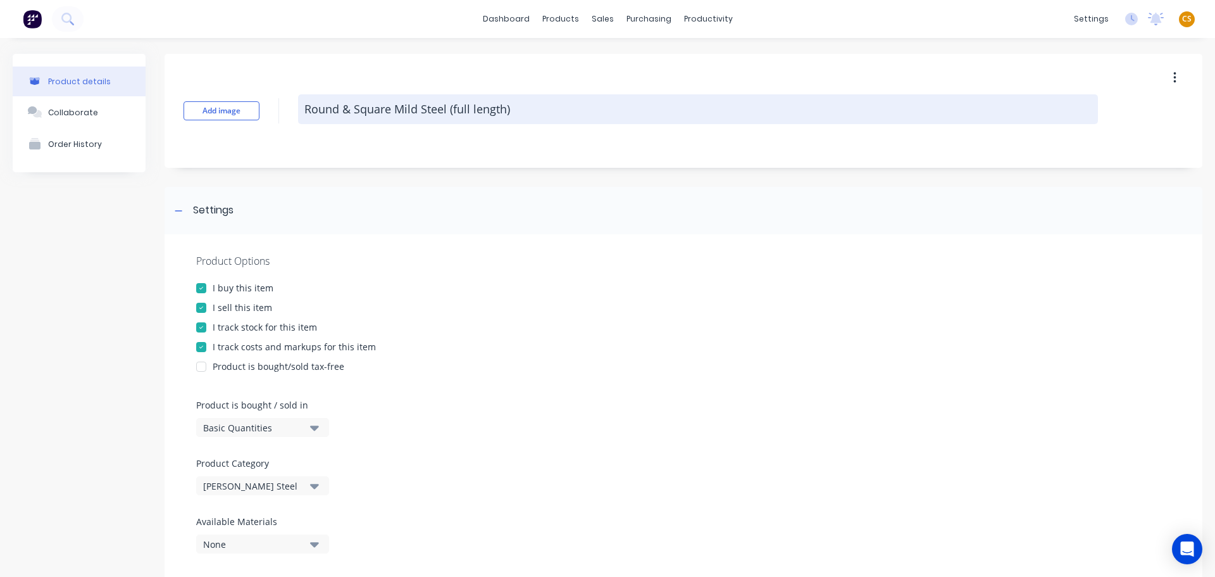
click at [572, 99] on textarea "Round & Square Mild Steel (full length)" at bounding box center [698, 109] width 800 height 30
paste textarea "COMPLETED"
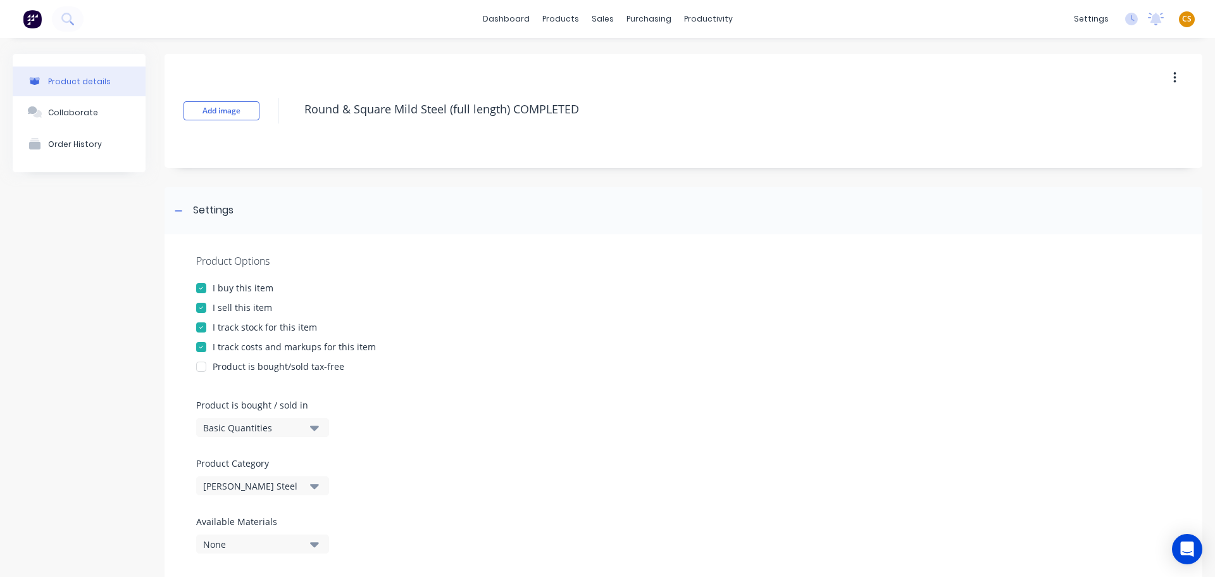
type textarea "Round & Square Mild Steel (full length) COMPLETED"
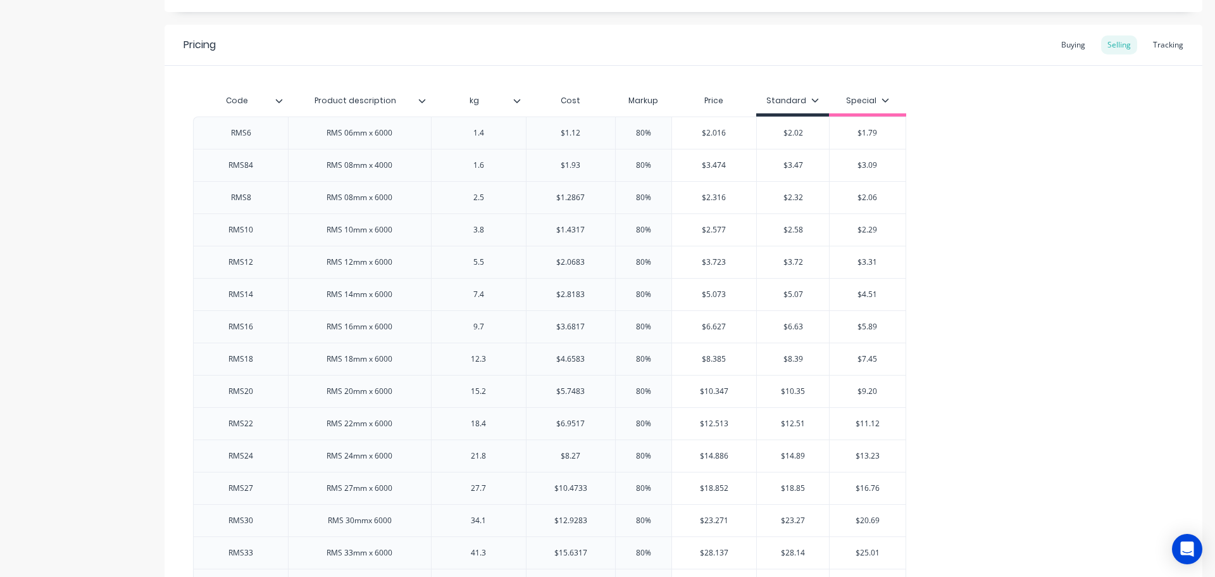
scroll to position [1361, 0]
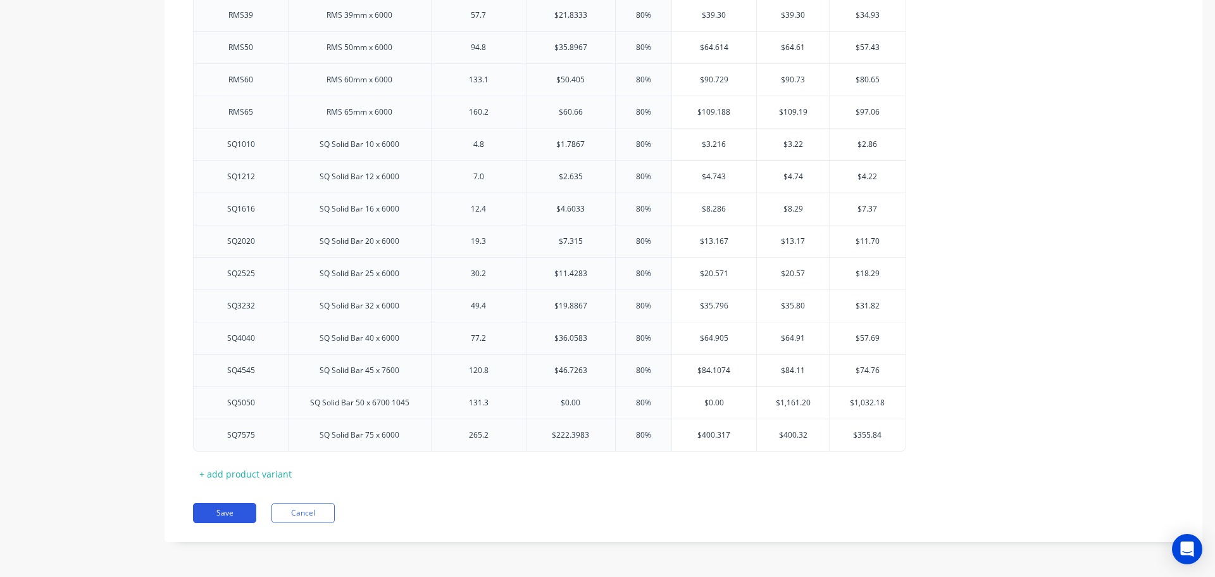
click at [229, 517] on button "Save" at bounding box center [224, 513] width 63 height 20
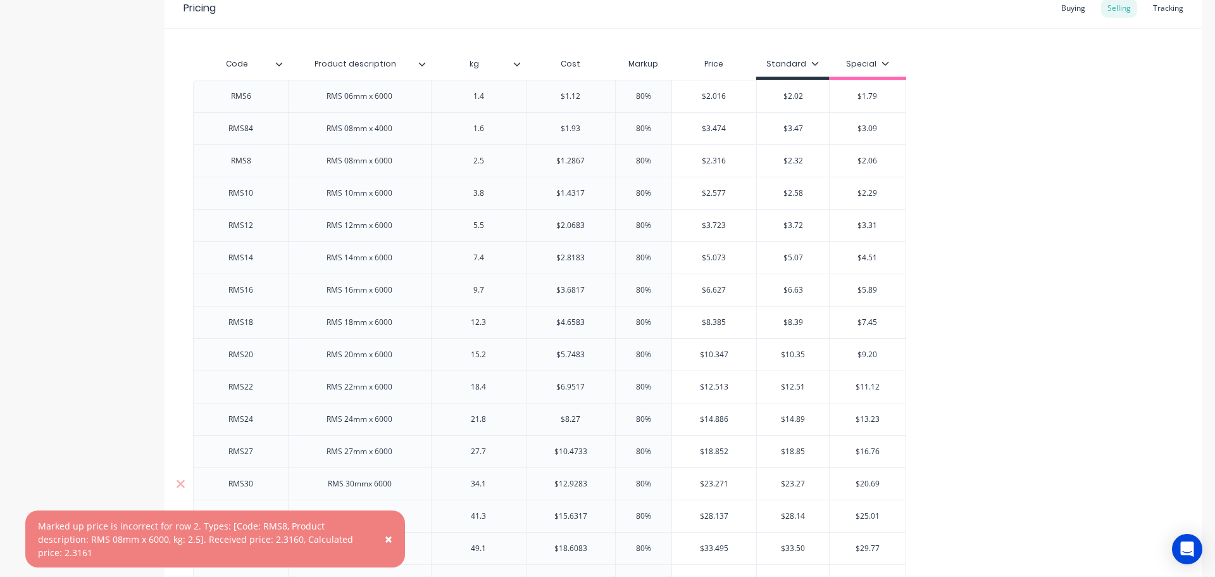
scroll to position [792, 0]
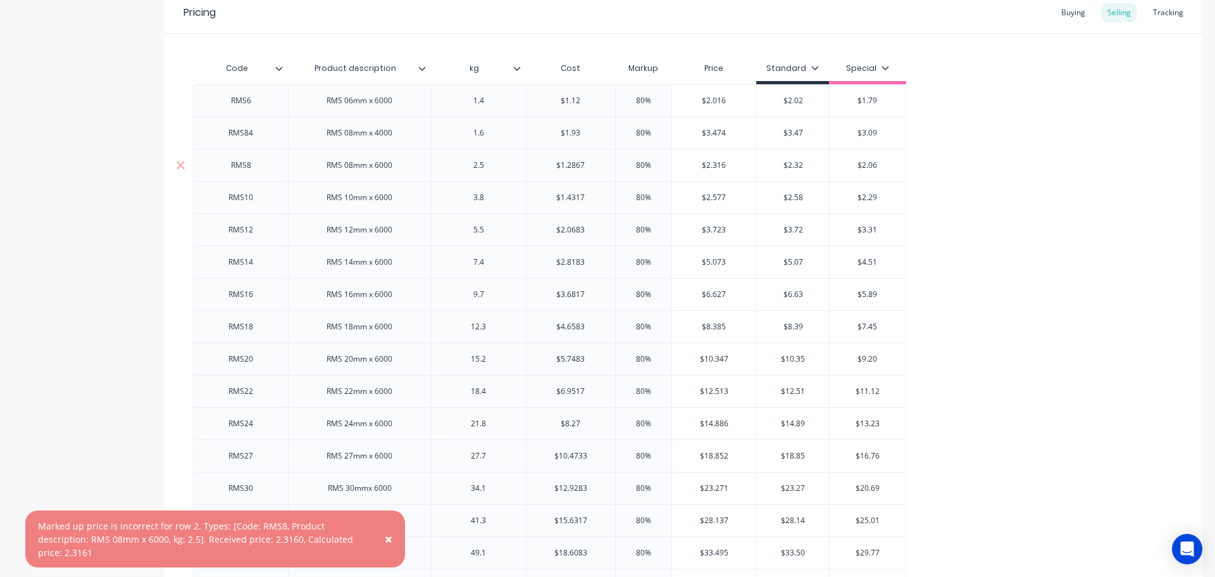
click at [594, 165] on input "$1.2867" at bounding box center [571, 165] width 89 height 11
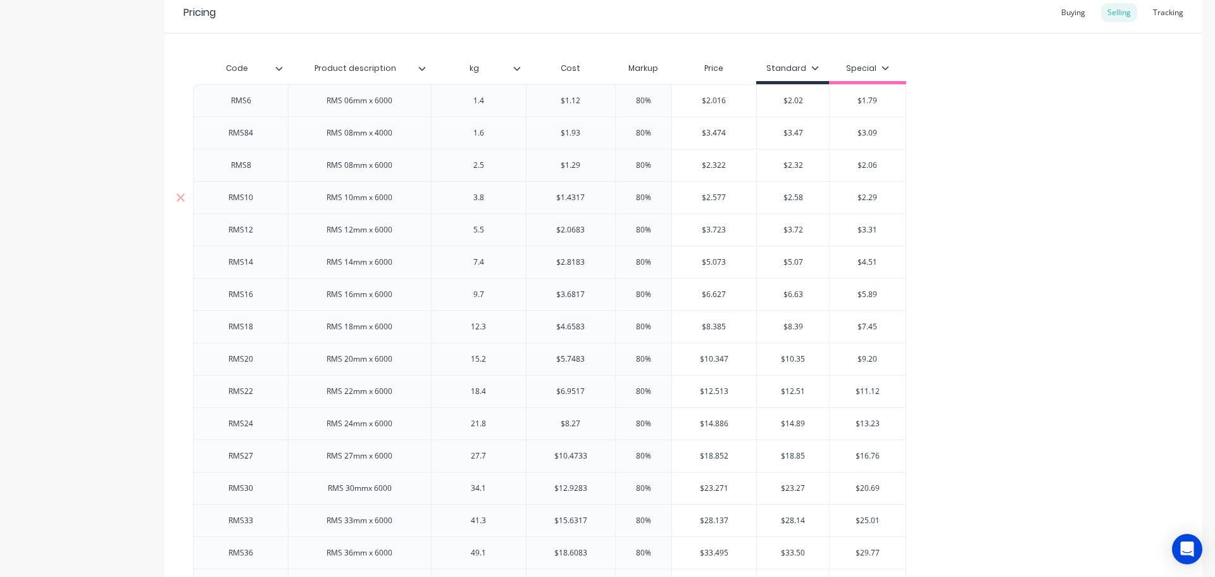
type input "$1.29"
click at [596, 196] on input "$1.4317" at bounding box center [571, 197] width 89 height 11
type input "$1.43"
click at [591, 227] on input "$2.0683" at bounding box center [571, 229] width 89 height 11
type input "$2.08"
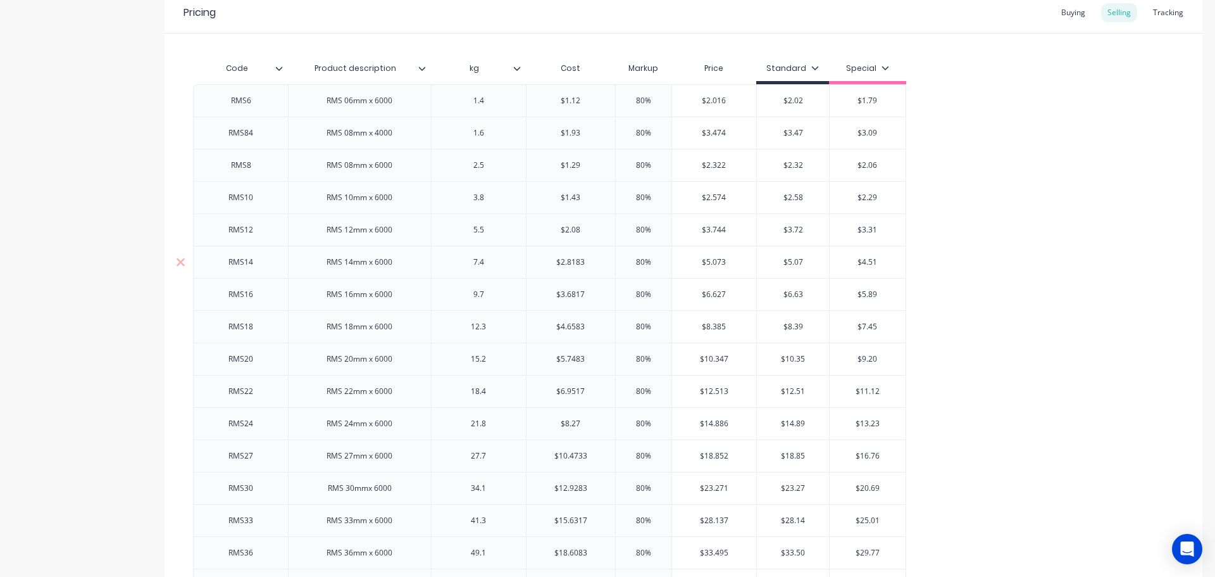
click at [591, 258] on input "$2.8183" at bounding box center [571, 261] width 89 height 11
type input "$2.82"
click at [590, 293] on input "$3.6817" at bounding box center [571, 294] width 89 height 11
type input "$3.68"
click at [591, 324] on input "$4.6583" at bounding box center [571, 326] width 89 height 11
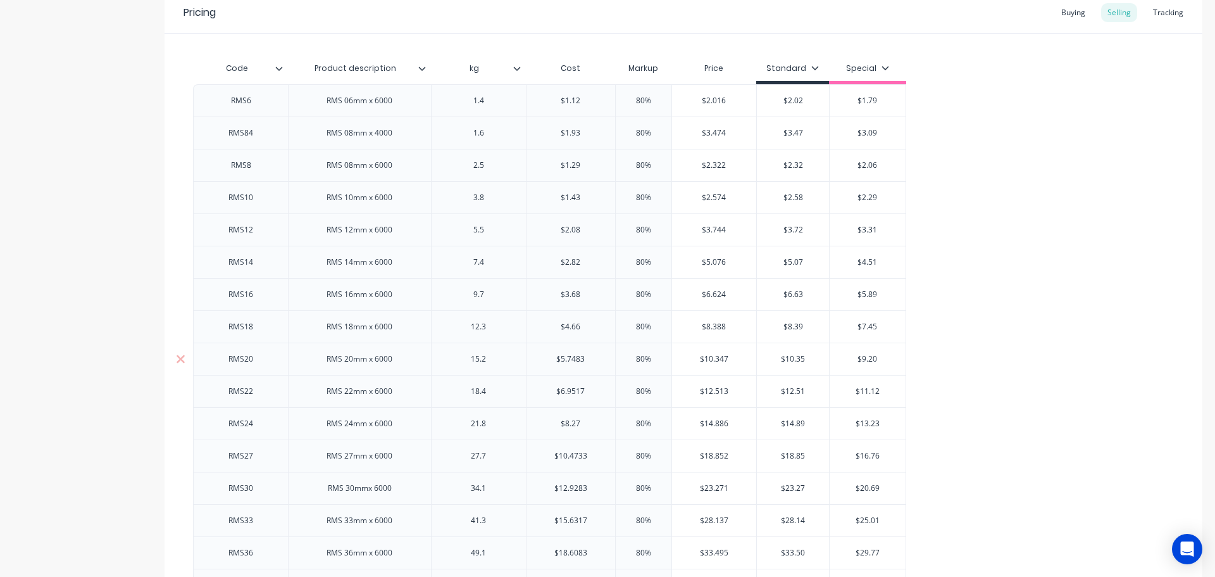
type input "$4.66"
click at [589, 356] on input "$5.7483" at bounding box center [571, 358] width 89 height 11
type input "$5.75"
click at [597, 388] on input "$6.9517" at bounding box center [571, 390] width 89 height 11
type input "$6.95"
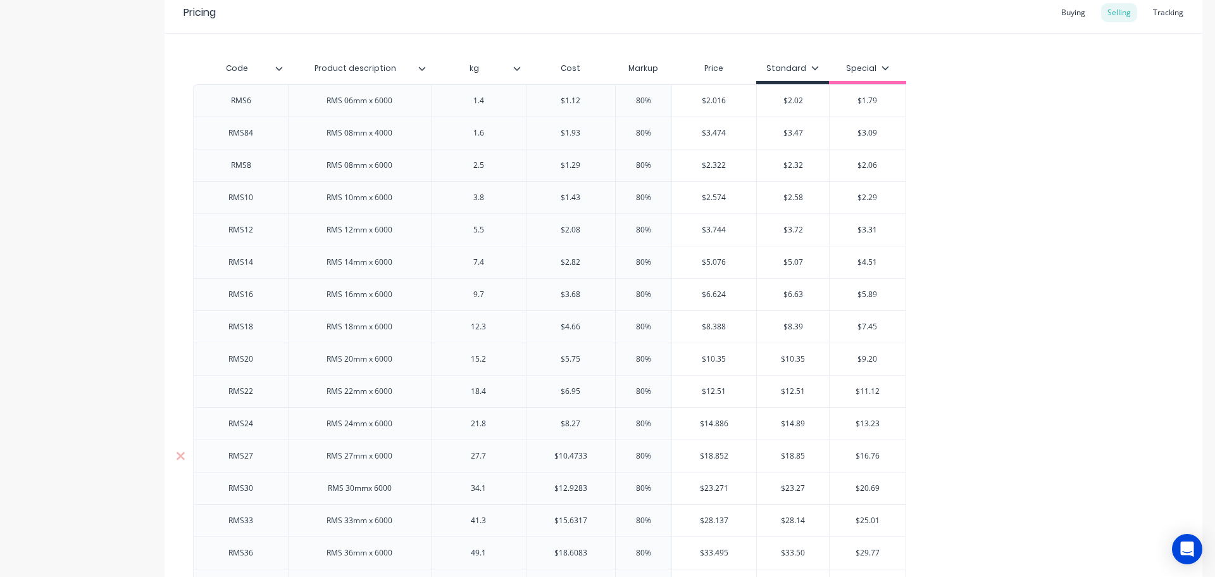
click at [597, 454] on input "$10.4733" at bounding box center [571, 455] width 89 height 11
type input "$10.47"
click at [596, 487] on input "$12.9283" at bounding box center [571, 487] width 89 height 11
type input "$12.93"
click at [596, 516] on input "$15.6317" at bounding box center [571, 520] width 89 height 11
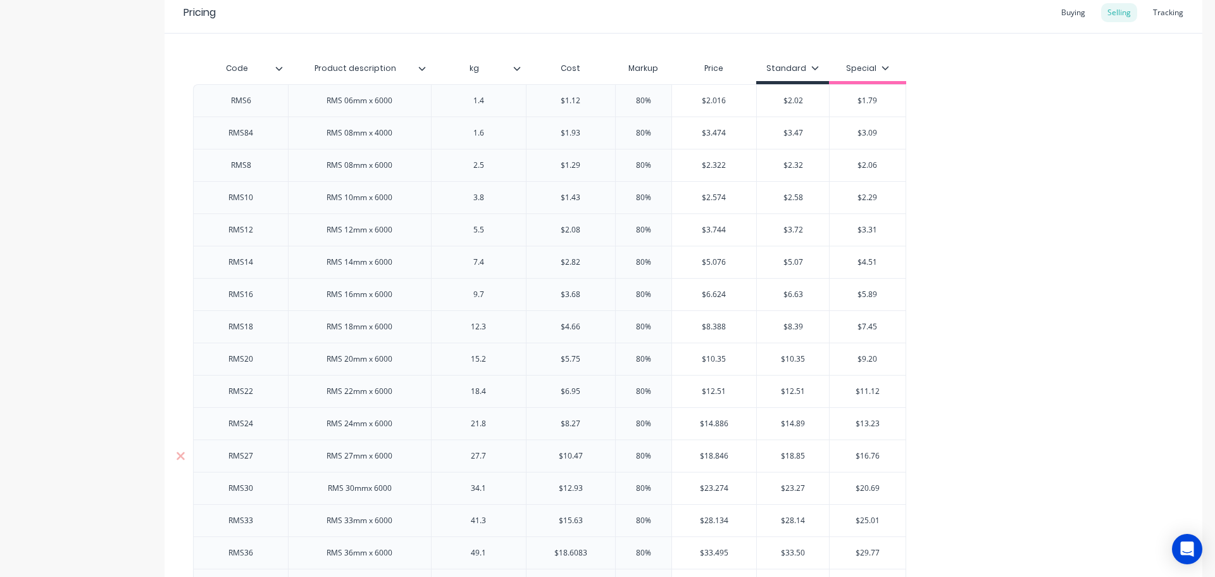
scroll to position [1172, 0]
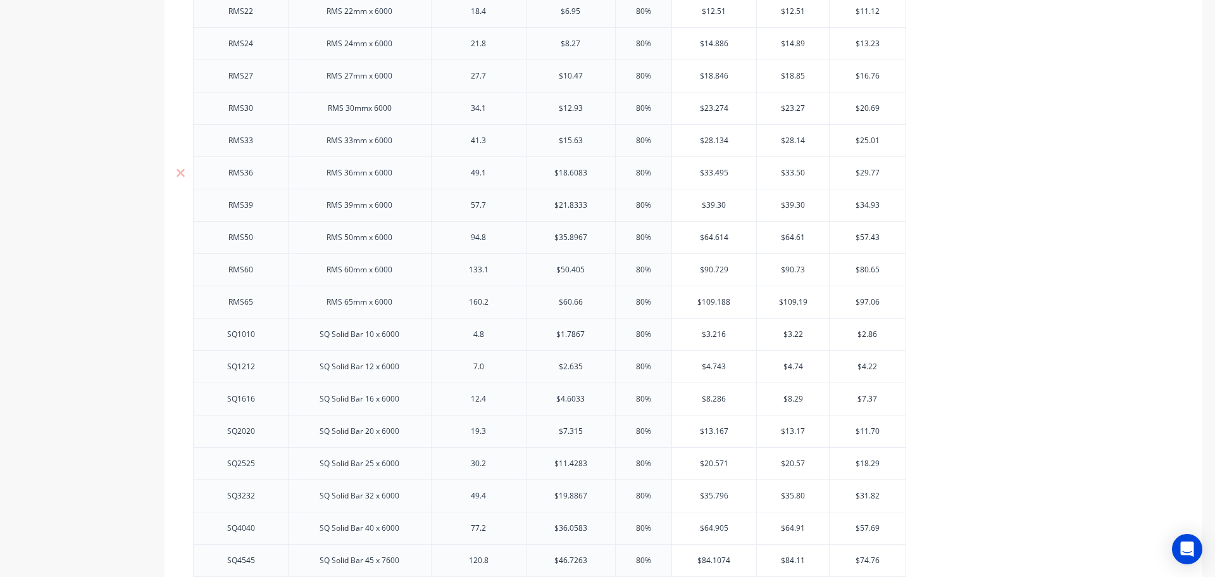
type input "$15.63"
click at [592, 171] on input "$18.6083" at bounding box center [571, 172] width 89 height 11
type input "$18.61"
click at [593, 201] on input "$21.8333" at bounding box center [571, 204] width 89 height 11
type input "$21.83"
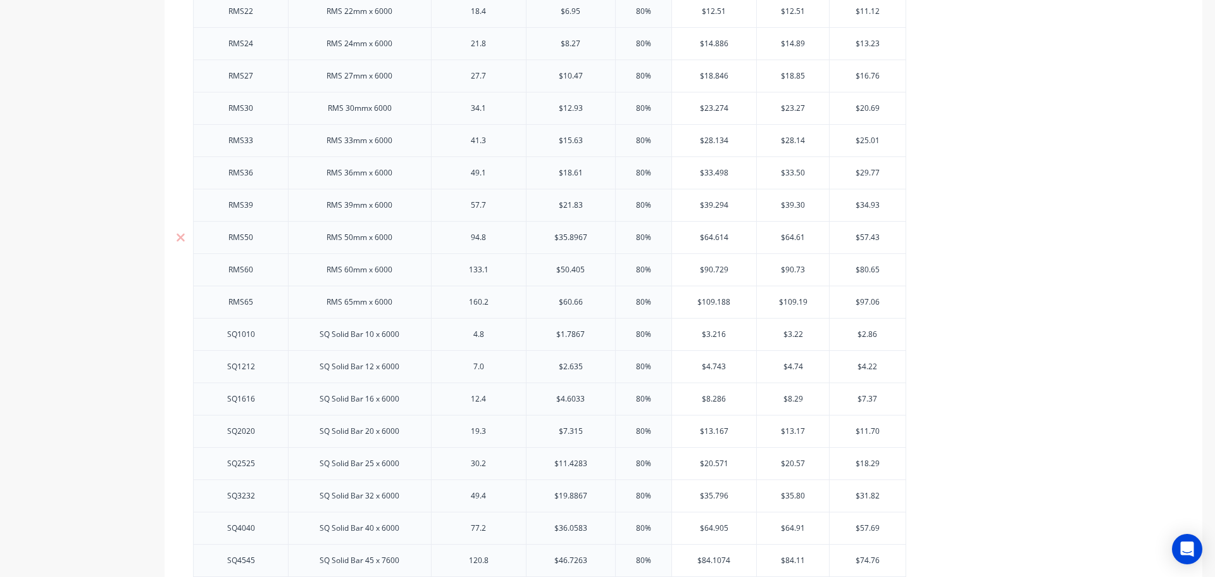
click at [595, 234] on input "$35.8967" at bounding box center [571, 237] width 89 height 11
type input "$35.89"
click at [590, 272] on input "$50.405" at bounding box center [571, 269] width 89 height 11
type input "$50.41"
click at [593, 332] on input "$1.7867" at bounding box center [571, 334] width 89 height 11
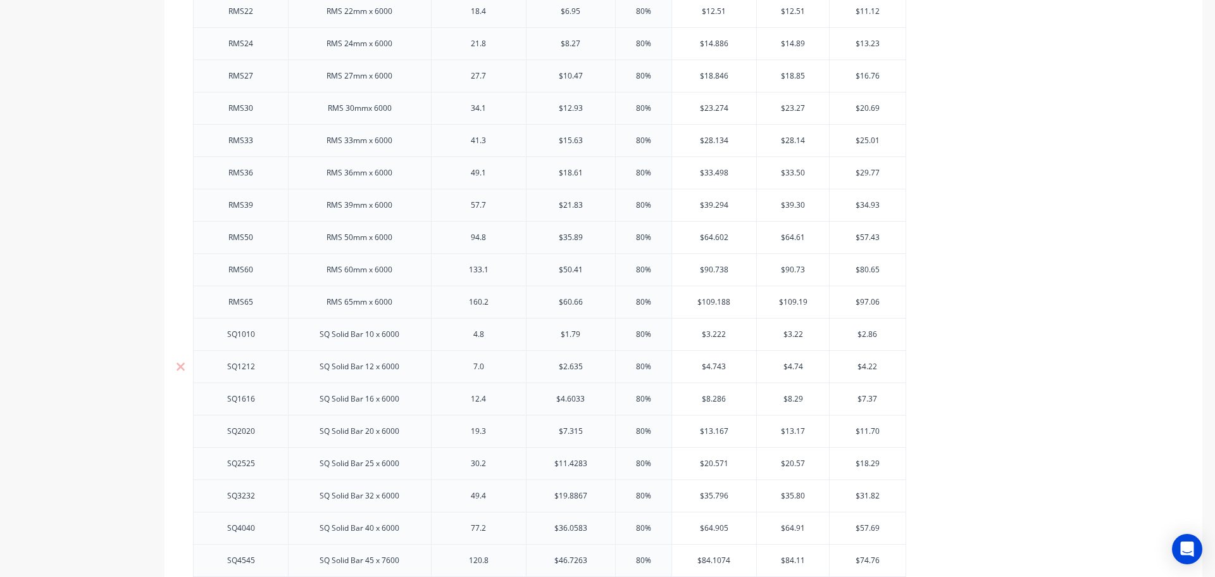
type input "$1.79"
click at [594, 365] on input "$2.635" at bounding box center [571, 366] width 89 height 11
type input "$2.64"
click at [592, 396] on input "$4.6033" at bounding box center [571, 398] width 89 height 11
type input "$4.60"
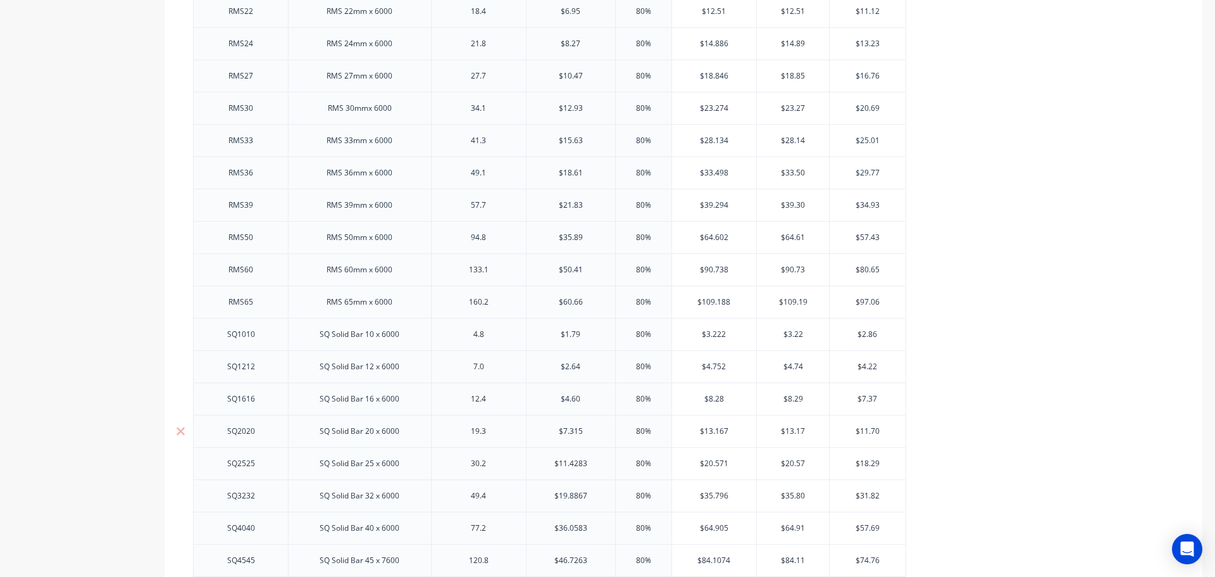
click at [589, 429] on input "$7.315" at bounding box center [571, 430] width 89 height 11
type input "$7.32"
click at [593, 464] on input "$11.4283" at bounding box center [571, 463] width 89 height 11
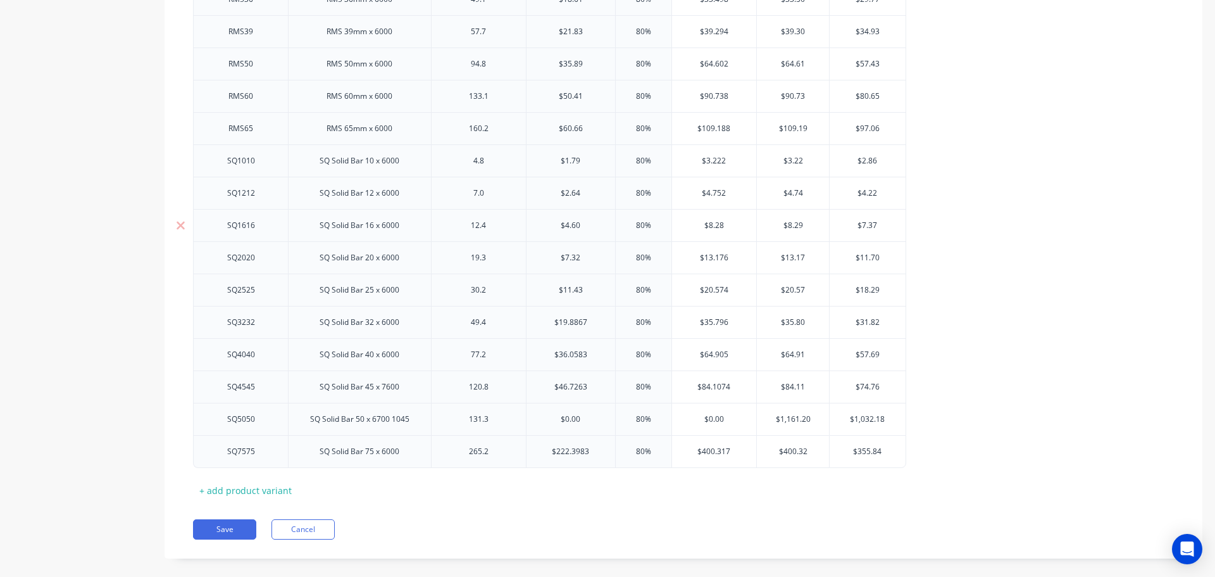
scroll to position [1361, 0]
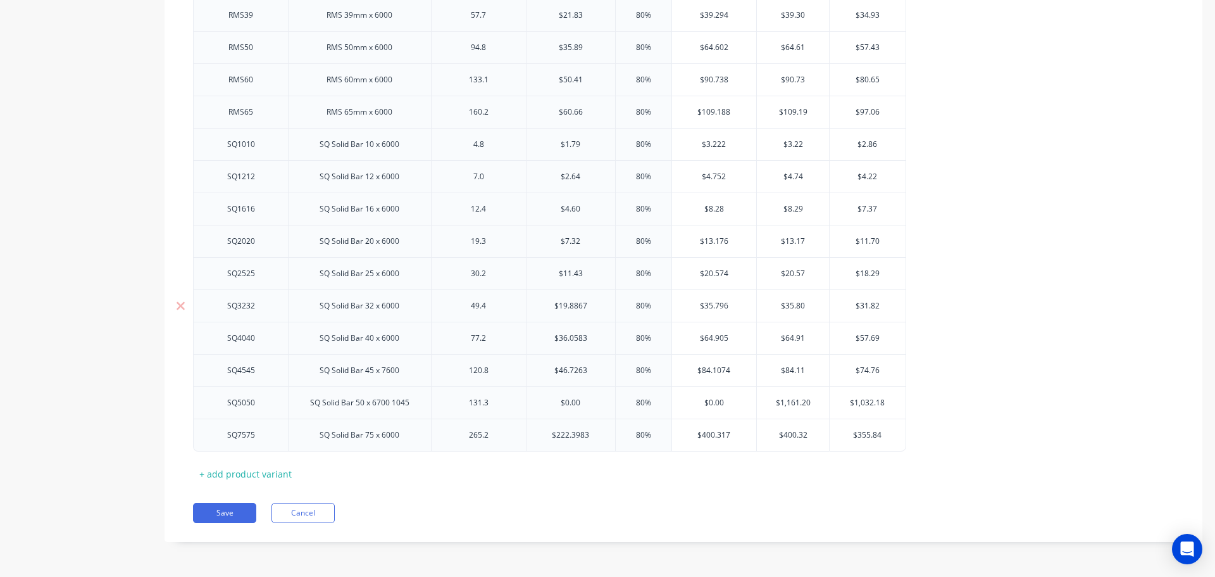
type input "$11.43"
click at [592, 304] on input "$19.8867" at bounding box center [571, 305] width 89 height 11
type input "$19.89"
click at [592, 339] on input "$36.0583" at bounding box center [571, 337] width 89 height 11
type input "$36.06"
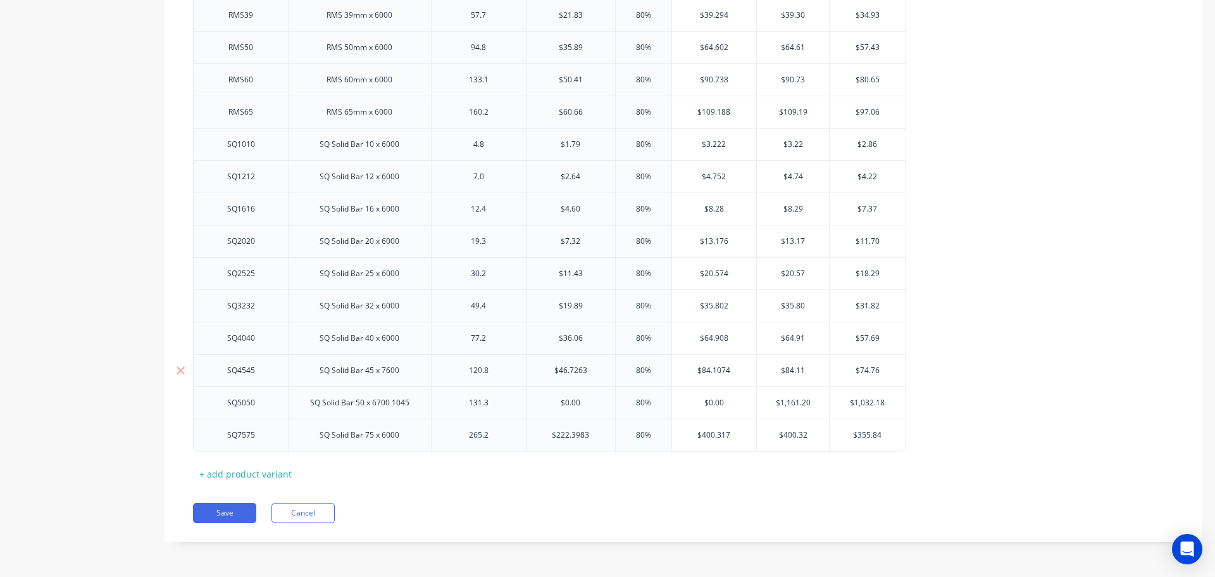
click at [591, 370] on input "$46.7263" at bounding box center [571, 370] width 89 height 11
type input "$46.73"
click at [600, 435] on input "$222.3983" at bounding box center [571, 434] width 89 height 11
type input "$222.39"
click at [230, 514] on button "Save" at bounding box center [224, 513] width 63 height 20
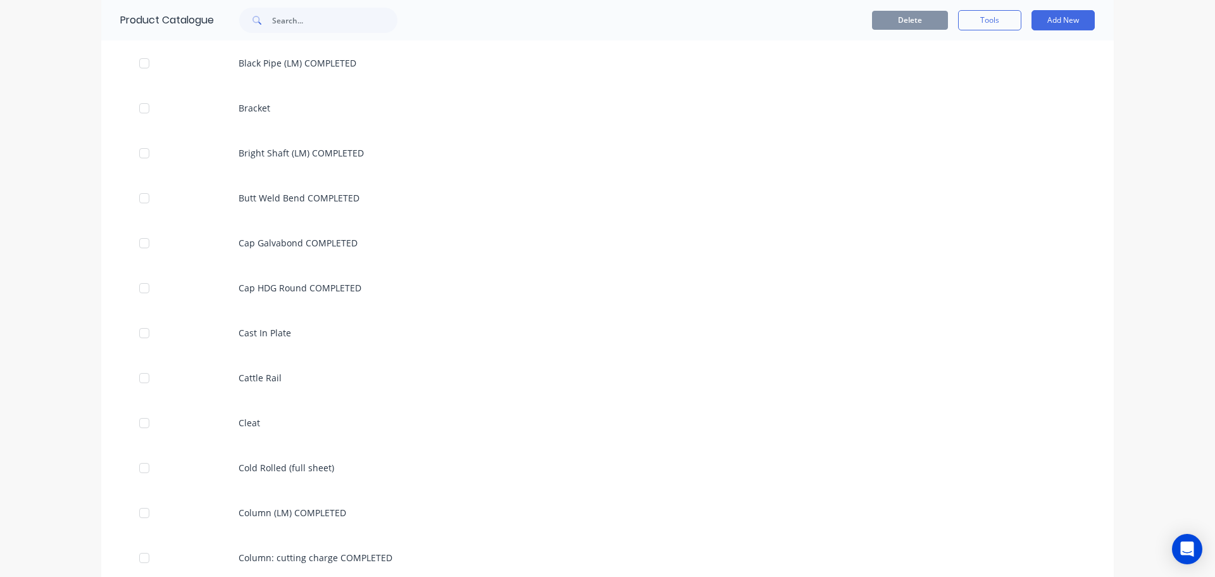
scroll to position [3024, 0]
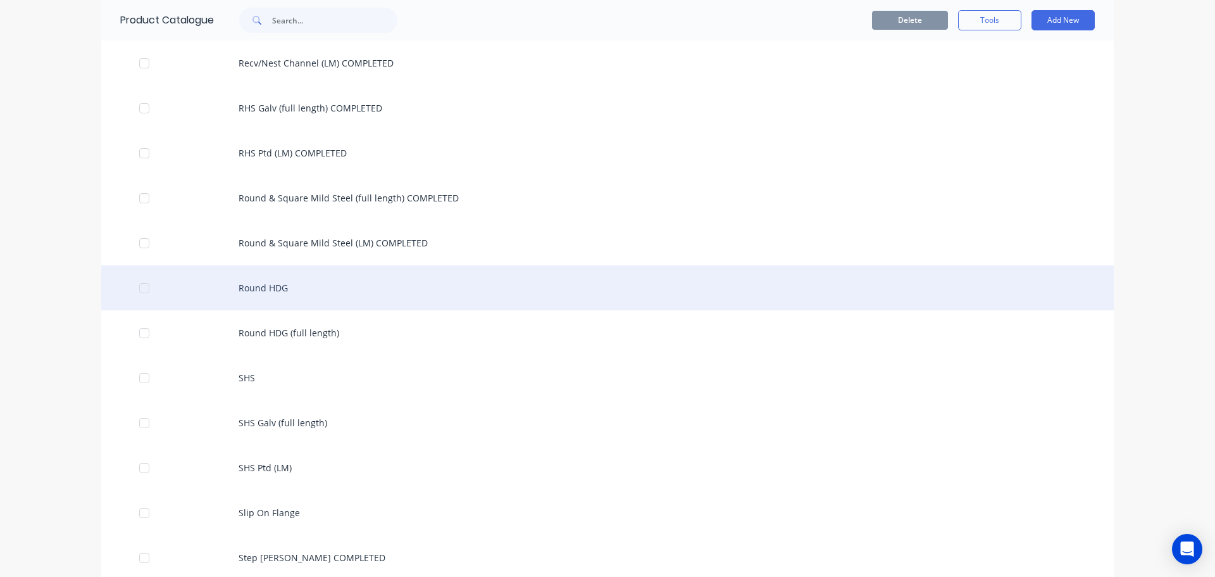
click at [292, 285] on div "Round HDG" at bounding box center [607, 287] width 1013 height 45
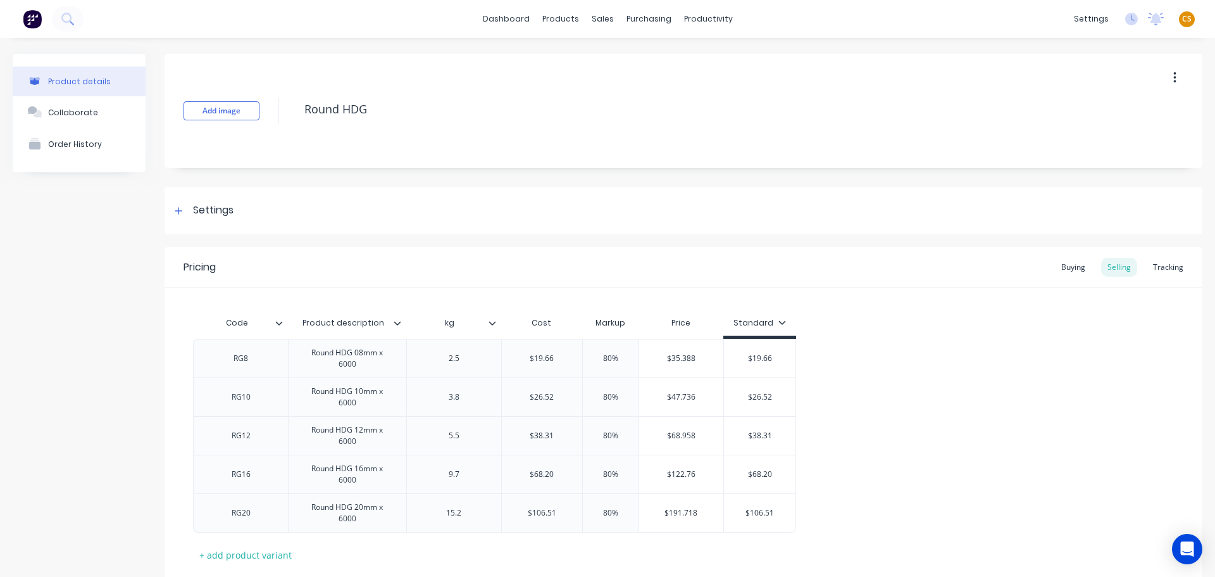
click at [1174, 75] on icon "button" at bounding box center [1175, 78] width 3 height 14
click at [1110, 139] on div "Delete" at bounding box center [1129, 136] width 97 height 18
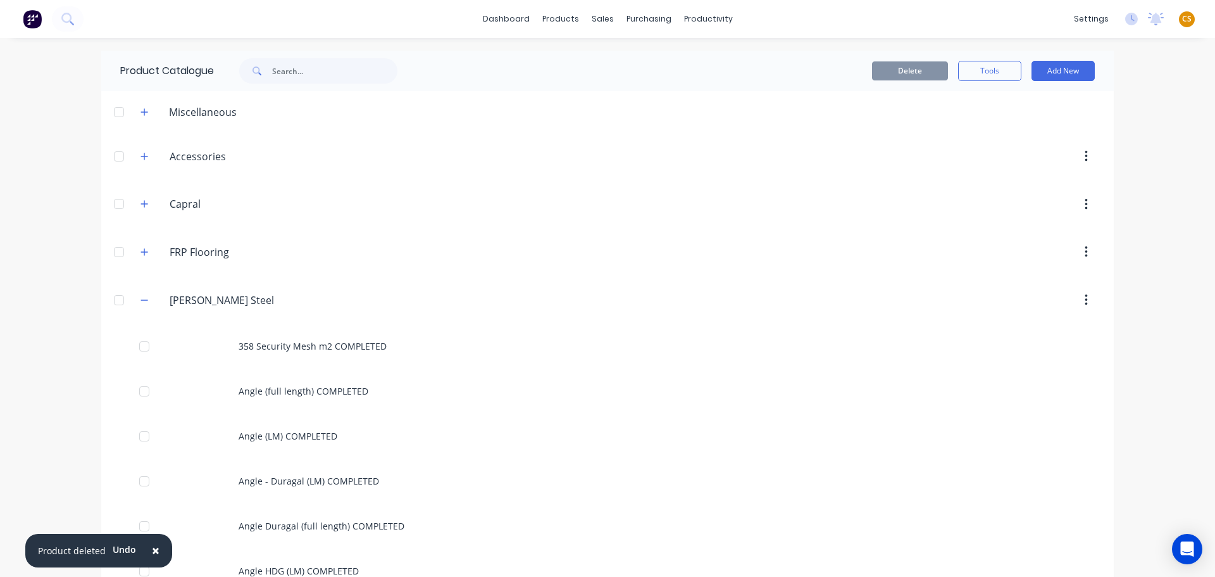
scroll to position [3024, 0]
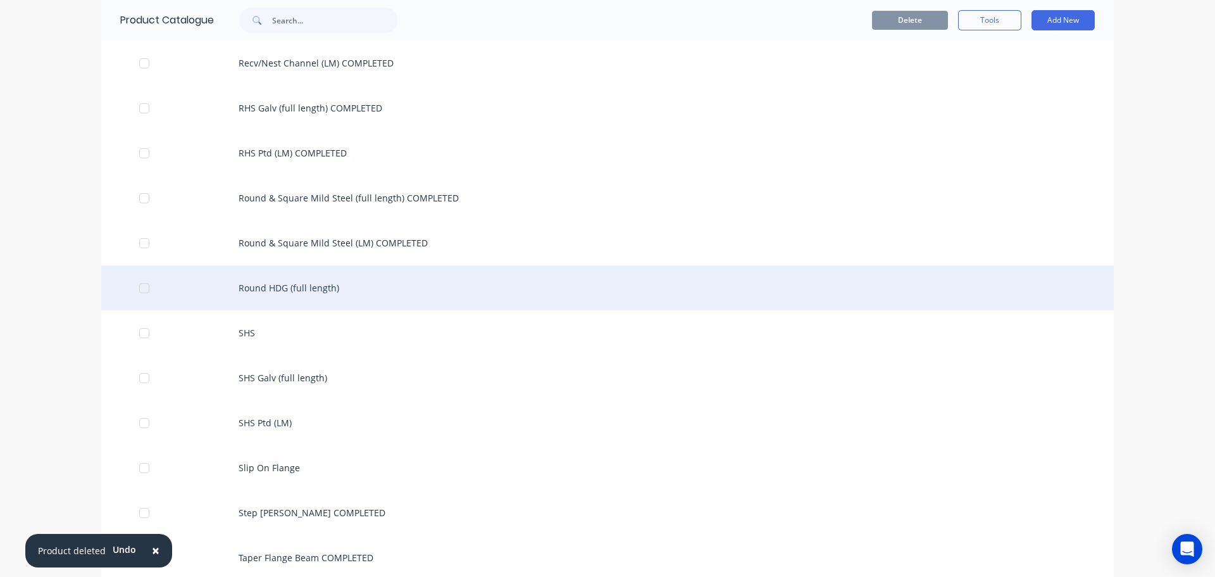
click at [354, 284] on div "Round HDG (full length)" at bounding box center [607, 287] width 1013 height 45
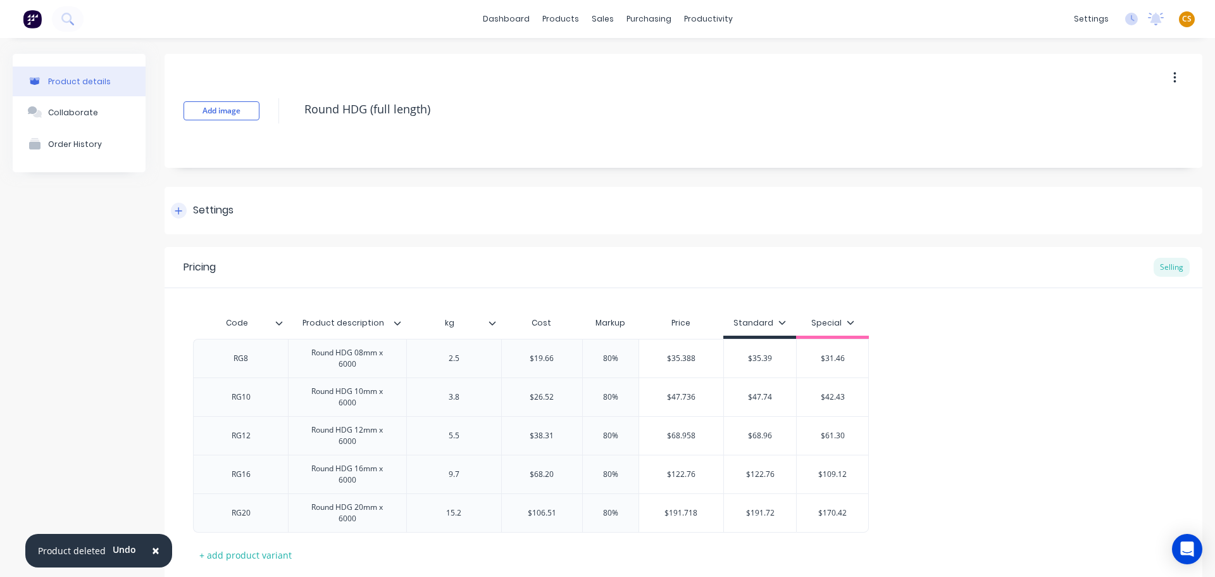
click at [184, 210] on div at bounding box center [179, 211] width 16 height 16
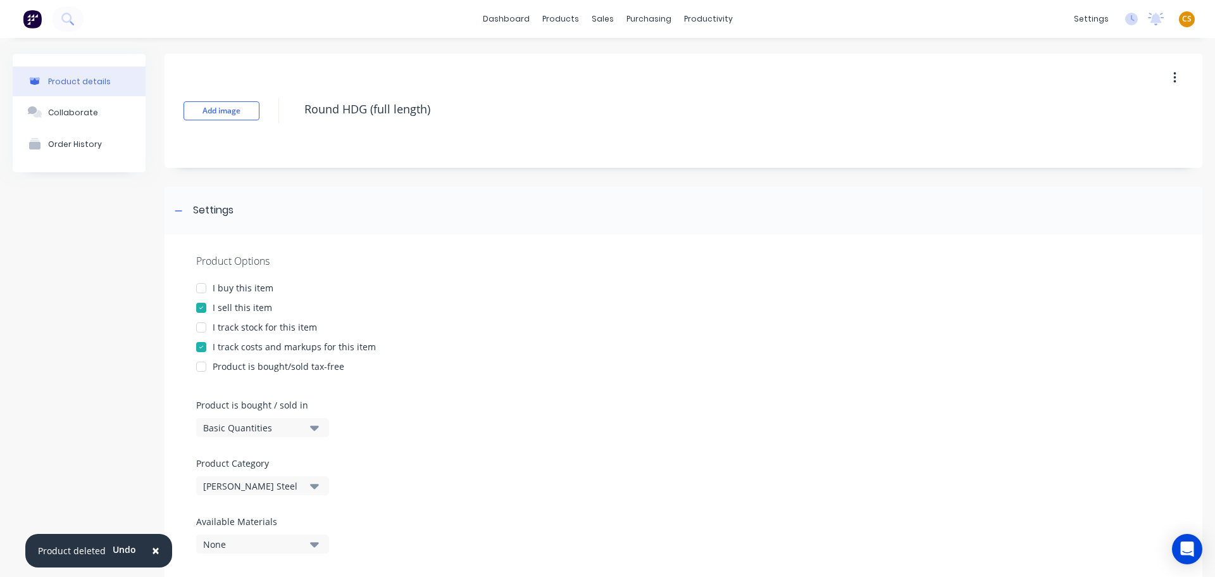
click at [224, 287] on div "I buy this item" at bounding box center [243, 287] width 61 height 13
click at [233, 330] on div "I track stock for this item" at bounding box center [265, 326] width 104 height 13
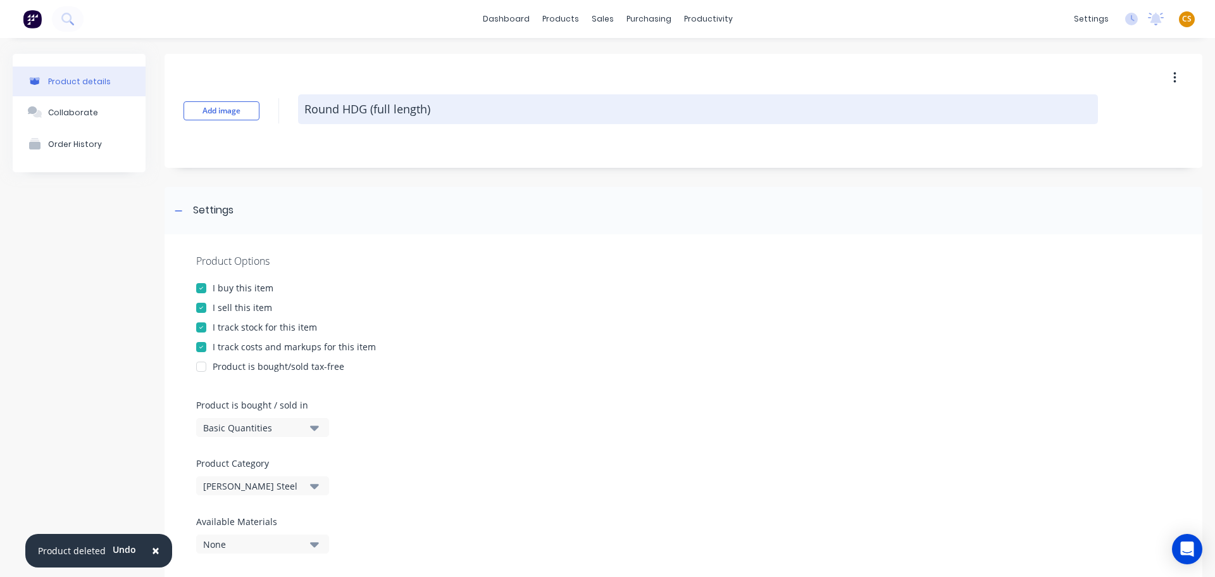
click at [450, 110] on textarea "Round HDG (full length)" at bounding box center [698, 109] width 800 height 30
paste textarea "COMPLETED"
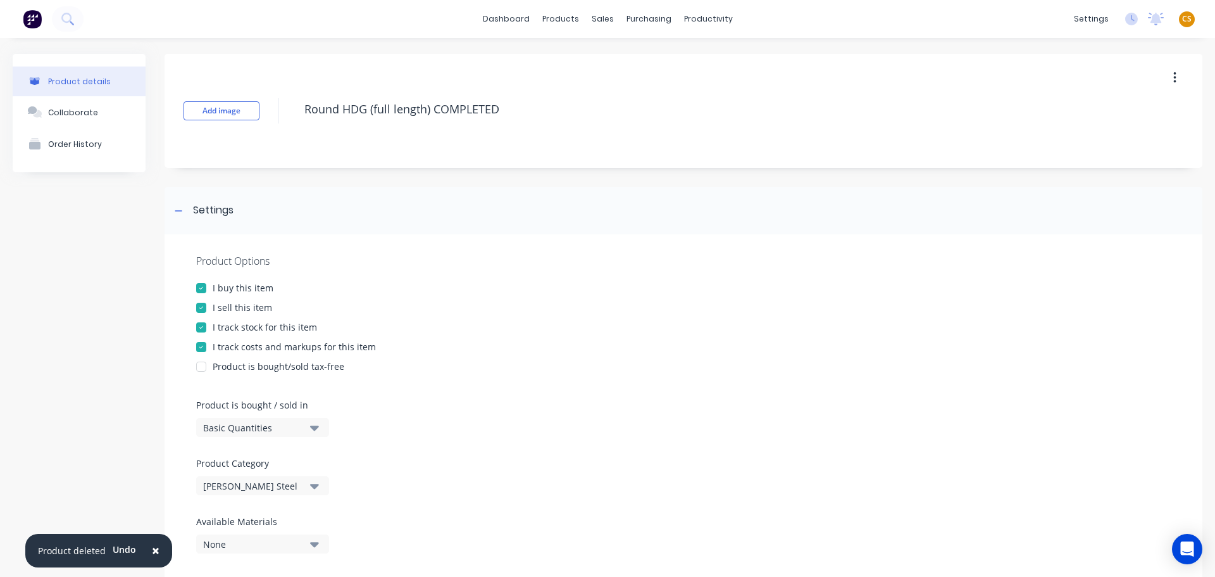
type textarea "Round HDG (full length) COMPLETED"
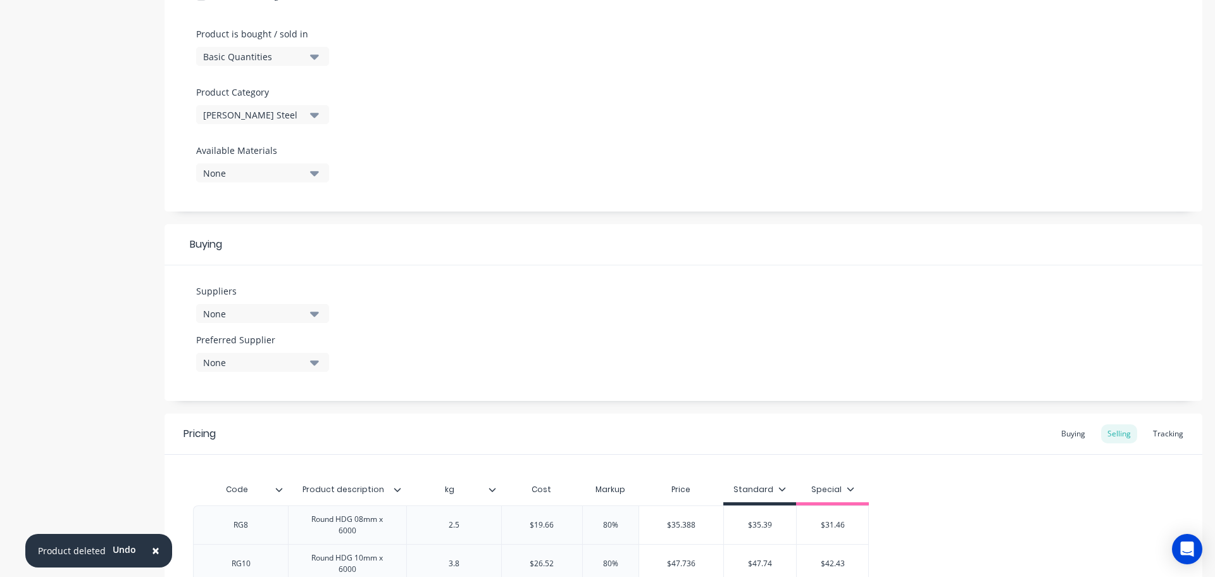
scroll to position [618, 0]
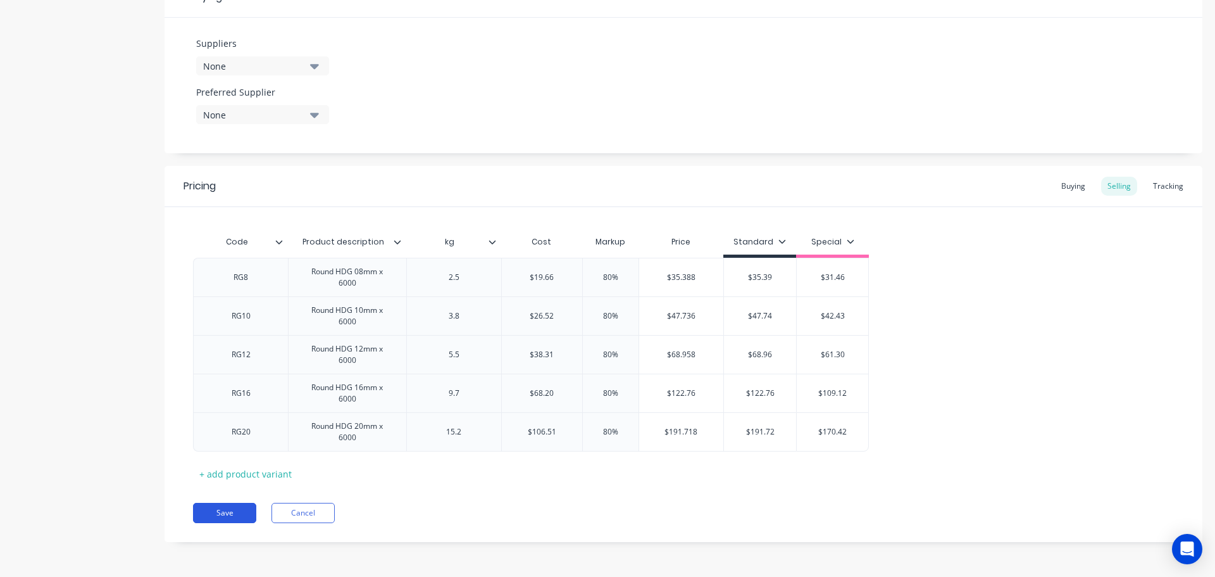
drag, startPoint x: 222, startPoint y: 511, endPoint x: 266, endPoint y: 501, distance: 46.1
click at [222, 510] on button "Save" at bounding box center [224, 513] width 63 height 20
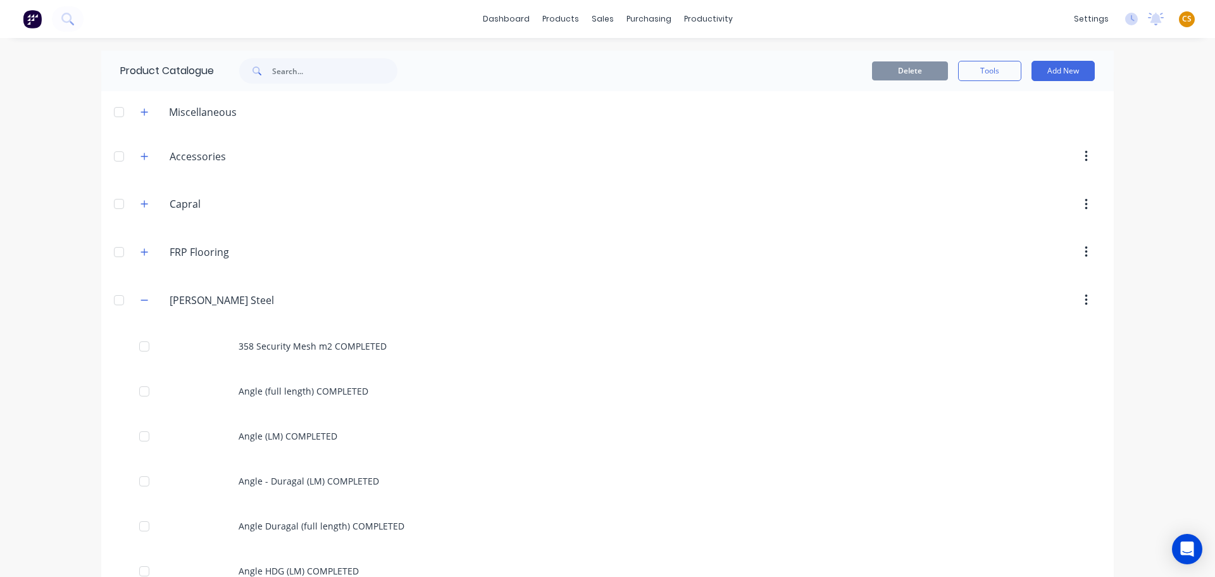
scroll to position [3114, 0]
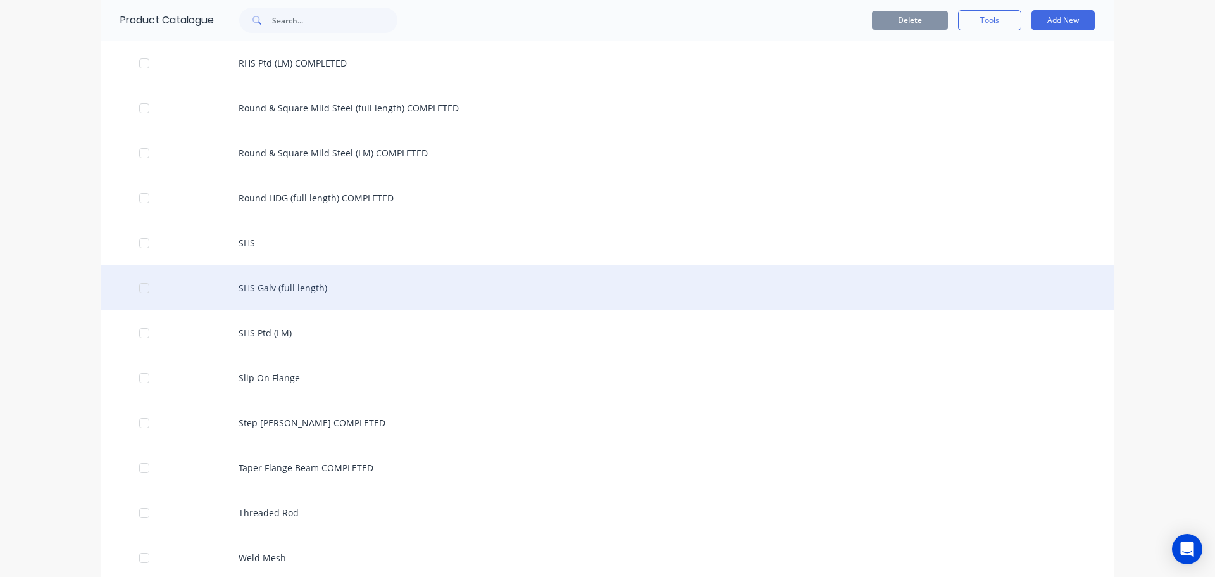
click at [335, 291] on div "SHS Galv (full length)" at bounding box center [607, 287] width 1013 height 45
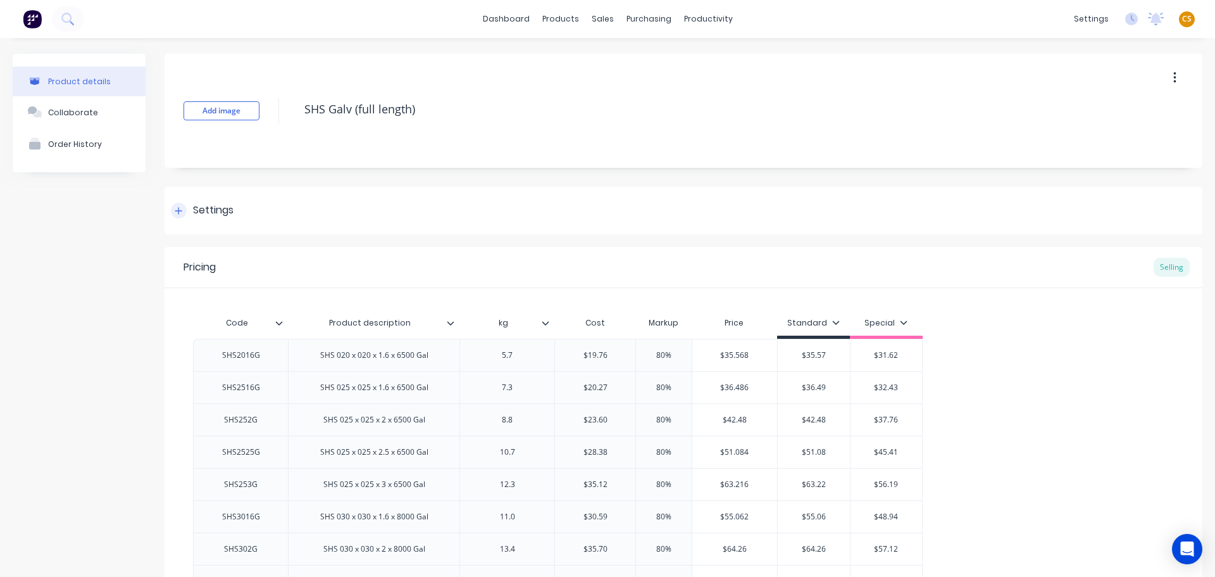
click at [175, 209] on icon at bounding box center [179, 210] width 8 height 9
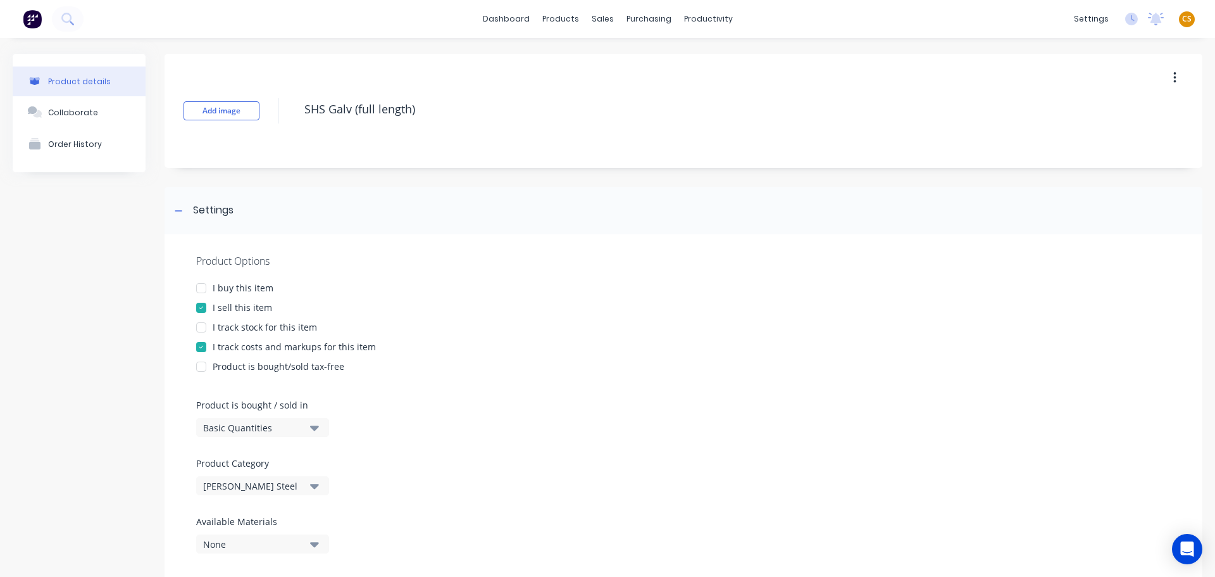
click at [235, 284] on div "I buy this item" at bounding box center [243, 287] width 61 height 13
drag, startPoint x: 242, startPoint y: 325, endPoint x: 346, endPoint y: 221, distance: 147.7
click at [242, 326] on div "I track stock for this item" at bounding box center [265, 326] width 104 height 13
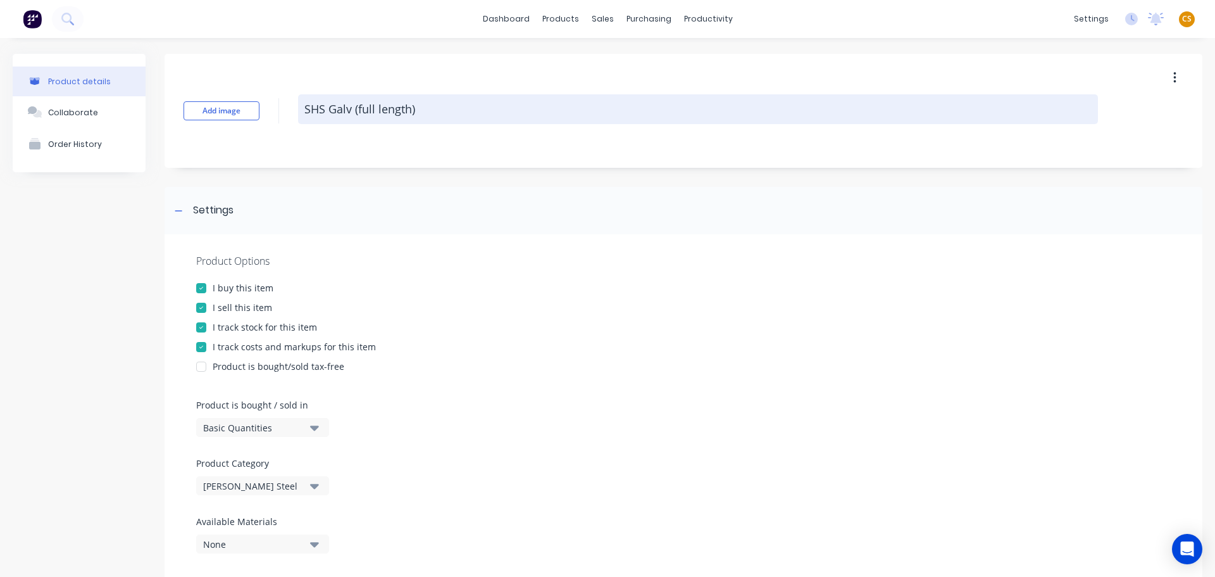
click at [429, 111] on textarea "SHS Galv (full length)" at bounding box center [698, 109] width 800 height 30
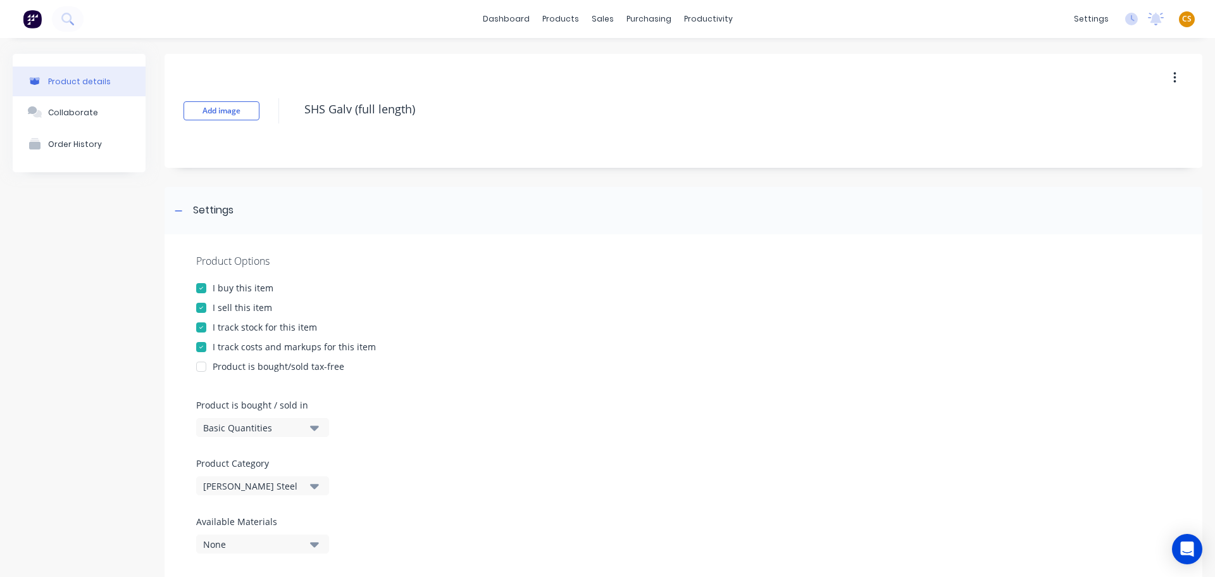
paste textarea "COMPLETED"
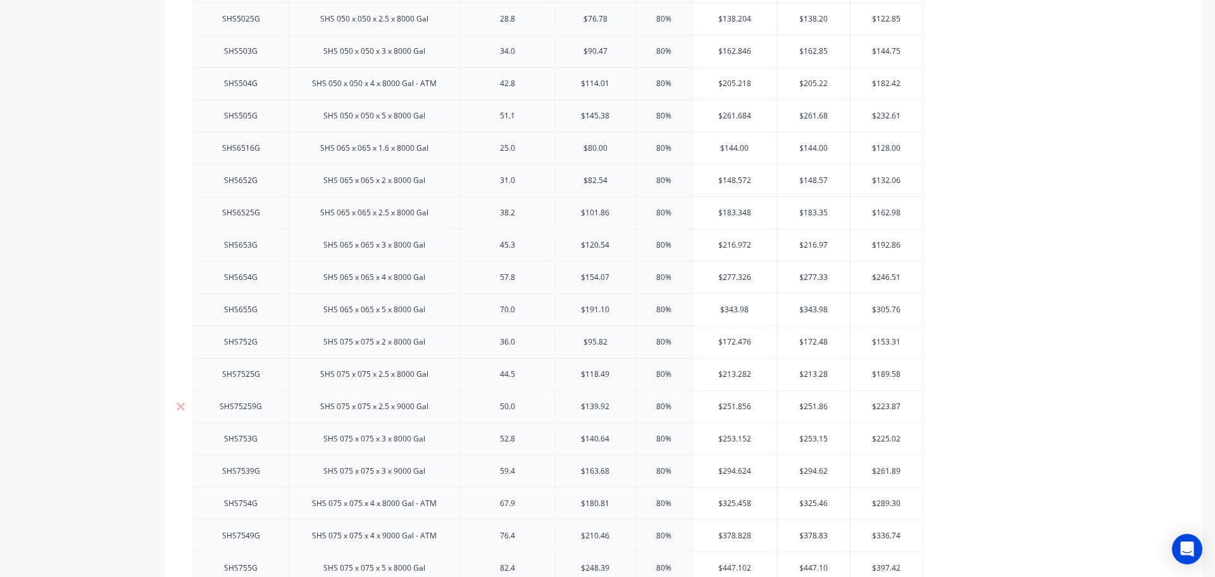
scroll to position [2233, 0]
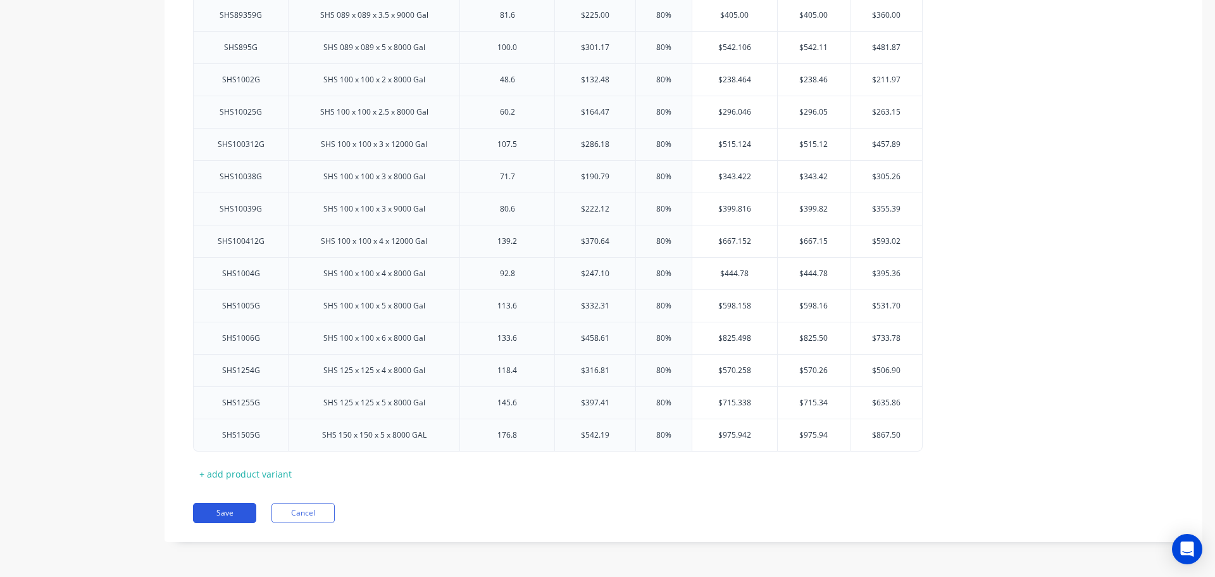
type textarea "SHS Galv (full length) COMPLETED"
click at [235, 516] on button "Save" at bounding box center [224, 513] width 63 height 20
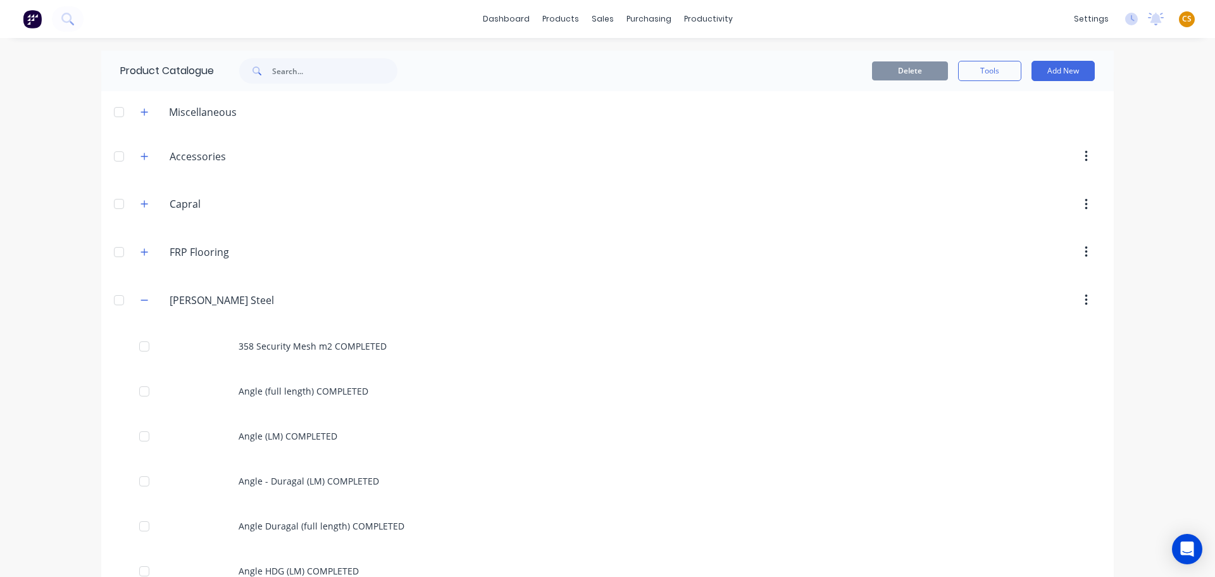
scroll to position [3114, 0]
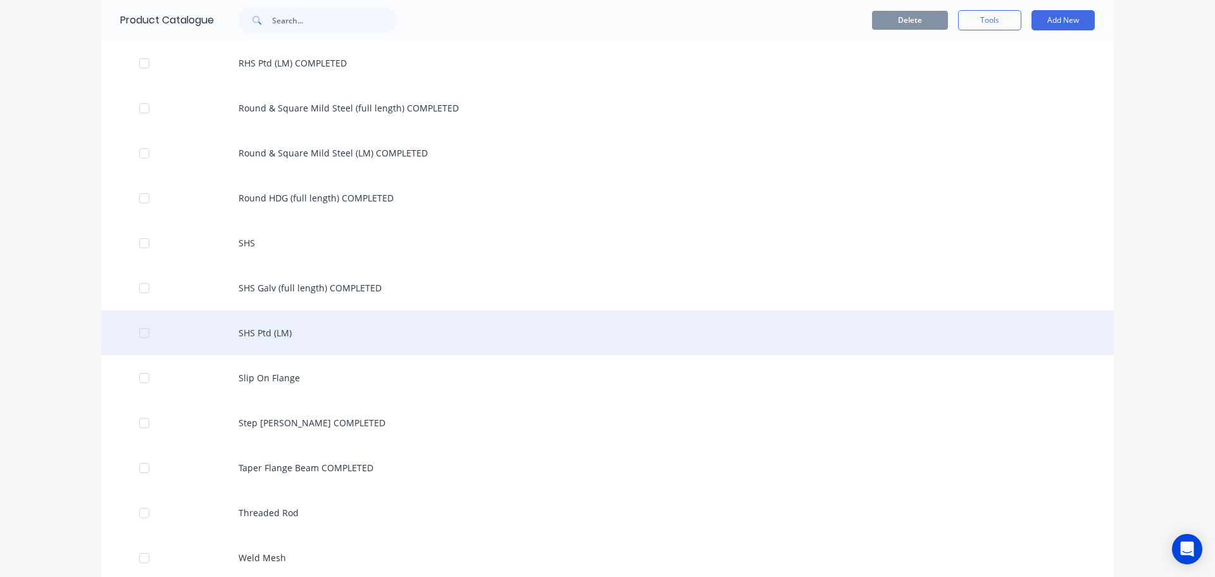
click at [260, 340] on div "SHS Ptd (LM)" at bounding box center [607, 332] width 1013 height 45
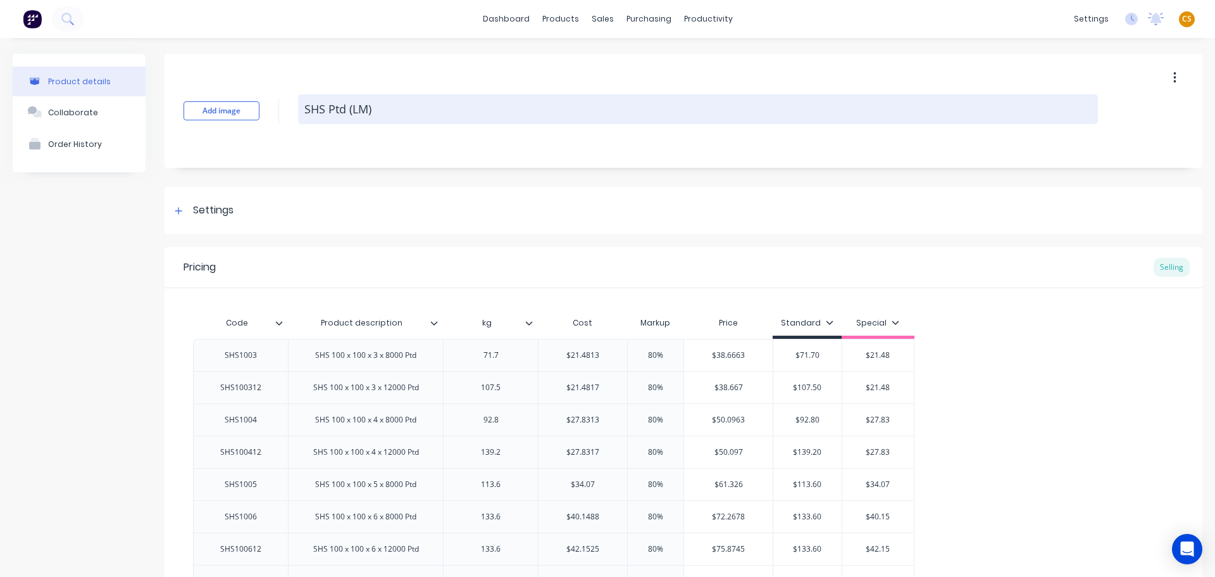
click at [418, 115] on textarea "SHS Ptd (LM)" at bounding box center [698, 109] width 800 height 30
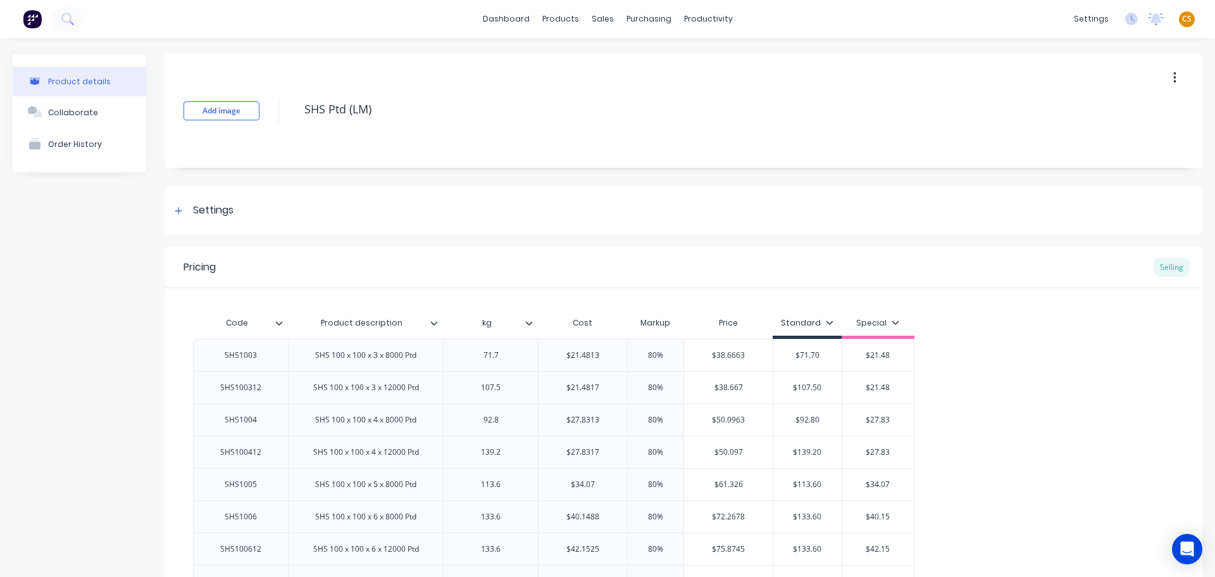
paste textarea "COMPLETED"
type textarea "SHS Ptd (LM) COMPLETED"
click at [182, 214] on div at bounding box center [179, 211] width 16 height 16
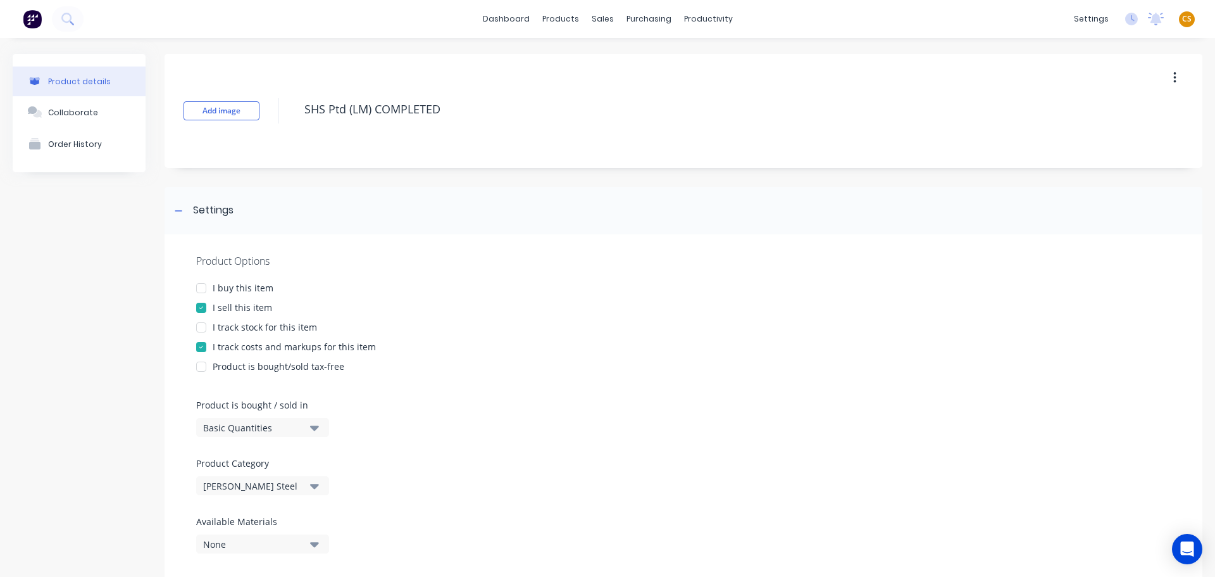
click at [237, 287] on div "I buy this item" at bounding box center [243, 287] width 61 height 13
click at [238, 323] on div "I track stock for this item" at bounding box center [265, 326] width 104 height 13
click at [239, 428] on div "Basic Quantities" at bounding box center [253, 427] width 101 height 13
click at [245, 479] on div "Lineal Metres" at bounding box center [291, 484] width 190 height 25
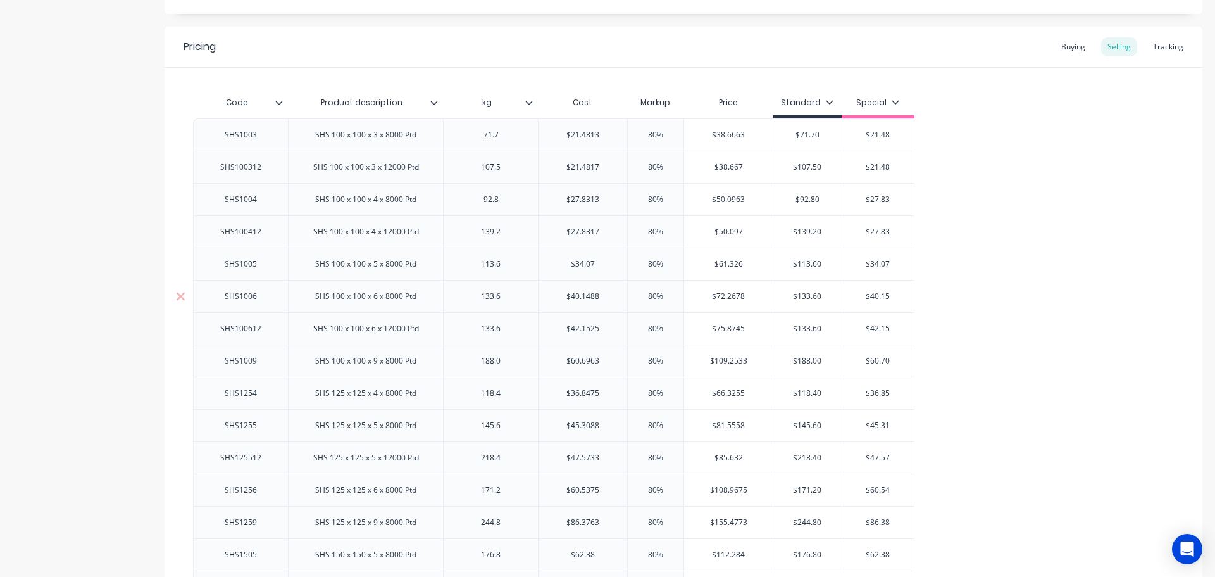
scroll to position [760, 0]
click at [613, 129] on input "text" at bounding box center [583, 132] width 89 height 11
type input "$21.48"
click at [607, 165] on input "$21.4817" at bounding box center [583, 165] width 89 height 11
type input "$21.48"
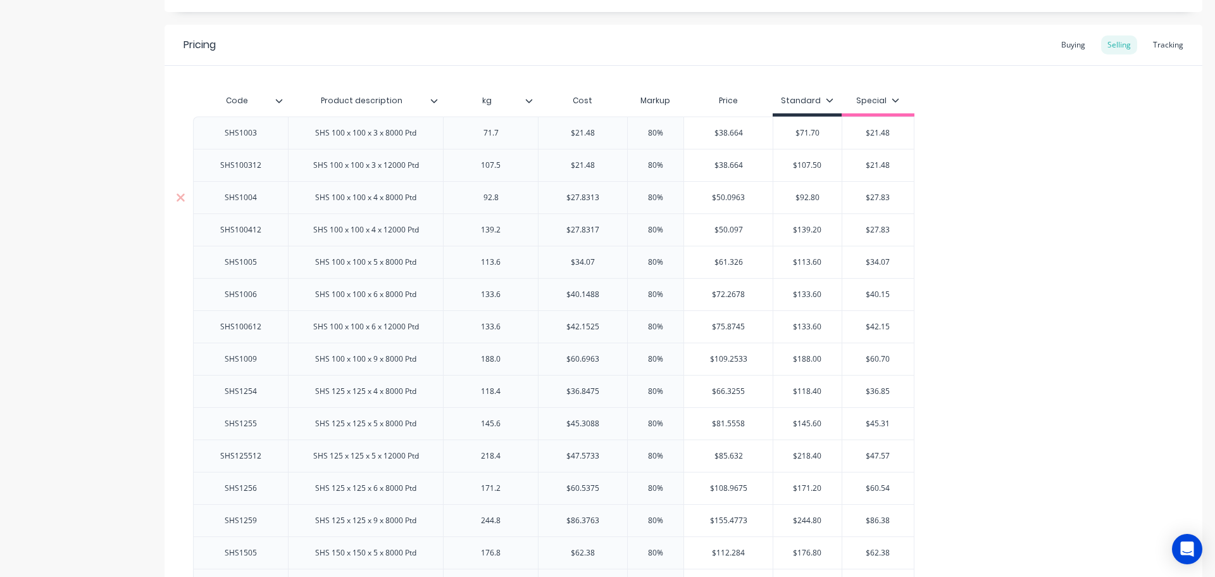
click at [604, 194] on input "$27.8313" at bounding box center [583, 197] width 89 height 11
type input "$27.83"
click at [608, 228] on input "$27.8317" at bounding box center [583, 229] width 89 height 11
type input "$27.83"
click at [609, 292] on input "$40.1488" at bounding box center [583, 294] width 89 height 11
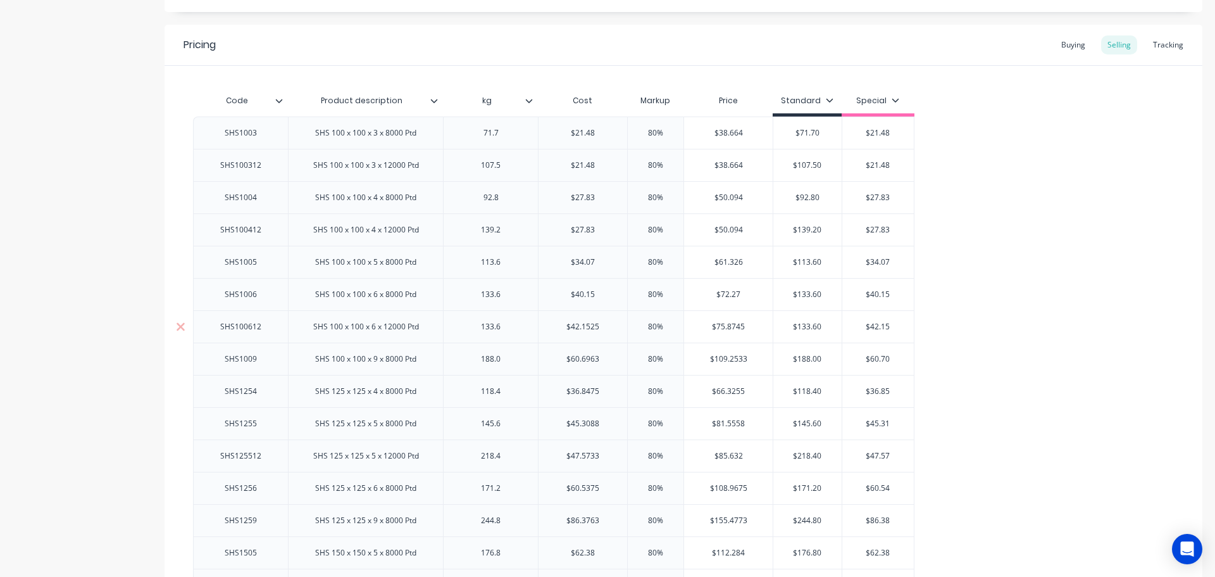
type input "$40.15"
click at [617, 323] on input "$42.1525" at bounding box center [583, 326] width 89 height 11
type input "$42.15"
click at [608, 357] on input "$60.6963" at bounding box center [583, 358] width 89 height 11
type input "$60.69"
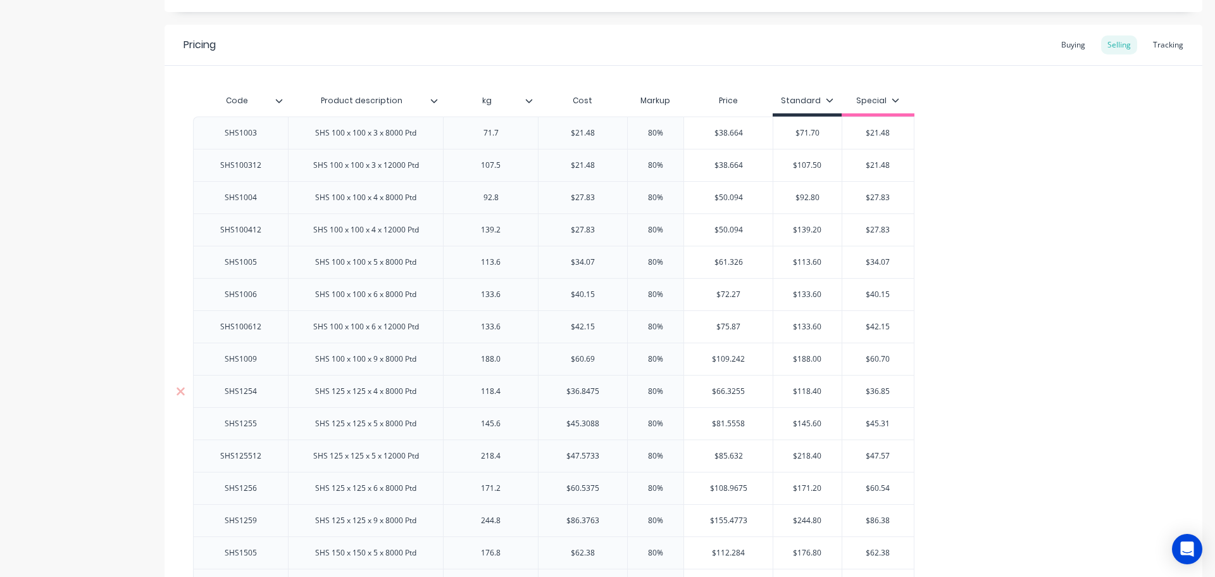
click at [604, 391] on input "$36.8475" at bounding box center [583, 390] width 89 height 11
type input "$36.85"
click at [605, 422] on input "$45.3088" at bounding box center [583, 423] width 89 height 11
type input "$45.31"
click at [608, 452] on input "$47.5733" at bounding box center [583, 455] width 89 height 11
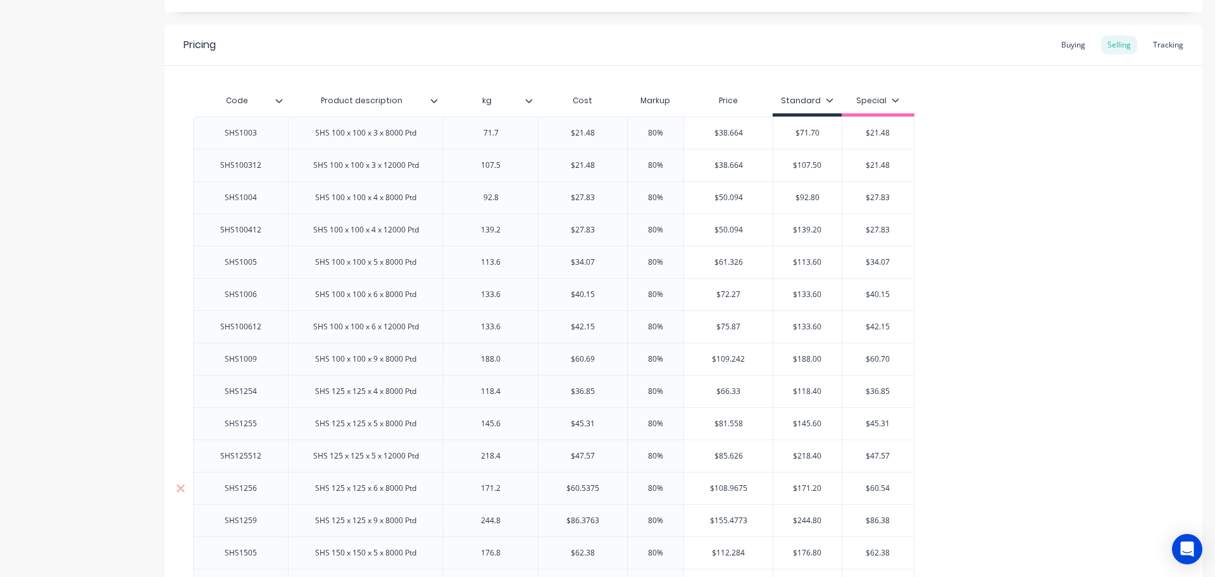
type input "$47.57"
click at [610, 489] on input "$60.5375" at bounding box center [583, 487] width 89 height 11
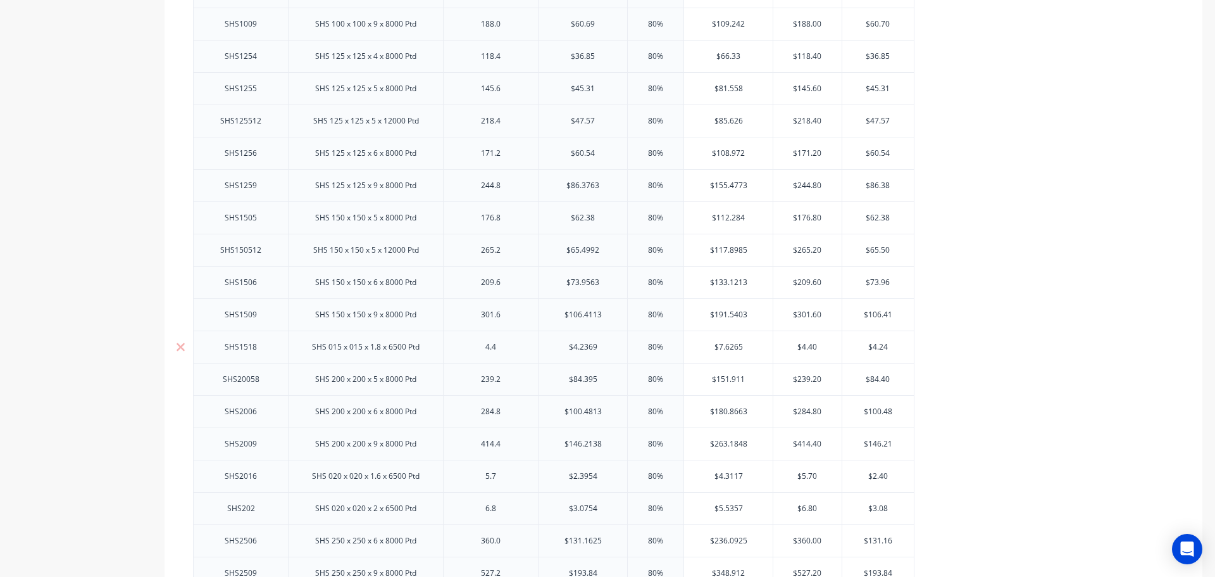
scroll to position [1139, 0]
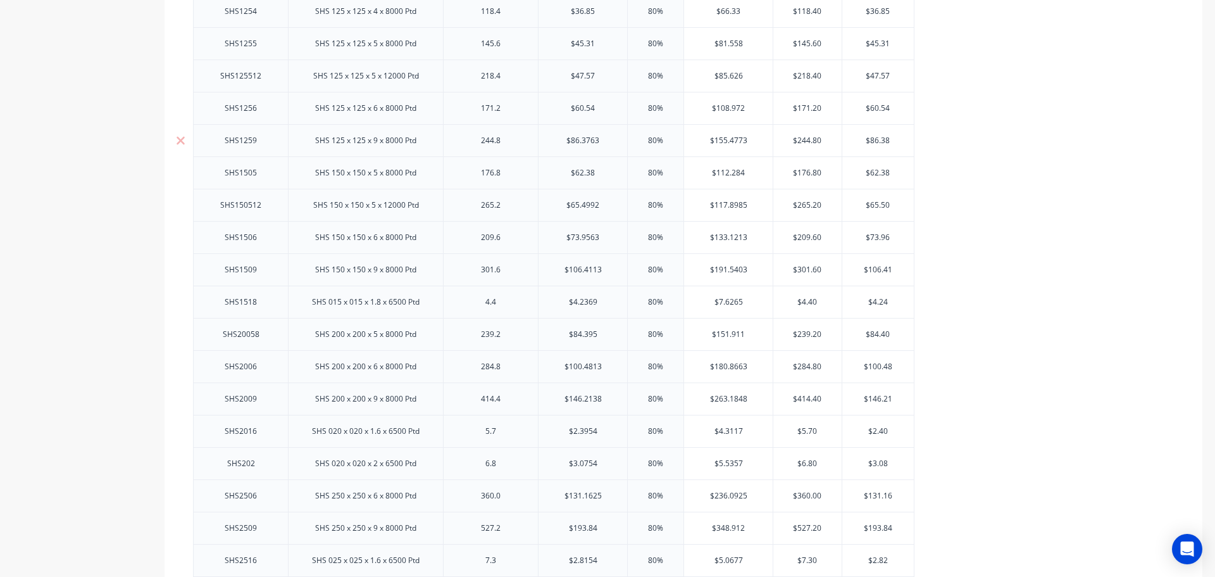
type input "$60.54"
click at [610, 139] on input "$86.3763" at bounding box center [583, 140] width 89 height 11
type input "$86.38"
click at [609, 206] on input "$65.4992" at bounding box center [583, 204] width 89 height 11
type input "$65.49"
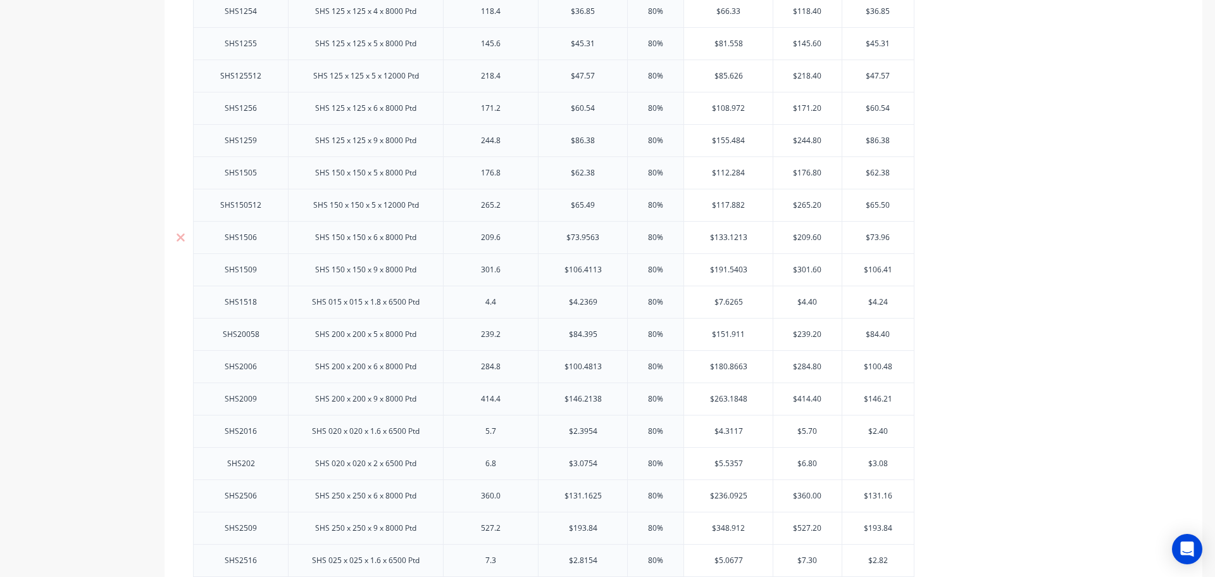
click at [604, 238] on input "$73.9563" at bounding box center [583, 237] width 89 height 11
type input "$73.96"
click at [610, 273] on input "$106.4113" at bounding box center [583, 269] width 89 height 11
type input "$106.41"
click at [608, 301] on input "$4.2369" at bounding box center [583, 301] width 89 height 11
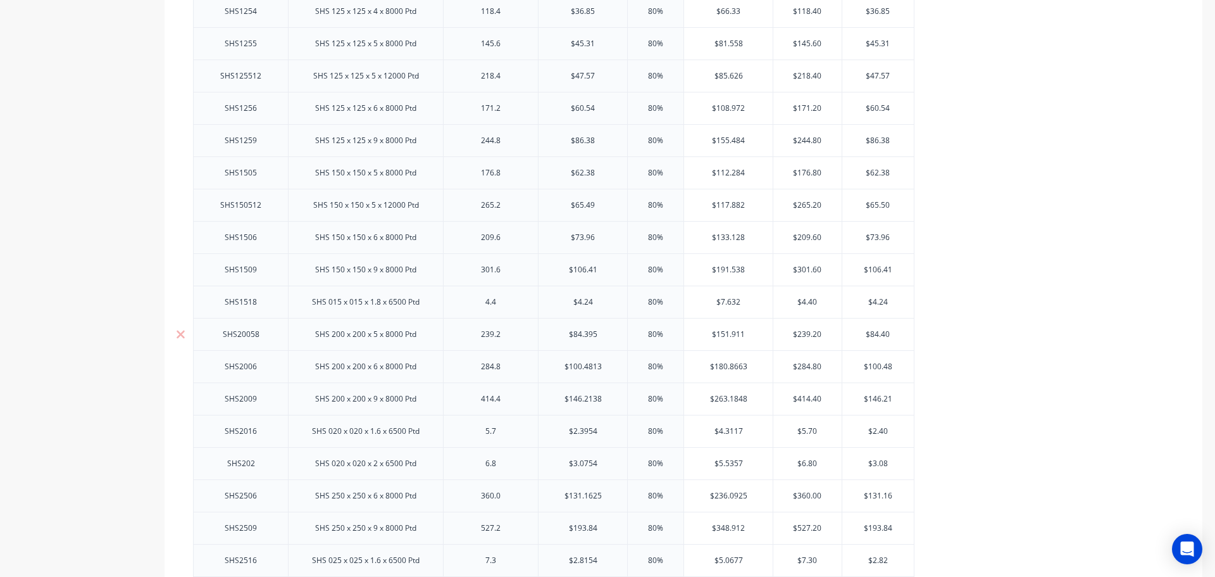
type input "$4.24"
click at [610, 332] on input "$84.395" at bounding box center [583, 334] width 89 height 11
type input "$84.39"
click at [609, 365] on input "$100.4813" at bounding box center [583, 366] width 89 height 11
type input "$100.48"
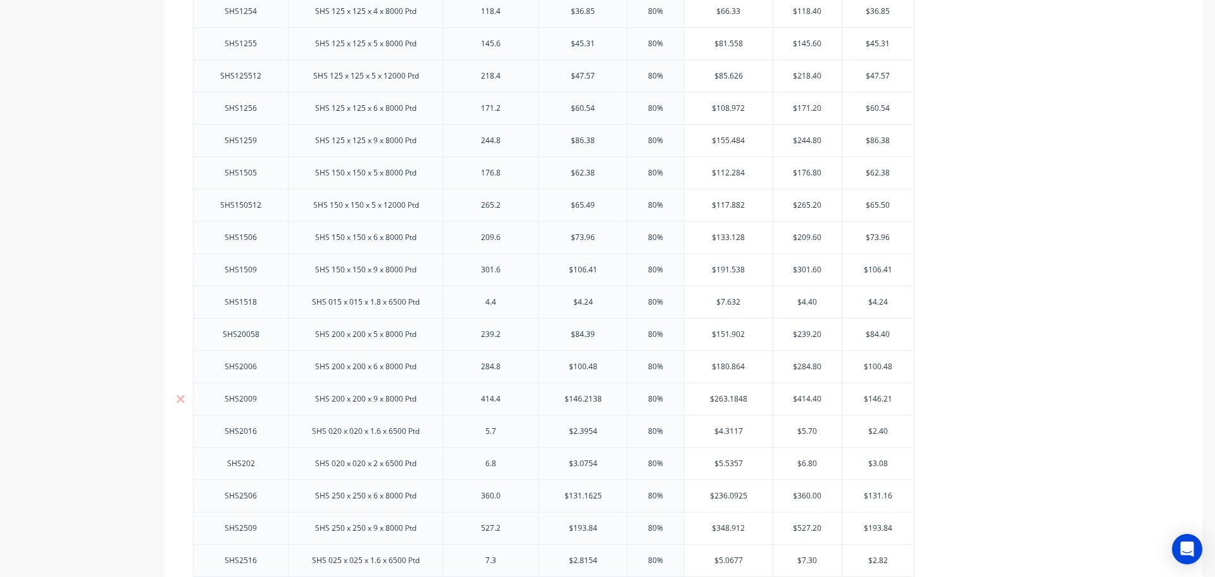
click at [611, 395] on input "$146.2138" at bounding box center [583, 398] width 89 height 11
type input "$146.21"
click at [605, 432] on input "$2.3954" at bounding box center [583, 430] width 89 height 11
type input "$2.39"
click at [603, 459] on input "$3.0754" at bounding box center [583, 463] width 89 height 11
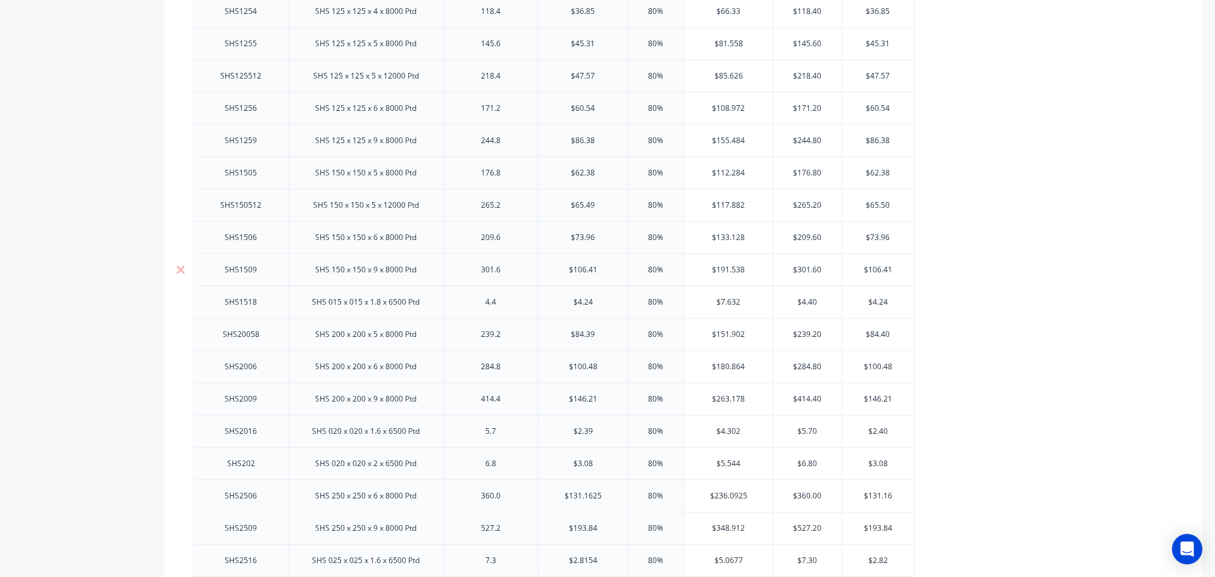
scroll to position [1519, 0]
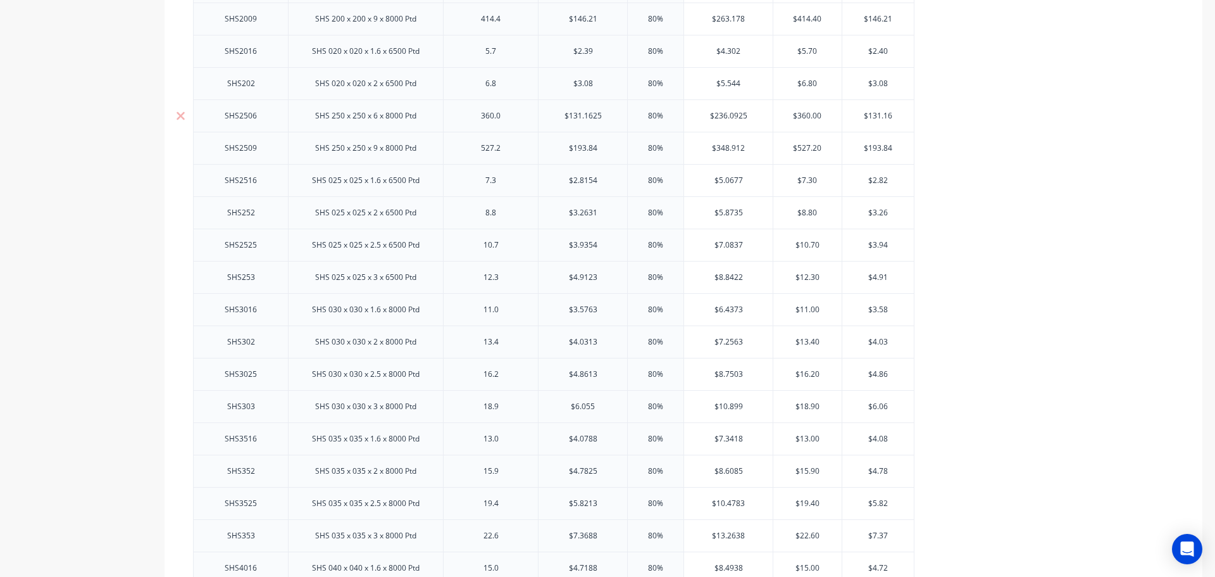
type input "$3.08"
click at [604, 116] on input "$131.1625" at bounding box center [583, 115] width 89 height 11
type input "$131.16"
click at [599, 180] on input "$2.8154" at bounding box center [581, 180] width 85 height 11
type input "$2.82"
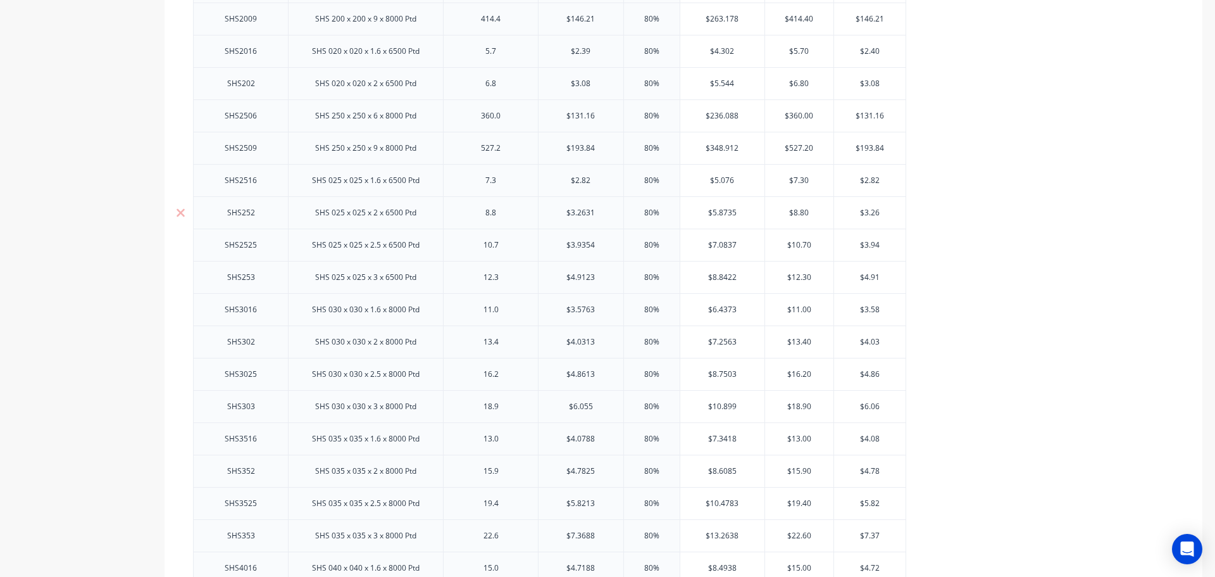
click at [603, 215] on input "$3.2631" at bounding box center [581, 212] width 85 height 11
type input "$3.26"
click at [601, 245] on input "$3.9354" at bounding box center [581, 244] width 85 height 11
type input "$3.94"
click at [606, 273] on input "$4.9123" at bounding box center [581, 277] width 85 height 11
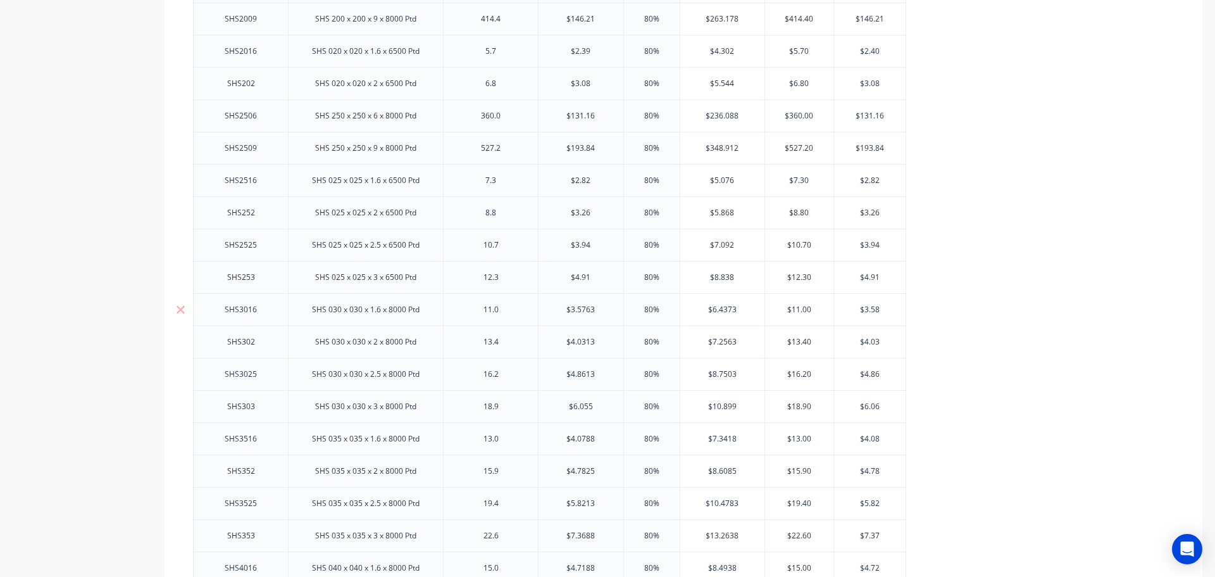
type input "$4.91"
click at [605, 310] on input "$3.5763" at bounding box center [581, 309] width 85 height 11
type input "$3.58"
click at [613, 340] on input "$4.0313" at bounding box center [581, 341] width 85 height 11
type input "$4.03"
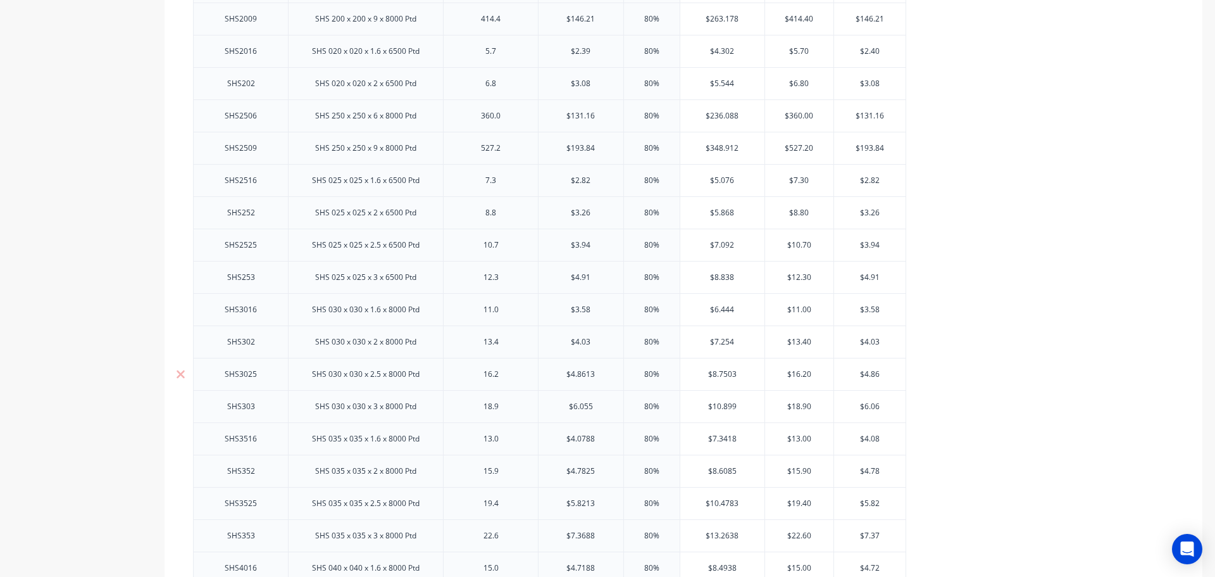
click at [603, 373] on input "$4.8613" at bounding box center [581, 373] width 85 height 11
type input "$4.86"
click at [599, 406] on input "$6.055" at bounding box center [581, 406] width 85 height 11
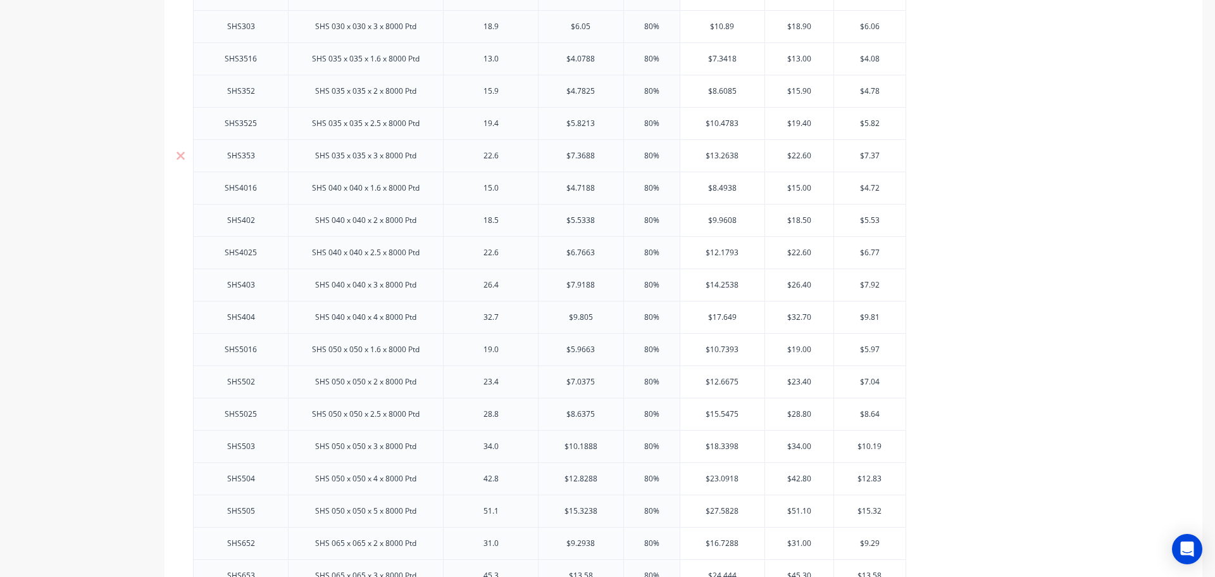
type input "$6.05"
click at [602, 157] on input "$7.3688" at bounding box center [581, 155] width 85 height 11
type input "$7.37"
click at [603, 186] on input "$4.7188" at bounding box center [581, 187] width 85 height 11
type input "$4.72"
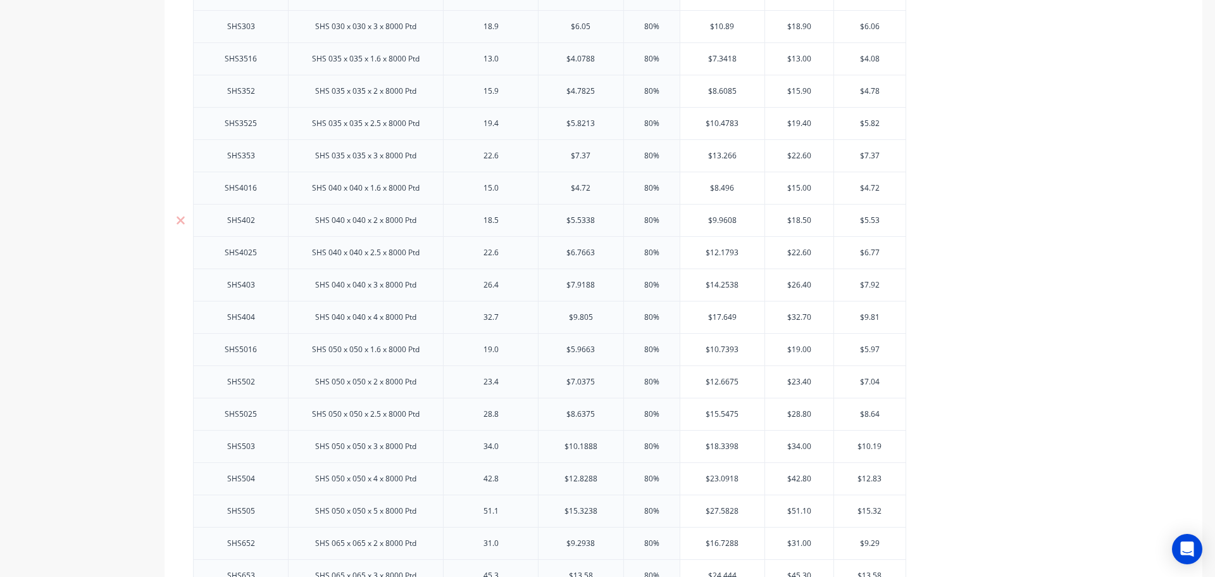
click at [603, 221] on input "$5.5338" at bounding box center [581, 220] width 85 height 11
type input "$5.53"
click at [599, 251] on input "$6.7663" at bounding box center [581, 252] width 85 height 11
type input "$6.77"
click at [604, 284] on input "$7.9188" at bounding box center [581, 284] width 85 height 11
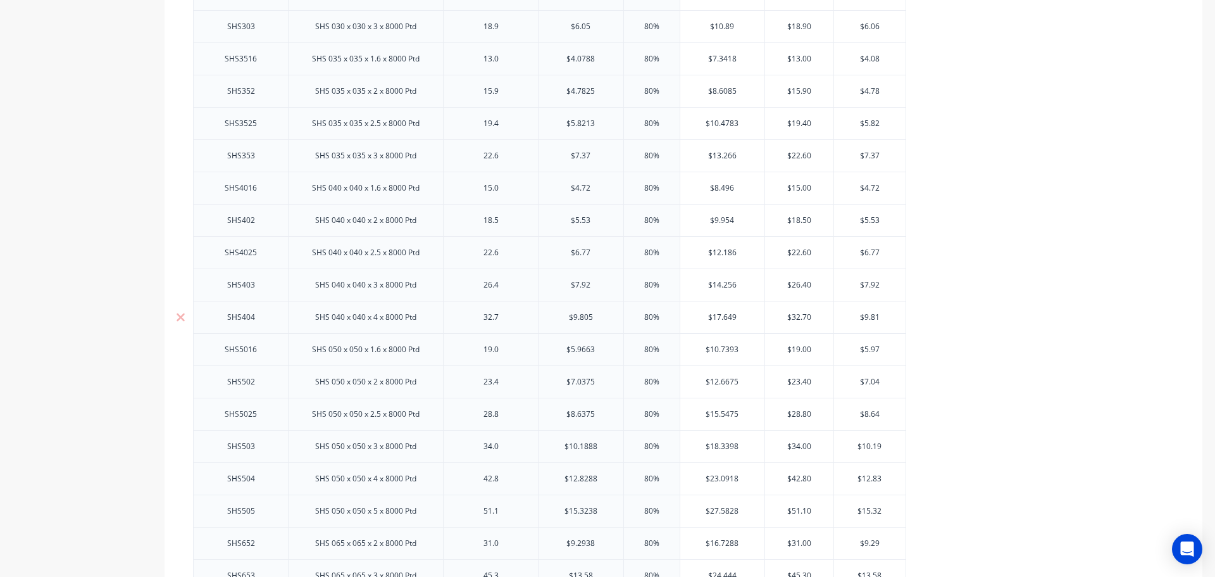
type input "$7.92"
click at [602, 320] on input "$9.805" at bounding box center [581, 316] width 85 height 11
type input "$9.81"
click at [600, 344] on input "$5.9663" at bounding box center [581, 349] width 85 height 11
type input "$5.97"
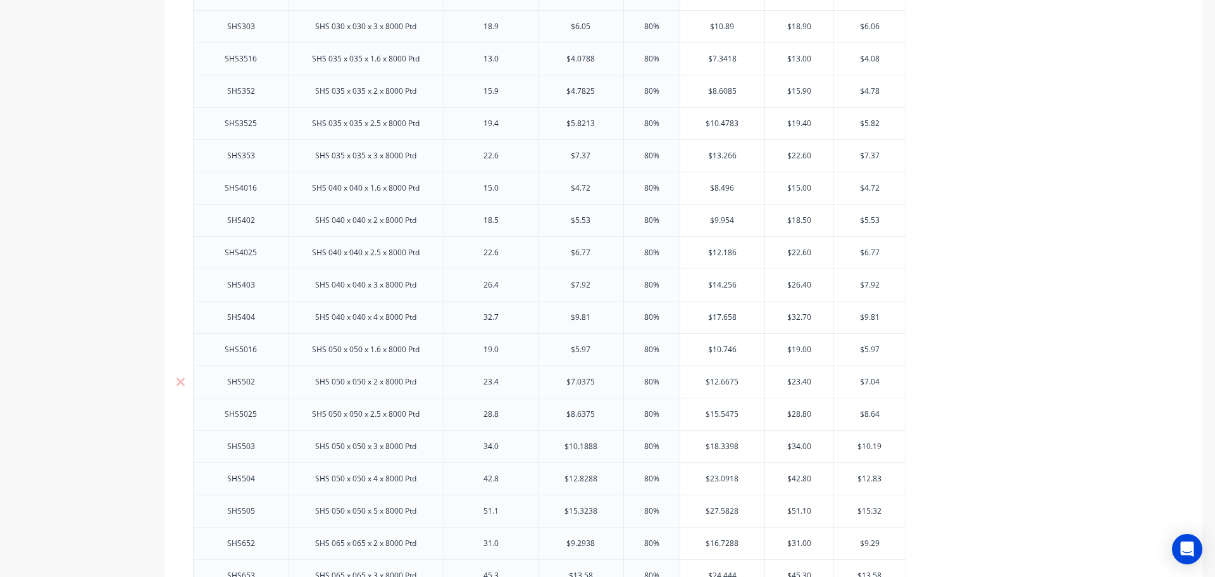
click at [603, 377] on input "$7.0375" at bounding box center [581, 381] width 85 height 11
type input "$7.04"
click at [601, 416] on input "$8.6375" at bounding box center [581, 413] width 85 height 11
type input "$8.64"
click at [604, 445] on input "$10.1888" at bounding box center [581, 446] width 85 height 11
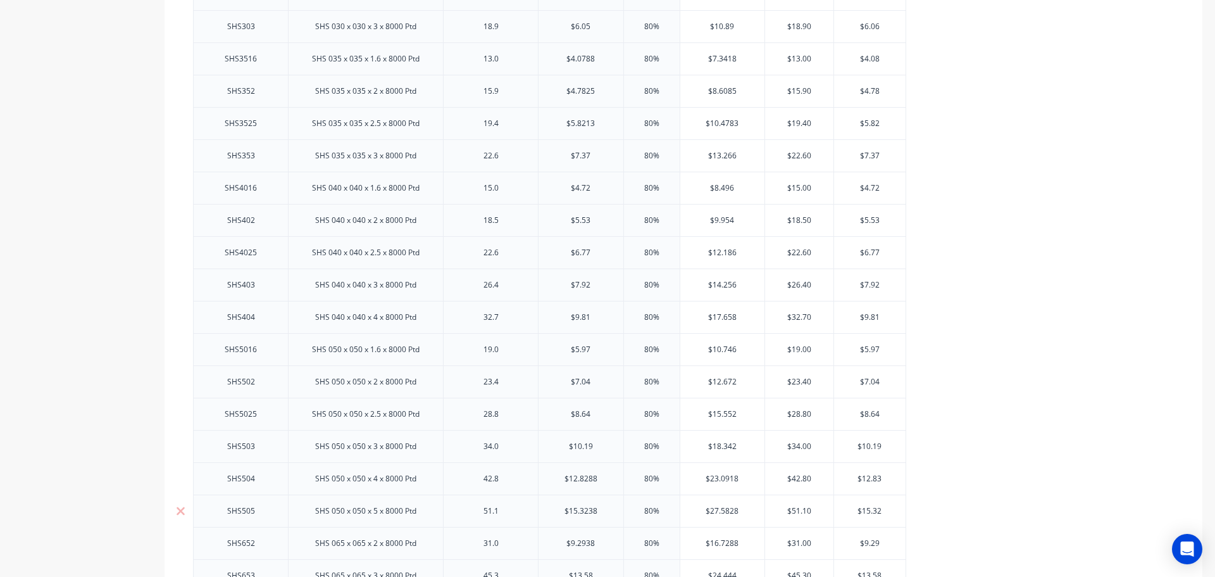
scroll to position [2279, 0]
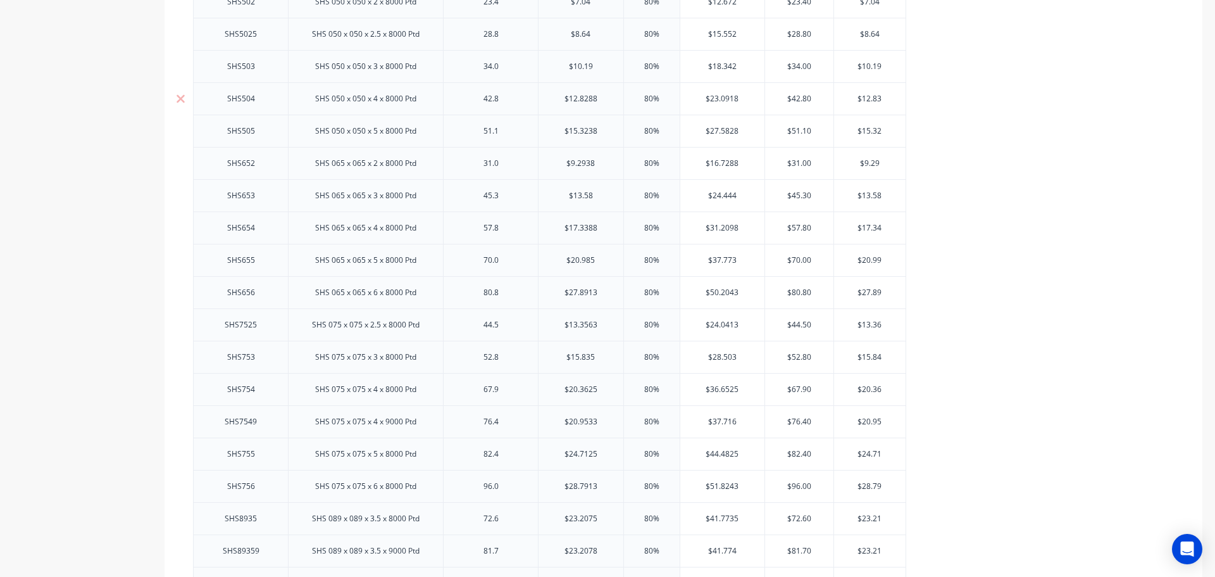
type input "$10.19"
click at [607, 100] on input "$12.8288" at bounding box center [581, 98] width 85 height 11
type input "$12.89"
click at [606, 129] on input "$15.3238" at bounding box center [581, 130] width 85 height 11
type input "$15.32"
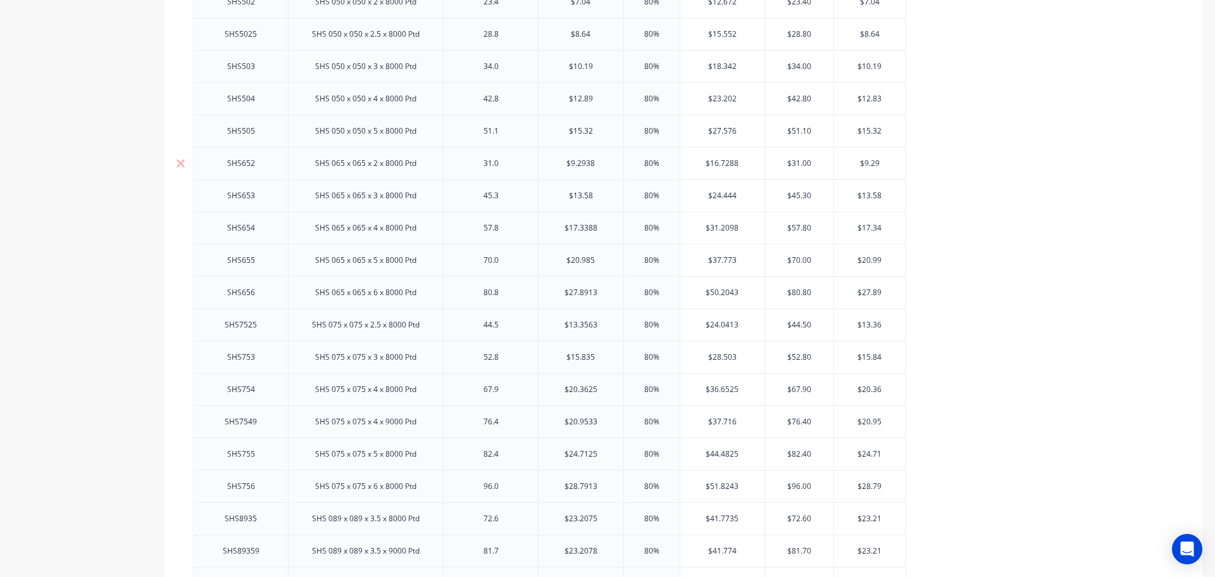
click at [600, 164] on input "$9.2938" at bounding box center [581, 163] width 85 height 11
type input "$9.29"
click at [606, 225] on input "$17.3388" at bounding box center [581, 227] width 85 height 11
type input "$17.34"
click at [601, 261] on input "$20.985" at bounding box center [581, 259] width 85 height 11
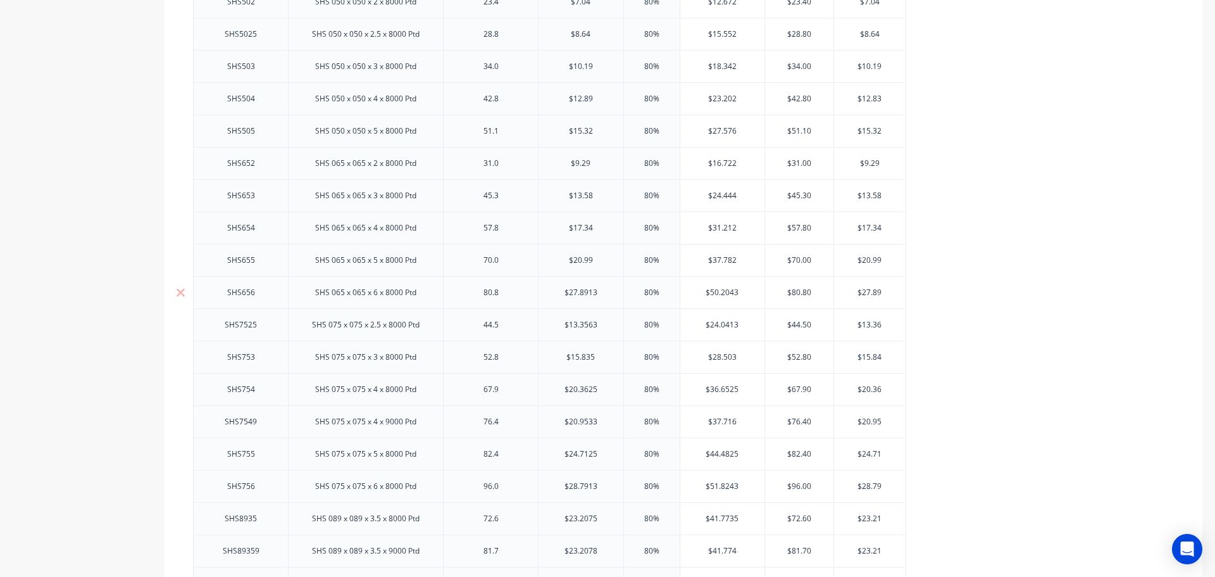
type input "$20.99"
click at [608, 291] on input "$27.8913" at bounding box center [581, 292] width 85 height 11
type input "$27.89"
click at [605, 327] on input "$13.3563" at bounding box center [581, 324] width 85 height 11
type input "$13.36"
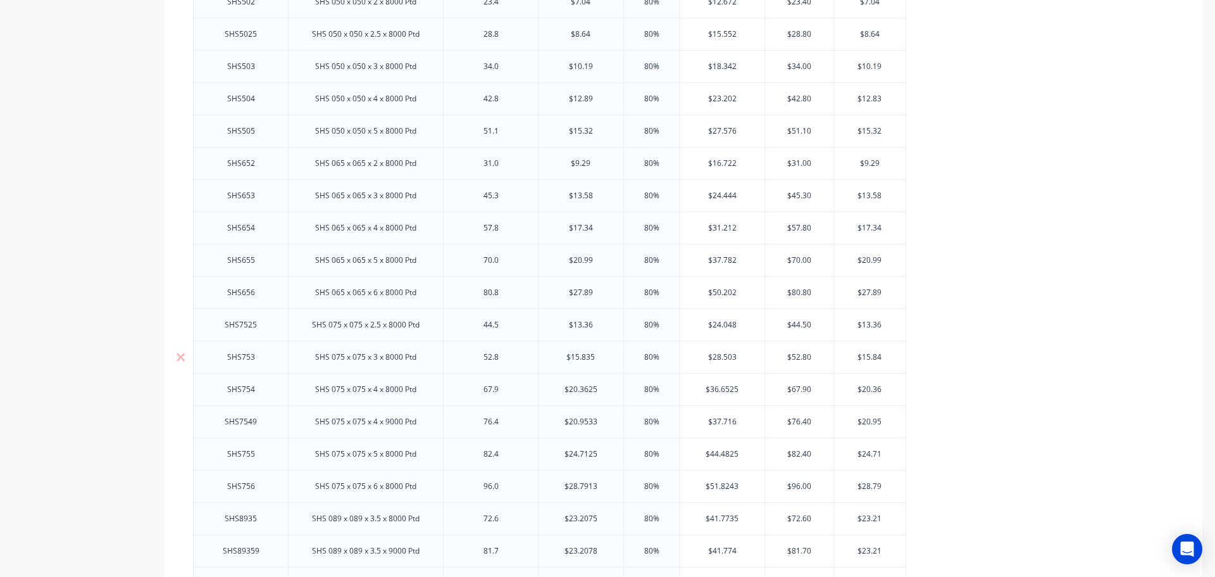
click at [604, 357] on input "$15.835" at bounding box center [581, 356] width 85 height 11
click at [601, 389] on input "$20.3625" at bounding box center [581, 389] width 85 height 11
click at [608, 421] on input "$20.9533" at bounding box center [581, 421] width 85 height 11
click at [608, 453] on input "$24.7125" at bounding box center [581, 453] width 85 height 11
click at [604, 487] on input "$28.7913" at bounding box center [581, 485] width 85 height 11
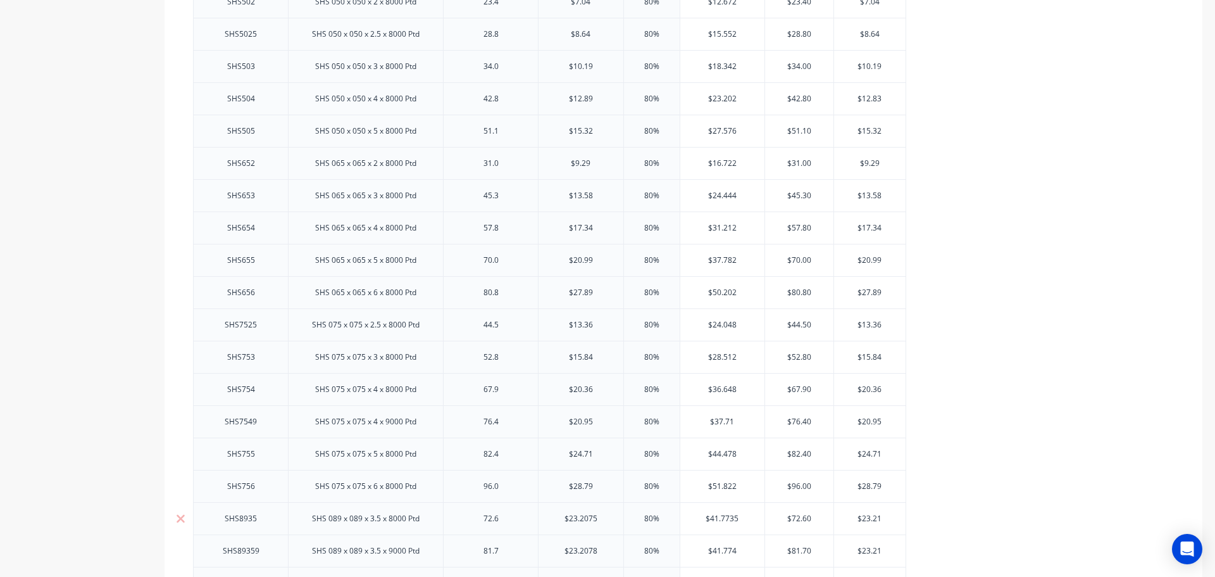
click at [604, 518] on input "$23.2075" at bounding box center [581, 518] width 85 height 11
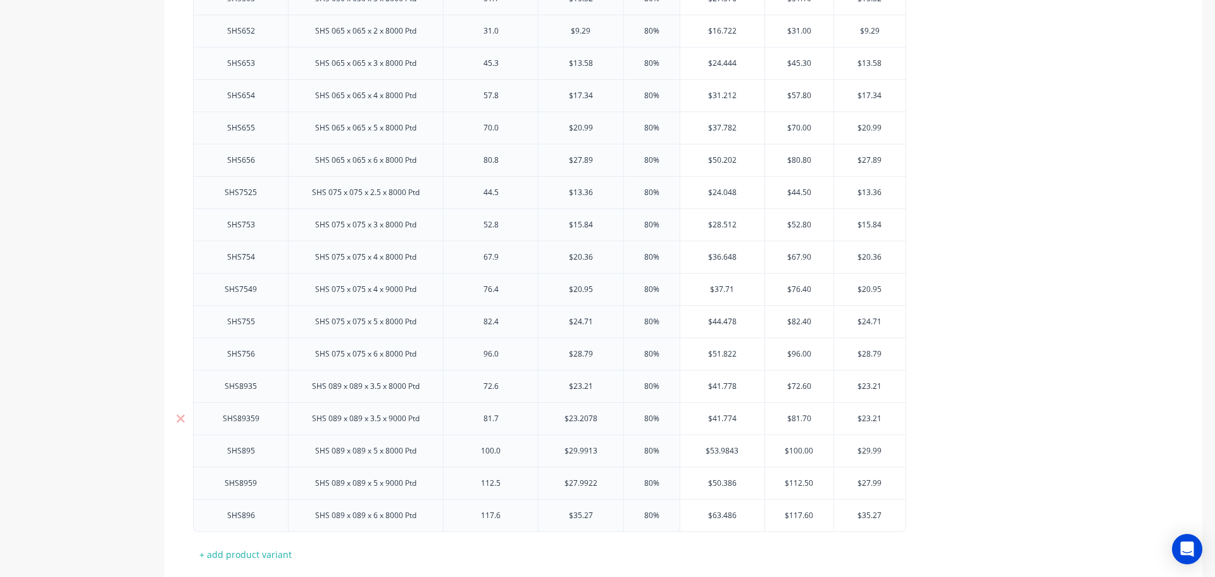
scroll to position [2491, 0]
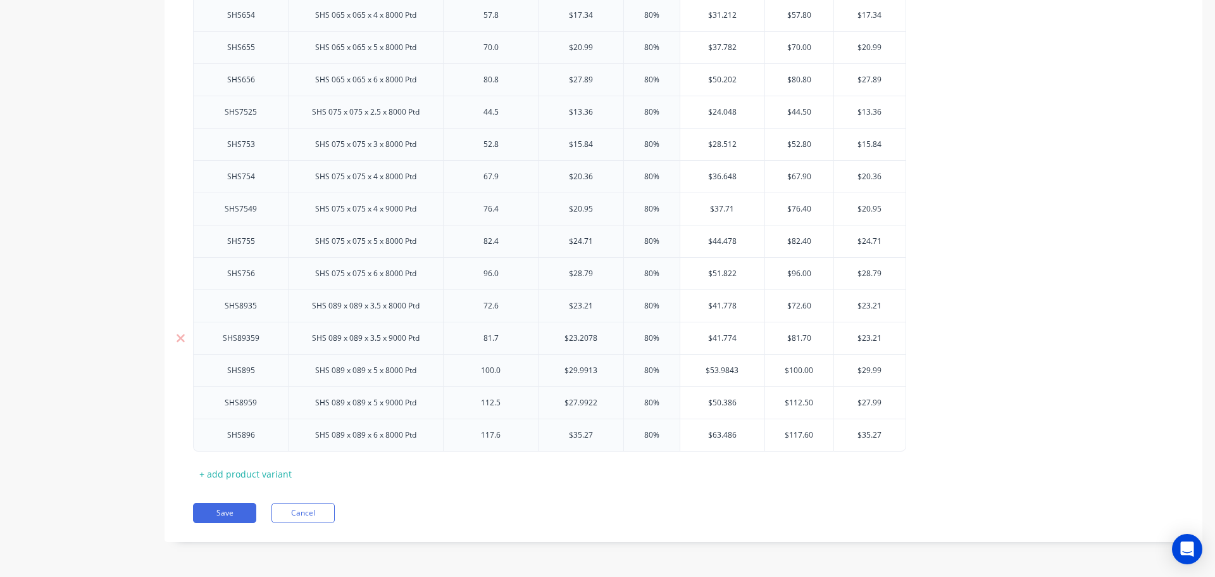
click at [604, 336] on input "$23.2078" at bounding box center [581, 337] width 85 height 11
click at [601, 368] on input "$29.9913" at bounding box center [581, 370] width 85 height 11
click at [604, 402] on input "$27.9922" at bounding box center [581, 402] width 85 height 11
click at [232, 511] on button "Save" at bounding box center [224, 513] width 63 height 20
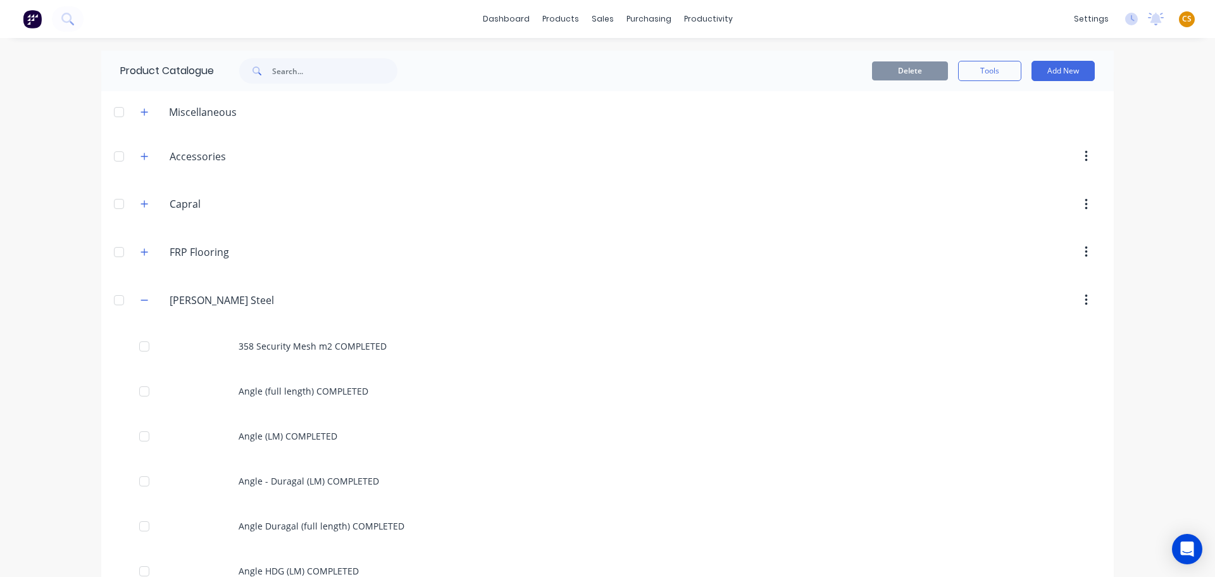
click at [11, 406] on div "dashboard products sales purchasing productivity dashboard products Product Cat…" at bounding box center [607, 288] width 1215 height 577
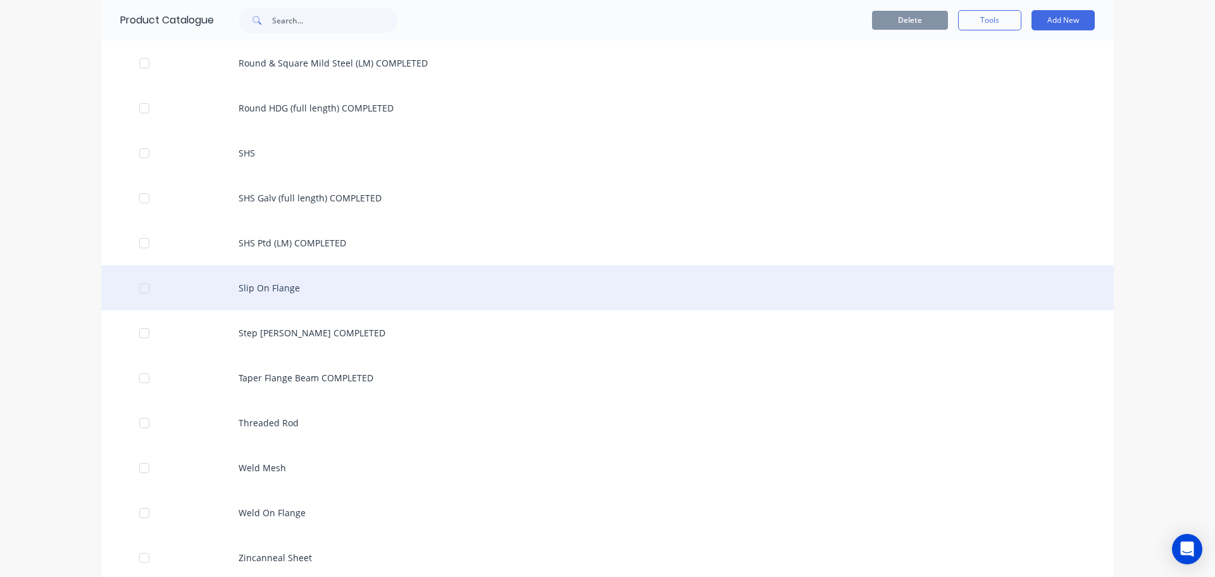
click at [263, 291] on div "Slip On Flange" at bounding box center [607, 287] width 1013 height 45
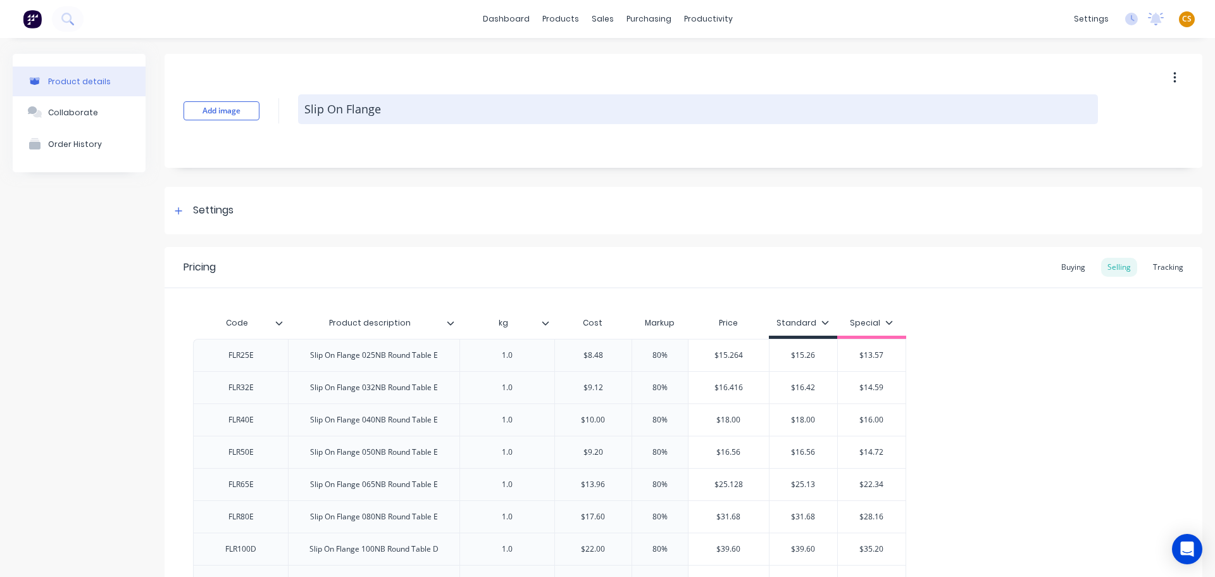
click at [426, 113] on textarea "Slip On Flange" at bounding box center [698, 109] width 800 height 30
paste textarea "COMPLETED"
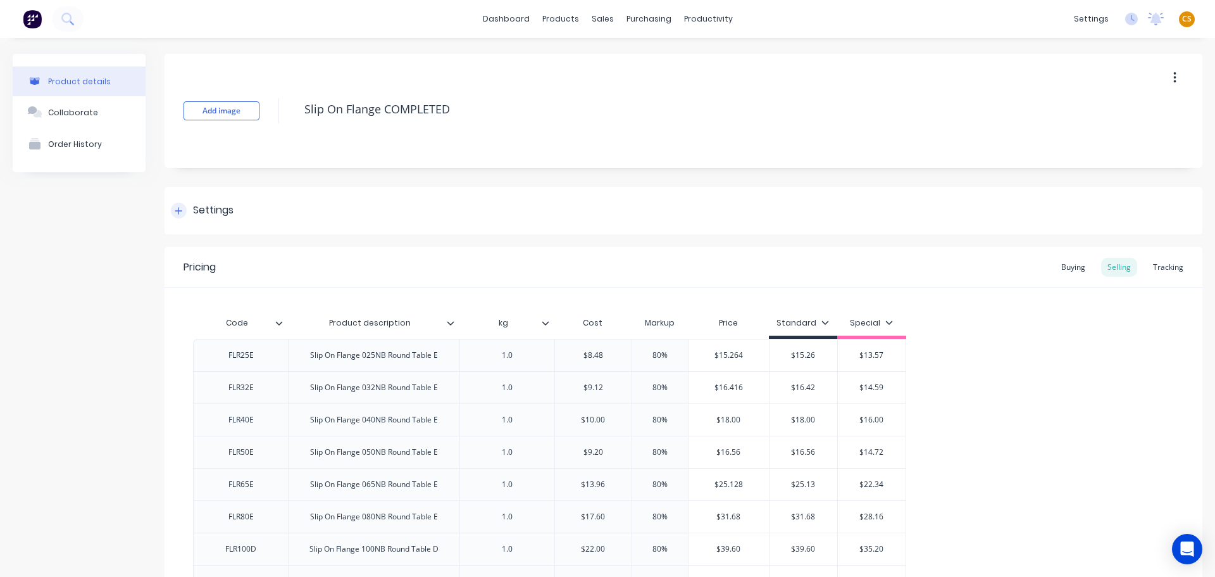
click at [182, 210] on icon at bounding box center [179, 210] width 8 height 9
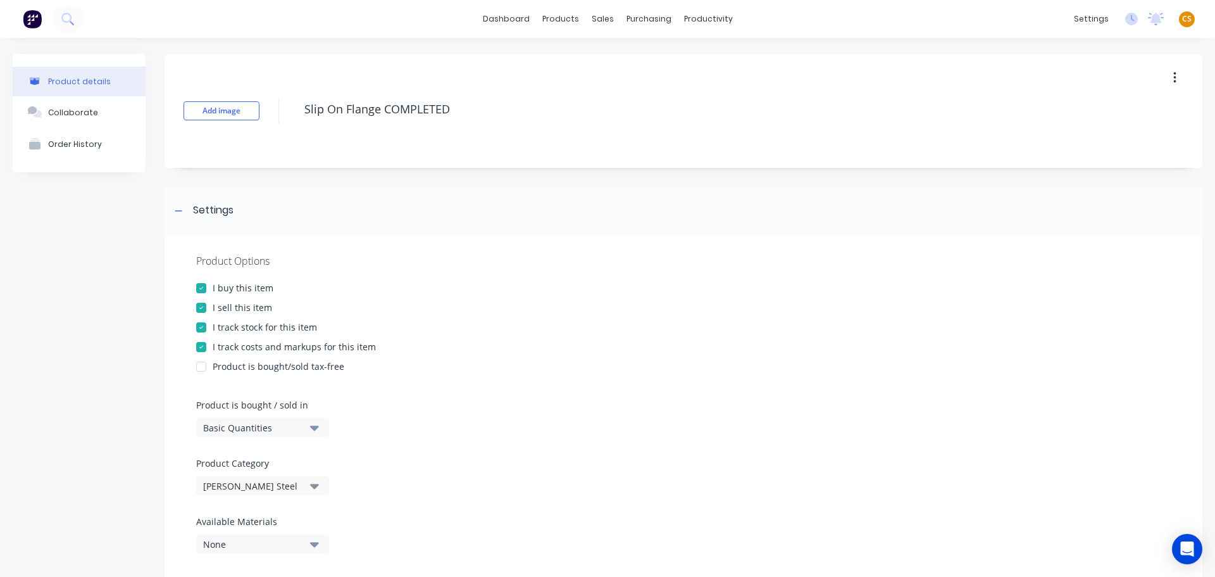
scroll to position [190, 0]
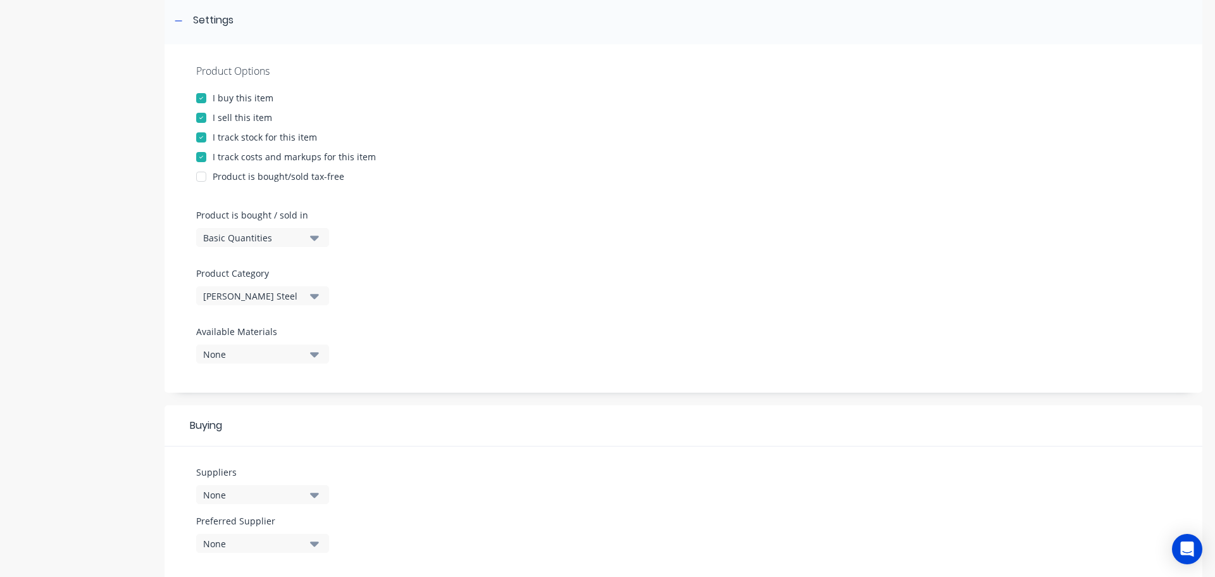
click at [87, 368] on div "Product details Collaborate Order History" at bounding box center [79, 556] width 133 height 1384
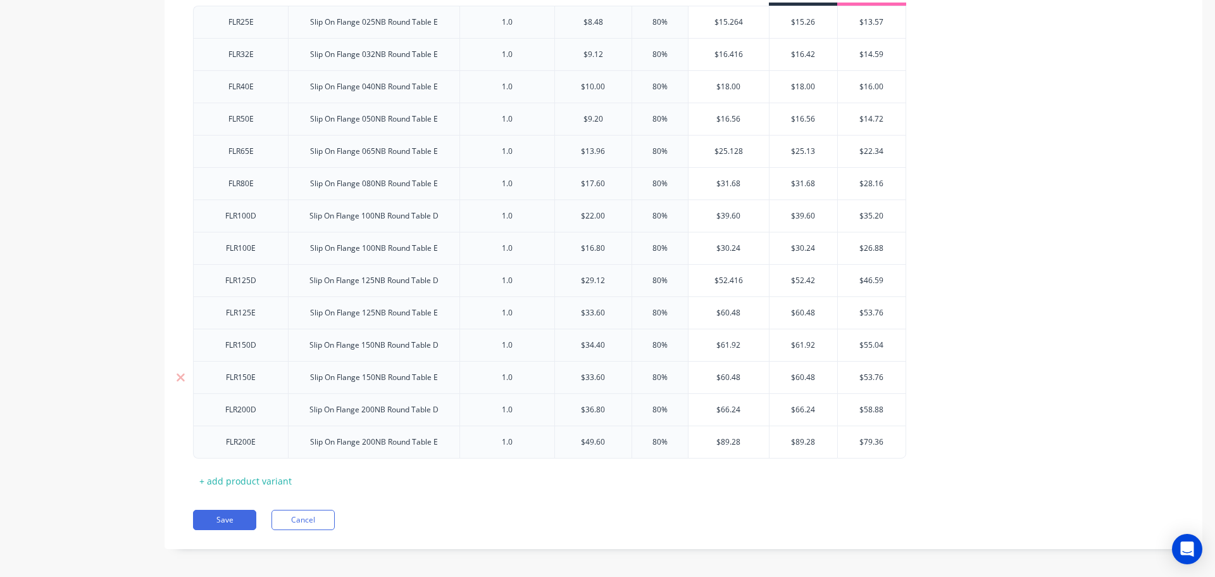
scroll to position [877, 0]
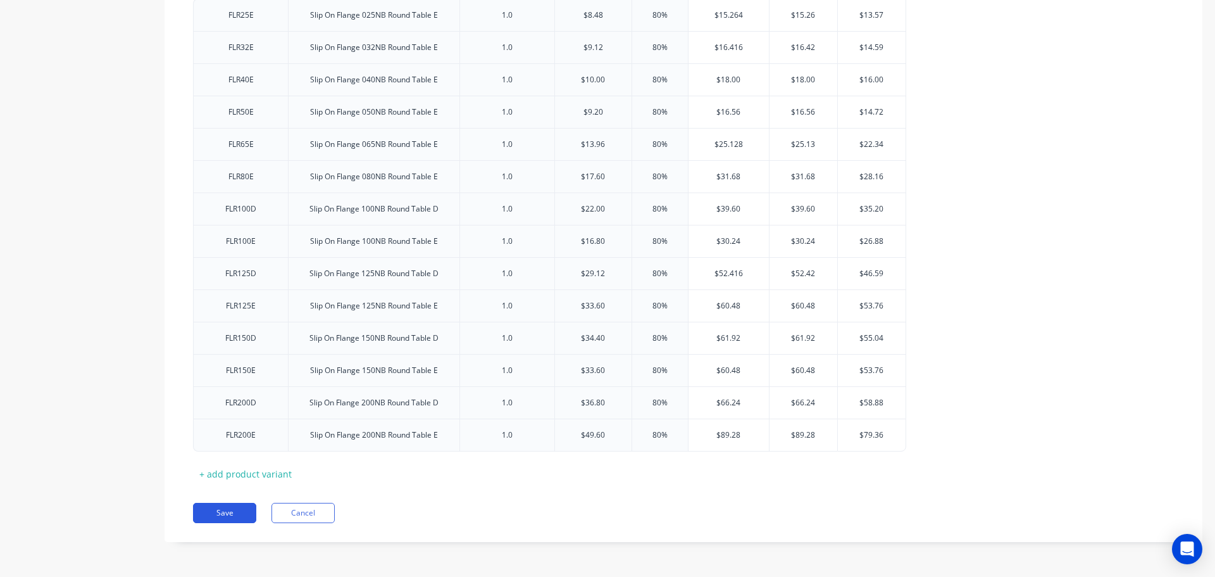
click at [232, 515] on button "Save" at bounding box center [224, 513] width 63 height 20
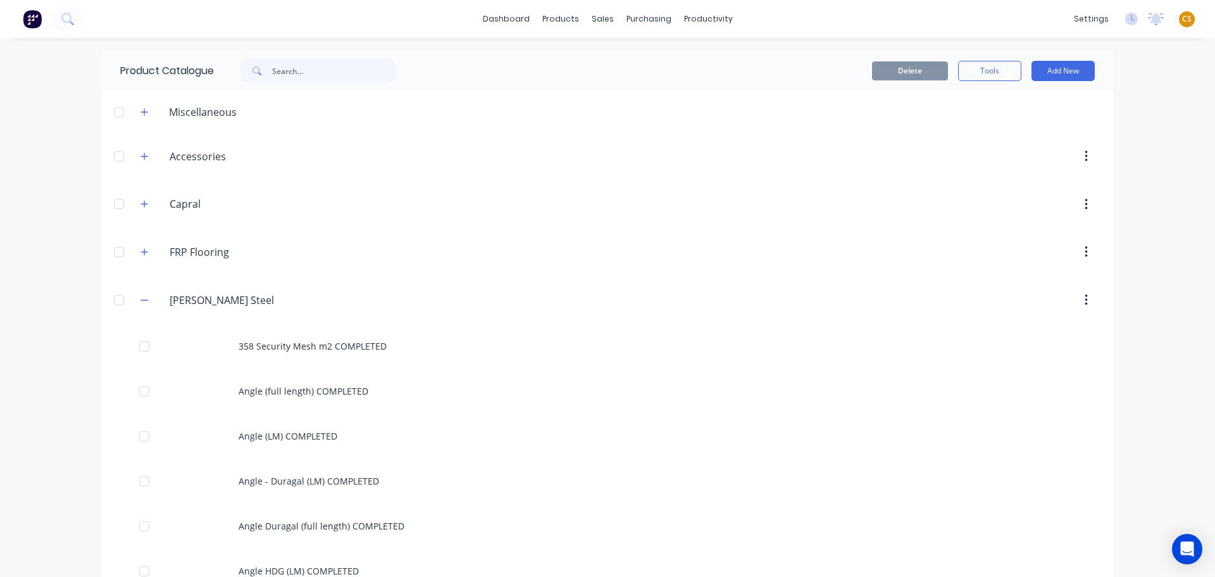
click at [37, 416] on div "dashboard products sales purchasing productivity dashboard products Product Cat…" at bounding box center [607, 288] width 1215 height 577
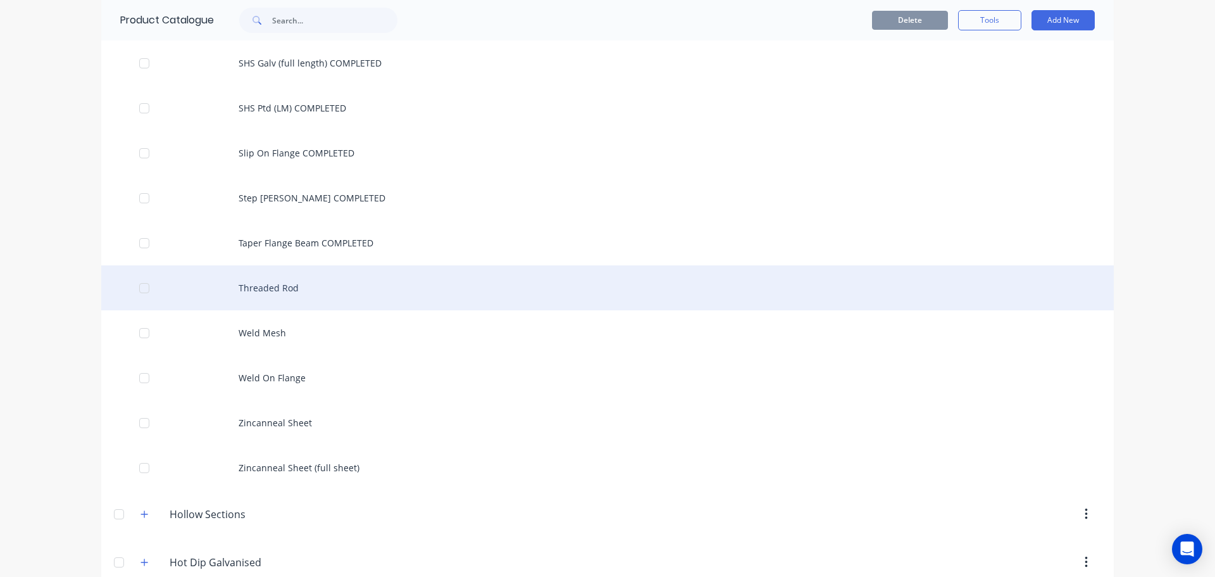
click at [273, 294] on div "Threaded Rod" at bounding box center [607, 287] width 1013 height 45
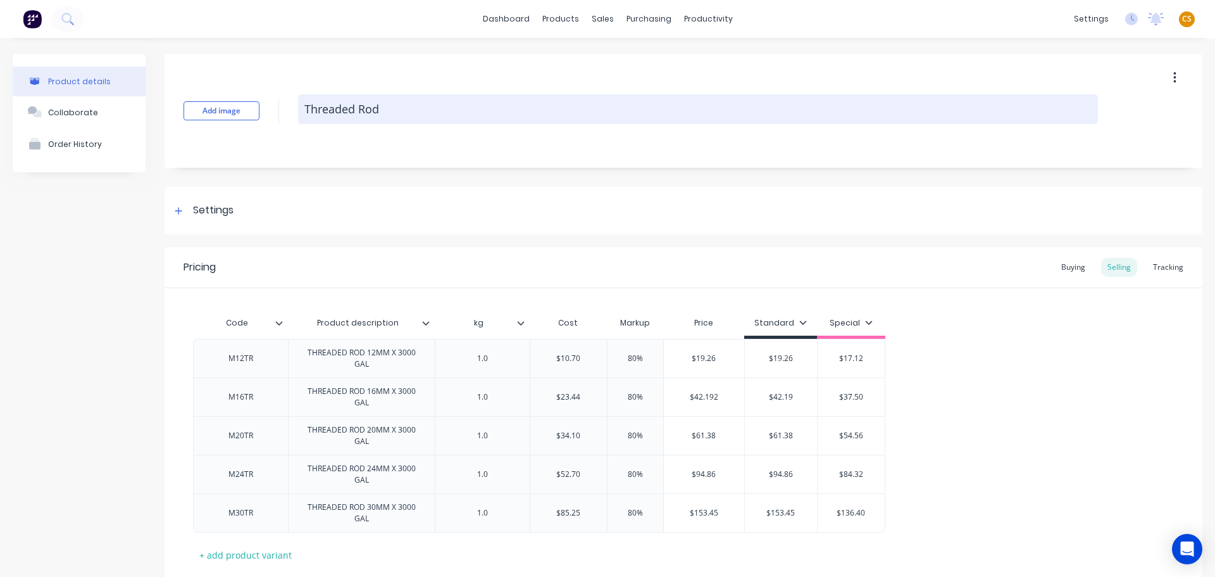
click at [432, 108] on textarea "Threaded Rod" at bounding box center [698, 109] width 800 height 30
paste textarea "COMPLETED"
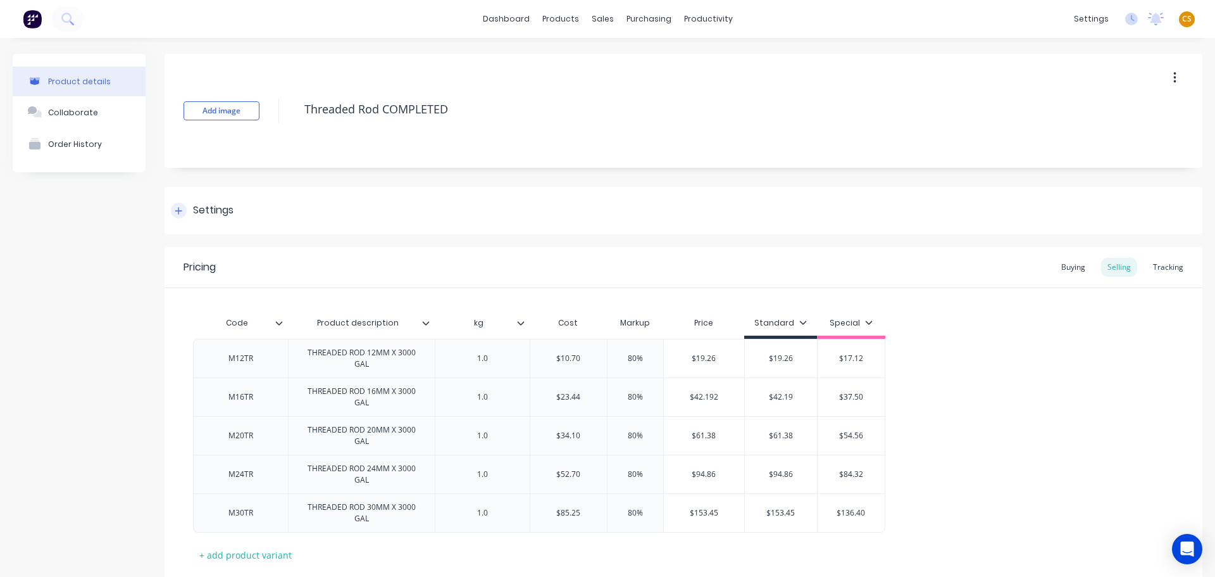
click at [186, 211] on div at bounding box center [179, 211] width 16 height 16
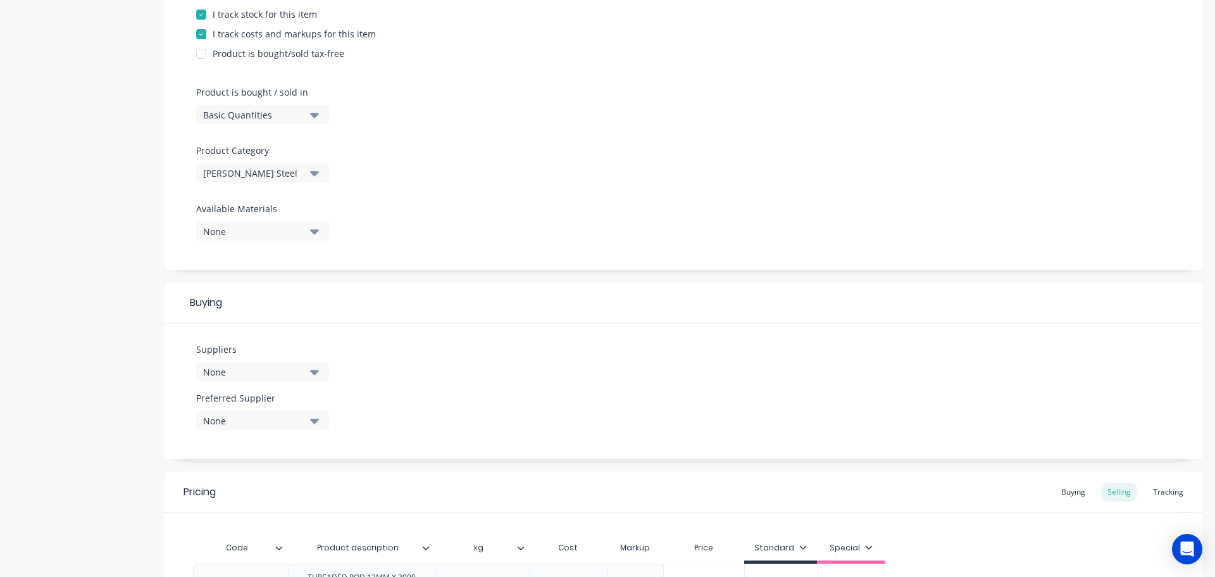
scroll to position [618, 0]
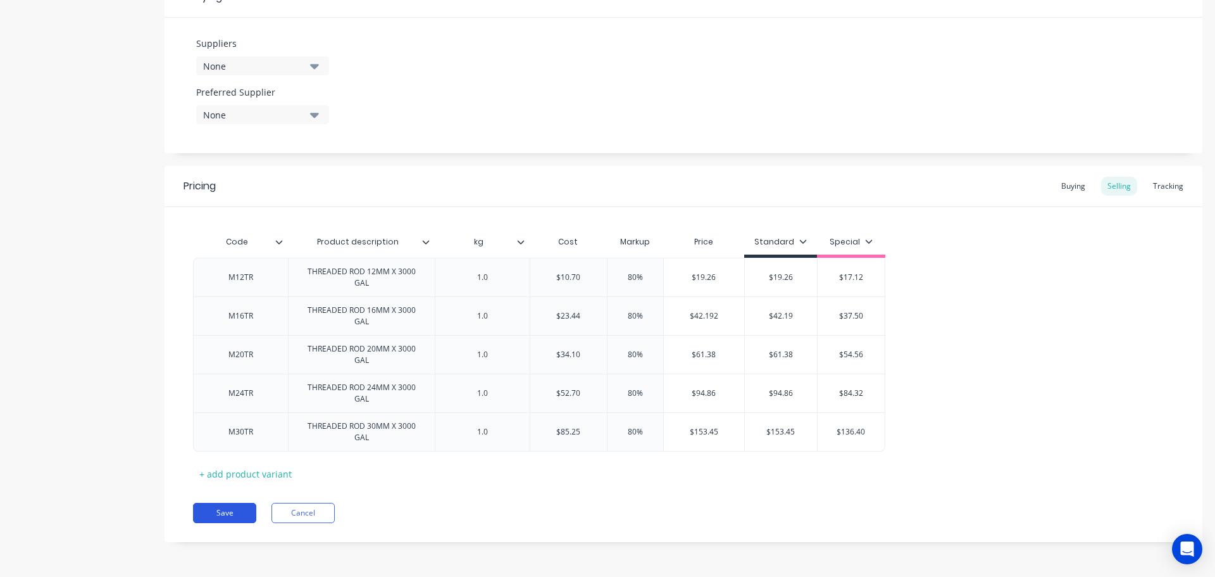
click at [238, 511] on button "Save" at bounding box center [224, 513] width 63 height 20
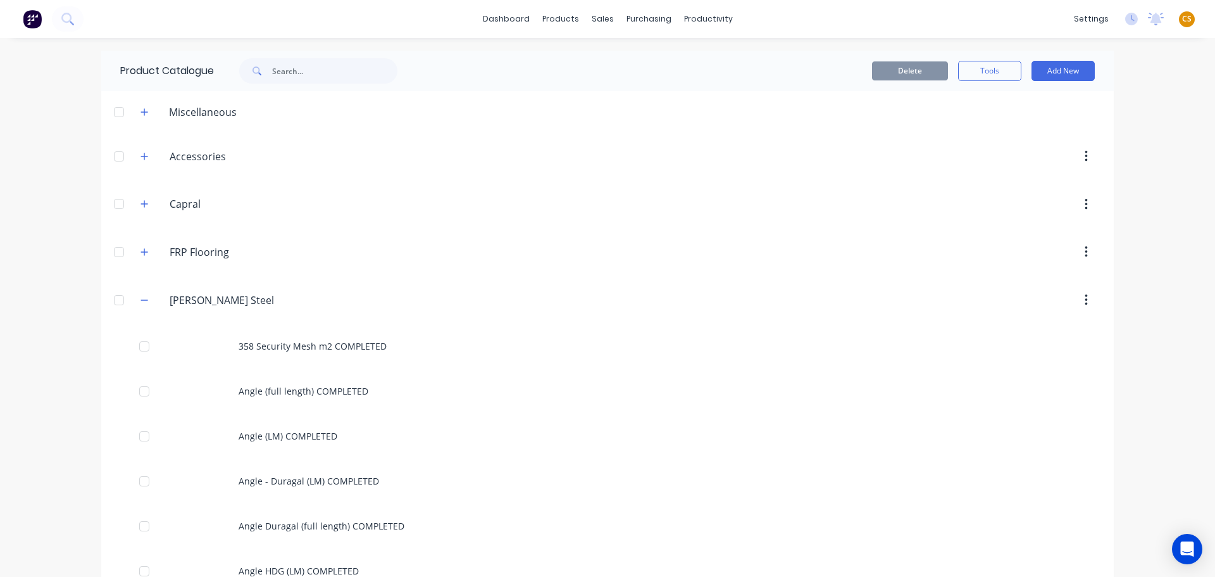
click at [39, 396] on div "dashboard products sales purchasing productivity dashboard products Product Cat…" at bounding box center [607, 288] width 1215 height 577
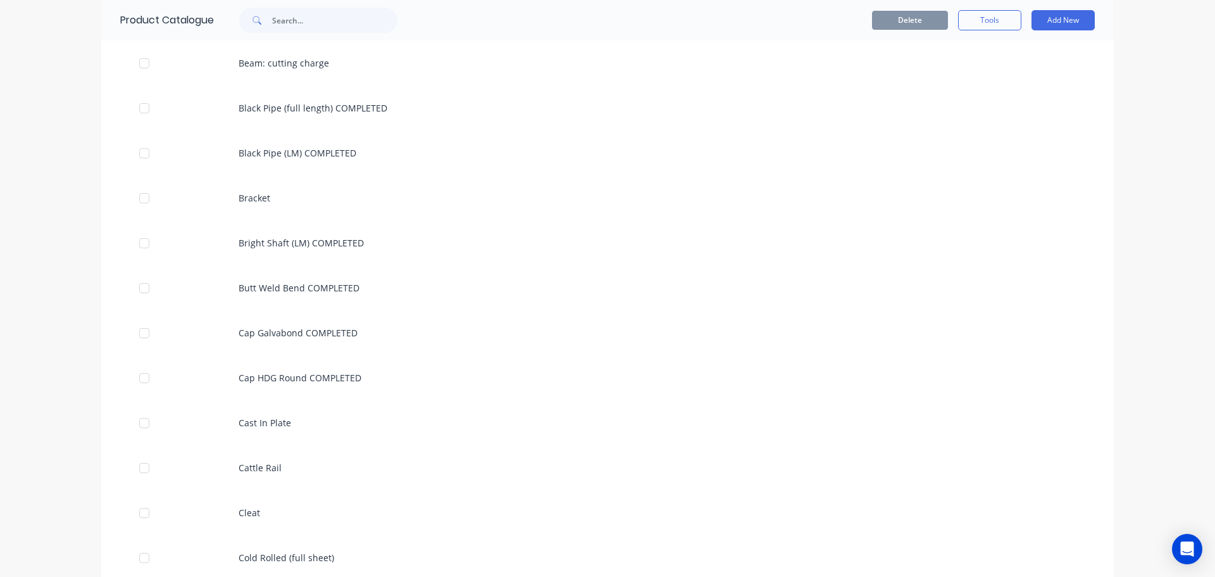
scroll to position [3384, 0]
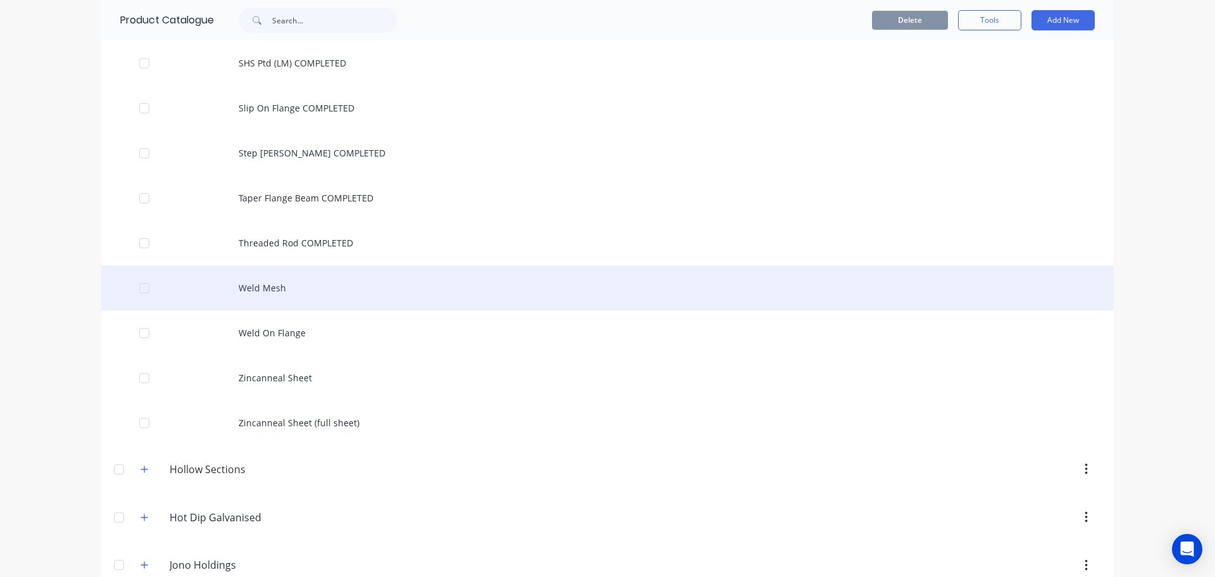
click at [251, 286] on div "Weld Mesh" at bounding box center [607, 287] width 1013 height 45
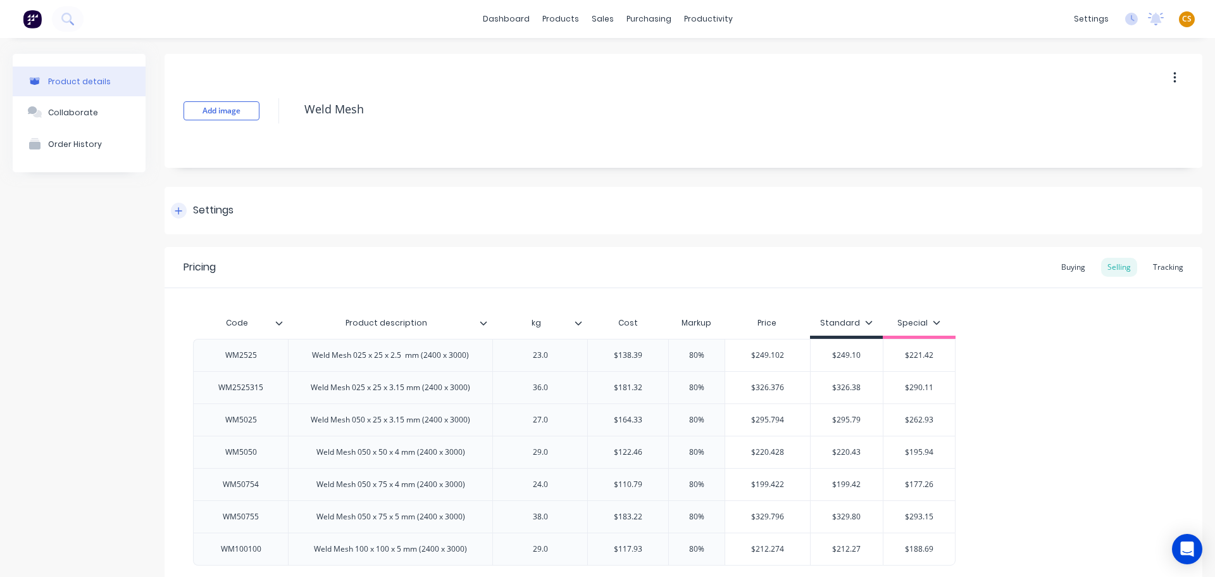
click at [214, 212] on div "Settings" at bounding box center [213, 211] width 41 height 16
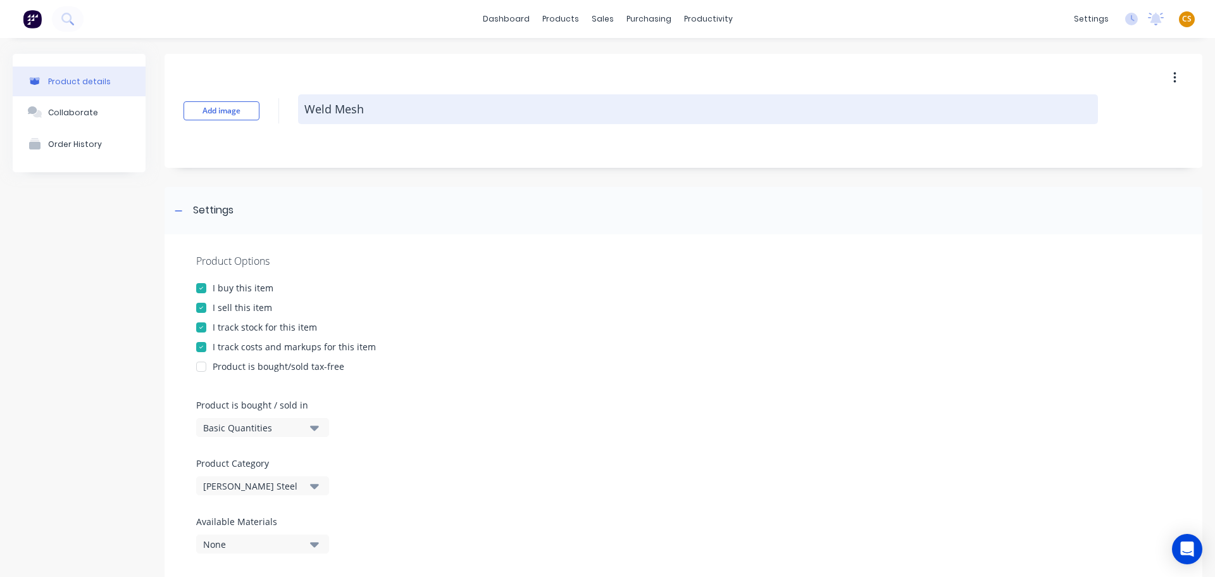
click at [418, 108] on textarea "Weld Mesh" at bounding box center [698, 109] width 800 height 30
paste textarea "COMPLETED"
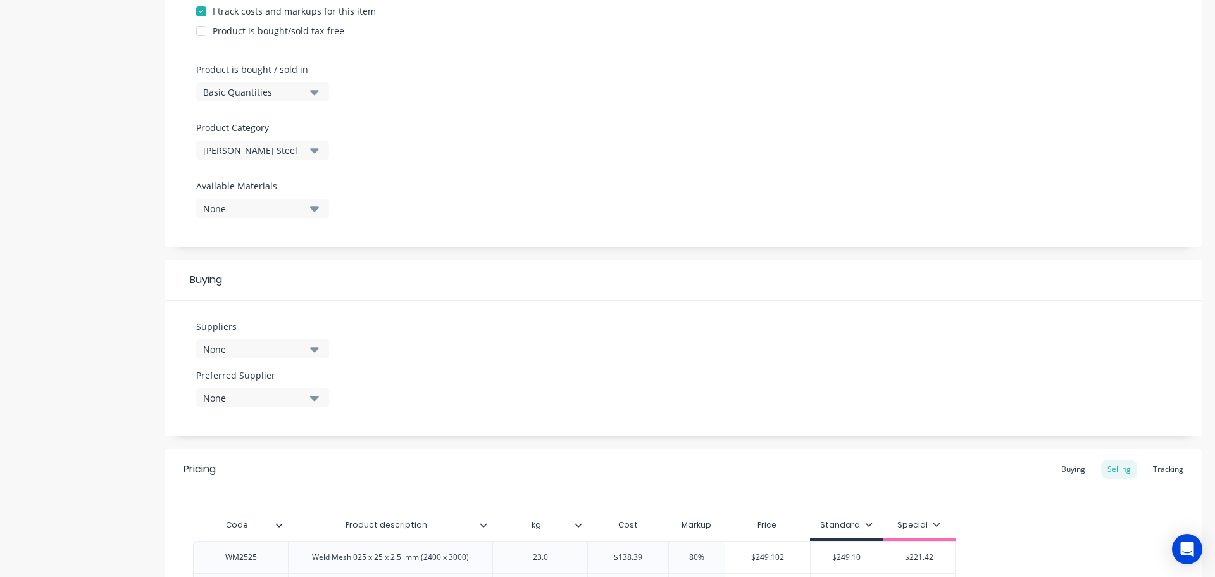
scroll to position [651, 0]
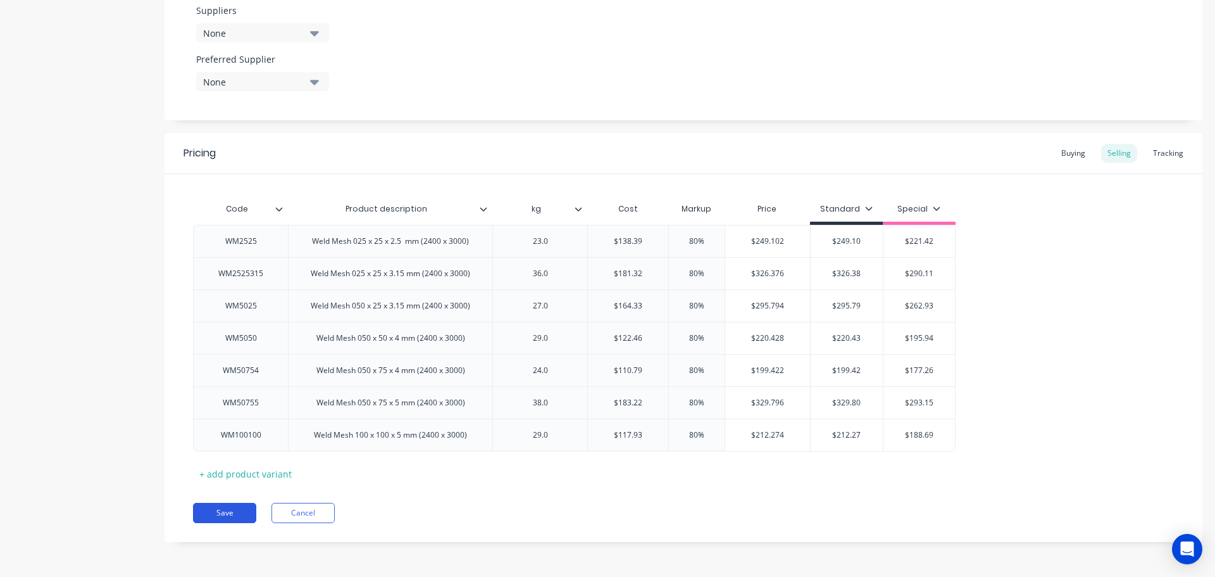
click at [232, 516] on button "Save" at bounding box center [224, 513] width 63 height 20
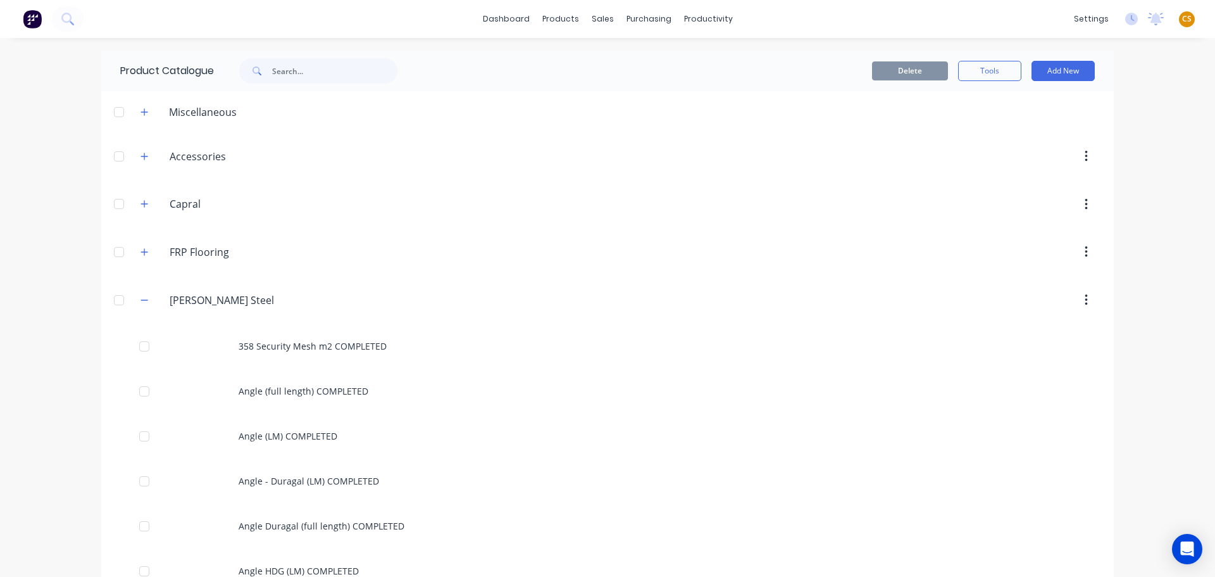
click at [49, 380] on div "dashboard products sales purchasing productivity dashboard products Product Cat…" at bounding box center [607, 288] width 1215 height 577
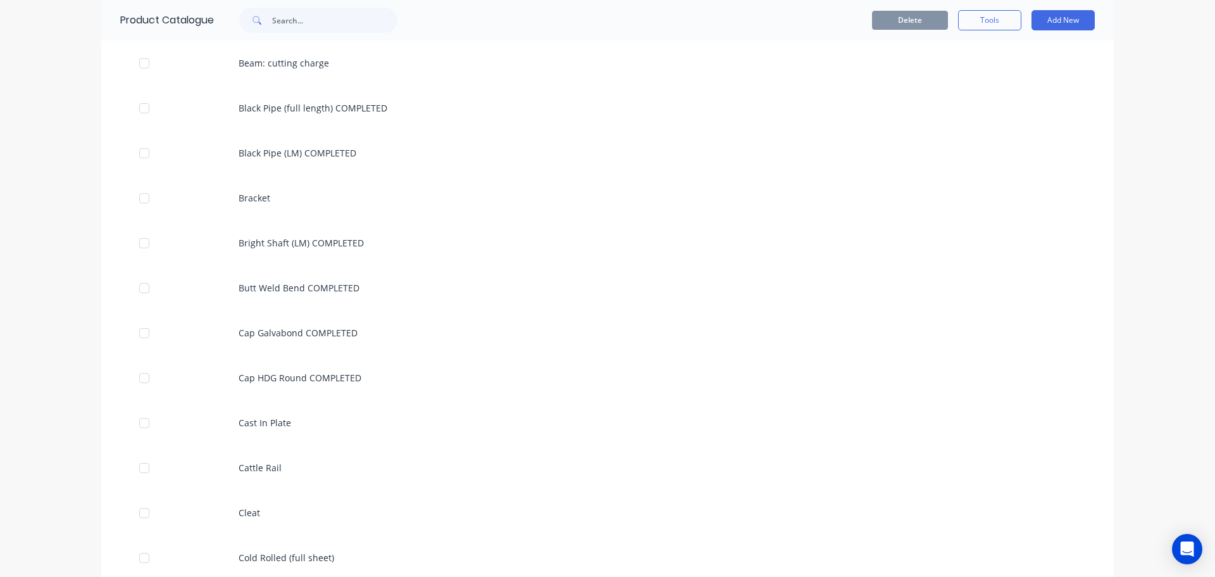
scroll to position [3429, 0]
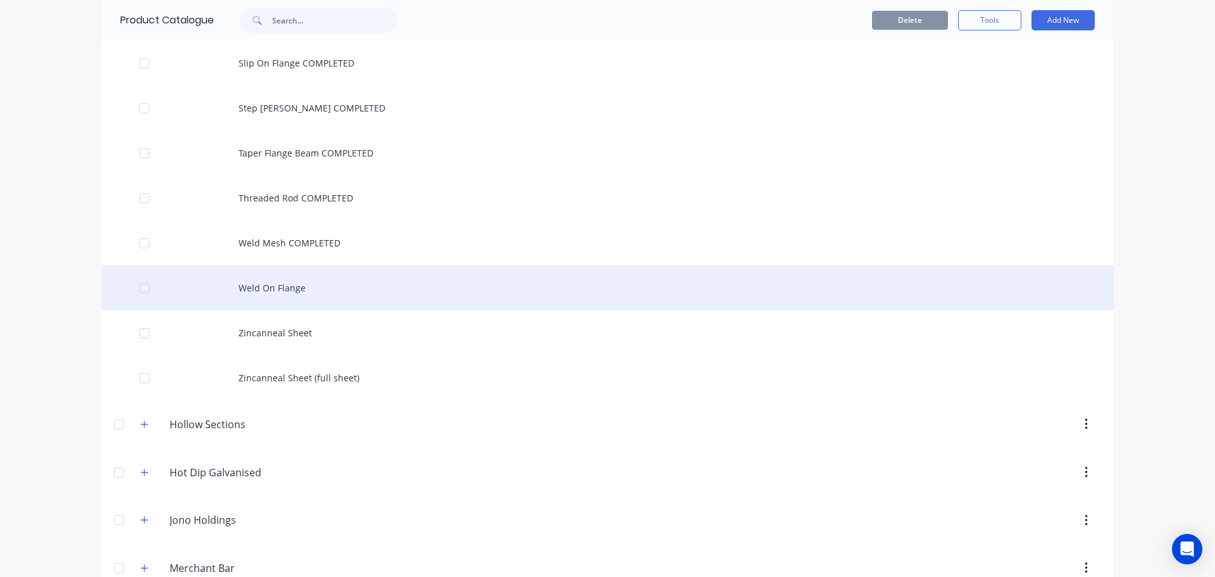
click at [280, 287] on div "Weld On Flange" at bounding box center [607, 287] width 1013 height 45
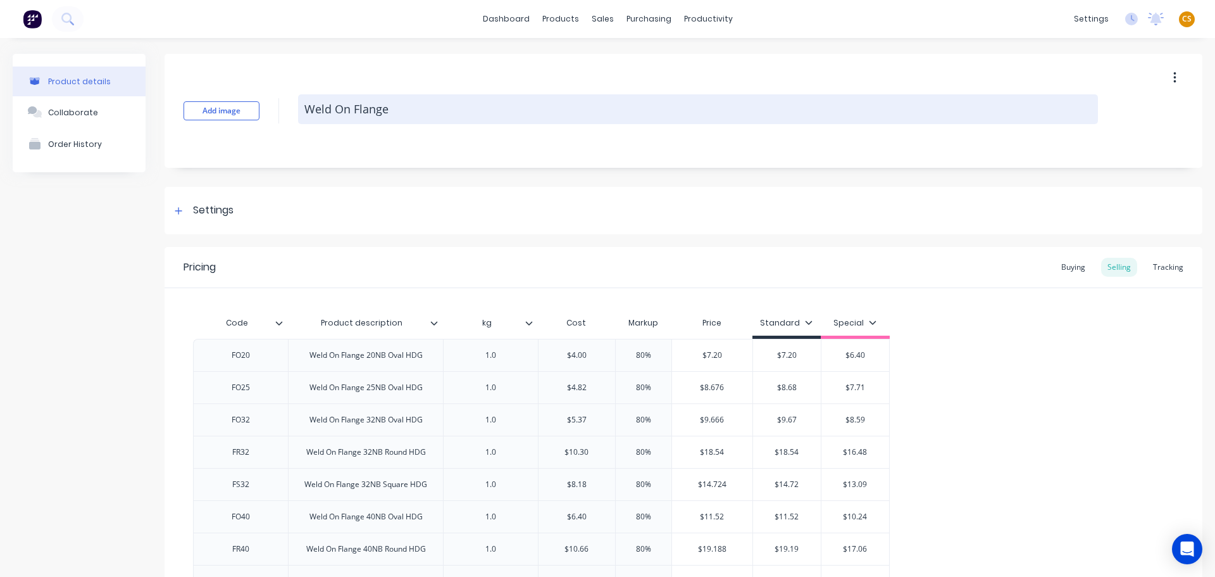
click at [429, 111] on textarea "Weld On Flange" at bounding box center [698, 109] width 800 height 30
paste textarea "COMPLETED"
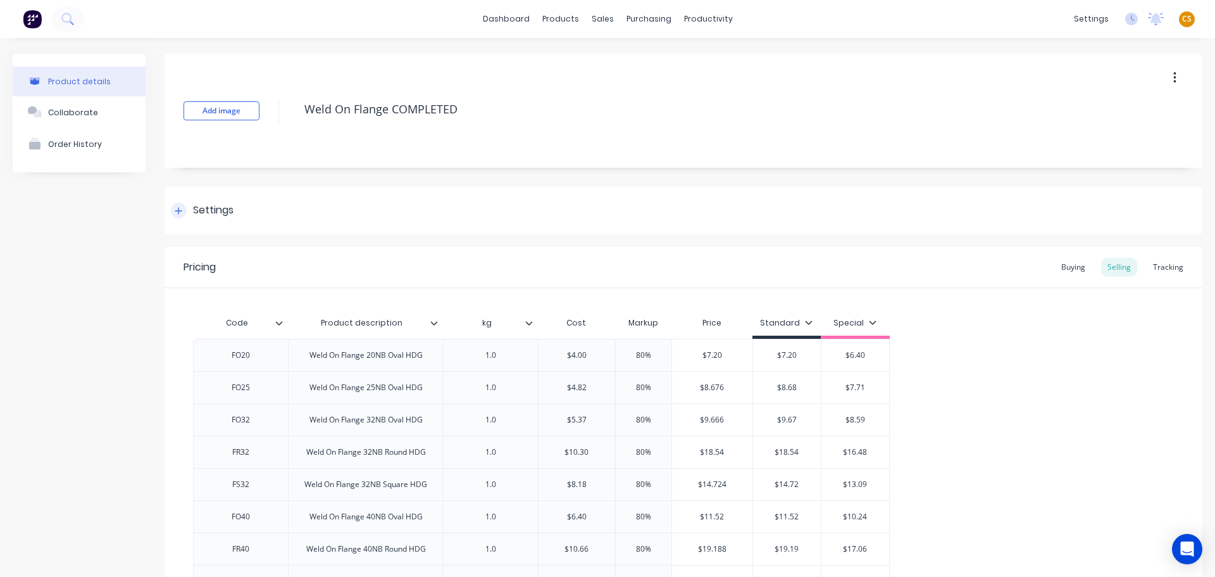
click at [178, 211] on icon at bounding box center [178, 210] width 7 height 7
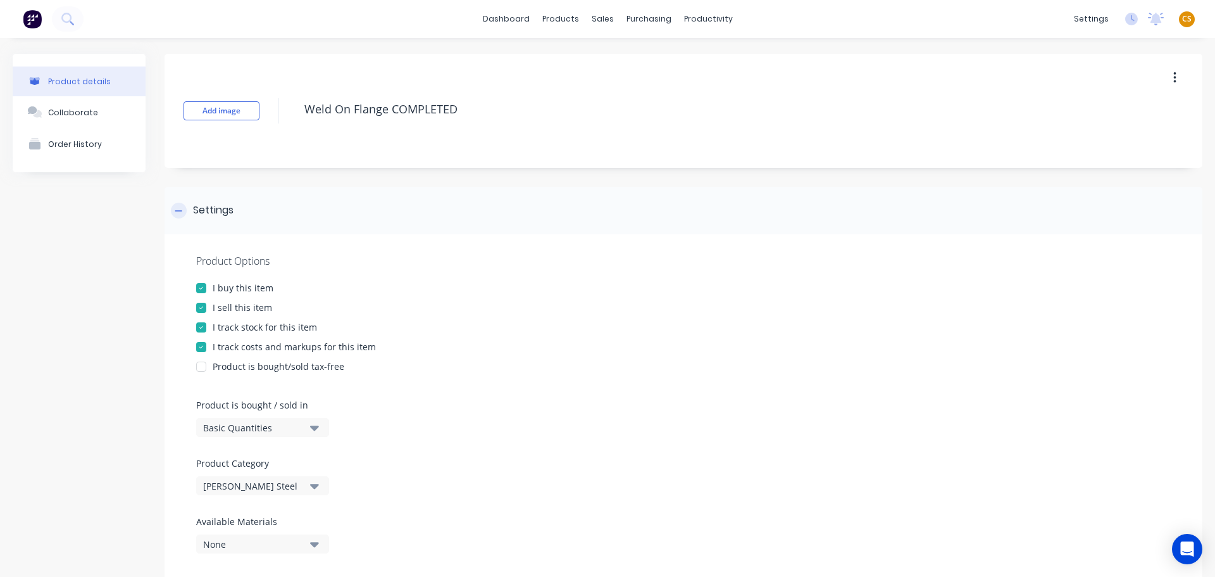
click at [178, 211] on icon at bounding box center [178, 210] width 7 height 1
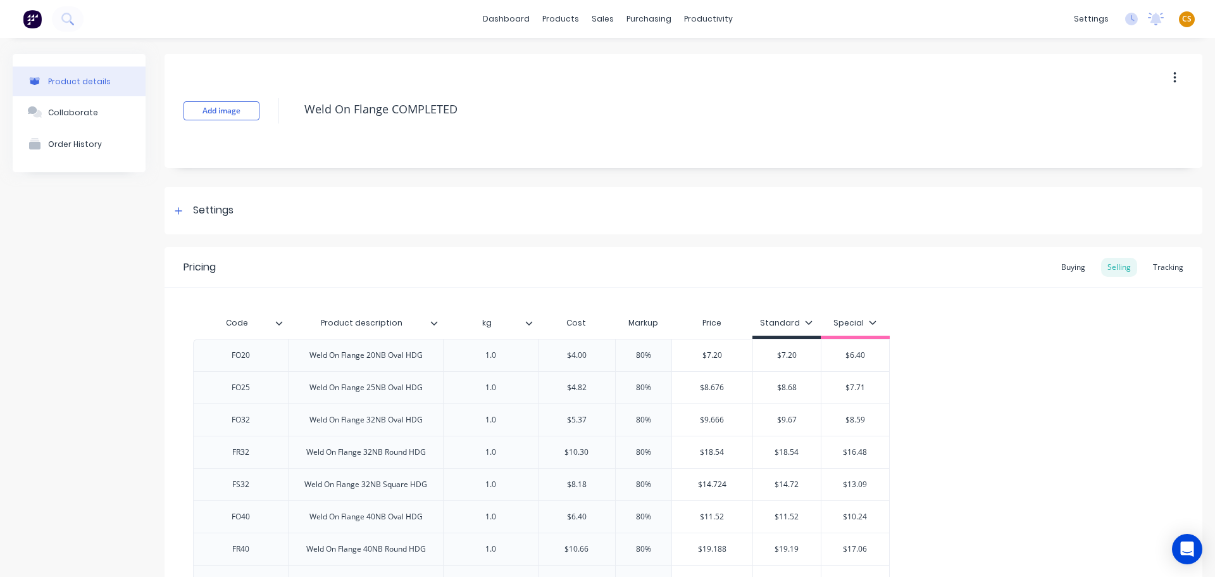
scroll to position [243, 0]
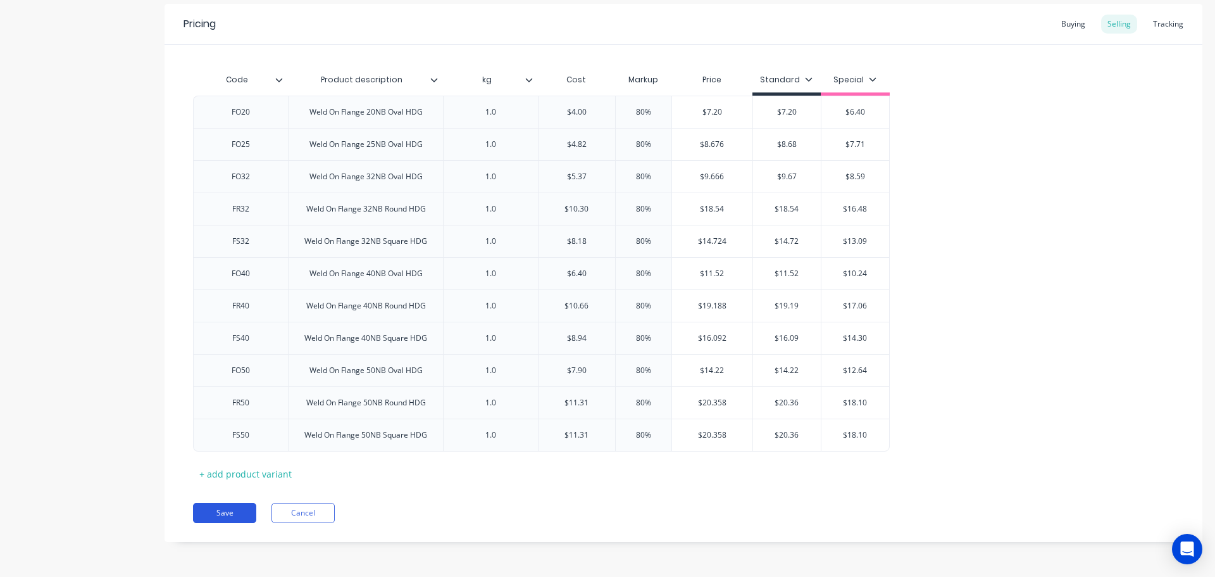
click at [221, 518] on button "Save" at bounding box center [224, 513] width 63 height 20
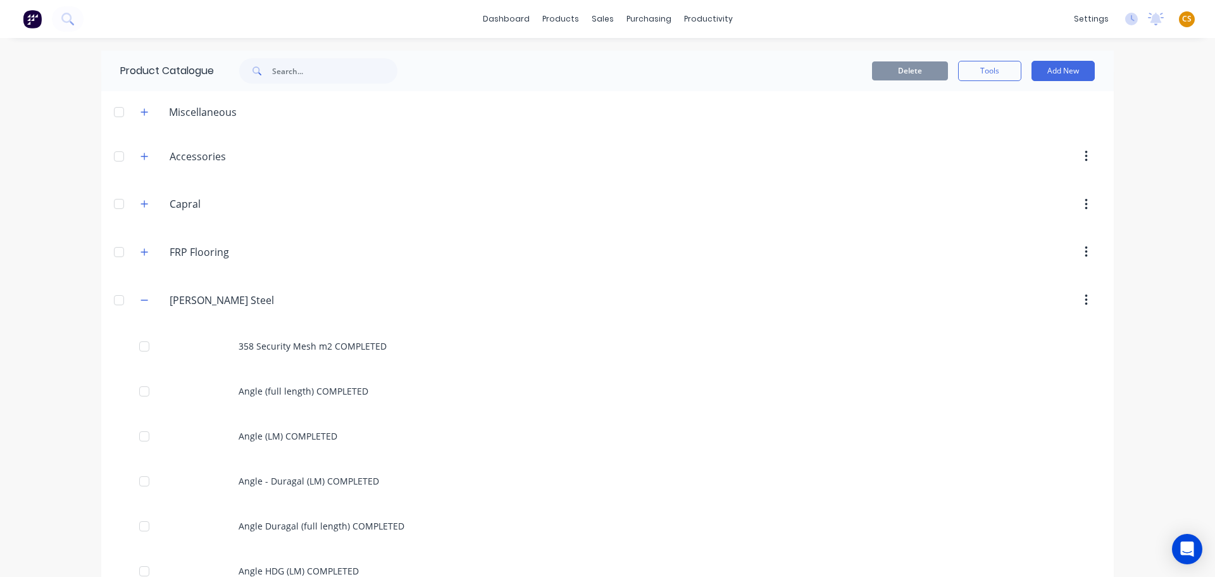
drag, startPoint x: 51, startPoint y: 329, endPoint x: 42, endPoint y: 323, distance: 11.1
click at [51, 329] on div "dashboard products sales purchasing productivity dashboard products Product Cat…" at bounding box center [607, 288] width 1215 height 577
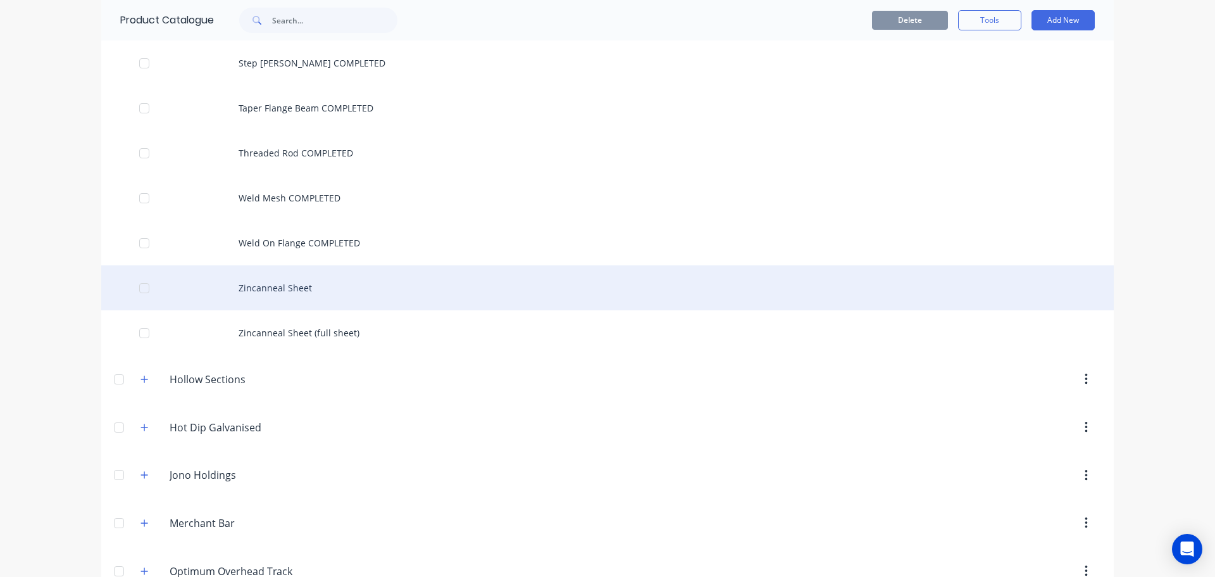
click at [287, 293] on div "Zincanneal Sheet" at bounding box center [607, 287] width 1013 height 45
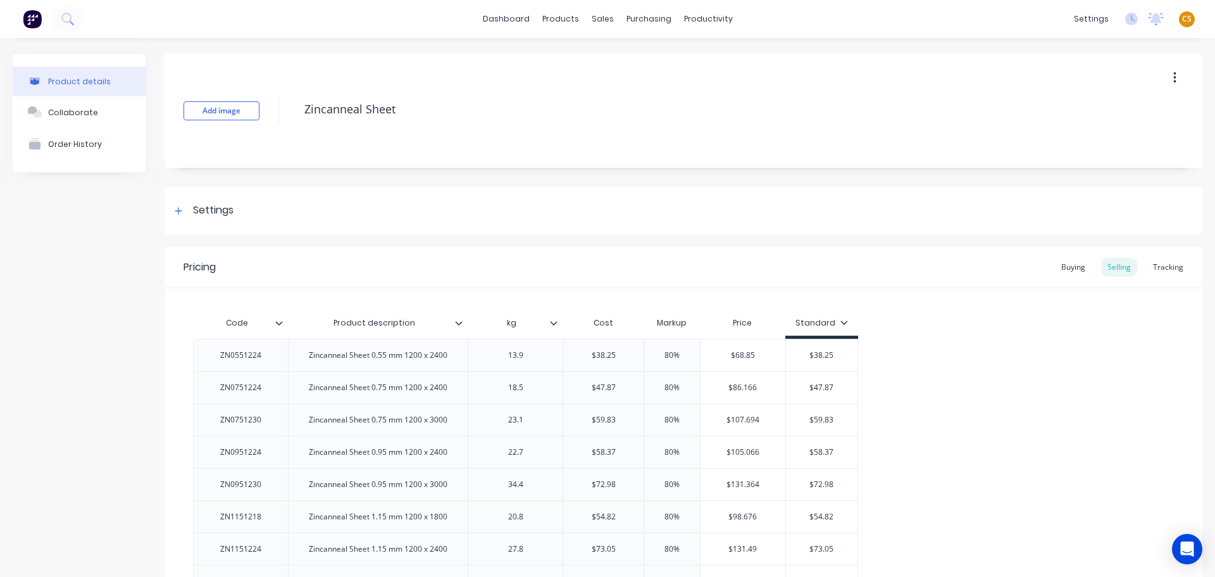
click at [1174, 76] on icon "button" at bounding box center [1175, 78] width 3 height 14
click at [1099, 141] on div "Delete" at bounding box center [1129, 136] width 97 height 18
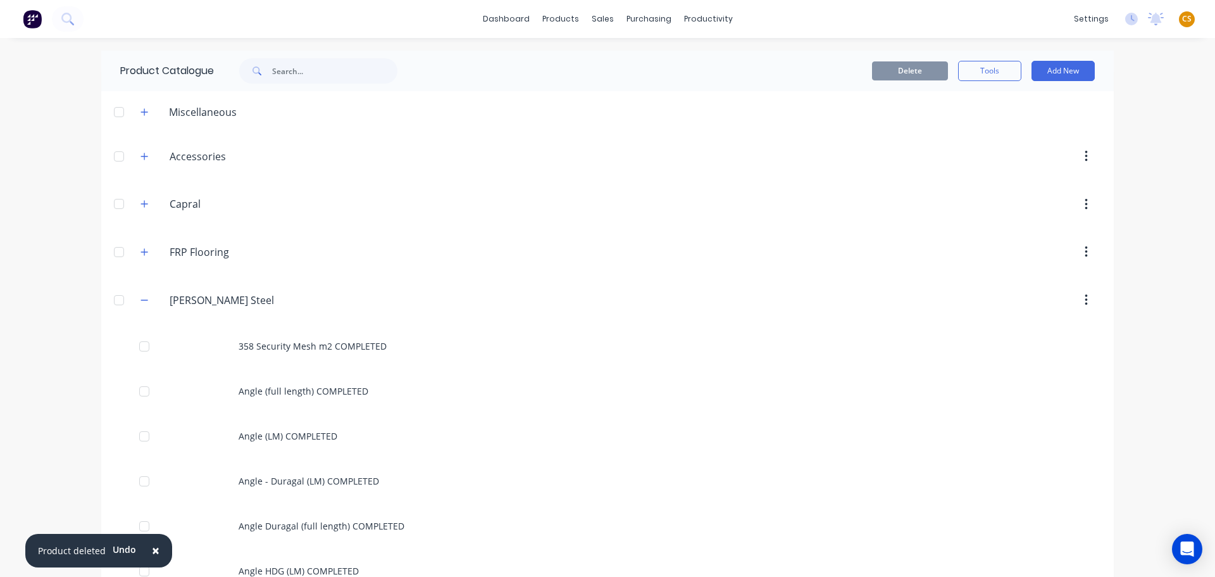
scroll to position [3474, 0]
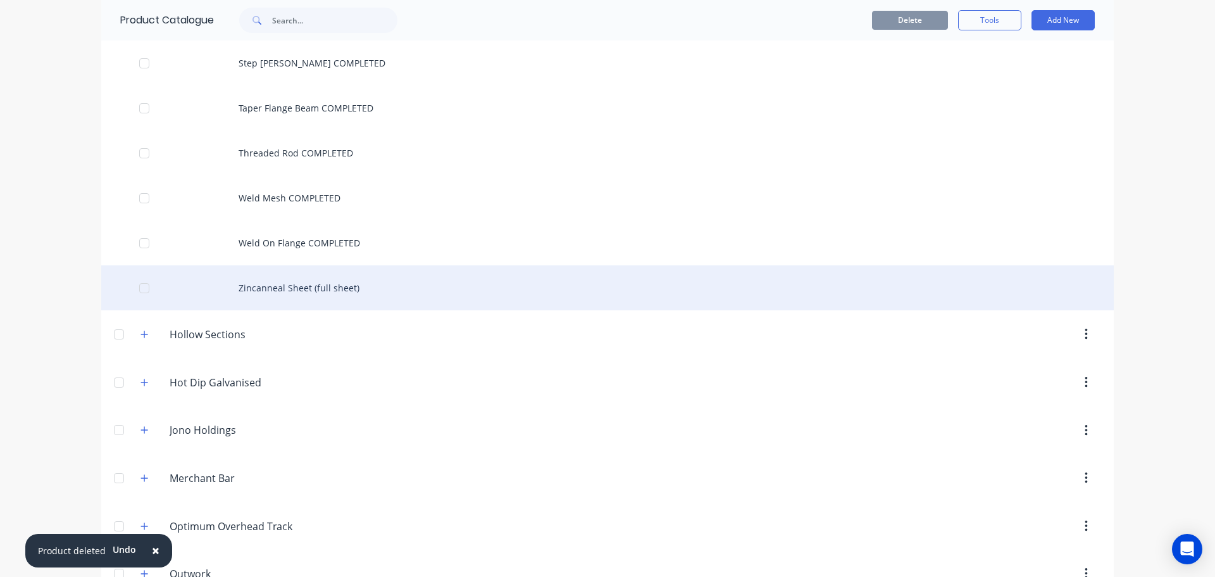
click at [373, 286] on div "Zincanneal Sheet (full sheet)" at bounding box center [607, 287] width 1013 height 45
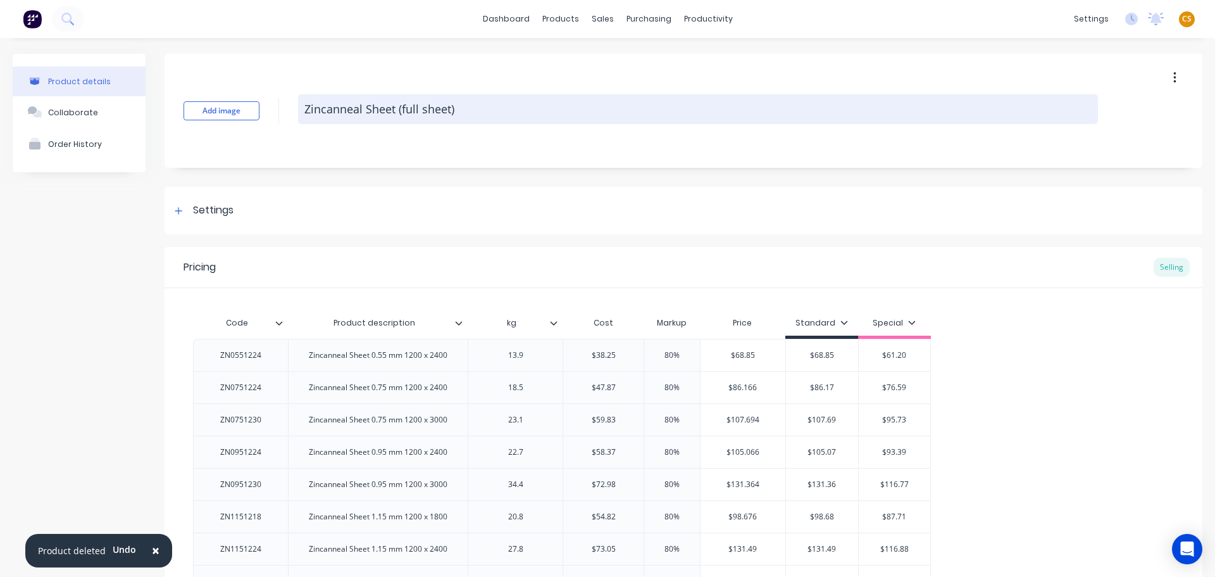
click at [471, 110] on textarea "Zincanneal Sheet (full sheet)" at bounding box center [698, 109] width 800 height 30
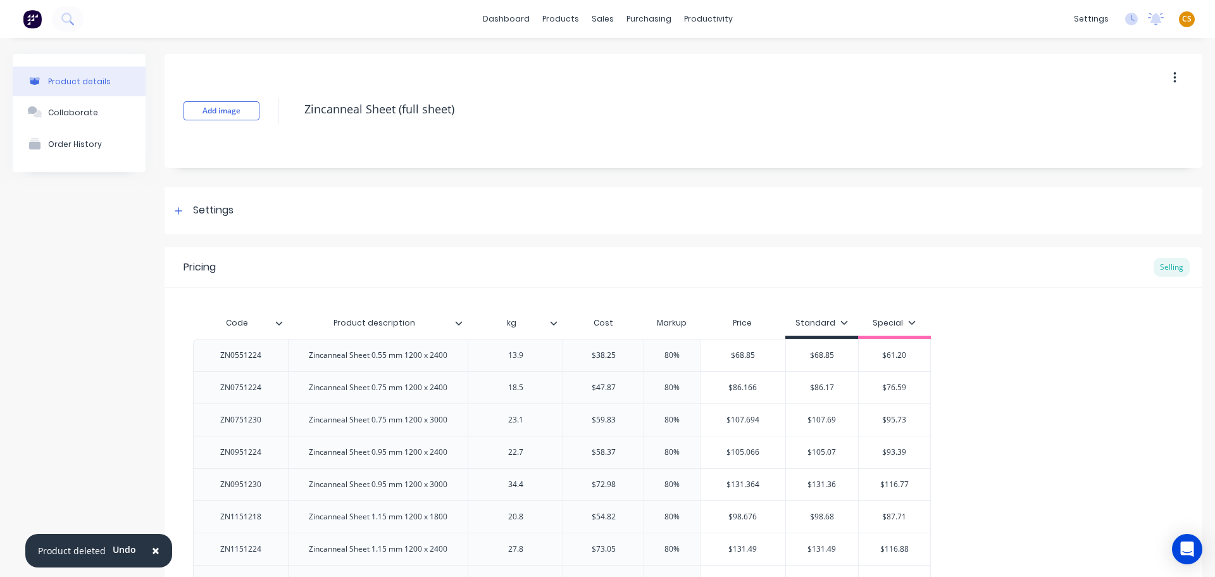
paste textarea "COMPLETED"
click at [196, 211] on div "Settings" at bounding box center [213, 211] width 41 height 16
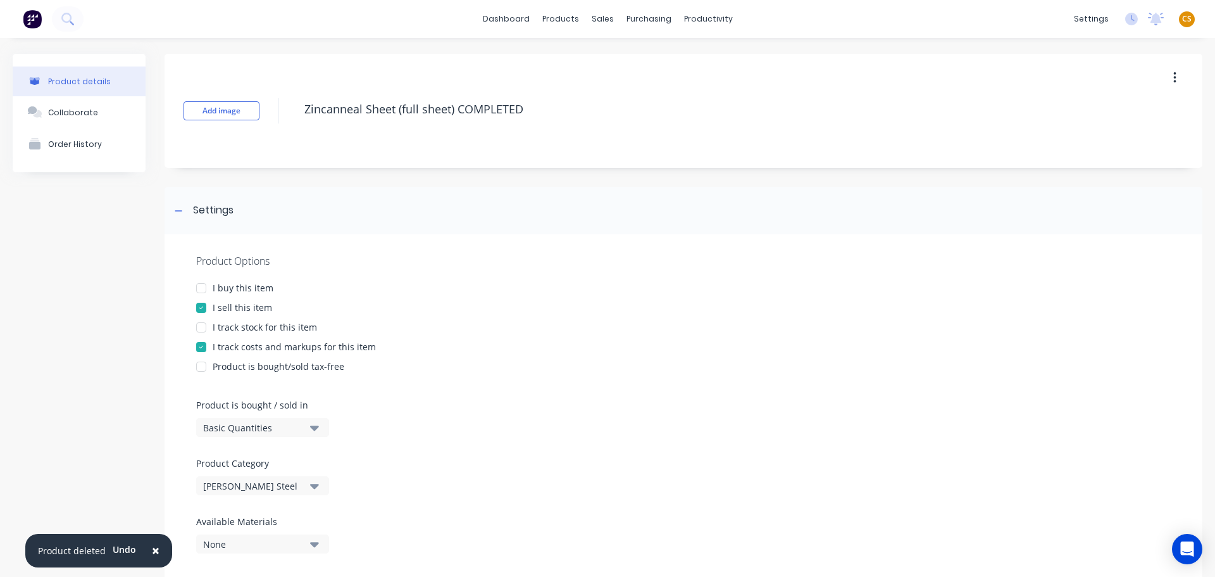
click at [222, 288] on div "I buy this item" at bounding box center [243, 287] width 61 height 13
click at [234, 326] on div "I track stock for this item" at bounding box center [265, 326] width 104 height 13
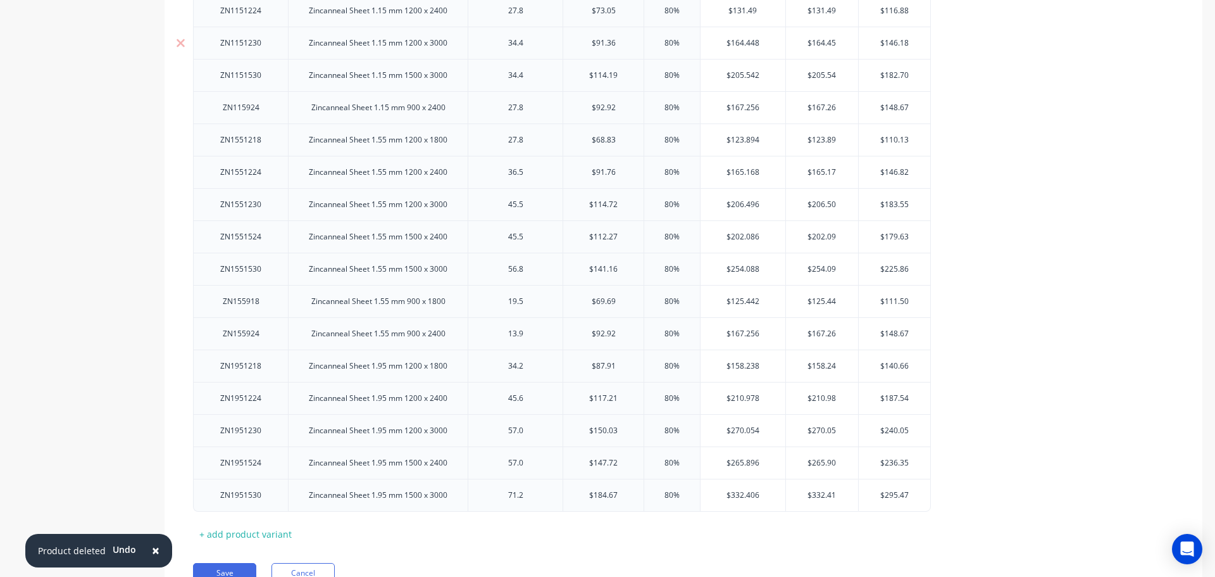
scroll to position [1136, 0]
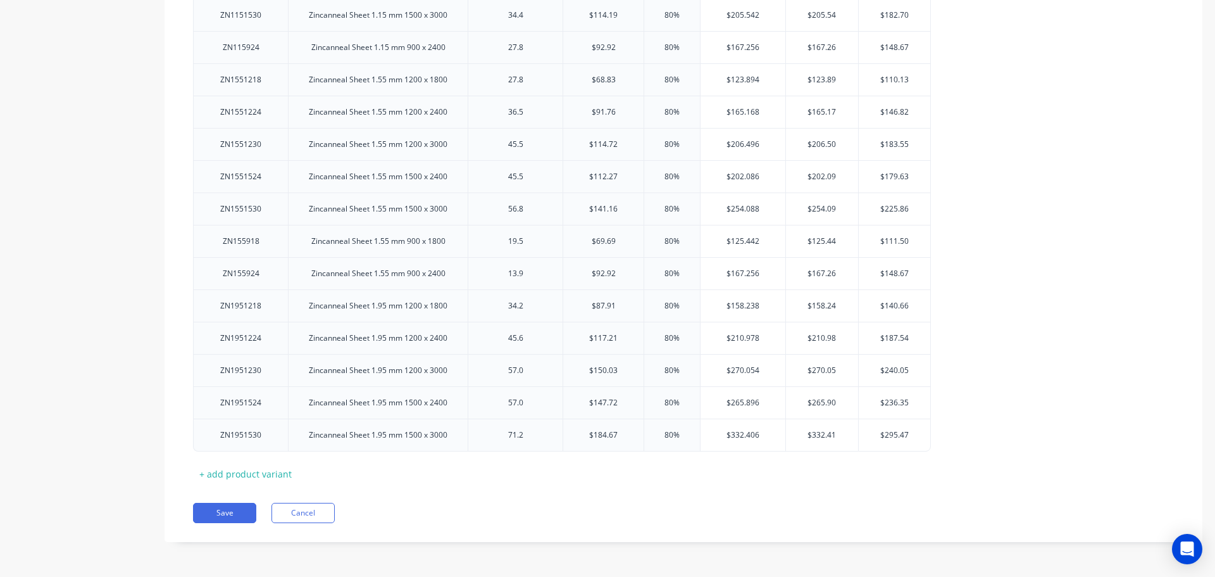
drag, startPoint x: 234, startPoint y: 514, endPoint x: 258, endPoint y: 507, distance: 25.0
click at [234, 513] on button "Save" at bounding box center [224, 513] width 63 height 20
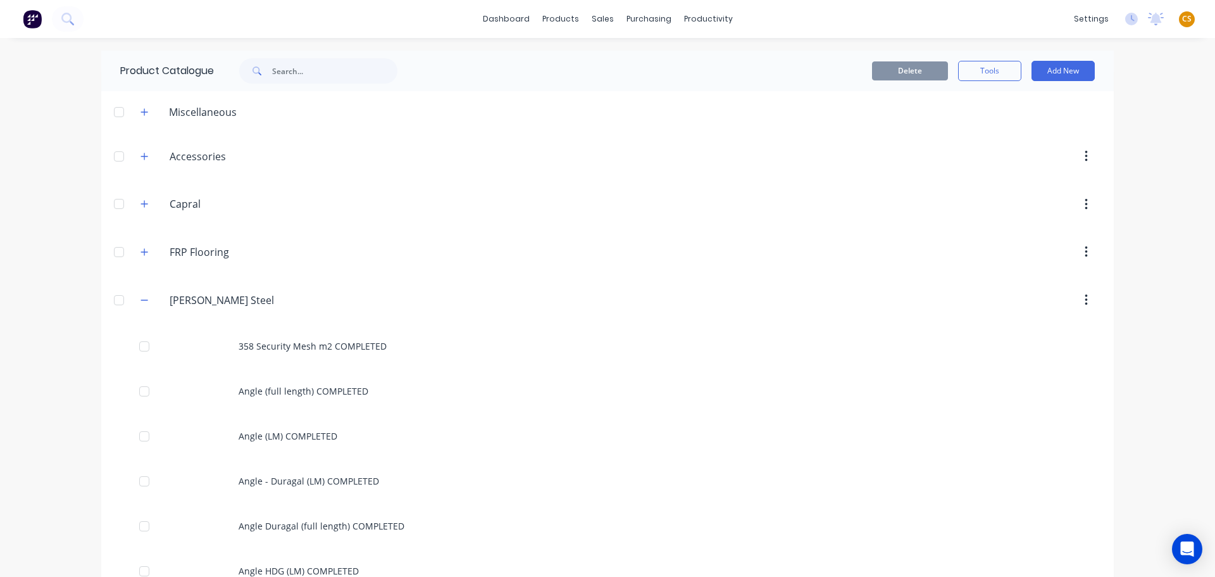
click at [1151, 117] on div "dashboard products sales purchasing productivity dashboard products Product Cat…" at bounding box center [607, 288] width 1215 height 577
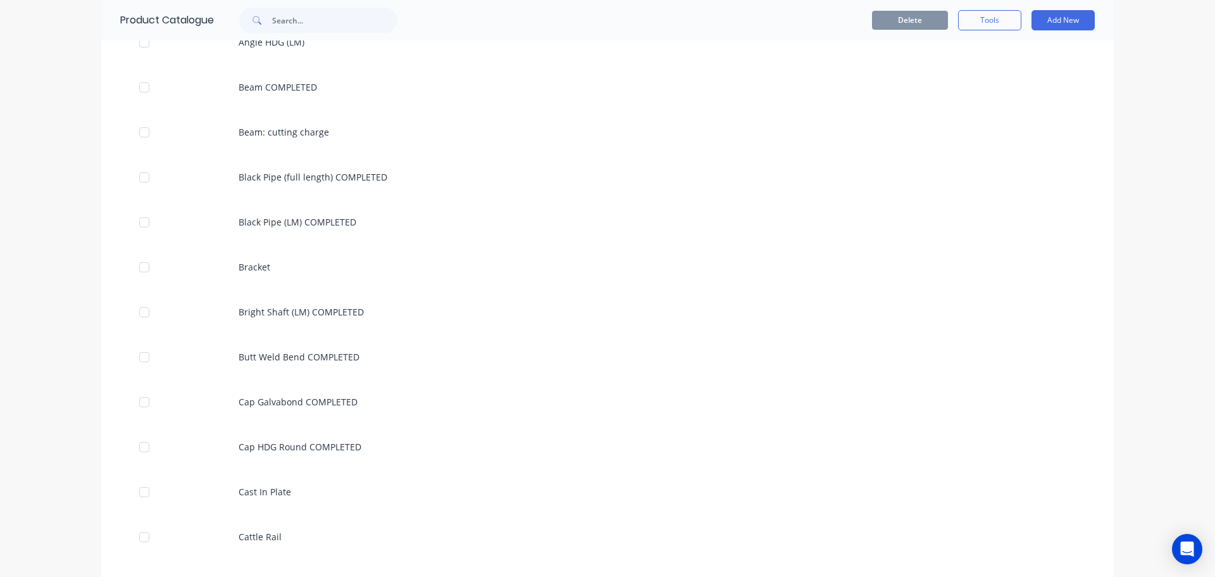
scroll to position [91, 0]
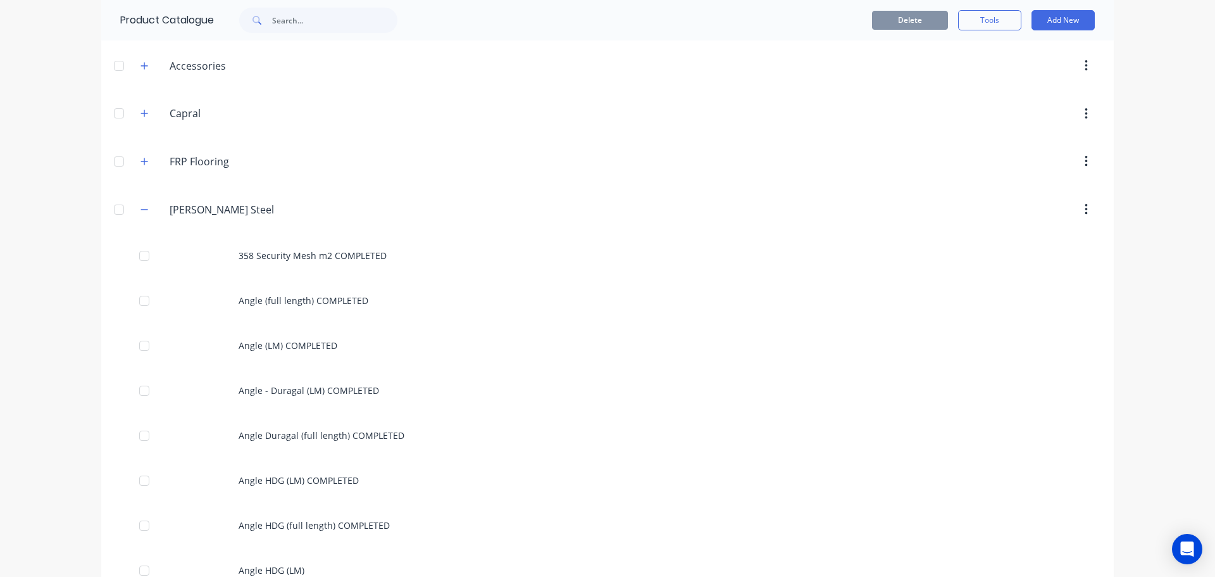
click at [49, 338] on div "dashboard products sales purchasing productivity dashboard products Product Cat…" at bounding box center [607, 288] width 1215 height 577
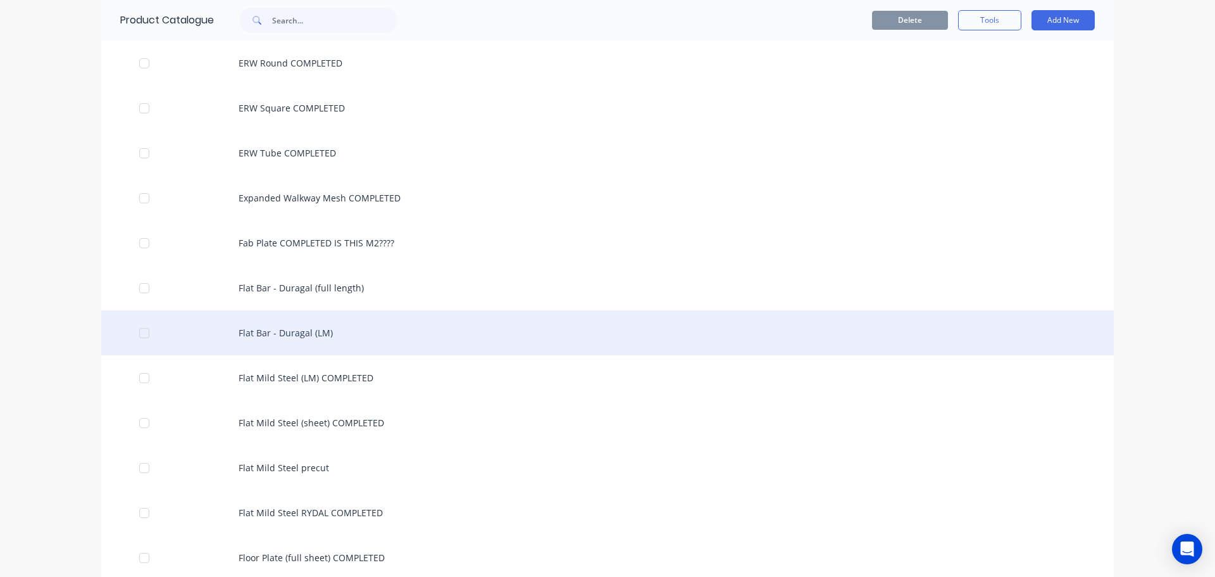
scroll to position [1776, 0]
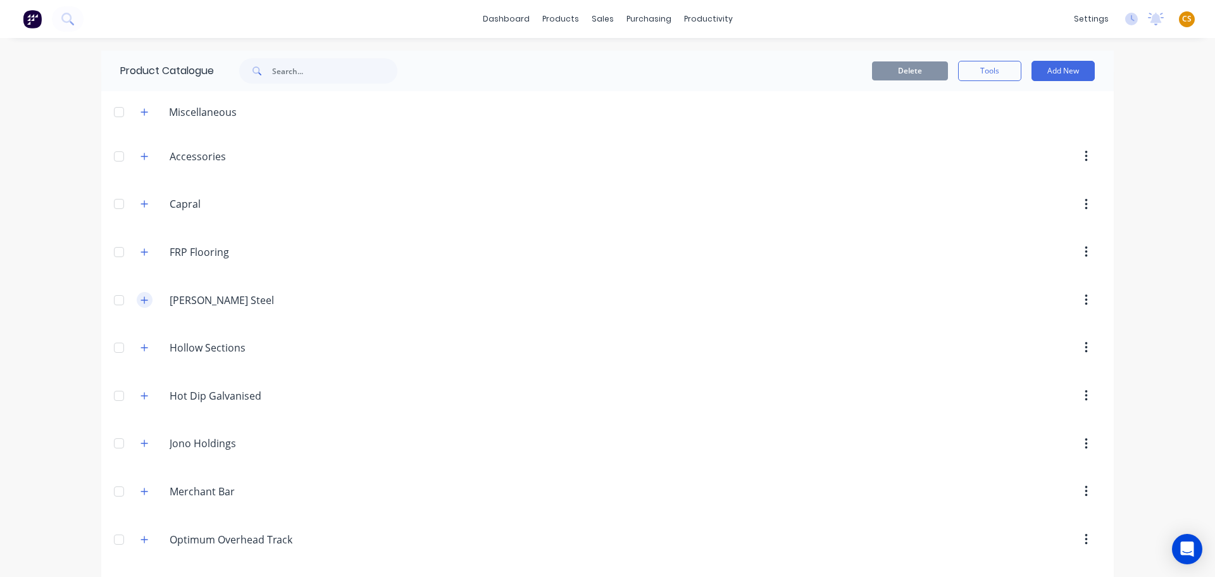
click at [141, 301] on icon "button" at bounding box center [144, 299] width 7 height 7
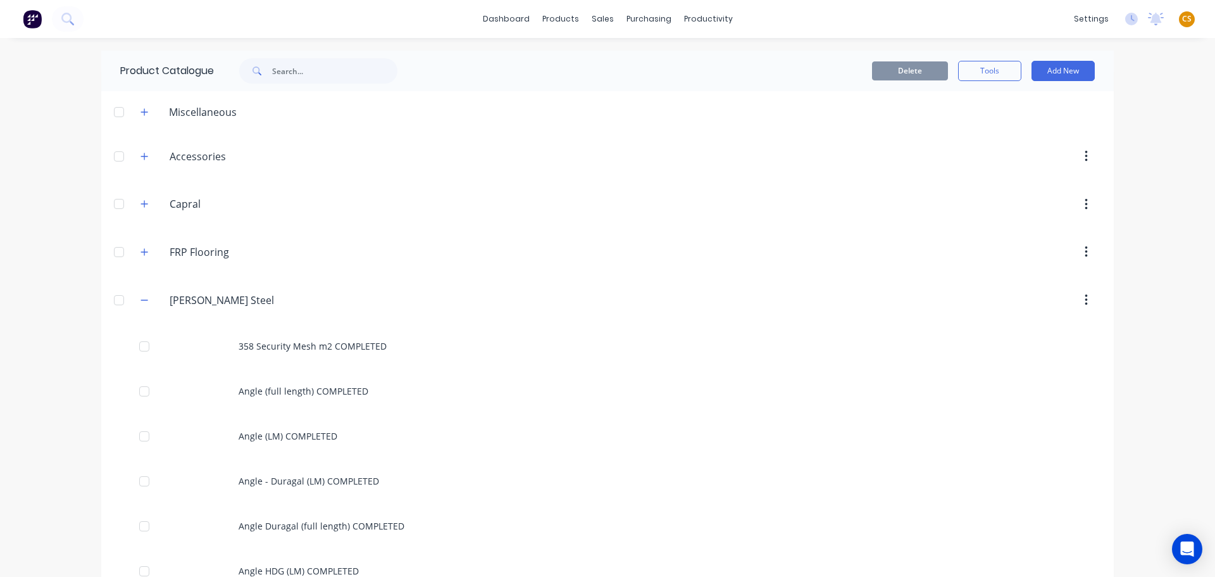
scroll to position [1856, 0]
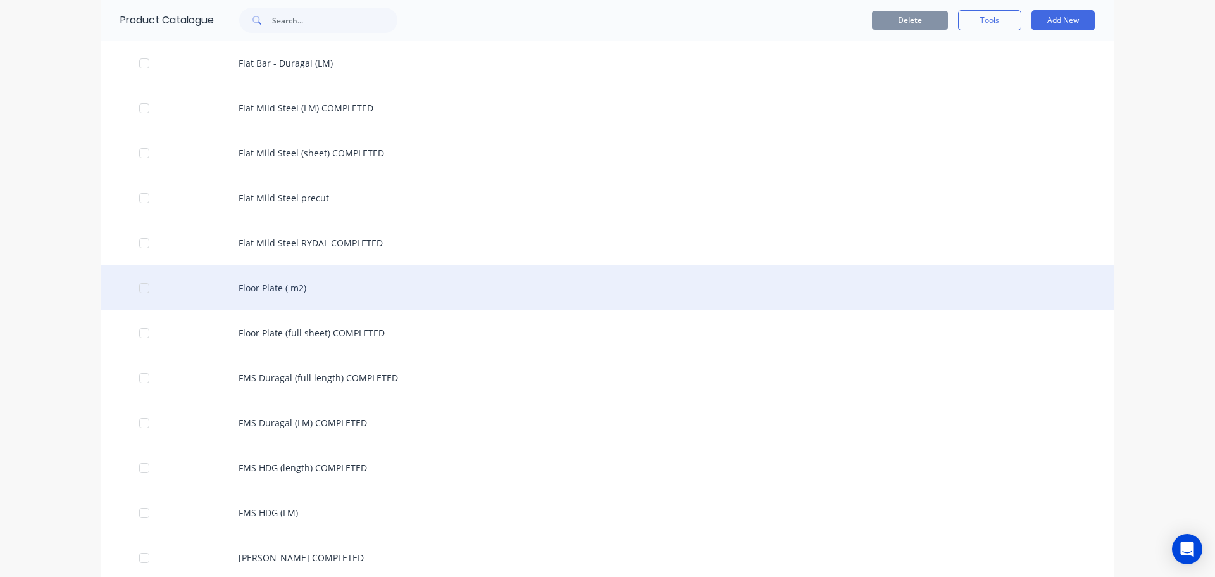
click at [310, 287] on div "Floor Plate ( m2)" at bounding box center [607, 287] width 1013 height 45
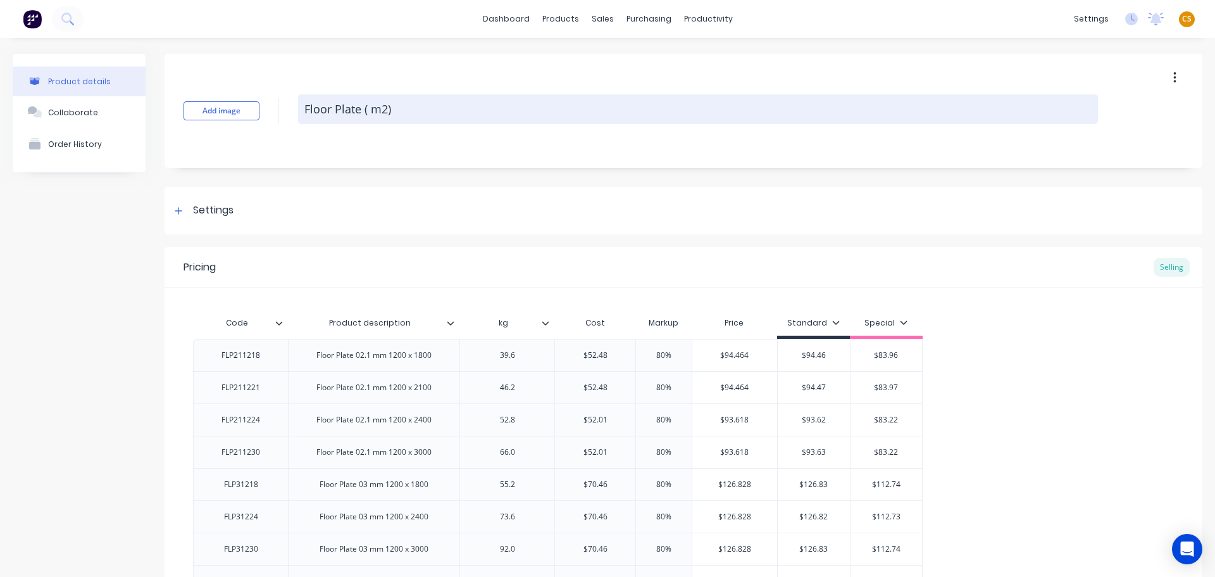
click at [450, 113] on textarea "Floor Plate ( m2)" at bounding box center [698, 109] width 800 height 30
type textarea "x"
type textarea "Floor Plate ( m2)"
type textarea "x"
type textarea "Floor Plate ( m2) C"
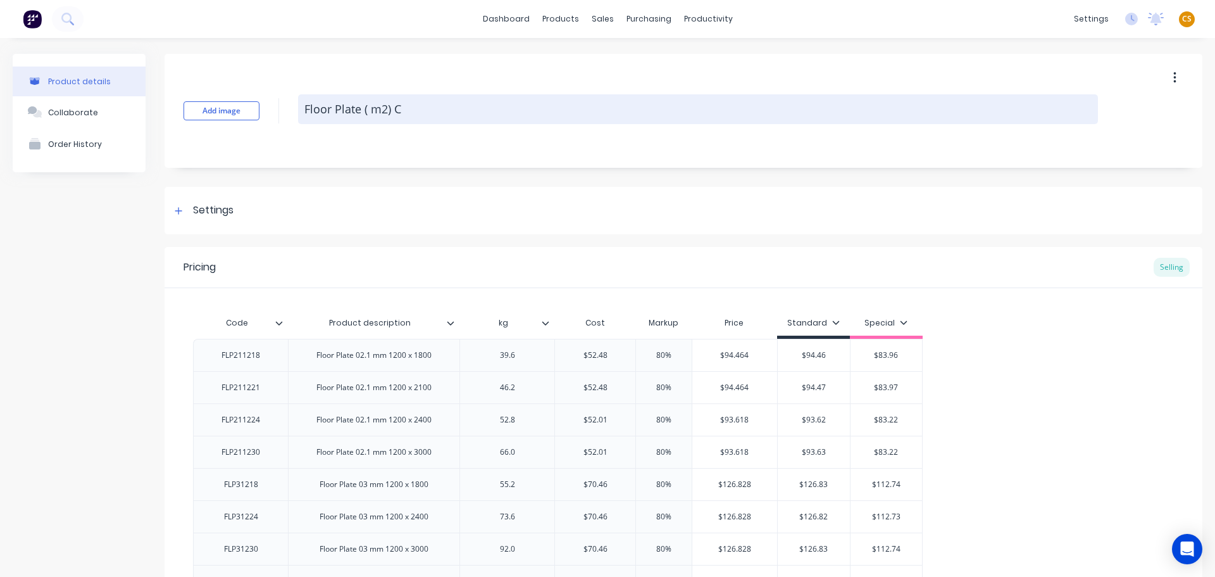
type textarea "x"
type textarea "Floor Plate ( m2) CO"
type textarea "x"
type textarea "Floor Plate ( m2) COM"
type textarea "x"
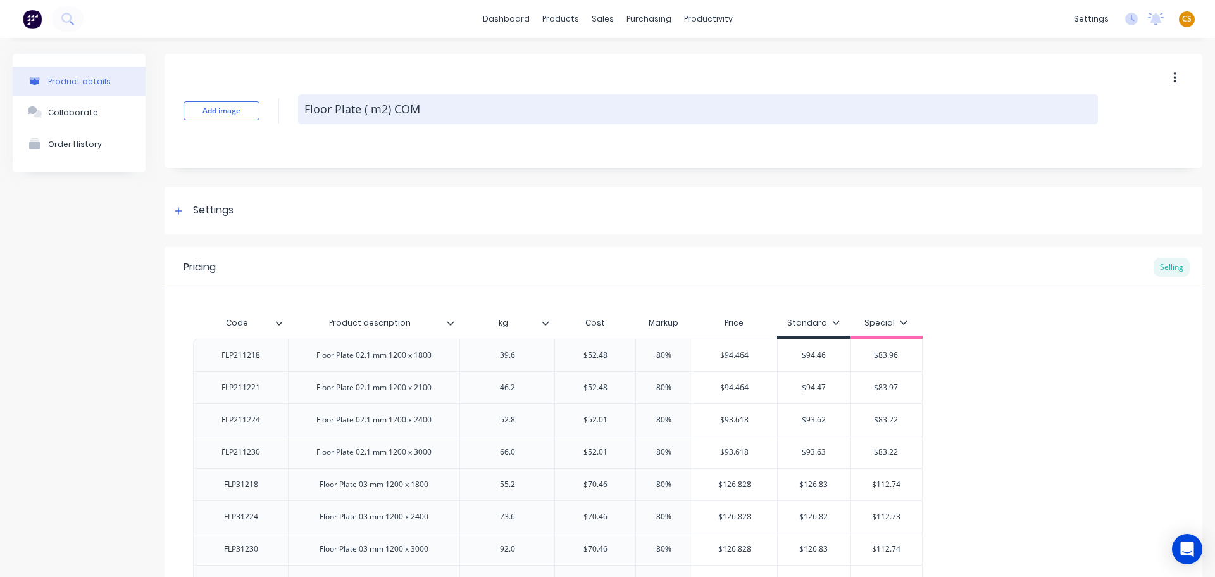
type textarea "Floor Plate ( m2) COMP"
type textarea "x"
type textarea "Floor Plate ( m2) COMPL"
type textarea "x"
type textarea "Floor Plate ( m2) COMPLE"
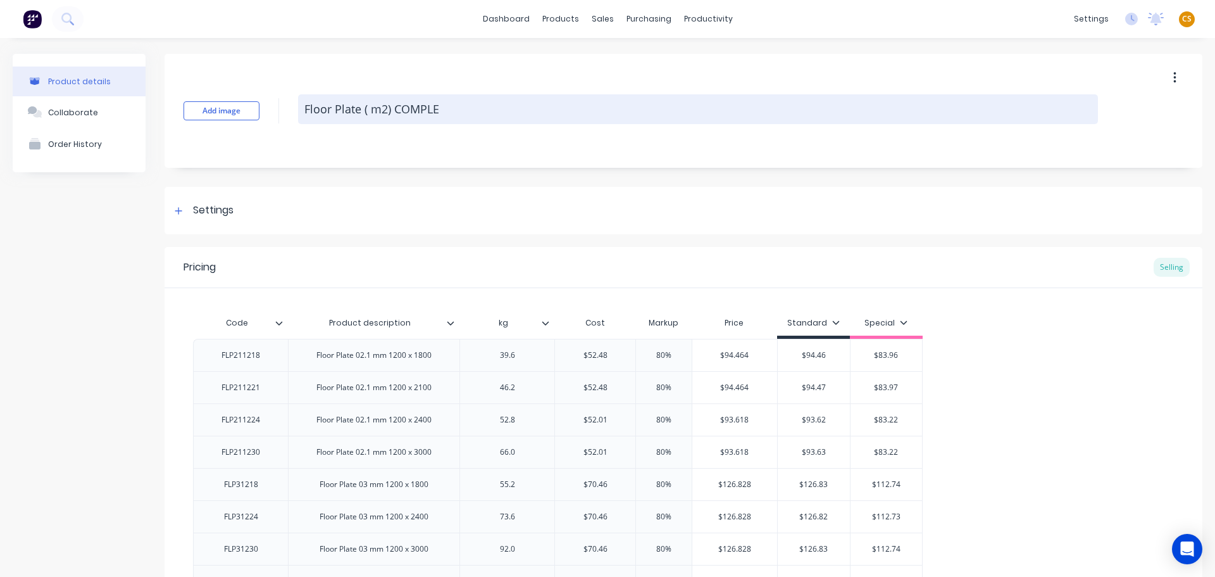
type textarea "x"
type textarea "Floor Plate ( m2) COMPLED"
type textarea "x"
type textarea "Floor Plate ( m2) COMPLE"
type textarea "x"
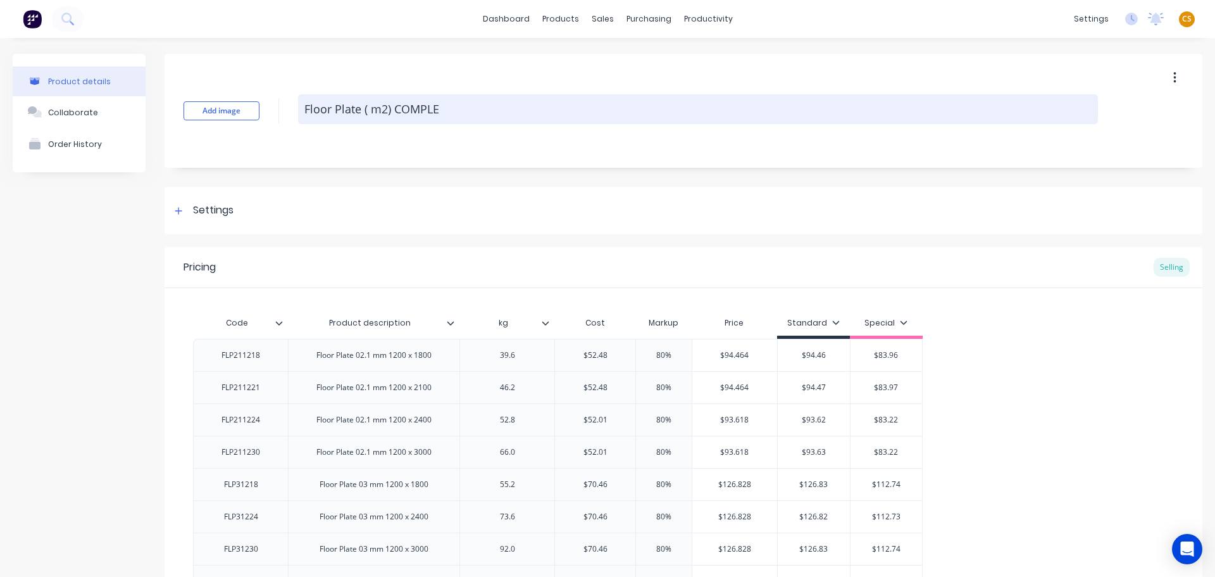
type textarea "Floor Plate ( m2) COMPLER"
type textarea "x"
type textarea "Floor Plate ( m2) COMPLERE"
type textarea "x"
type textarea "Floor Plate ( m2) COMPLERED"
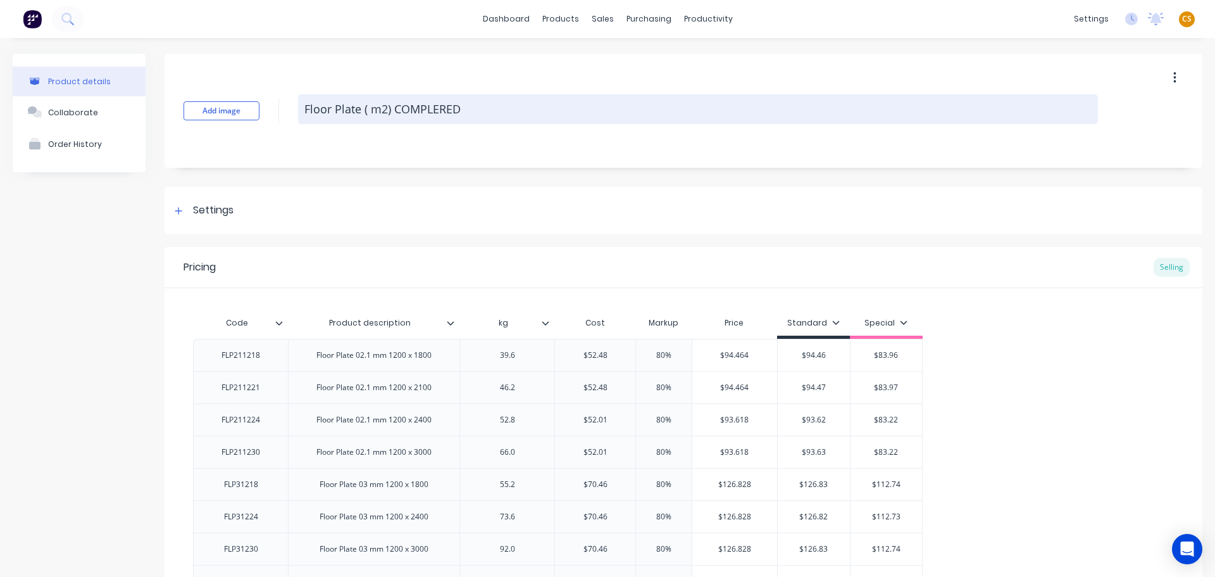
type textarea "x"
type textarea "Floor Plate ( m2) COMPLERE"
type textarea "x"
type textarea "Floor Plate ( m2) COMPLER"
type textarea "x"
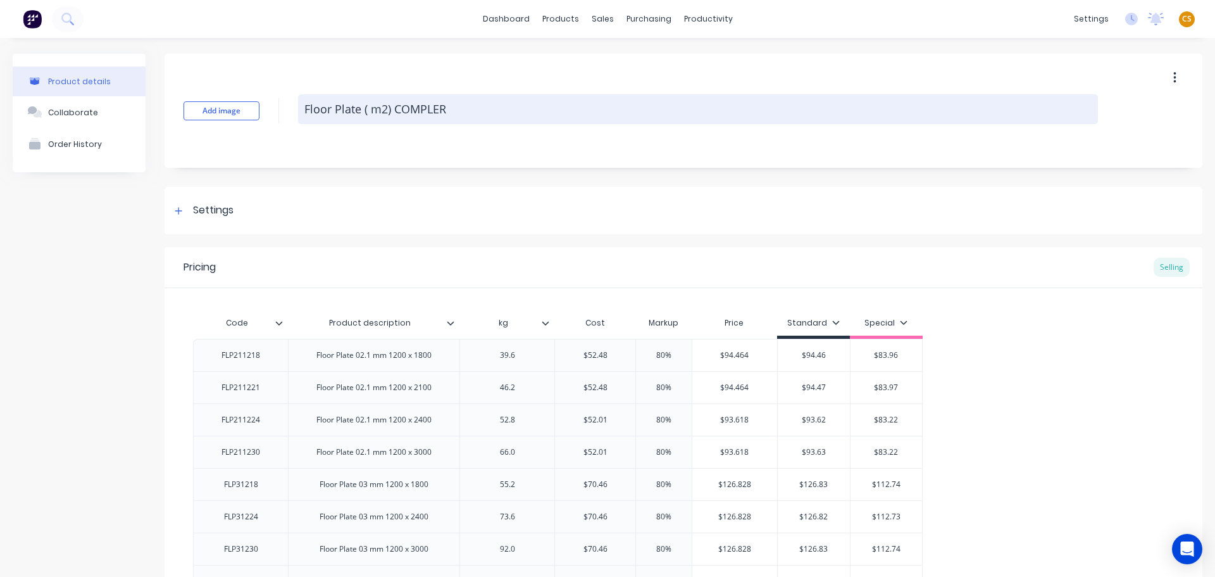
type textarea "Floor Plate ( m2) COMPLE"
type textarea "x"
type textarea "Floor Plate ( m2) COMPLET"
type textarea "x"
type textarea "Floor Plate ( m2) COMPLETE"
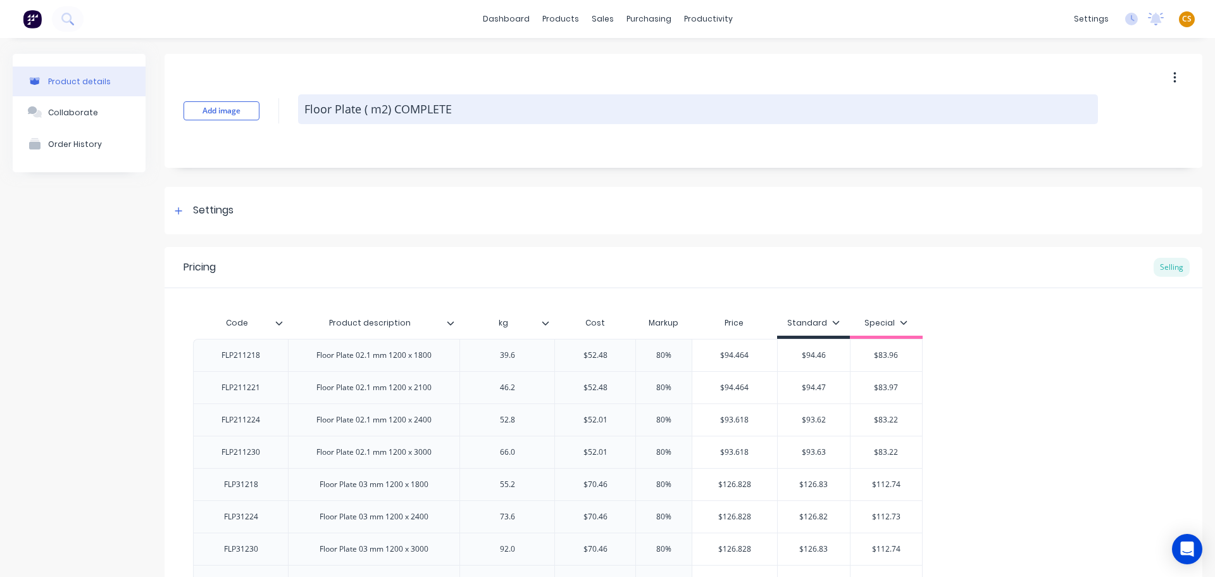
type textarea "x"
drag, startPoint x: 467, startPoint y: 106, endPoint x: 391, endPoint y: 113, distance: 76.9
click at [391, 113] on textarea "Floor Plate ( m2) COMPLETED" at bounding box center [698, 109] width 800 height 30
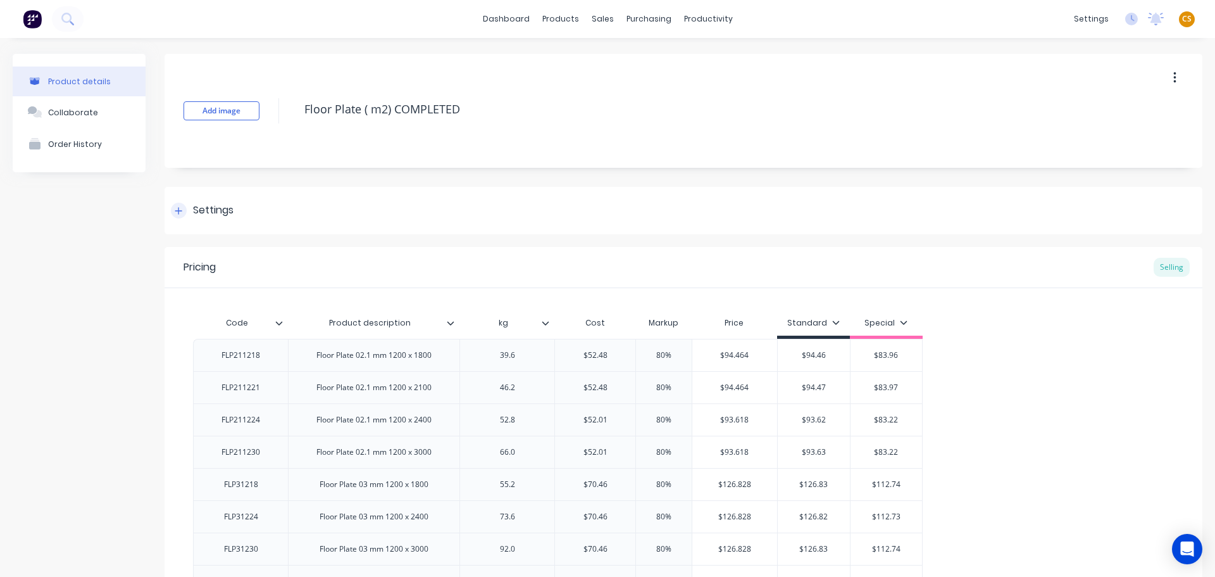
type textarea "Floor Plate ( m2) COMPLETED"
type textarea "x"
type textarea "Floor Plate ( m2) COMPLETED"
click at [182, 218] on div "Settings" at bounding box center [202, 211] width 63 height 16
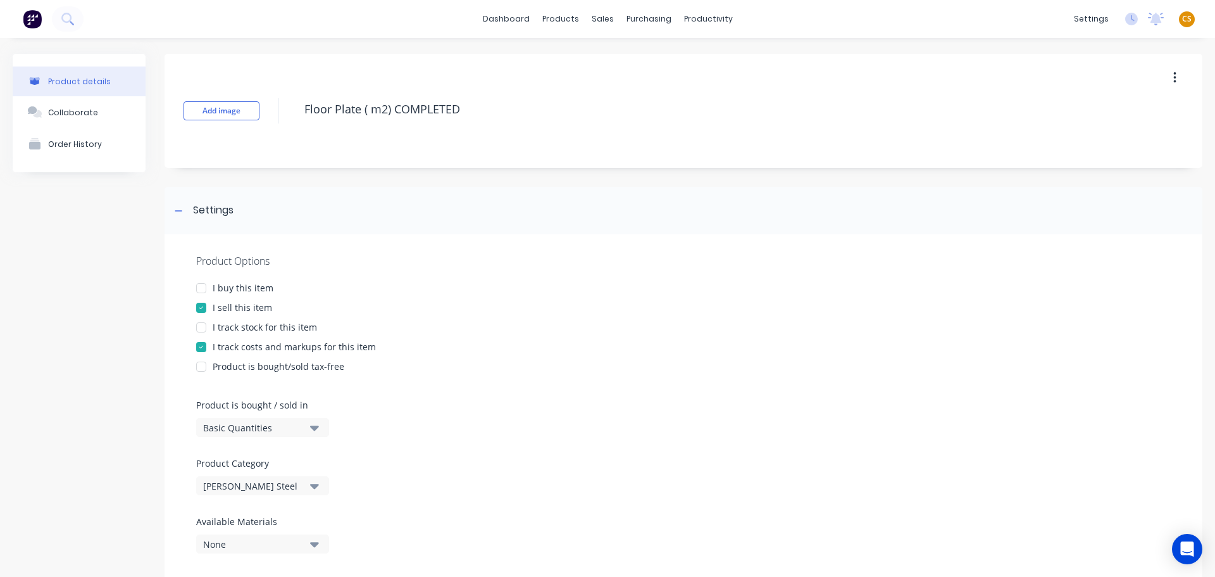
click at [236, 289] on div "I buy this item" at bounding box center [243, 287] width 61 height 13
click at [235, 327] on div "I track stock for this item" at bounding box center [265, 326] width 104 height 13
click at [234, 428] on div "Basic Quantities" at bounding box center [253, 427] width 101 height 13
click at [256, 537] on div "Square Metres" at bounding box center [291, 534] width 190 height 25
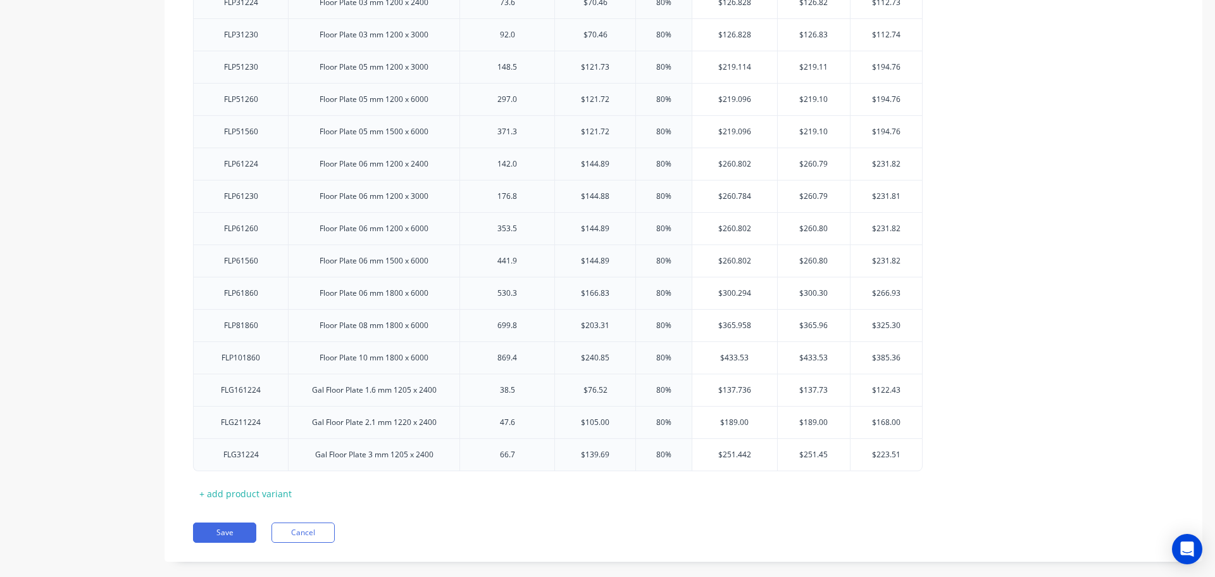
scroll to position [1071, 0]
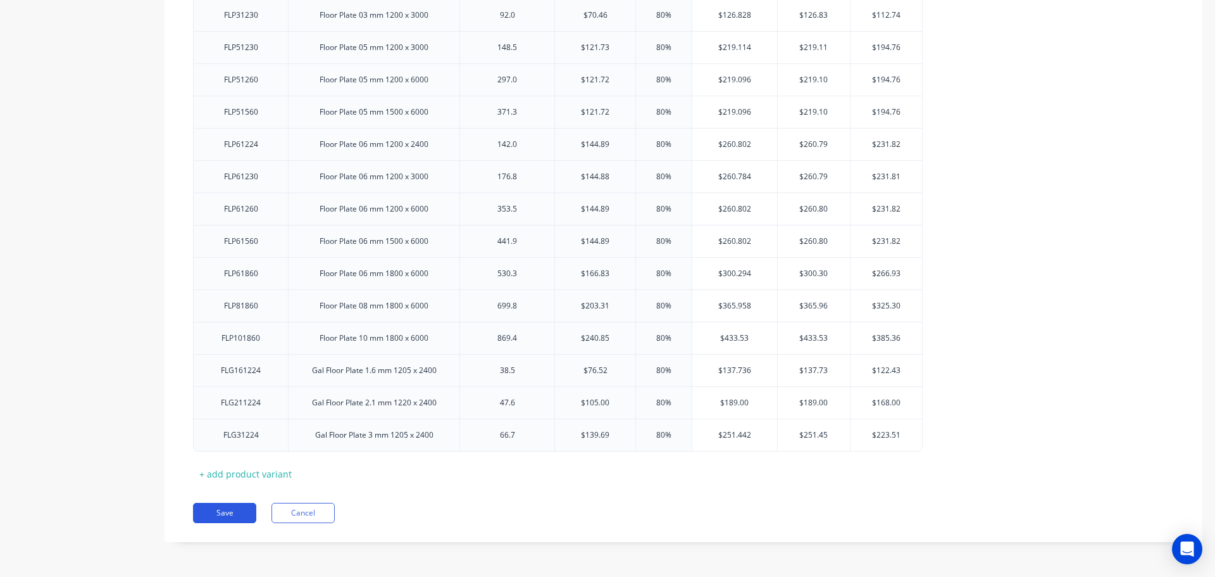
click at [234, 514] on button "Save" at bounding box center [224, 513] width 63 height 20
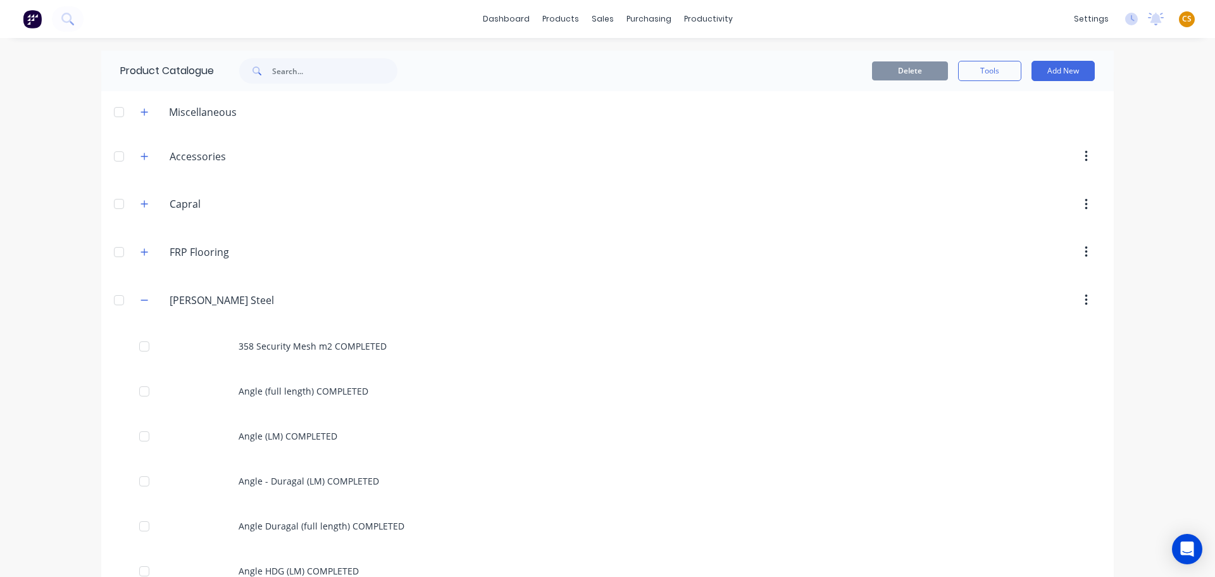
scroll to position [1946, 0]
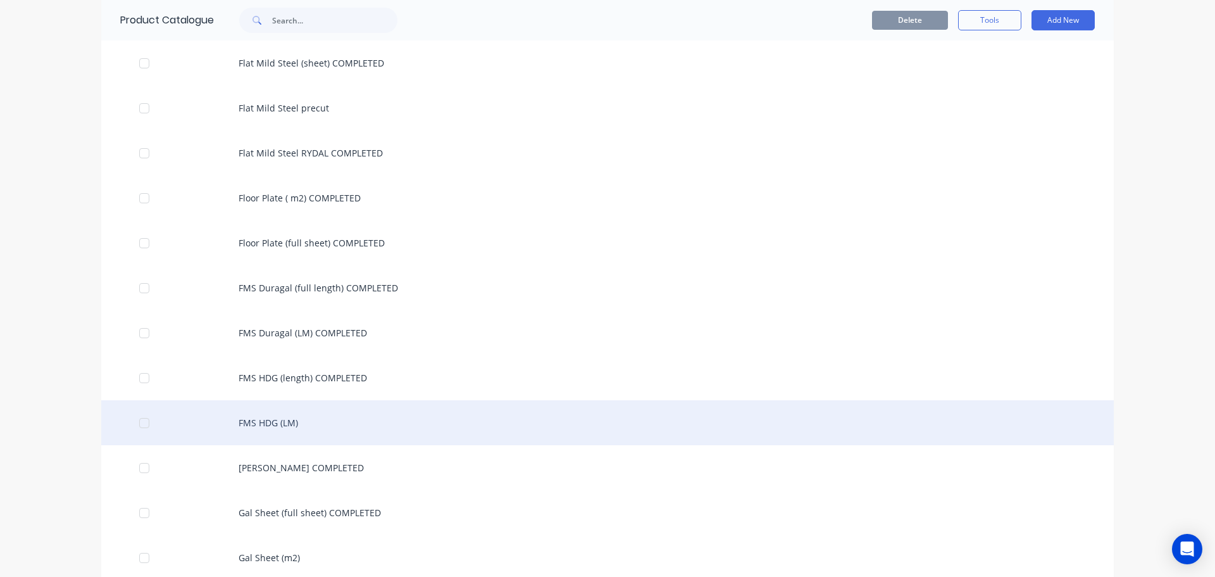
click at [302, 422] on div "FMS HDG (LM)" at bounding box center [607, 422] width 1013 height 45
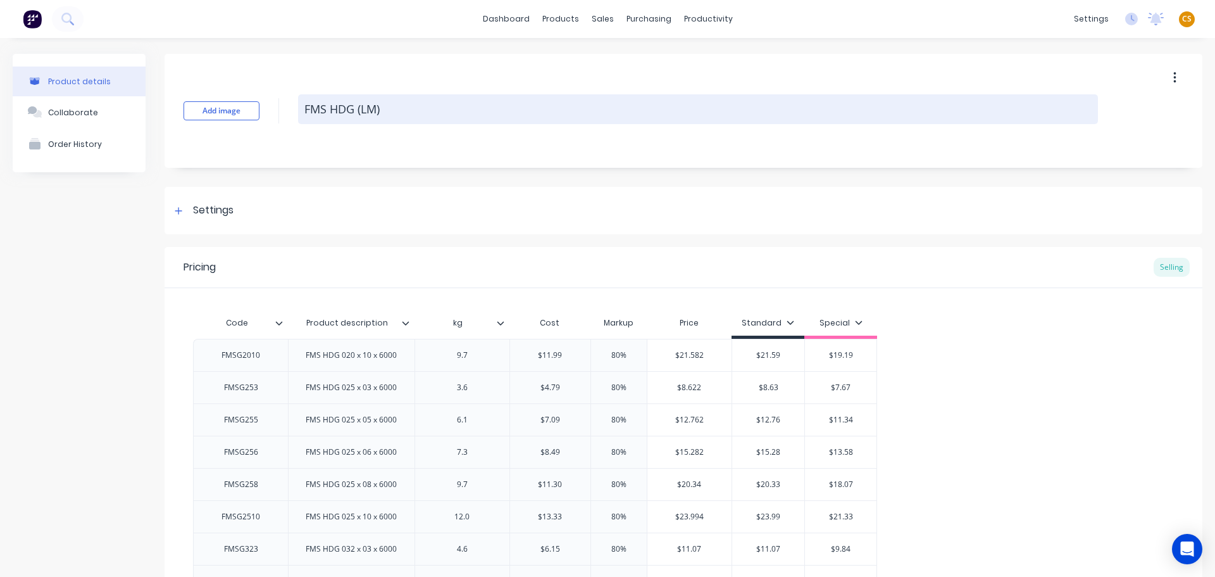
click at [449, 110] on textarea "FMS HDG (LM)" at bounding box center [698, 109] width 800 height 30
paste textarea "COMPLETED"
type textarea "x"
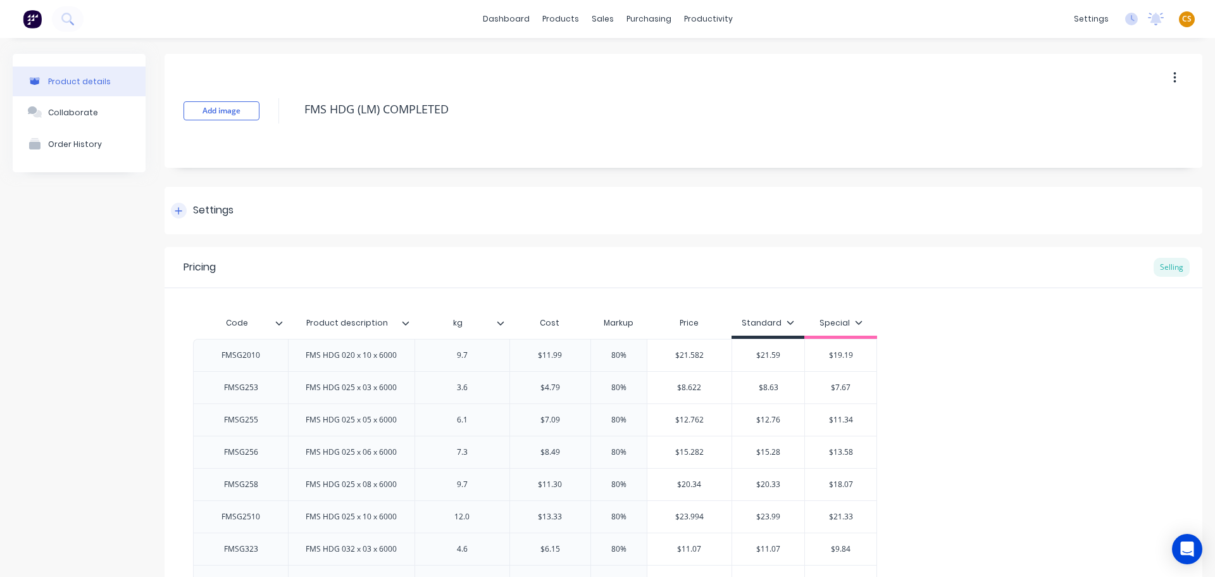
type textarea "FMS HDG (LM) COMPLETED"
type textarea "x"
type textarea "FMS HDG (LM) COMPLETED"
click at [180, 212] on icon at bounding box center [179, 210] width 8 height 9
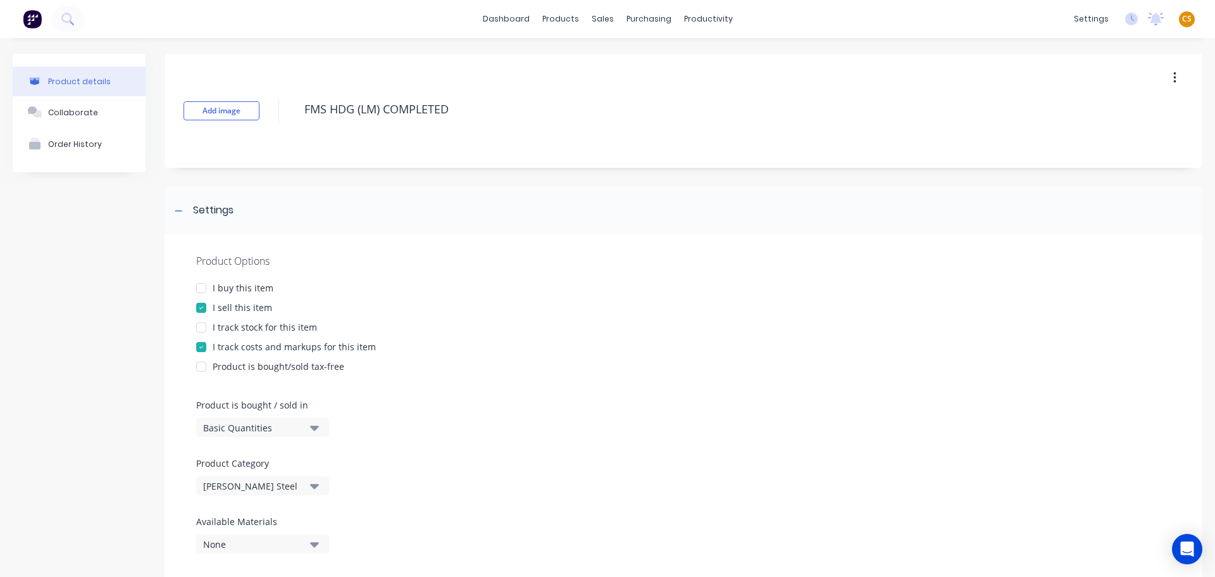
click at [238, 289] on div "I buy this item" at bounding box center [243, 287] width 61 height 13
click at [239, 329] on div "I track stock for this item" at bounding box center [265, 326] width 104 height 13
click at [248, 427] on div "Basic Quantities" at bounding box center [253, 427] width 101 height 13
click at [273, 486] on div "Lineal Metres" at bounding box center [291, 484] width 190 height 25
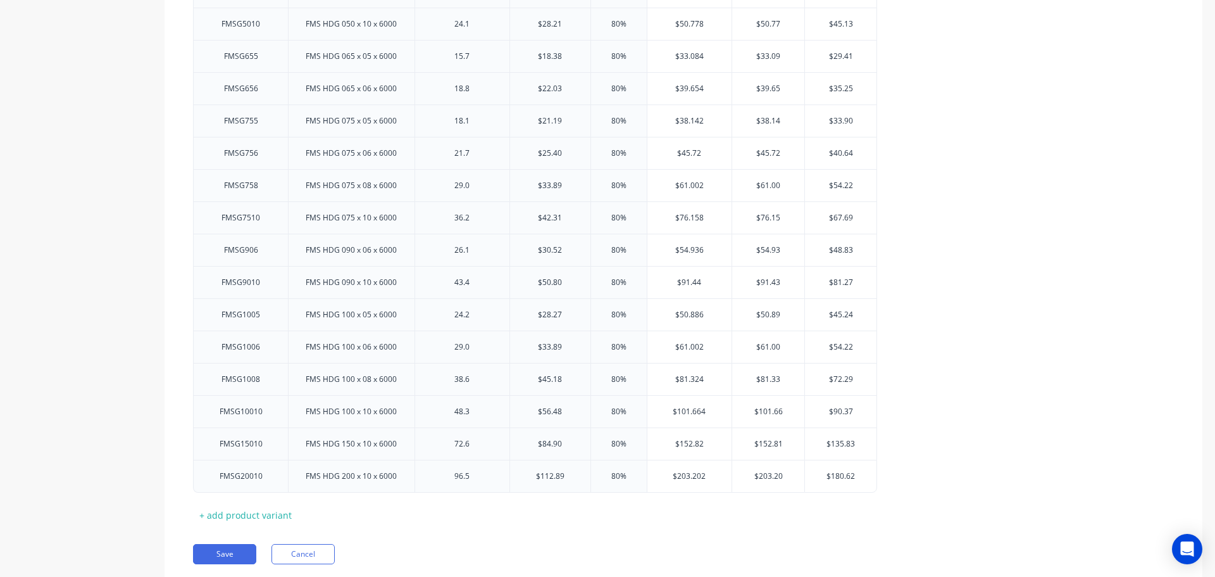
scroll to position [1555, 0]
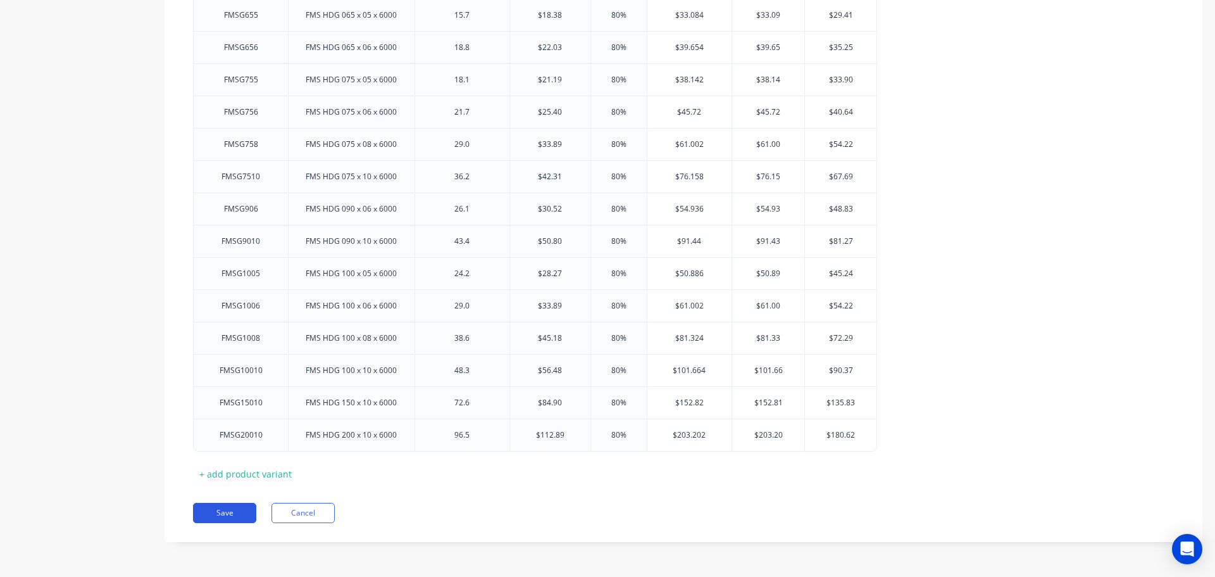
click at [235, 512] on button "Save" at bounding box center [224, 513] width 63 height 20
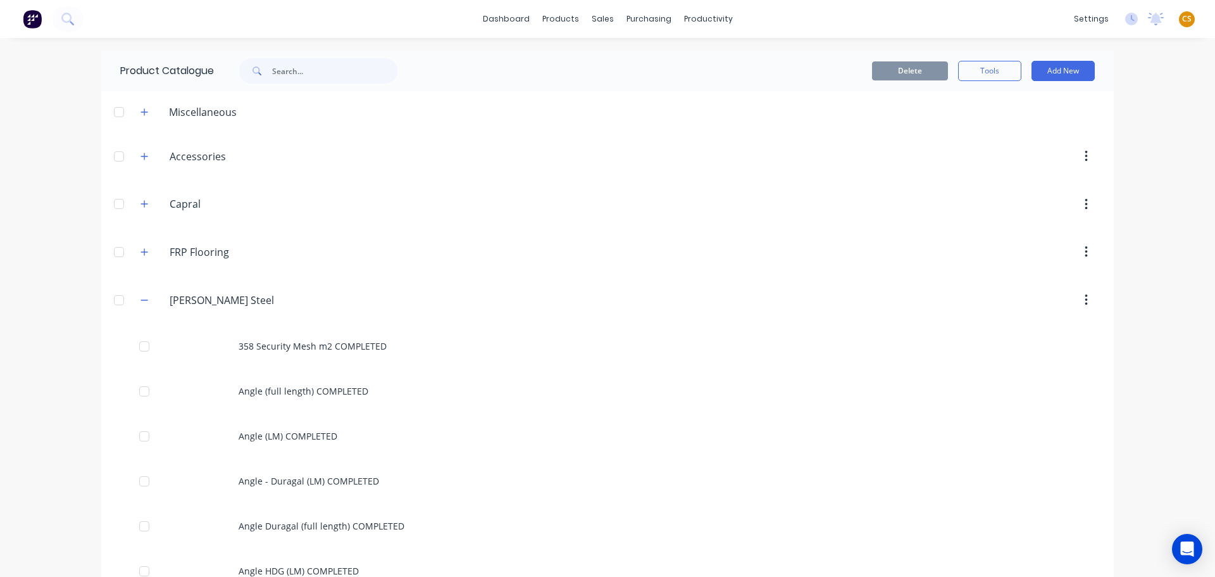
click at [55, 399] on div "dashboard products sales purchasing productivity dashboard products Product Cat…" at bounding box center [607, 288] width 1215 height 577
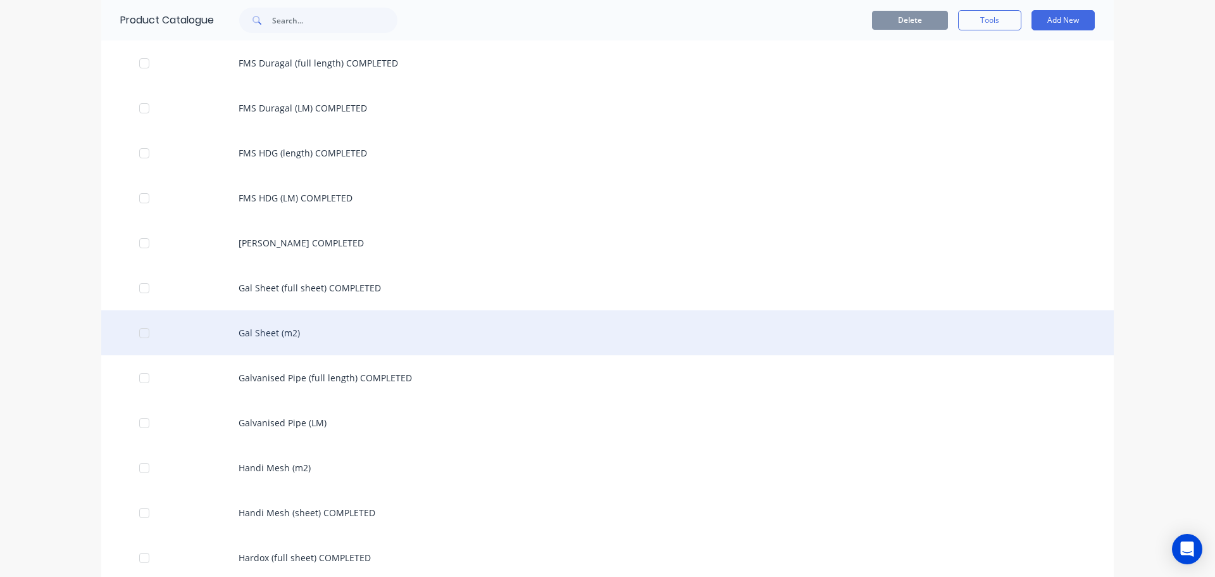
click at [248, 334] on div "Gal Sheet (m2)" at bounding box center [607, 332] width 1013 height 45
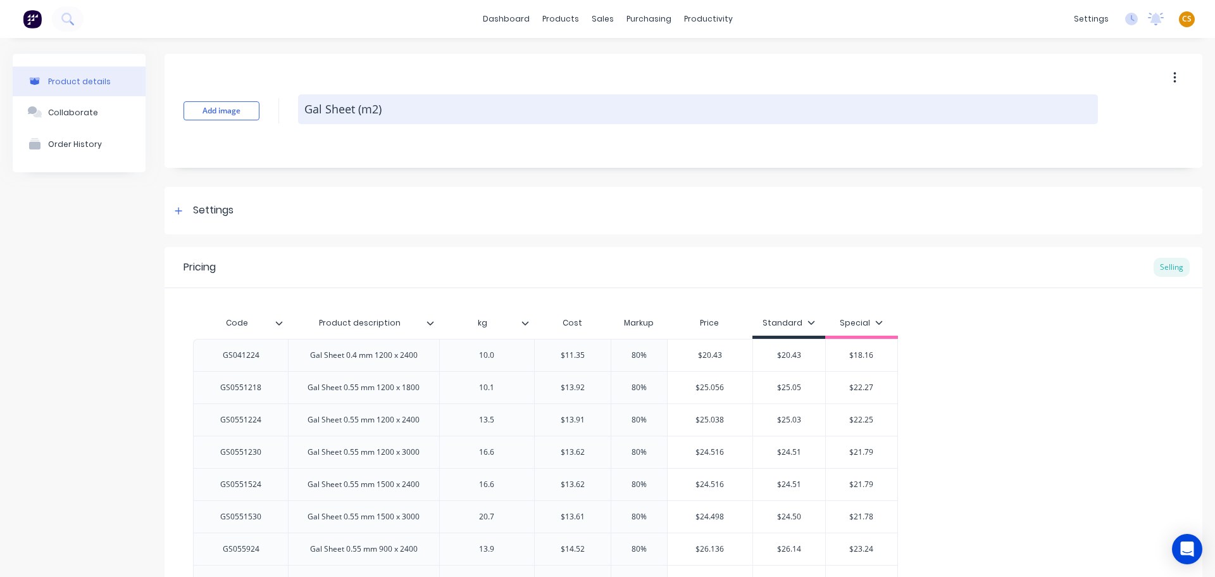
click at [408, 110] on textarea "Gal Sheet (m2)" at bounding box center [698, 109] width 800 height 30
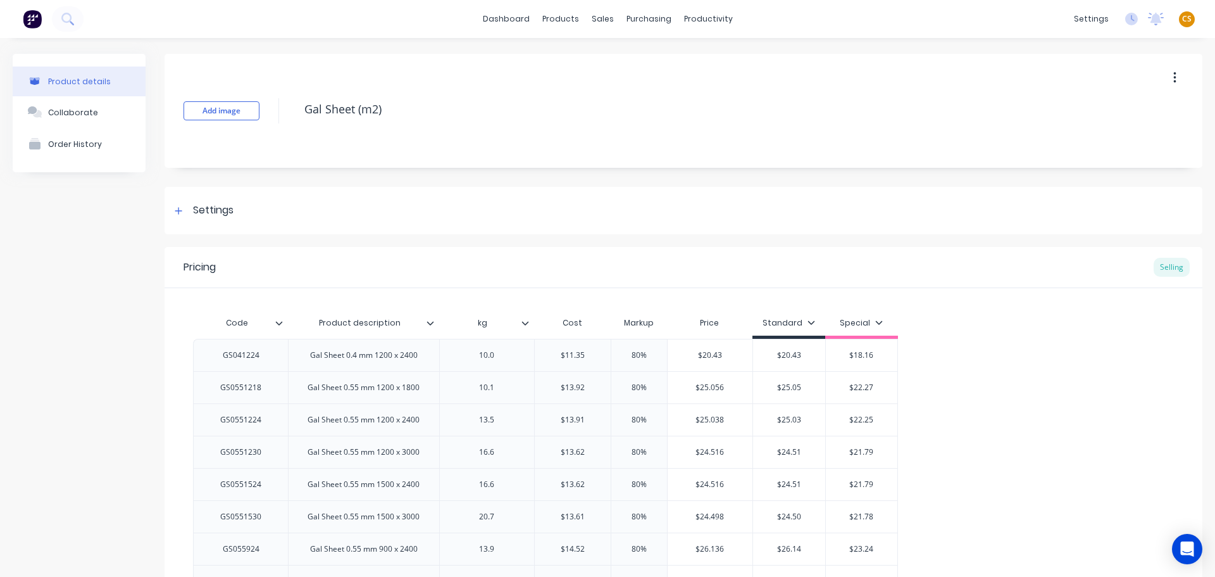
paste textarea "COMPLETED"
type textarea "x"
type textarea "Gal Sheet (m2) COMPLETED"
type textarea "x"
type textarea "Gal Sheet (m2) COMPLETED"
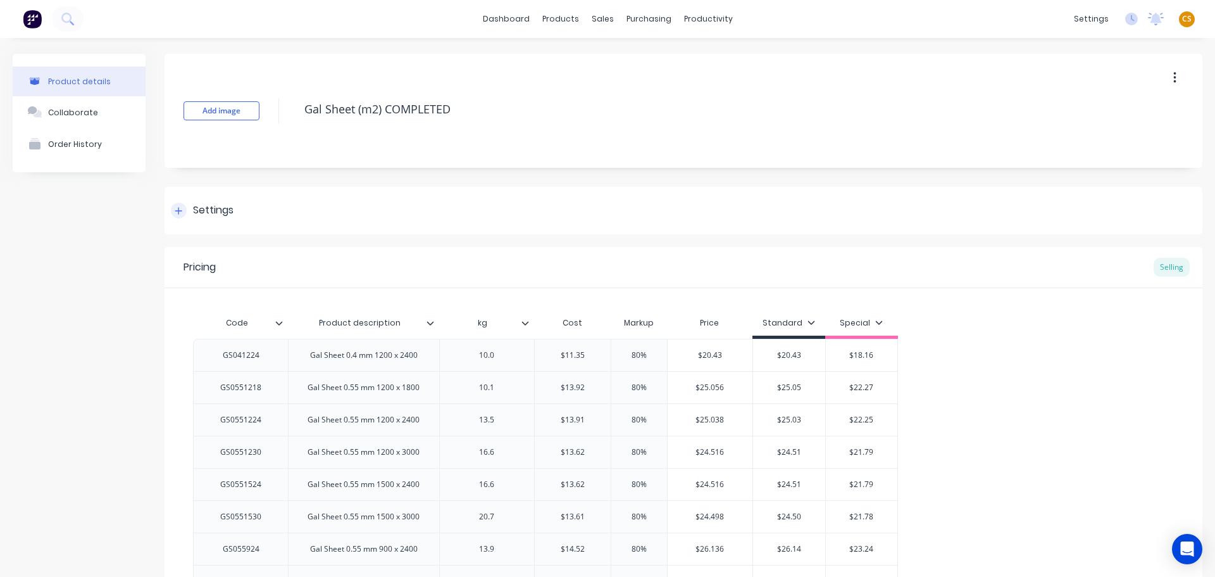
click at [173, 210] on div at bounding box center [179, 211] width 16 height 16
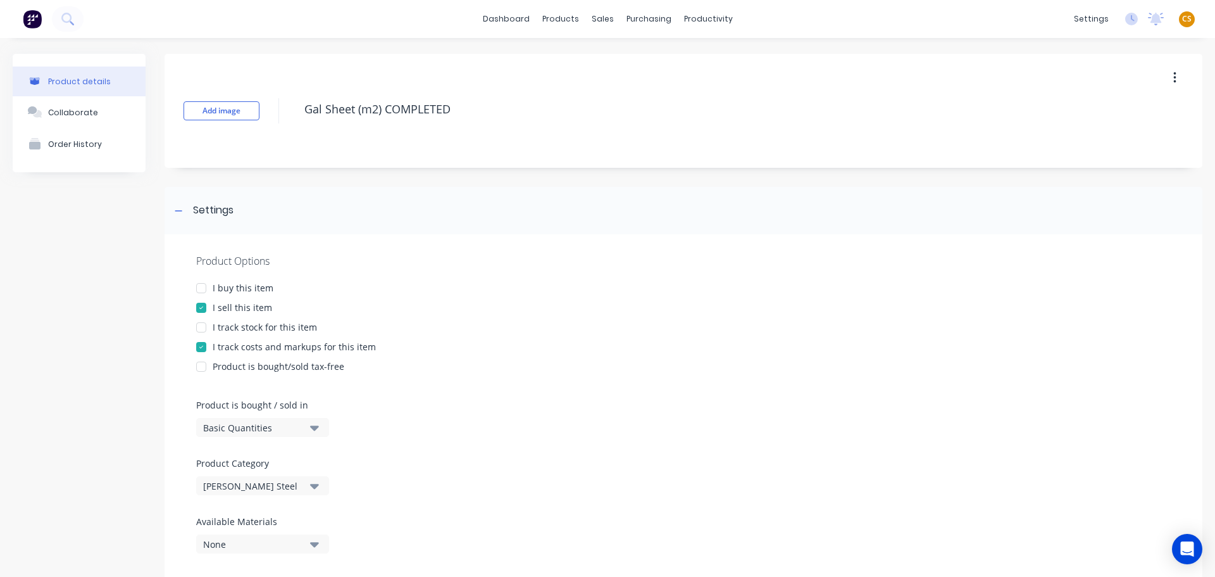
click at [223, 284] on div "I buy this item" at bounding box center [243, 287] width 61 height 13
drag, startPoint x: 232, startPoint y: 325, endPoint x: 237, endPoint y: 354, distance: 28.9
click at [232, 326] on div "I track stock for this item" at bounding box center [265, 326] width 104 height 13
click at [249, 429] on div "Basic Quantities" at bounding box center [253, 427] width 101 height 13
click at [270, 532] on div "Square Metres" at bounding box center [291, 534] width 190 height 25
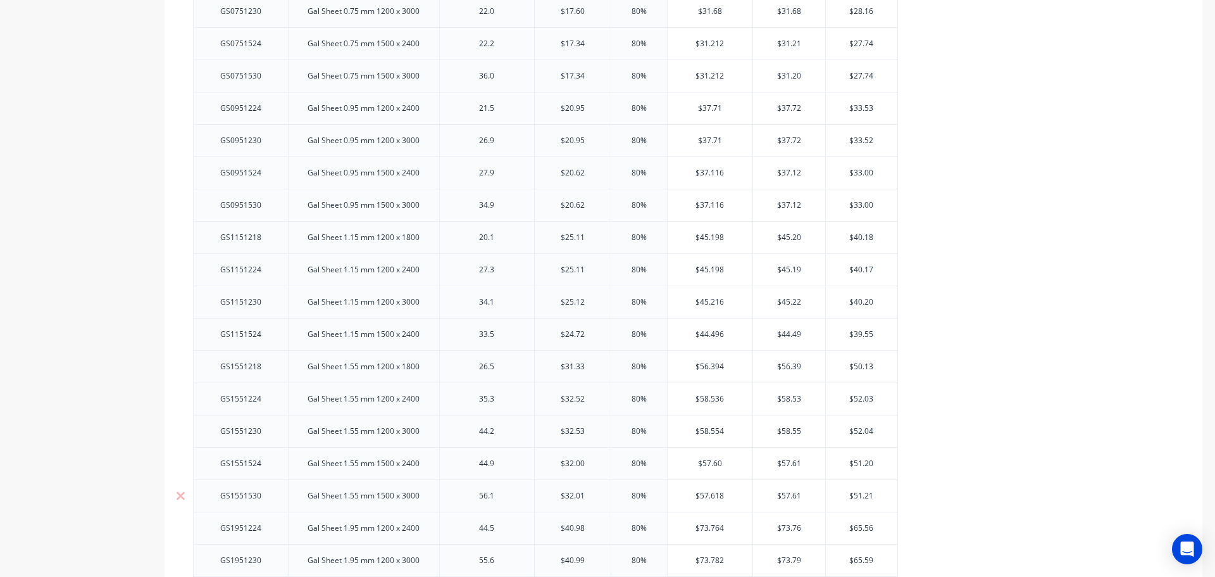
scroll to position [1458, 0]
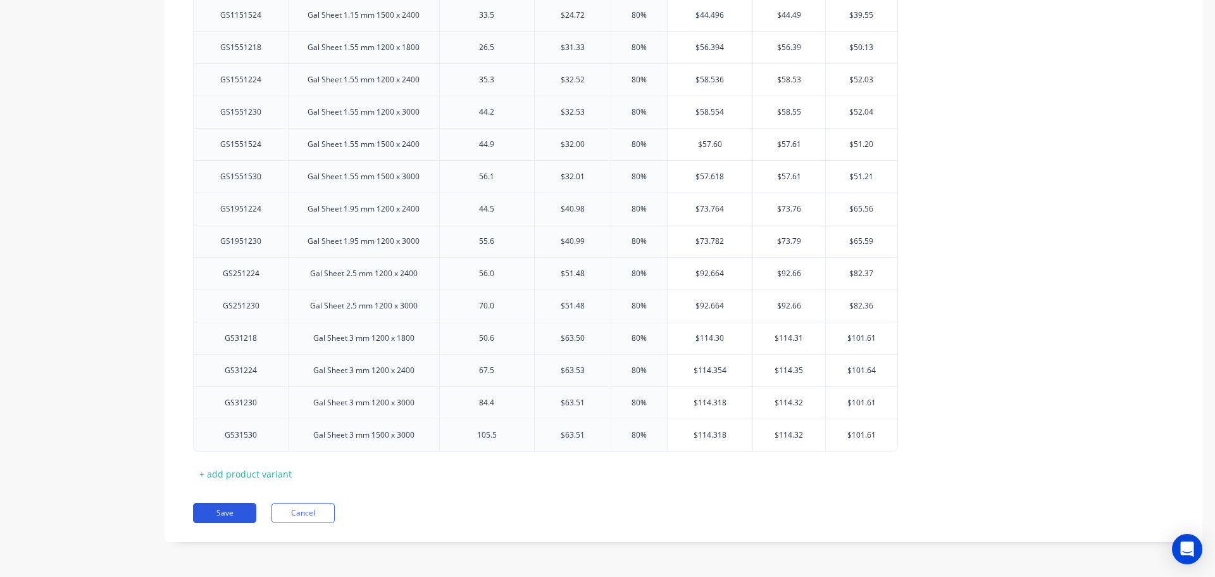
click at [211, 512] on button "Save" at bounding box center [224, 513] width 63 height 20
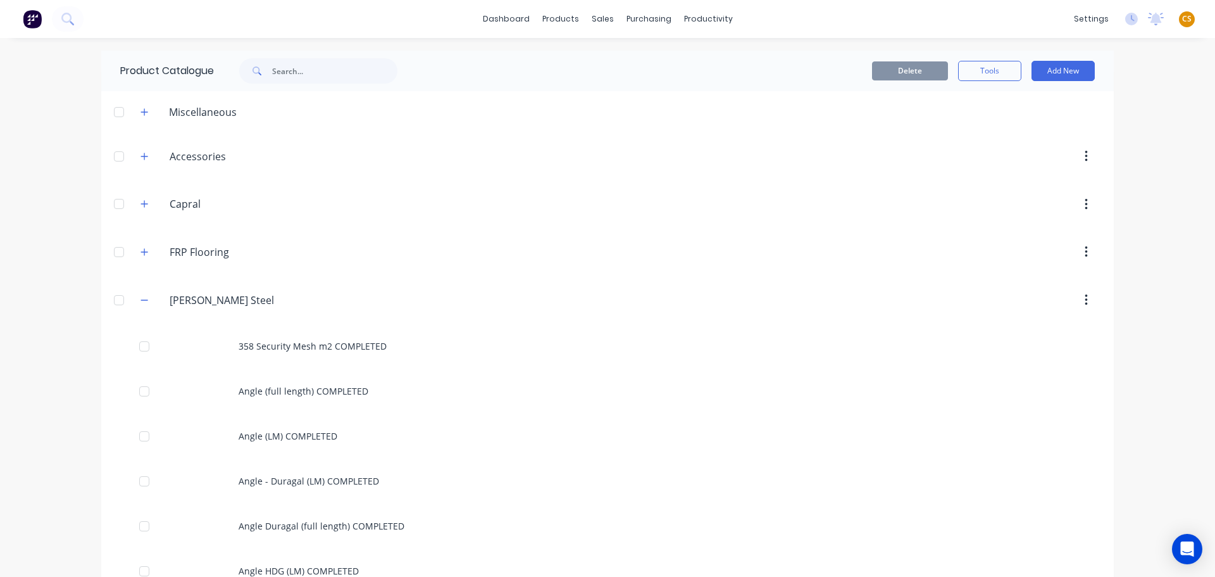
click at [63, 397] on div "dashboard products sales purchasing productivity dashboard products Product Cat…" at bounding box center [607, 288] width 1215 height 577
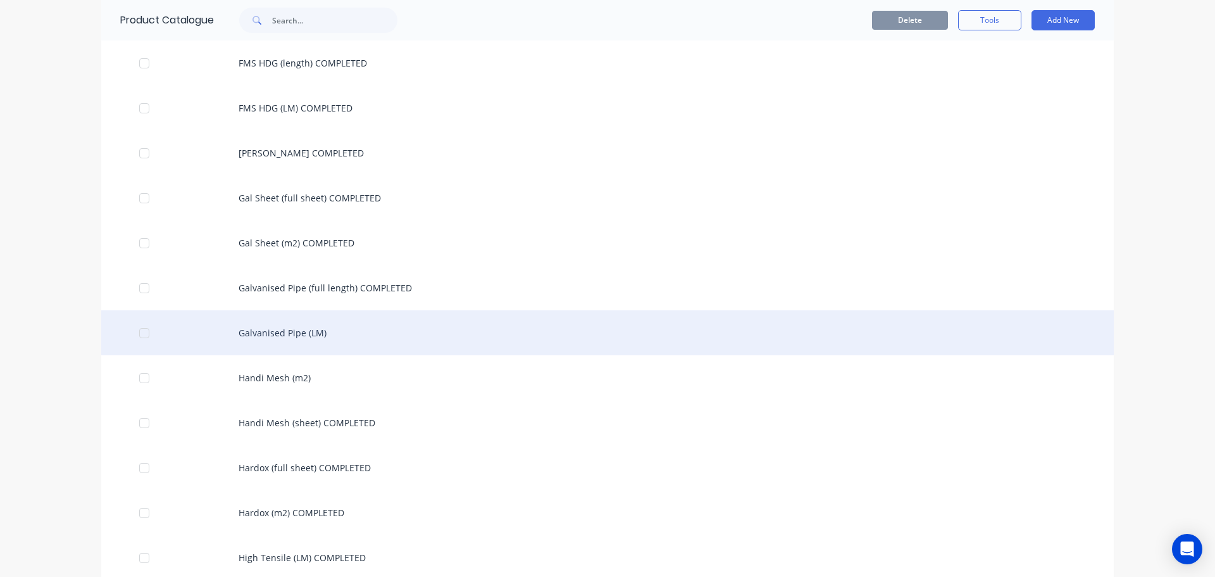
click at [295, 330] on div "Galvanised Pipe (LM)" at bounding box center [607, 332] width 1013 height 45
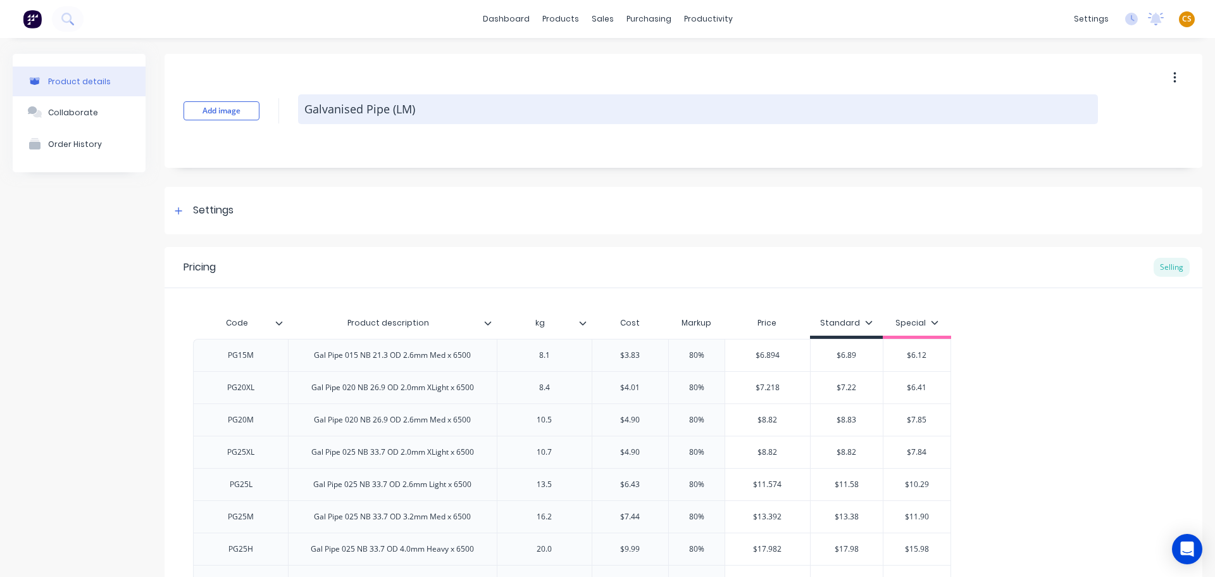
click at [442, 112] on textarea "Galvanised Pipe (LM)" at bounding box center [698, 109] width 800 height 30
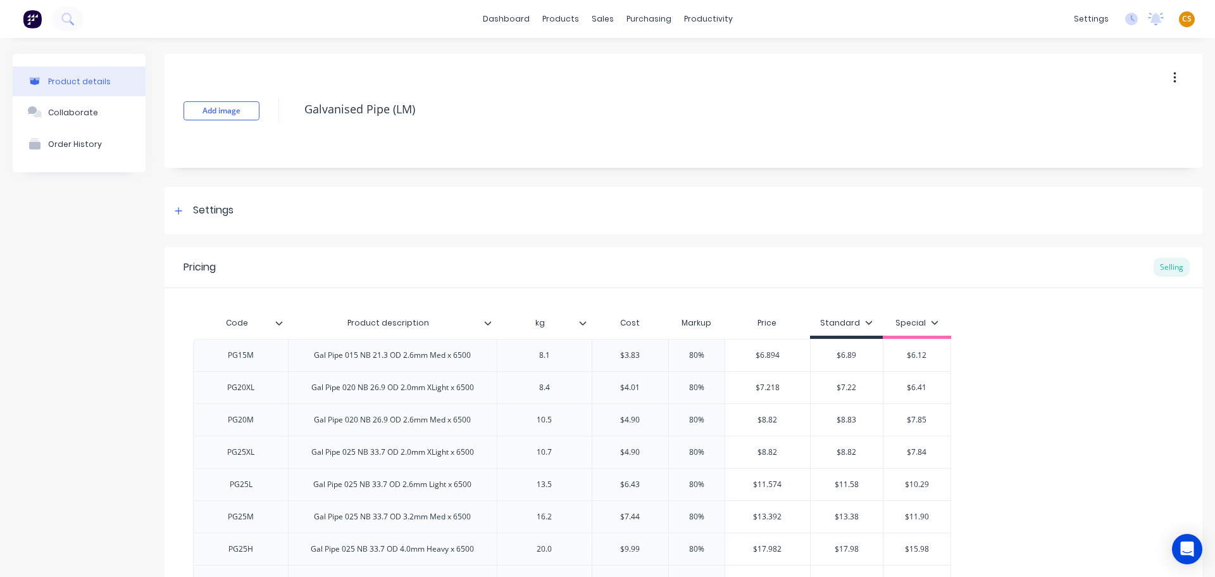
paste textarea "COMPLETED"
type textarea "x"
type textarea "Galvanised Pipe (LM) COMPLETED"
type textarea "x"
type textarea "Galvanised Pipe (LM) COMPLETED"
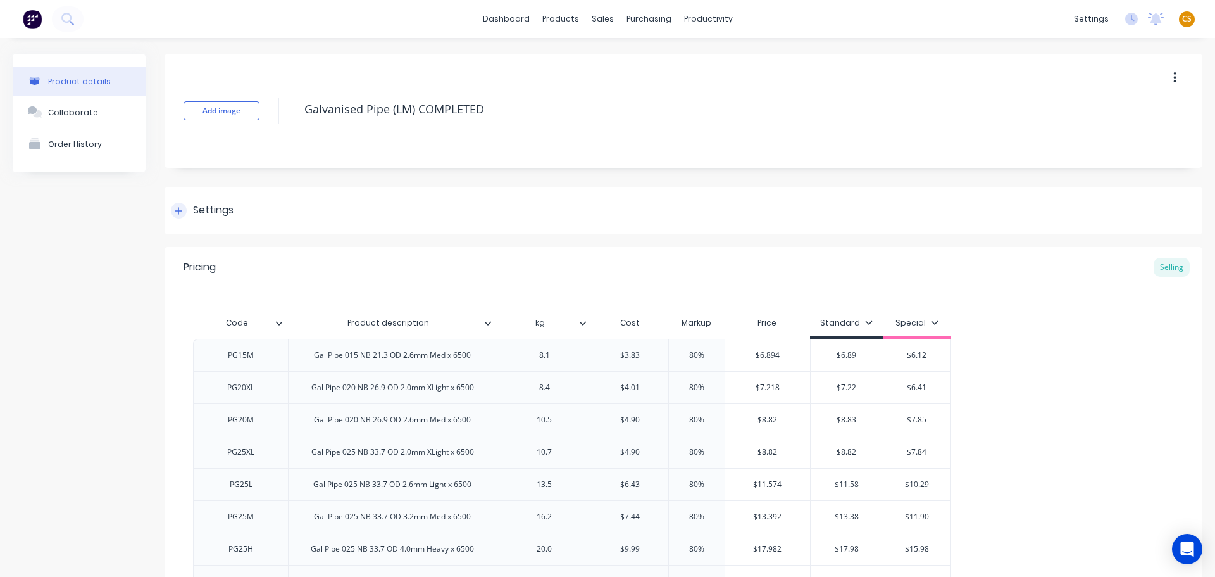
click at [196, 211] on div "Settings" at bounding box center [213, 211] width 41 height 16
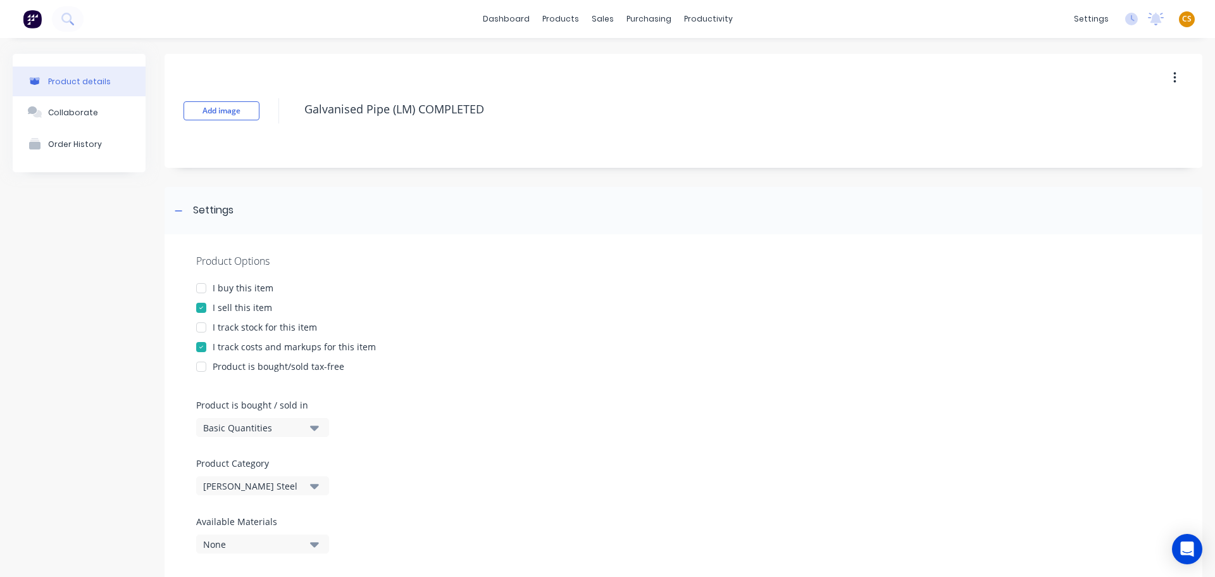
click at [224, 286] on div "I buy this item" at bounding box center [243, 287] width 61 height 13
click at [234, 329] on div "I track stock for this item" at bounding box center [265, 326] width 104 height 13
click at [263, 430] on div "Basic Quantities" at bounding box center [253, 427] width 101 height 13
click at [261, 483] on div "Lineal Metres" at bounding box center [291, 484] width 190 height 25
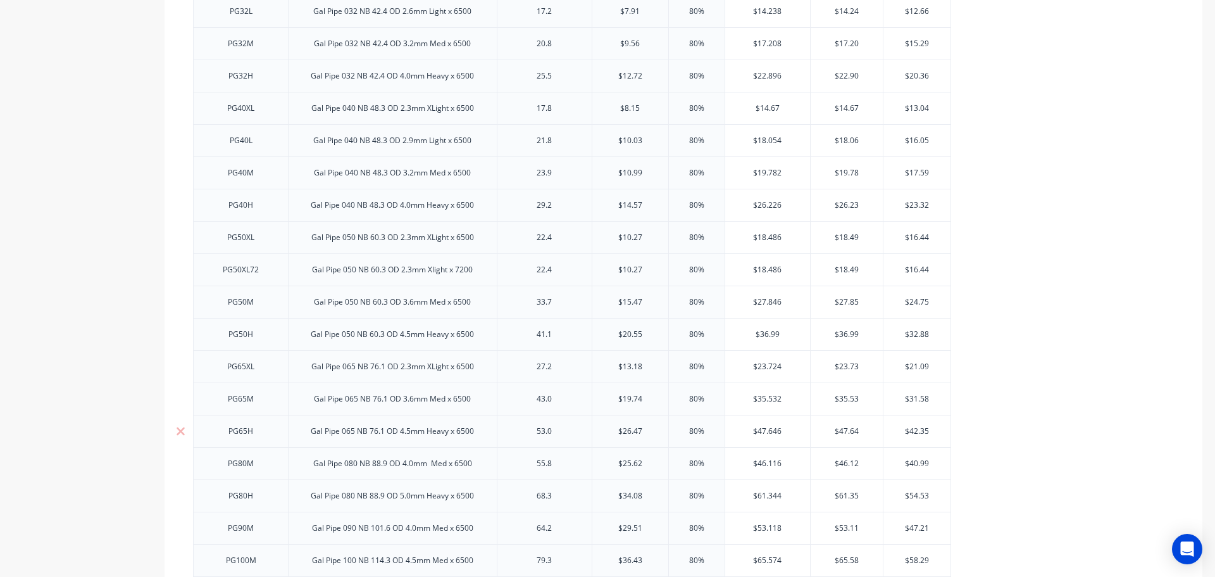
scroll to position [1361, 0]
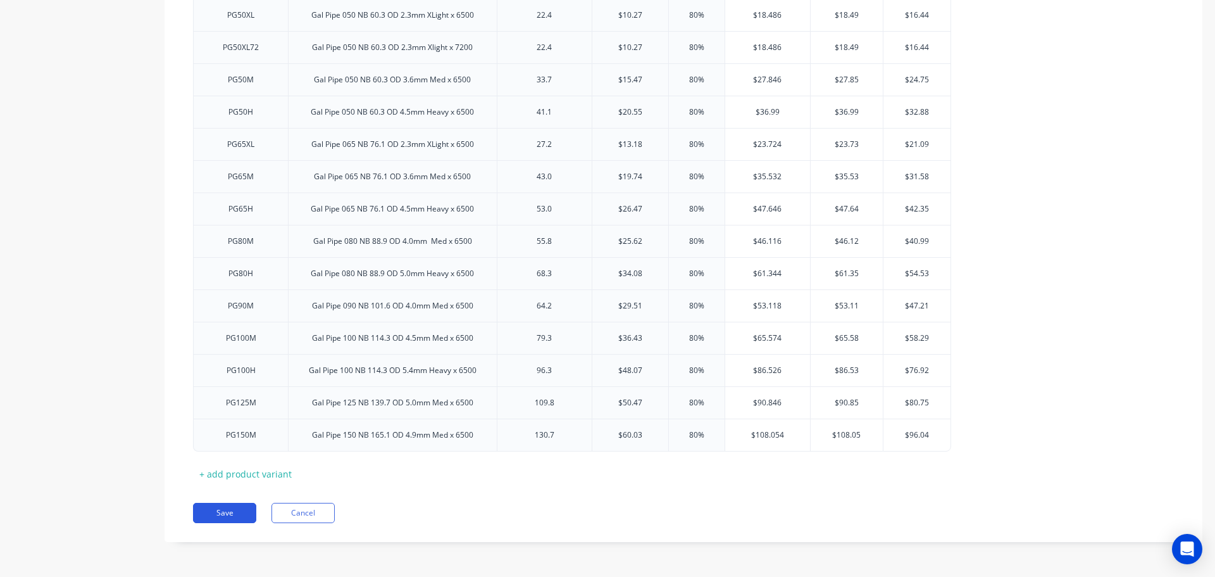
click at [242, 513] on button "Save" at bounding box center [224, 513] width 63 height 20
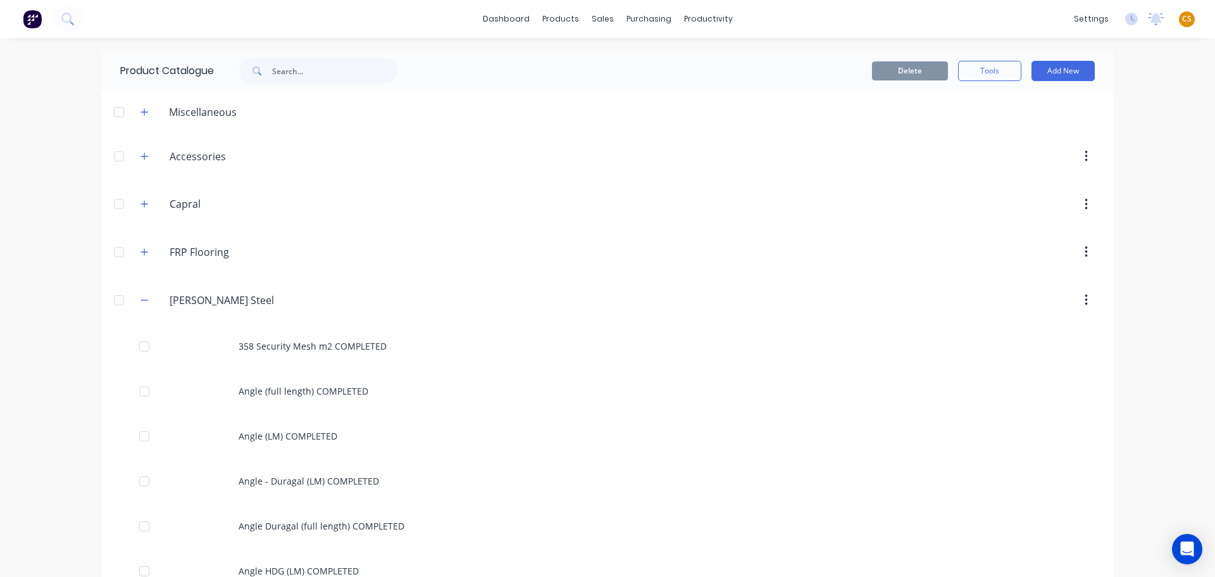
click at [65, 406] on div "dashboard products sales purchasing productivity dashboard products Product Cat…" at bounding box center [607, 288] width 1215 height 577
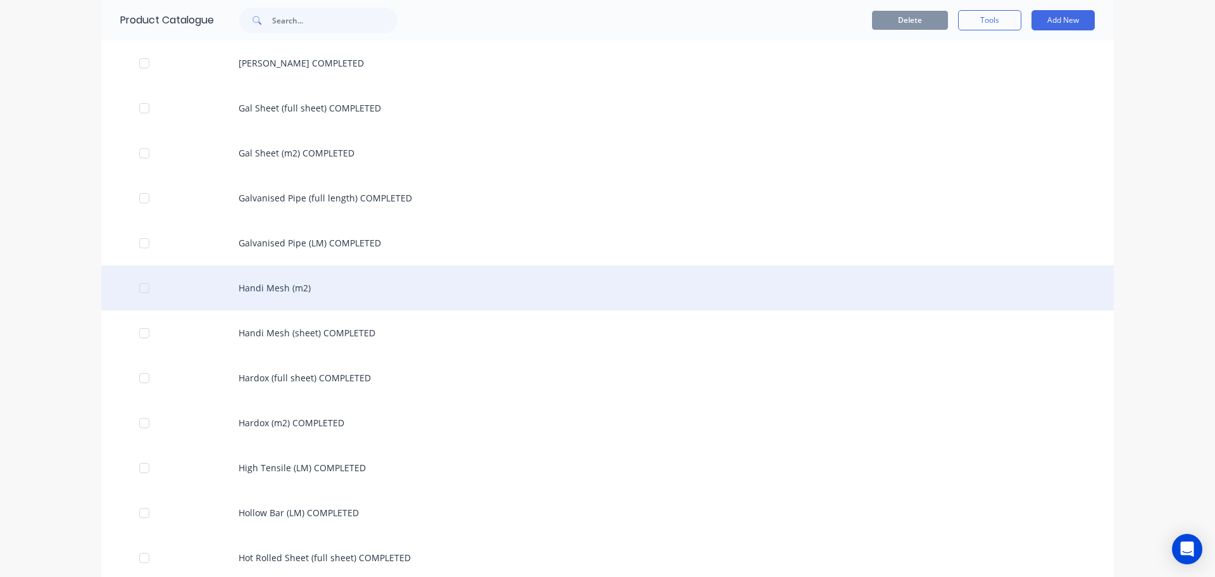
click at [286, 295] on div "Handi Mesh (m2)" at bounding box center [607, 287] width 1013 height 45
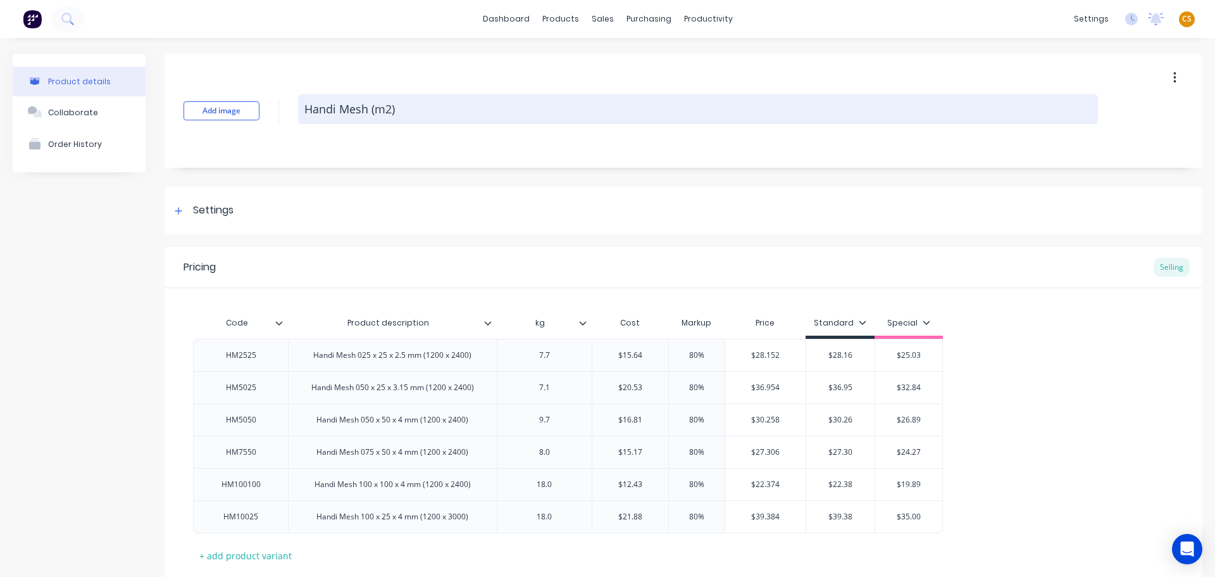
click at [421, 115] on textarea "Handi Mesh (m2)" at bounding box center [698, 109] width 800 height 30
paste textarea "COMPLETED"
type textarea "x"
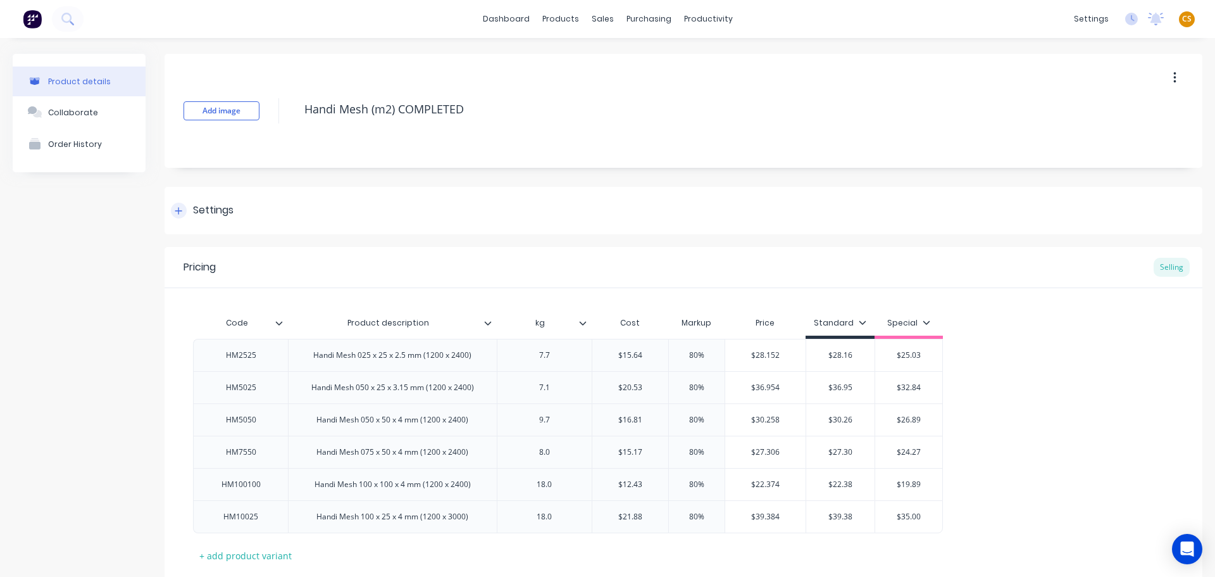
type textarea "Handi Mesh (m2) COMPLETED"
type textarea "x"
type textarea "Handi Mesh (m2) COMPLETED"
click at [178, 206] on icon at bounding box center [179, 210] width 8 height 9
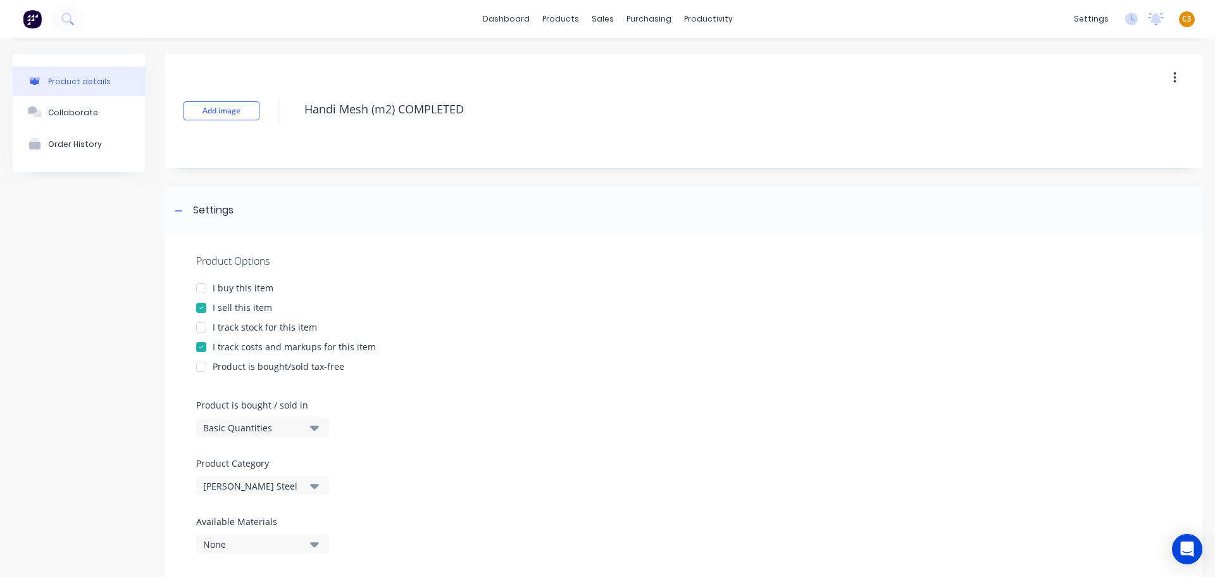
click at [256, 290] on div "I buy this item" at bounding box center [243, 287] width 61 height 13
click at [256, 327] on div "I track stock for this item" at bounding box center [265, 326] width 104 height 13
click at [272, 432] on div "Basic Quantities" at bounding box center [253, 427] width 101 height 13
click at [271, 536] on div "Square Metres" at bounding box center [291, 534] width 190 height 25
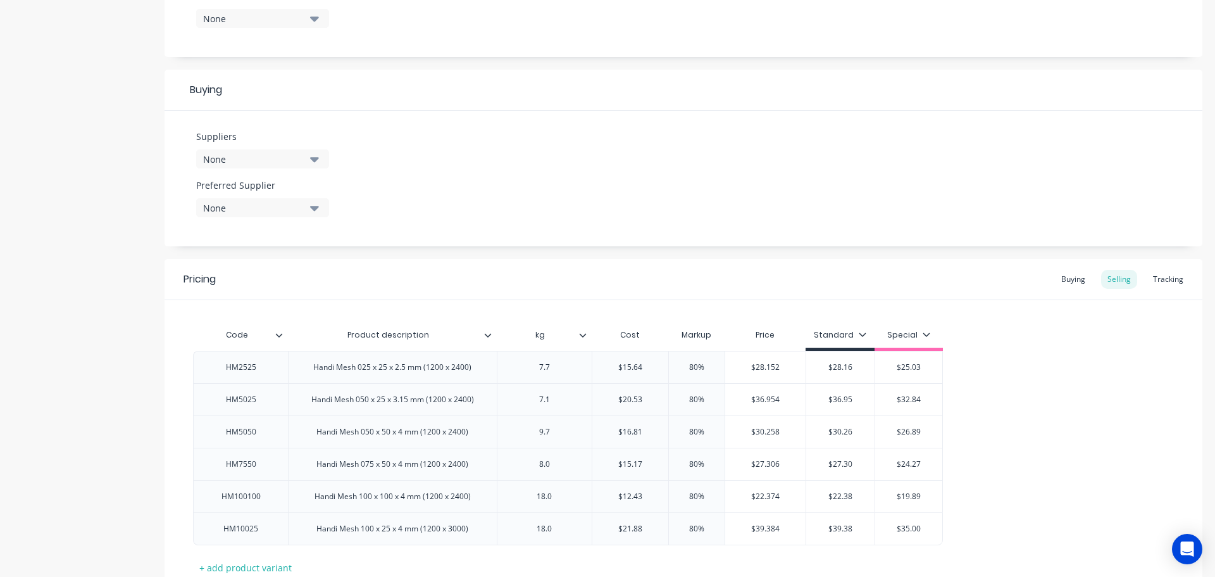
scroll to position [619, 0]
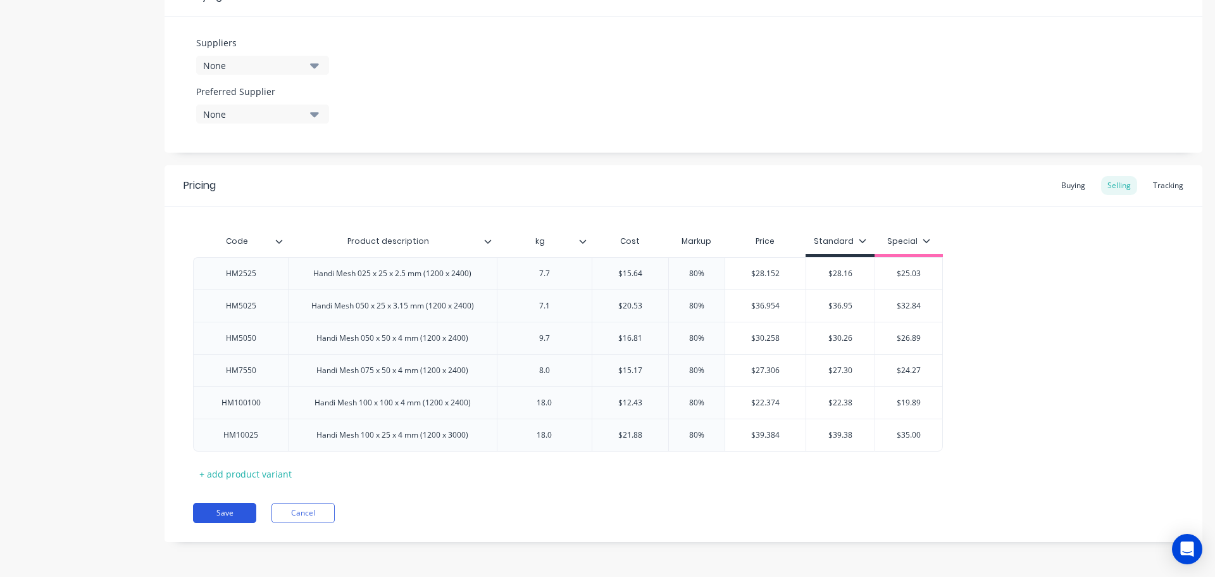
click at [226, 515] on button "Save" at bounding box center [224, 513] width 63 height 20
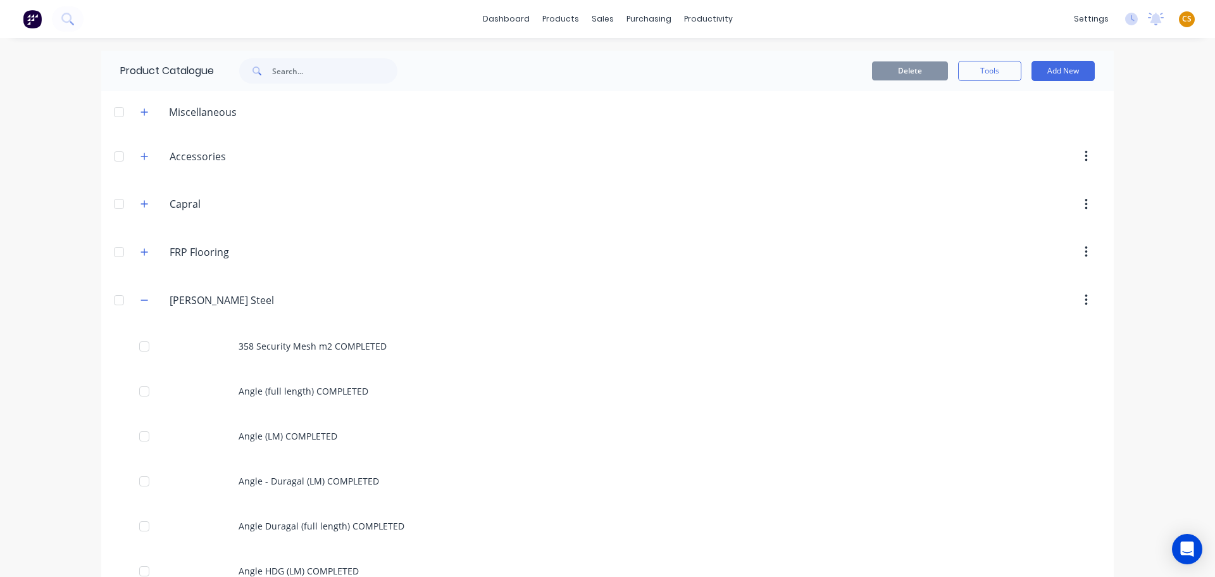
click at [49, 372] on div "dashboard products sales purchasing productivity dashboard products Product Cat…" at bounding box center [607, 288] width 1215 height 577
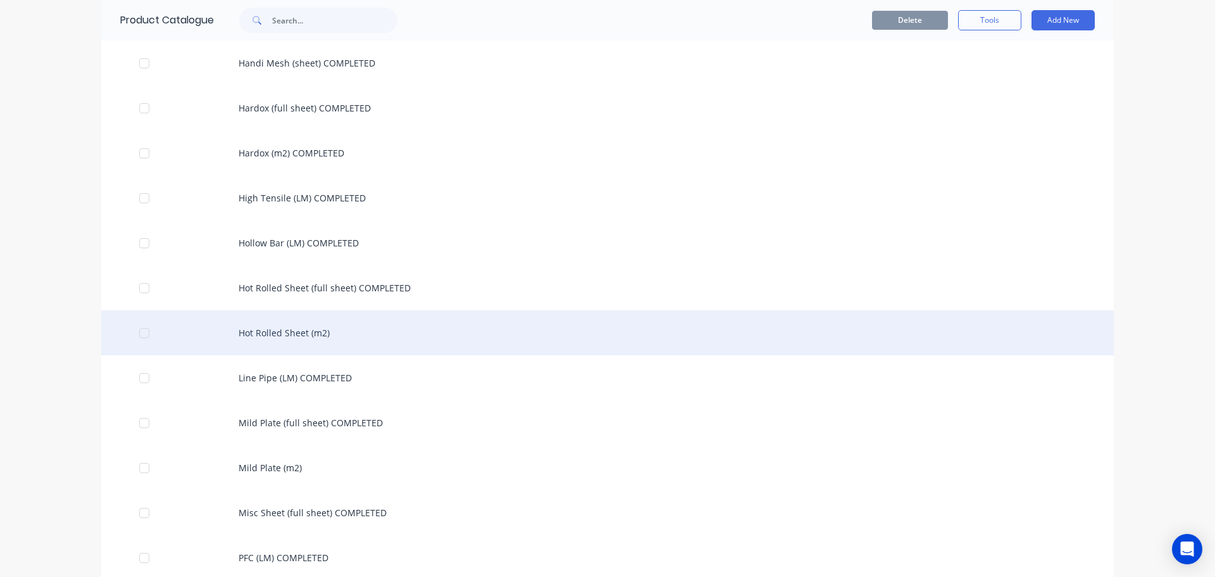
click at [297, 333] on div "Hot Rolled Sheet (m2)" at bounding box center [607, 332] width 1013 height 45
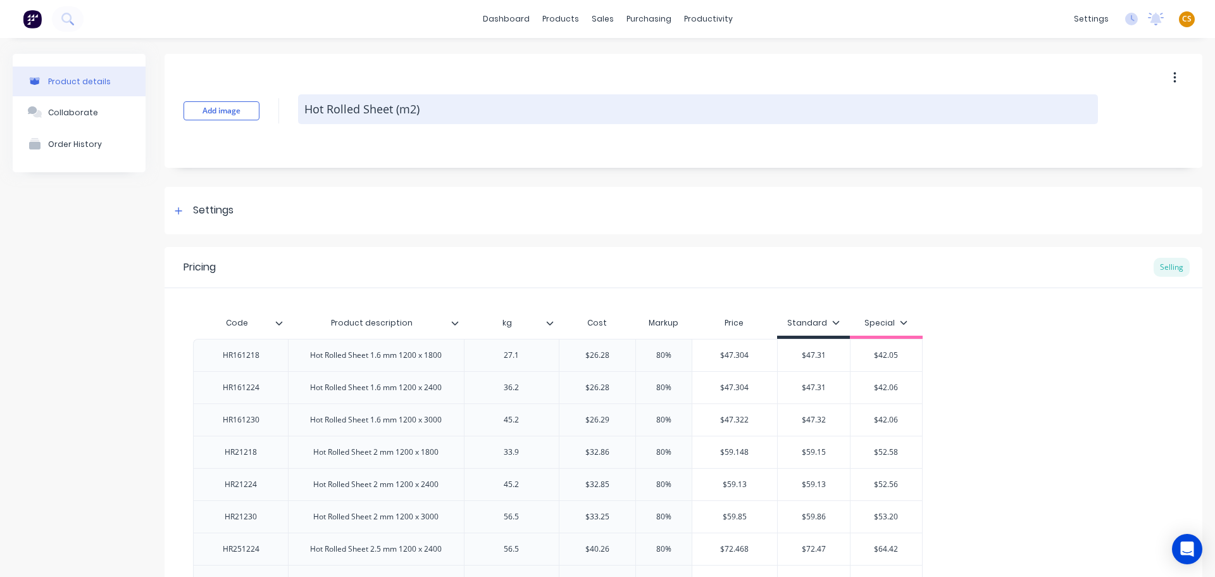
click at [448, 115] on textarea "Hot Rolled Sheet (m2)" at bounding box center [698, 109] width 800 height 30
paste textarea "COMPLETED"
type textarea "x"
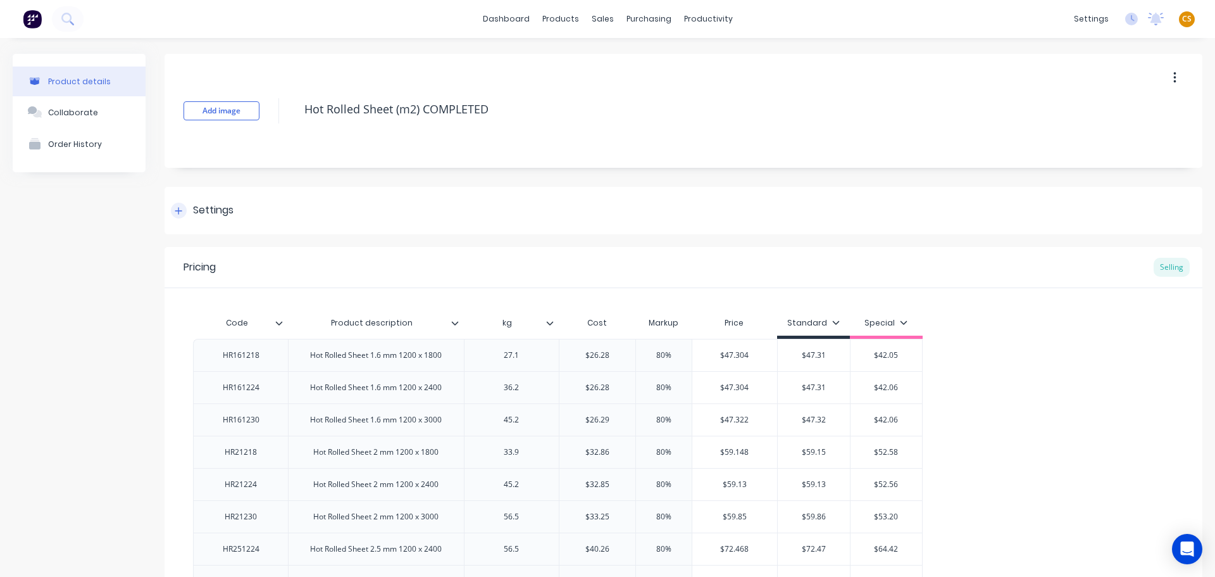
type textarea "Hot Rolled Sheet (m2) COMPLETED"
type textarea "x"
type textarea "Hot Rolled Sheet (m2) COMPLETED"
click at [177, 208] on icon at bounding box center [179, 210] width 8 height 9
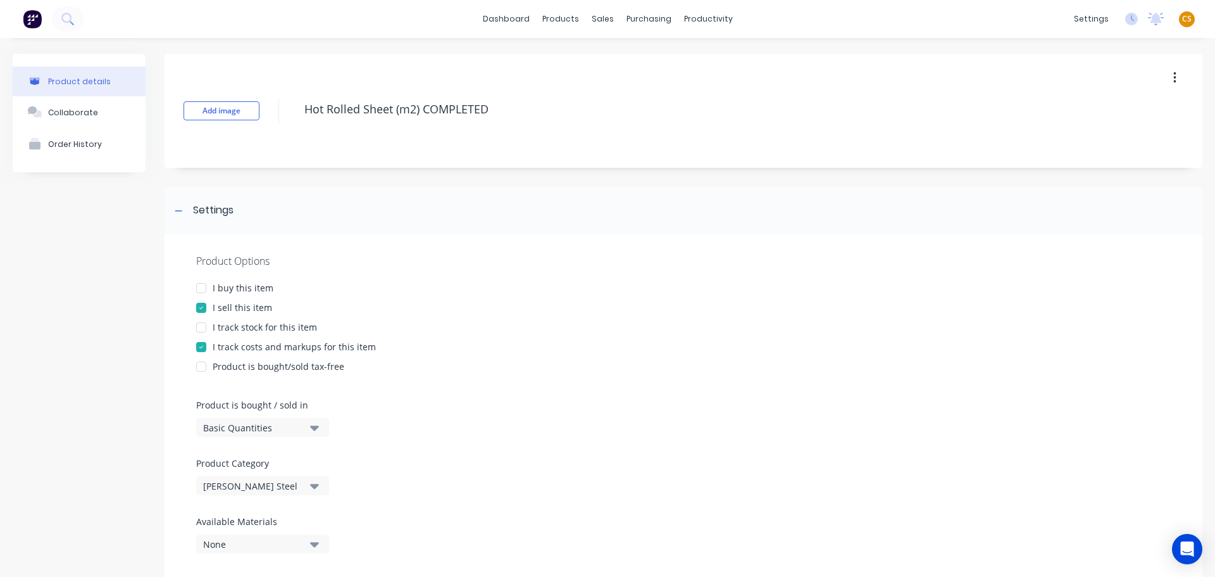
click at [220, 287] on div "I buy this item" at bounding box center [243, 287] width 61 height 13
click at [236, 330] on div "I track stock for this item" at bounding box center [265, 326] width 104 height 13
click at [253, 427] on div "Basic Quantities" at bounding box center [253, 427] width 101 height 13
click at [280, 538] on div "Square Metres" at bounding box center [291, 534] width 190 height 25
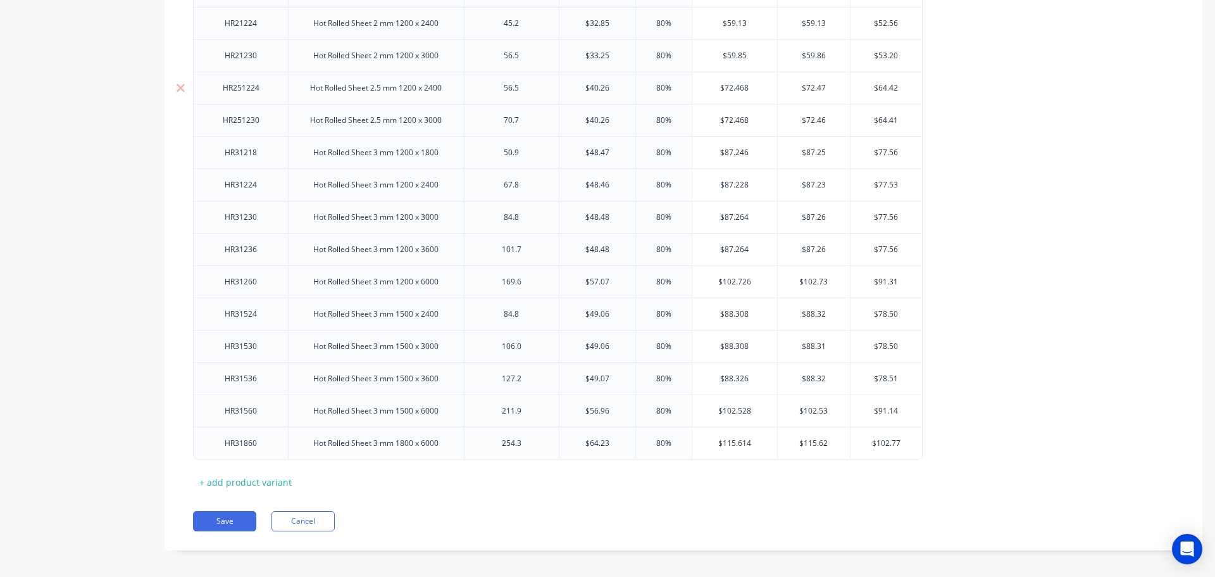
scroll to position [1006, 0]
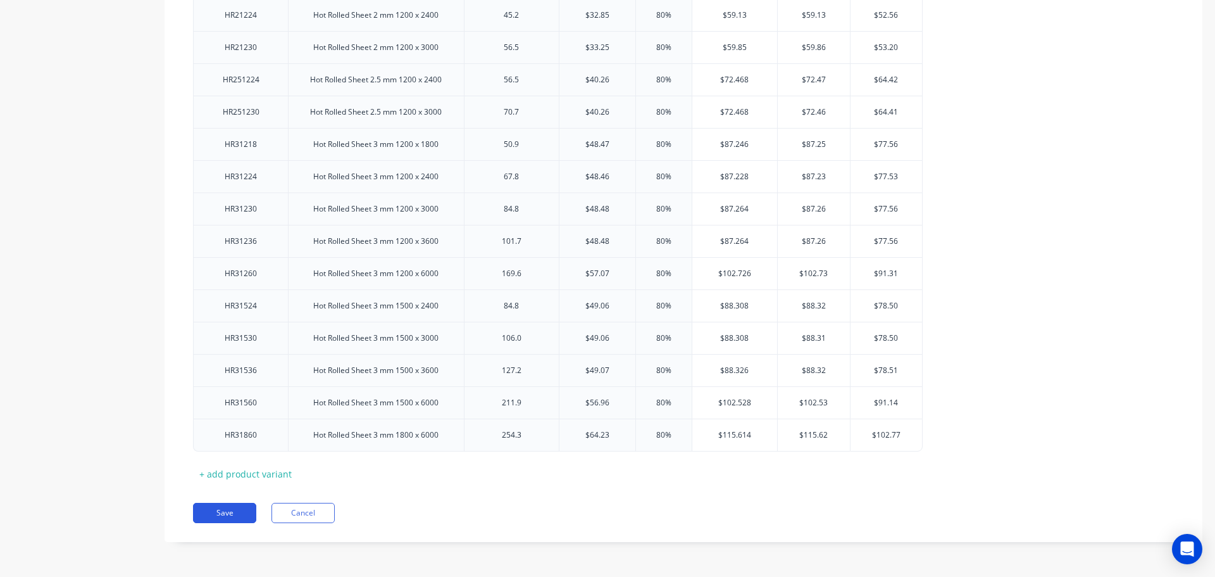
click at [235, 513] on button "Save" at bounding box center [224, 513] width 63 height 20
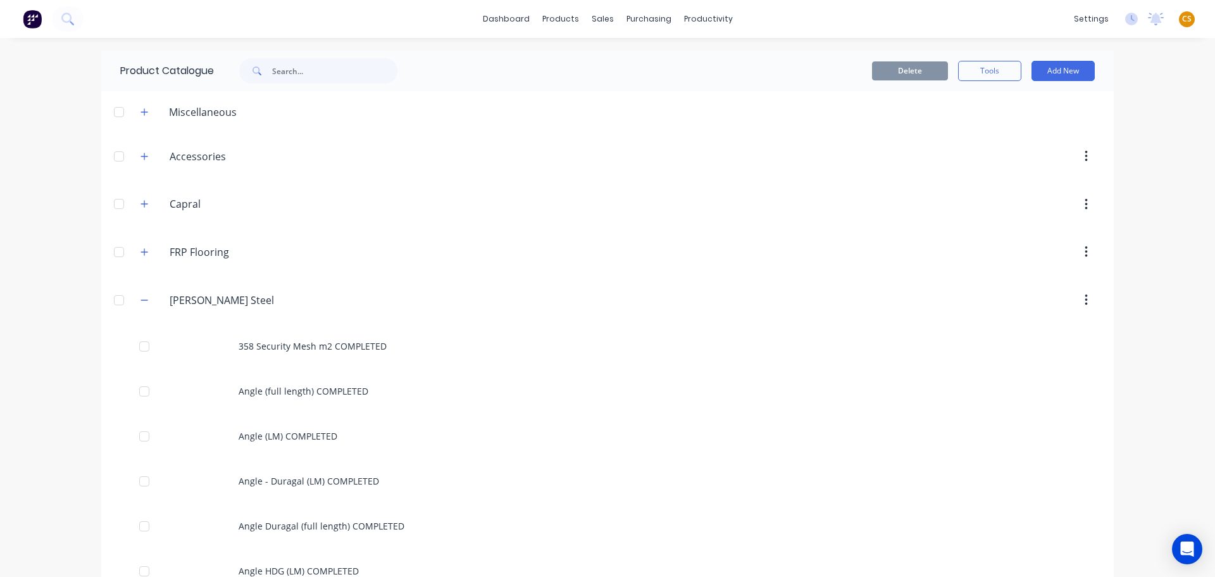
click at [16, 418] on div "dashboard products sales purchasing productivity dashboard products Product Cat…" at bounding box center [607, 288] width 1215 height 577
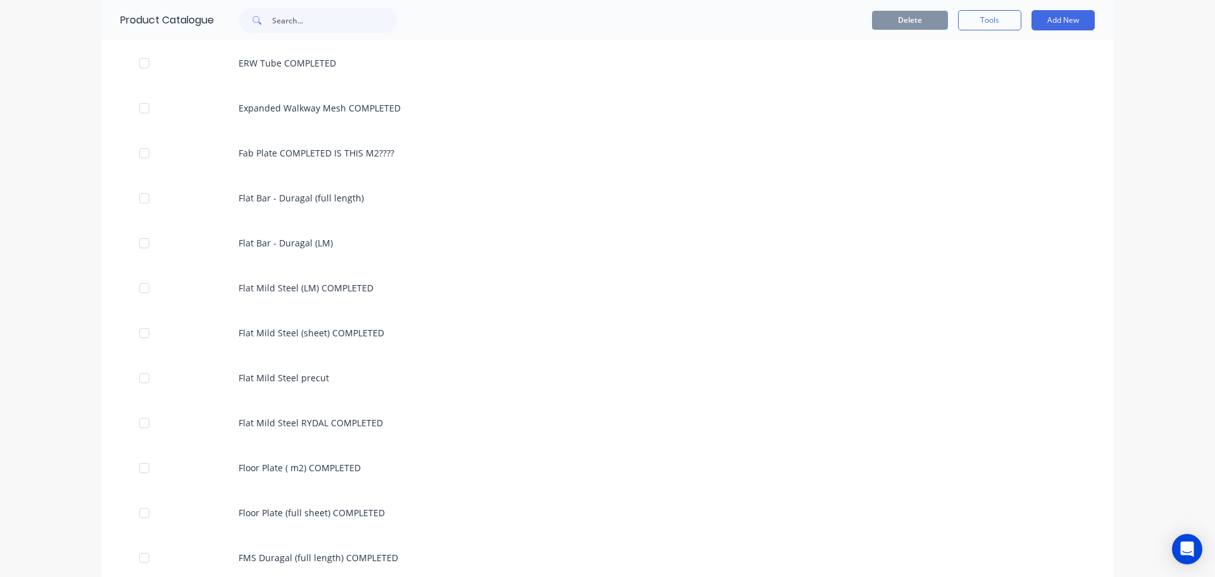
scroll to position [2755, 0]
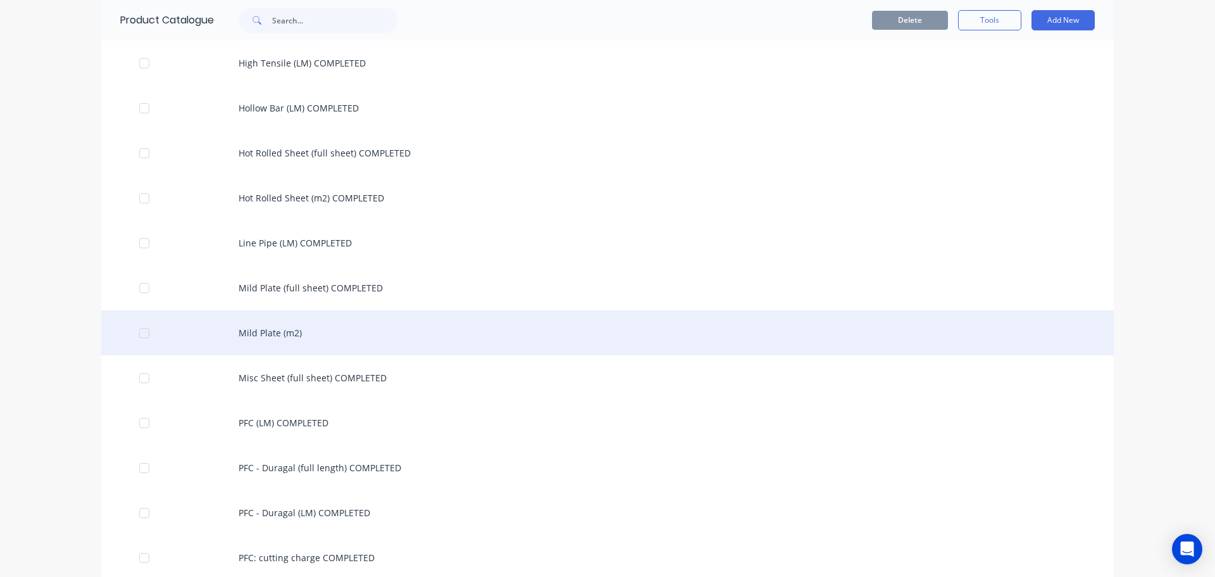
click at [291, 332] on div "Mild Plate (m2)" at bounding box center [607, 332] width 1013 height 45
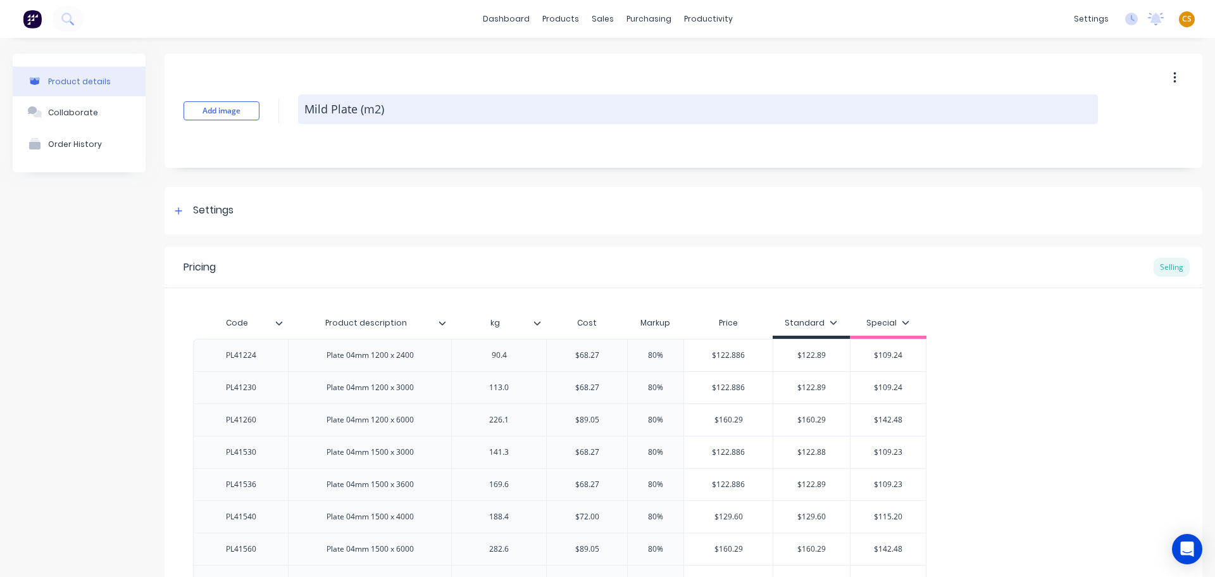
click at [469, 115] on textarea "Mild Plate (m2)" at bounding box center [698, 109] width 800 height 30
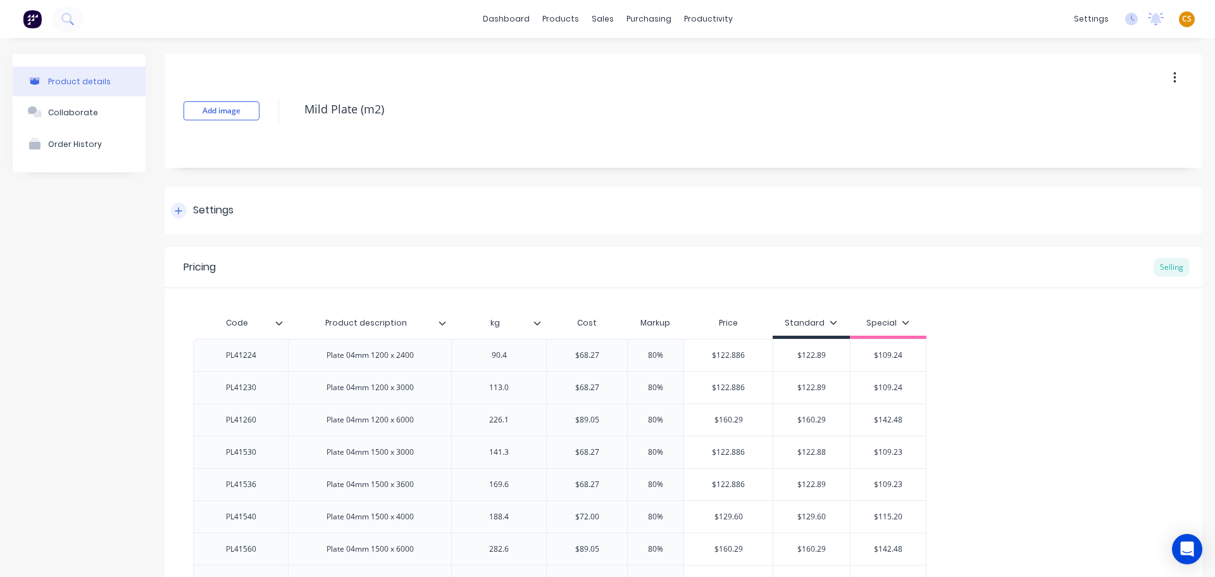
paste textarea "COMPLETED"
type textarea "x"
type textarea "Mild Plate (m2) COMPLETED"
type textarea "x"
type textarea "Mild Plate (m2) COMPLETED"
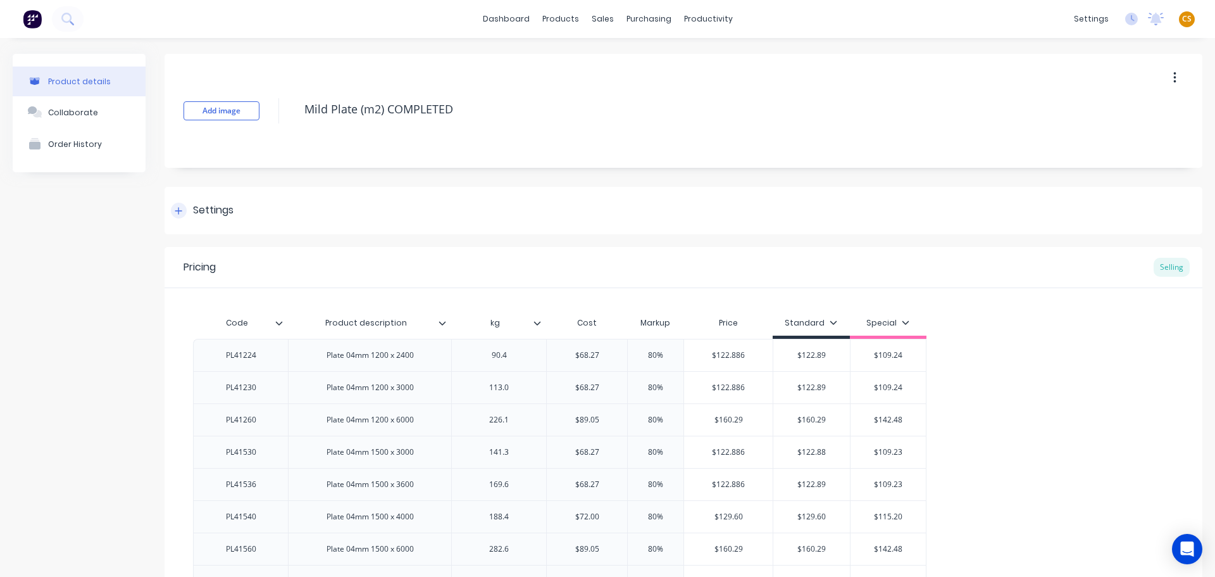
click at [175, 215] on div at bounding box center [179, 211] width 16 height 16
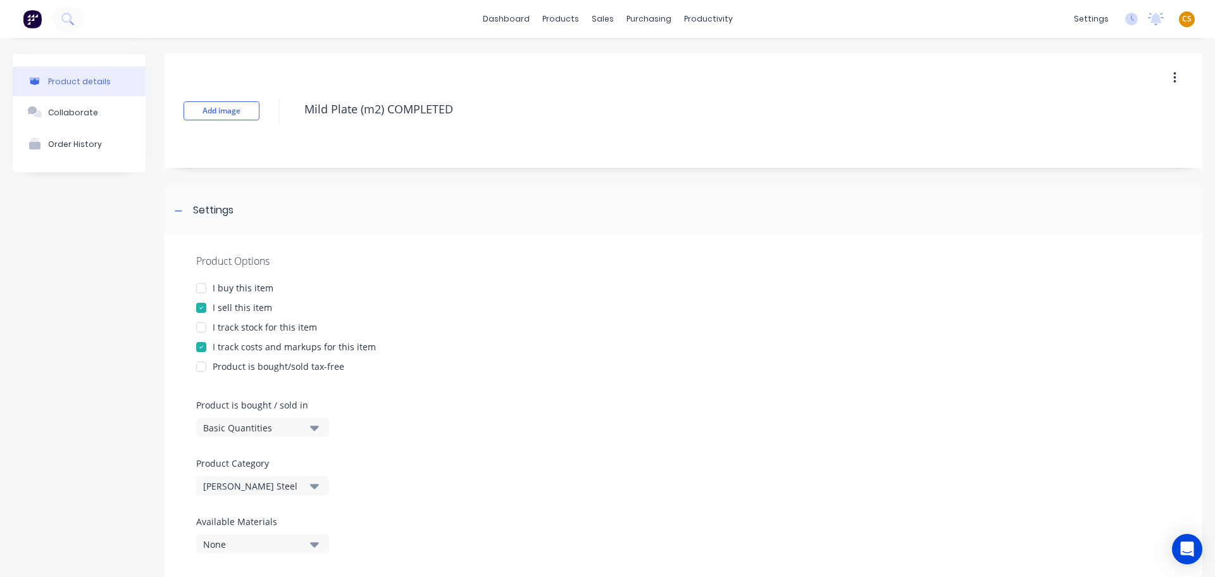
click at [233, 288] on div "I buy this item" at bounding box center [243, 287] width 61 height 13
click at [237, 325] on div "I track stock for this item" at bounding box center [265, 326] width 104 height 13
click at [255, 428] on div "Basic Quantities" at bounding box center [253, 427] width 101 height 13
click at [265, 534] on div "Square Metres" at bounding box center [291, 534] width 190 height 25
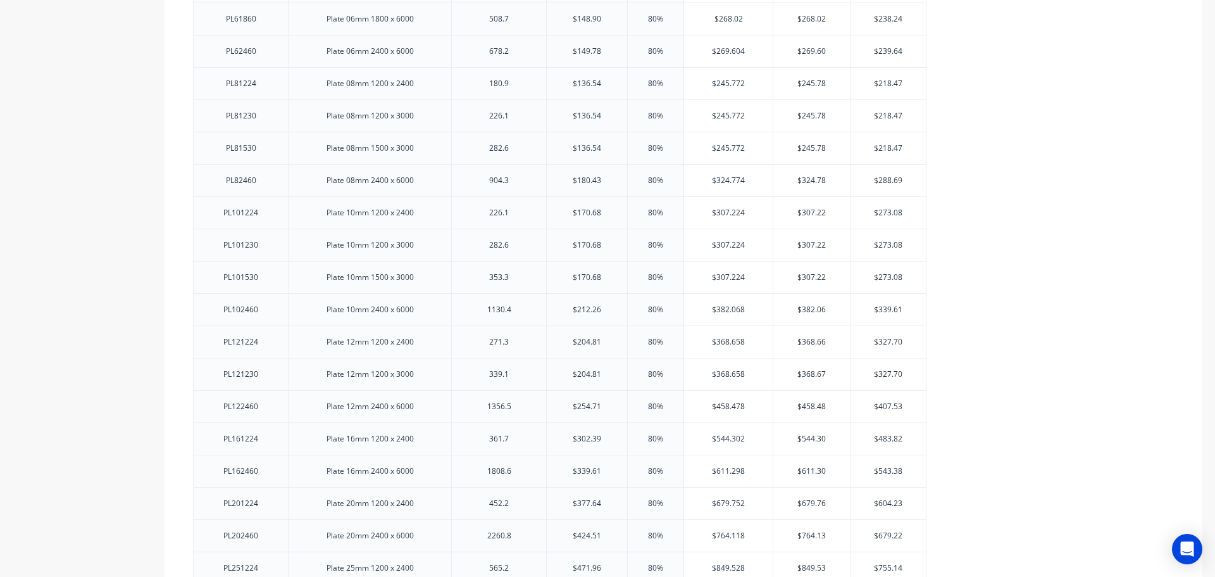
scroll to position [1899, 0]
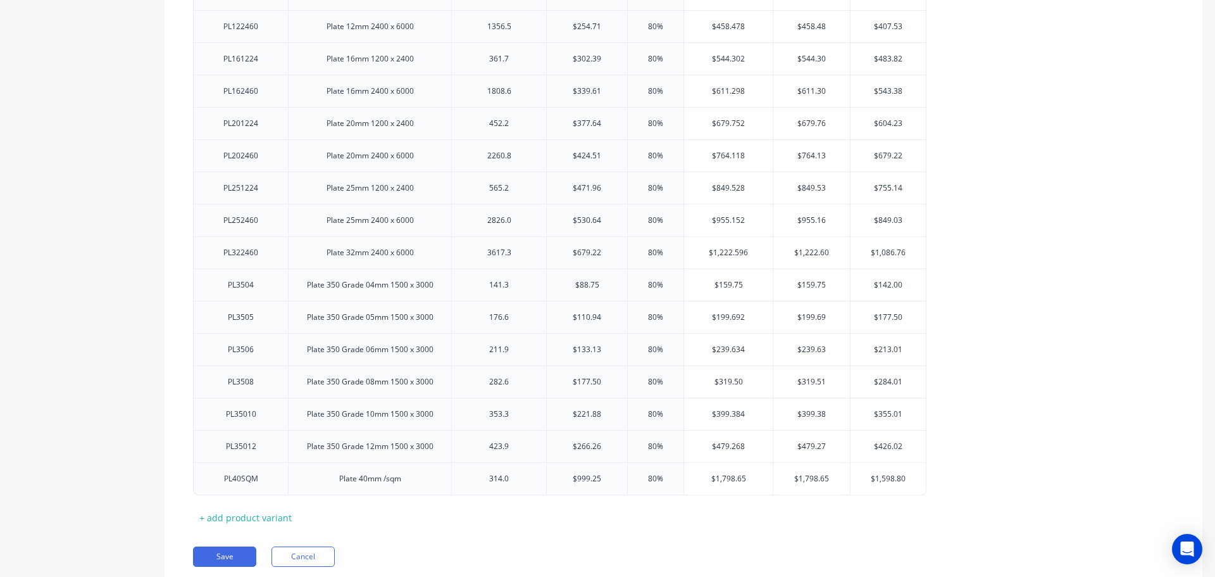
drag, startPoint x: 237, startPoint y: 559, endPoint x: 416, endPoint y: 529, distance: 181.0
click at [237, 558] on button "Save" at bounding box center [224, 556] width 63 height 20
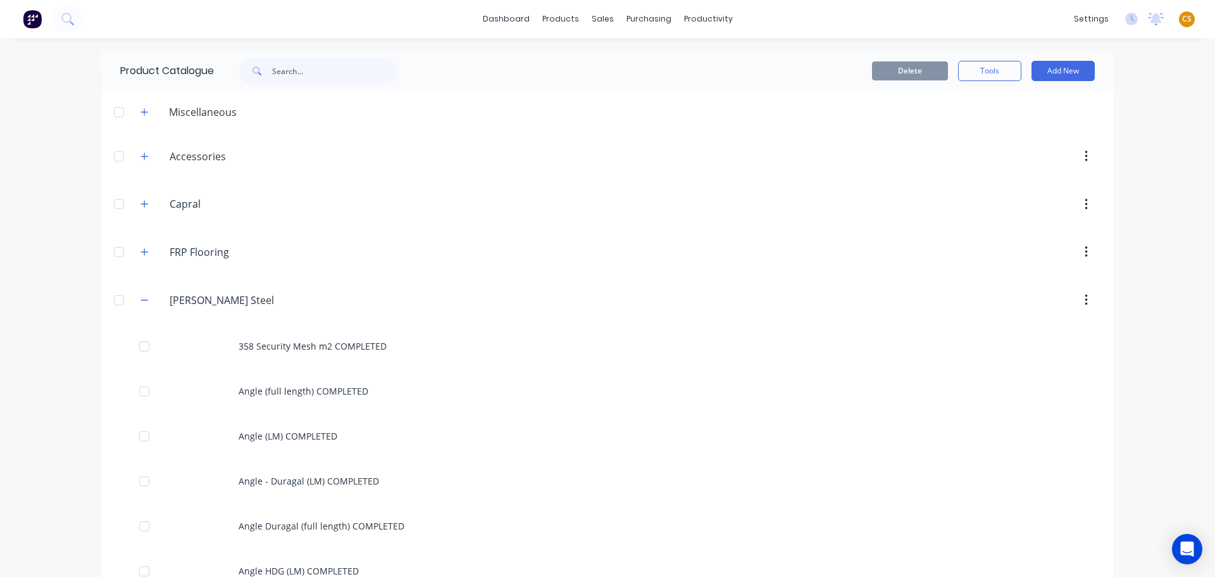
click at [56, 370] on div "dashboard products sales purchasing productivity dashboard products Product Cat…" at bounding box center [607, 288] width 1215 height 577
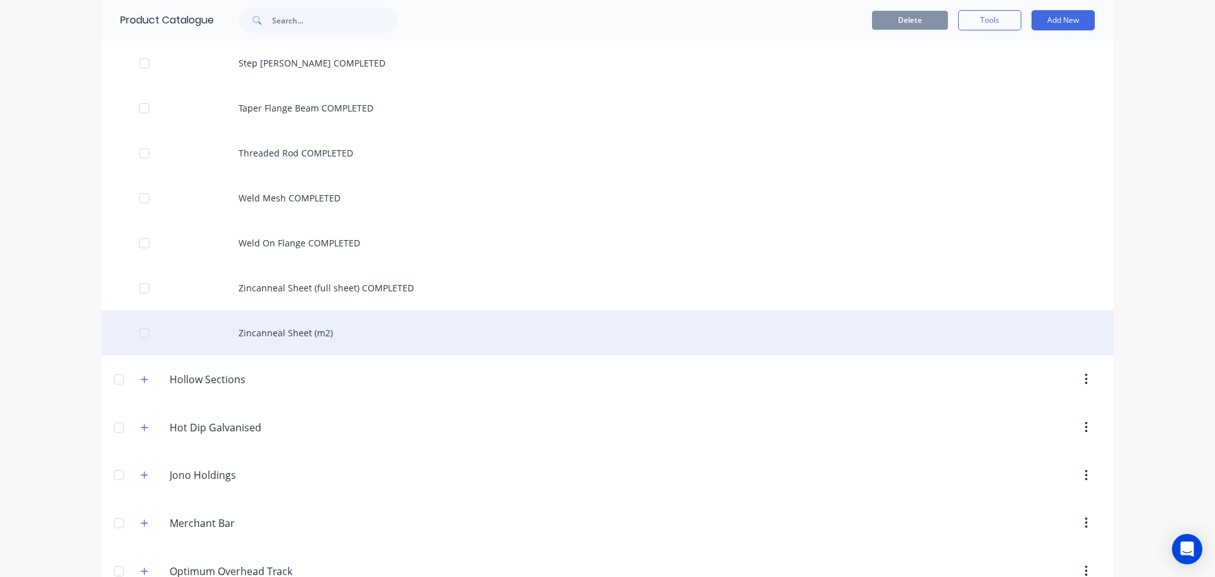
click at [296, 332] on div "Zincanneal Sheet (m2)" at bounding box center [607, 332] width 1013 height 45
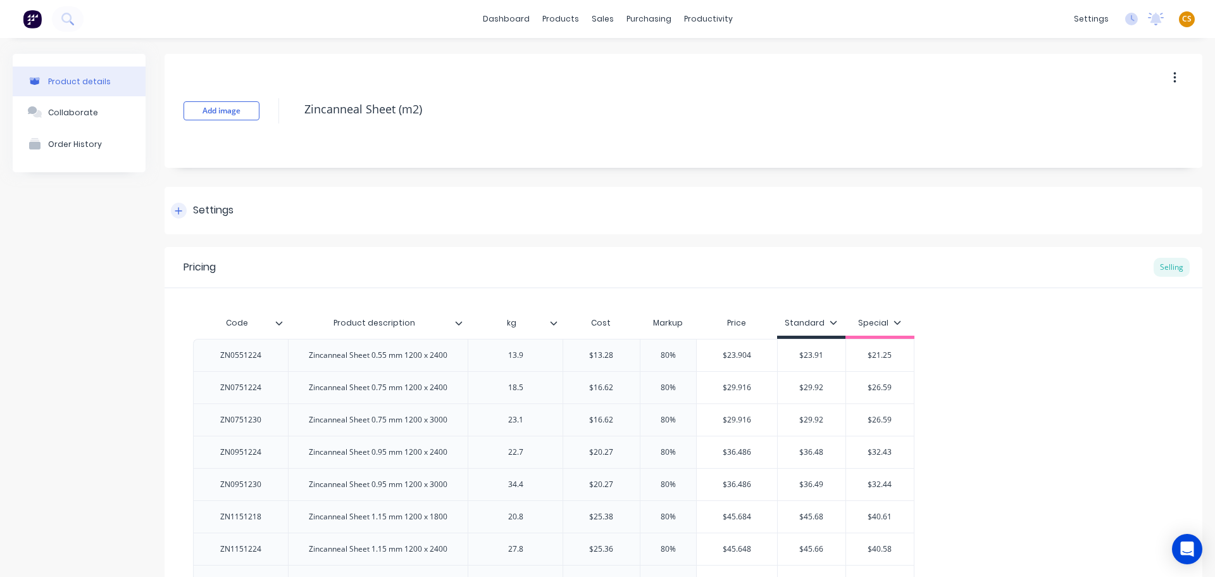
click at [179, 210] on icon at bounding box center [178, 210] width 7 height 7
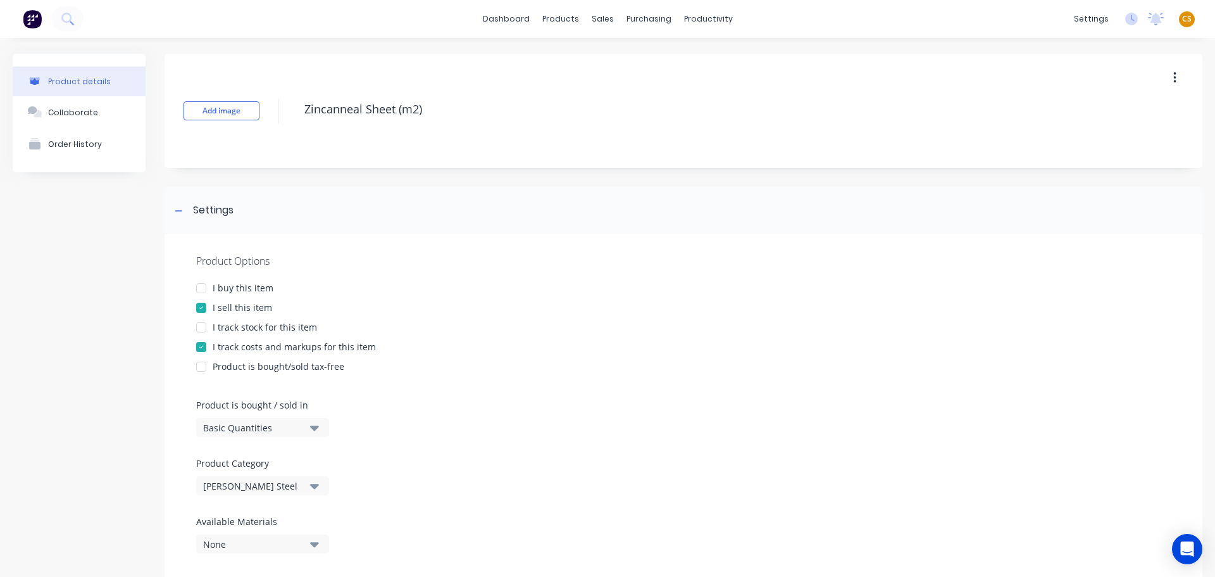
click at [249, 284] on div "I buy this item" at bounding box center [243, 287] width 61 height 13
click at [249, 325] on div "I track stock for this item" at bounding box center [265, 326] width 104 height 13
click at [265, 430] on div "Basic Quantities" at bounding box center [253, 427] width 101 height 13
click at [249, 532] on div "Square Metres" at bounding box center [291, 534] width 190 height 25
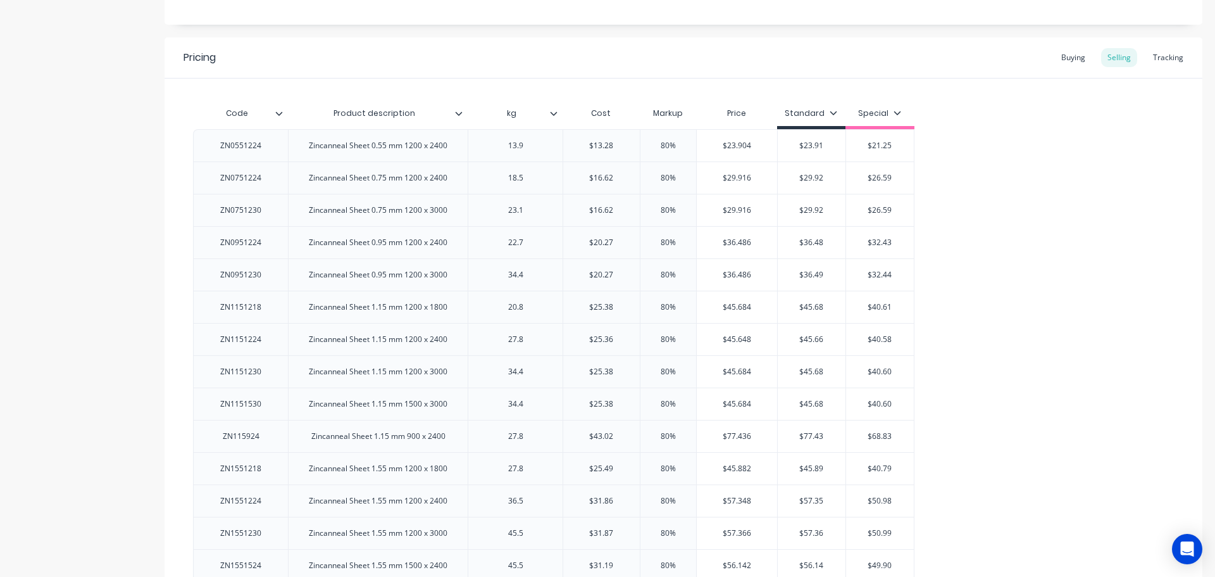
scroll to position [1136, 0]
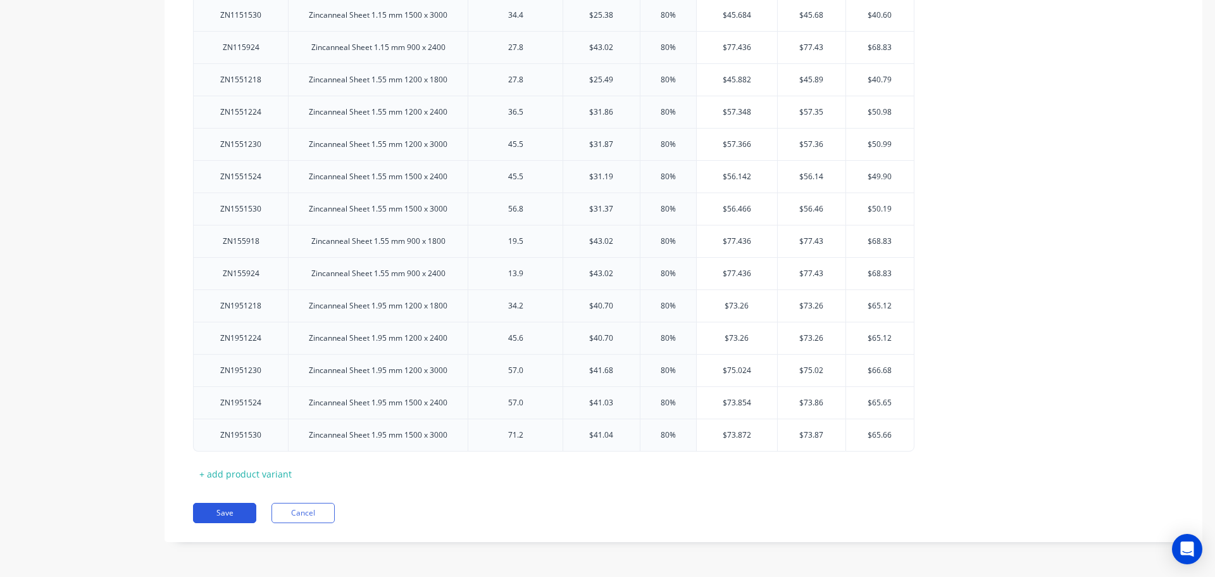
click at [227, 516] on button "Save" at bounding box center [224, 513] width 63 height 20
type textarea "x"
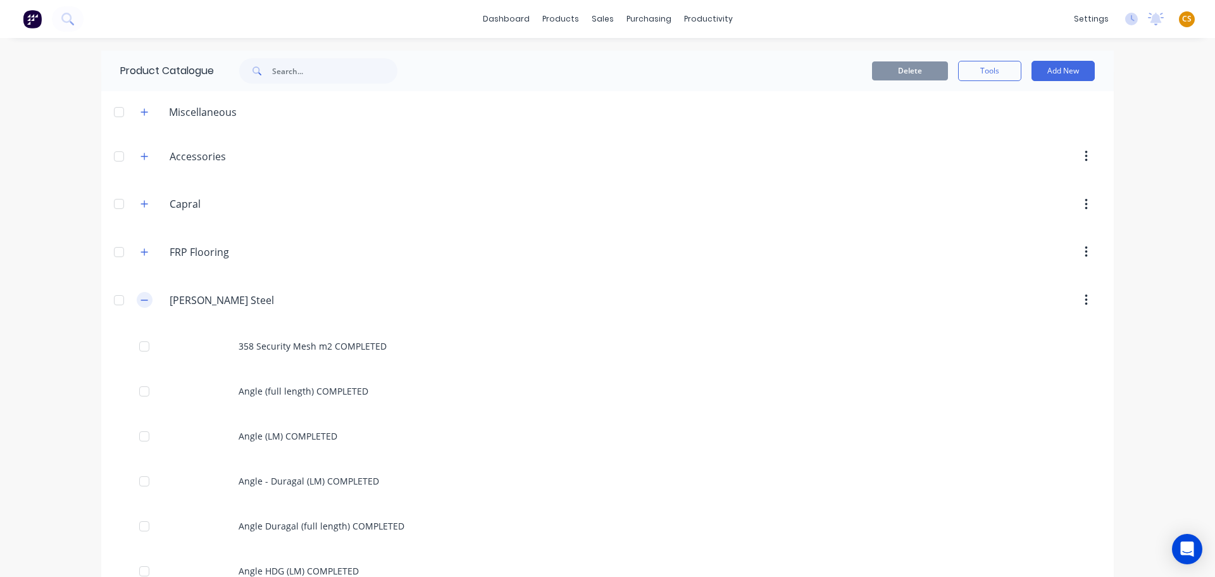
click at [141, 301] on icon "button" at bounding box center [145, 300] width 8 height 9
